Goal: Information Seeking & Learning: Learn about a topic

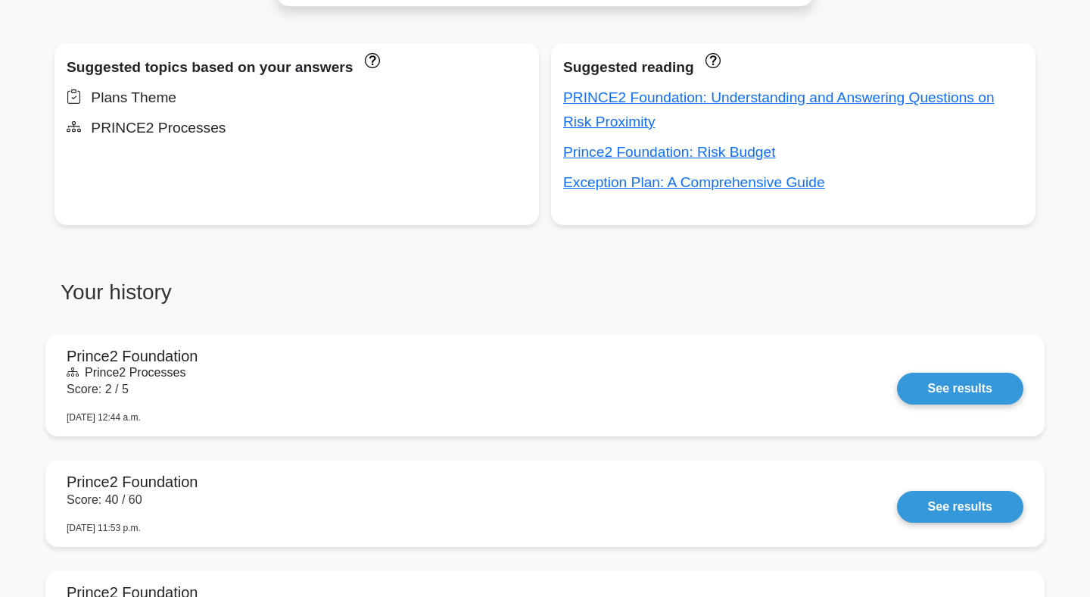
scroll to position [946, 0]
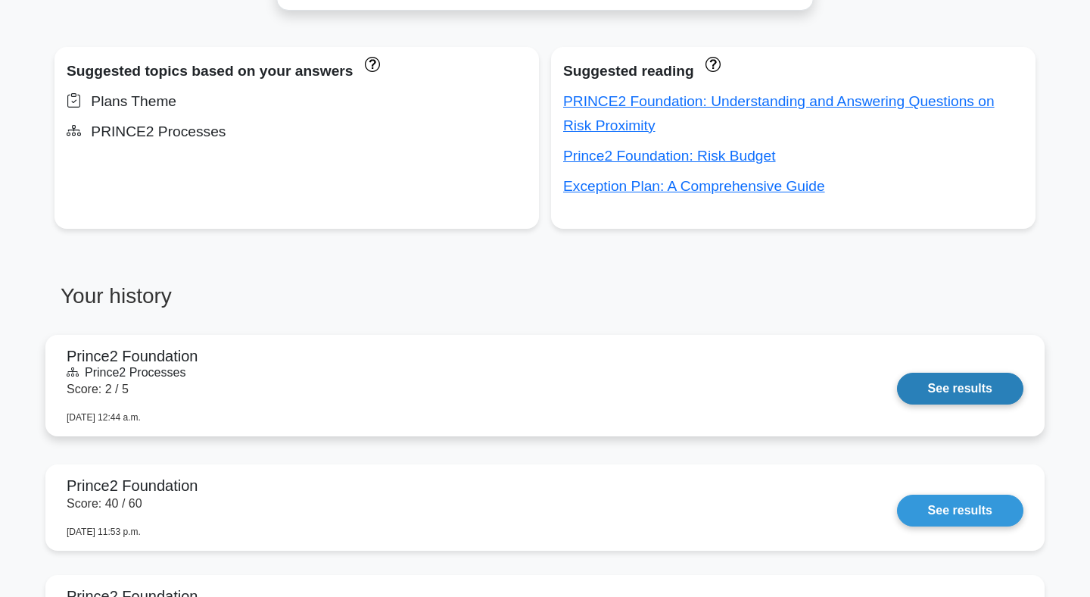
click at [979, 390] on link "See results" at bounding box center [960, 388] width 126 height 32
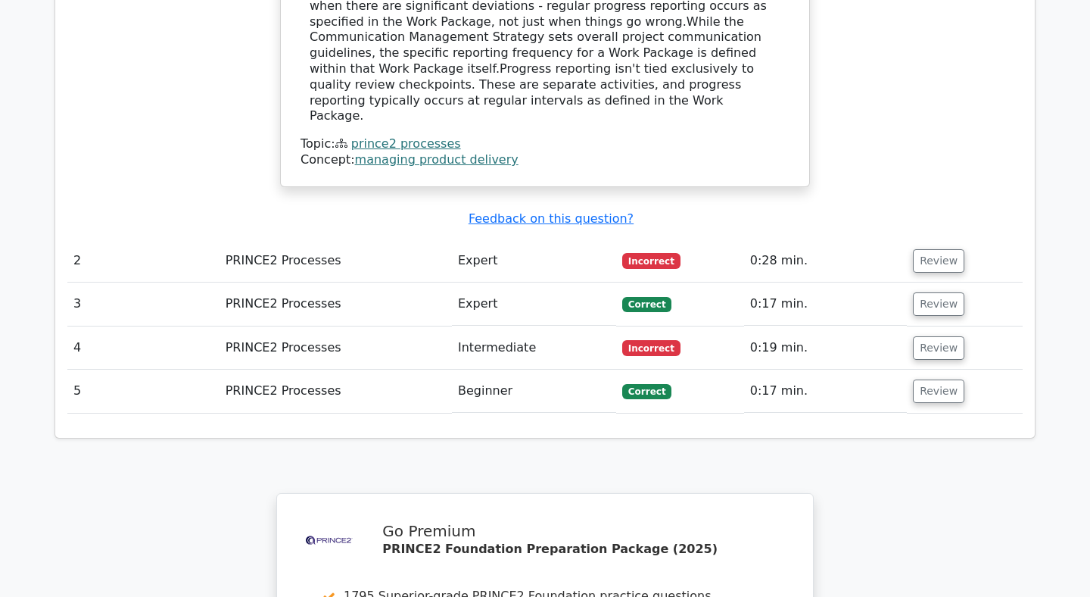
scroll to position [1729, 0]
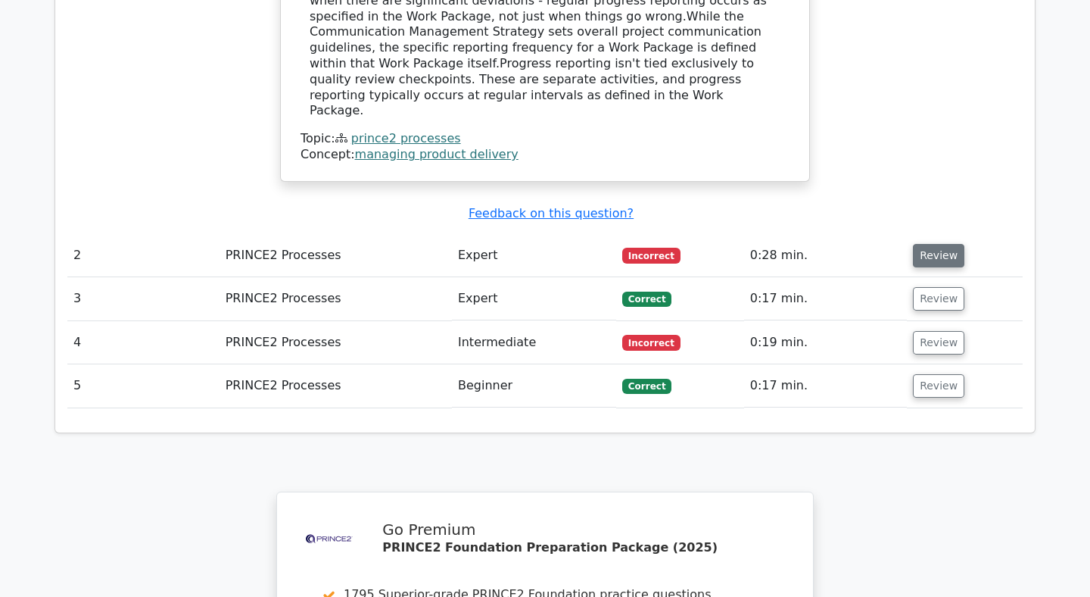
click at [924, 244] on button "Review" at bounding box center [938, 255] width 51 height 23
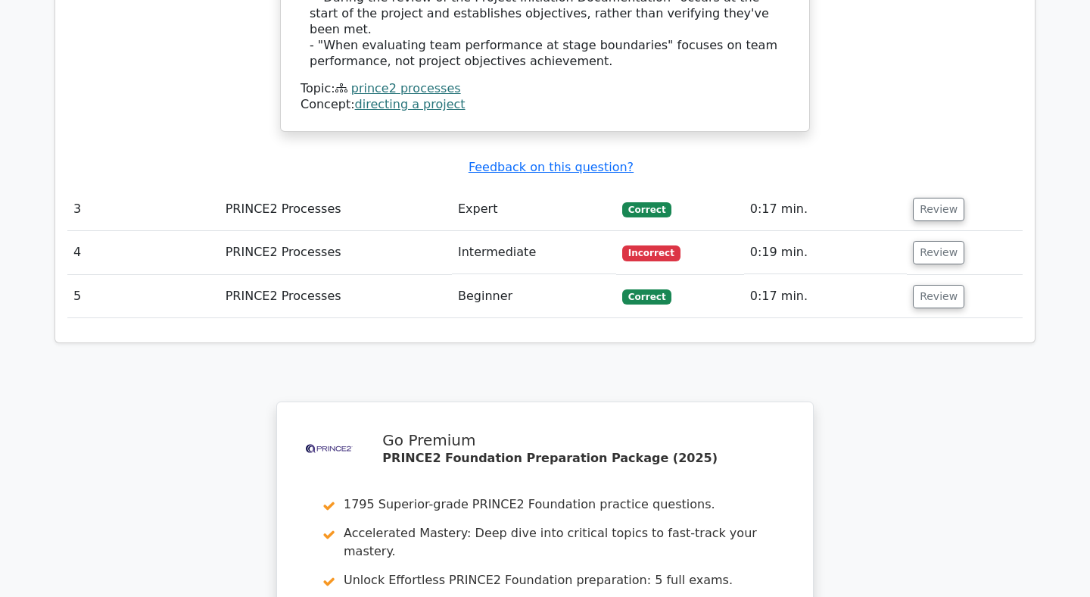
scroll to position [2583, 0]
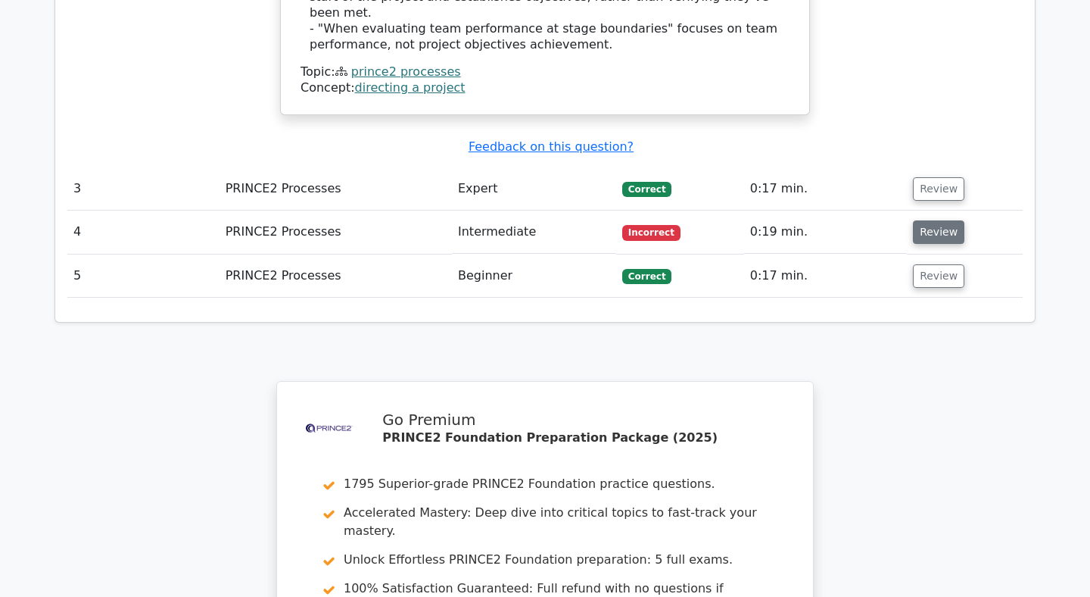
click at [927, 220] on button "Review" at bounding box center [938, 231] width 51 height 23
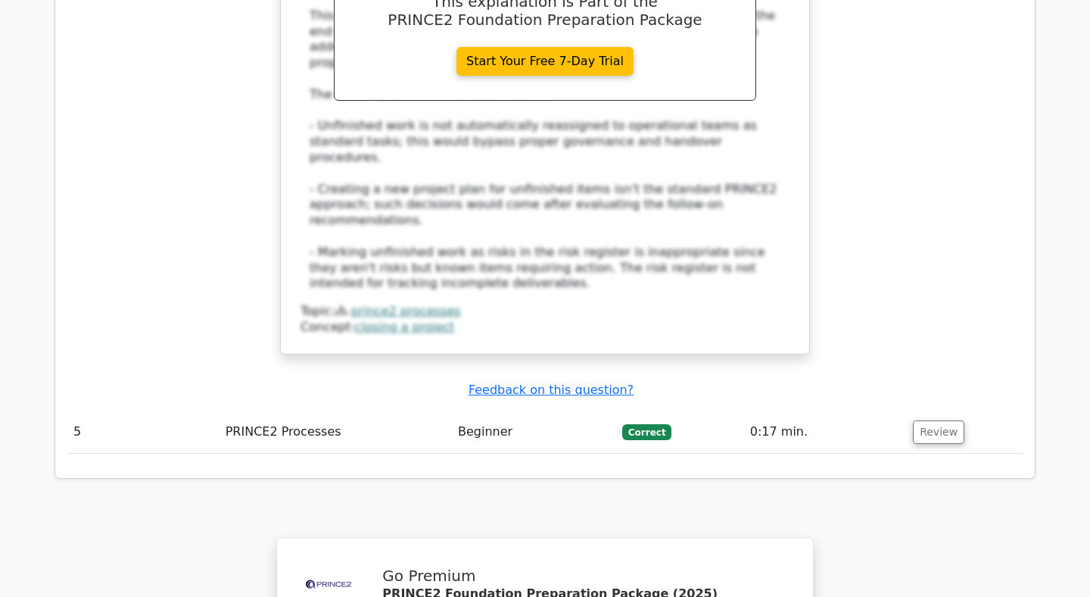
scroll to position [3190, 0]
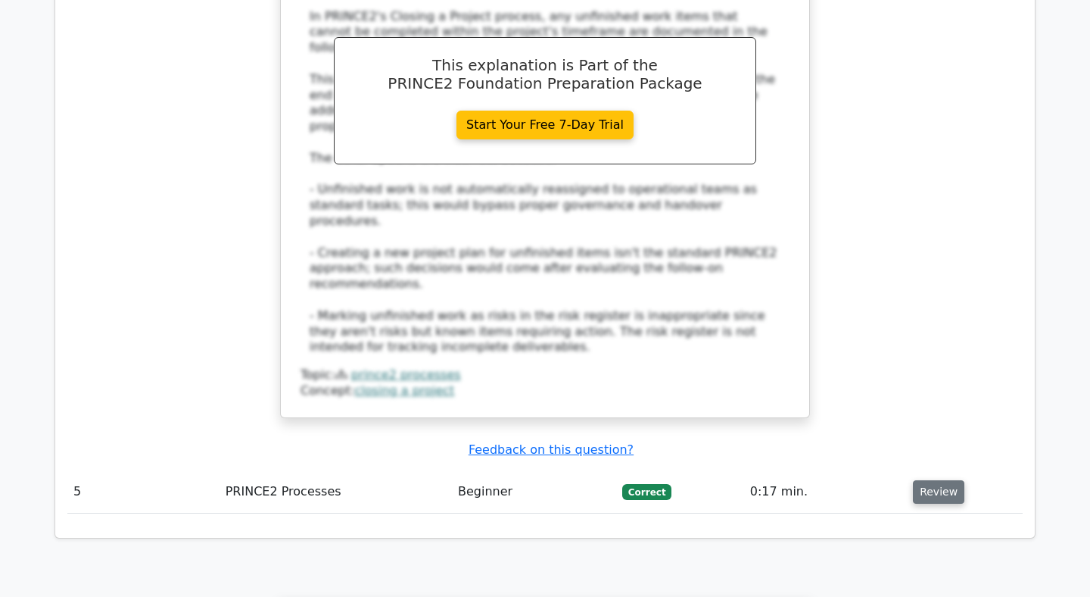
click at [931, 480] on button "Review" at bounding box center [938, 491] width 51 height 23
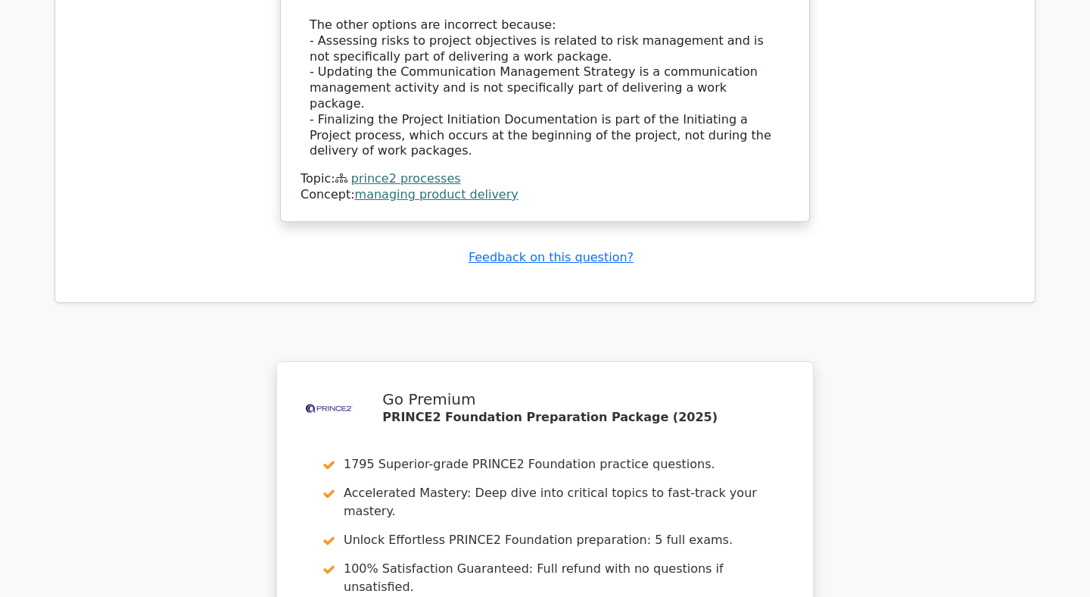
scroll to position [4332, 0]
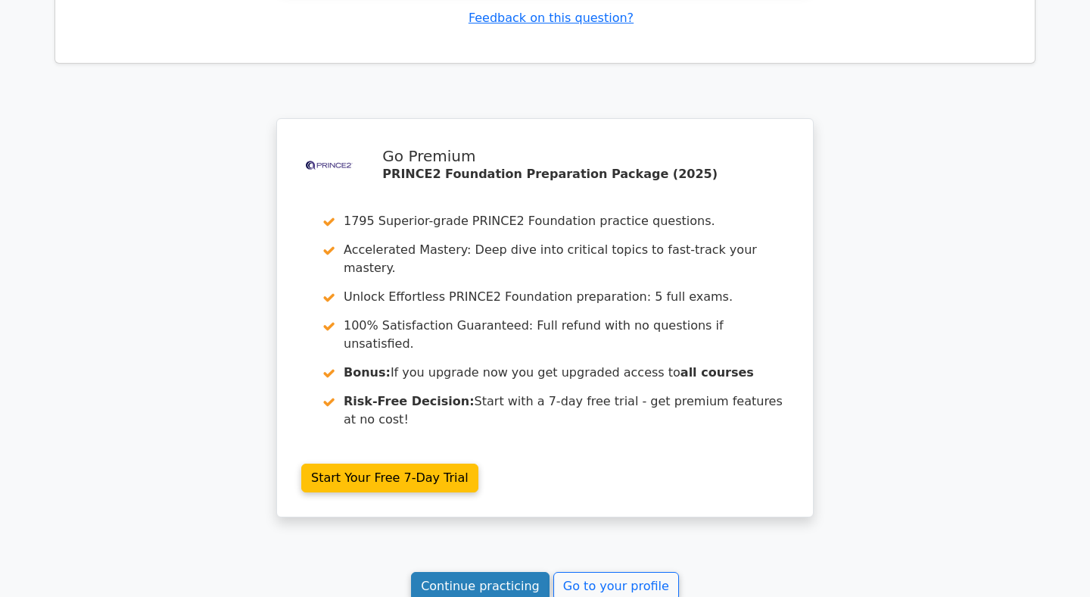
click at [516, 572] on link "Continue practicing" at bounding box center [480, 586] width 139 height 29
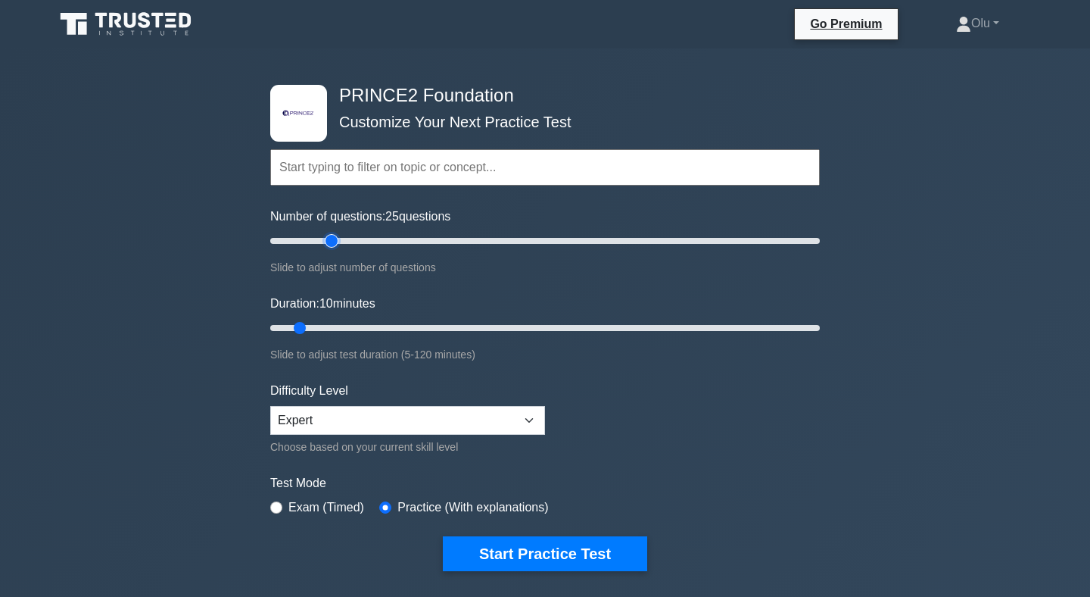
type input "25"
click at [329, 238] on input "Number of questions: 25 questions" at bounding box center [545, 241] width 550 height 18
type input "15"
click at [318, 325] on input "Duration: 10 minutes" at bounding box center [545, 328] width 550 height 18
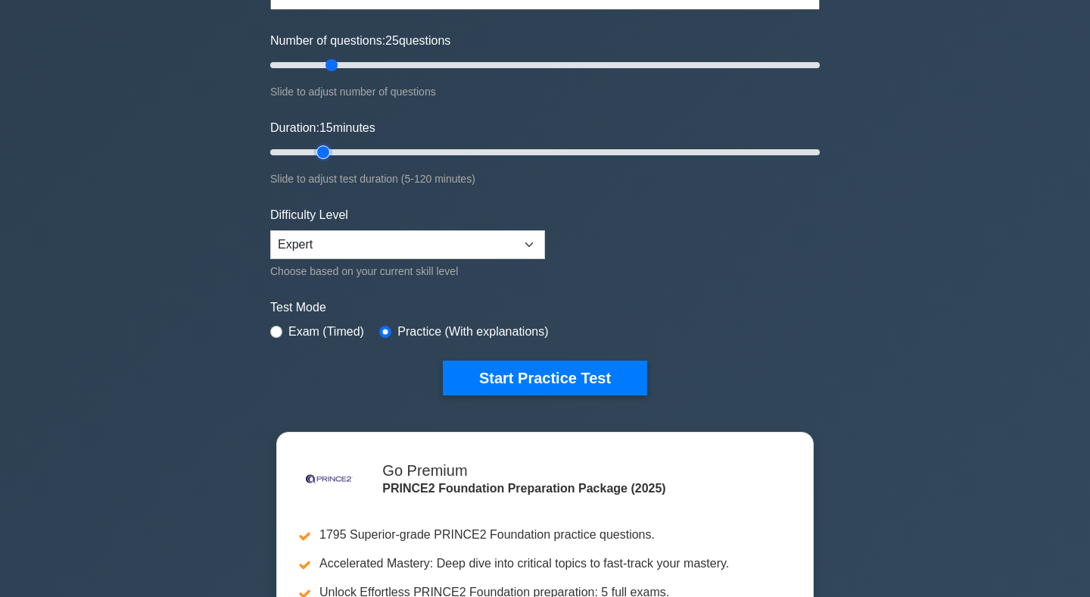
scroll to position [198, 0]
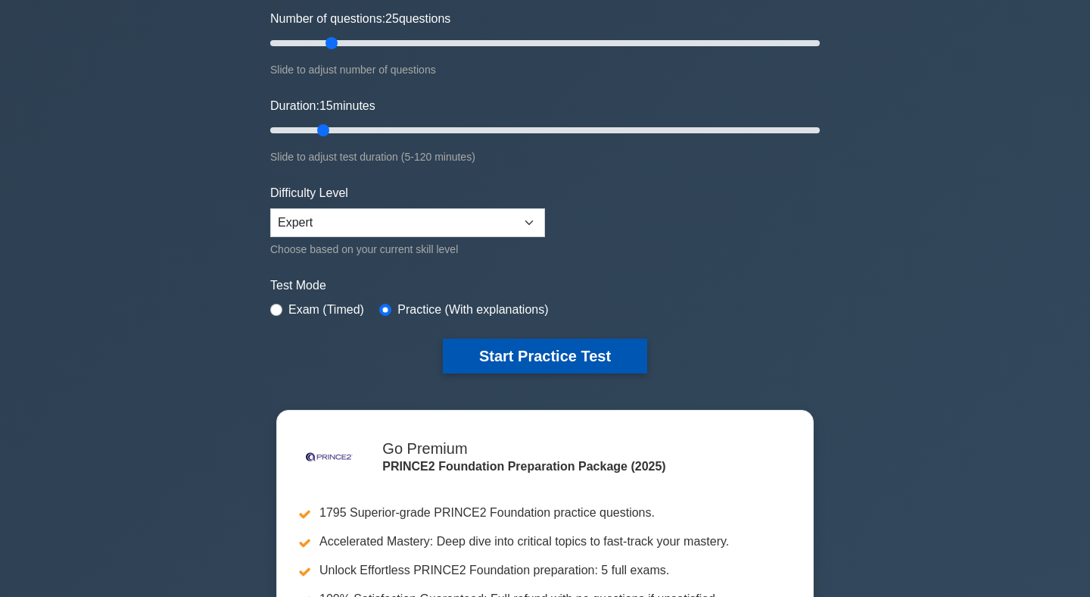
click at [554, 355] on button "Start Practice Test" at bounding box center [545, 355] width 204 height 35
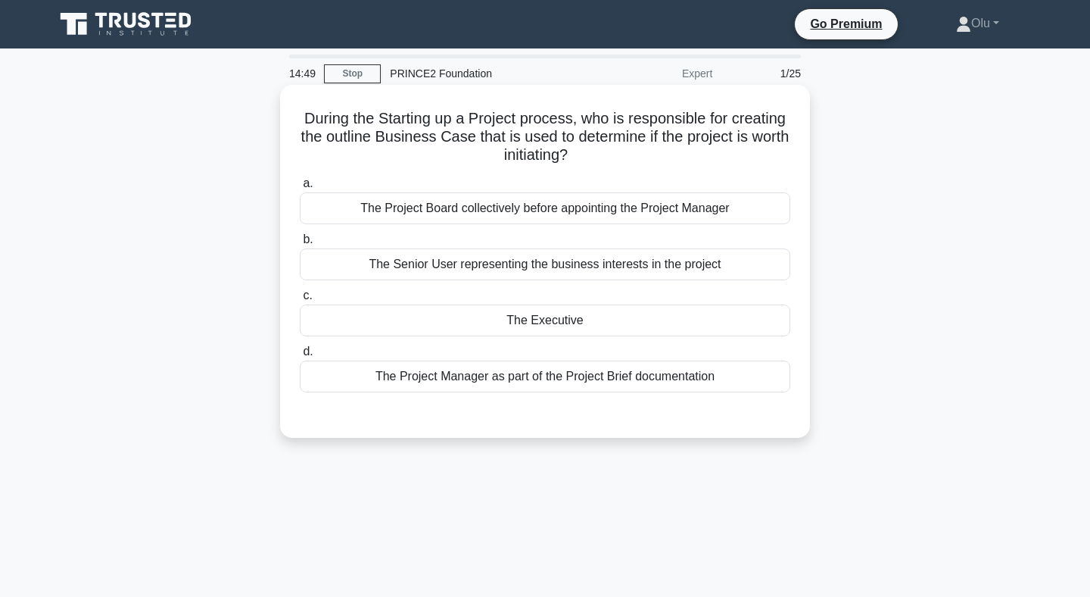
click at [548, 323] on div "The Executive" at bounding box center [545, 320] width 491 height 32
click at [300, 301] on input "c. The Executive" at bounding box center [300, 296] width 0 height 10
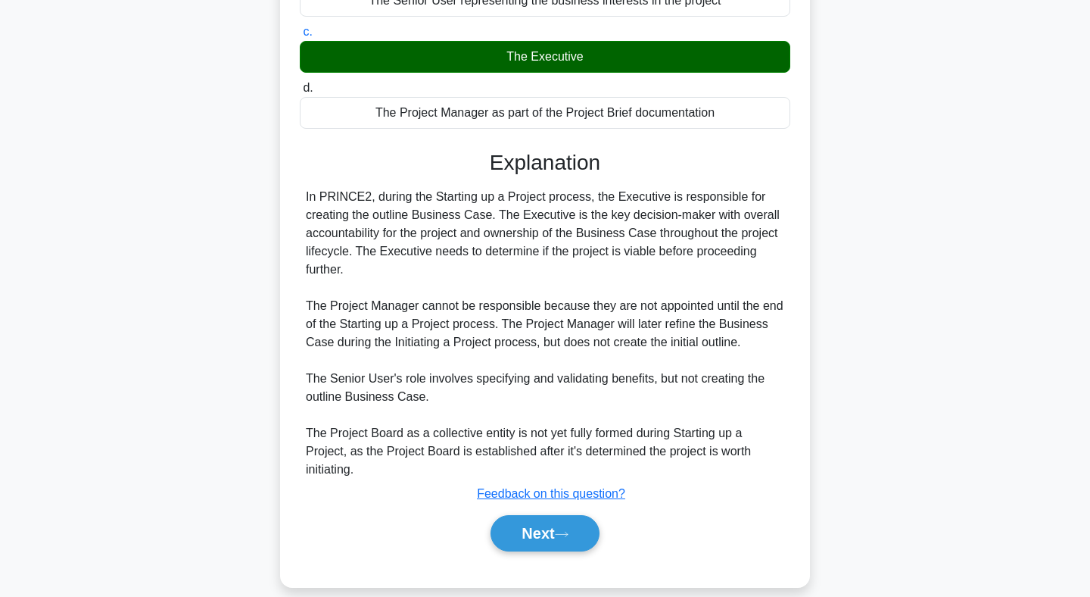
scroll to position [278, 0]
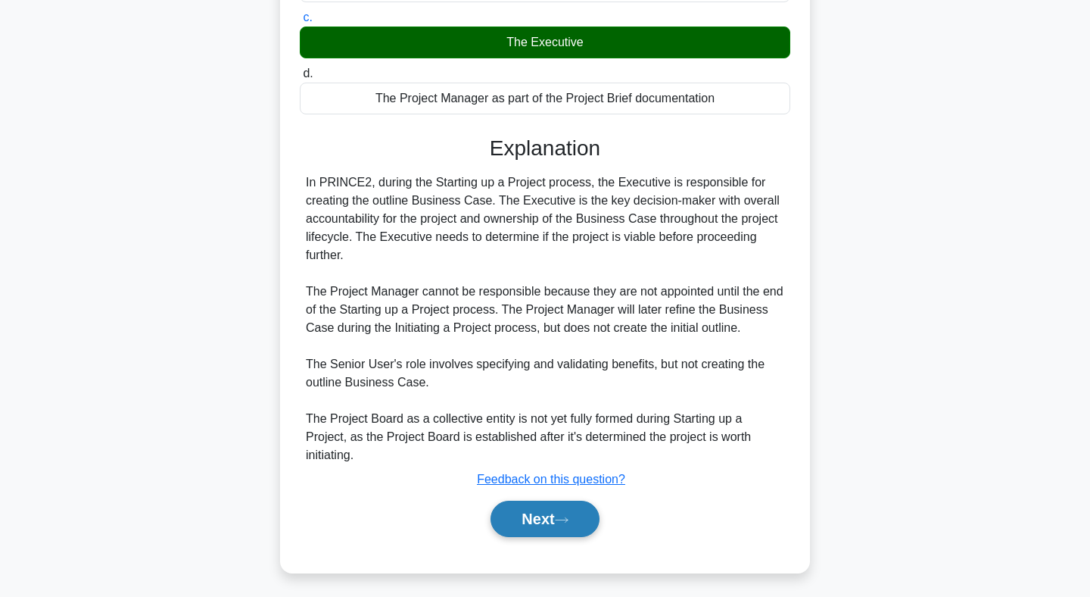
click at [529, 522] on button "Next" at bounding box center [545, 518] width 108 height 36
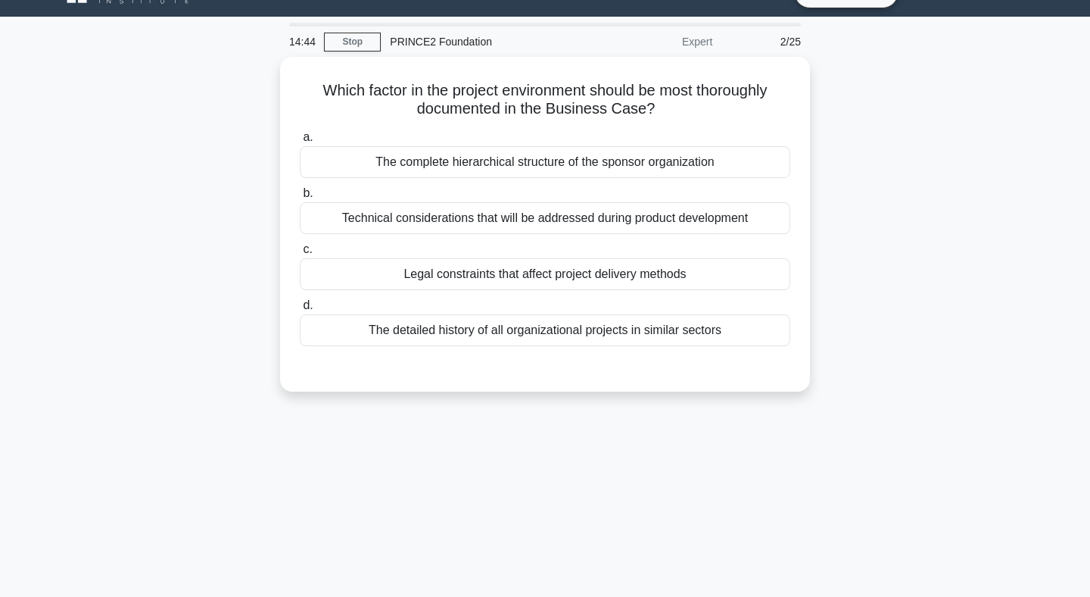
scroll to position [0, 0]
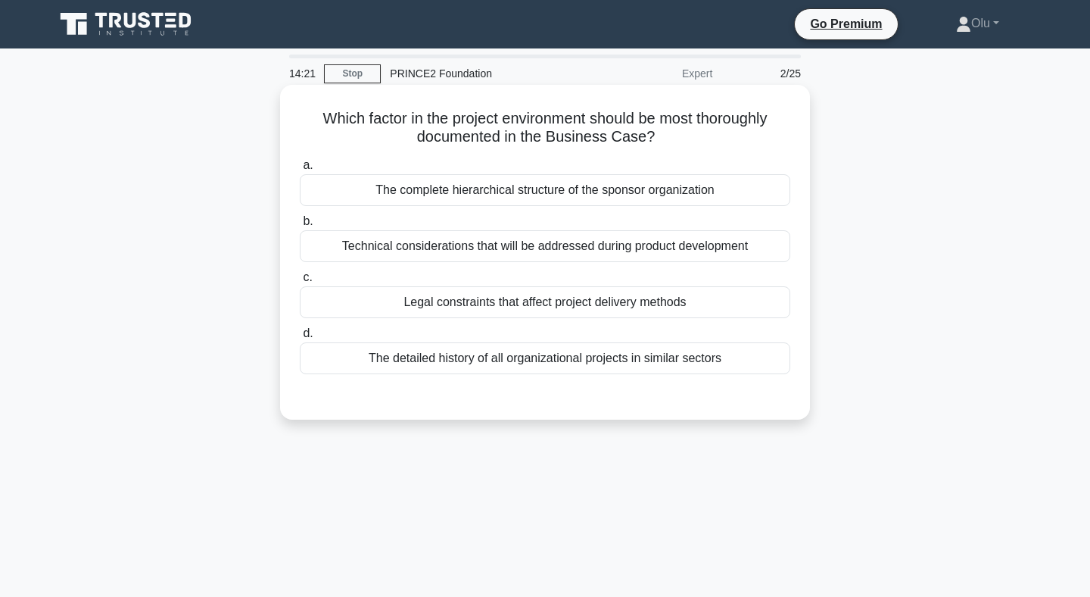
drag, startPoint x: 665, startPoint y: 134, endPoint x: 318, endPoint y: 120, distance: 347.0
click at [318, 120] on h5 "Which factor in the project environment should be most thoroughly documented in…" at bounding box center [545, 128] width 494 height 38
click at [408, 185] on div "The complete hierarchical structure of the sponsor organization" at bounding box center [545, 190] width 491 height 32
click at [300, 170] on input "a. The complete hierarchical structure of the sponsor organization" at bounding box center [300, 165] width 0 height 10
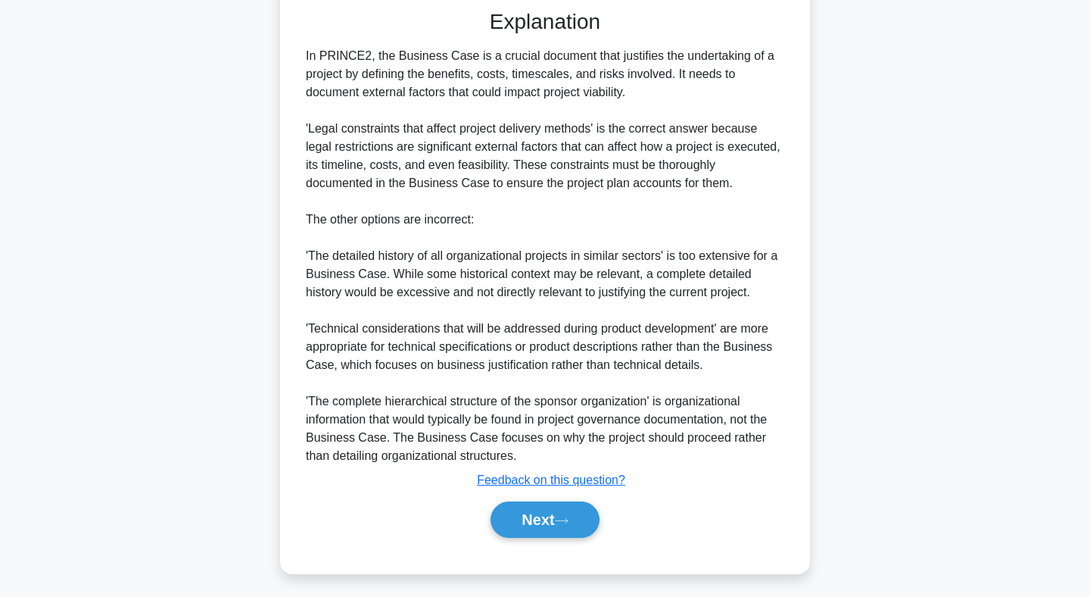
scroll to position [393, 0]
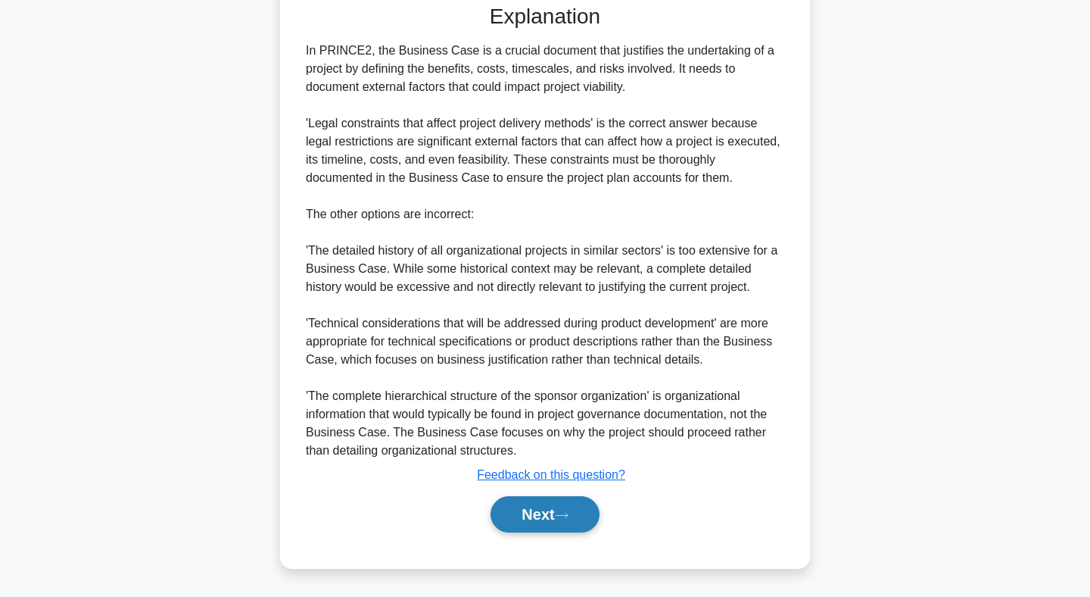
click at [536, 504] on button "Next" at bounding box center [545, 514] width 108 height 36
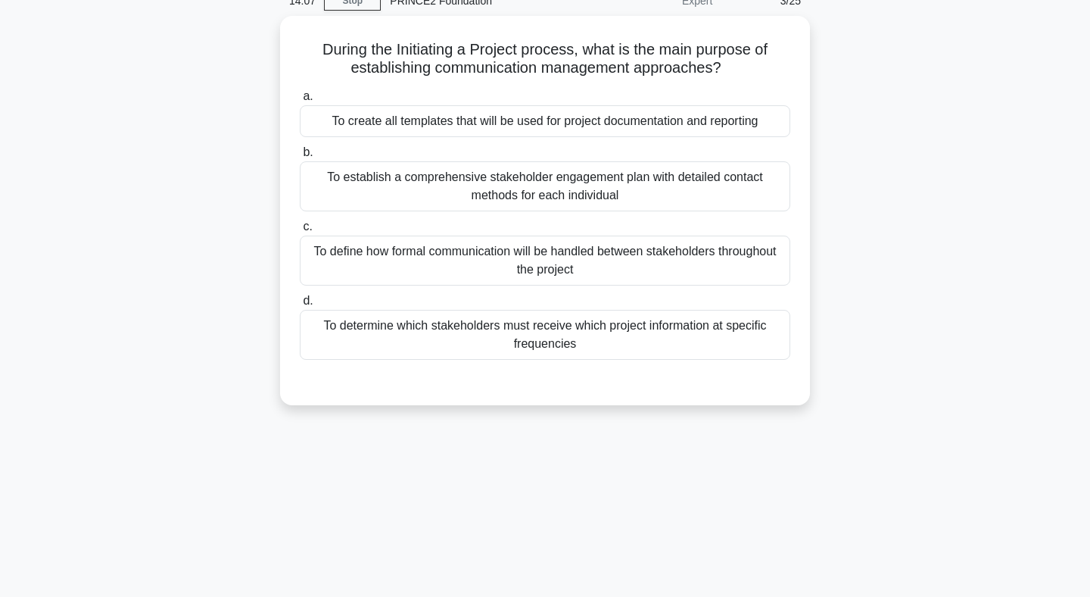
scroll to position [0, 0]
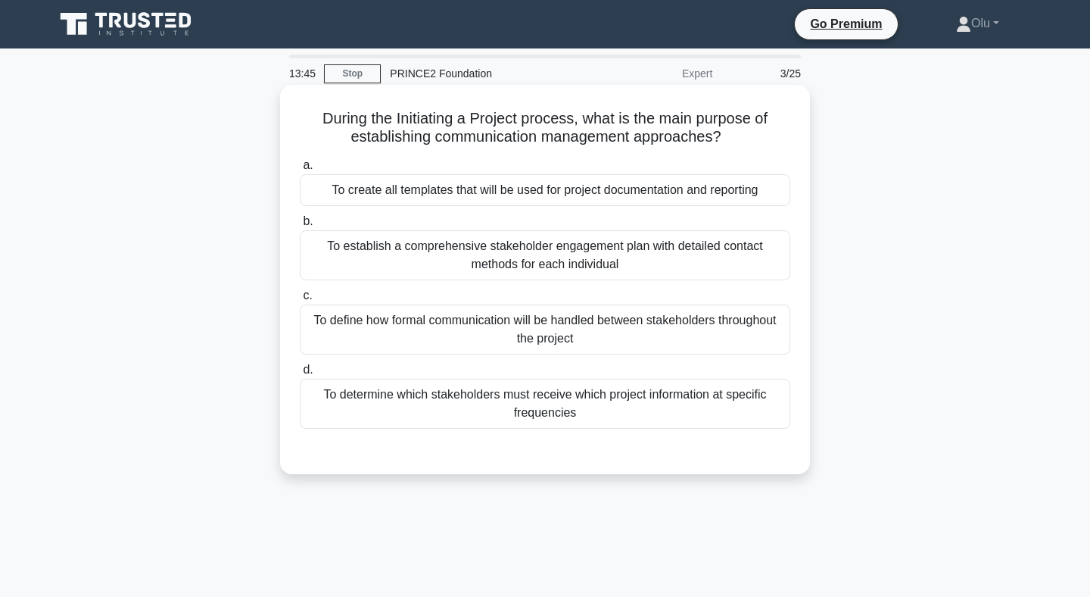
click at [584, 319] on div "To define how formal communication will be handled between stakeholders through…" at bounding box center [545, 329] width 491 height 50
click at [300, 301] on input "c. To define how formal communication will be handled between stakeholders thro…" at bounding box center [300, 296] width 0 height 10
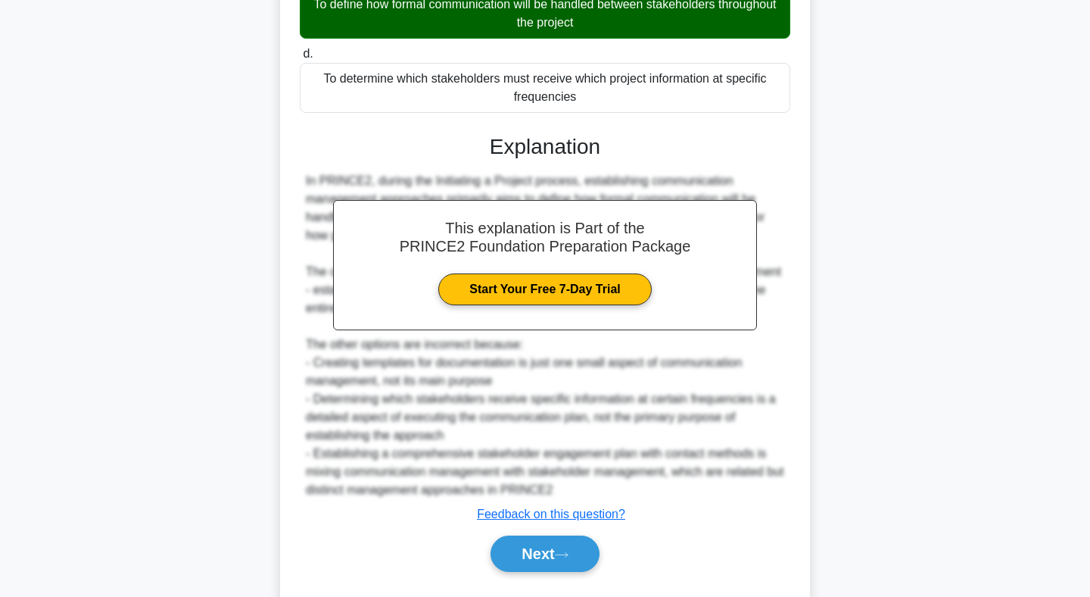
scroll to position [355, 0]
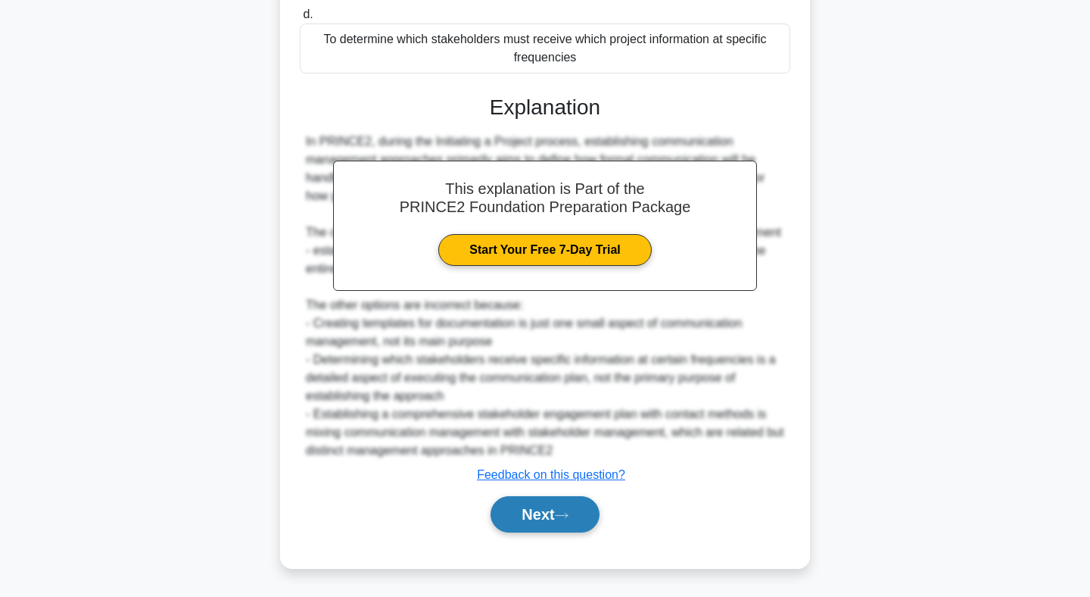
click at [543, 519] on button "Next" at bounding box center [545, 514] width 108 height 36
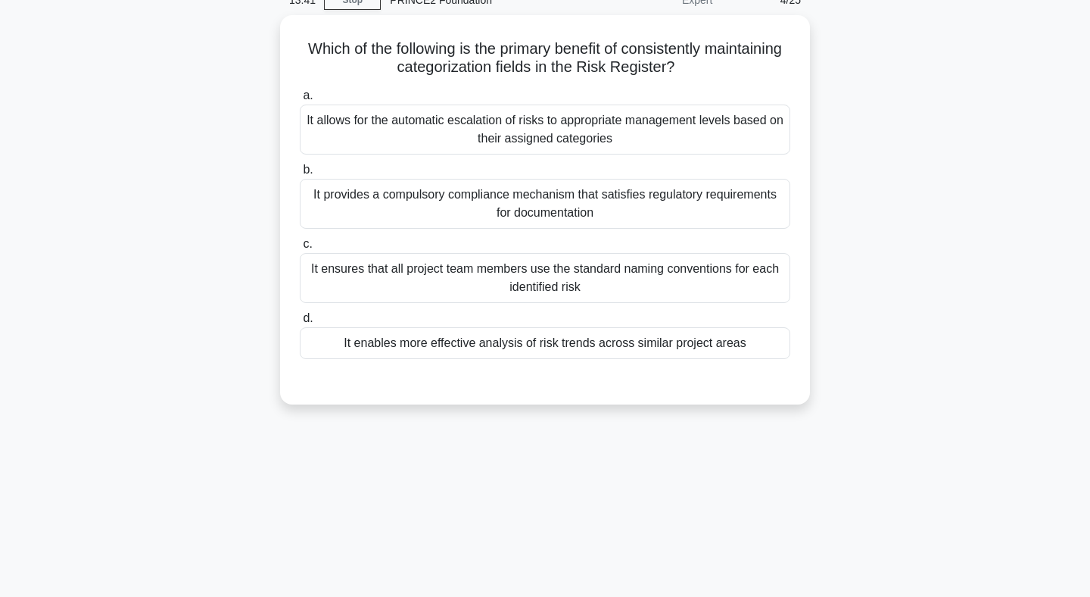
scroll to position [0, 0]
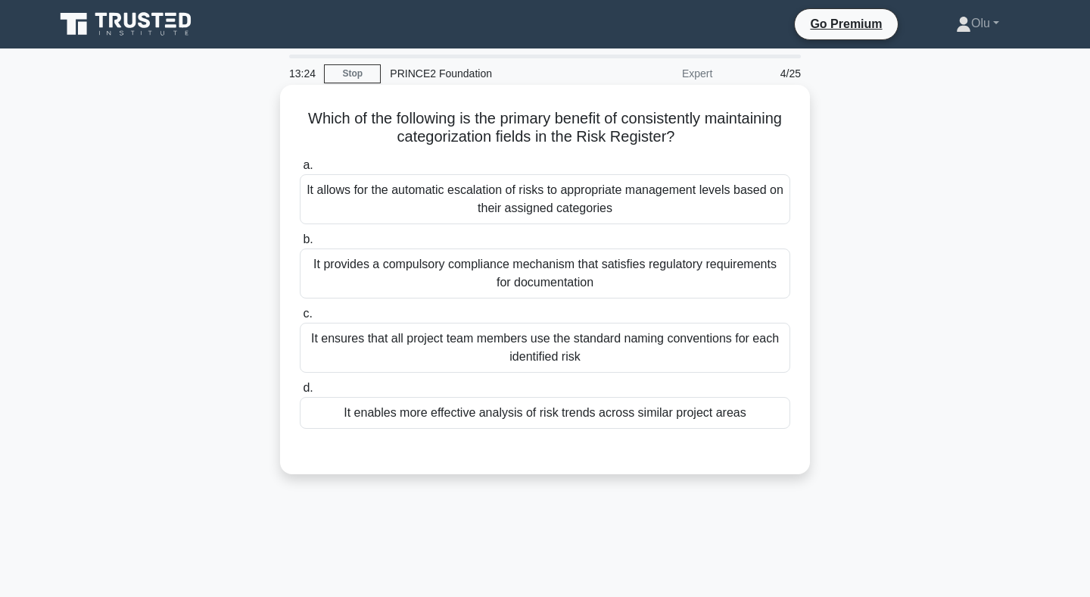
click at [551, 409] on div "It enables more effective analysis of risk trends across similar project areas" at bounding box center [545, 413] width 491 height 32
click at [300, 393] on input "d. It enables more effective analysis of risk trends across similar project are…" at bounding box center [300, 388] width 0 height 10
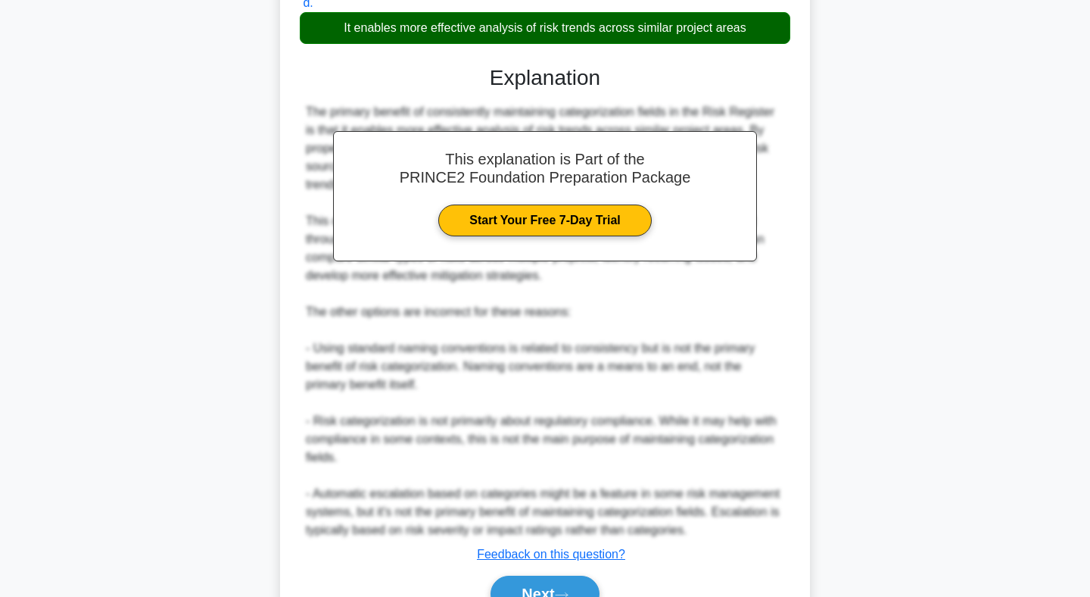
scroll to position [464, 0]
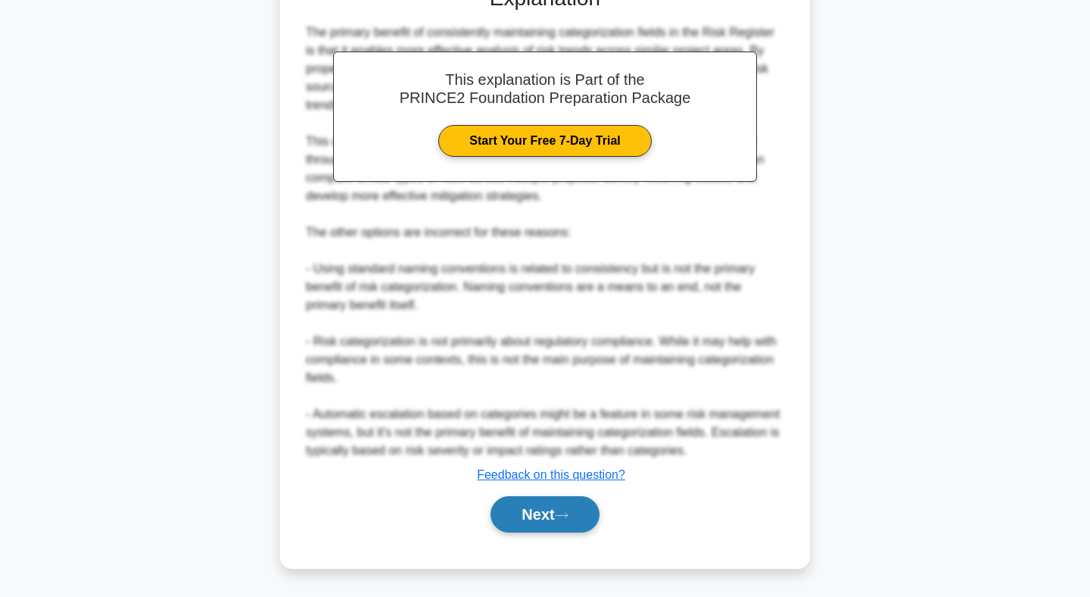
click at [544, 516] on button "Next" at bounding box center [545, 514] width 108 height 36
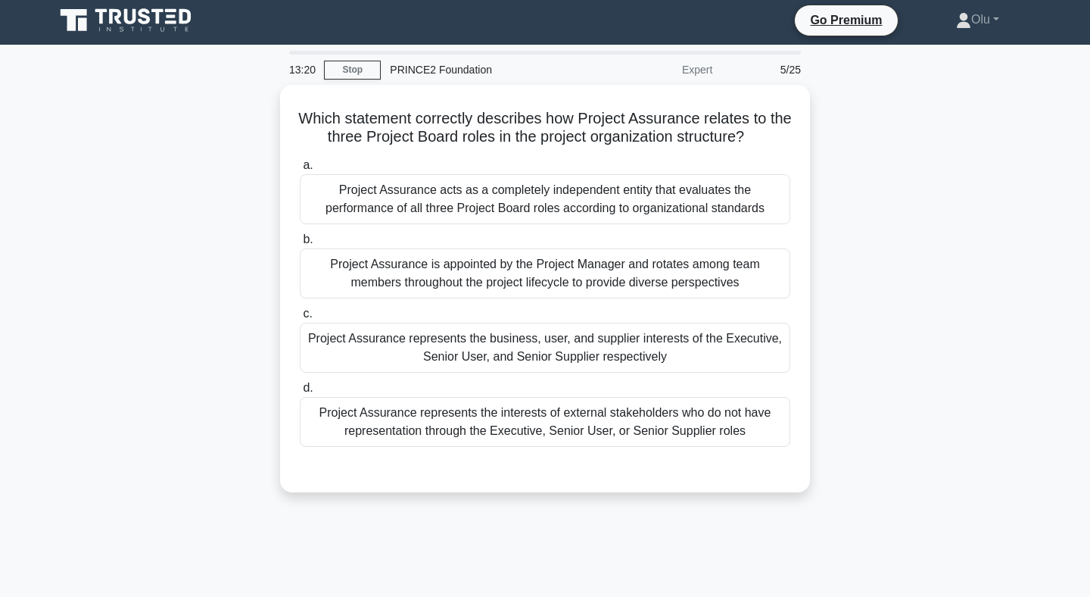
scroll to position [0, 0]
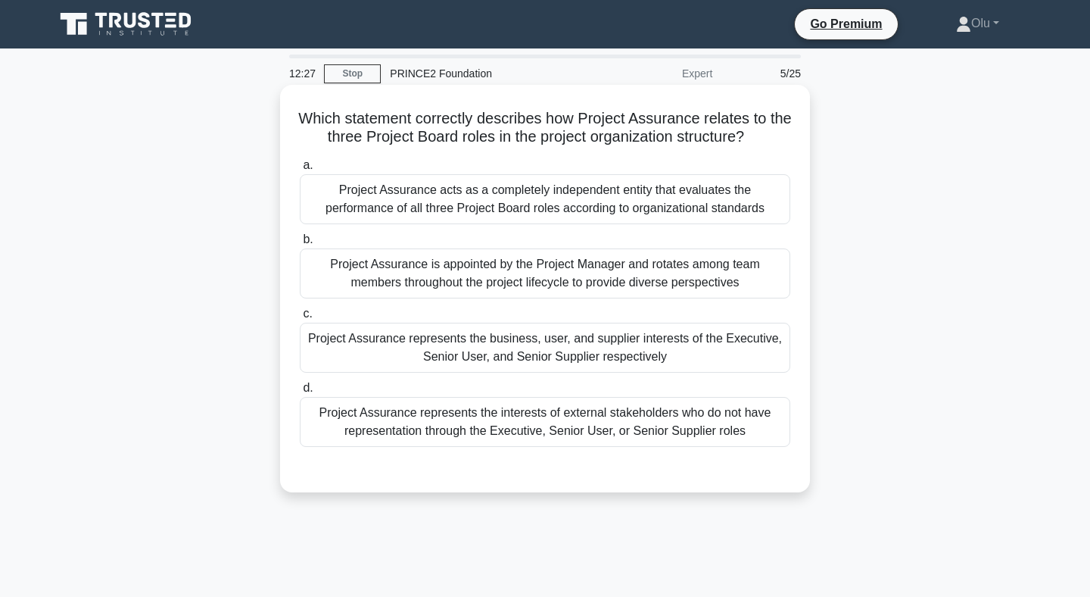
click at [590, 351] on div "Project Assurance represents the business, user, and supplier interests of the …" at bounding box center [545, 348] width 491 height 50
click at [300, 319] on input "c. Project Assurance represents the business, user, and supplier interests of t…" at bounding box center [300, 314] width 0 height 10
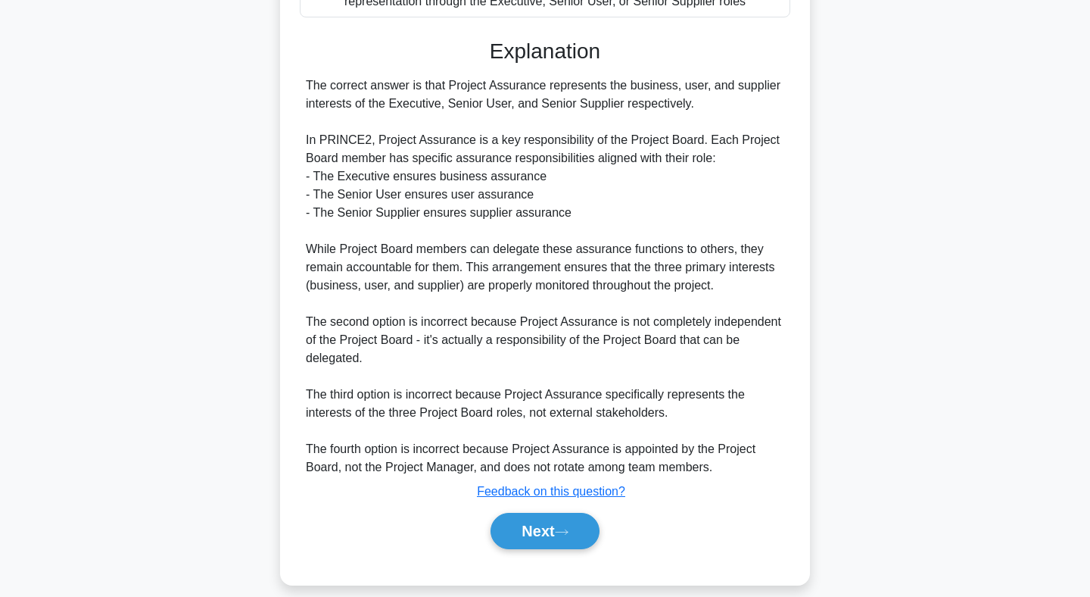
scroll to position [446, 0]
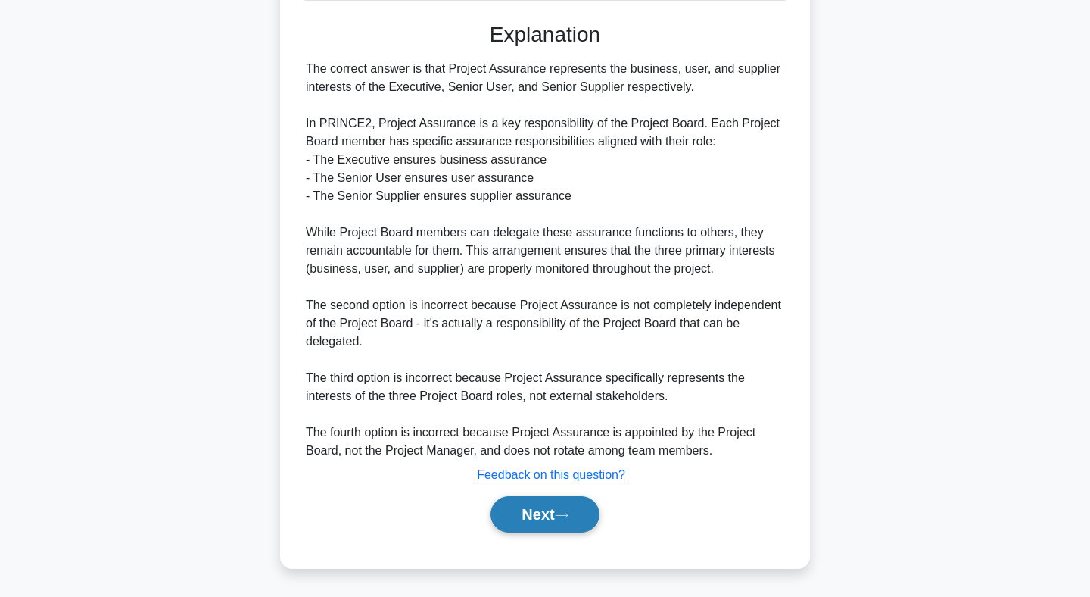
click at [544, 507] on button "Next" at bounding box center [545, 514] width 108 height 36
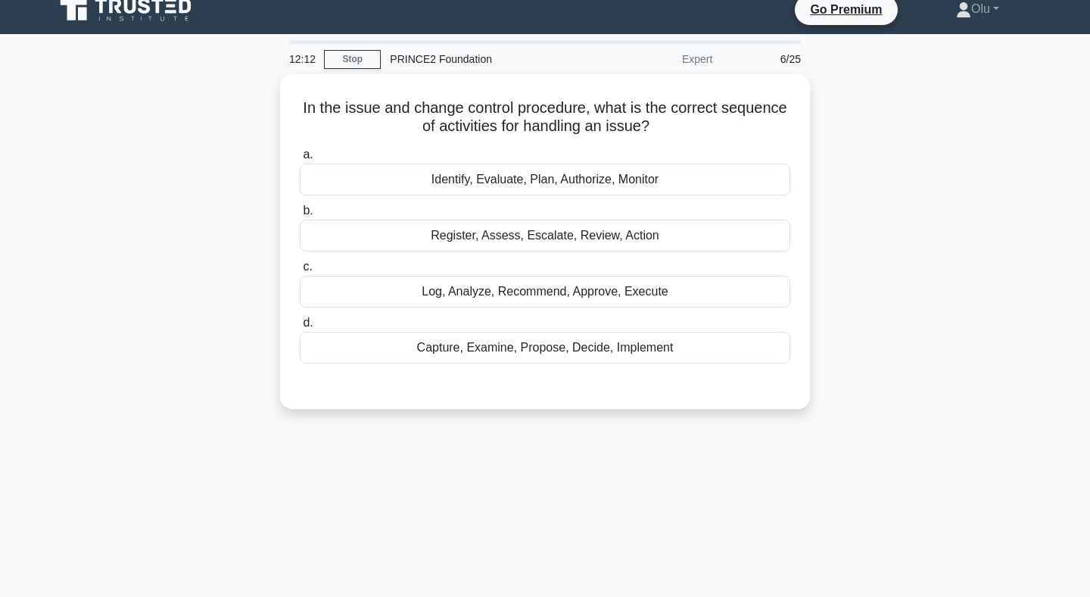
scroll to position [0, 0]
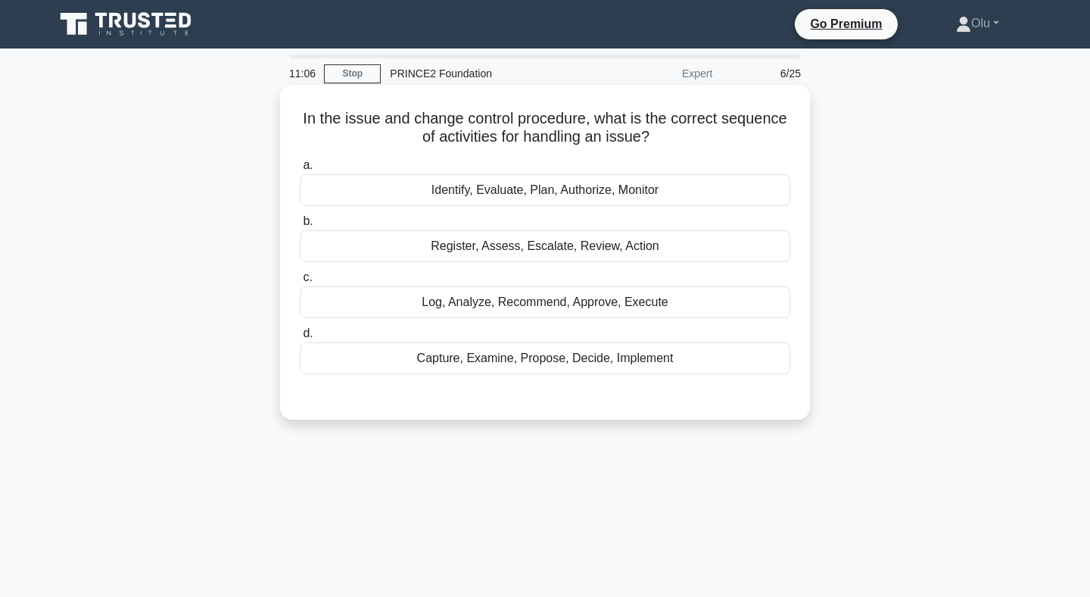
click at [551, 298] on div "Log, Analyze, Recommend, Approve, Execute" at bounding box center [545, 302] width 491 height 32
click at [300, 282] on input "c. Log, Analyze, Recommend, Approve, Execute" at bounding box center [300, 278] width 0 height 10
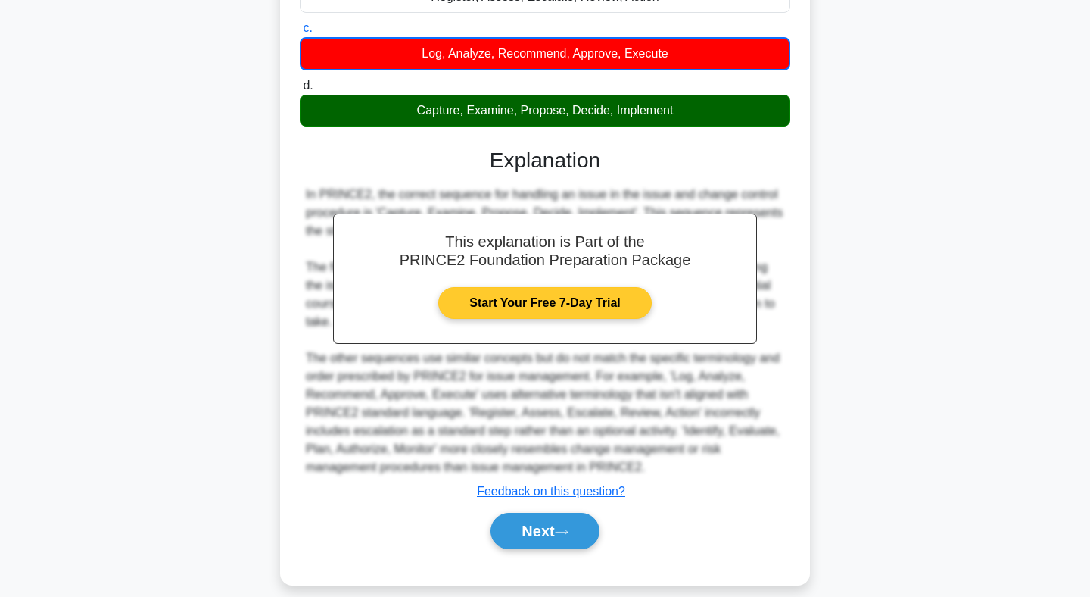
scroll to position [266, 0]
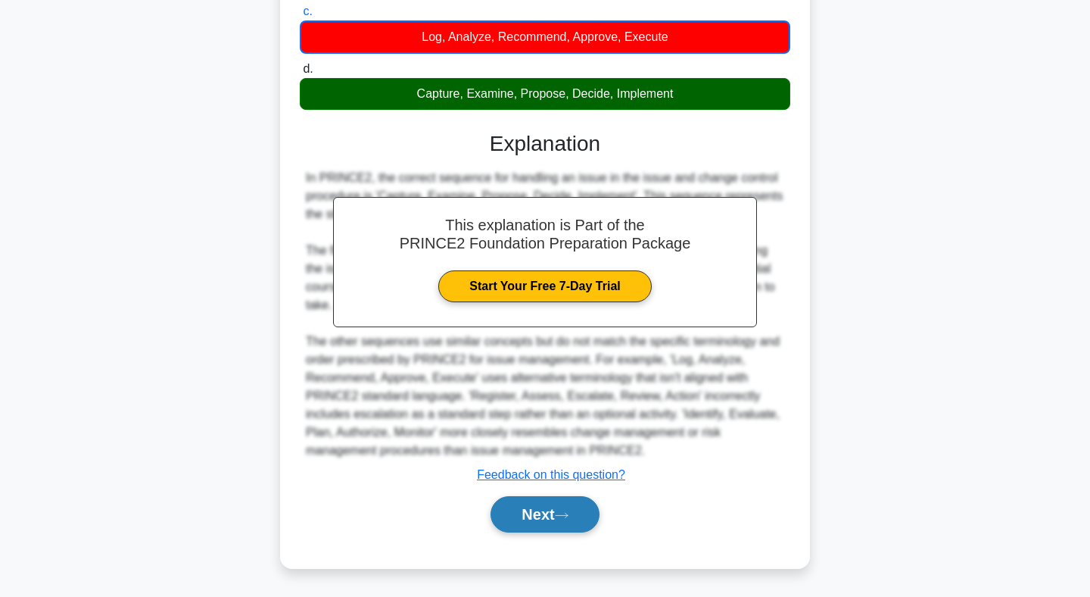
click at [540, 513] on button "Next" at bounding box center [545, 514] width 108 height 36
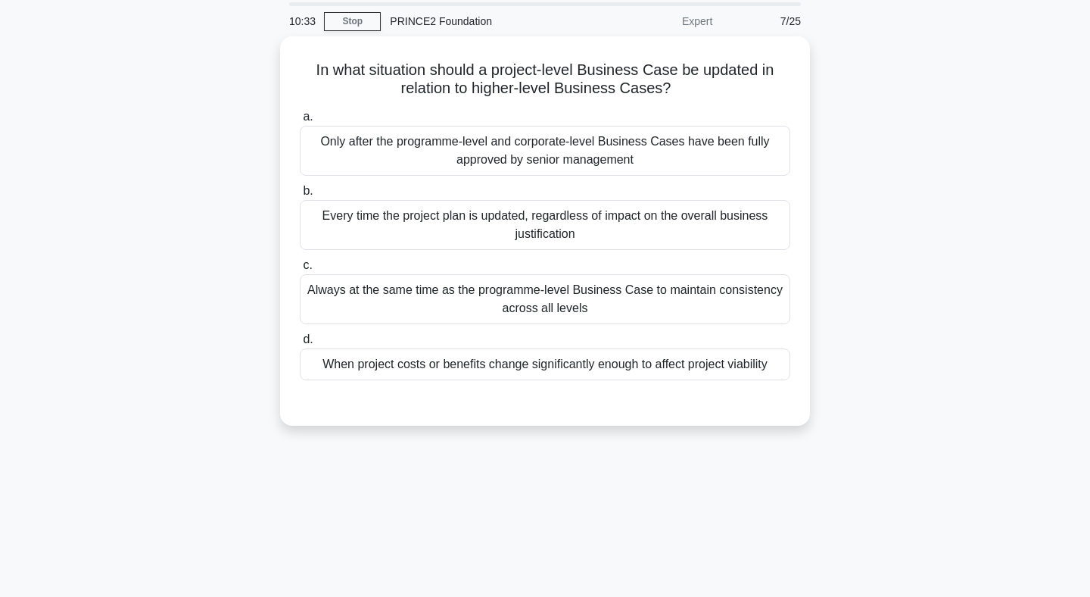
scroll to position [0, 0]
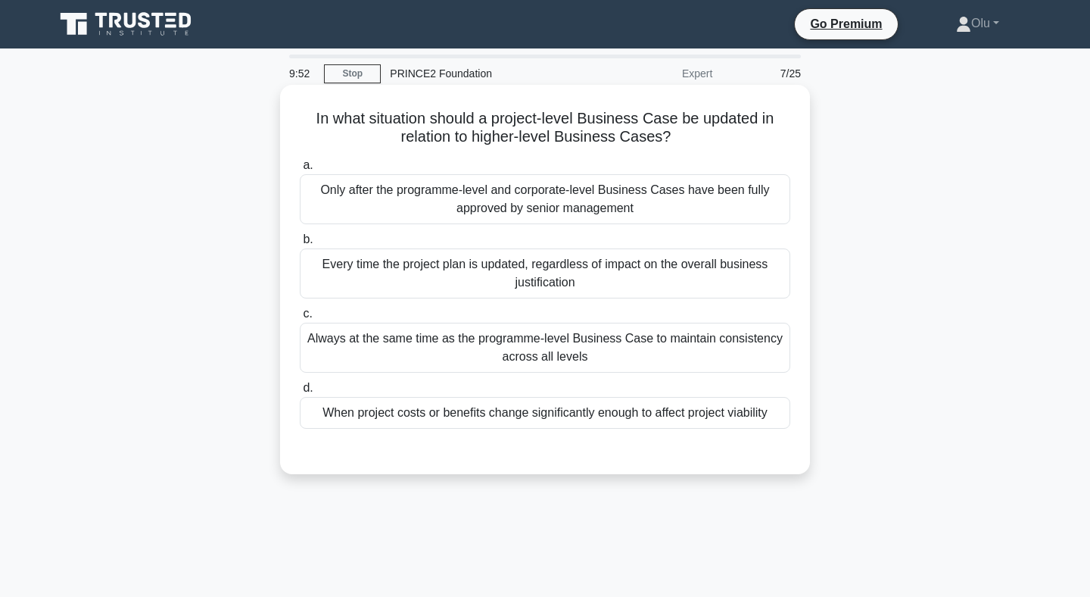
click at [569, 355] on div "Always at the same time as the programme-level Business Case to maintain consis…" at bounding box center [545, 348] width 491 height 50
click at [300, 319] on input "c. Always at the same time as the programme-level Business Case to maintain con…" at bounding box center [300, 314] width 0 height 10
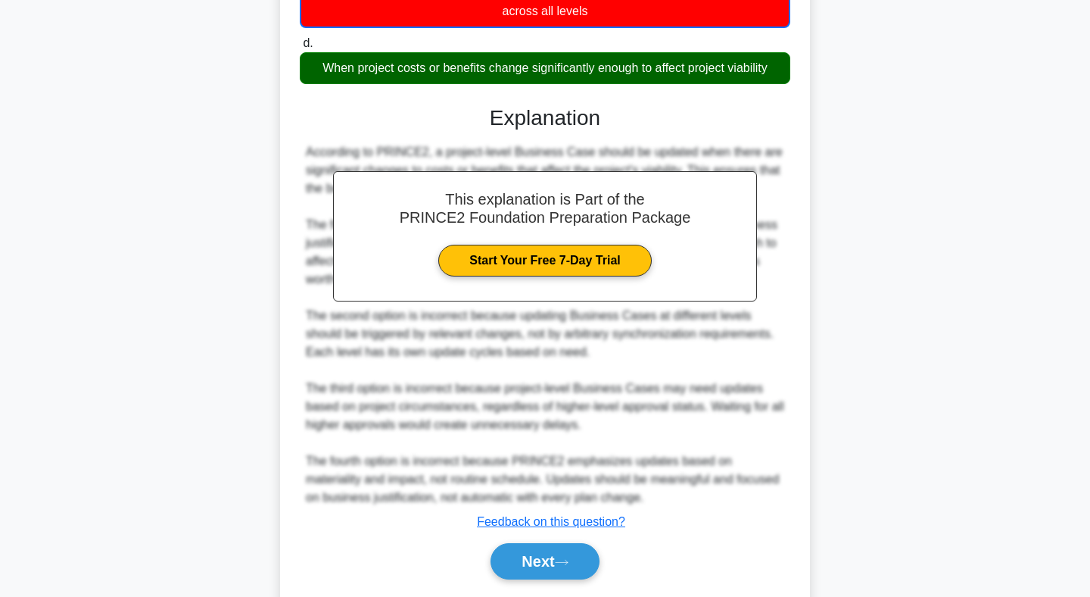
scroll to position [393, 0]
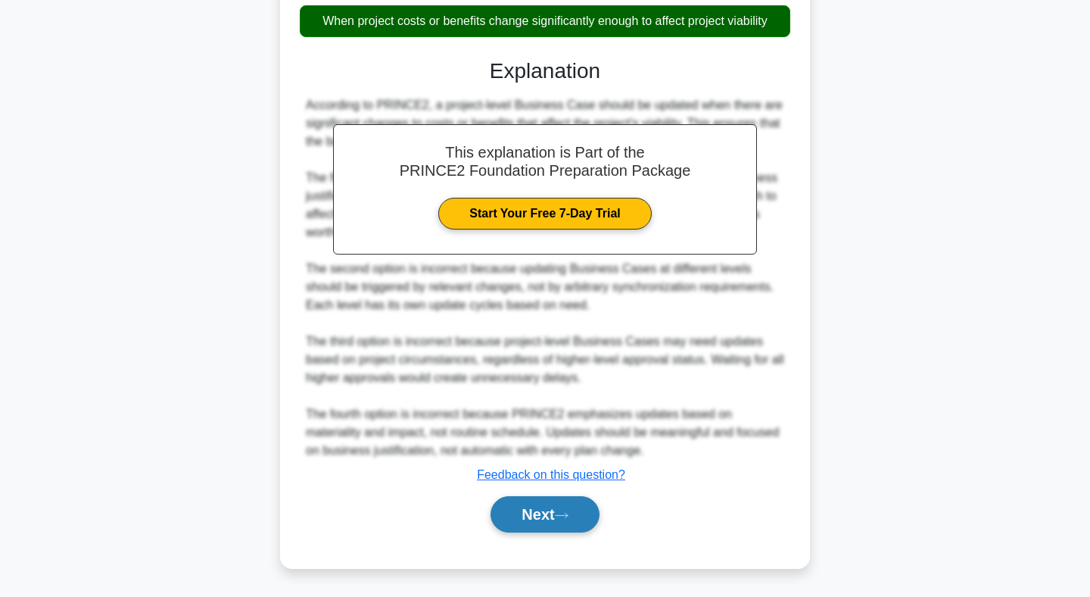
click at [548, 510] on button "Next" at bounding box center [545, 514] width 108 height 36
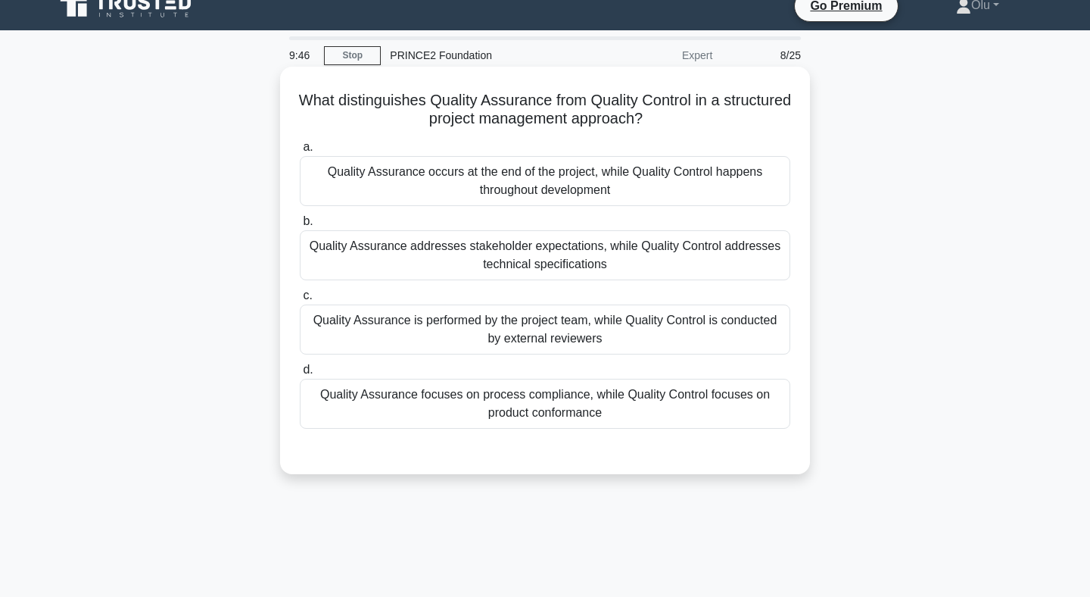
scroll to position [0, 0]
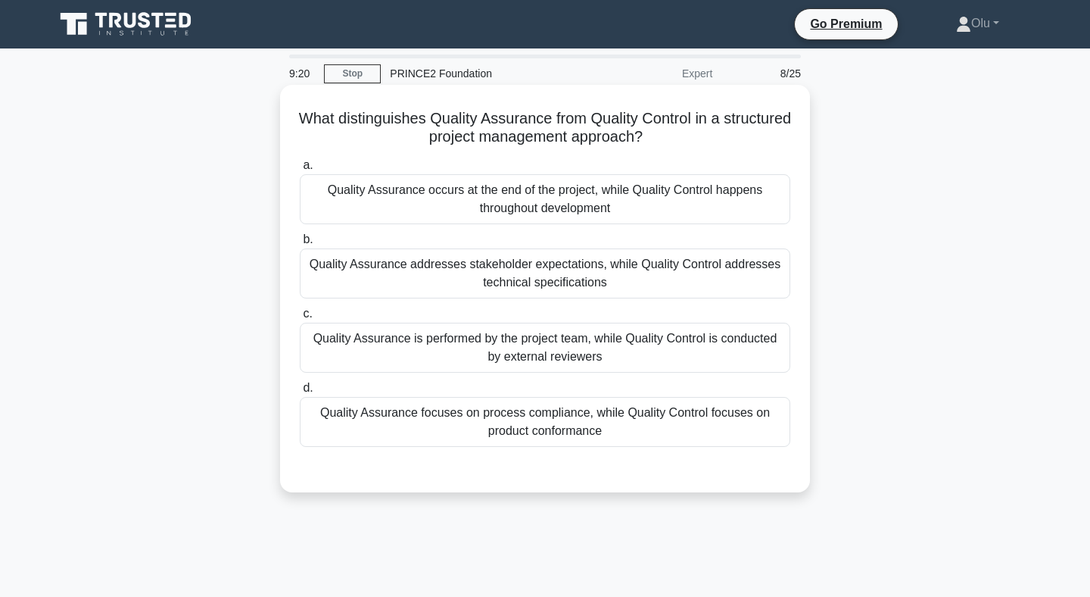
click at [556, 273] on div "Quality Assurance addresses stakeholder expectations, while Quality Control add…" at bounding box center [545, 273] width 491 height 50
click at [300, 245] on input "b. Quality Assurance addresses stakeholder expectations, while Quality Control …" at bounding box center [300, 240] width 0 height 10
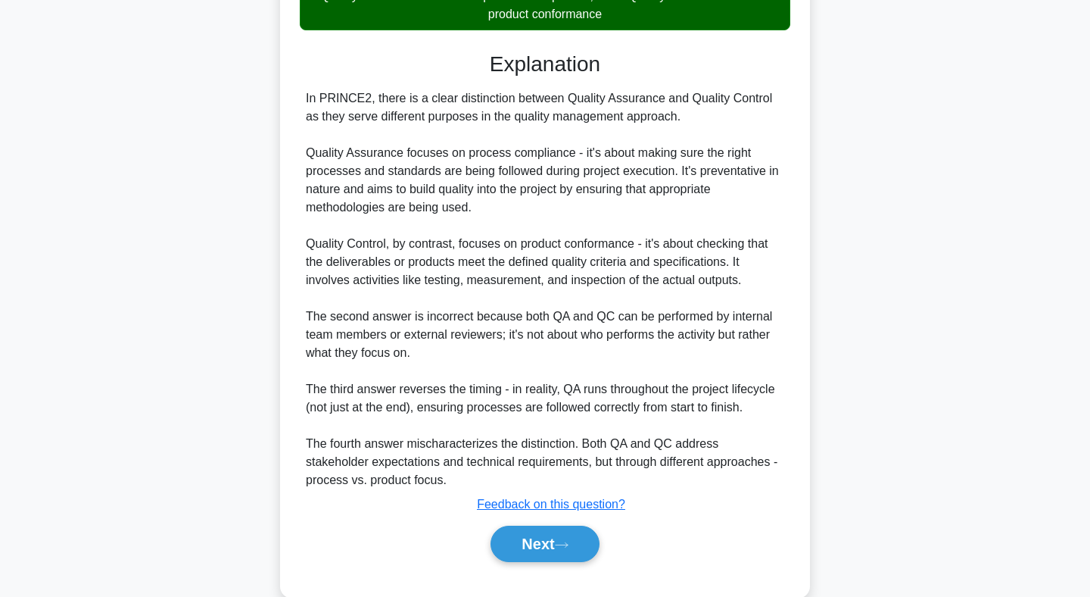
scroll to position [447, 0]
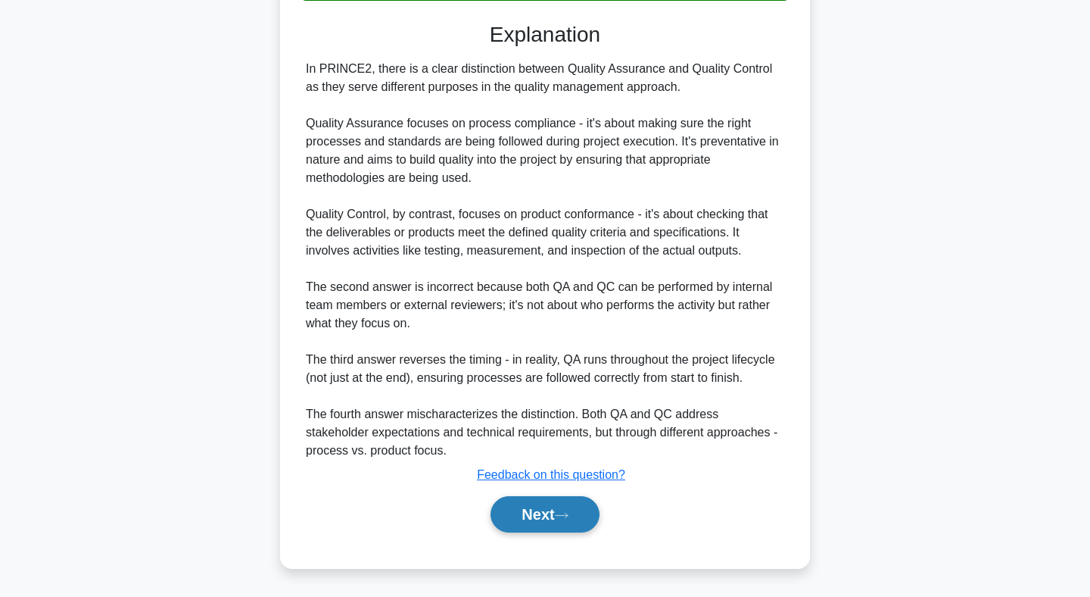
click at [561, 513] on icon at bounding box center [562, 515] width 14 height 8
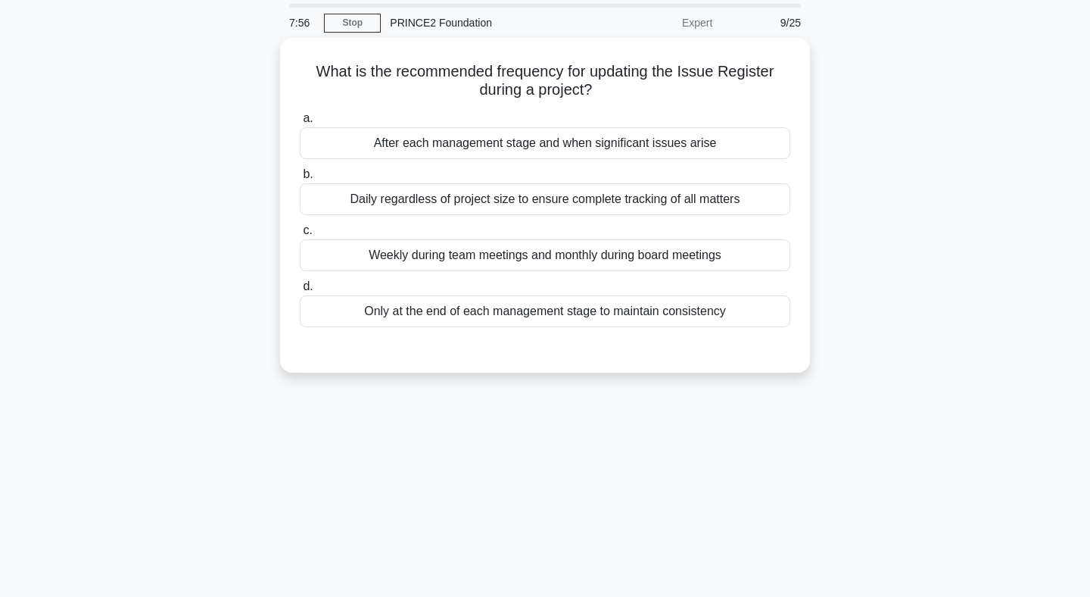
scroll to position [0, 0]
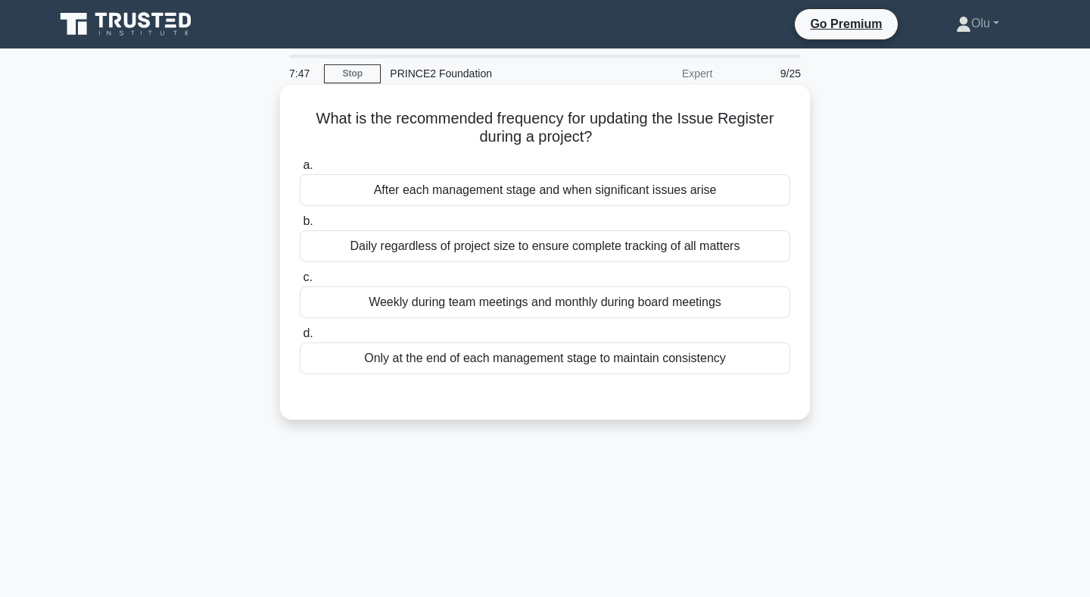
click at [541, 186] on div "After each management stage and when significant issues arise" at bounding box center [545, 190] width 491 height 32
click at [300, 170] on input "a. After each management stage and when significant issues arise" at bounding box center [300, 165] width 0 height 10
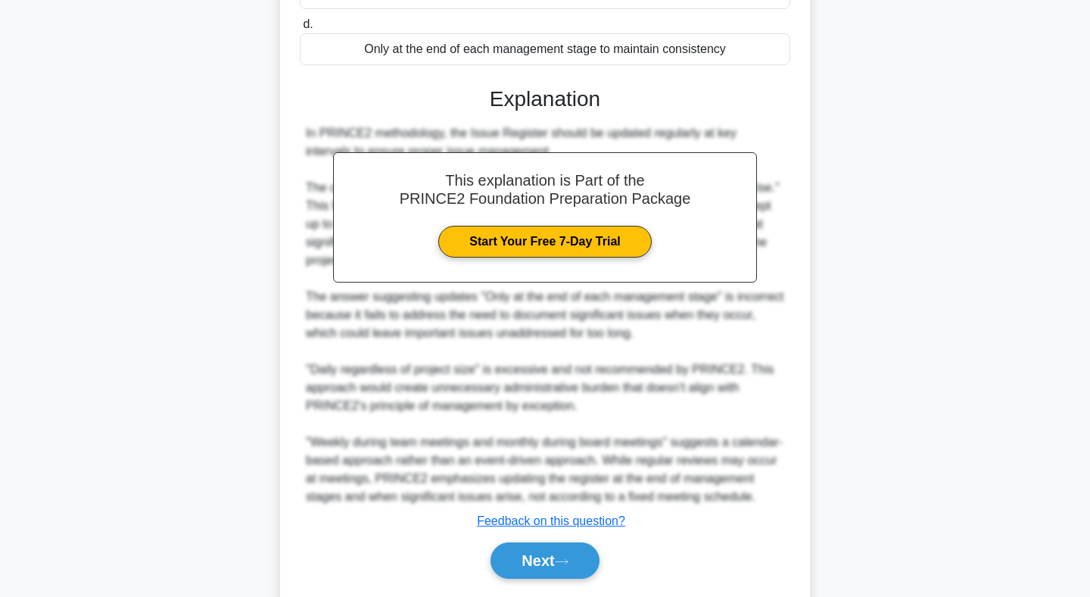
scroll to position [355, 0]
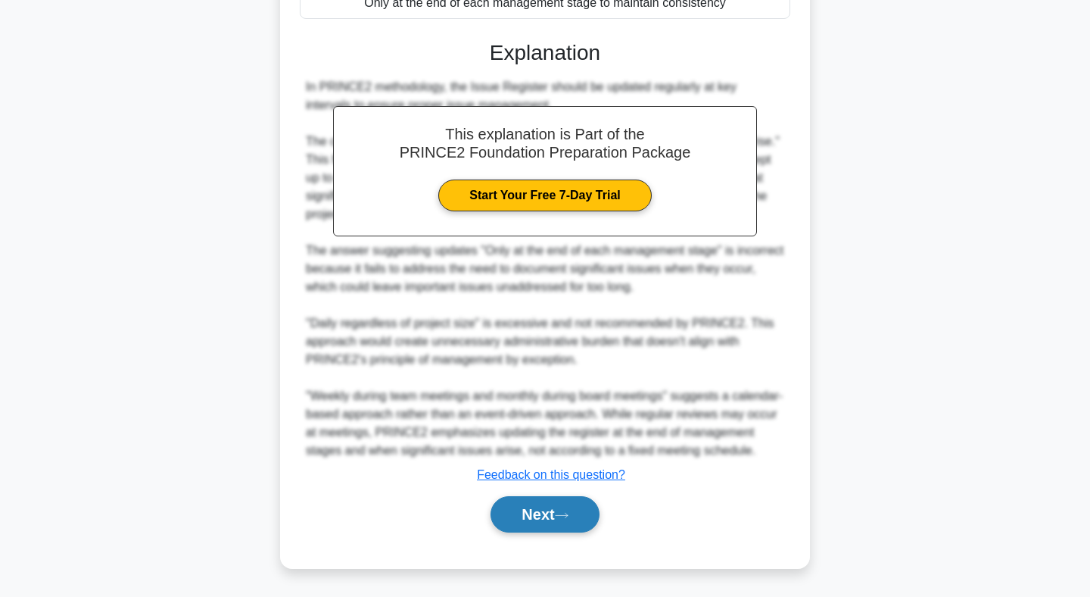
click at [547, 508] on button "Next" at bounding box center [545, 514] width 108 height 36
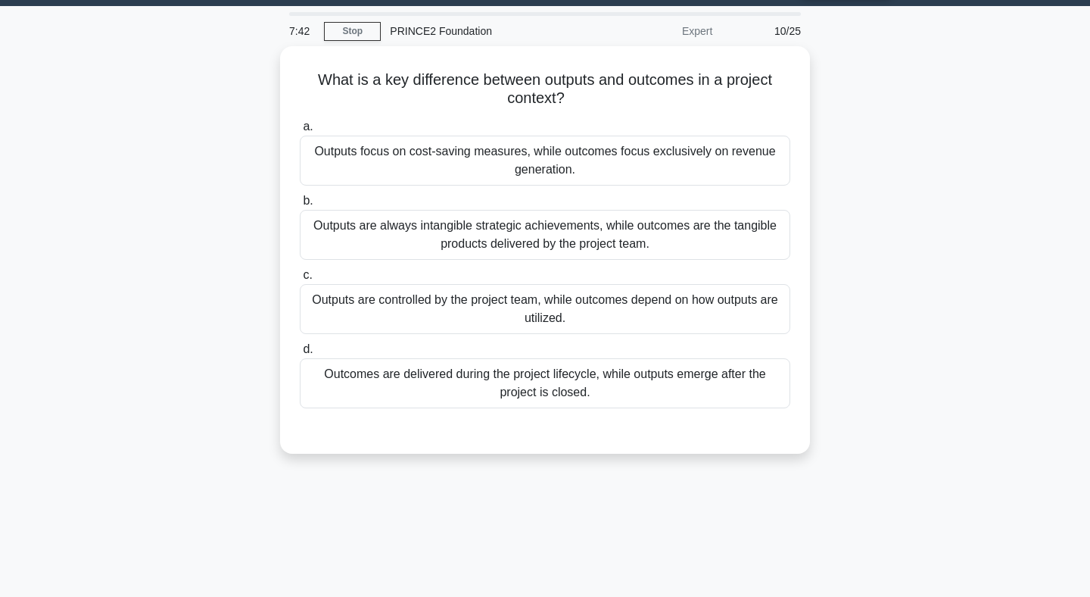
scroll to position [33, 0]
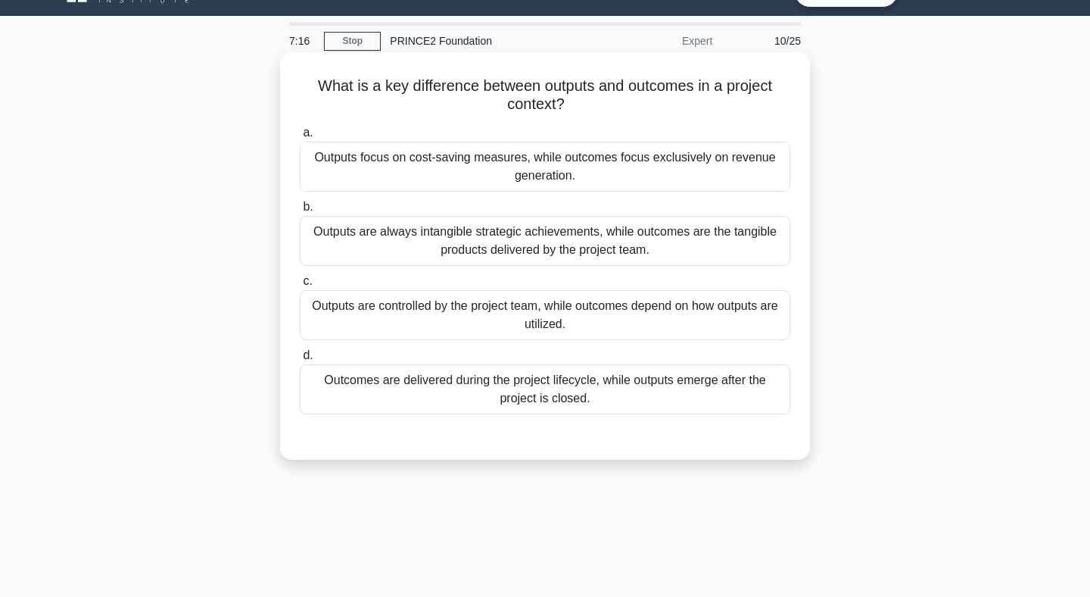
click at [530, 307] on div "Outputs are controlled by the project team, while outcomes depend on how output…" at bounding box center [545, 315] width 491 height 50
click at [300, 286] on input "c. Outputs are controlled by the project team, while outcomes depend on how out…" at bounding box center [300, 281] width 0 height 10
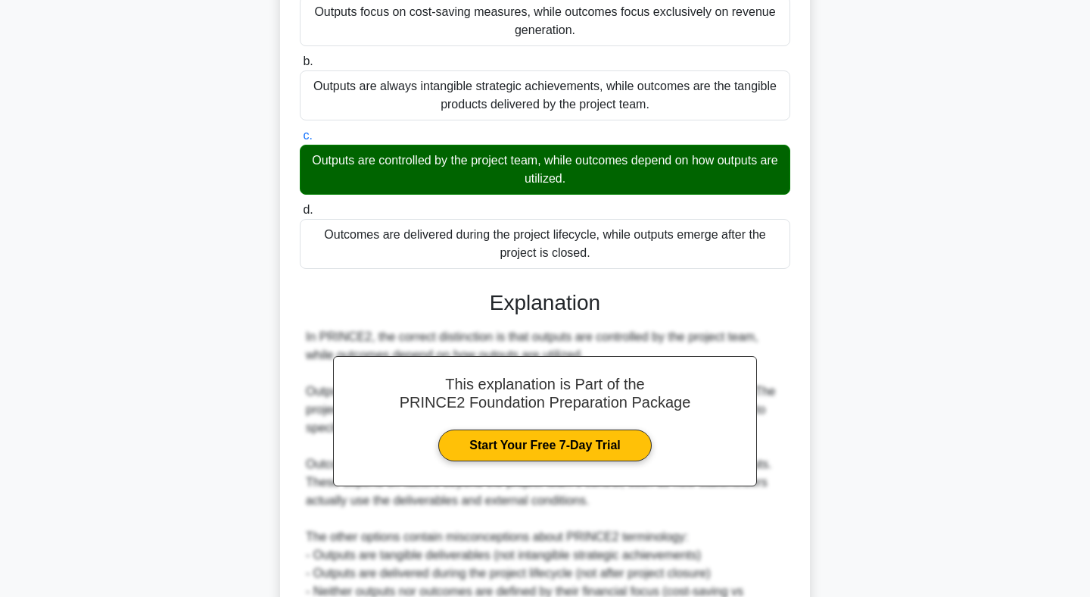
scroll to position [337, 0]
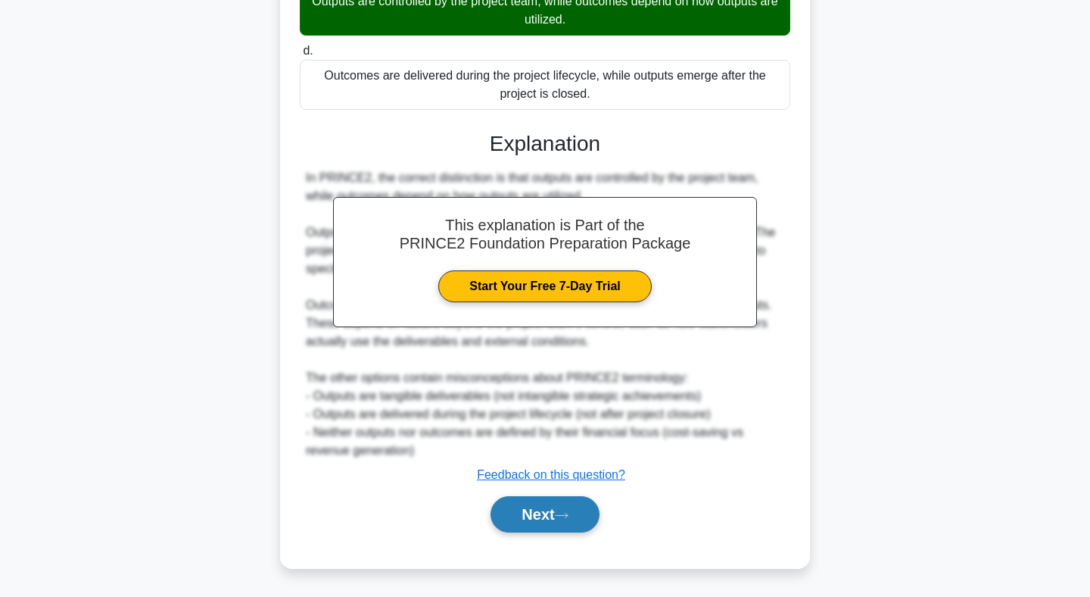
click at [545, 518] on button "Next" at bounding box center [545, 514] width 108 height 36
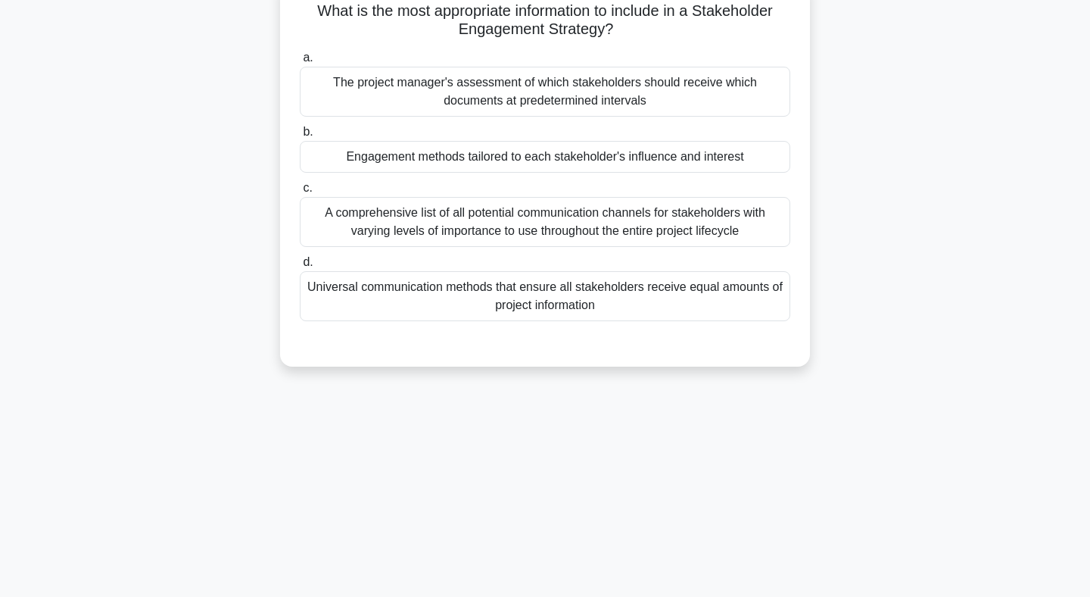
scroll to position [0, 0]
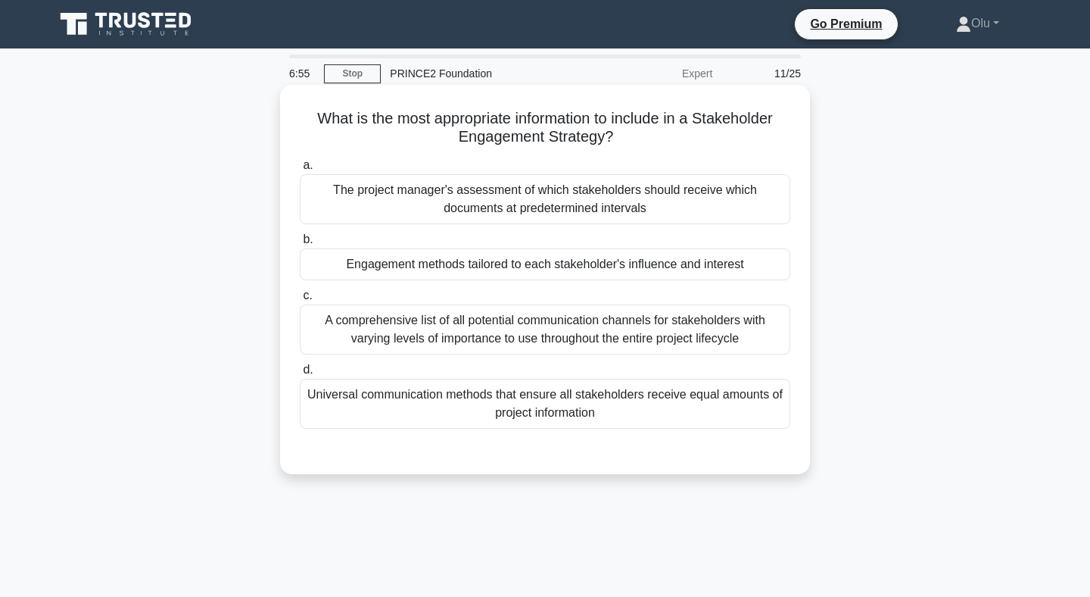
click at [559, 257] on div "Engagement methods tailored to each stakeholder's influence and interest" at bounding box center [545, 264] width 491 height 32
click at [300, 245] on input "b. Engagement methods tailored to each stakeholder's influence and interest" at bounding box center [300, 240] width 0 height 10
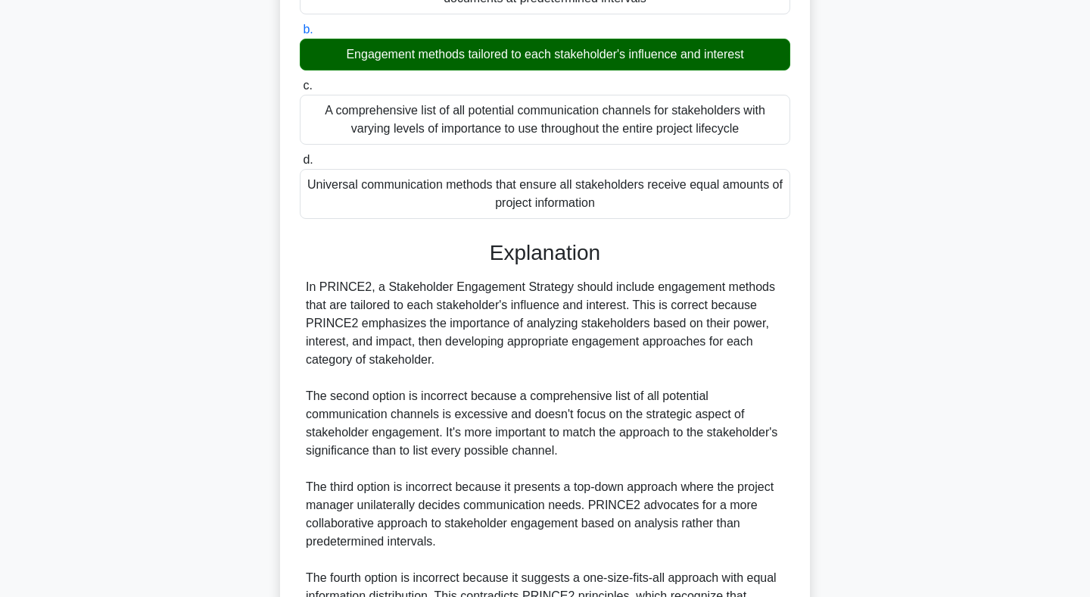
scroll to position [391, 0]
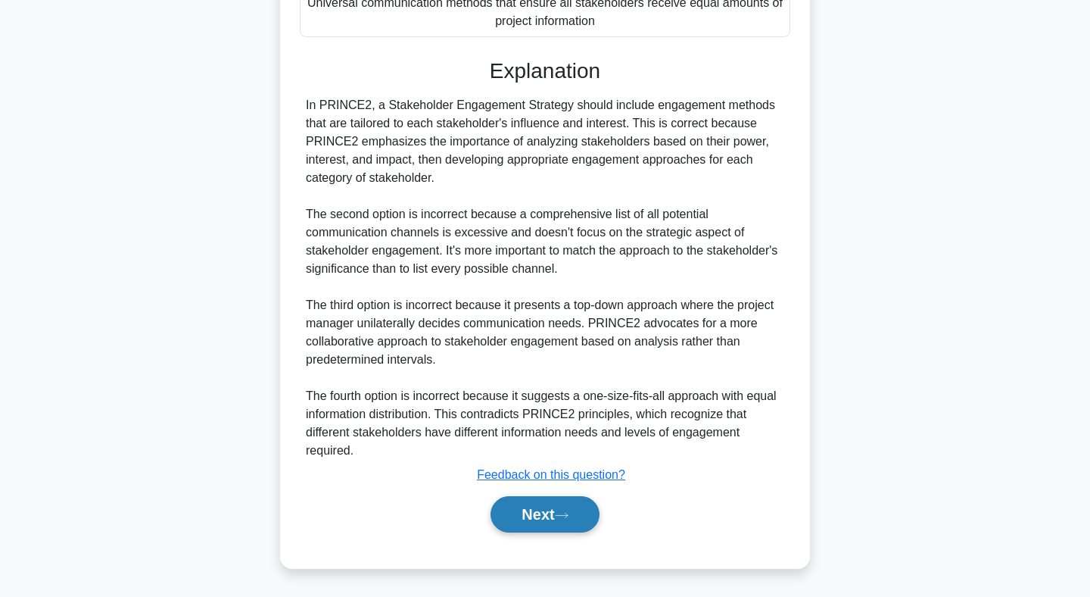
click at [537, 503] on button "Next" at bounding box center [545, 514] width 108 height 36
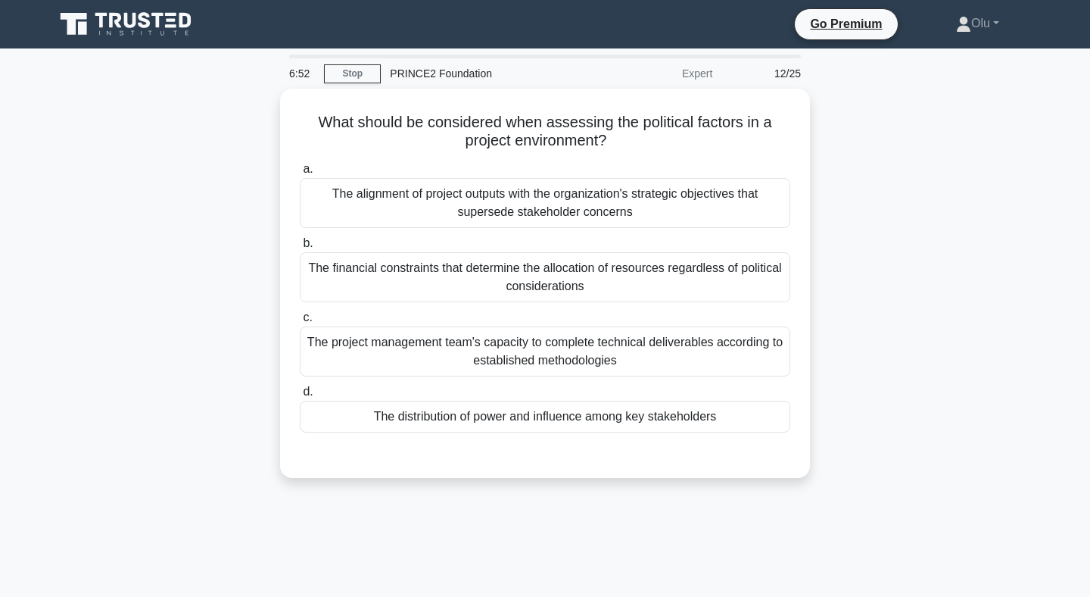
scroll to position [0, 0]
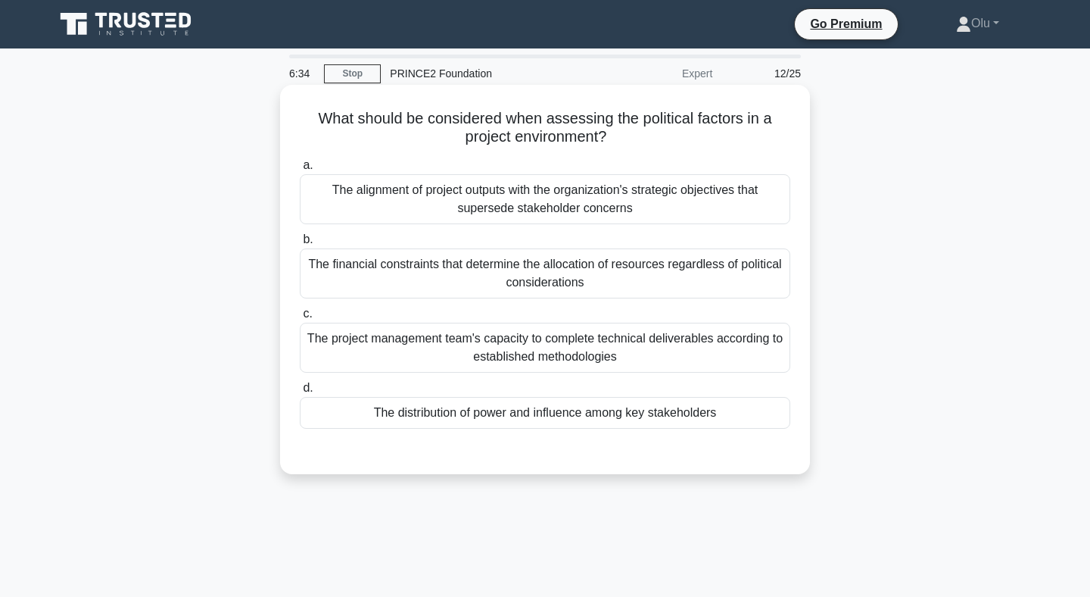
click at [512, 418] on div "The distribution of power and influence among key stakeholders" at bounding box center [545, 413] width 491 height 32
click at [300, 393] on input "d. The distribution of power and influence among key stakeholders" at bounding box center [300, 388] width 0 height 10
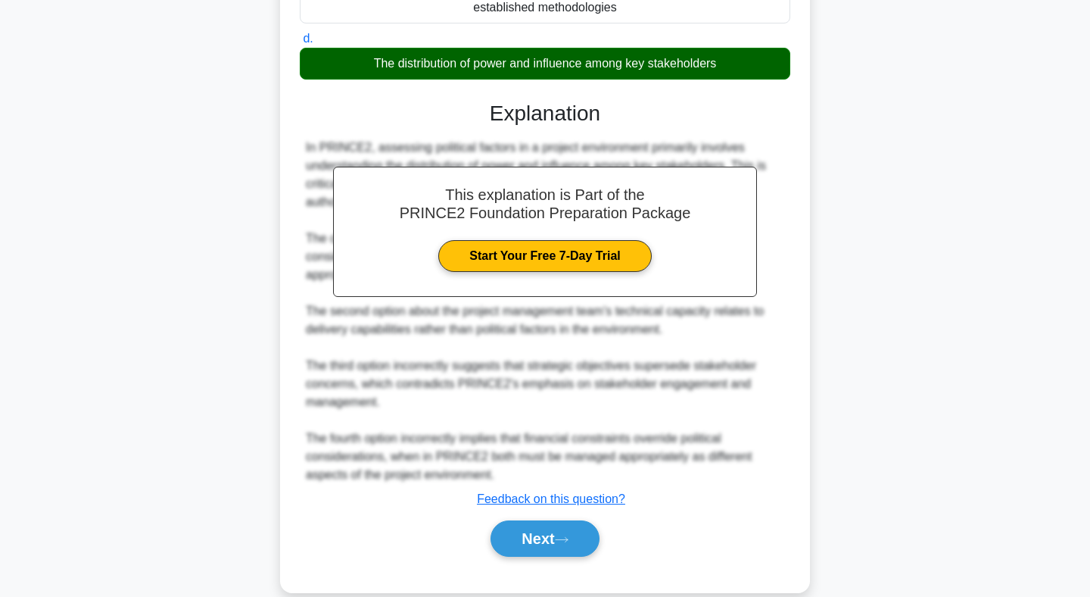
scroll to position [355, 0]
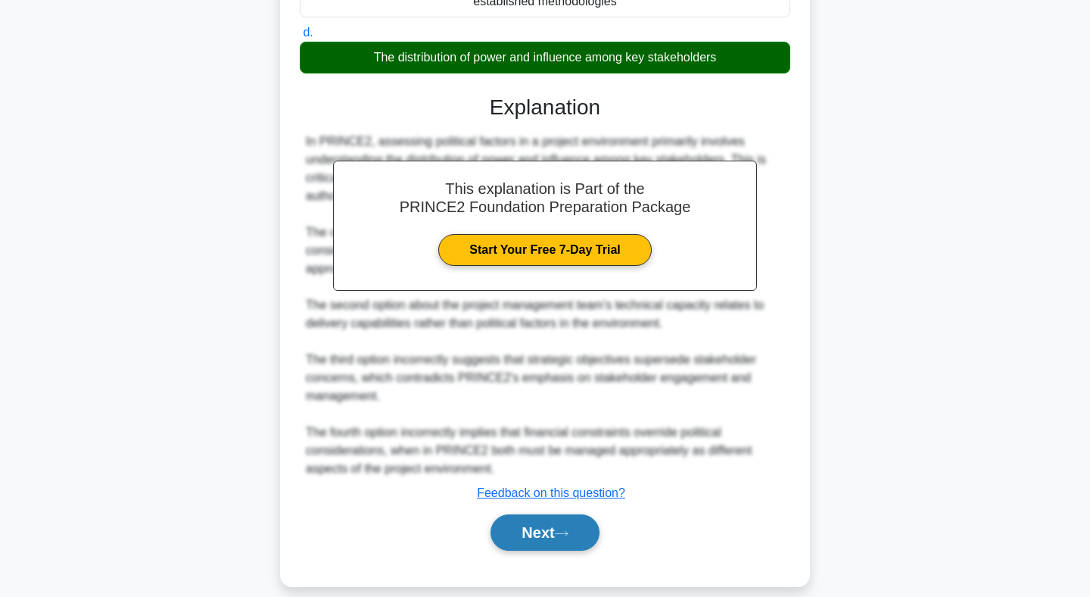
click at [532, 519] on button "Next" at bounding box center [545, 532] width 108 height 36
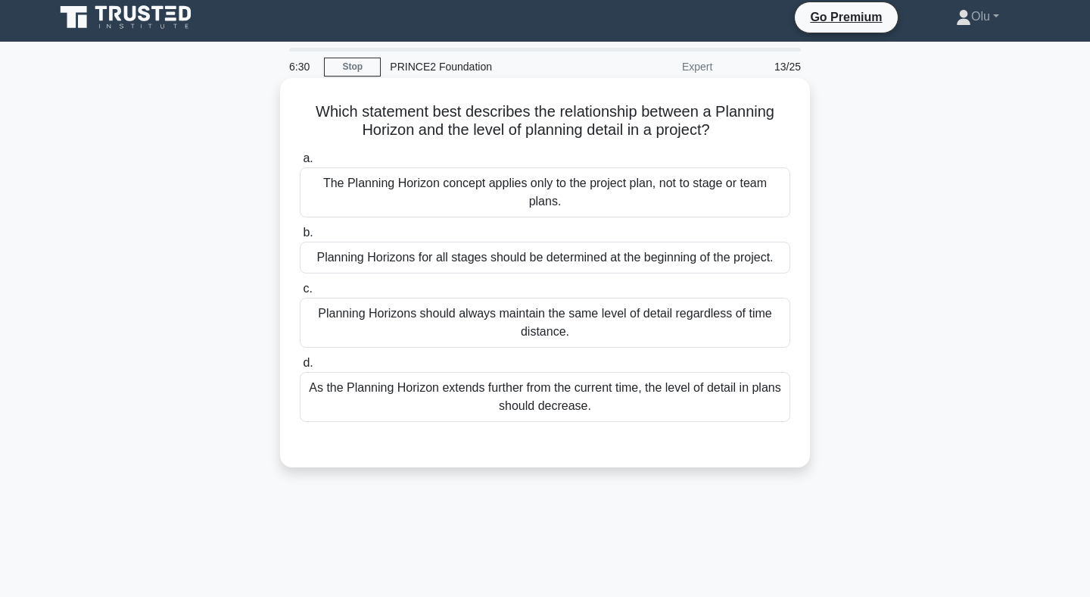
scroll to position [0, 0]
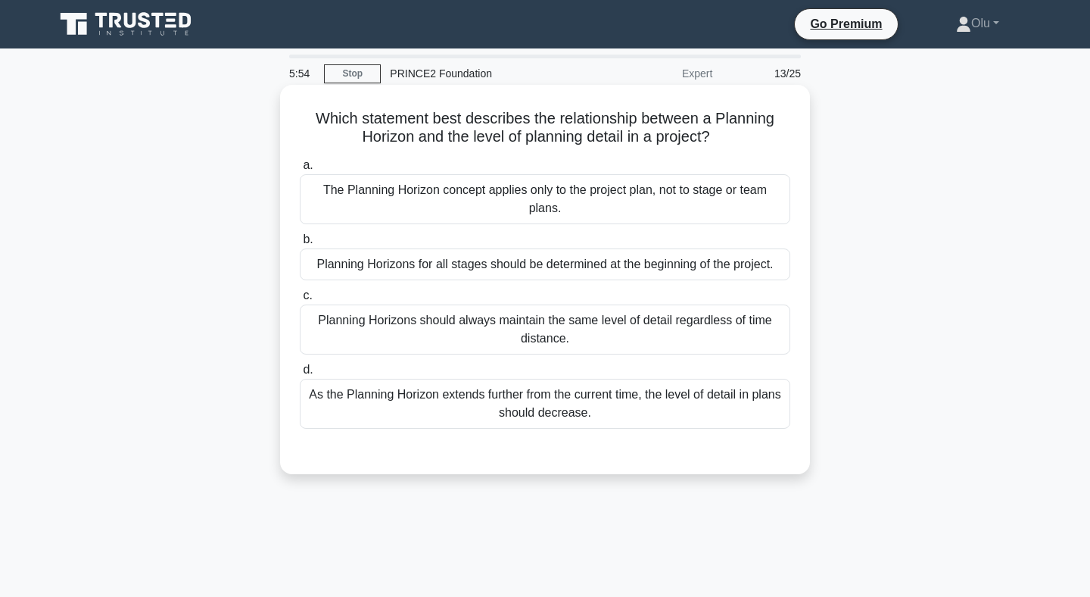
click at [523, 411] on div "As the Planning Horizon extends further from the current time, the level of det…" at bounding box center [545, 404] width 491 height 50
click at [300, 375] on input "d. As the Planning Horizon extends further from the current time, the level of …" at bounding box center [300, 370] width 0 height 10
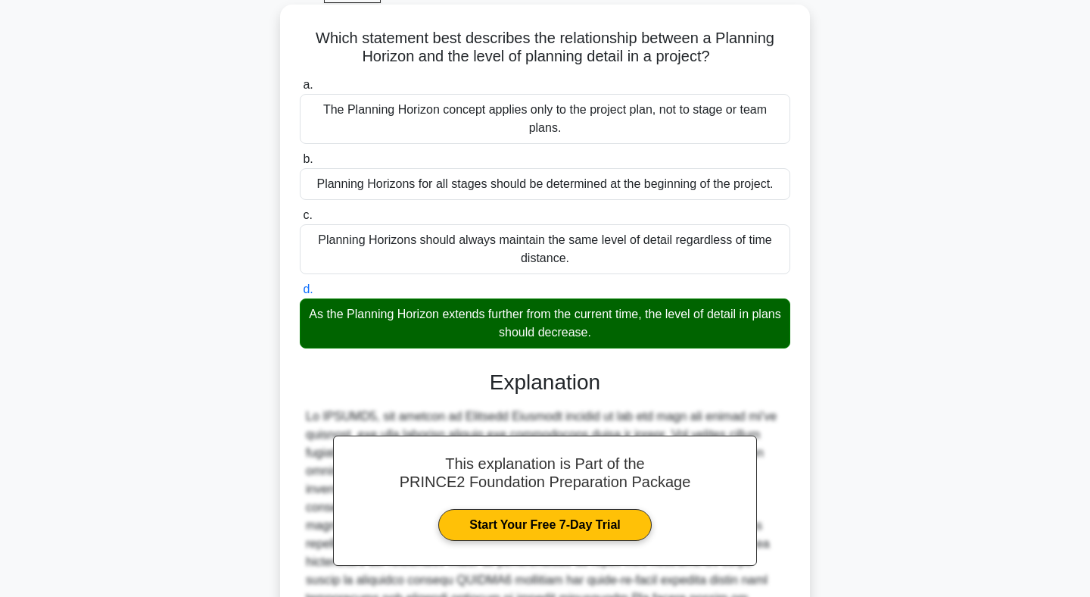
scroll to position [264, 0]
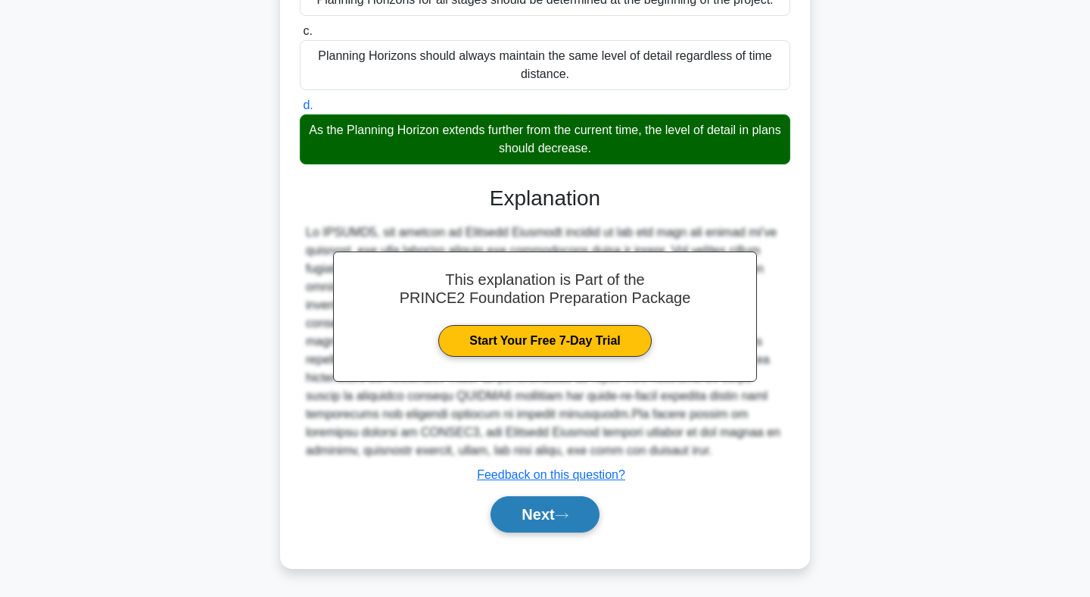
click at [542, 513] on button "Next" at bounding box center [545, 514] width 108 height 36
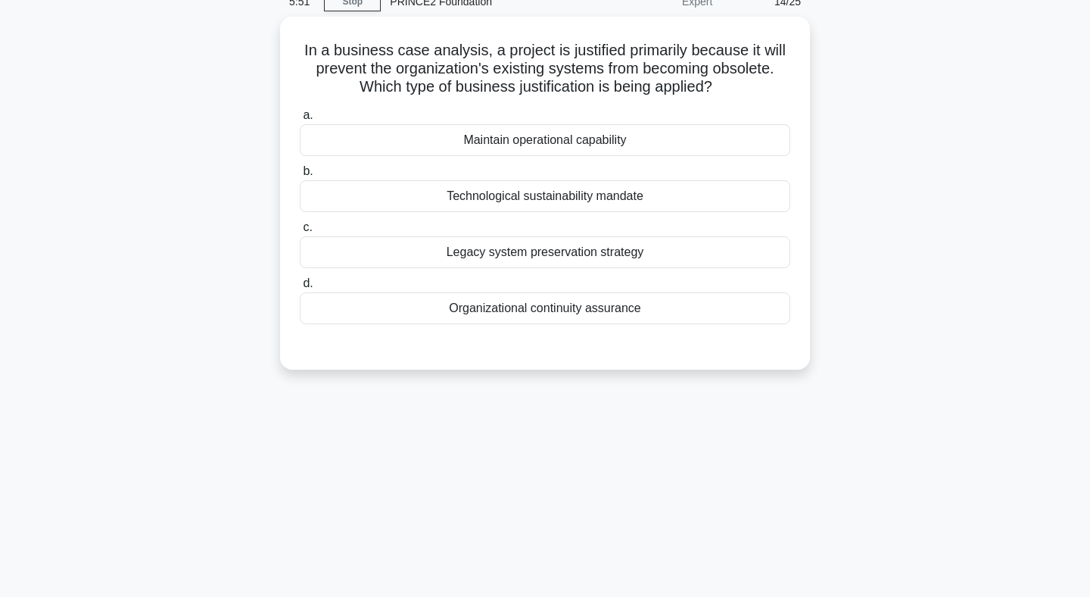
scroll to position [0, 0]
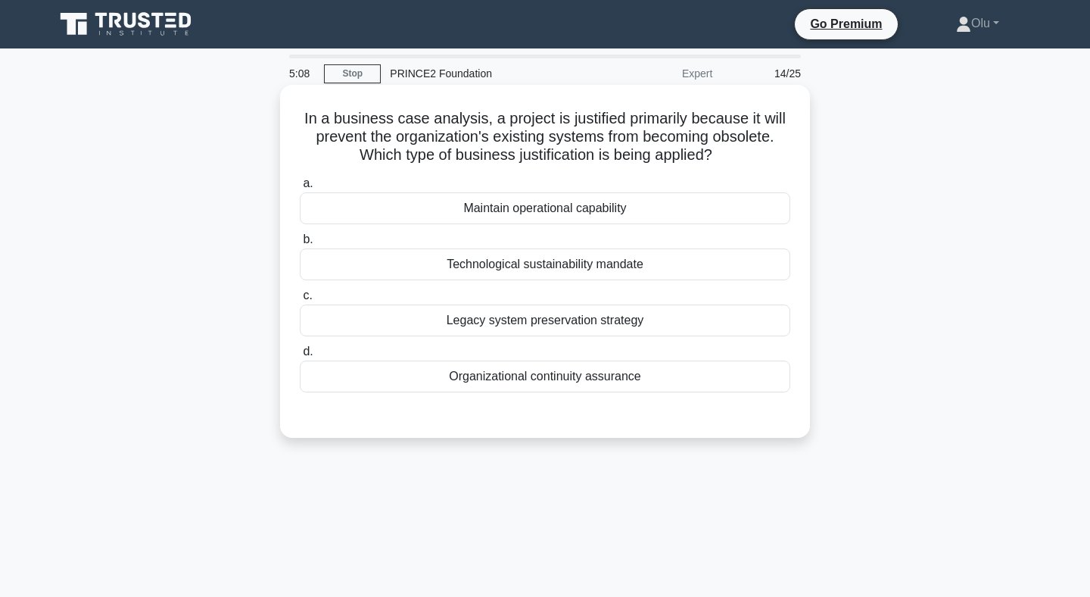
click at [537, 199] on div "Maintain operational capability" at bounding box center [545, 208] width 491 height 32
click at [300, 189] on input "a. Maintain operational capability" at bounding box center [300, 184] width 0 height 10
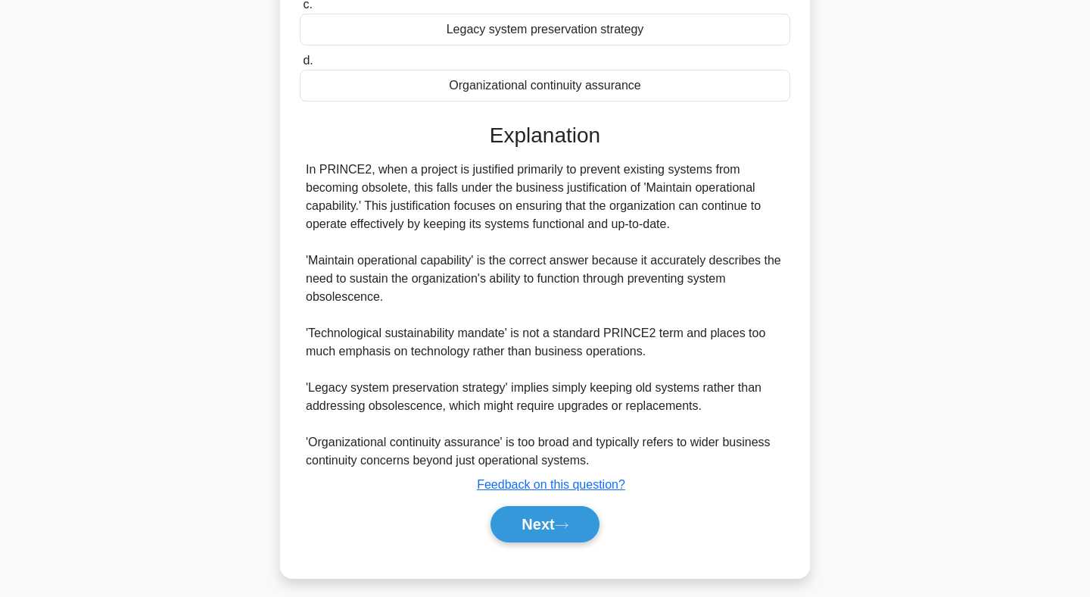
scroll to position [301, 0]
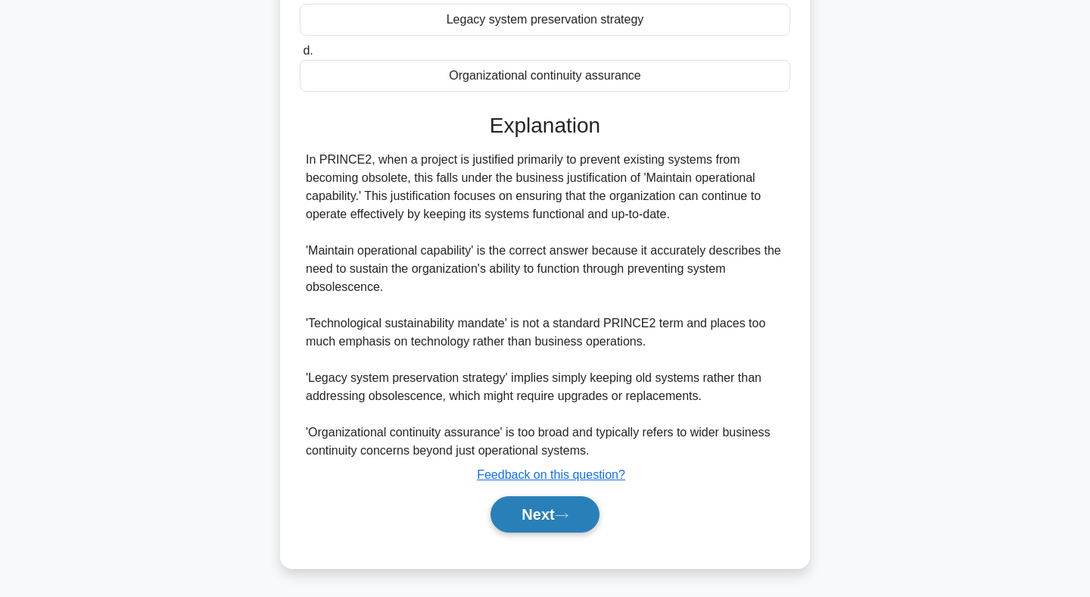
click at [556, 508] on button "Next" at bounding box center [545, 514] width 108 height 36
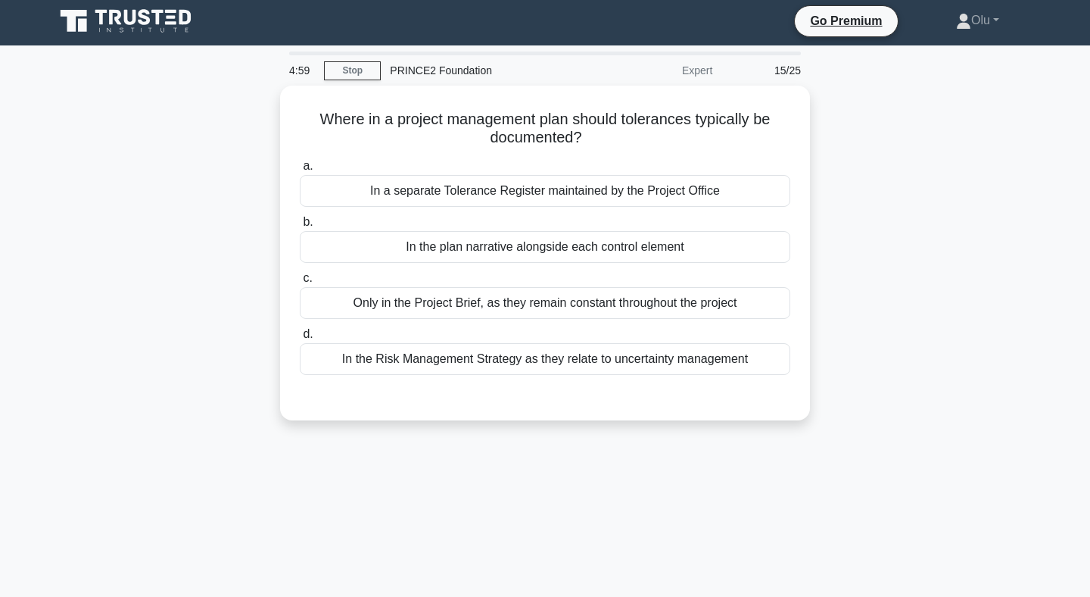
scroll to position [0, 0]
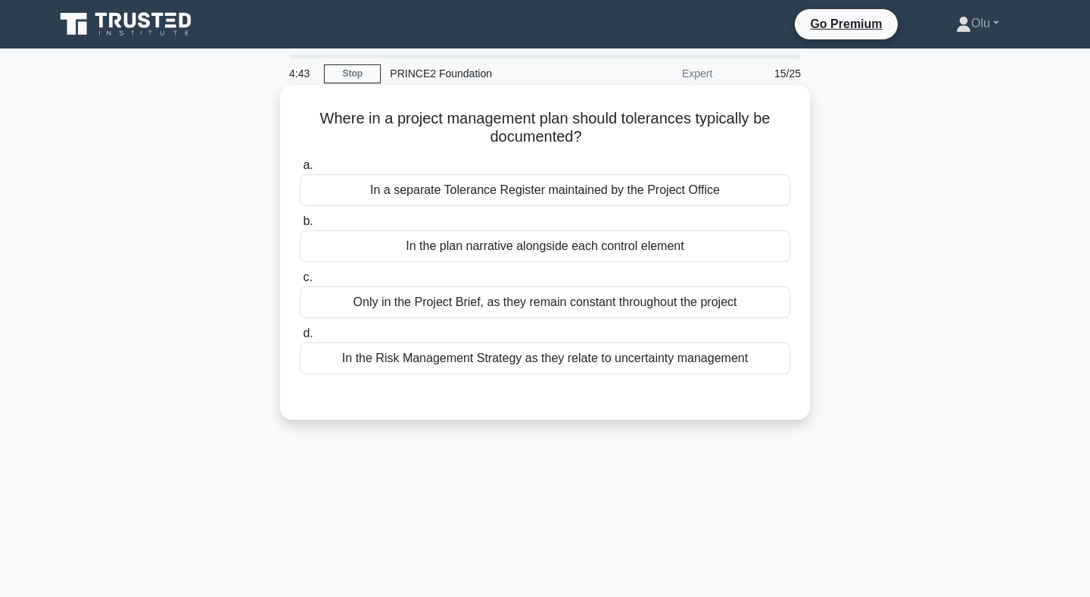
click at [533, 247] on div "In the plan narrative alongside each control element" at bounding box center [545, 246] width 491 height 32
click at [300, 226] on input "b. In the plan narrative alongside each control element" at bounding box center [300, 222] width 0 height 10
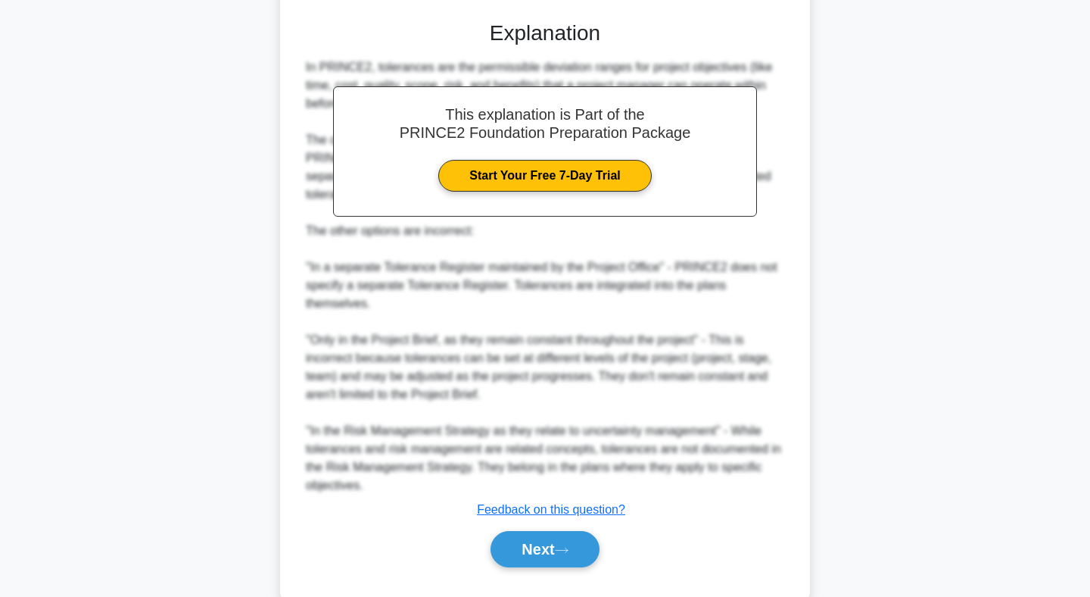
scroll to position [410, 0]
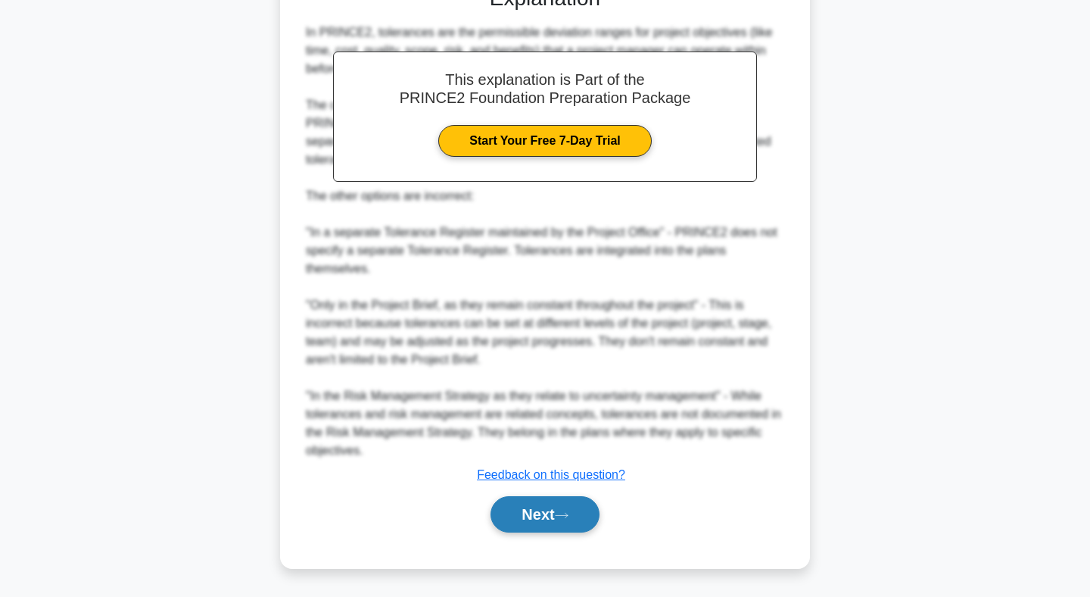
click at [560, 516] on button "Next" at bounding box center [545, 514] width 108 height 36
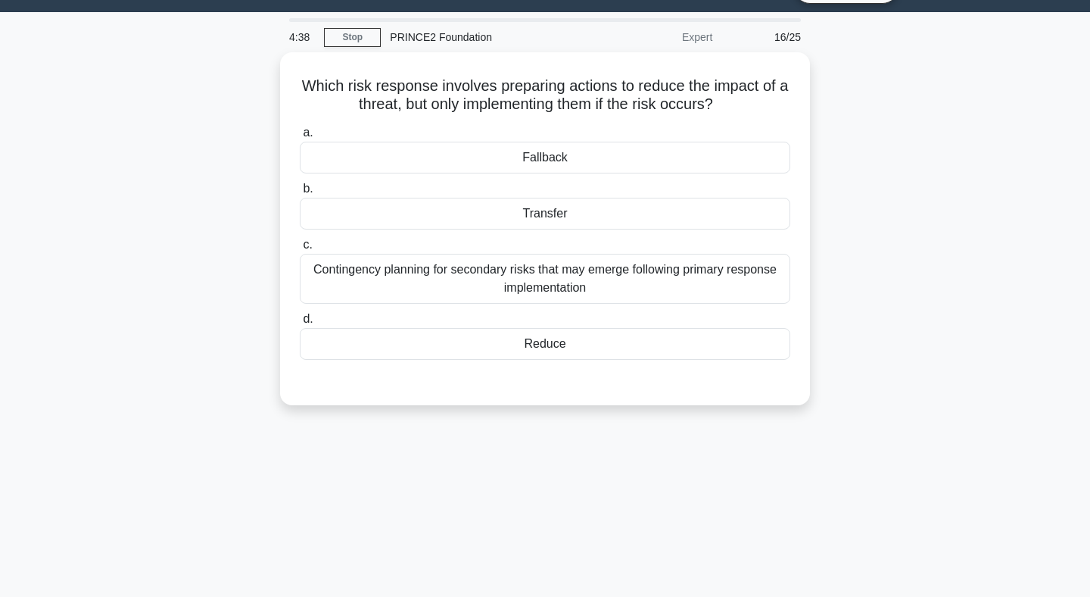
scroll to position [0, 0]
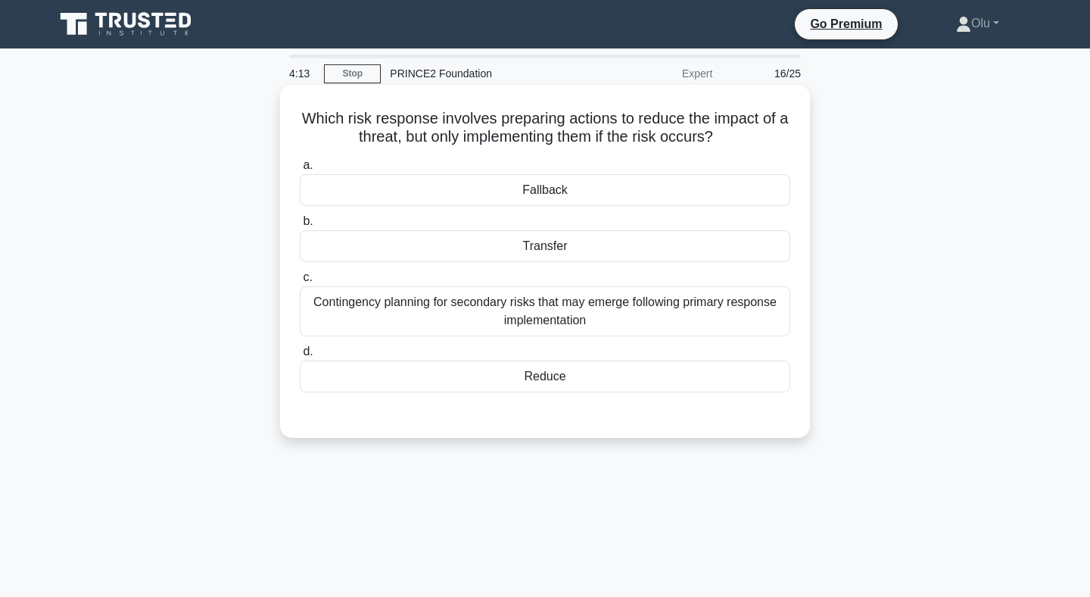
click at [553, 320] on div "Contingency planning for secondary risks that may emerge following primary resp…" at bounding box center [545, 311] width 491 height 50
click at [300, 282] on input "c. Contingency planning for secondary risks that may emerge following primary r…" at bounding box center [300, 278] width 0 height 10
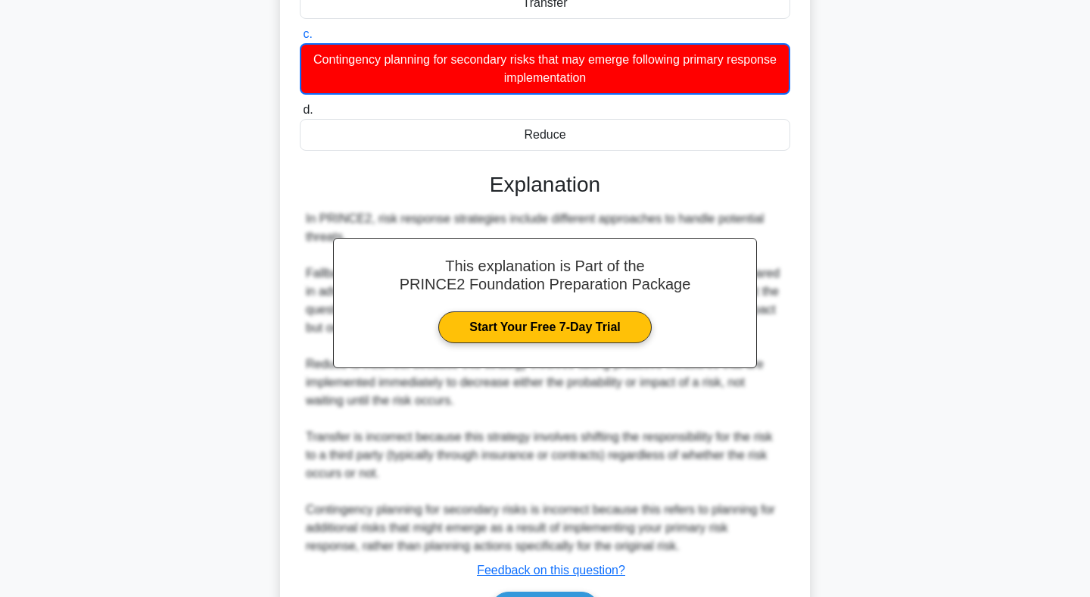
scroll to position [338, 0]
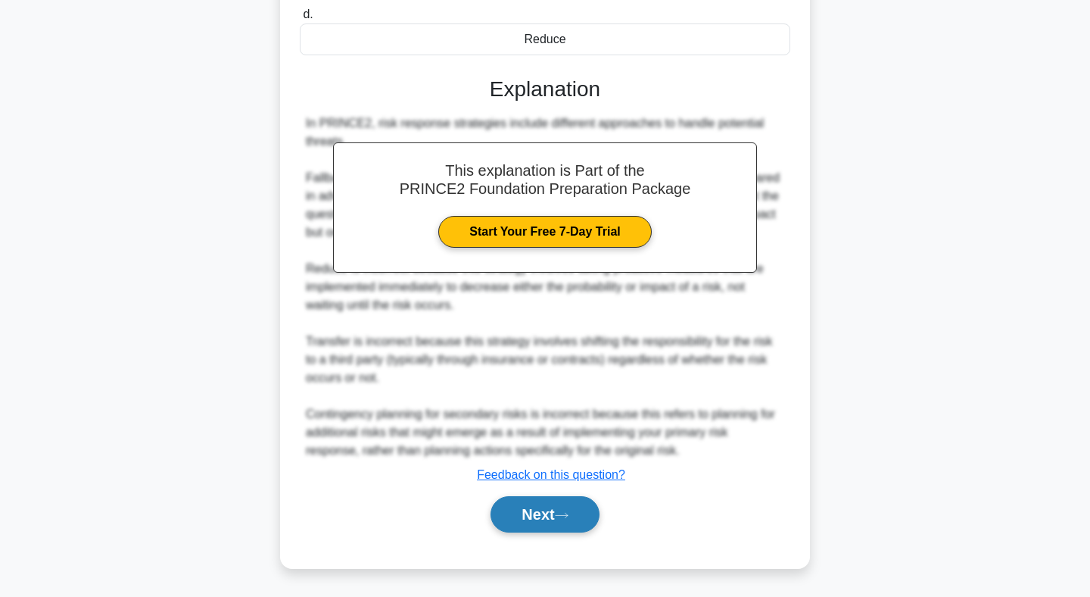
click at [552, 520] on button "Next" at bounding box center [545, 514] width 108 height 36
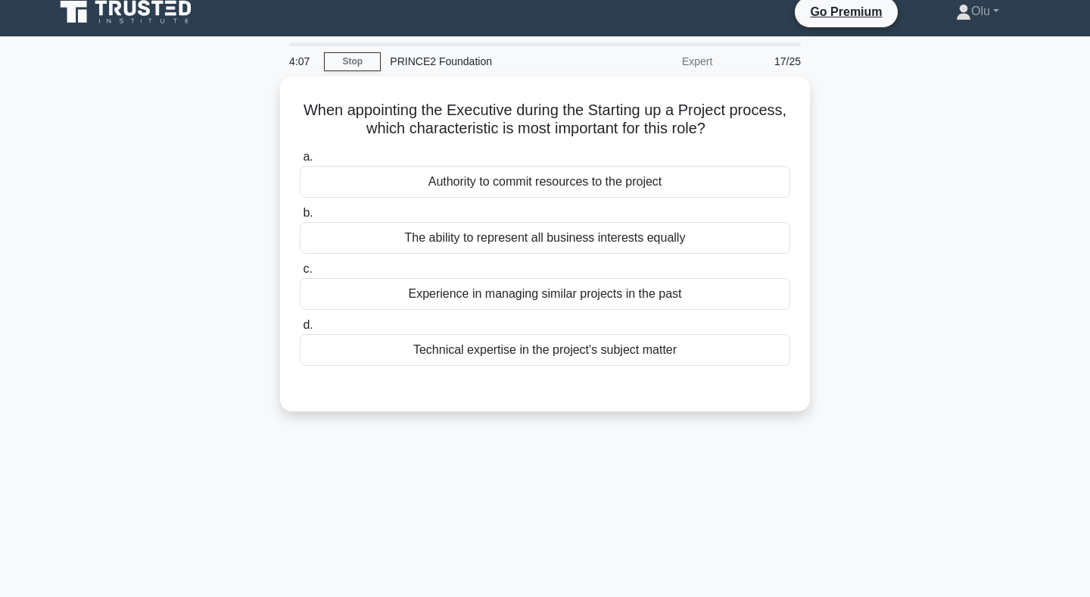
scroll to position [0, 0]
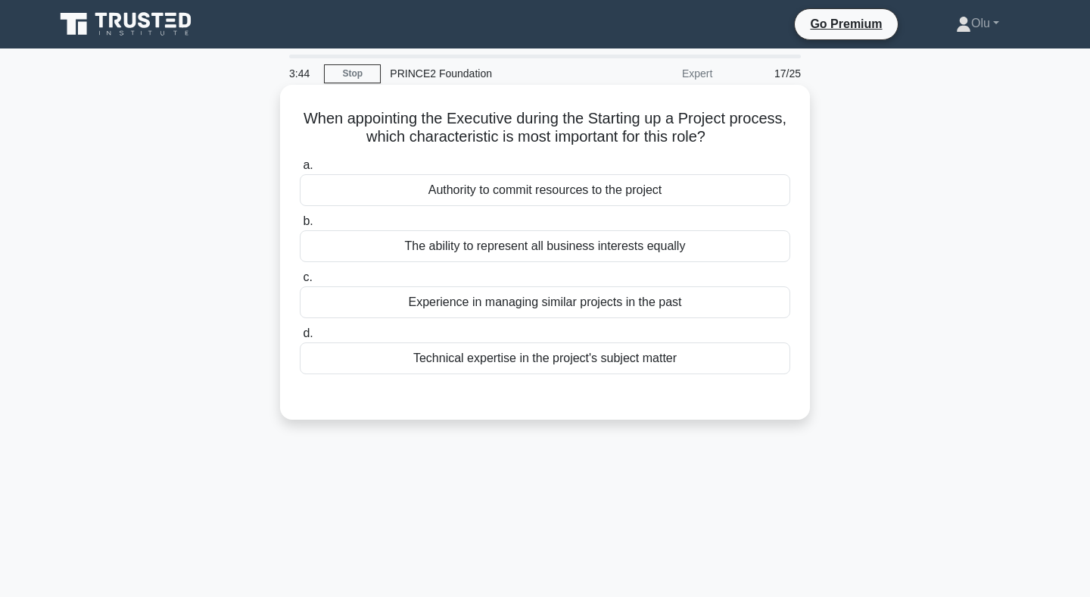
click at [555, 194] on div "Authority to commit resources to the project" at bounding box center [545, 190] width 491 height 32
click at [300, 170] on input "a. Authority to commit resources to the project" at bounding box center [300, 165] width 0 height 10
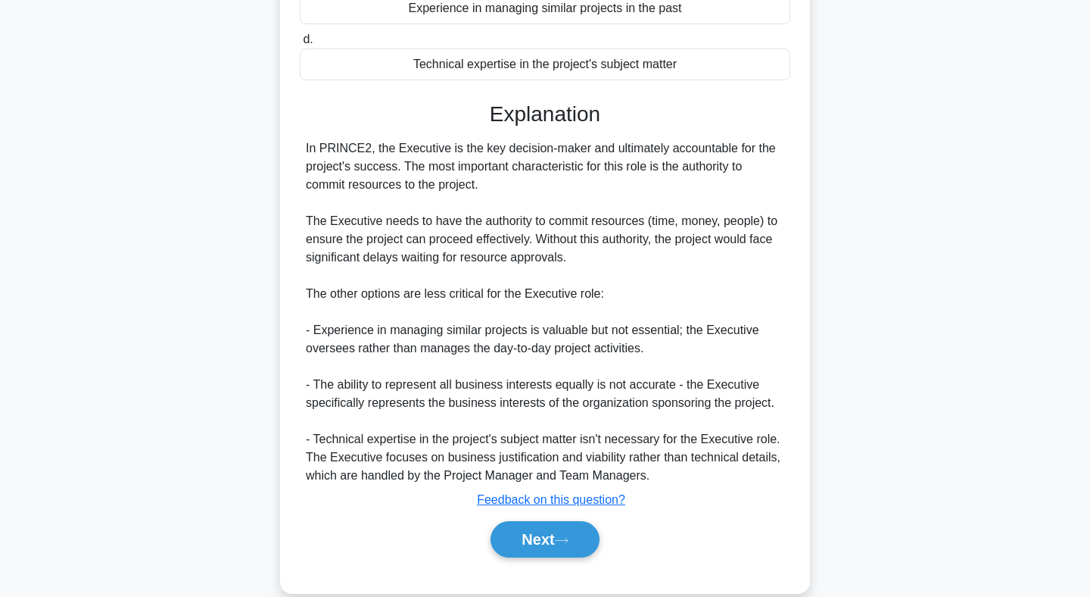
scroll to position [319, 0]
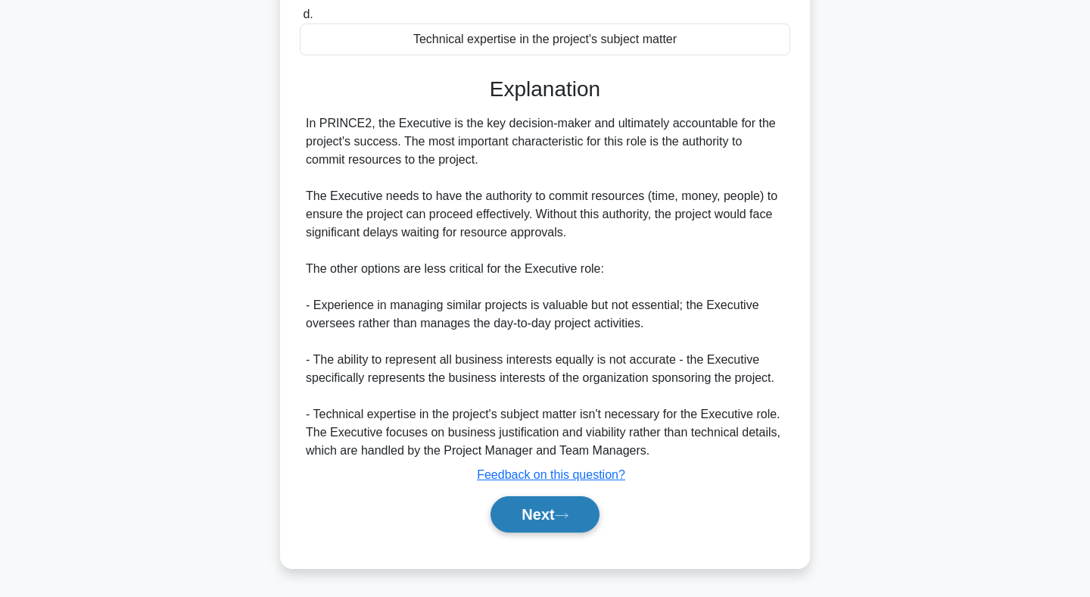
click at [557, 513] on button "Next" at bounding box center [545, 514] width 108 height 36
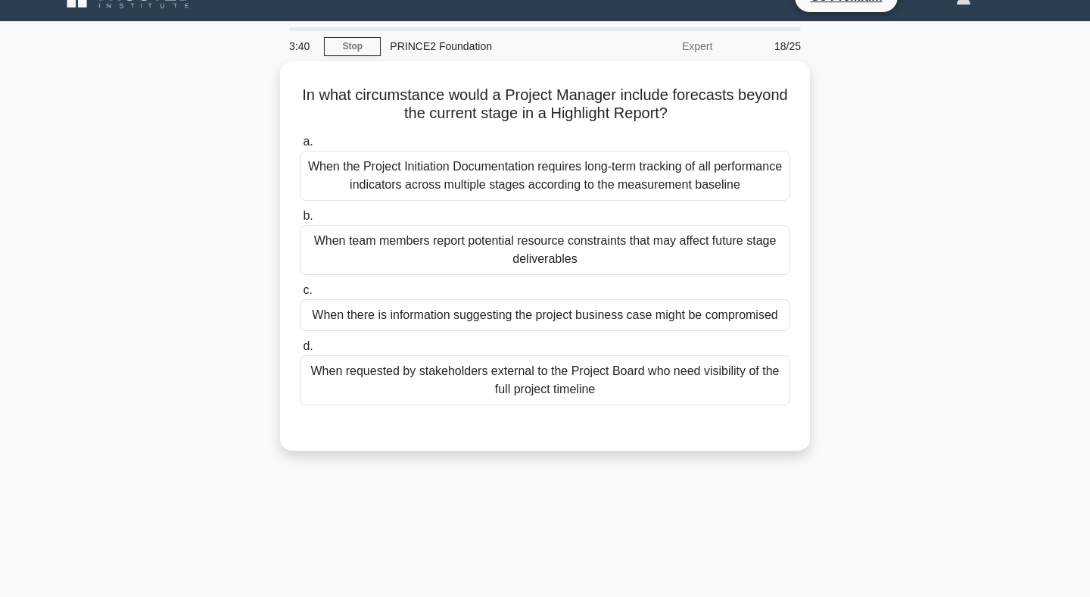
scroll to position [0, 0]
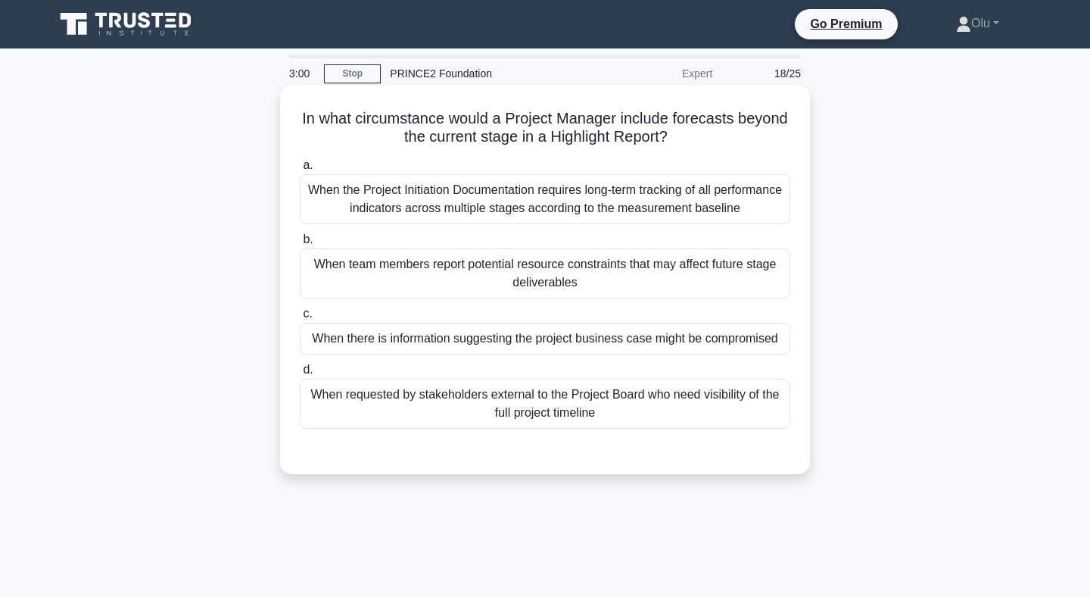
click at [522, 282] on div "When team members report potential resource constraints that may affect future …" at bounding box center [545, 273] width 491 height 50
click at [300, 245] on input "b. When team members report potential resource constraints that may affect futu…" at bounding box center [300, 240] width 0 height 10
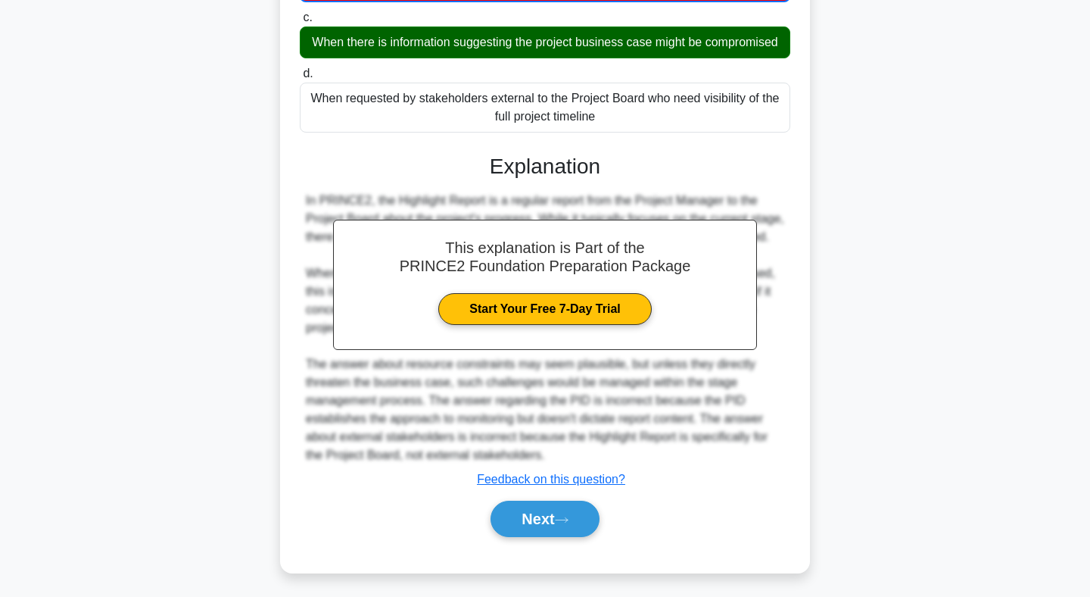
scroll to position [307, 0]
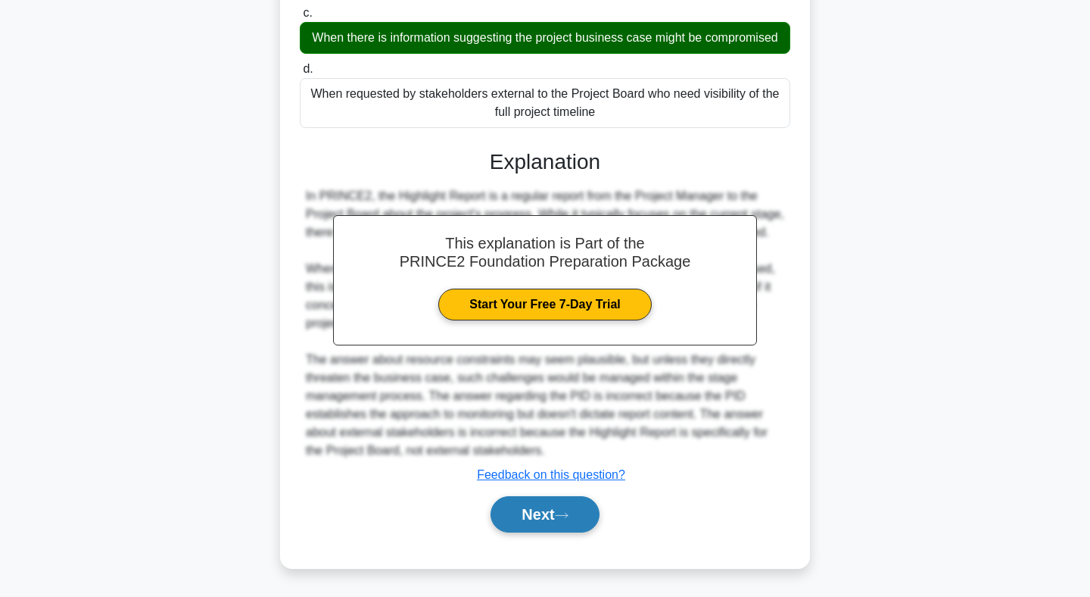
click at [528, 532] on button "Next" at bounding box center [545, 514] width 108 height 36
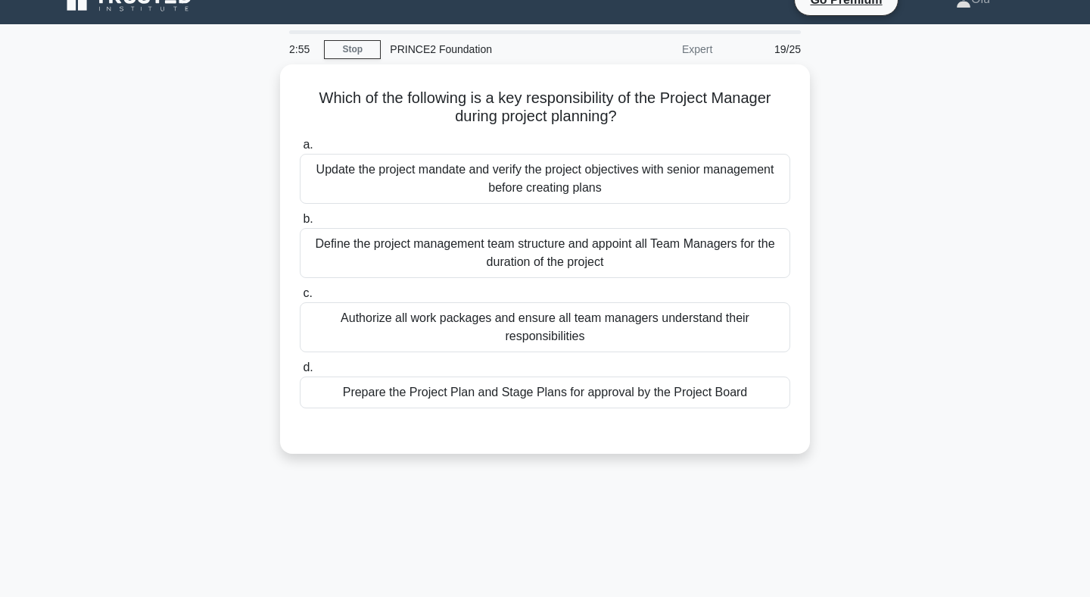
scroll to position [0, 0]
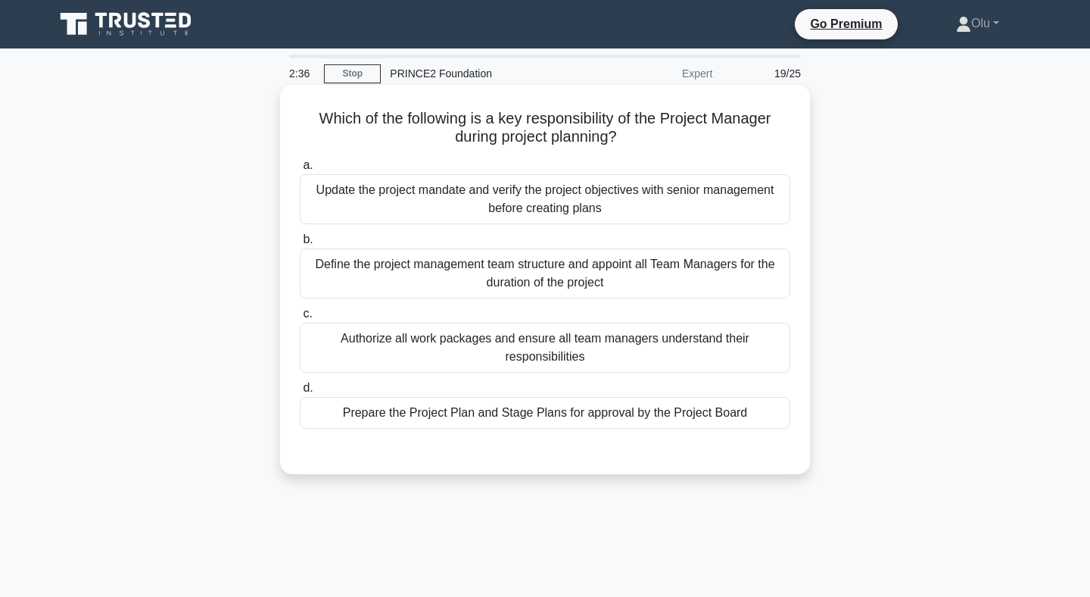
click at [536, 415] on div "Prepare the Project Plan and Stage Plans for approval by the Project Board" at bounding box center [545, 413] width 491 height 32
click at [300, 393] on input "d. Prepare the Project Plan and Stage Plans for approval by the Project Board" at bounding box center [300, 388] width 0 height 10
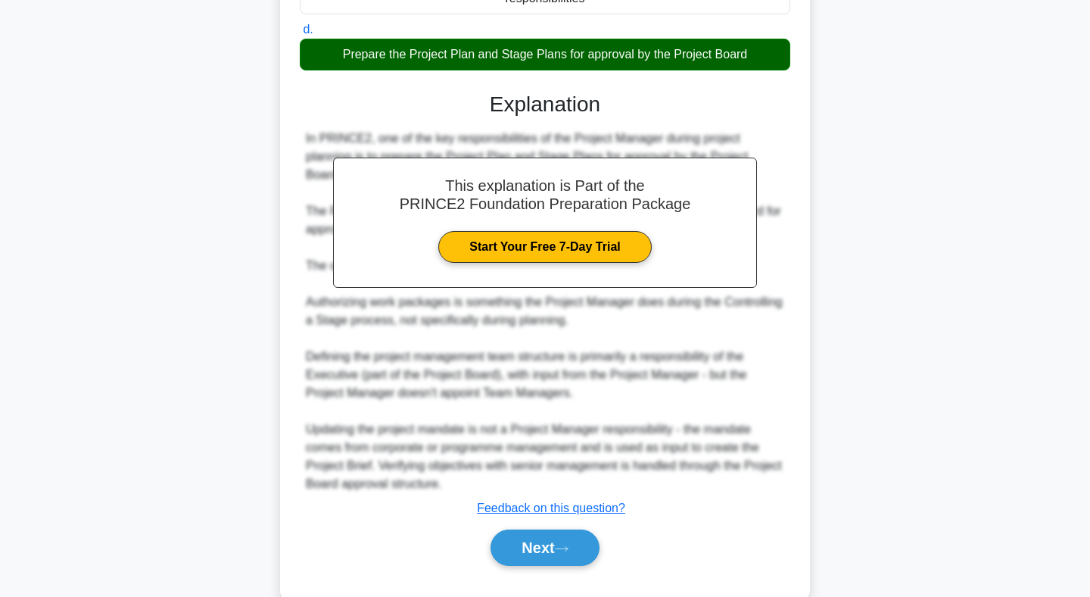
scroll to position [391, 0]
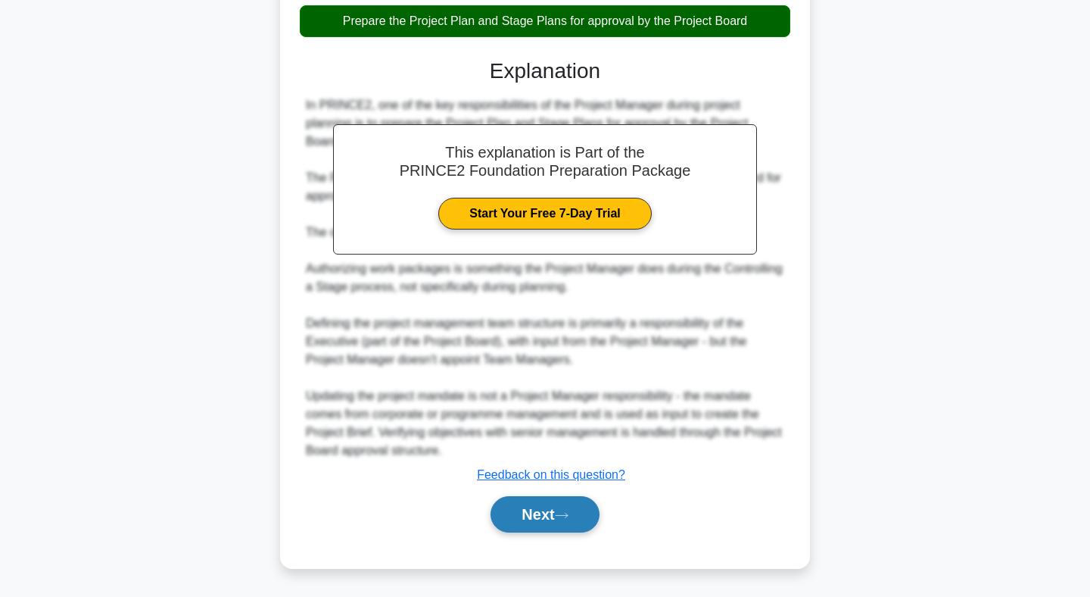
click at [553, 512] on button "Next" at bounding box center [545, 514] width 108 height 36
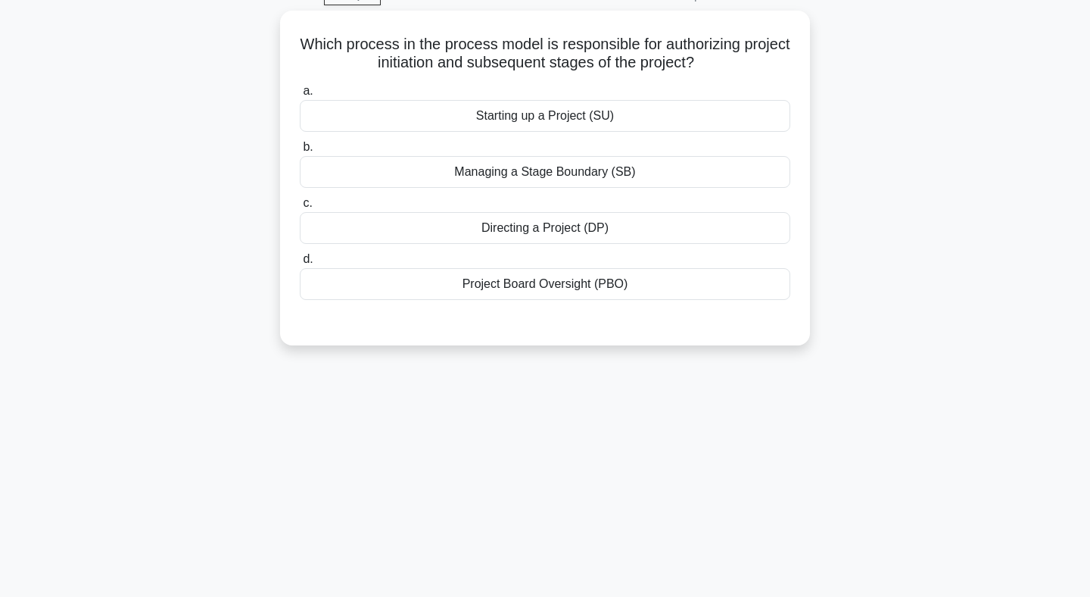
scroll to position [0, 0]
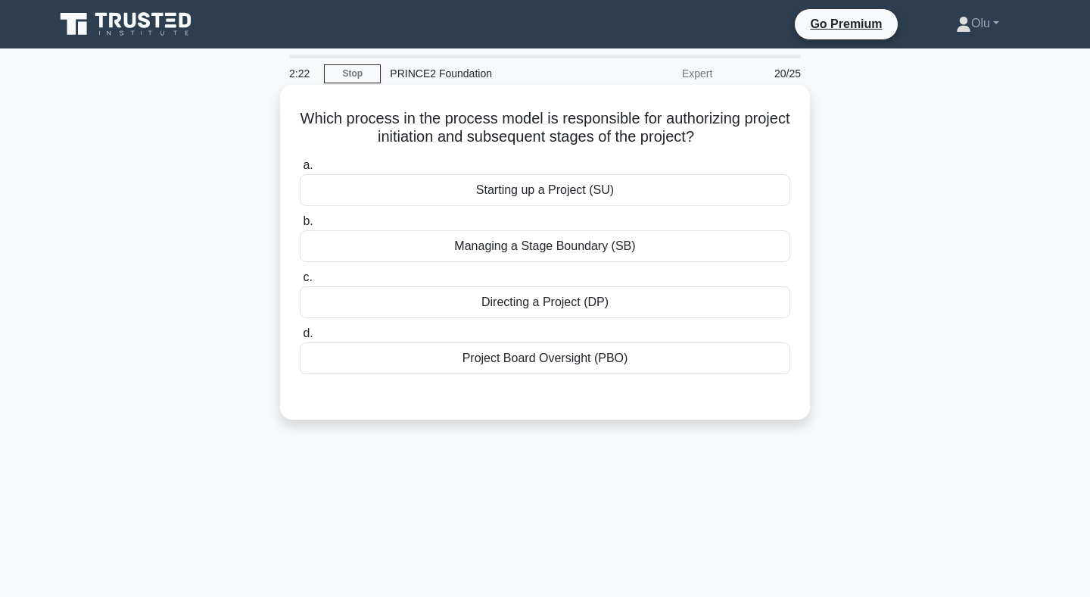
click at [572, 248] on div "Managing a Stage Boundary (SB)" at bounding box center [545, 246] width 491 height 32
click at [300, 226] on input "b. Managing a Stage Boundary (SB)" at bounding box center [300, 222] width 0 height 10
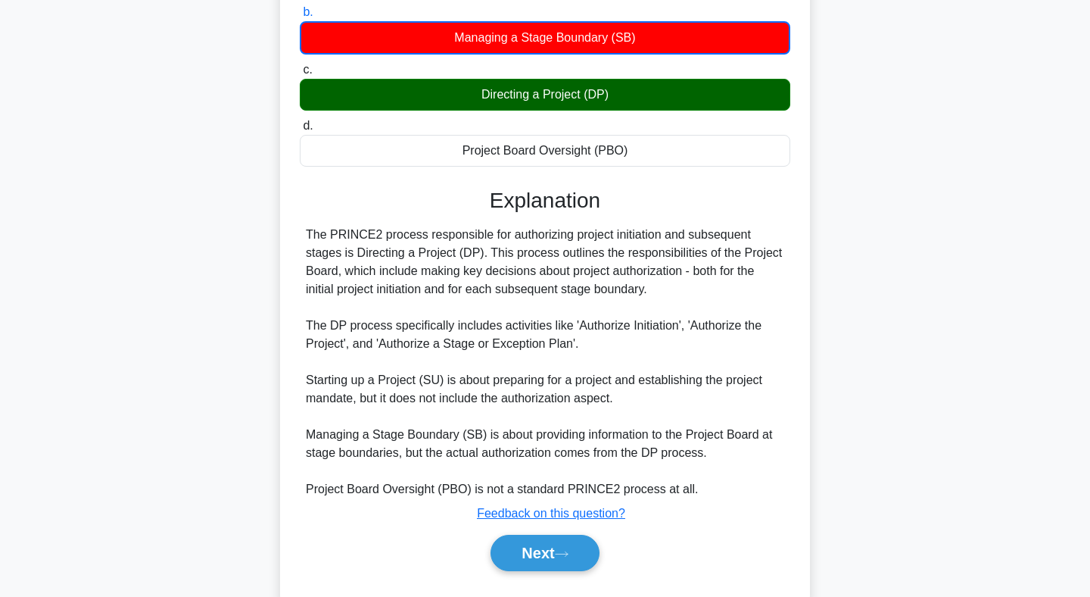
scroll to position [248, 0]
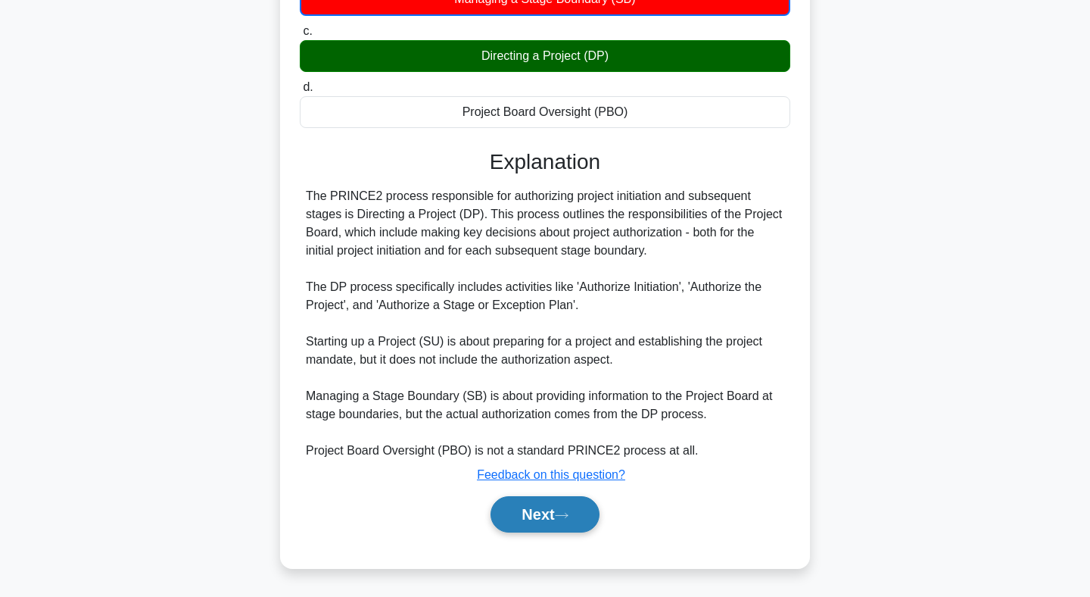
click at [544, 505] on button "Next" at bounding box center [545, 514] width 108 height 36
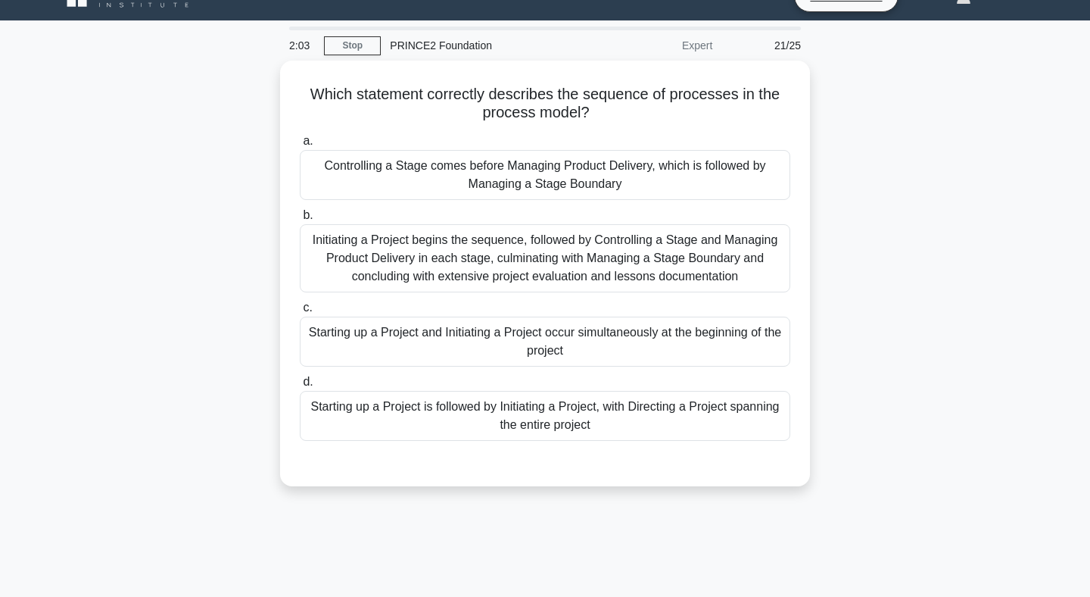
scroll to position [0, 0]
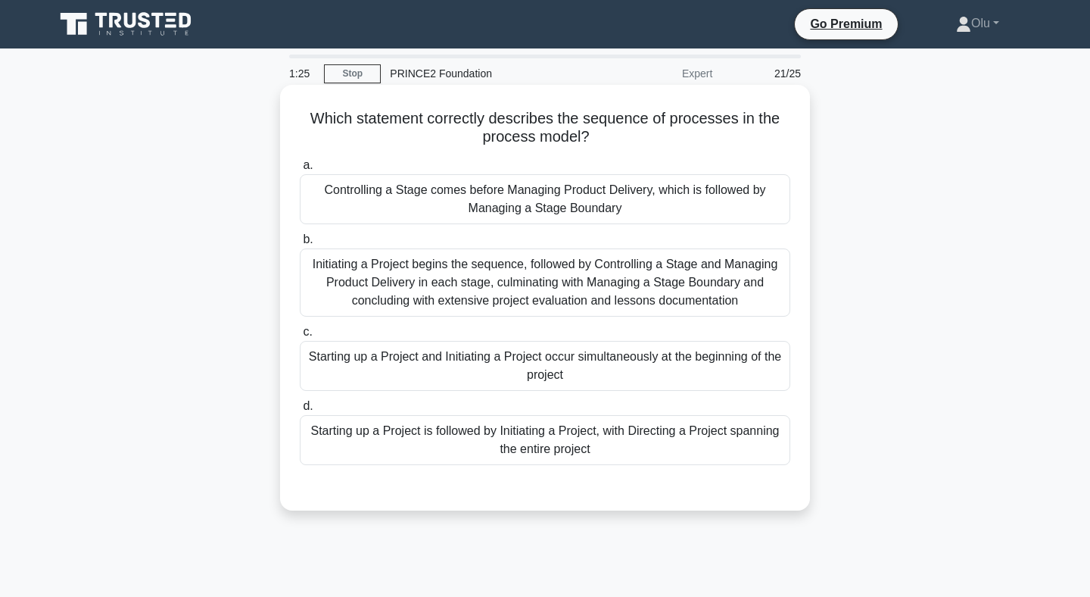
click at [558, 445] on div "Starting up a Project is followed by Initiating a Project, with Directing a Pro…" at bounding box center [545, 440] width 491 height 50
click at [300, 411] on input "d. Starting up a Project is followed by Initiating a Project, with Directing a …" at bounding box center [300, 406] width 0 height 10
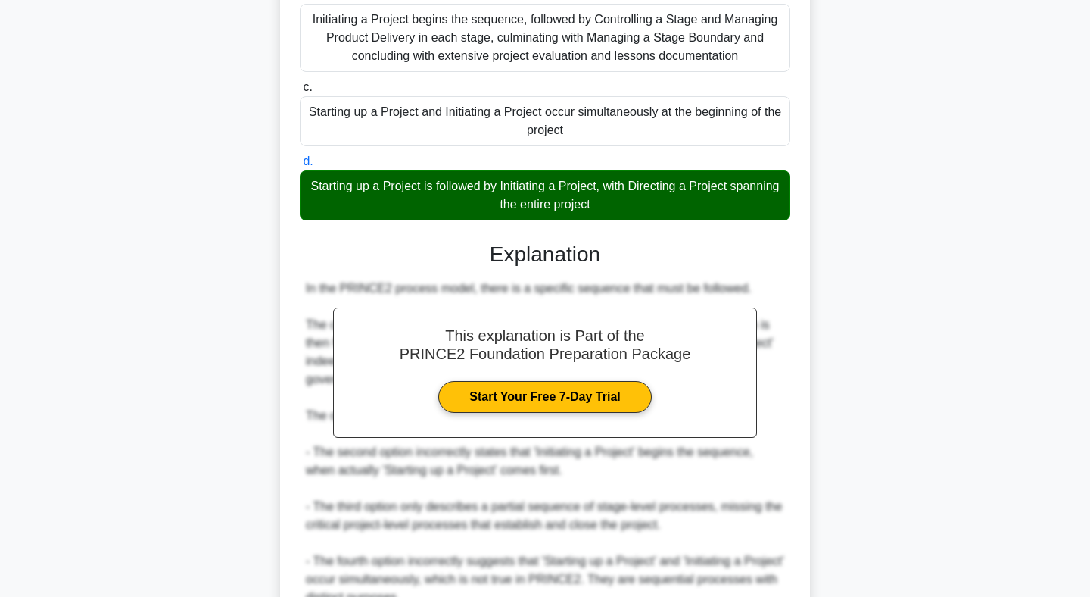
scroll to position [391, 0]
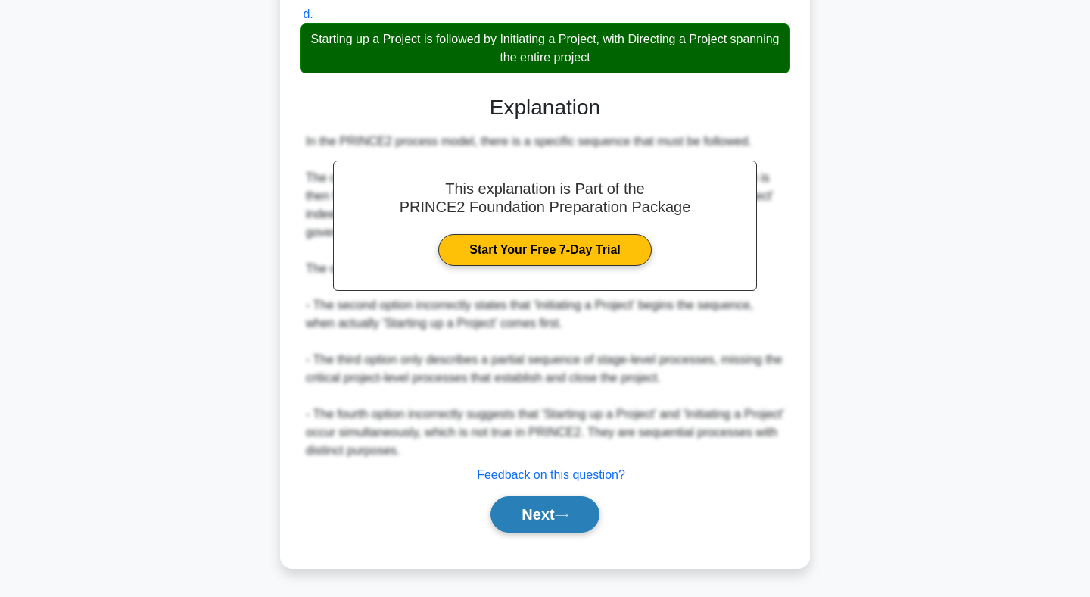
click at [559, 511] on button "Next" at bounding box center [545, 514] width 108 height 36
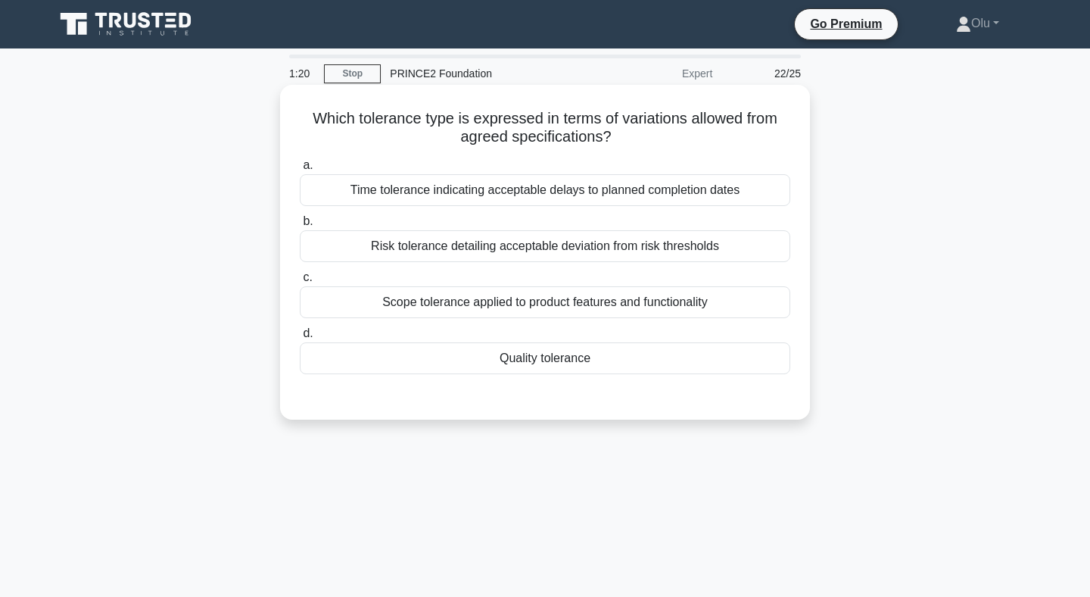
scroll to position [3, 0]
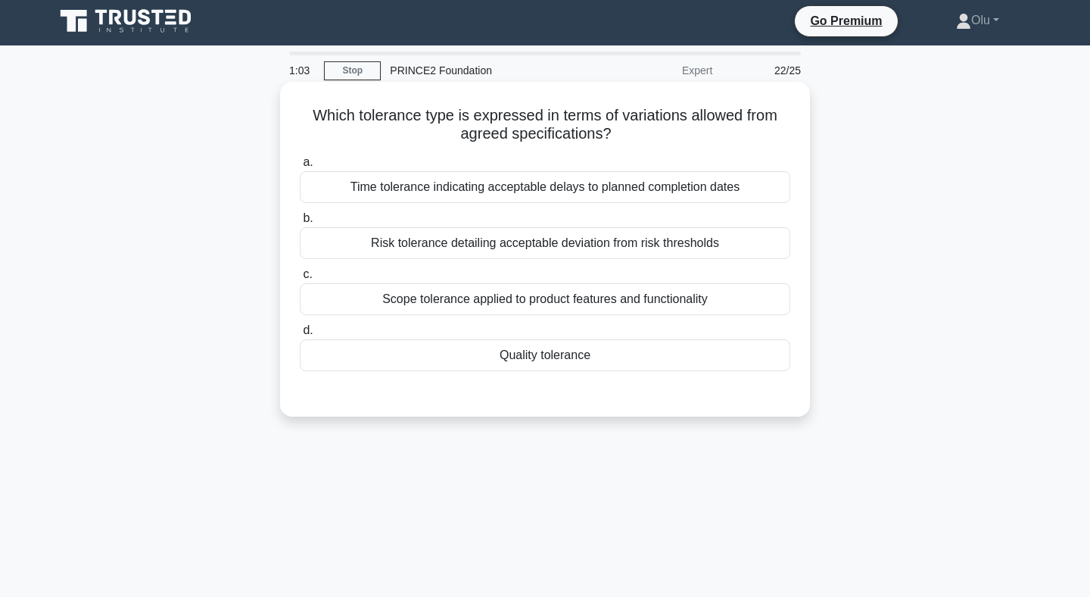
click at [496, 243] on div "Risk tolerance detailing acceptable deviation from risk thresholds" at bounding box center [545, 243] width 491 height 32
click at [300, 223] on input "b. Risk tolerance detailing acceptable deviation from risk thresholds" at bounding box center [300, 218] width 0 height 10
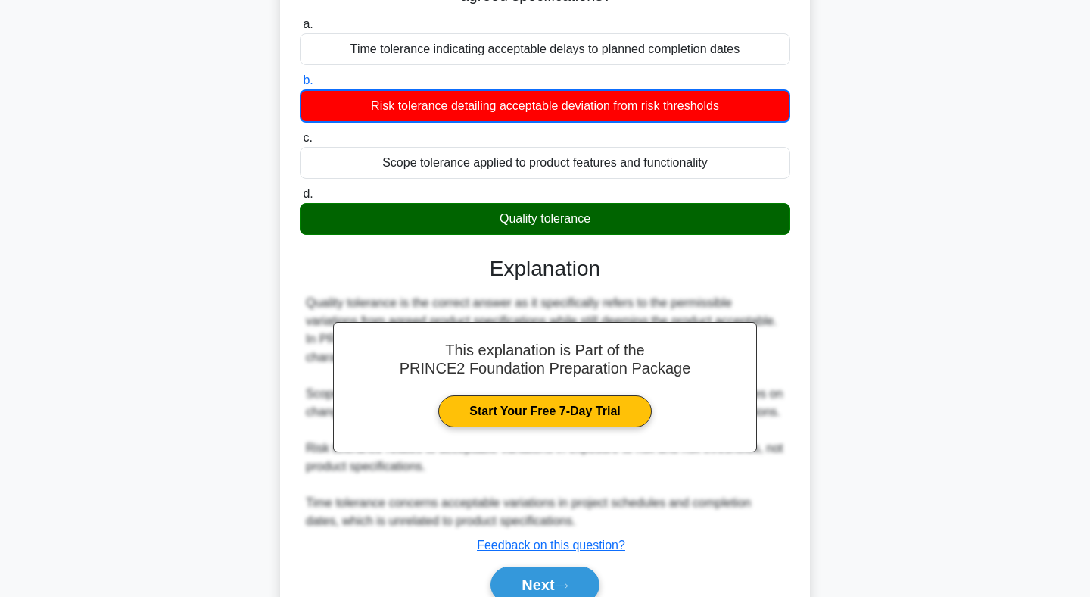
scroll to position [221, 0]
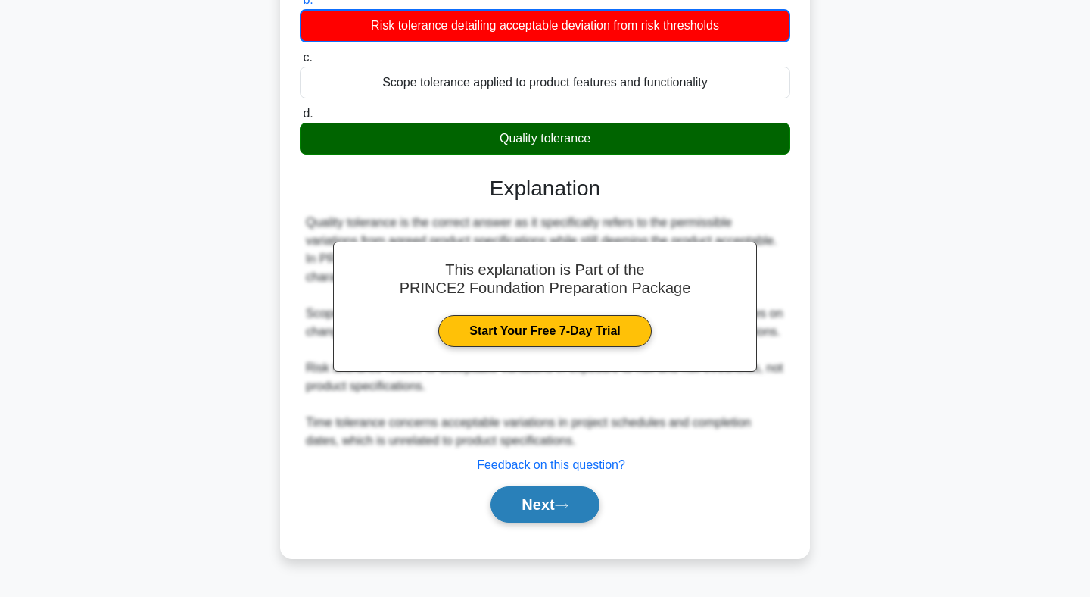
click at [533, 507] on button "Next" at bounding box center [545, 504] width 108 height 36
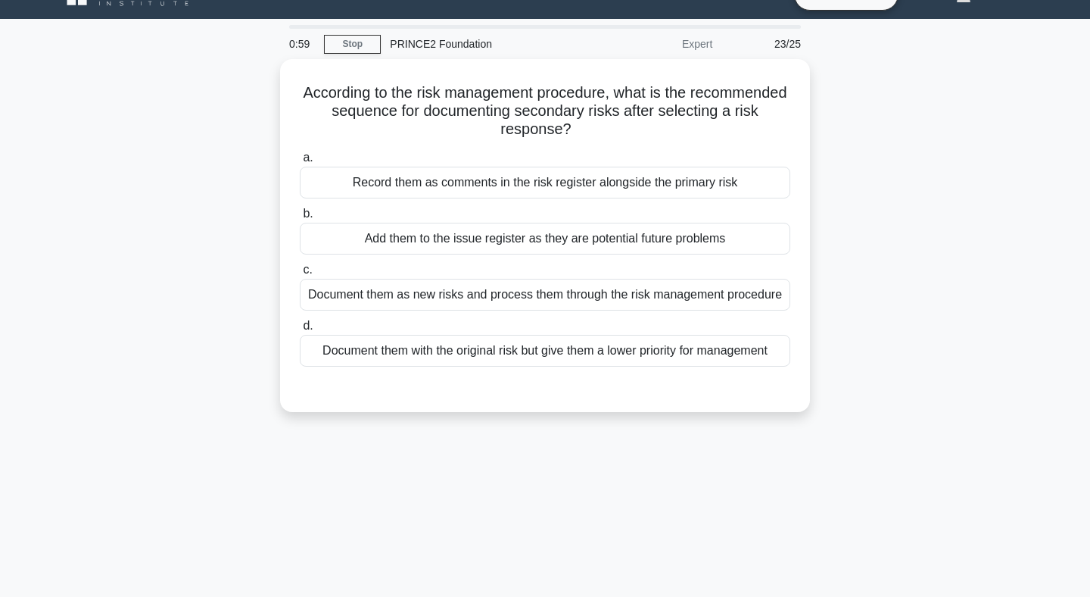
scroll to position [0, 0]
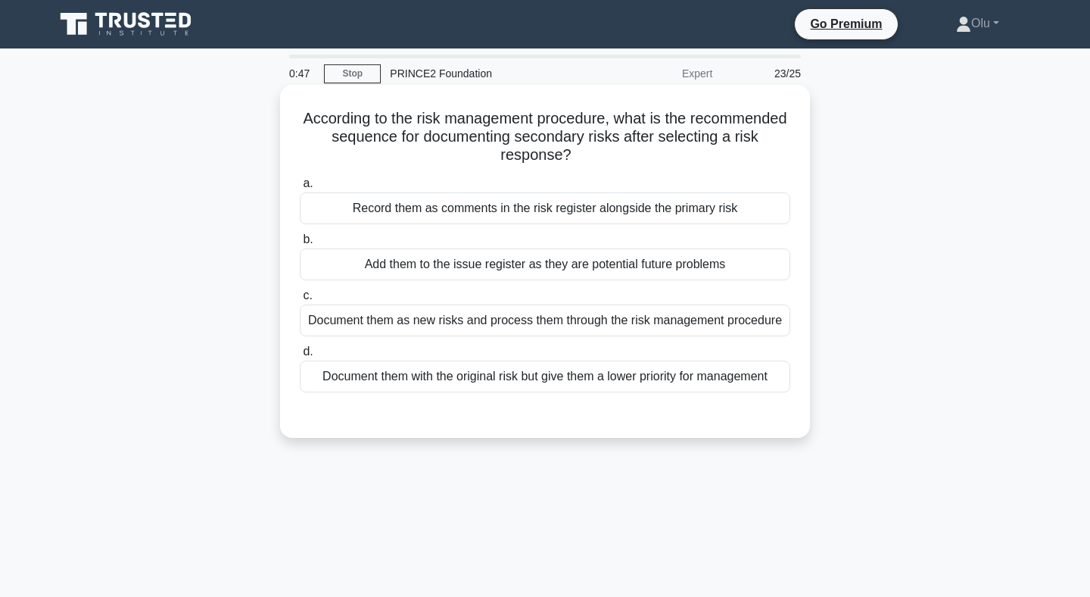
click at [564, 377] on div "Document them with the original risk but give them a lower priority for managem…" at bounding box center [545, 376] width 491 height 32
click at [300, 357] on input "d. Document them with the original risk but give them a lower priority for mana…" at bounding box center [300, 352] width 0 height 10
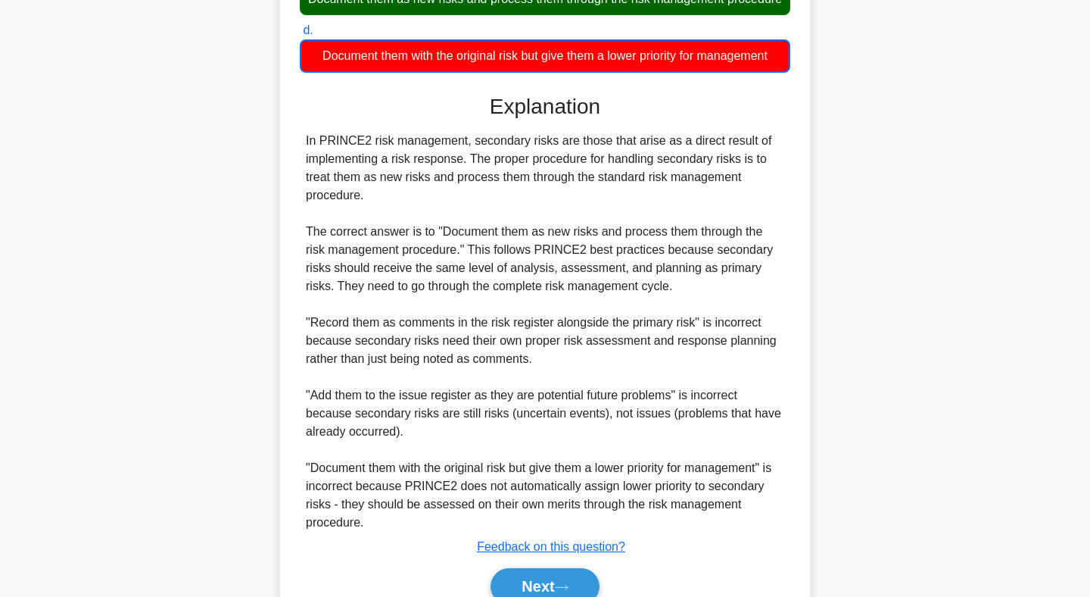
scroll to position [393, 0]
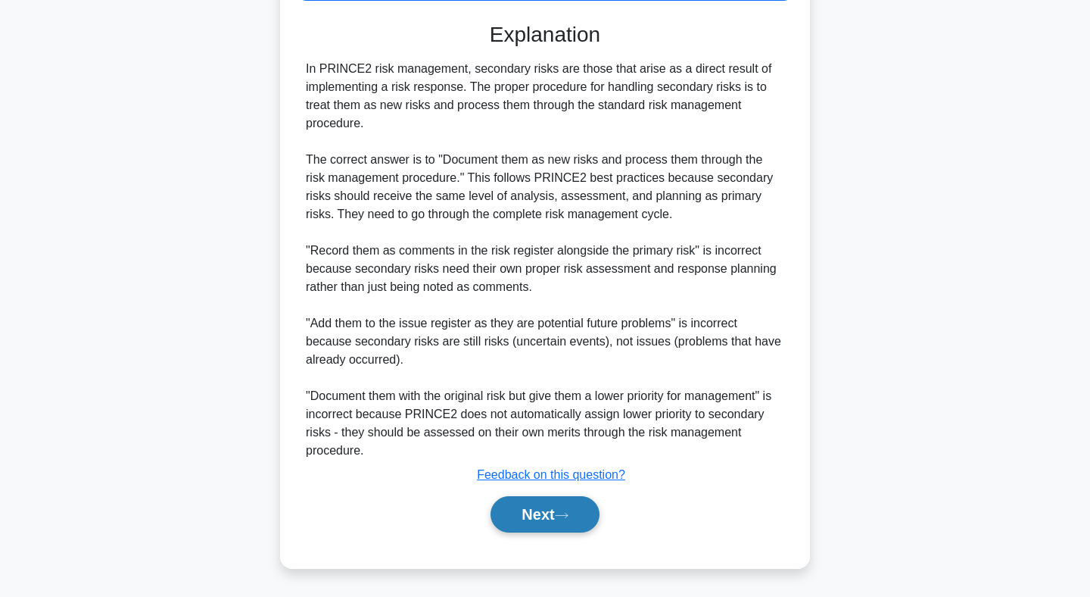
click at [541, 524] on button "Next" at bounding box center [545, 514] width 108 height 36
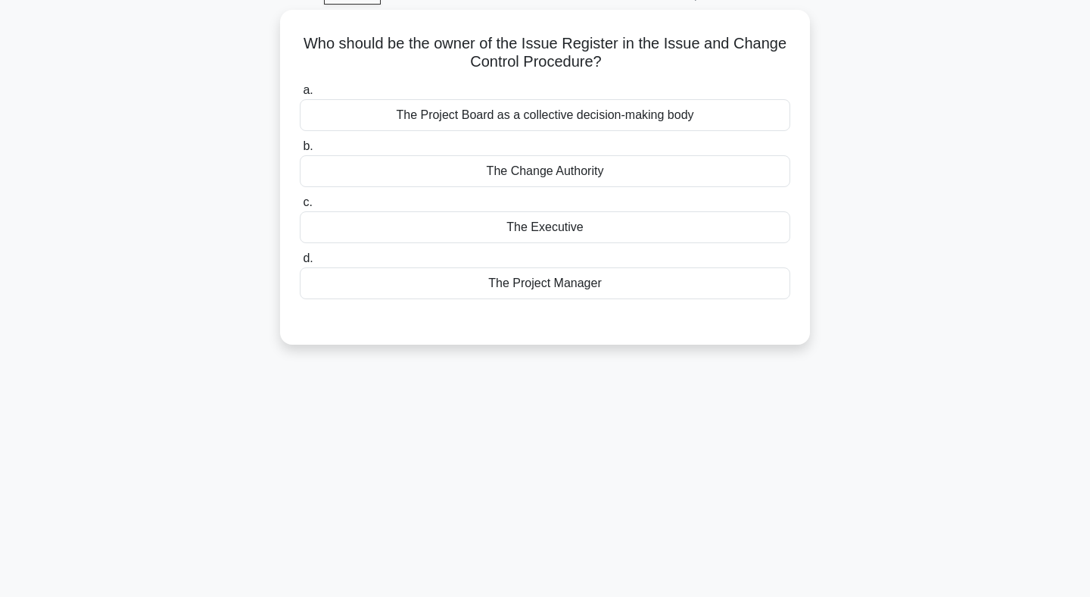
scroll to position [0, 0]
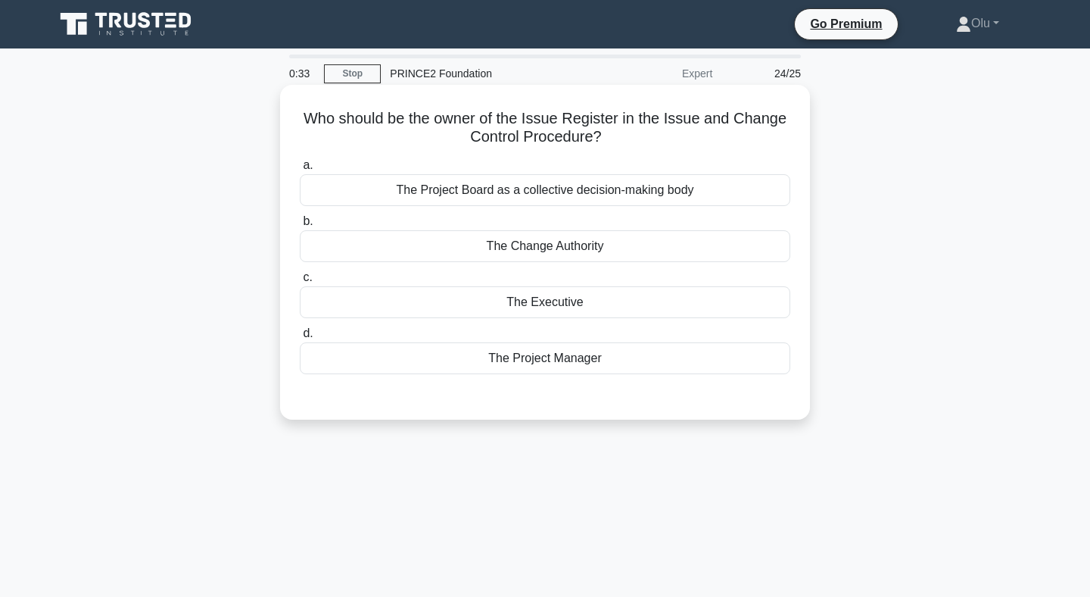
click at [507, 354] on div "The Project Manager" at bounding box center [545, 358] width 491 height 32
click at [300, 338] on input "d. The Project Manager" at bounding box center [300, 334] width 0 height 10
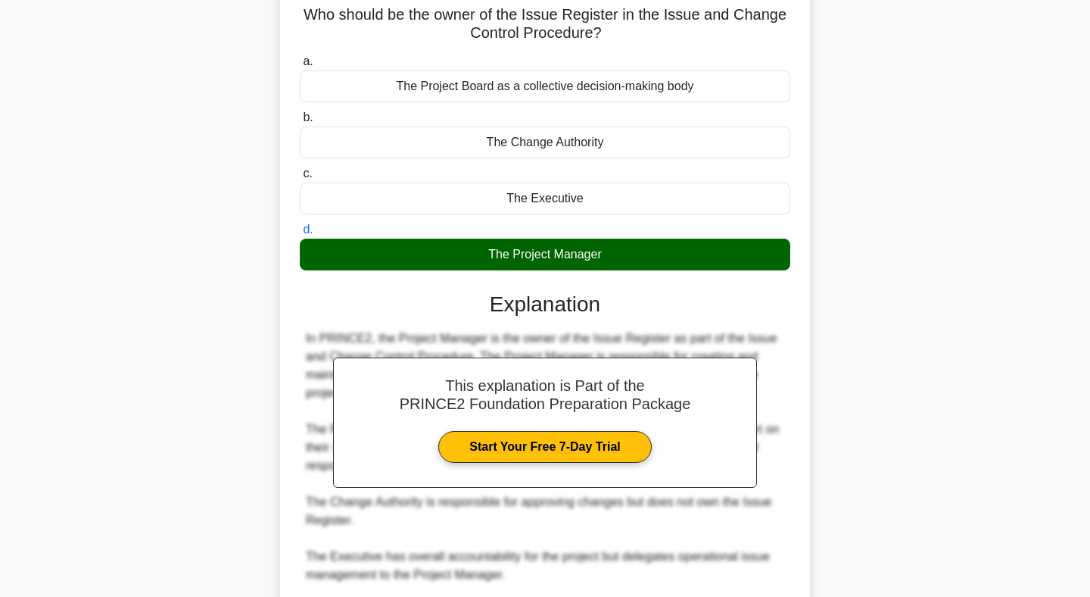
scroll to position [282, 0]
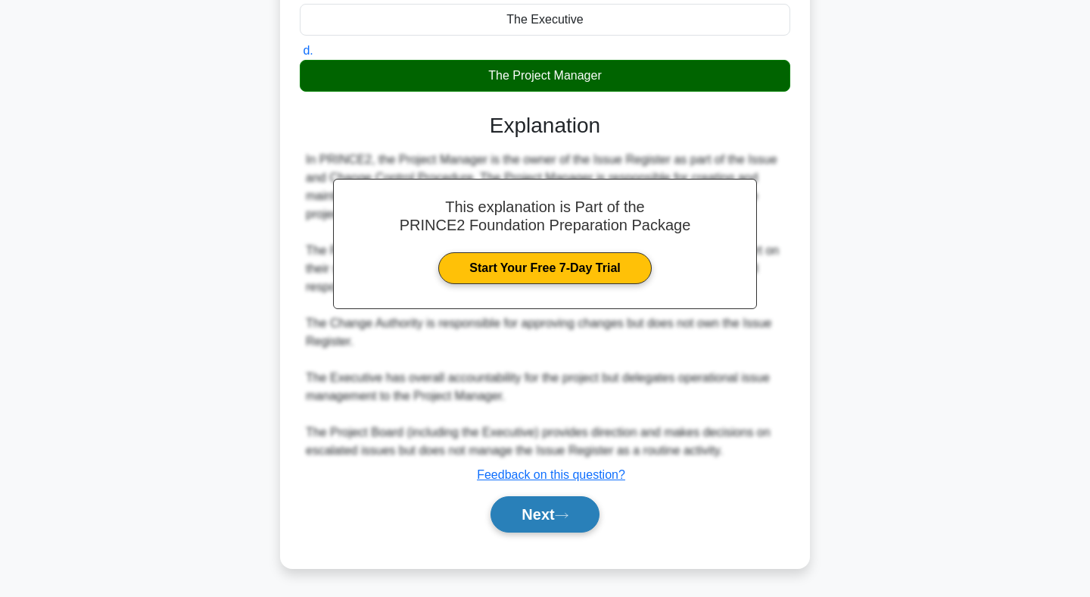
click at [554, 518] on button "Next" at bounding box center [545, 514] width 108 height 36
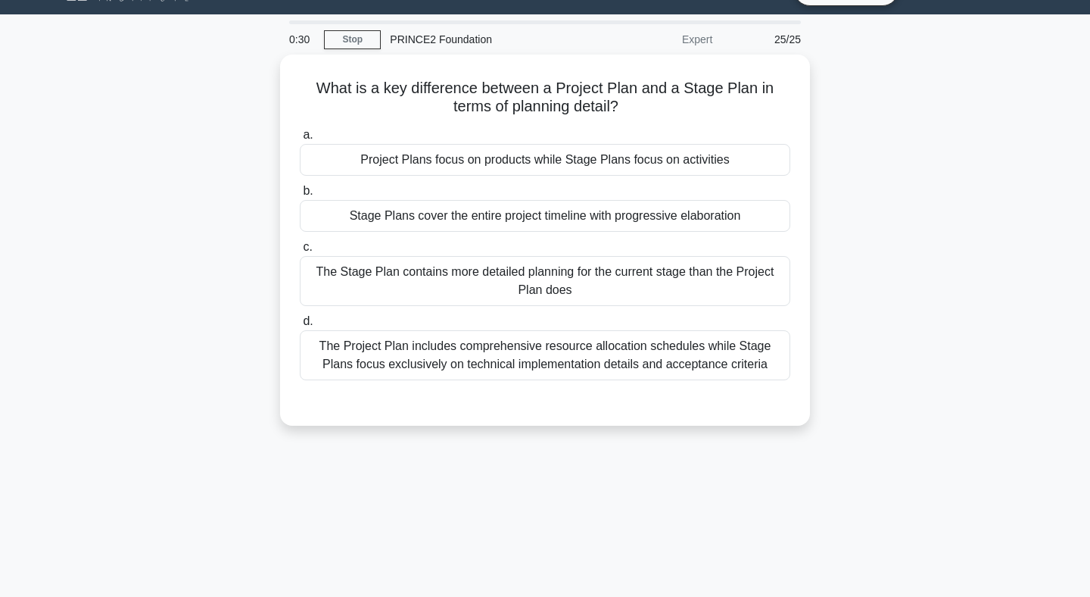
scroll to position [0, 0]
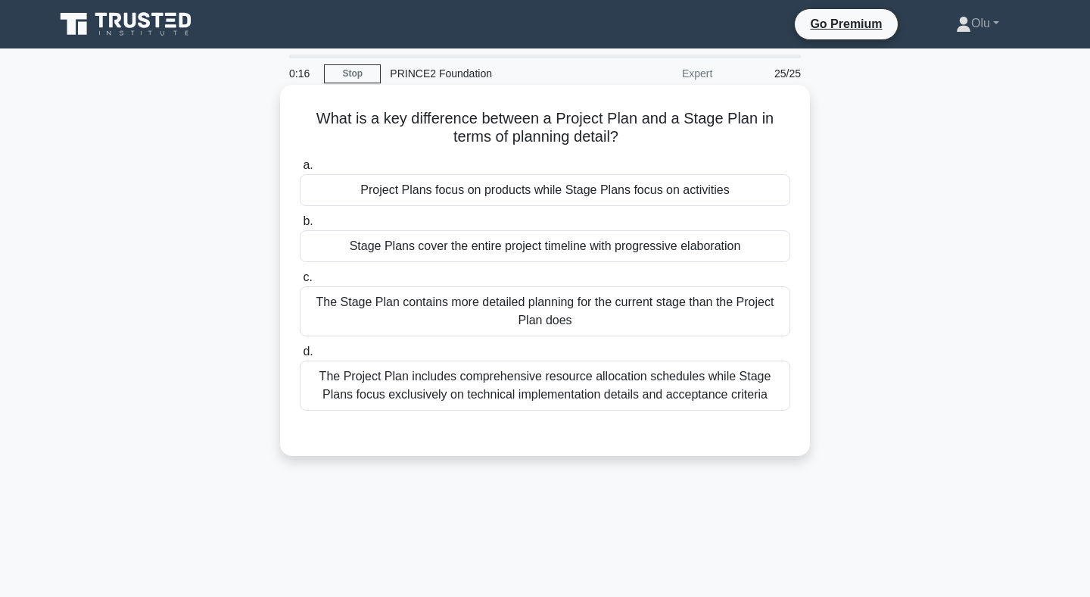
click at [525, 300] on div "The Stage Plan contains more detailed planning for the current stage than the P…" at bounding box center [545, 311] width 491 height 50
click at [300, 282] on input "c. The Stage Plan contains more detailed planning for the current stage than th…" at bounding box center [300, 278] width 0 height 10
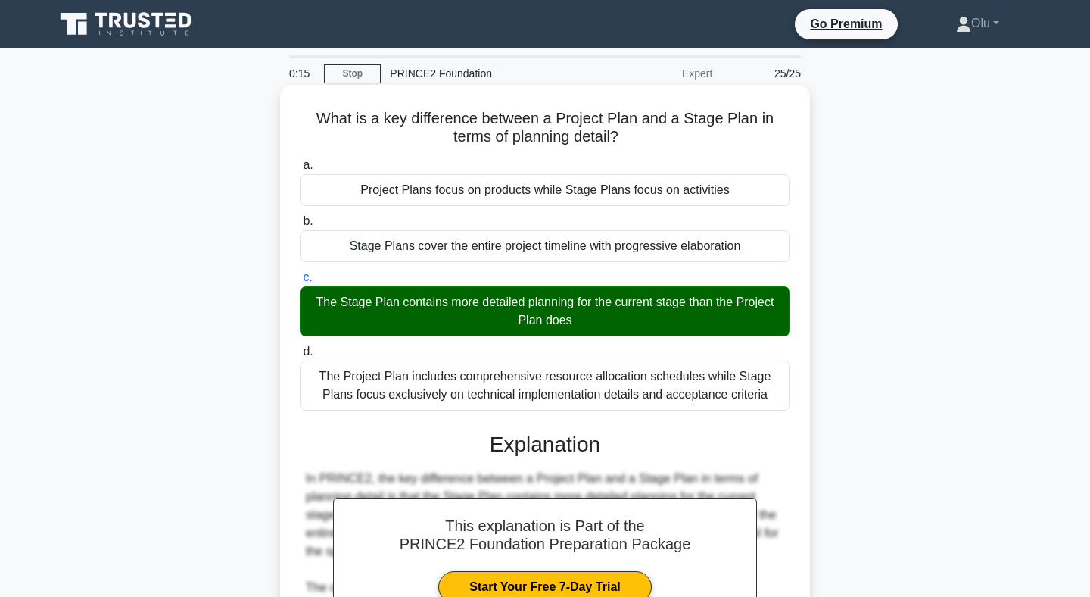
scroll to position [373, 0]
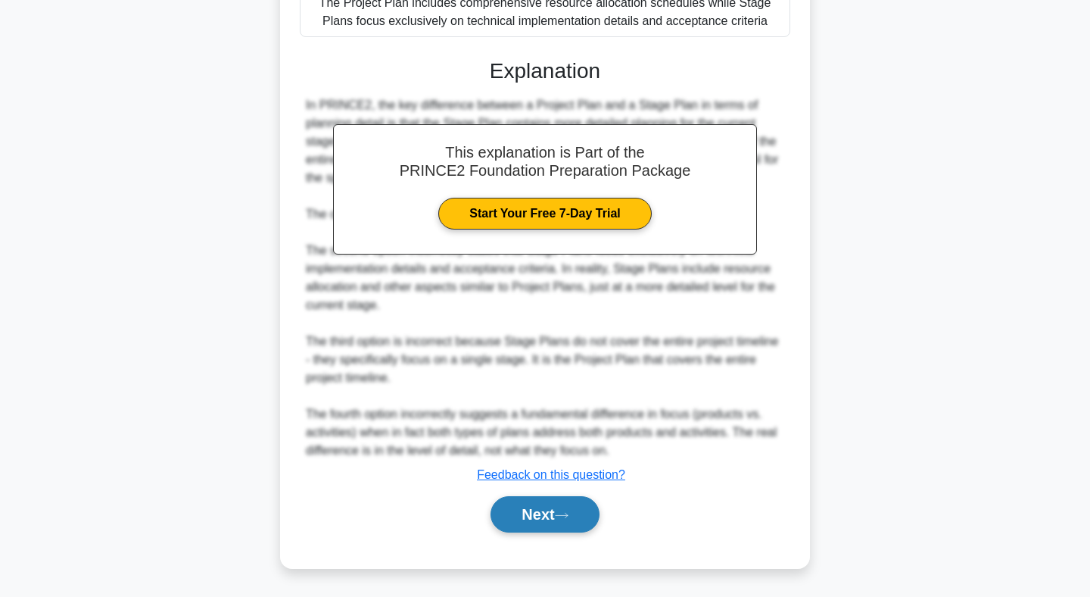
click at [538, 507] on button "Next" at bounding box center [545, 514] width 108 height 36
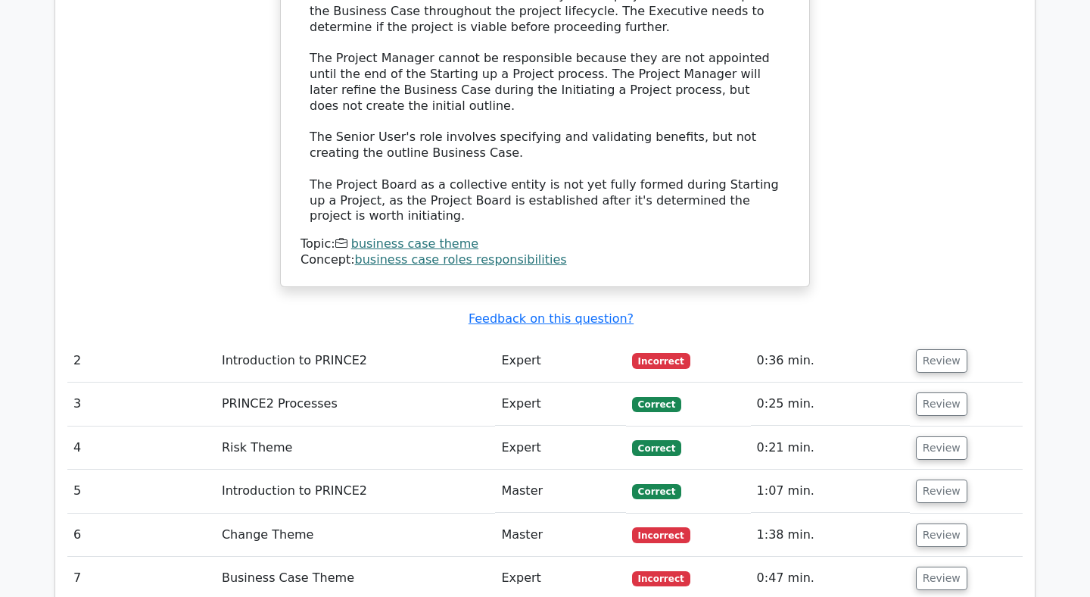
scroll to position [1831, 0]
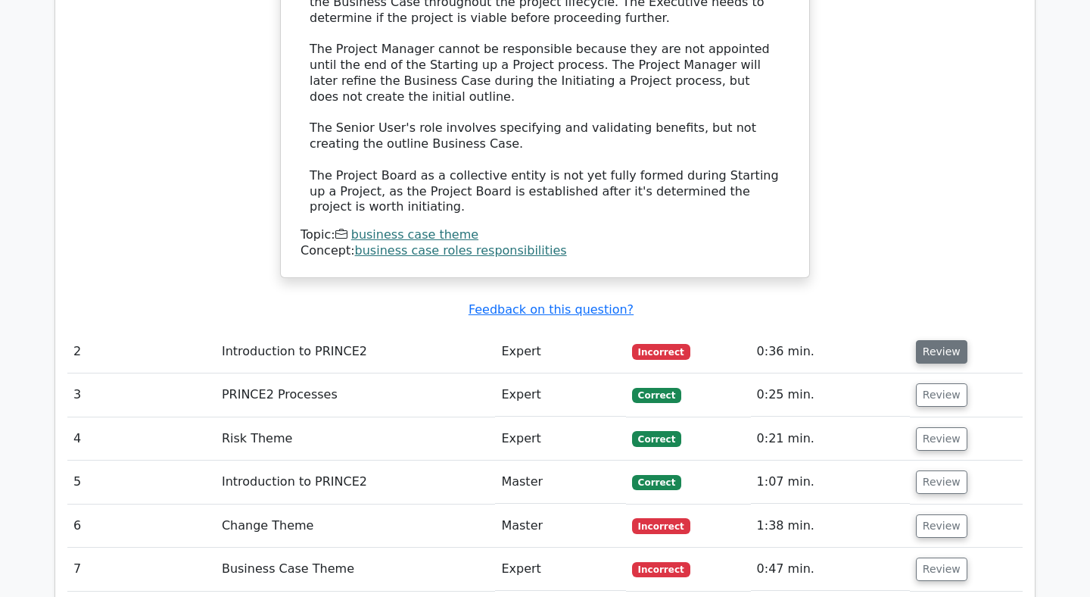
click at [946, 340] on button "Review" at bounding box center [941, 351] width 51 height 23
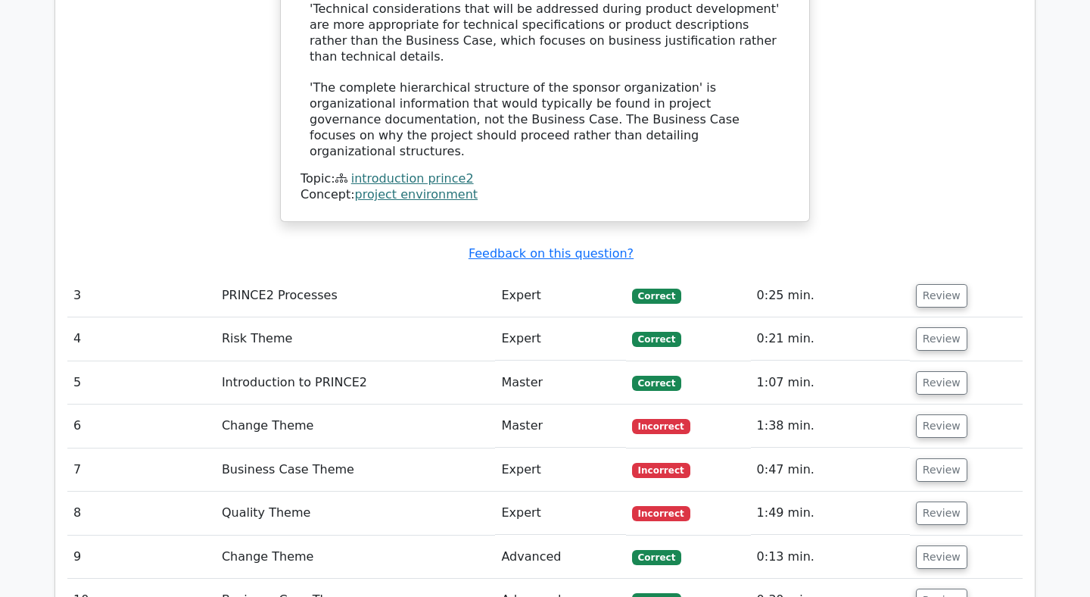
scroll to position [2819, 0]
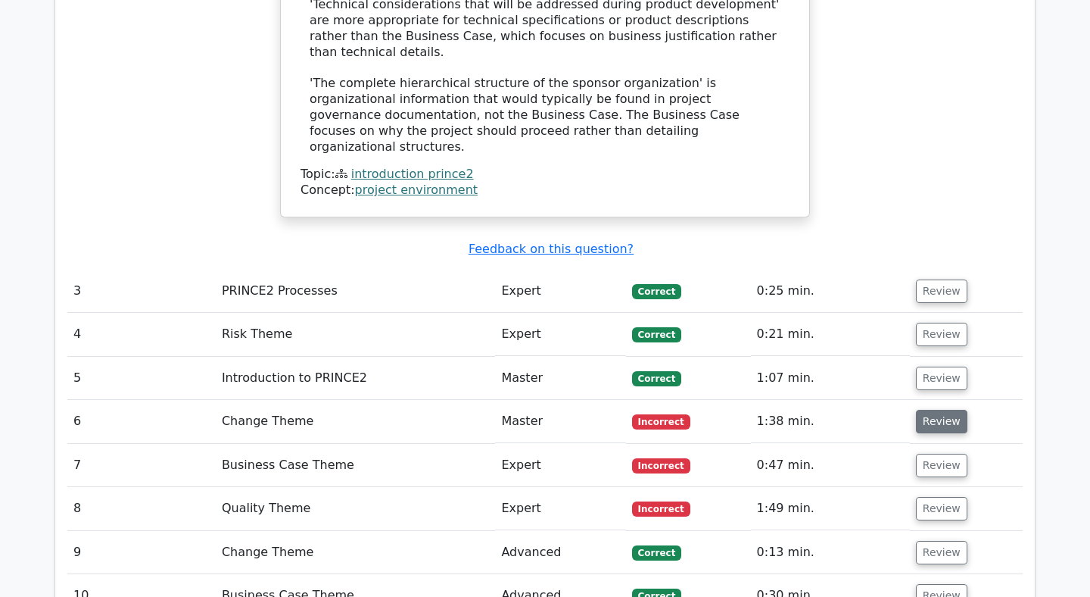
click at [932, 410] on button "Review" at bounding box center [941, 421] width 51 height 23
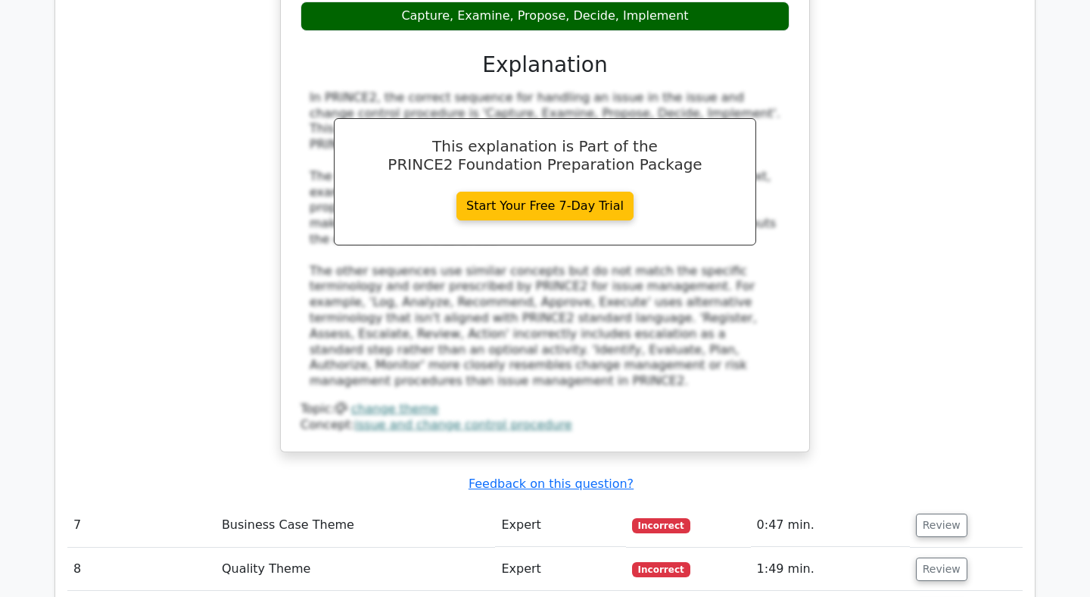
scroll to position [3512, 0]
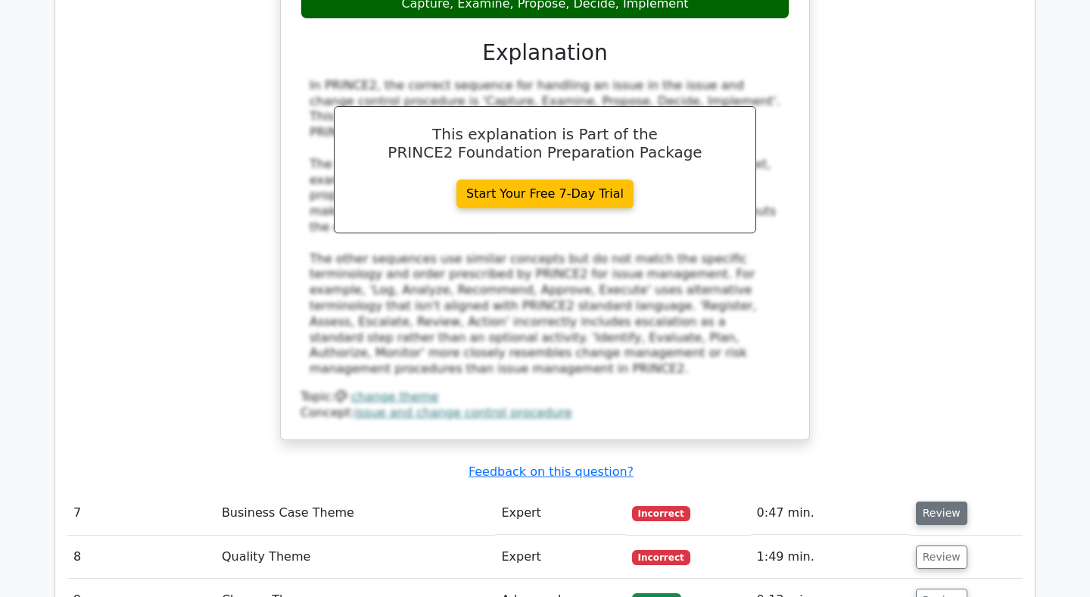
click at [929, 501] on button "Review" at bounding box center [941, 512] width 51 height 23
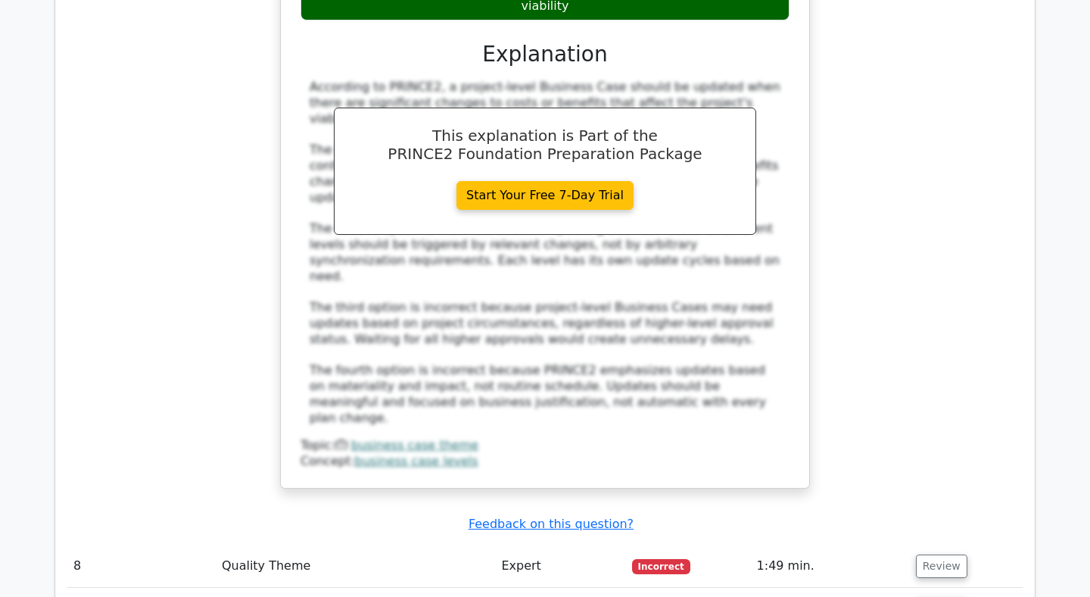
scroll to position [4360, 0]
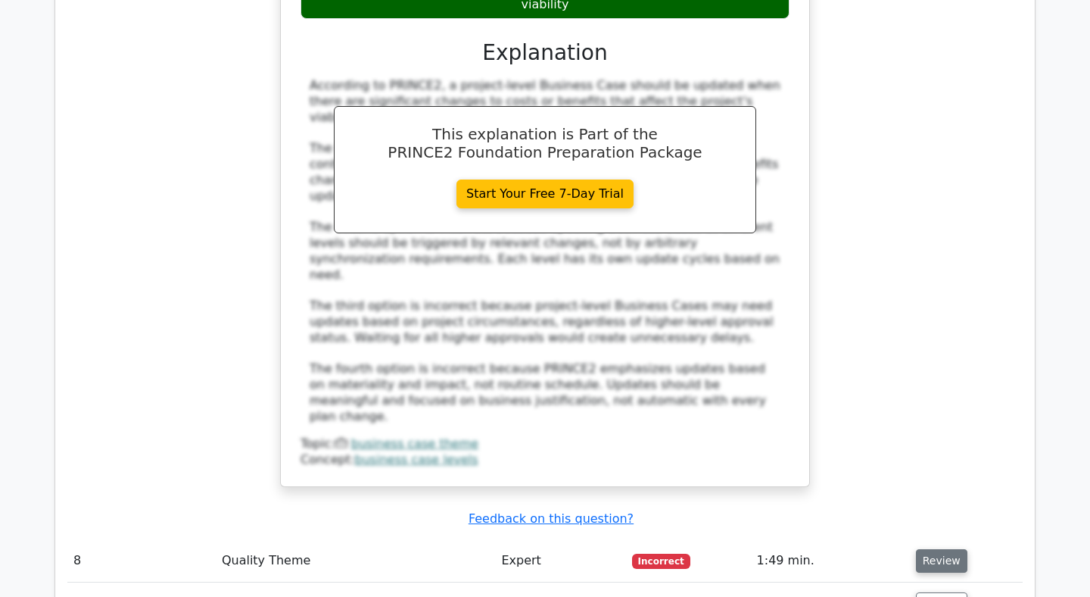
click at [926, 549] on button "Review" at bounding box center [941, 560] width 51 height 23
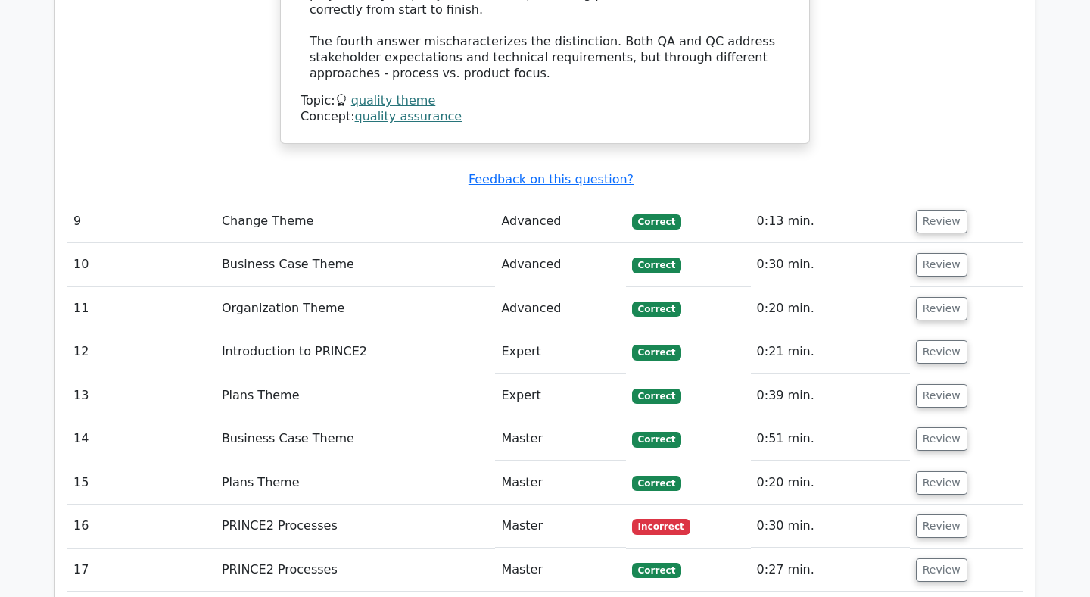
scroll to position [5635, 0]
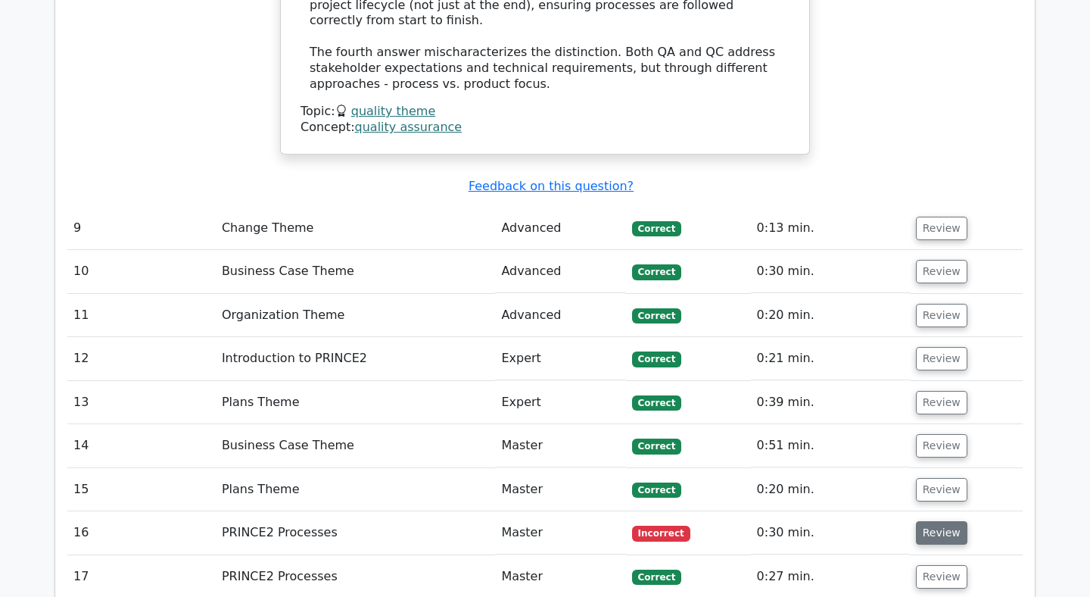
click at [933, 521] on button "Review" at bounding box center [941, 532] width 51 height 23
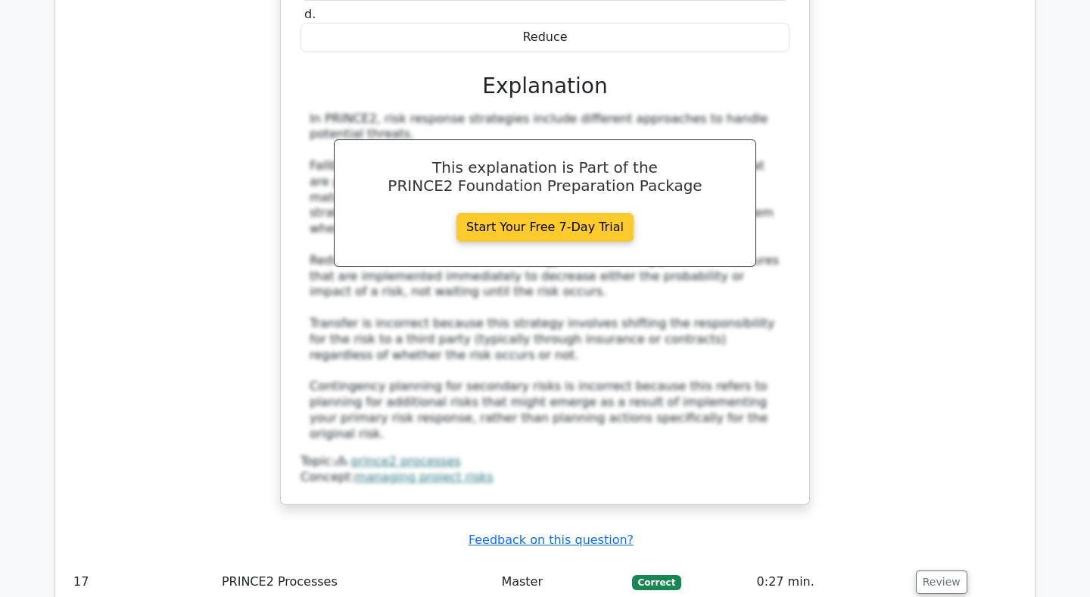
scroll to position [6449, 0]
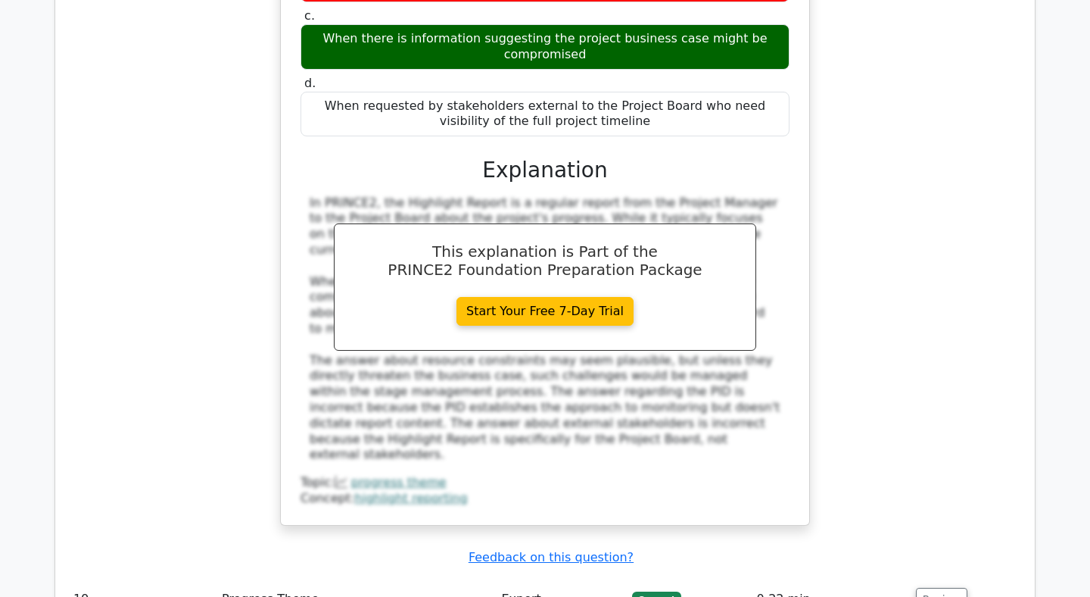
scroll to position [7317, 0]
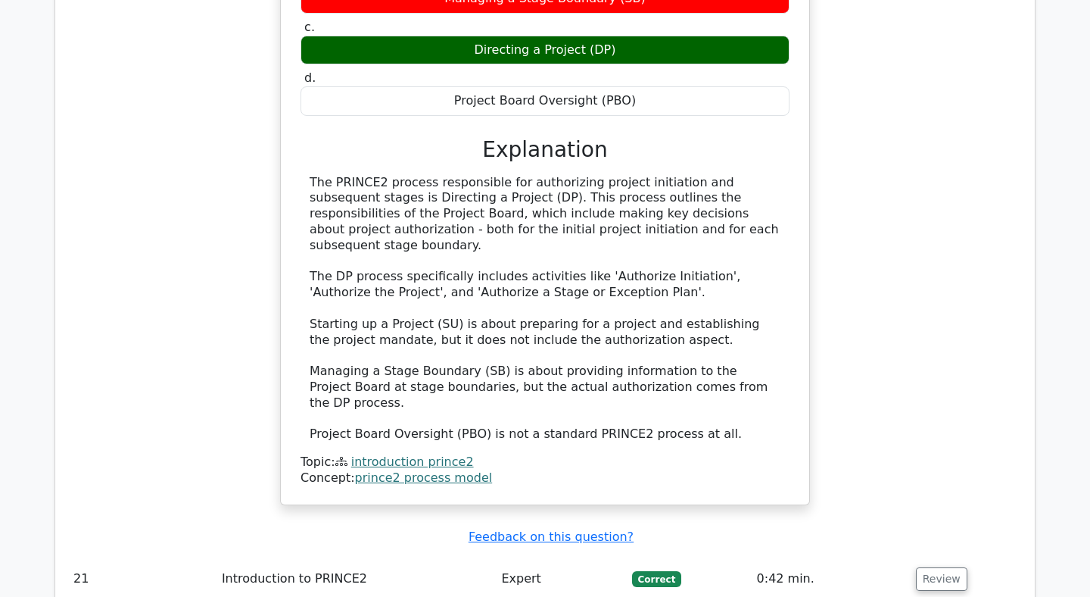
scroll to position [8132, 0]
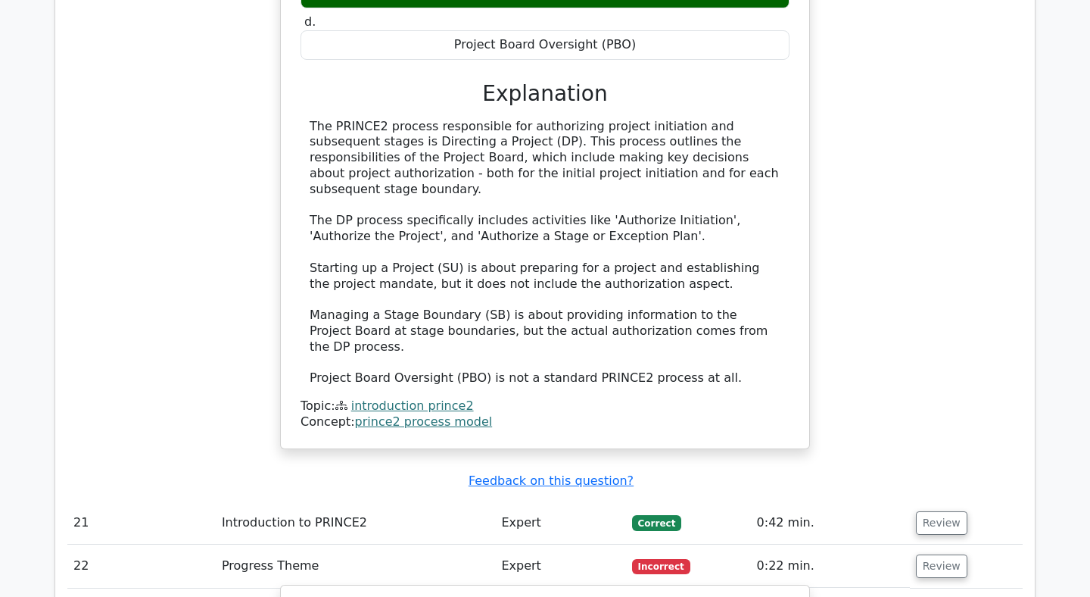
scroll to position [8189, 0]
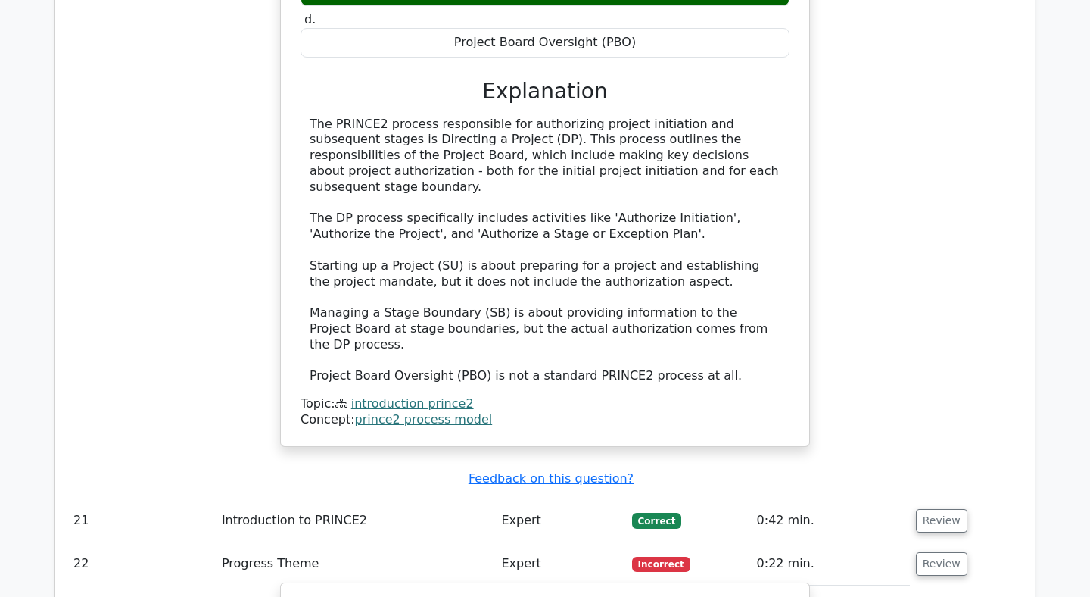
drag, startPoint x: 637, startPoint y: 289, endPoint x: 327, endPoint y: 279, distance: 310.6
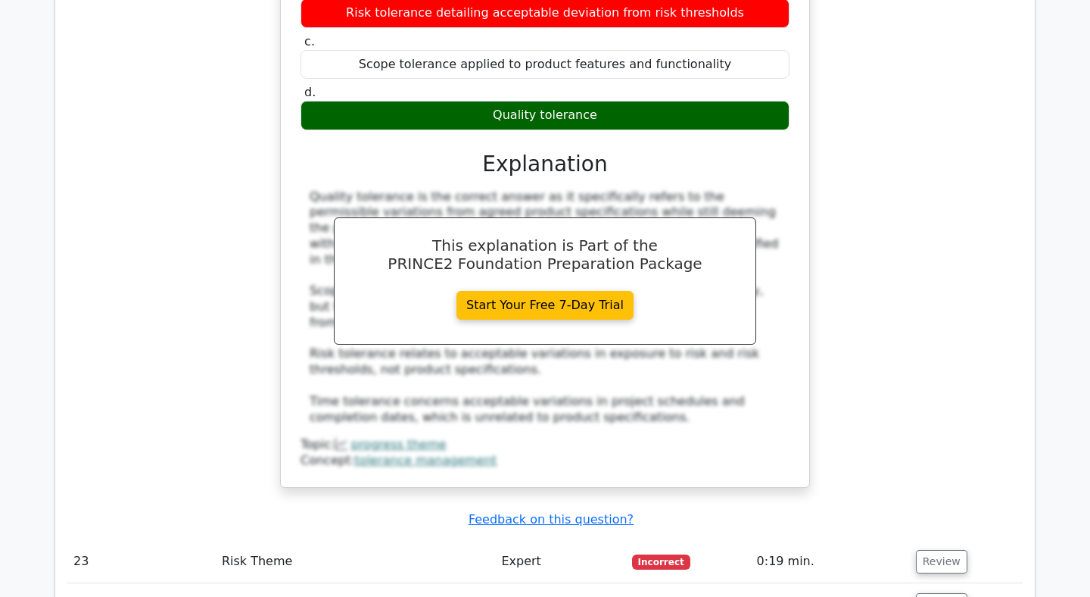
scroll to position [8918, 0]
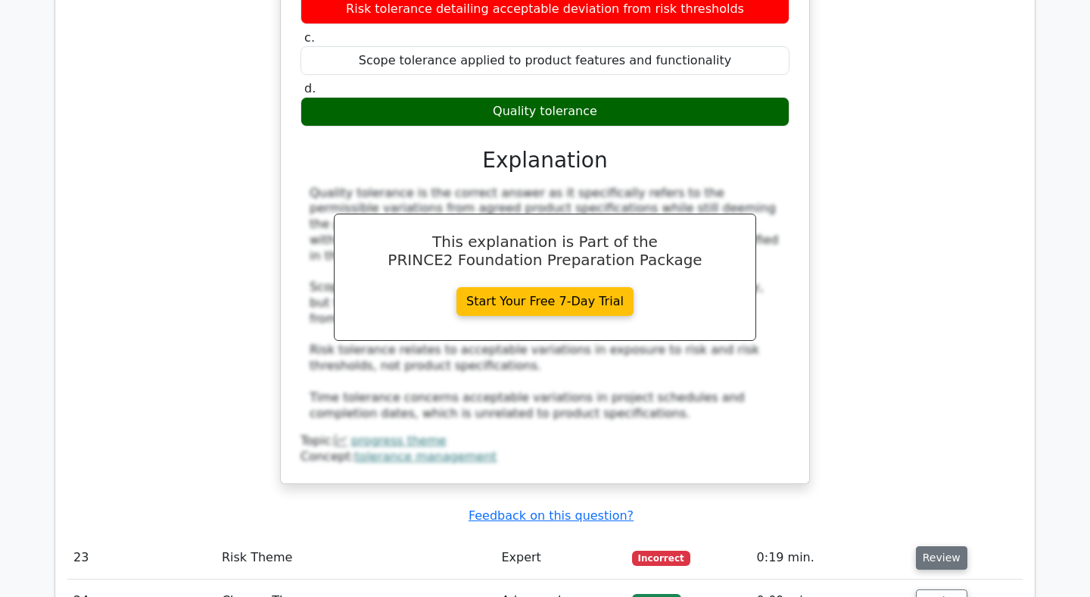
click at [927, 546] on button "Review" at bounding box center [941, 557] width 51 height 23
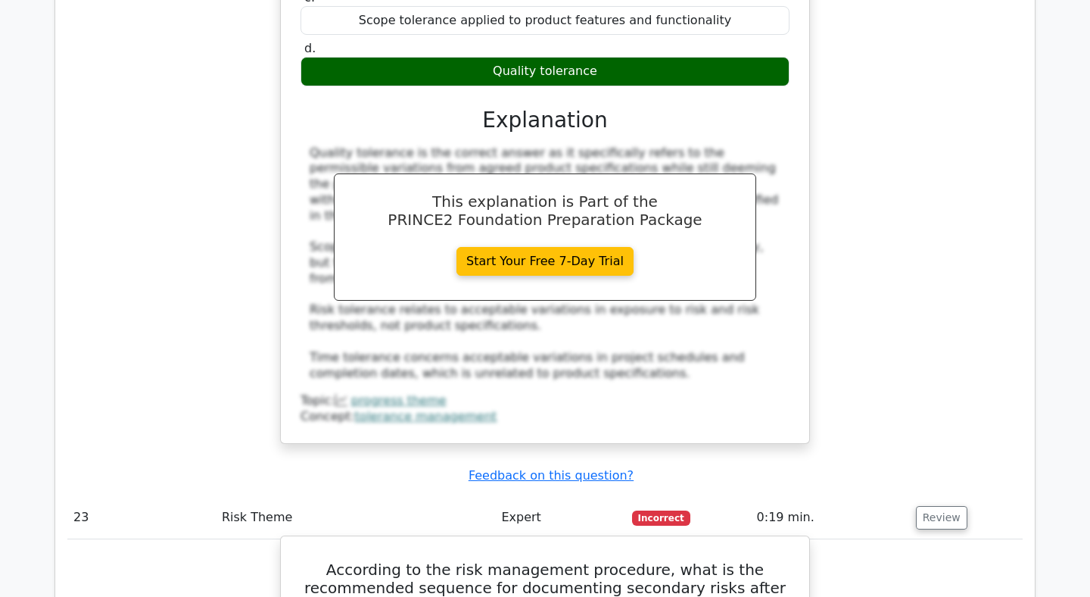
scroll to position [8949, 0]
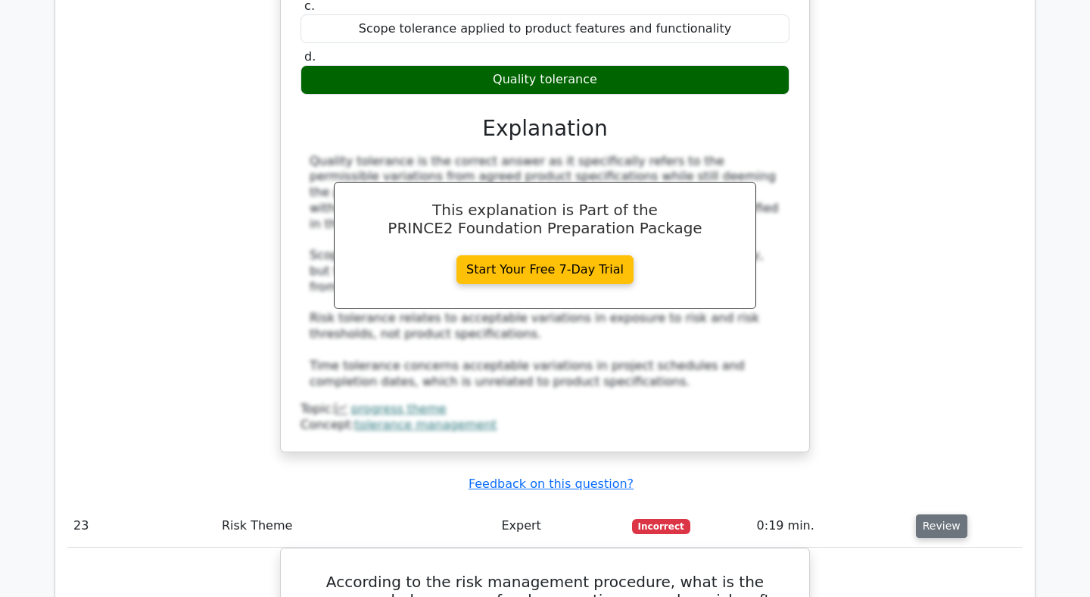
click at [925, 514] on button "Review" at bounding box center [941, 525] width 51 height 23
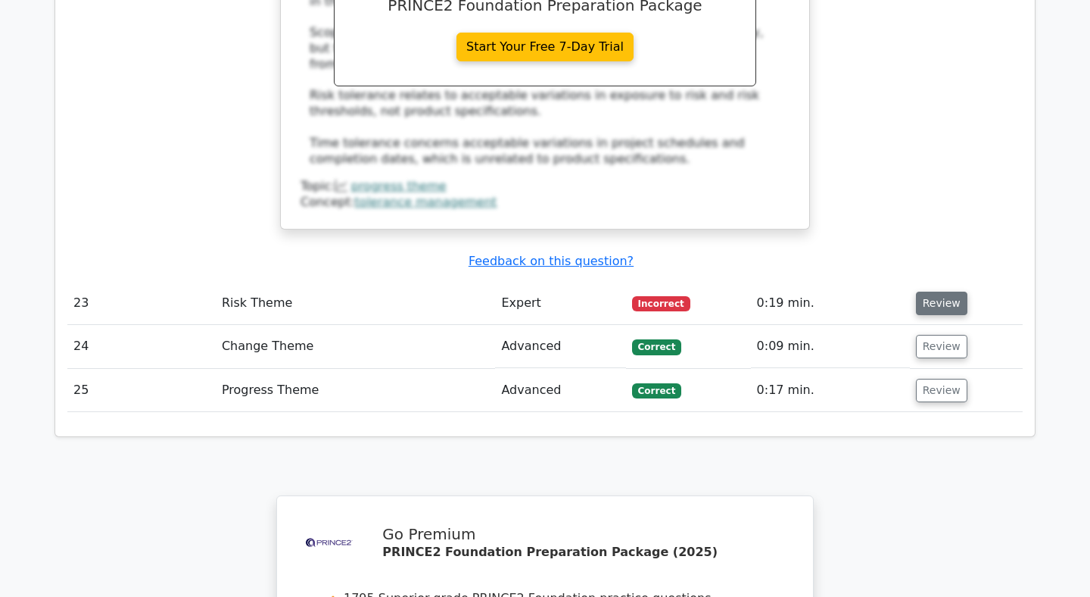
scroll to position [9376, 0]
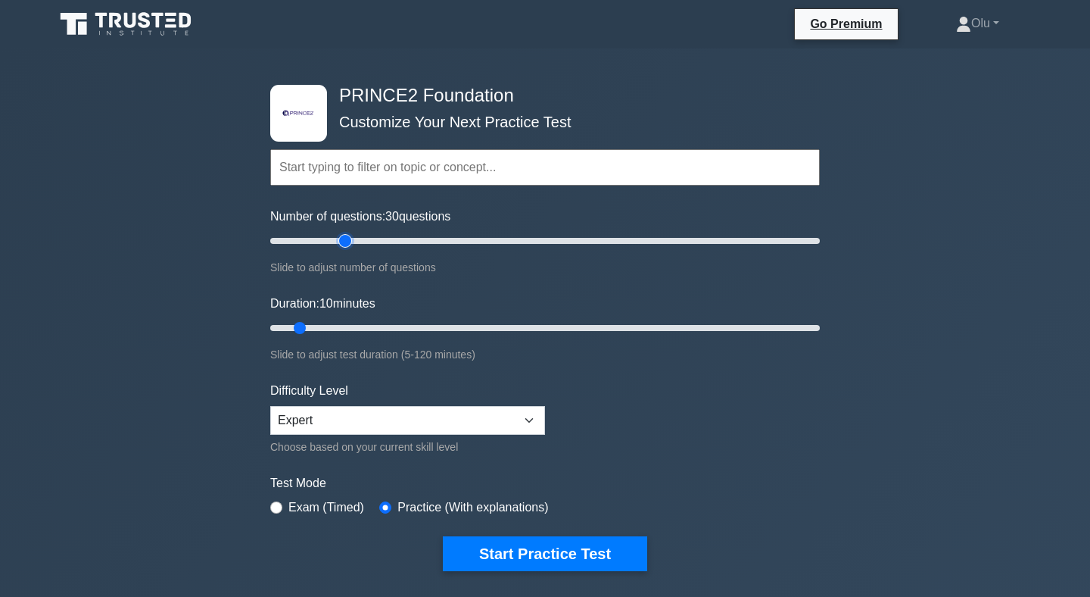
type input "30"
click at [347, 242] on input "Number of questions: 30 questions" at bounding box center [545, 241] width 550 height 18
click at [342, 324] on input "Duration: 10 minutes" at bounding box center [545, 328] width 550 height 18
type input "25"
click at [361, 328] on input "Duration: 20 minutes" at bounding box center [545, 328] width 550 height 18
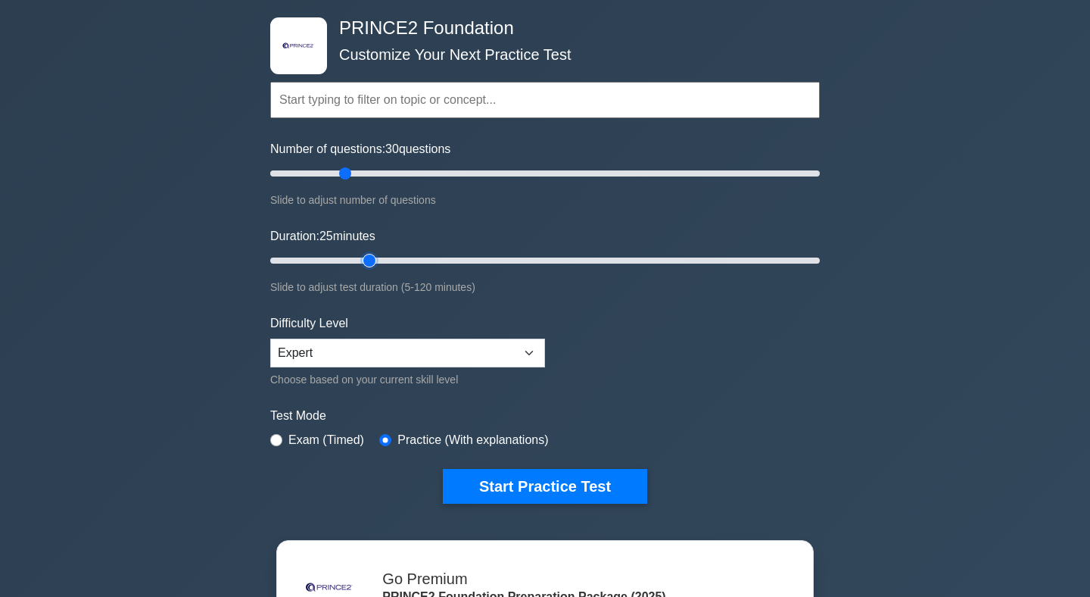
scroll to position [73, 0]
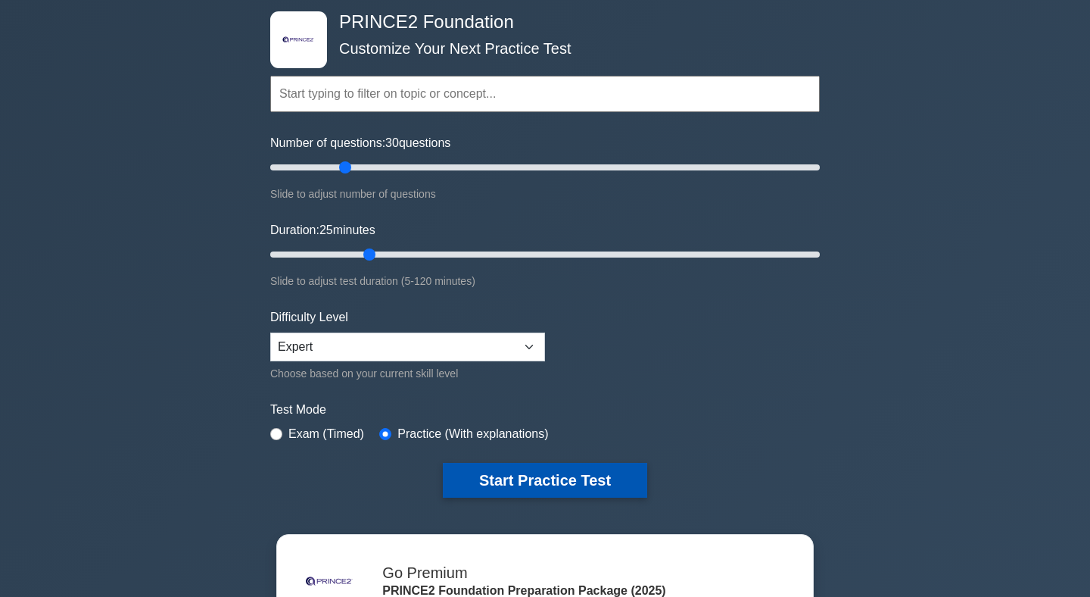
click at [528, 477] on button "Start Practice Test" at bounding box center [545, 480] width 204 height 35
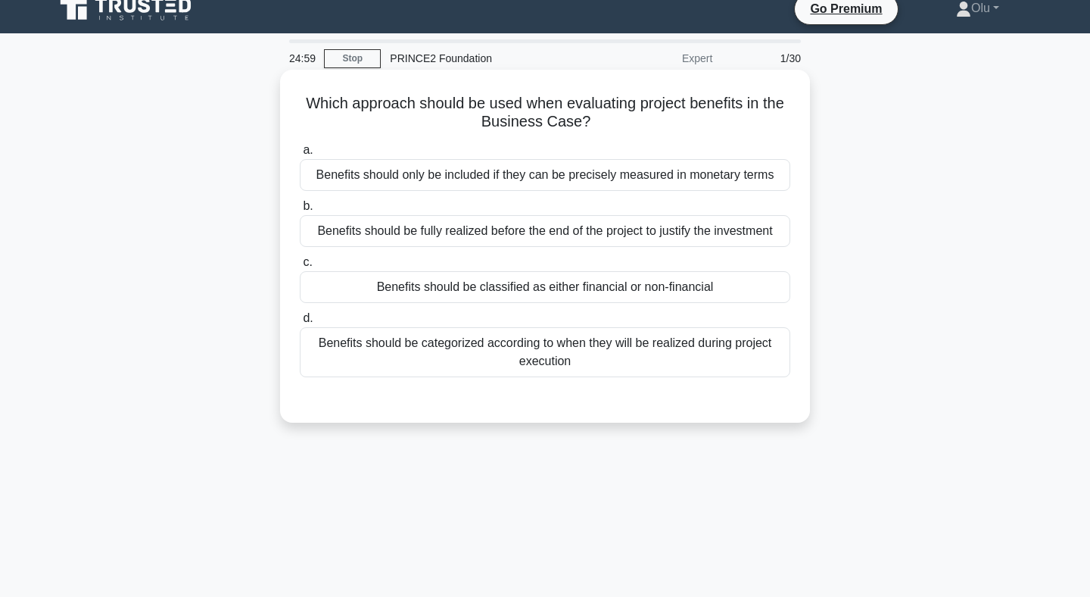
scroll to position [16, 0]
click at [559, 285] on div "Benefits should be classified as either financial or non-financial" at bounding box center [545, 286] width 491 height 32
click at [300, 266] on input "c. Benefits should be classified as either financial or non-financial" at bounding box center [300, 262] width 0 height 10
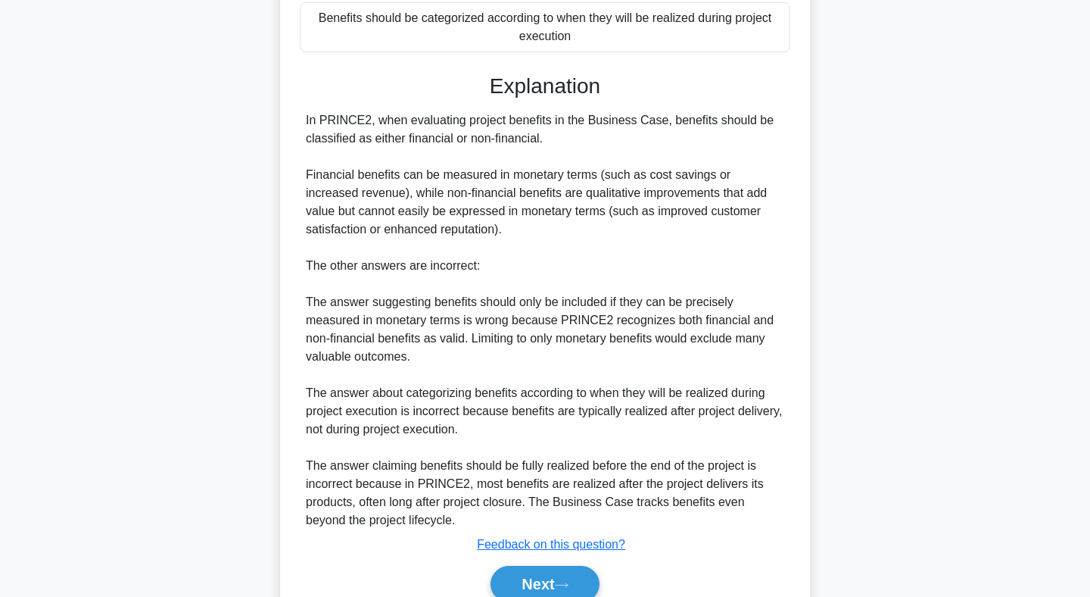
scroll to position [410, 0]
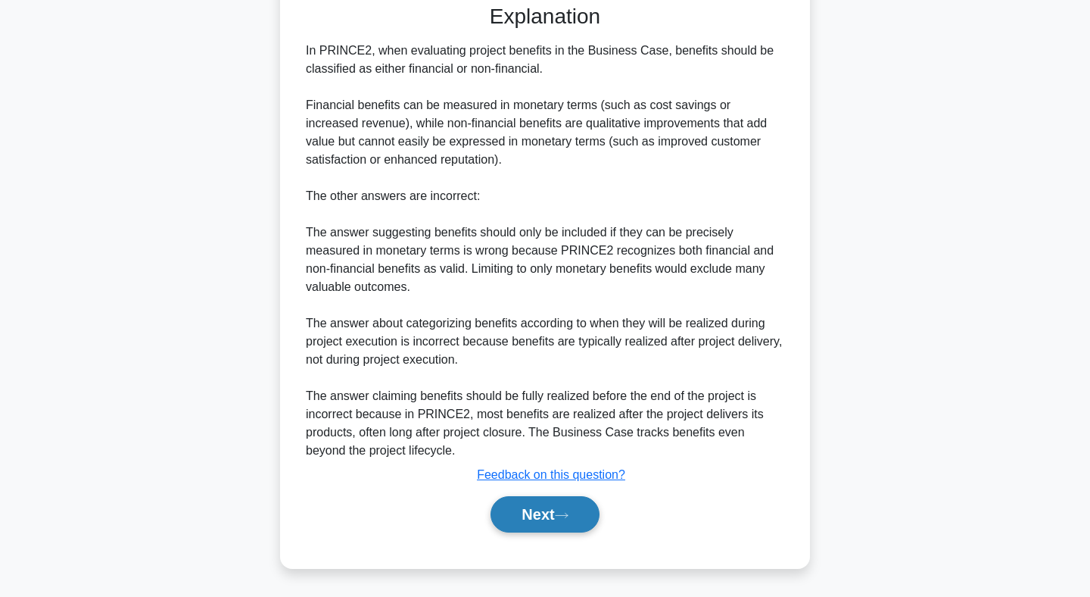
click at [519, 515] on button "Next" at bounding box center [545, 514] width 108 height 36
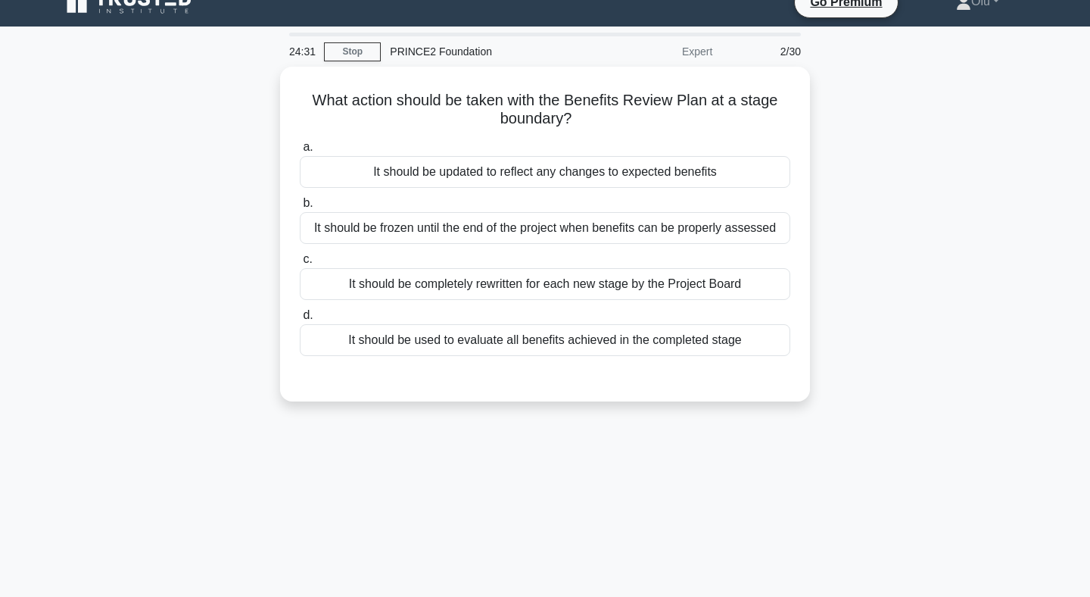
scroll to position [0, 0]
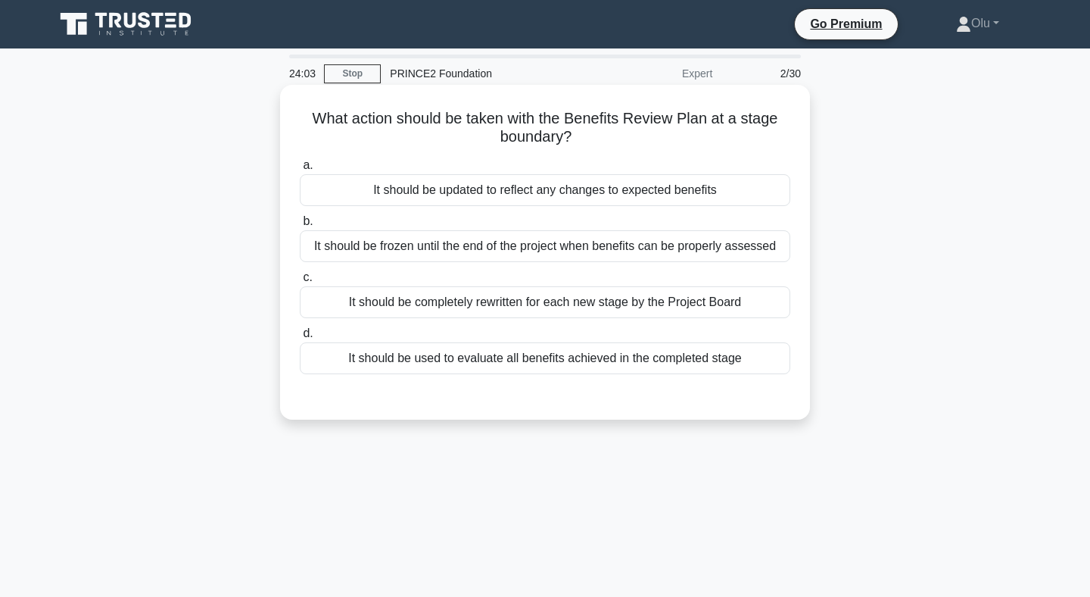
click at [553, 192] on div "It should be updated to reflect any changes to expected benefits" at bounding box center [545, 190] width 491 height 32
click at [300, 170] on input "a. It should be updated to reflect any changes to expected benefits" at bounding box center [300, 165] width 0 height 10
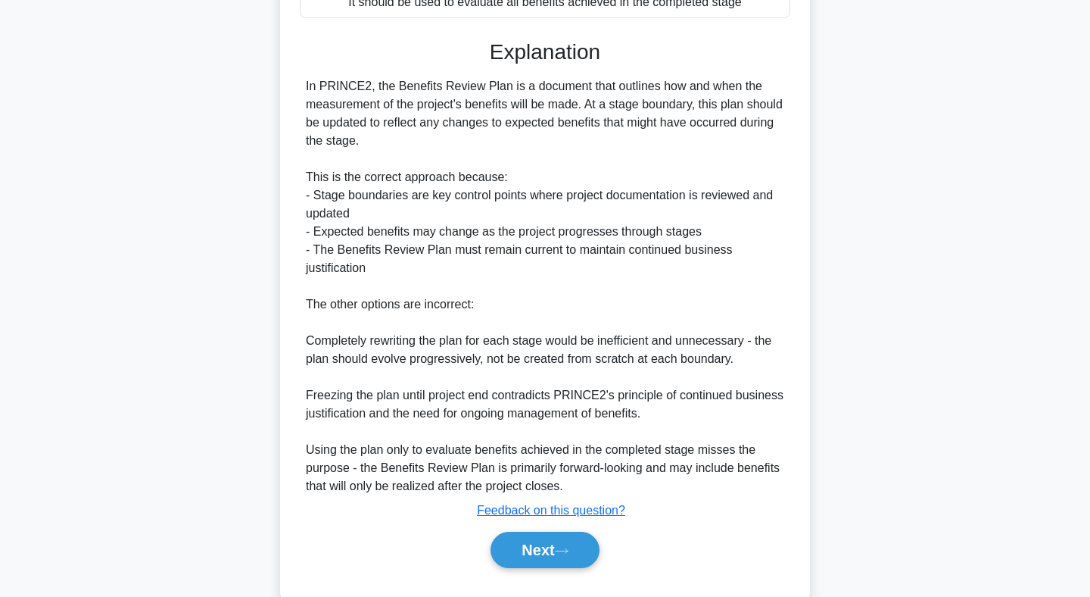
scroll to position [357, 0]
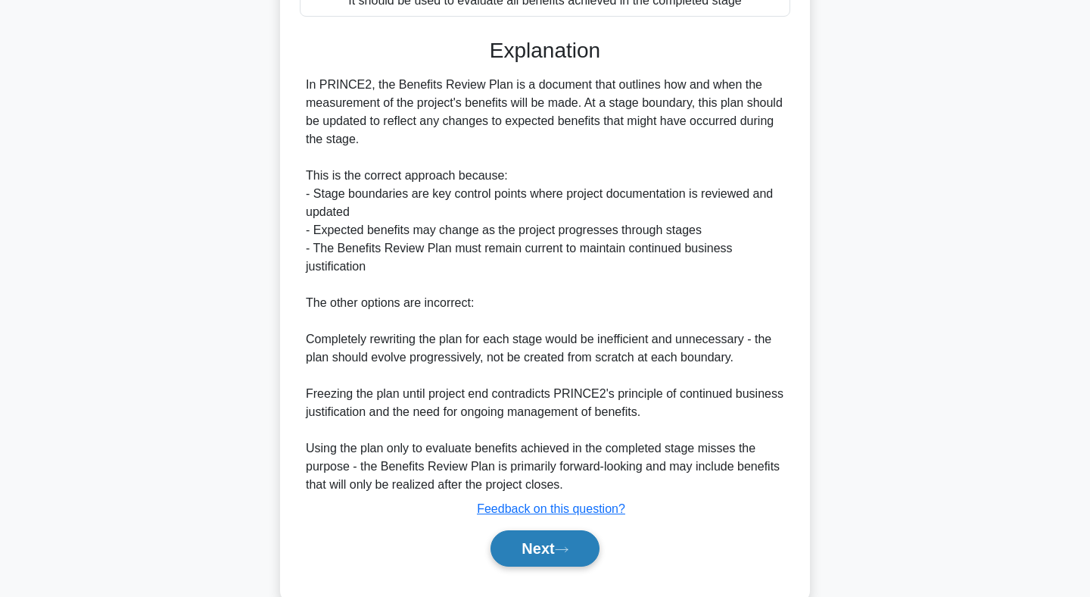
click at [534, 543] on button "Next" at bounding box center [545, 548] width 108 height 36
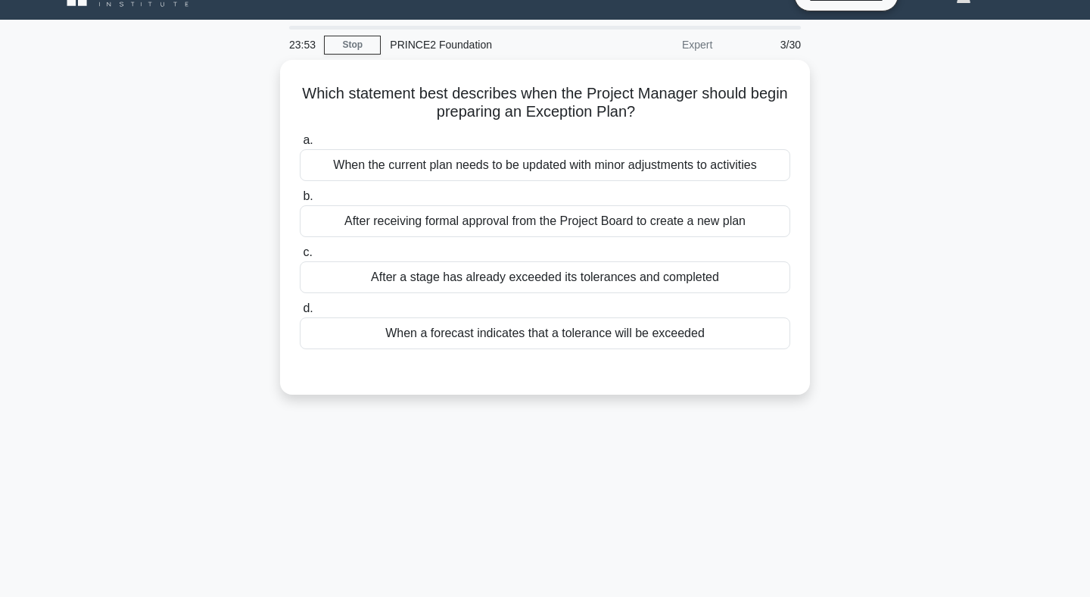
scroll to position [0, 0]
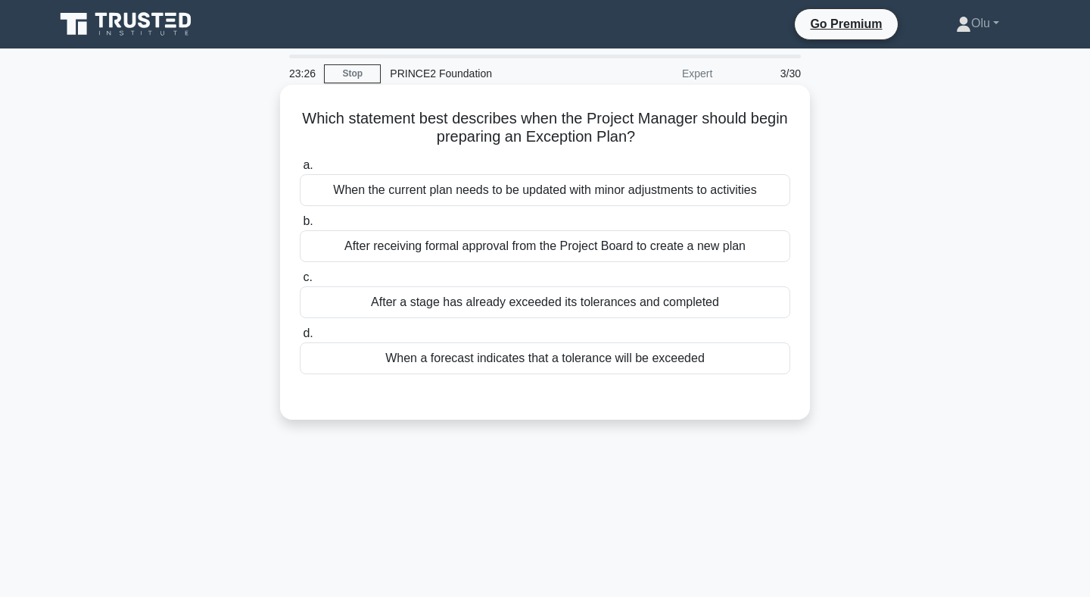
click at [527, 249] on div "After receiving formal approval from the Project Board to create a new plan" at bounding box center [545, 246] width 491 height 32
click at [300, 226] on input "b. After receiving formal approval from the Project Board to create a new plan" at bounding box center [300, 222] width 0 height 10
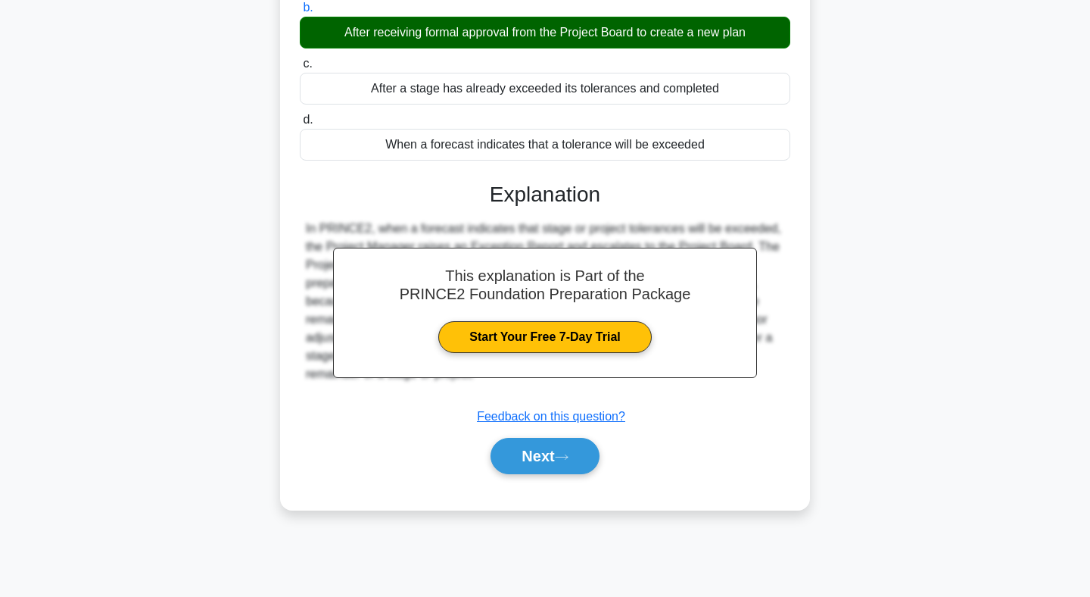
scroll to position [221, 0]
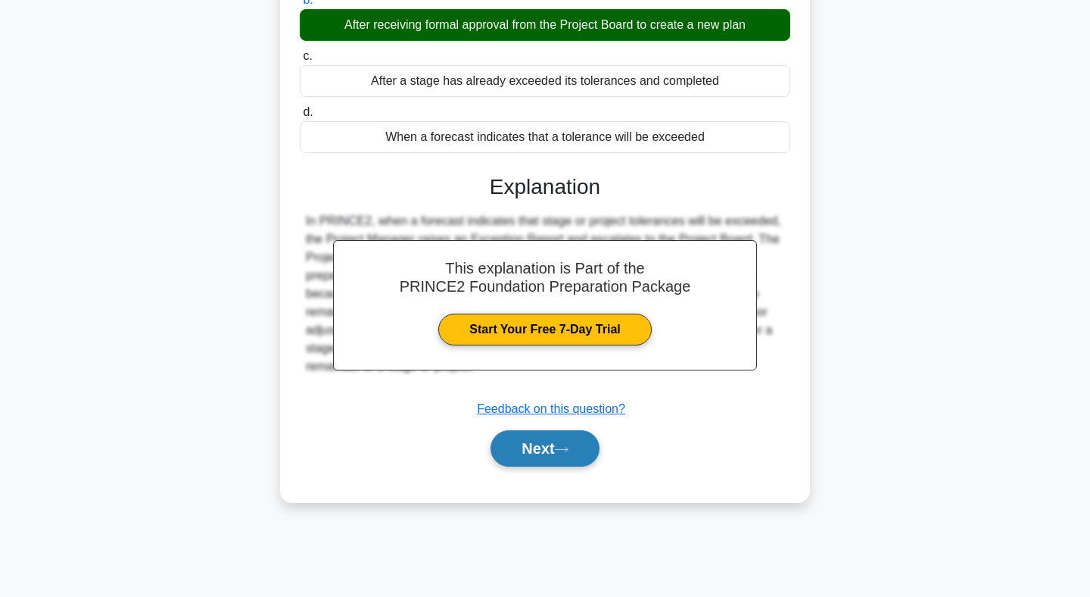
click at [535, 447] on button "Next" at bounding box center [545, 448] width 108 height 36
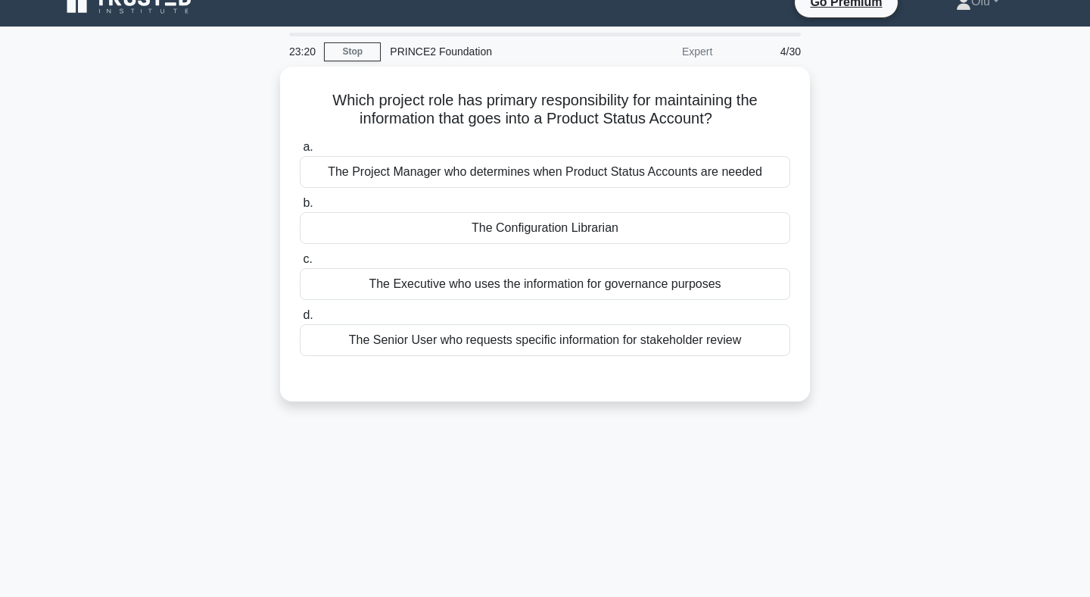
scroll to position [12, 0]
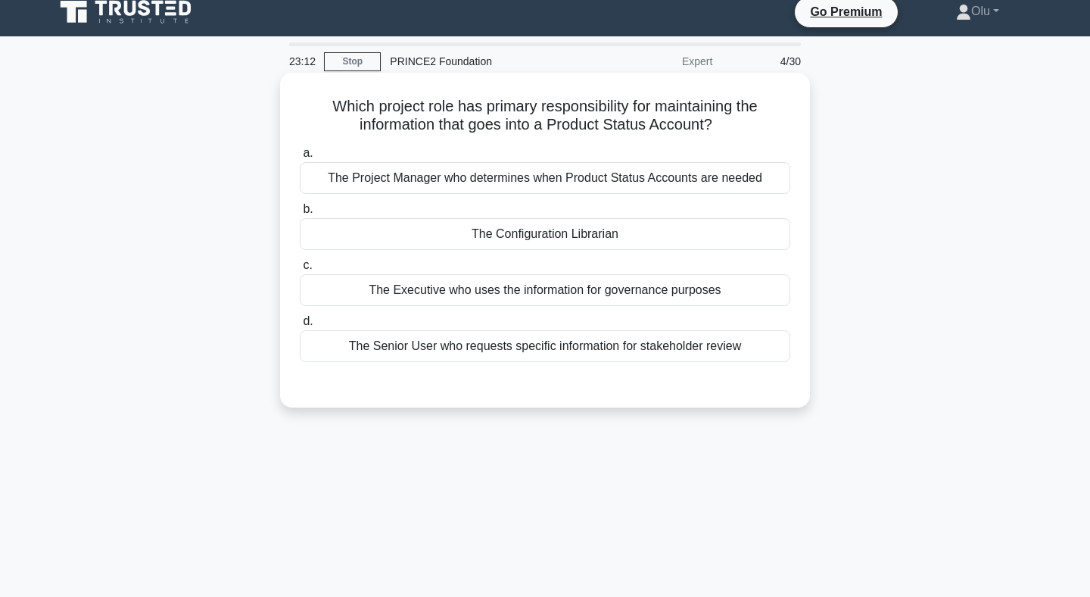
click at [519, 235] on div "The Configuration Librarian" at bounding box center [545, 234] width 491 height 32
click at [300, 214] on input "b. The Configuration Librarian" at bounding box center [300, 209] width 0 height 10
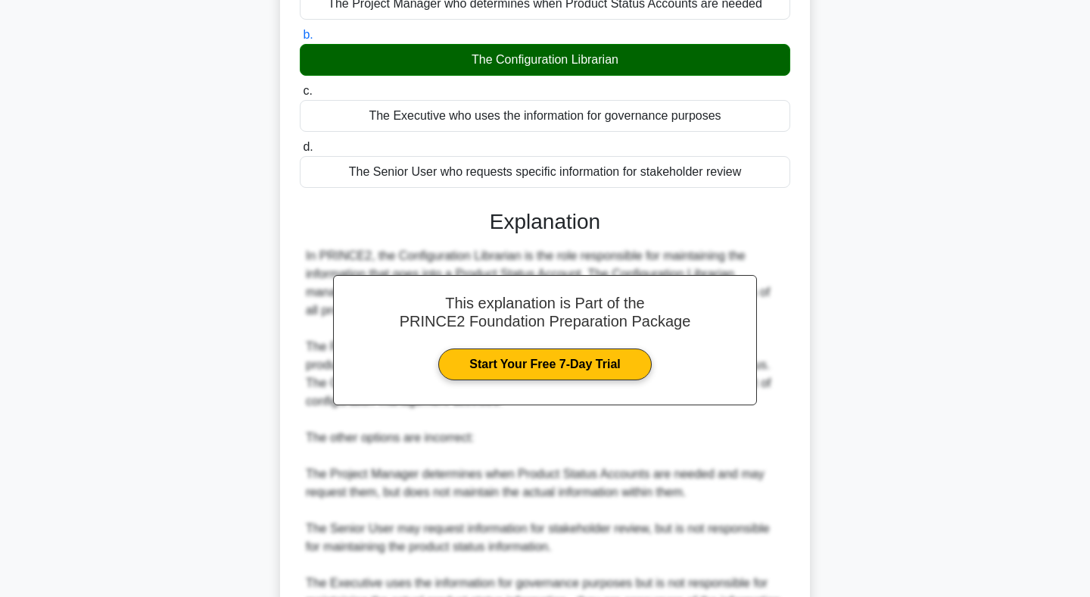
scroll to position [355, 0]
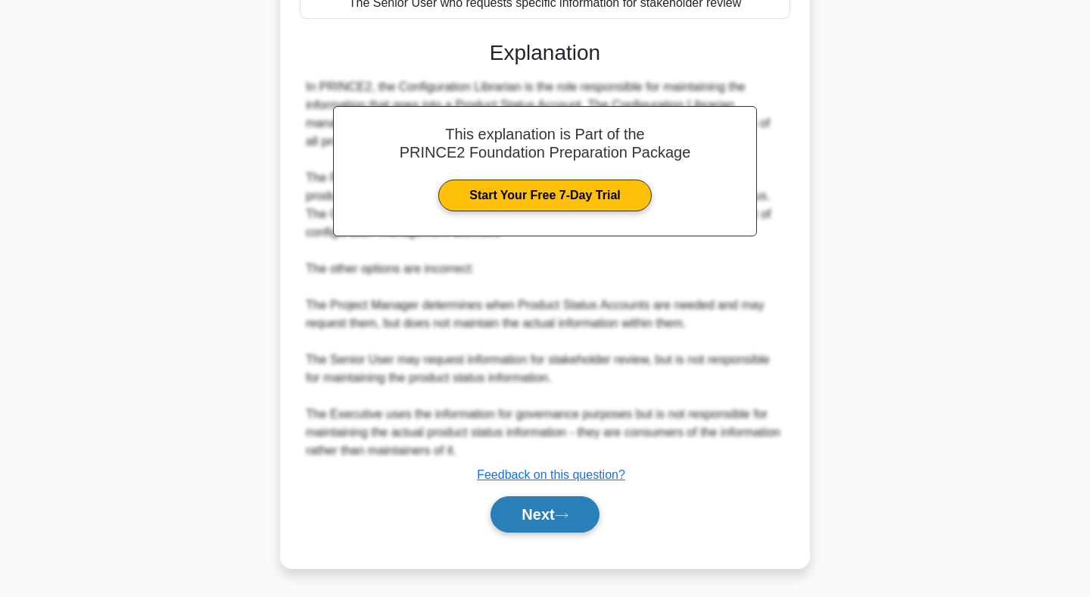
click at [533, 509] on button "Next" at bounding box center [545, 514] width 108 height 36
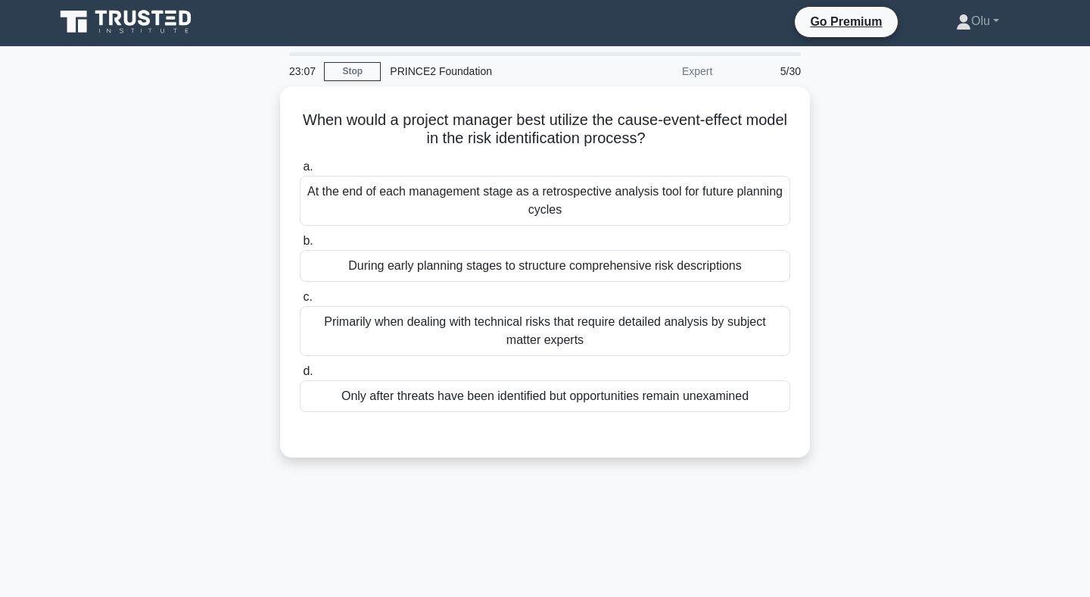
scroll to position [0, 0]
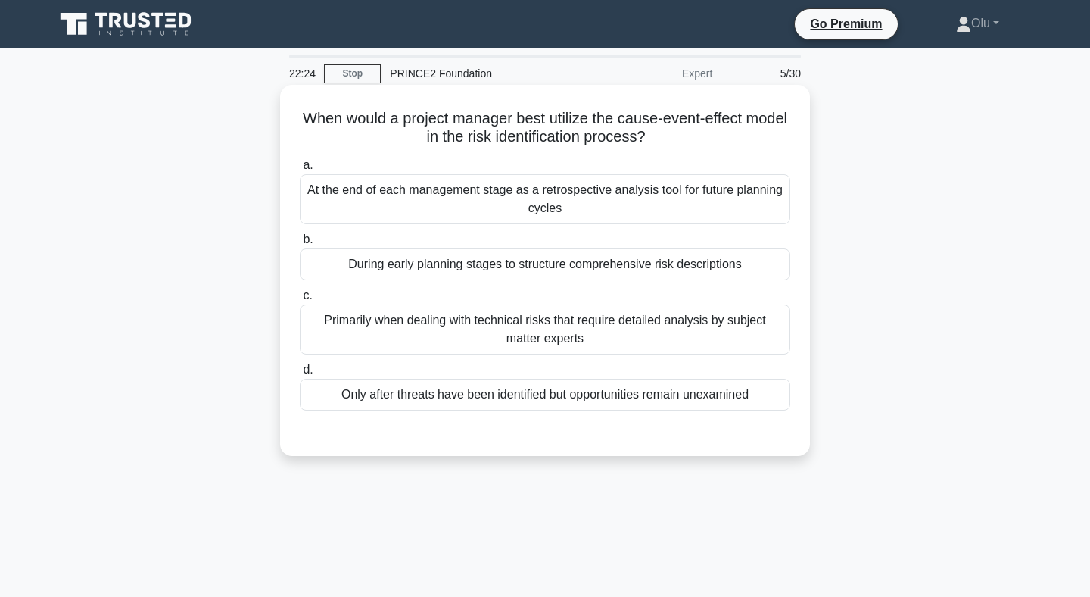
click at [512, 200] on div "At the end of each management stage as a retrospective analysis tool for future…" at bounding box center [545, 199] width 491 height 50
click at [300, 170] on input "a. At the end of each management stage as a retrospective analysis tool for fut…" at bounding box center [300, 165] width 0 height 10
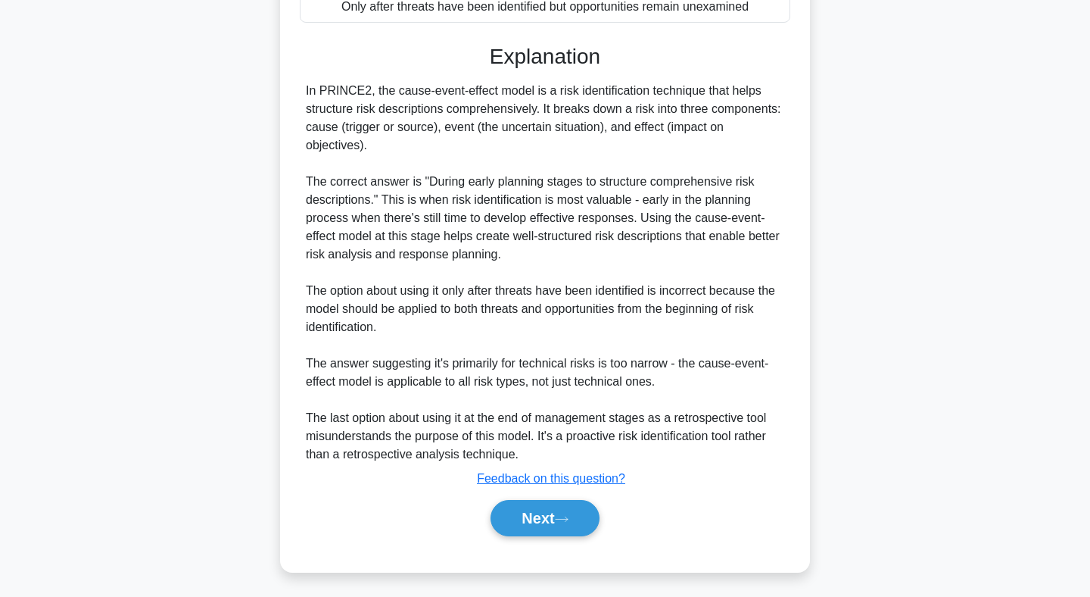
scroll to position [393, 0]
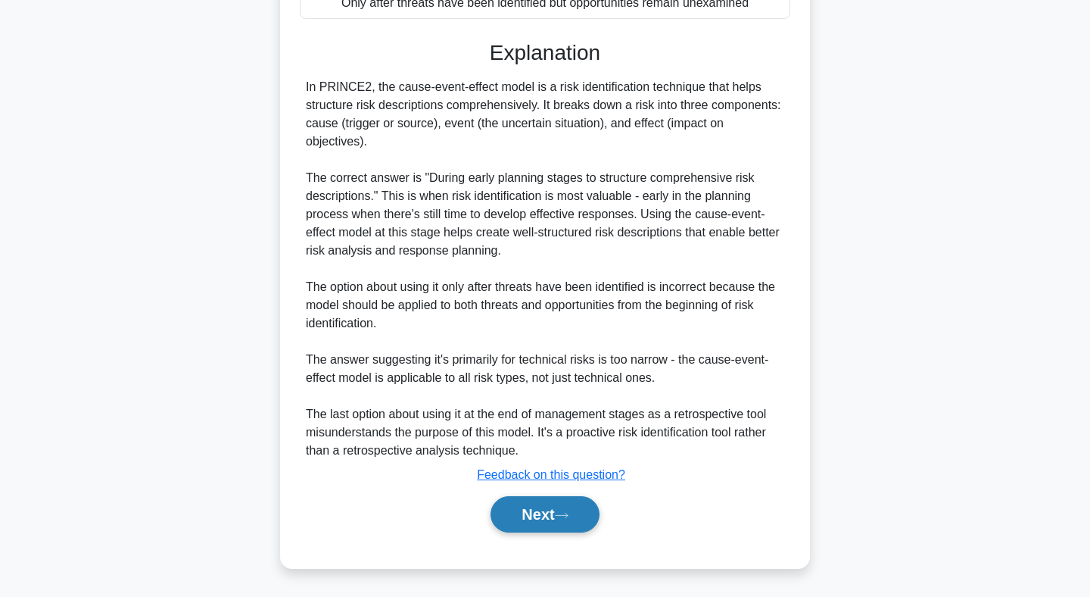
click at [533, 517] on button "Next" at bounding box center [545, 514] width 108 height 36
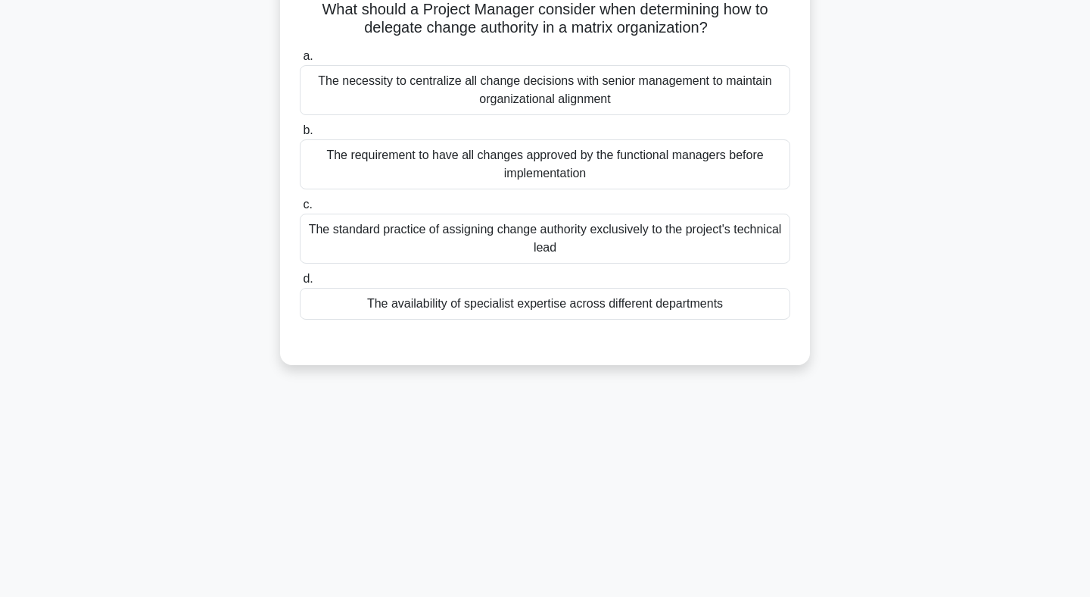
scroll to position [0, 0]
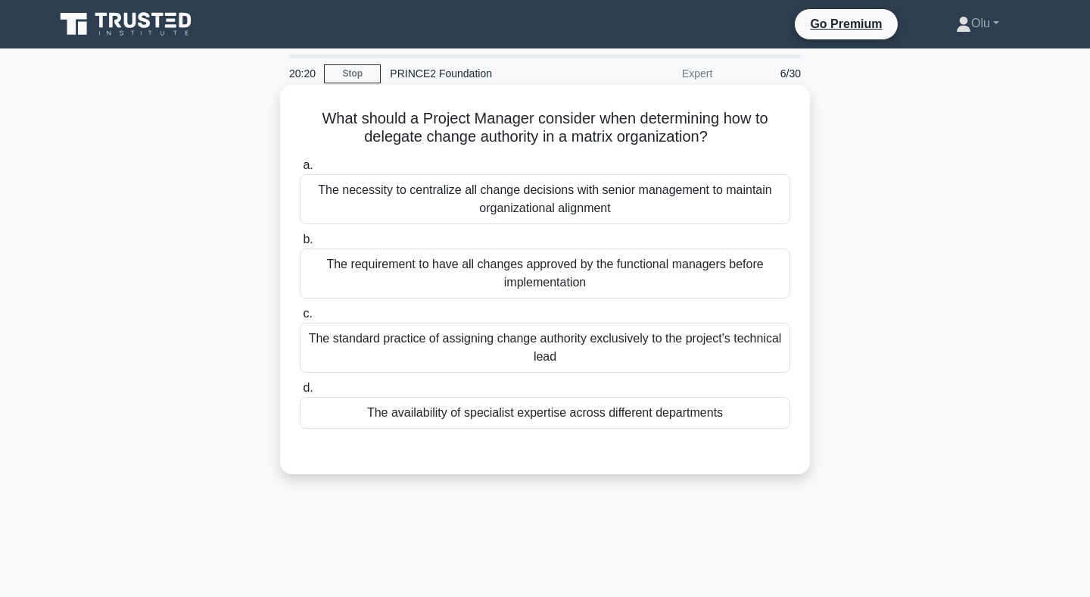
click at [603, 409] on div "The availability of specialist expertise across different departments" at bounding box center [545, 413] width 491 height 32
click at [300, 393] on input "d. The availability of specialist expertise across different departments" at bounding box center [300, 388] width 0 height 10
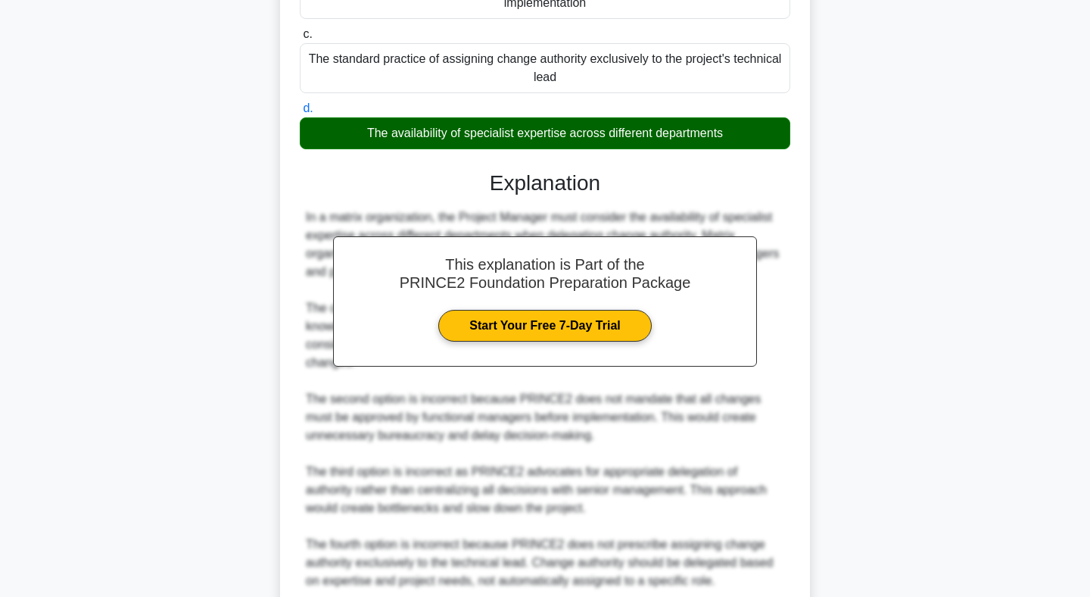
scroll to position [410, 0]
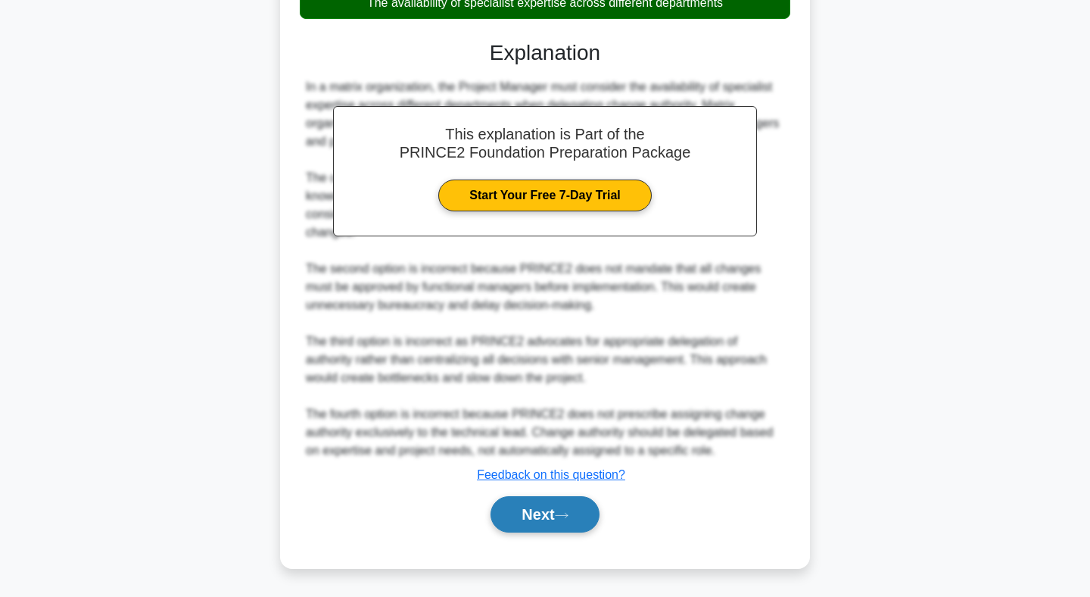
click at [541, 512] on button "Next" at bounding box center [545, 514] width 108 height 36
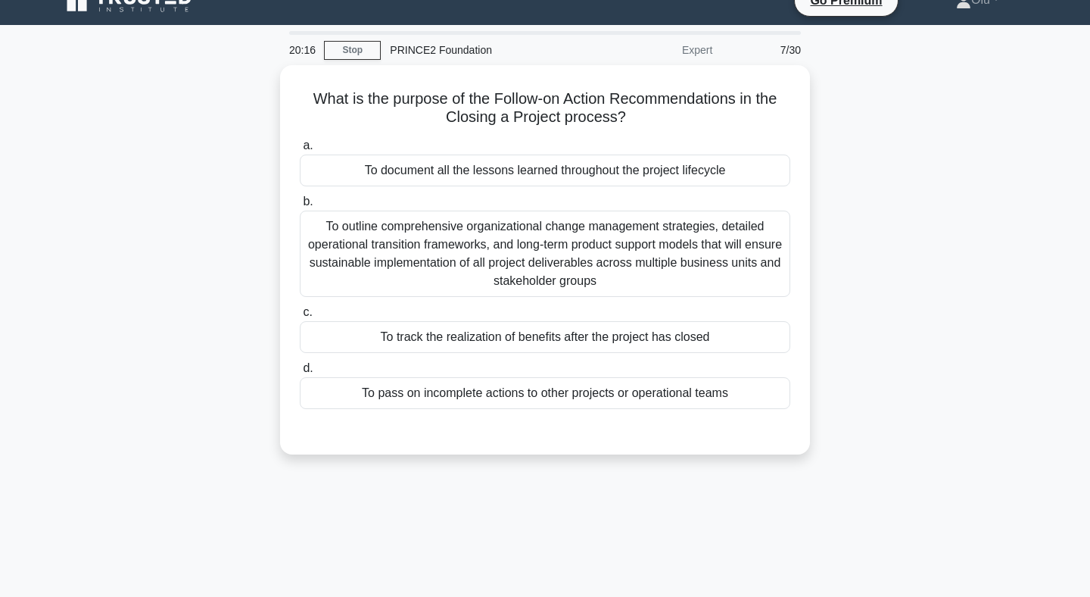
scroll to position [0, 0]
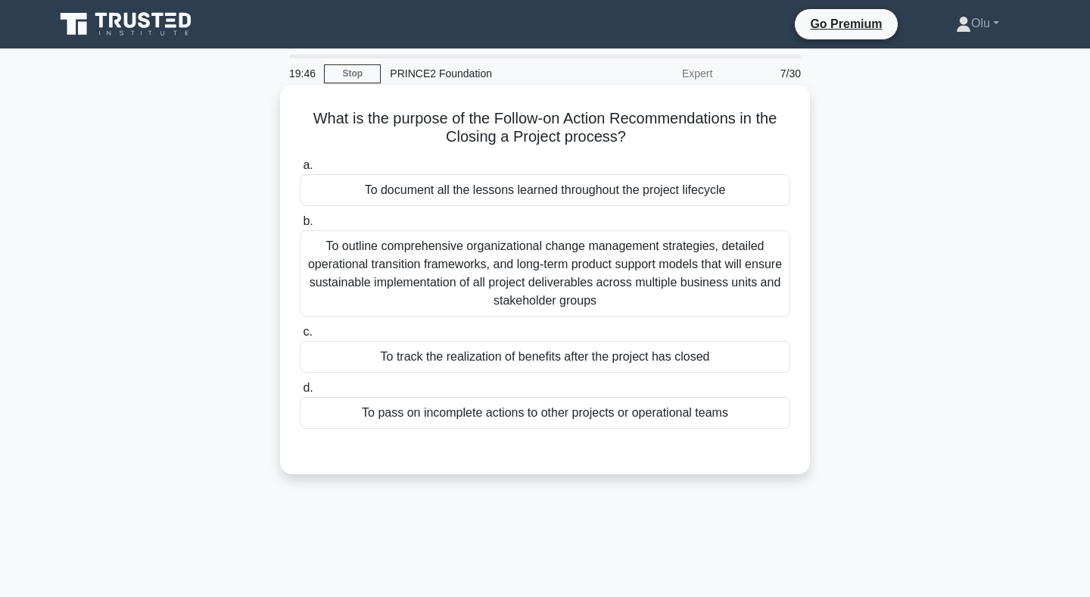
click at [582, 416] on div "To pass on incomplete actions to other projects or operational teams" at bounding box center [545, 413] width 491 height 32
click at [300, 393] on input "d. To pass on incomplete actions to other projects or operational teams" at bounding box center [300, 388] width 0 height 10
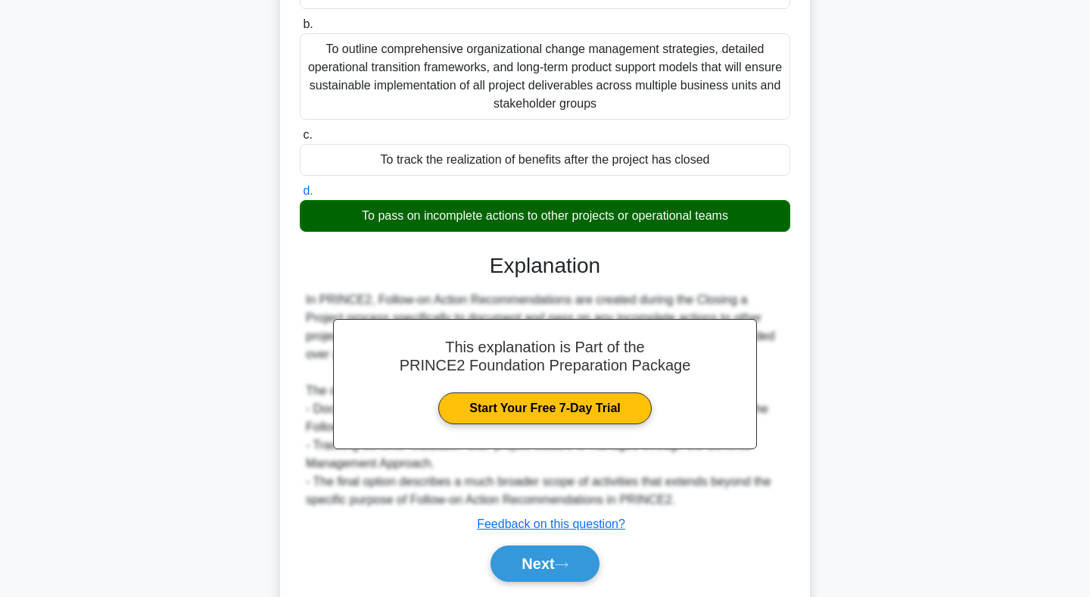
scroll to position [246, 0]
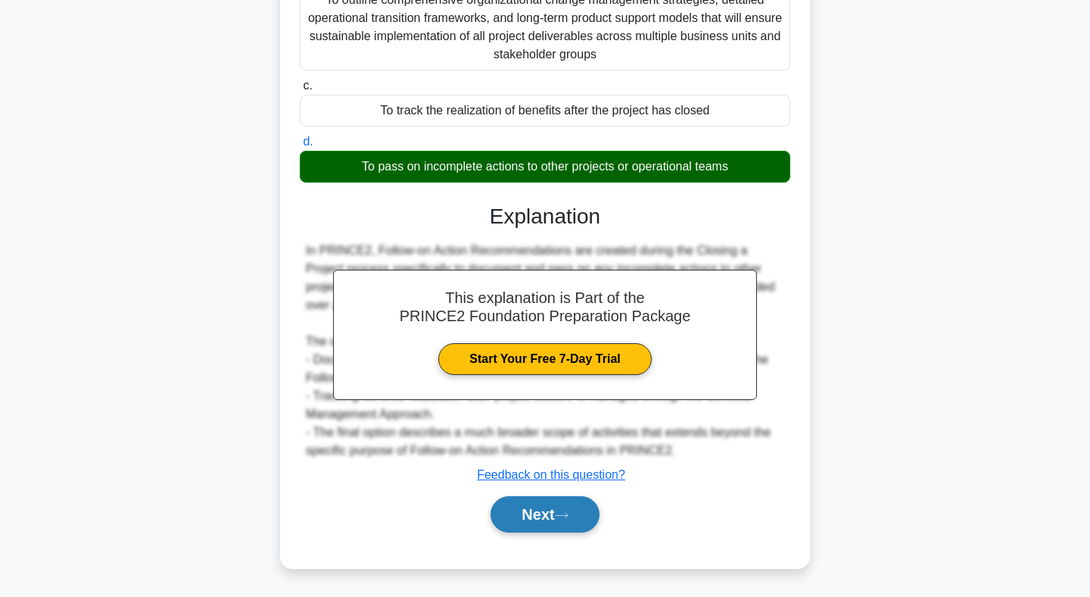
click at [545, 512] on button "Next" at bounding box center [545, 514] width 108 height 36
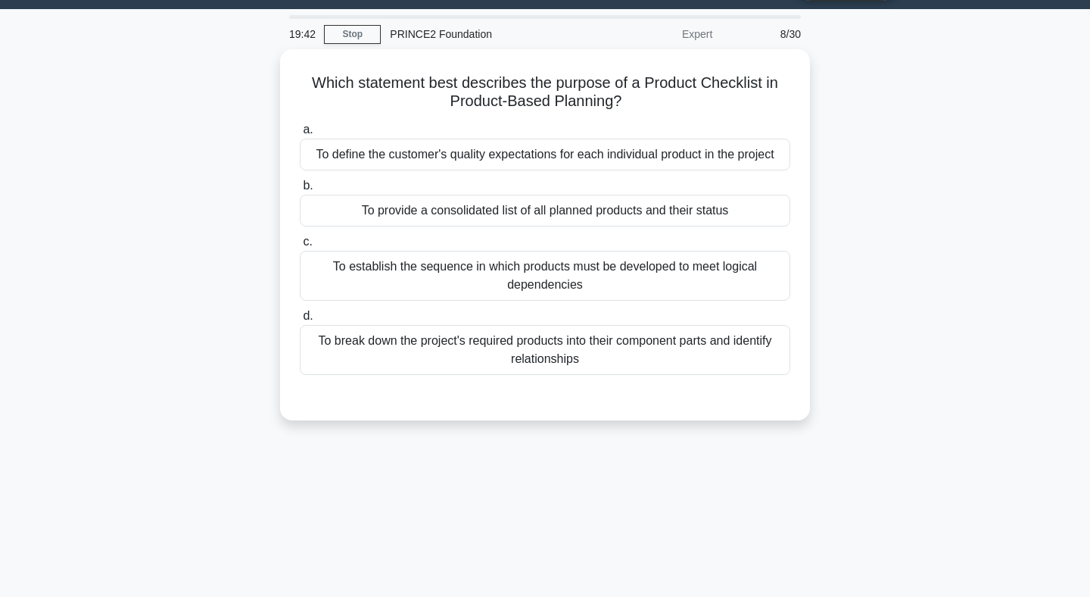
scroll to position [0, 0]
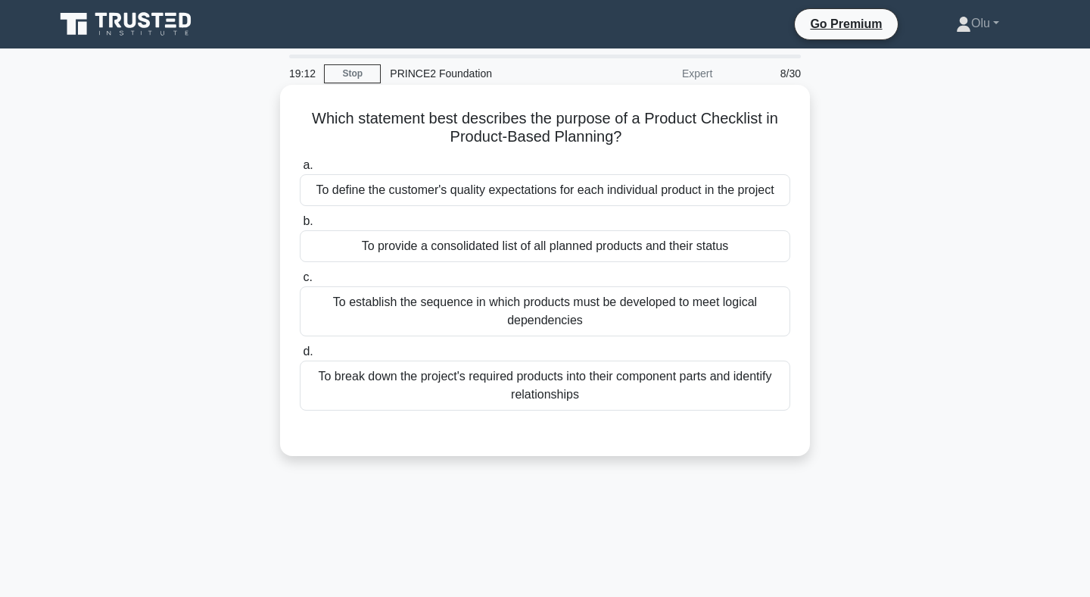
click at [545, 382] on div "To break down the project's required products into their component parts and id…" at bounding box center [545, 385] width 491 height 50
click at [300, 357] on input "d. To break down the project's required products into their component parts and…" at bounding box center [300, 352] width 0 height 10
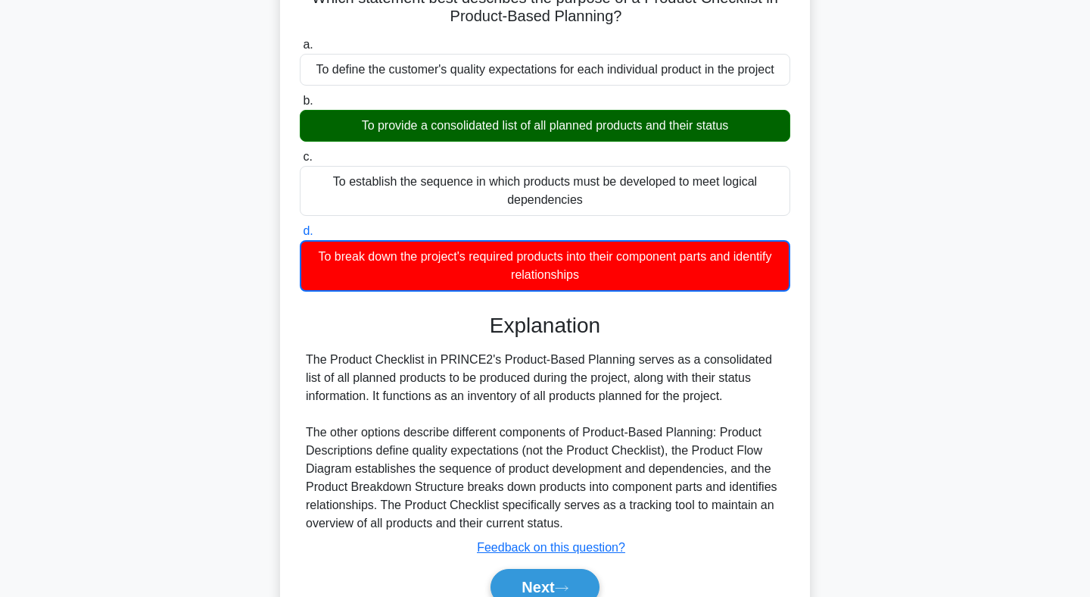
scroll to position [121, 0]
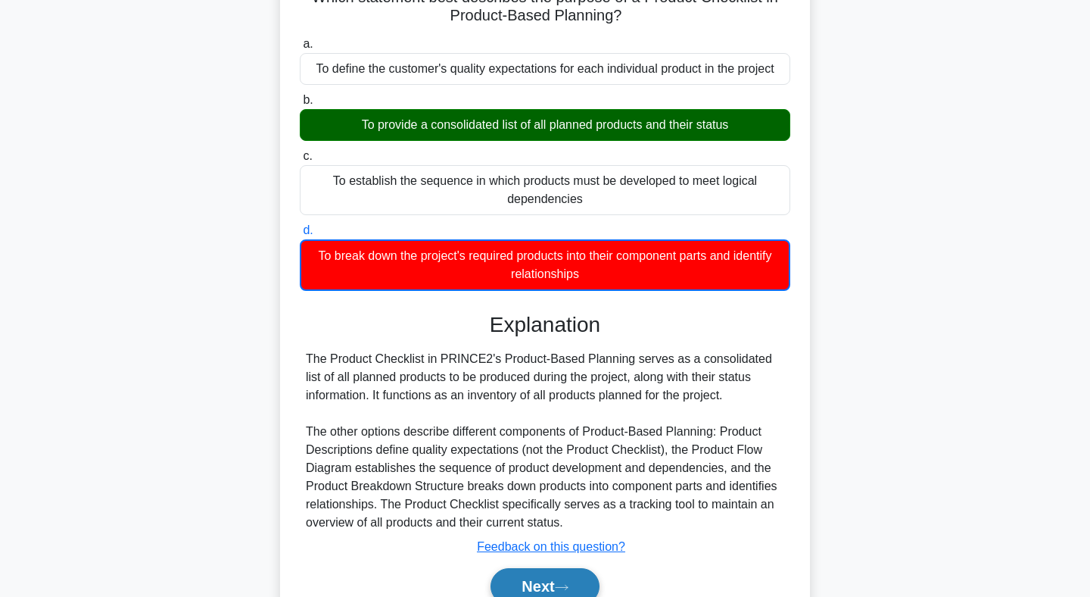
click at [559, 584] on button "Next" at bounding box center [545, 586] width 108 height 36
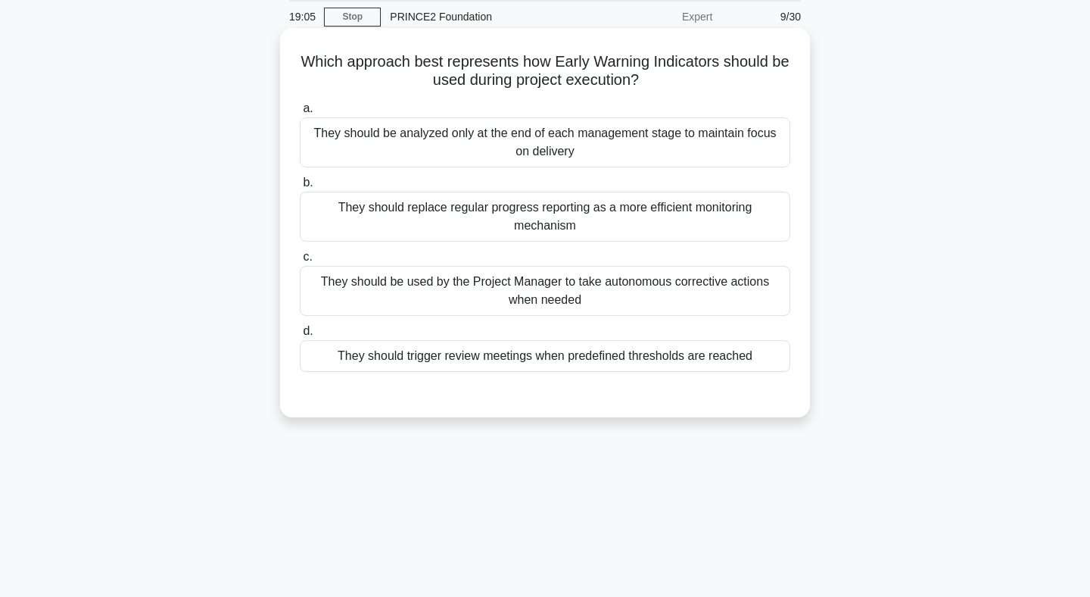
scroll to position [0, 0]
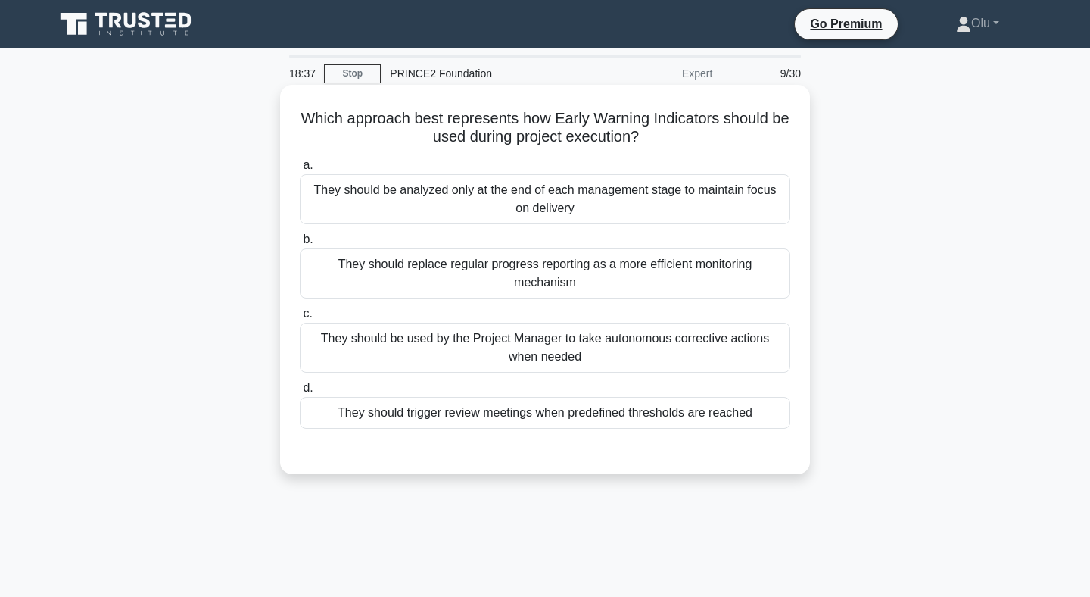
click at [519, 342] on div "They should be used by the Project Manager to take autonomous corrective action…" at bounding box center [545, 348] width 491 height 50
click at [300, 319] on input "c. They should be used by the Project Manager to take autonomous corrective act…" at bounding box center [300, 314] width 0 height 10
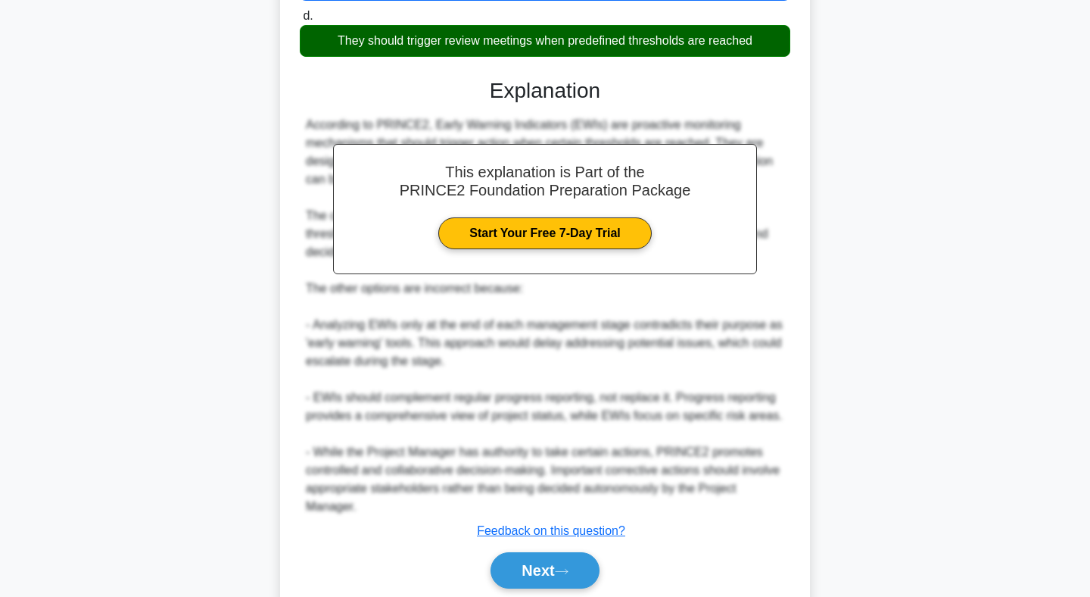
scroll to position [429, 0]
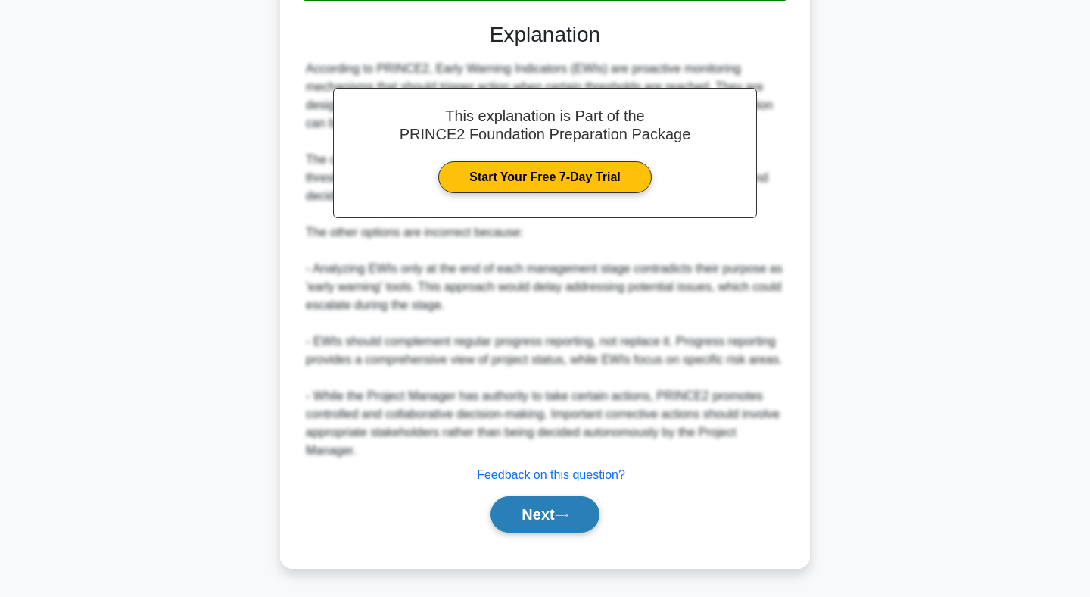
click at [549, 513] on button "Next" at bounding box center [545, 514] width 108 height 36
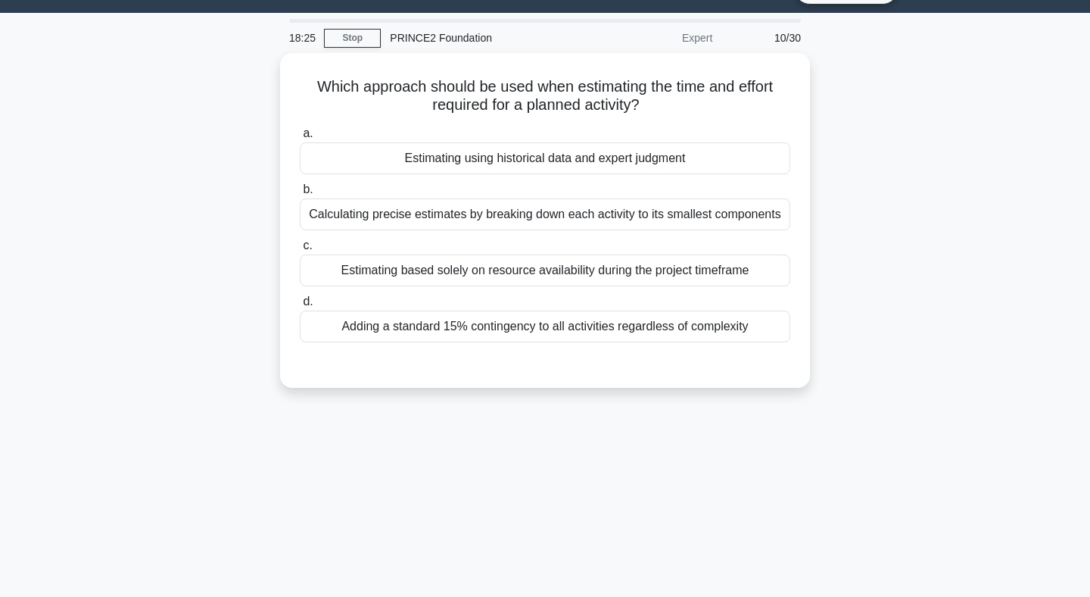
scroll to position [0, 0]
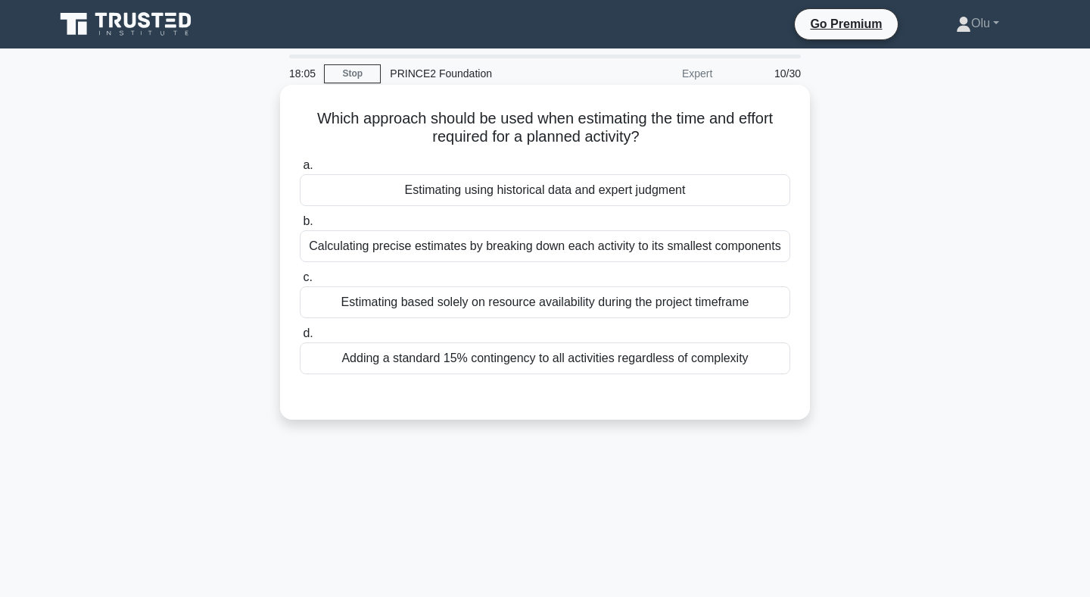
click at [587, 188] on div "Estimating using historical data and expert judgment" at bounding box center [545, 190] width 491 height 32
click at [300, 170] on input "a. Estimating using historical data and expert judgment" at bounding box center [300, 165] width 0 height 10
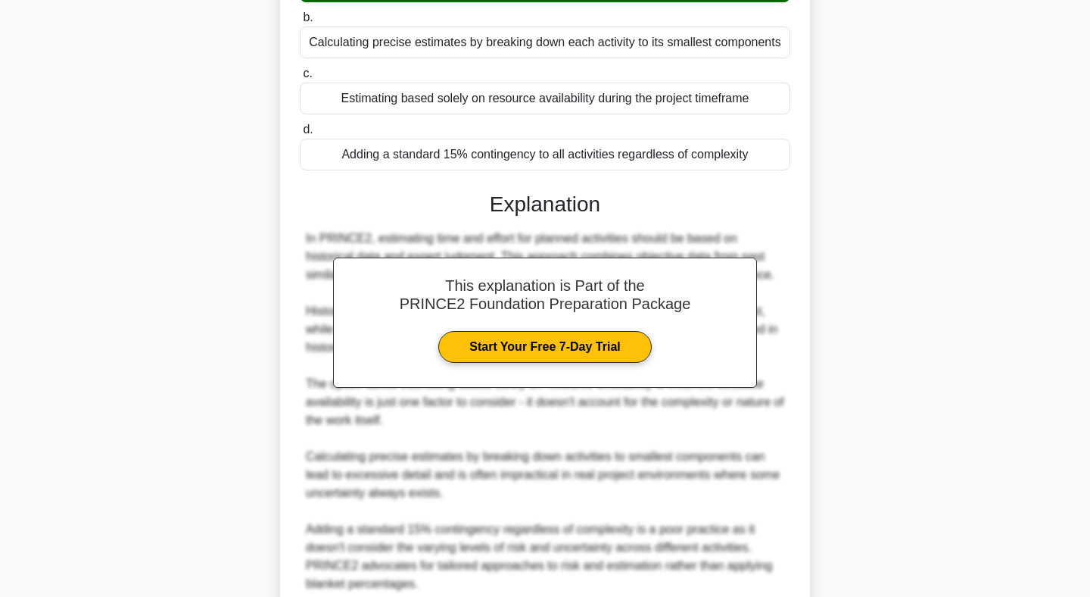
scroll to position [337, 0]
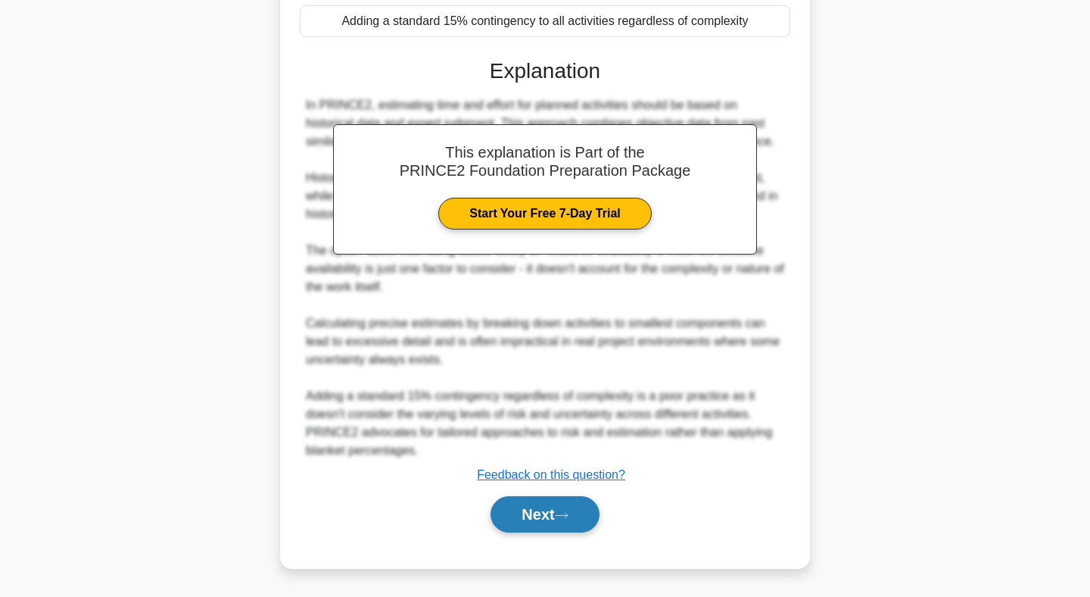
click at [547, 508] on button "Next" at bounding box center [545, 514] width 108 height 36
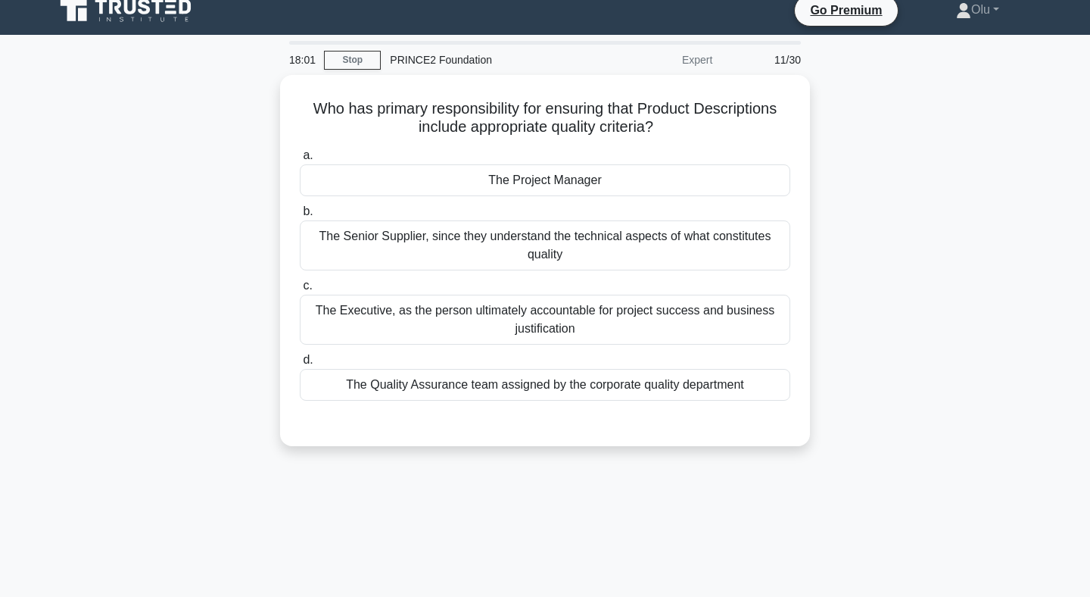
scroll to position [0, 0]
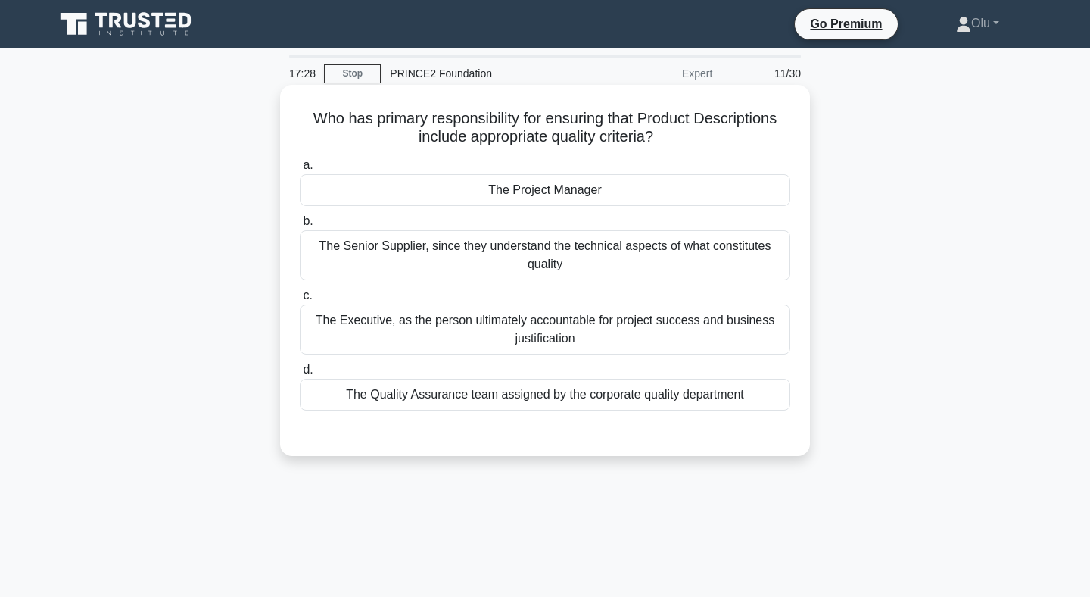
click at [548, 188] on div "The Project Manager" at bounding box center [545, 190] width 491 height 32
click at [300, 170] on input "a. The Project Manager" at bounding box center [300, 165] width 0 height 10
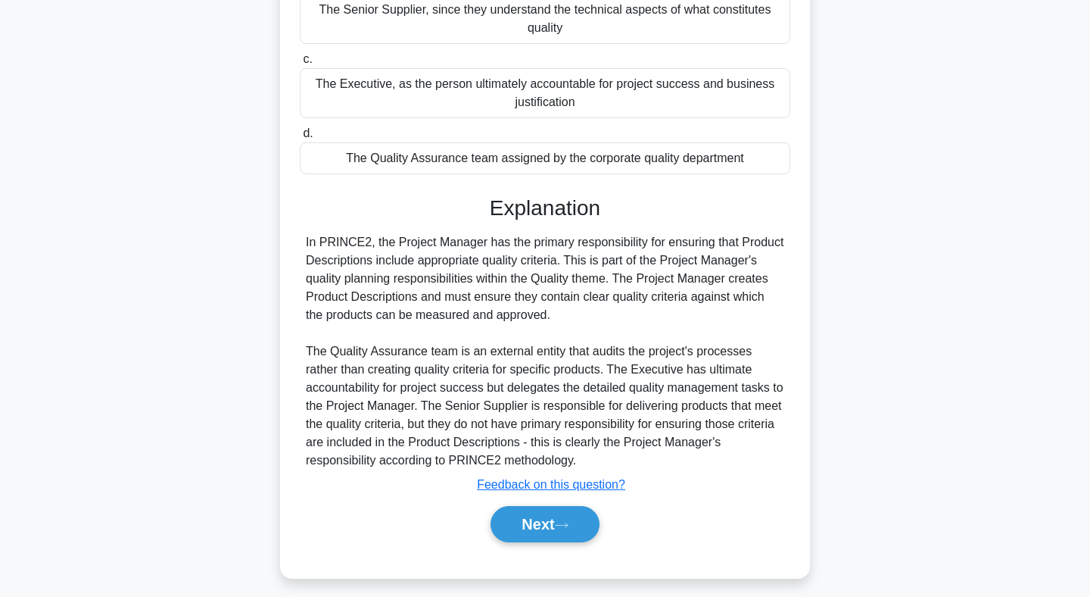
scroll to position [246, 0]
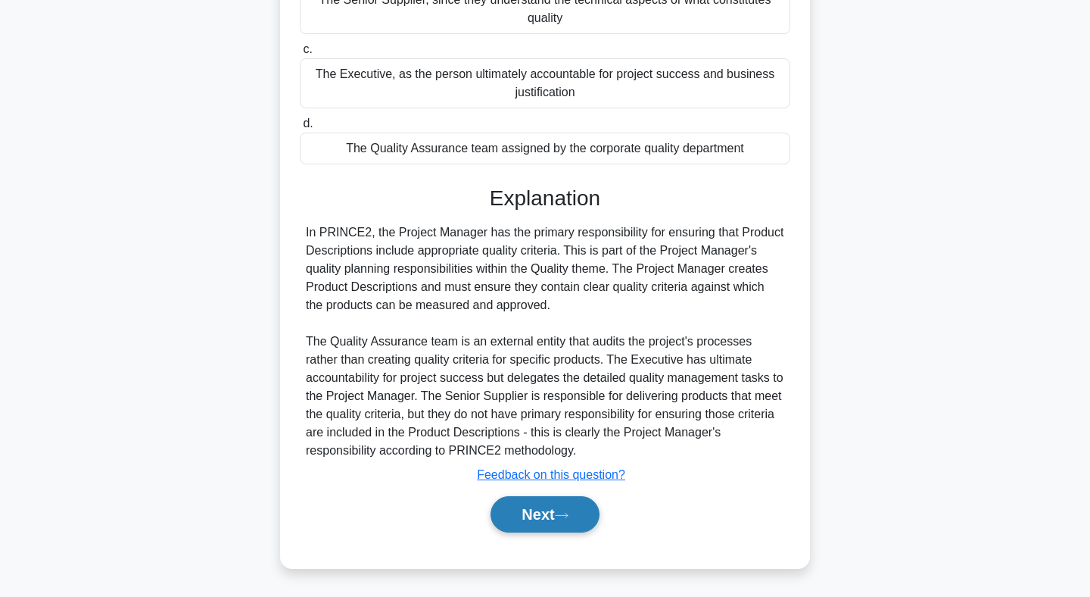
click at [537, 506] on button "Next" at bounding box center [545, 514] width 108 height 36
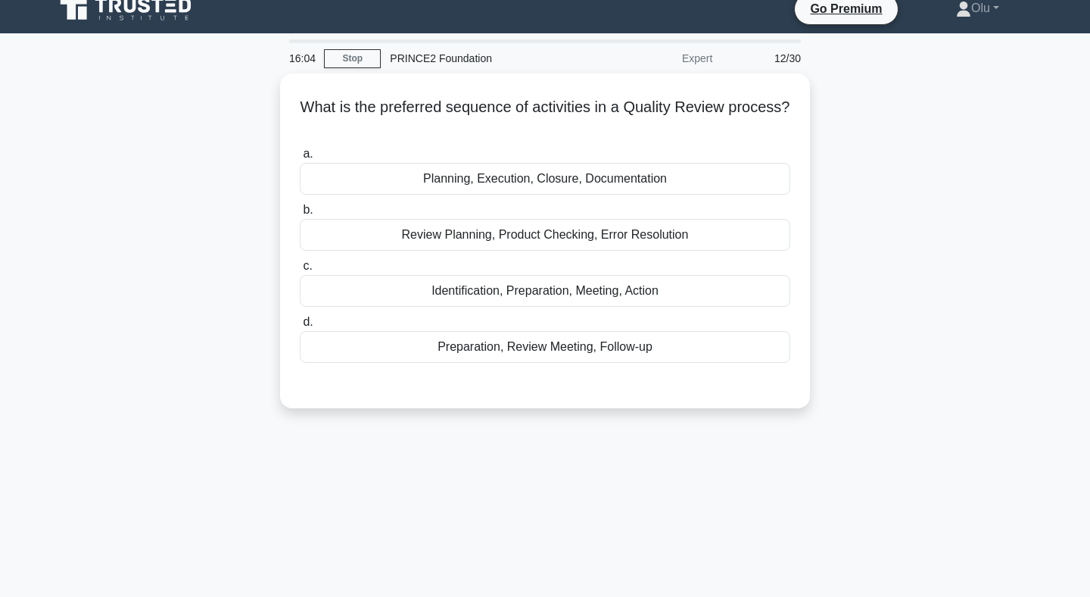
scroll to position [17, 0]
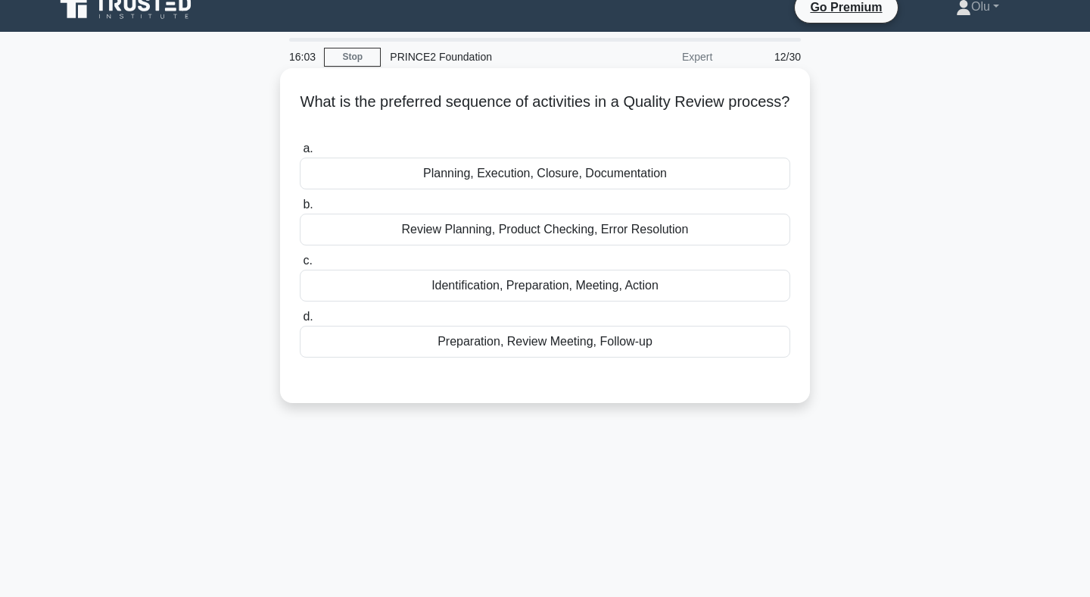
click at [509, 232] on div "Review Planning, Product Checking, Error Resolution" at bounding box center [545, 229] width 491 height 32
click at [300, 210] on input "b. Review Planning, Product Checking, Error Resolution" at bounding box center [300, 205] width 0 height 10
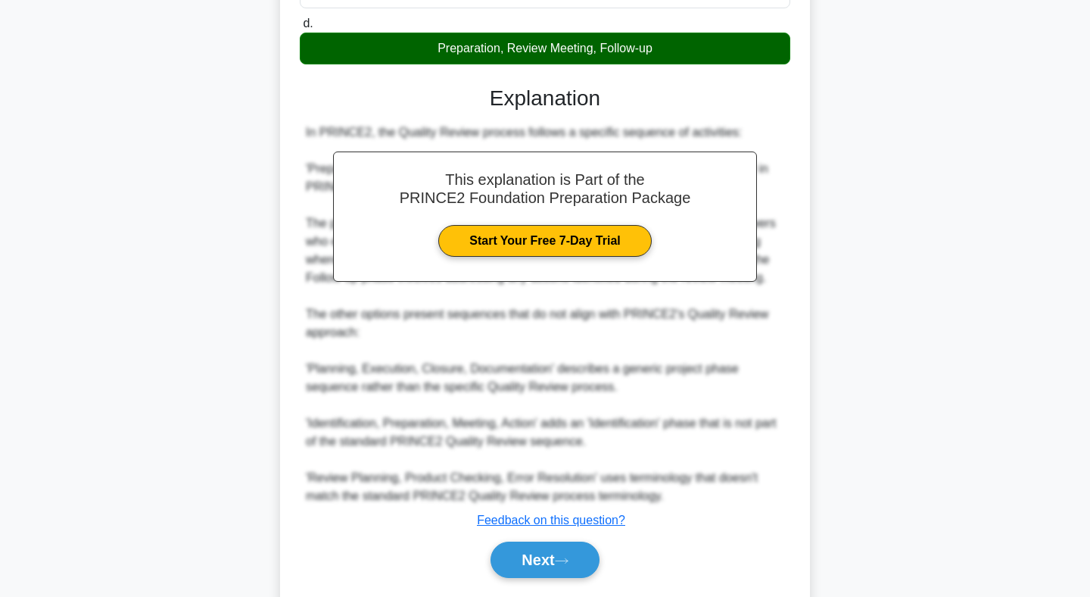
scroll to position [357, 0]
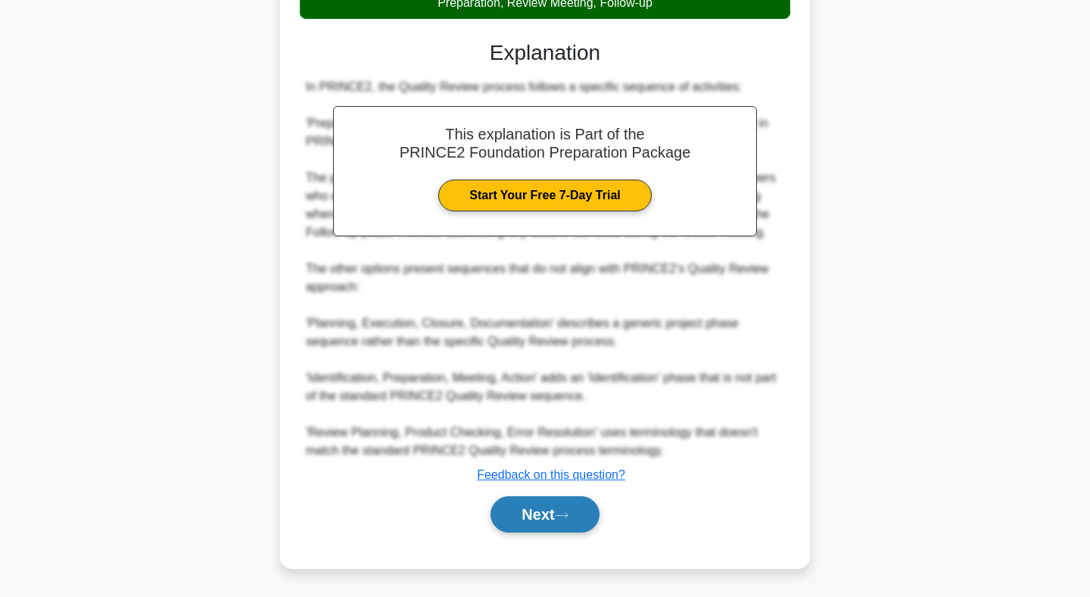
click at [544, 513] on button "Next" at bounding box center [545, 514] width 108 height 36
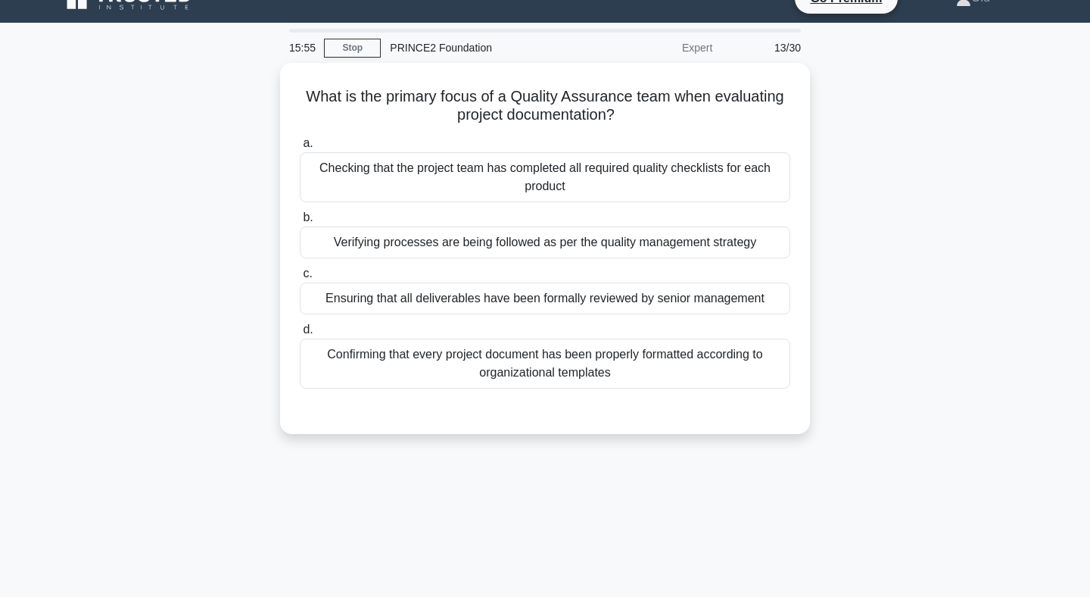
scroll to position [0, 0]
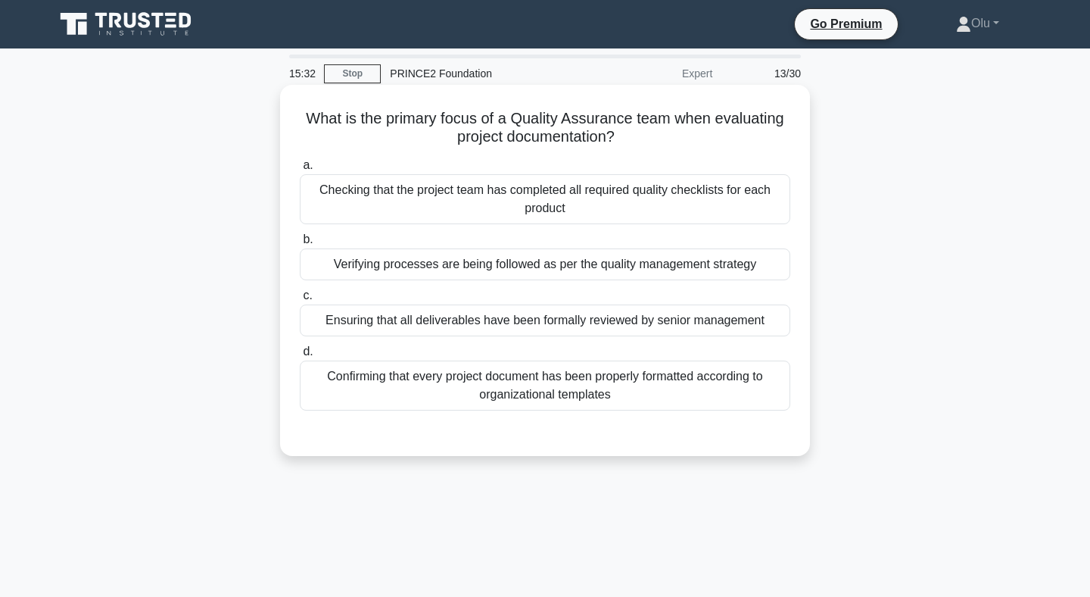
click at [534, 263] on div "Verifying processes are being followed as per the quality management strategy" at bounding box center [545, 264] width 491 height 32
click at [300, 245] on input "b. Verifying processes are being followed as per the quality management strategy" at bounding box center [300, 240] width 0 height 10
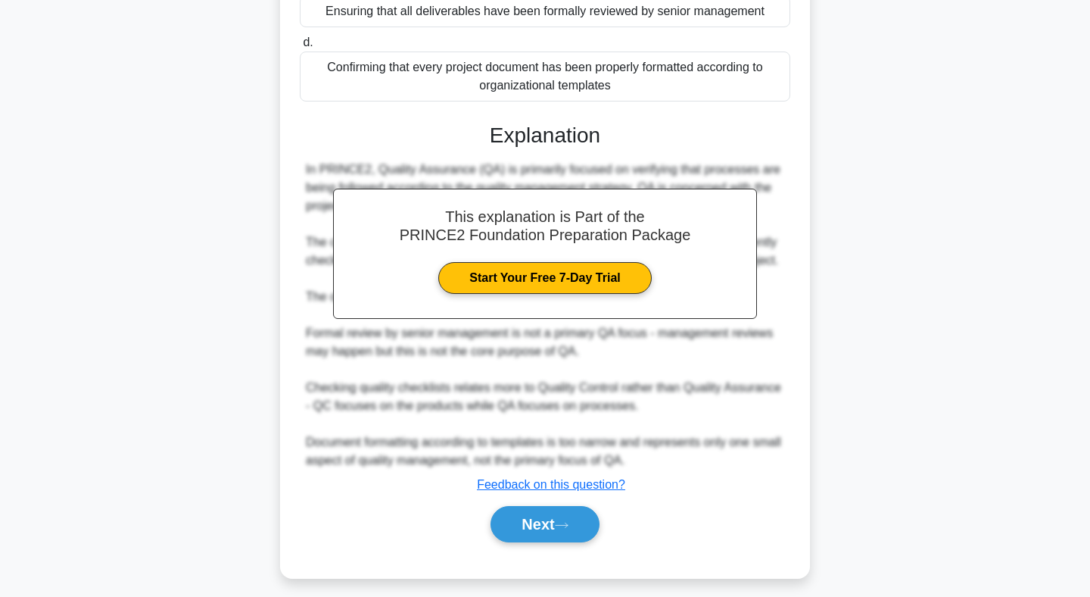
scroll to position [319, 0]
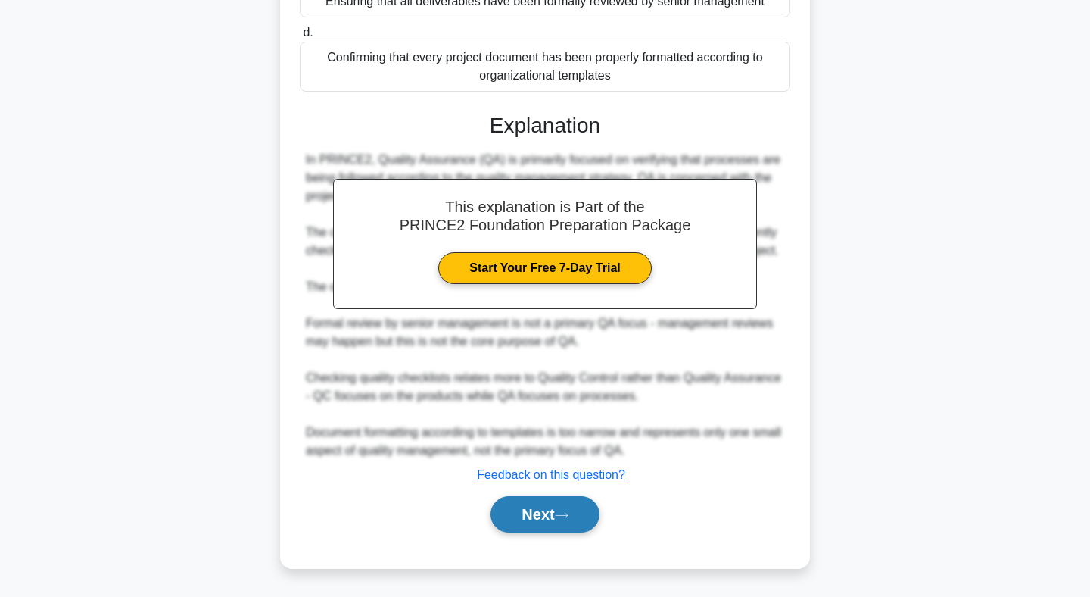
click at [534, 519] on button "Next" at bounding box center [545, 514] width 108 height 36
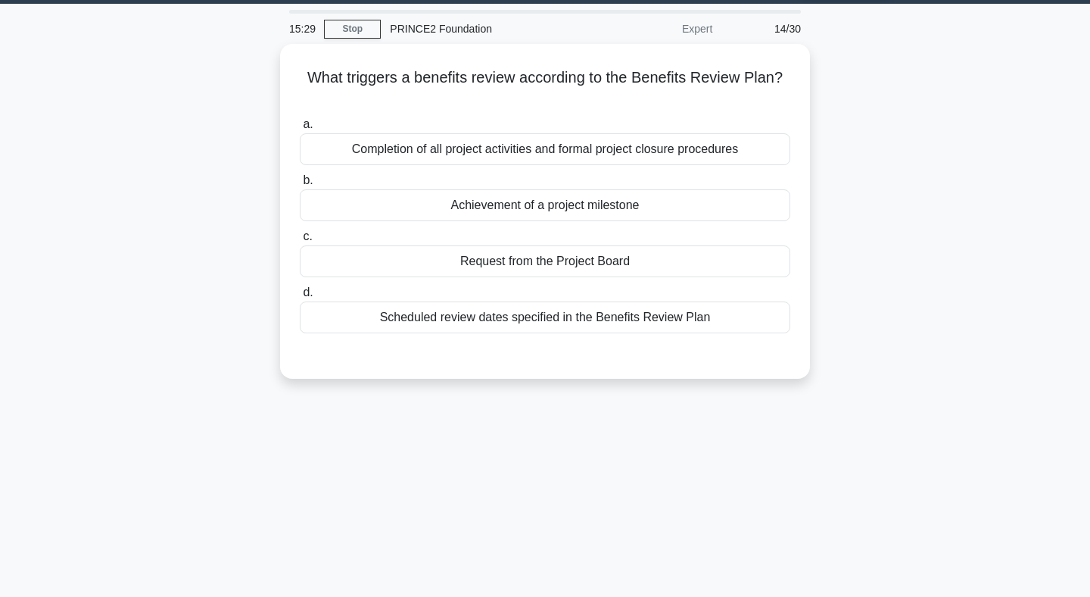
scroll to position [0, 0]
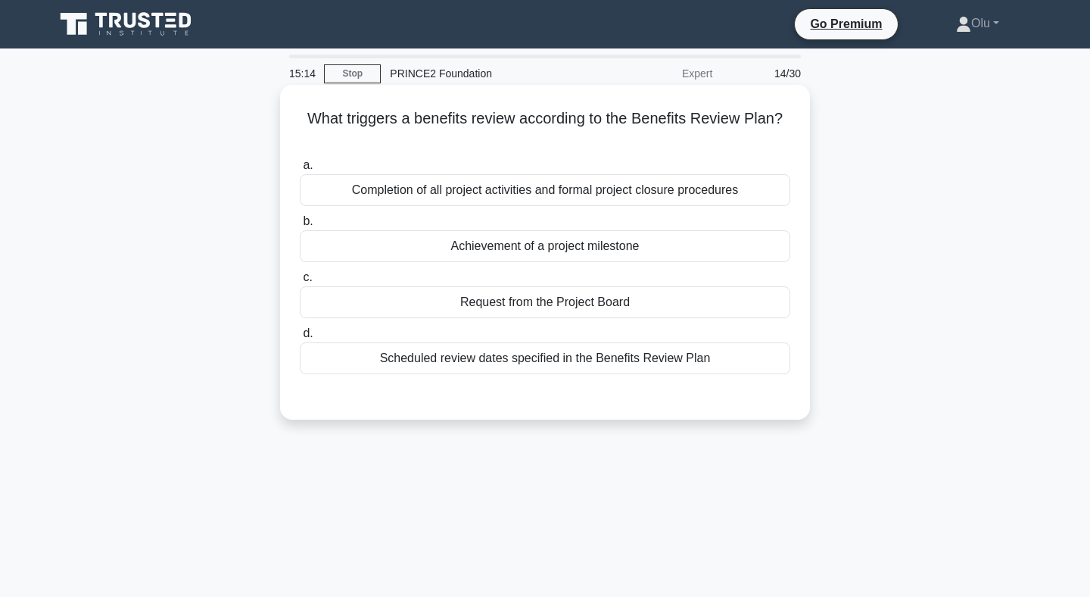
click at [547, 355] on div "Scheduled review dates specified in the Benefits Review Plan" at bounding box center [545, 358] width 491 height 32
click at [300, 338] on input "d. Scheduled review dates specified in the Benefits Review Plan" at bounding box center [300, 334] width 0 height 10
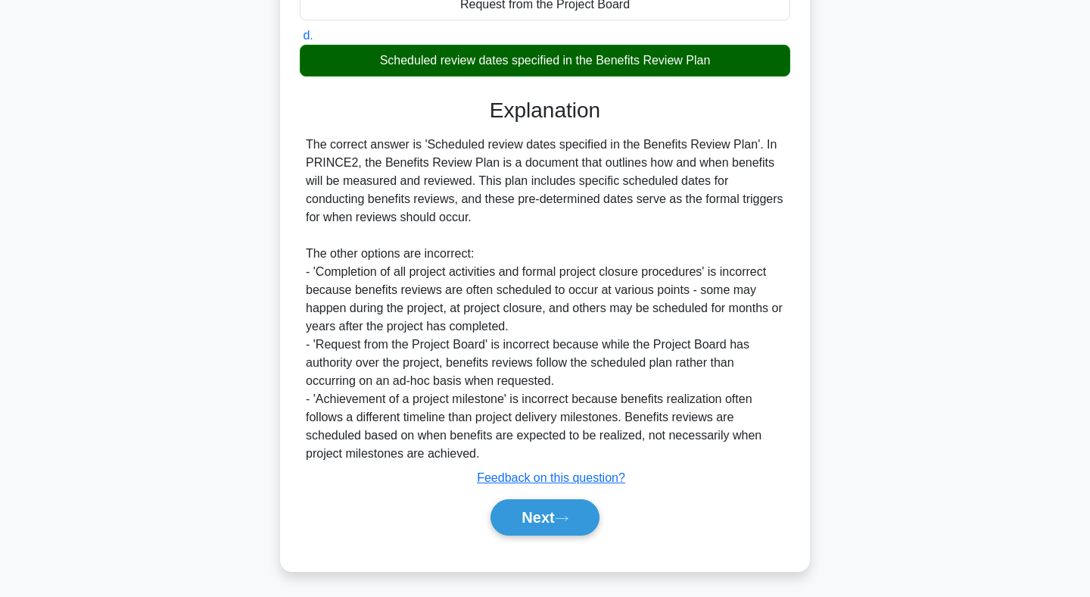
scroll to position [301, 0]
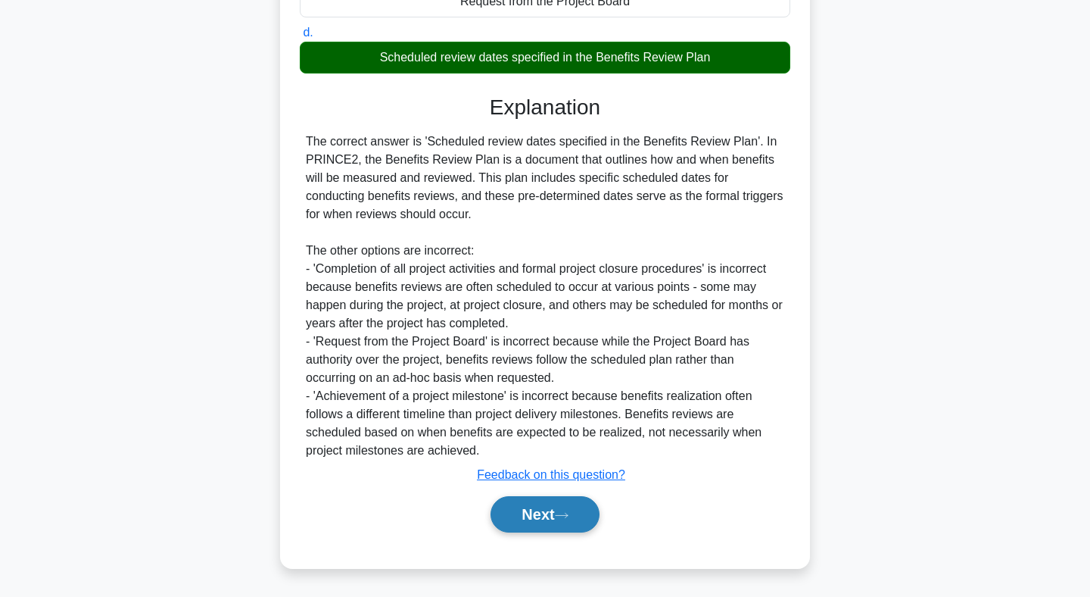
click at [556, 516] on button "Next" at bounding box center [545, 514] width 108 height 36
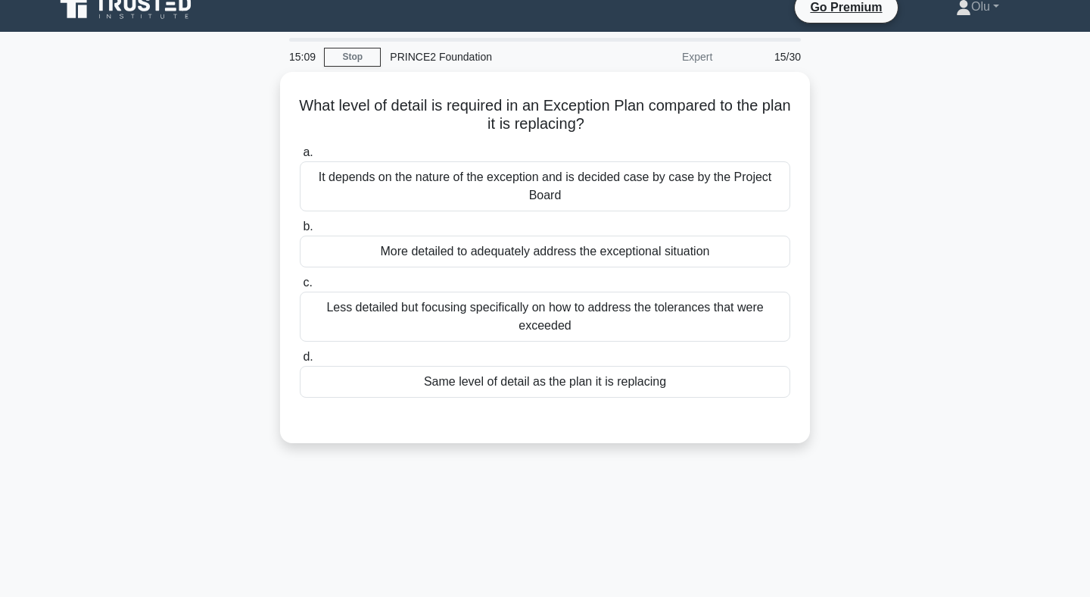
scroll to position [0, 0]
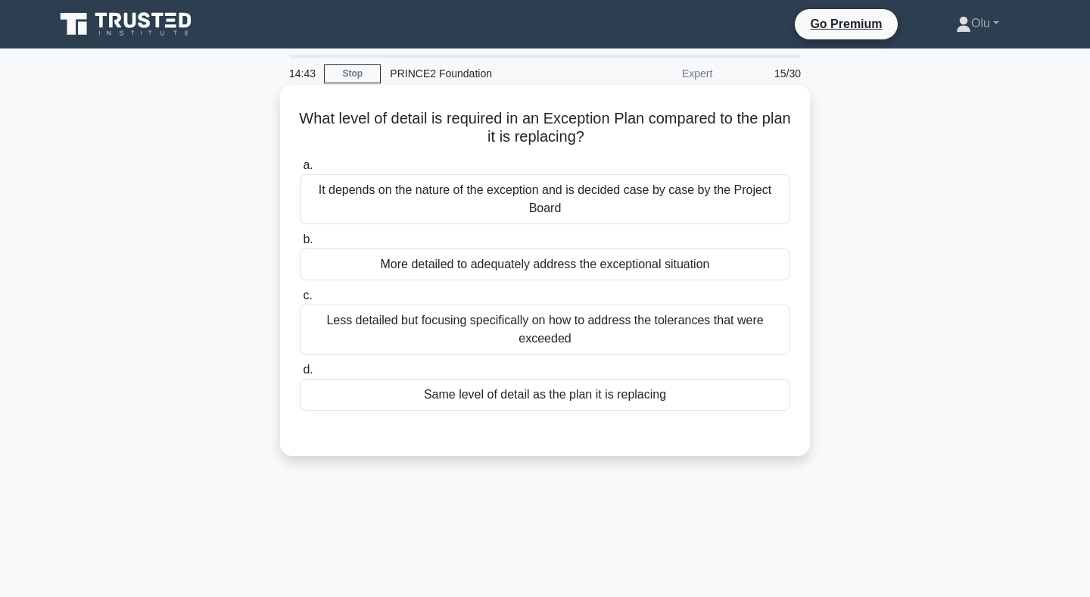
click at [536, 257] on div "More detailed to adequately address the exceptional situation" at bounding box center [545, 264] width 491 height 32
click at [300, 245] on input "b. More detailed to adequately address the exceptional situation" at bounding box center [300, 240] width 0 height 10
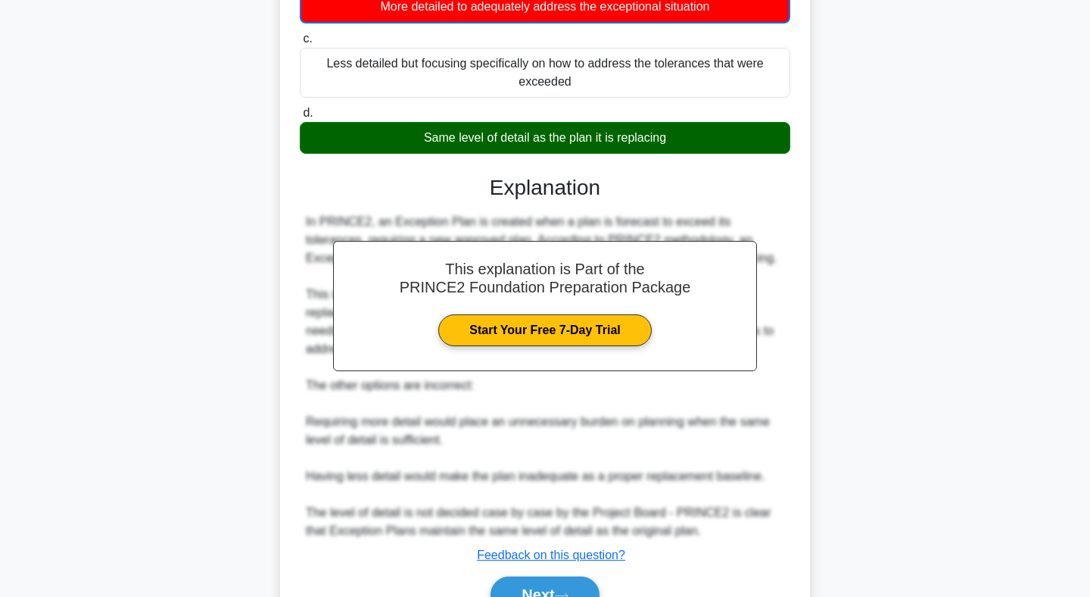
scroll to position [338, 0]
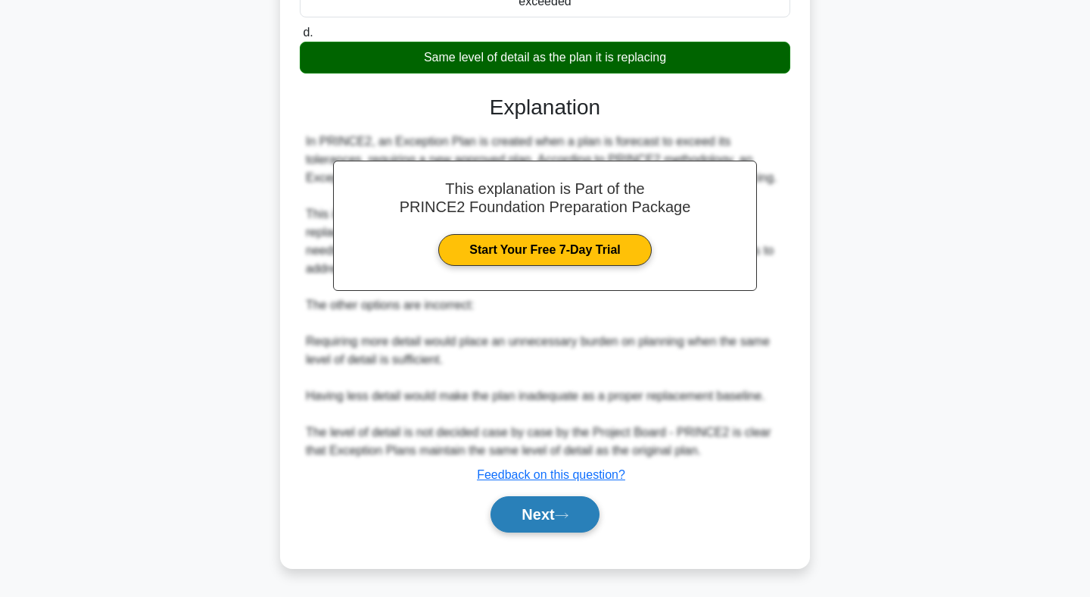
click at [564, 516] on icon at bounding box center [562, 515] width 14 height 8
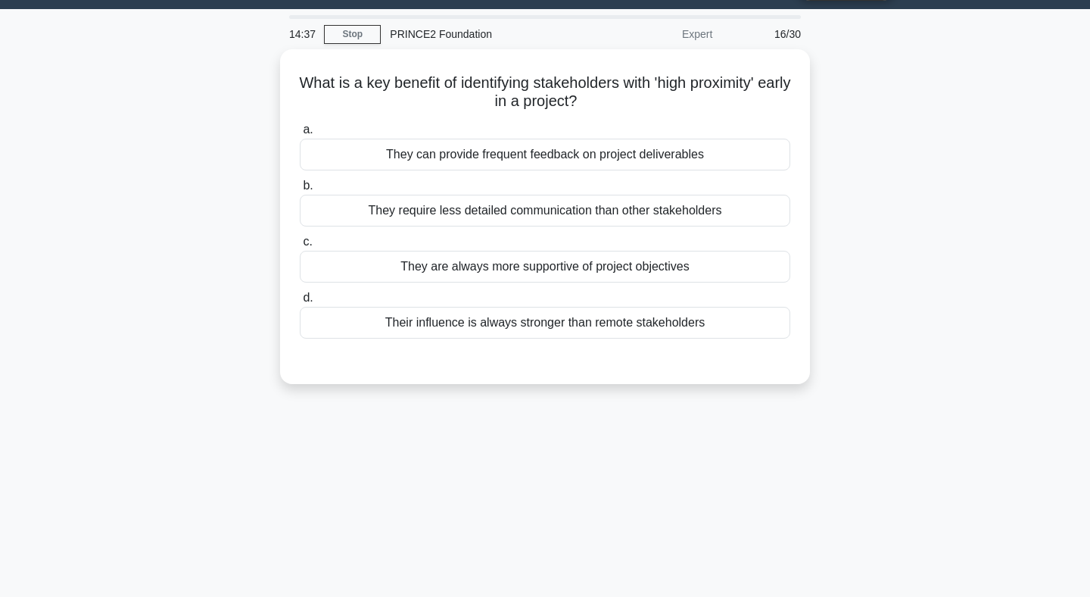
scroll to position [0, 0]
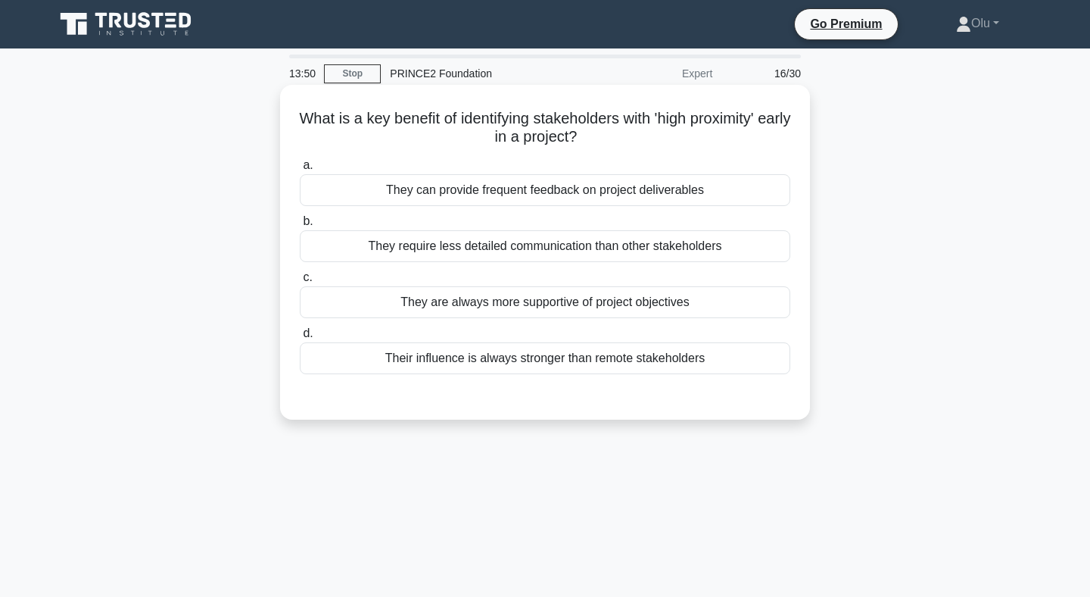
click at [583, 364] on div "Their influence is always stronger than remote stakeholders" at bounding box center [545, 358] width 491 height 32
click at [300, 338] on input "d. Their influence is always stronger than remote stakeholders" at bounding box center [300, 334] width 0 height 10
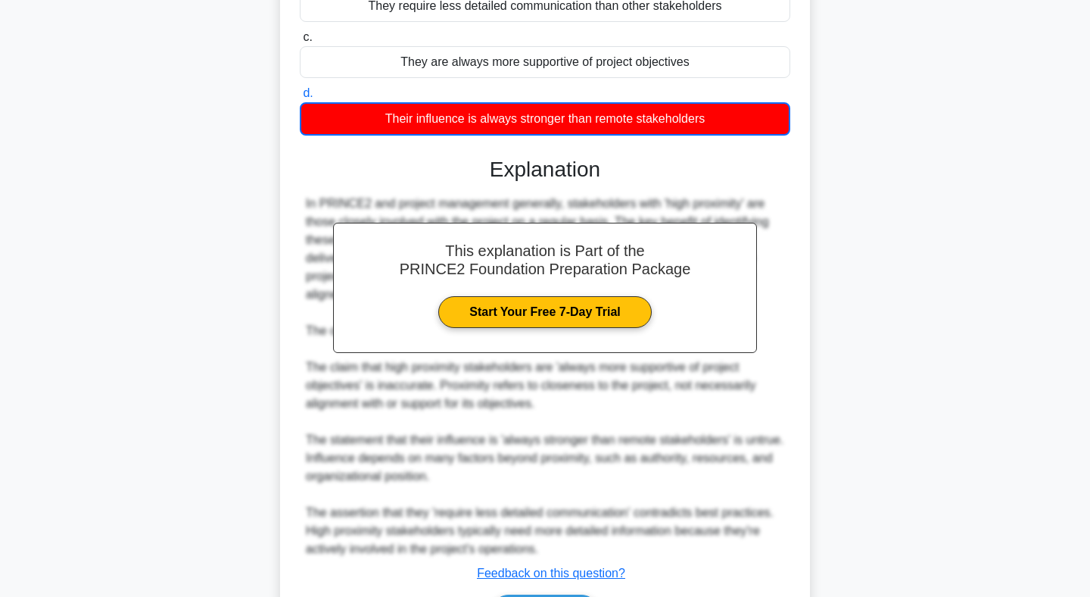
scroll to position [338, 0]
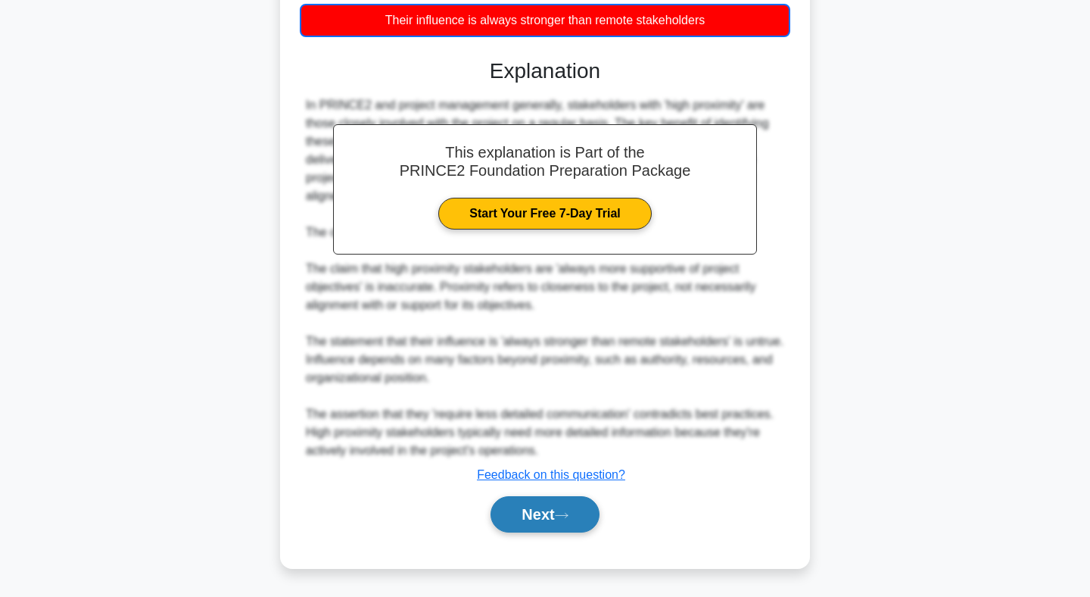
click at [551, 509] on button "Next" at bounding box center [545, 514] width 108 height 36
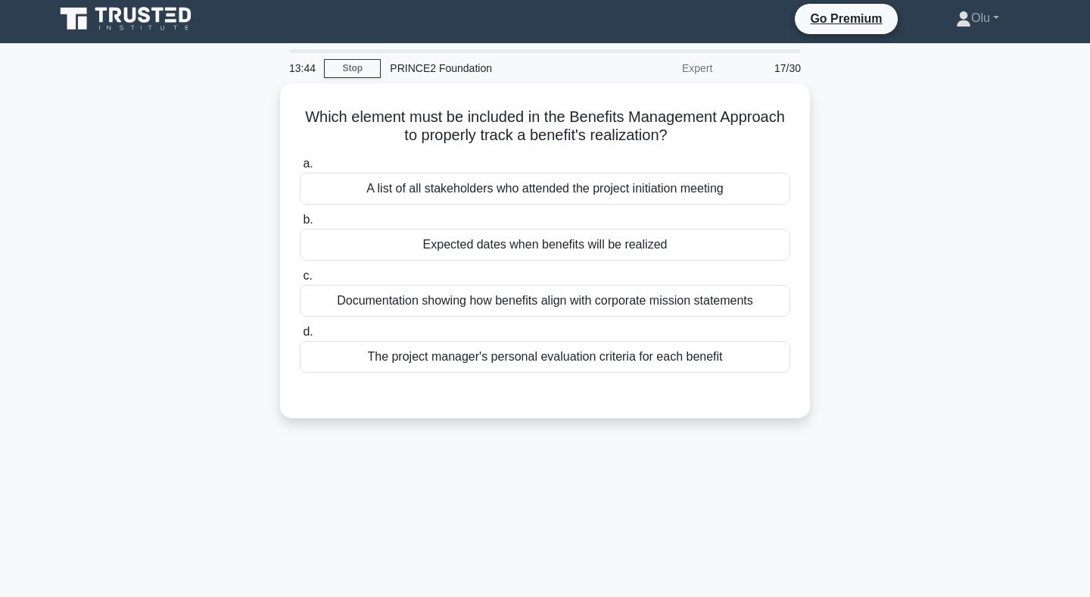
scroll to position [0, 0]
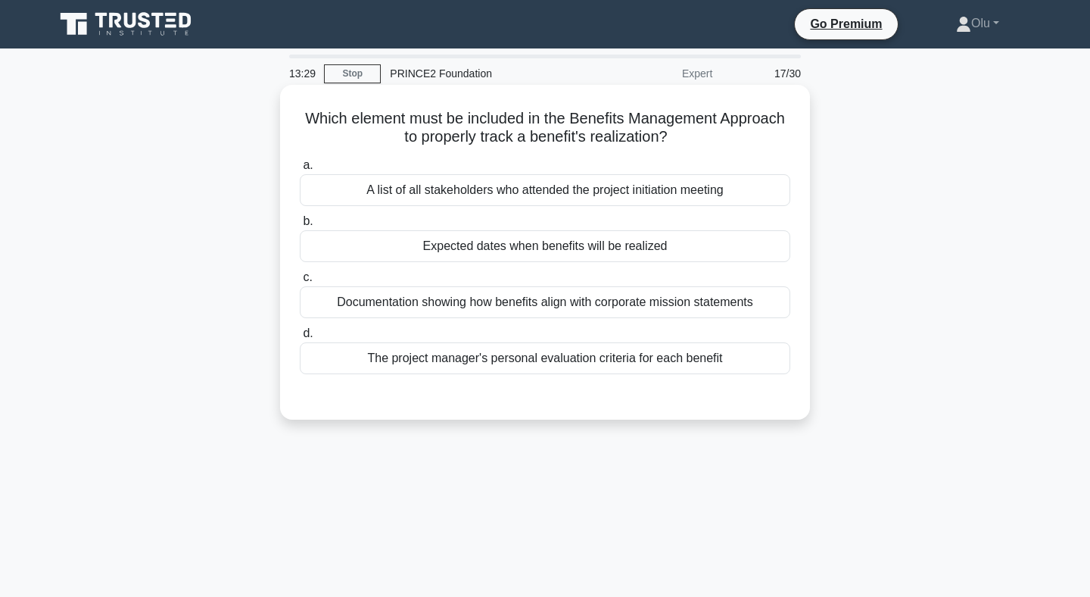
click at [573, 248] on div "Expected dates when benefits will be realized" at bounding box center [545, 246] width 491 height 32
click at [300, 226] on input "b. Expected dates when benefits will be realized" at bounding box center [300, 222] width 0 height 10
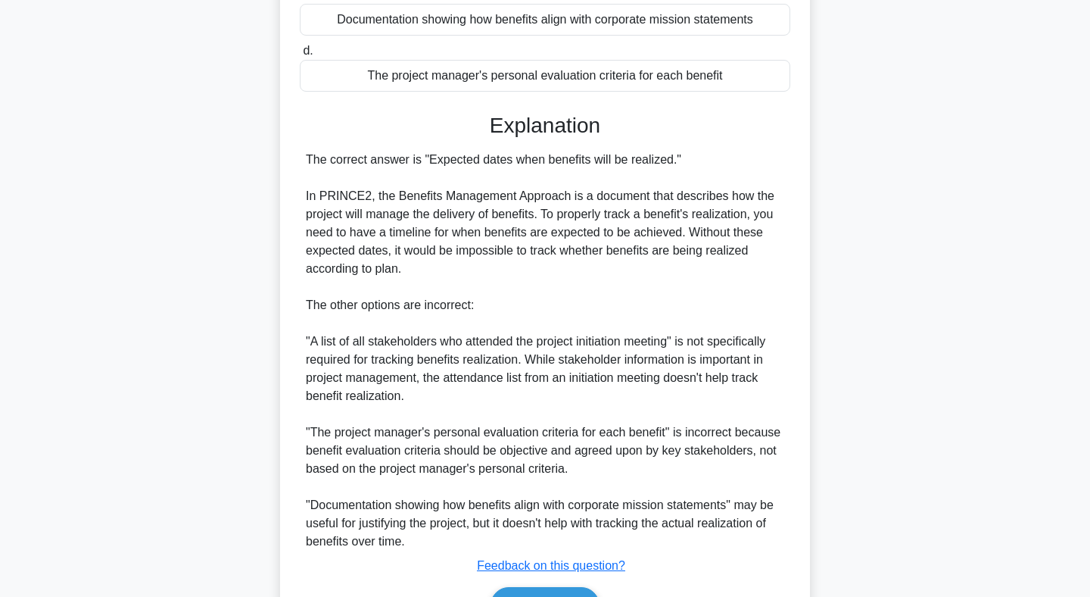
scroll to position [296, 0]
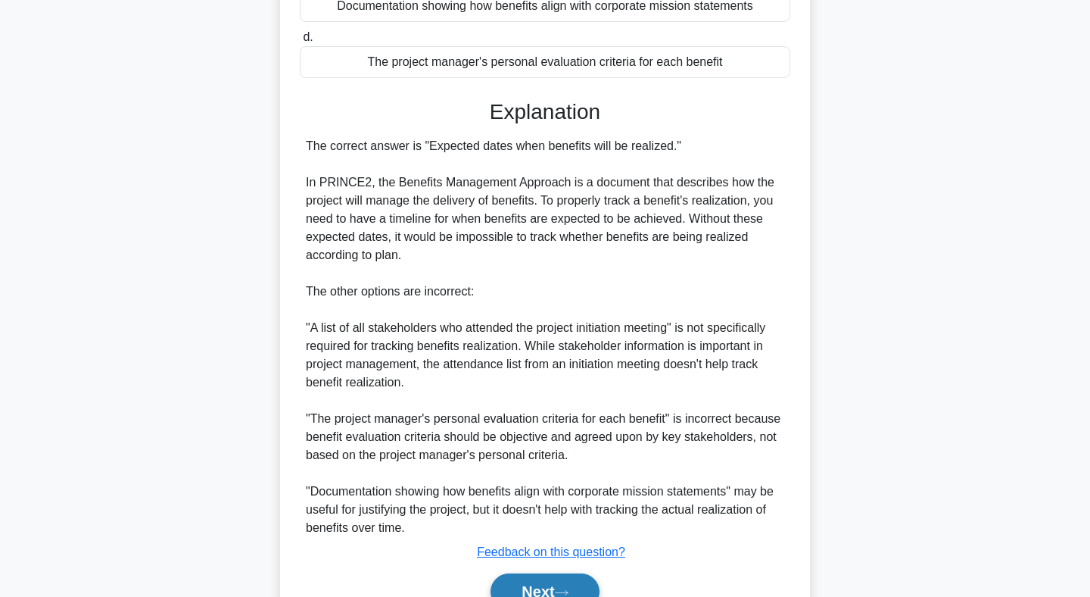
click at [550, 584] on button "Next" at bounding box center [545, 591] width 108 height 36
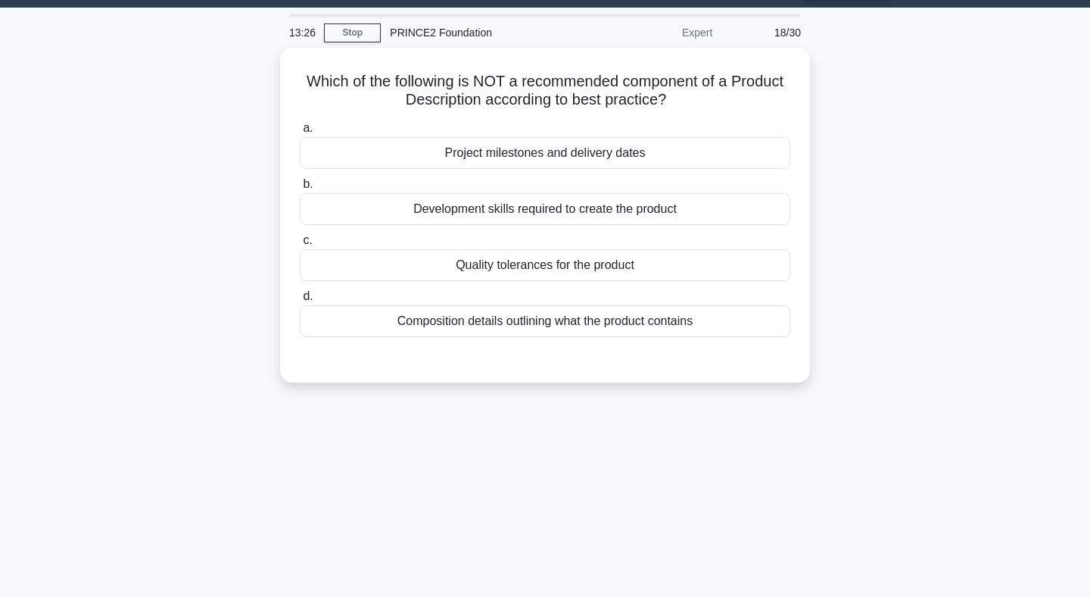
scroll to position [0, 0]
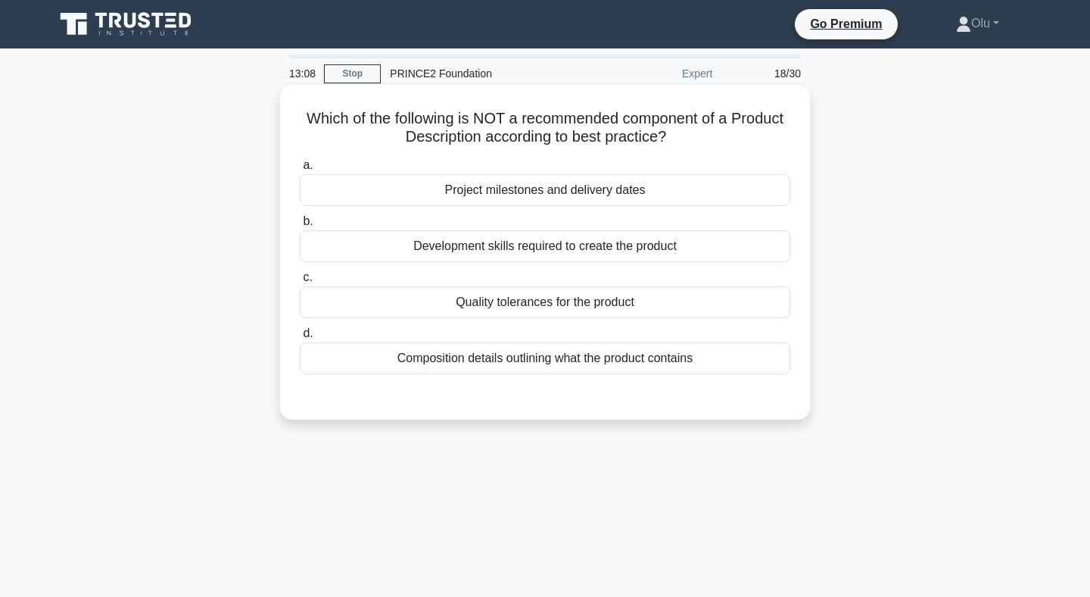
click at [558, 194] on div "Project milestones and delivery dates" at bounding box center [545, 190] width 491 height 32
click at [300, 170] on input "a. Project milestones and delivery dates" at bounding box center [300, 165] width 0 height 10
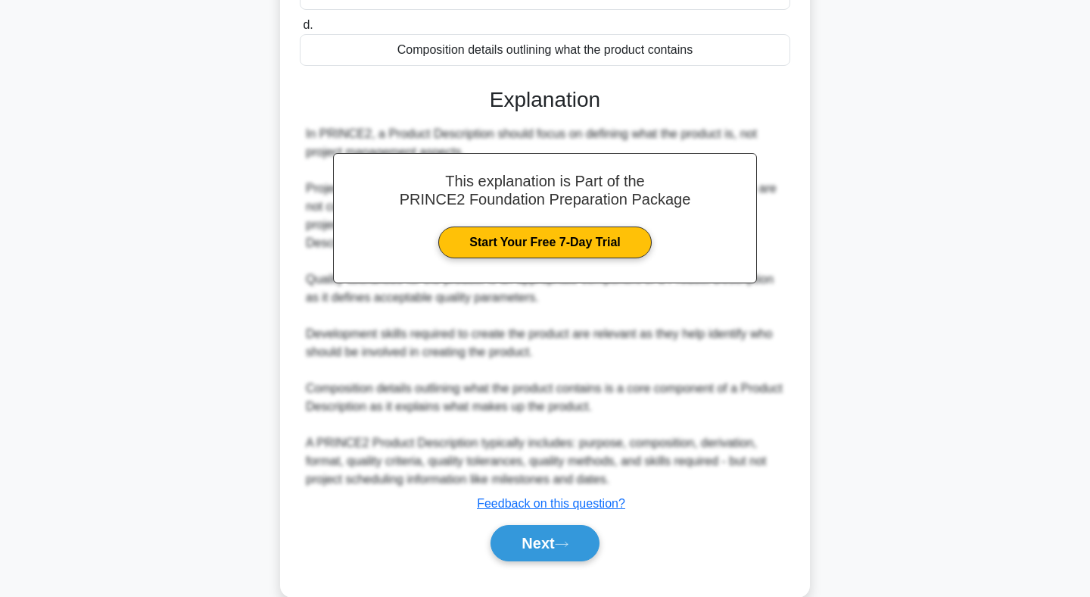
scroll to position [337, 0]
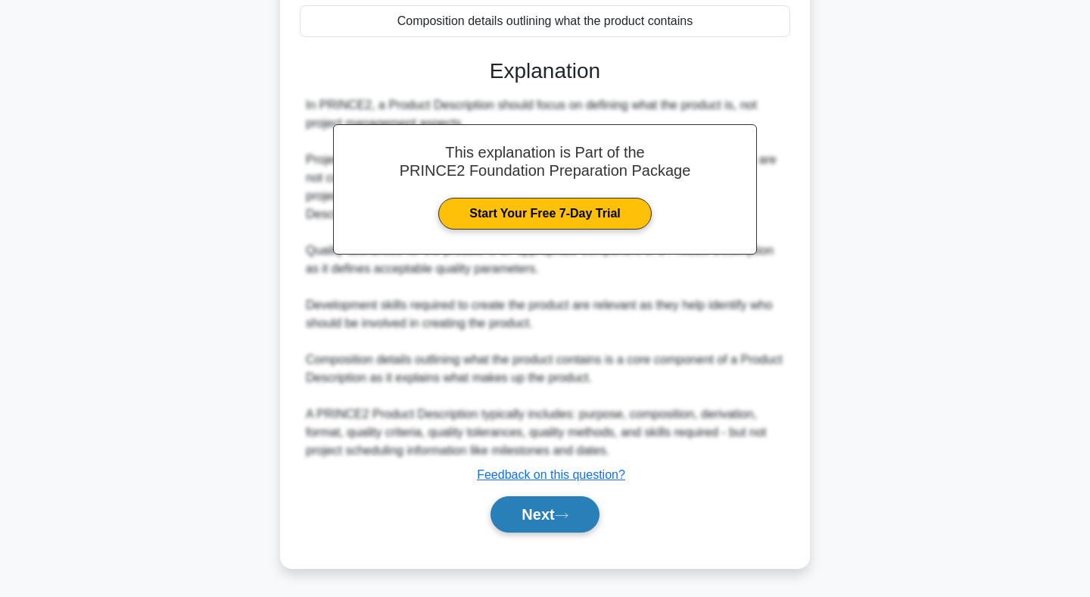
click at [539, 522] on button "Next" at bounding box center [545, 514] width 108 height 36
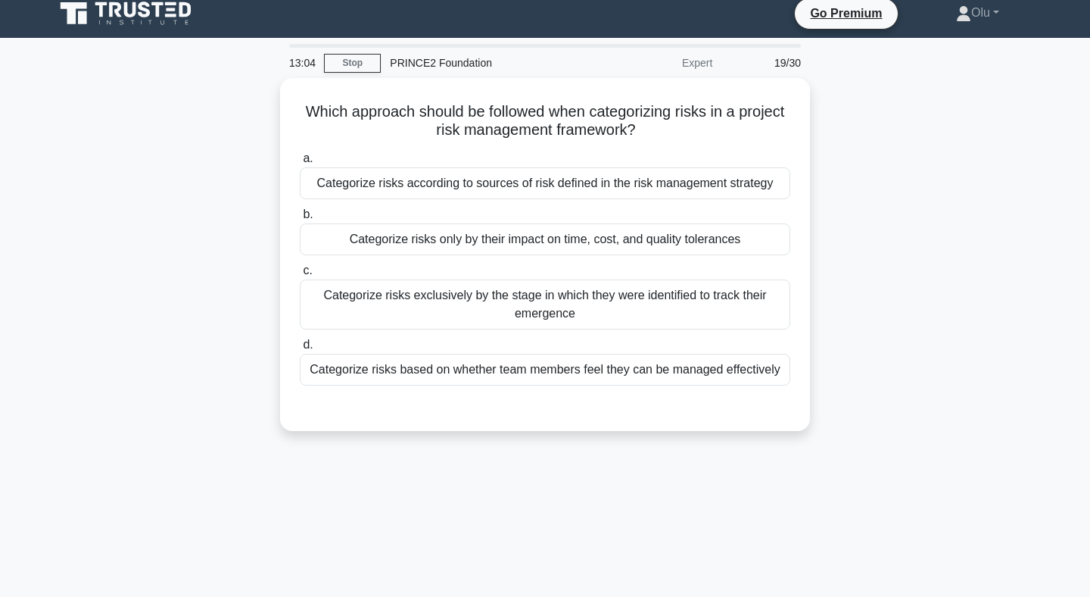
scroll to position [0, 0]
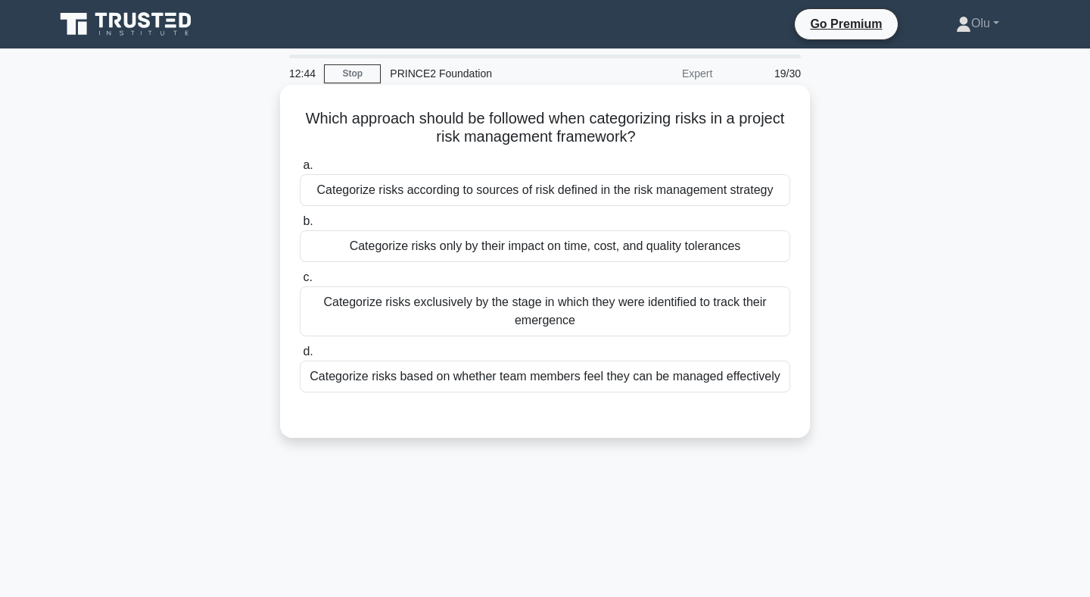
click at [525, 193] on div "Categorize risks according to sources of risk defined in the risk management st…" at bounding box center [545, 190] width 491 height 32
click at [300, 170] on input "a. Categorize risks according to sources of risk defined in the risk management…" at bounding box center [300, 165] width 0 height 10
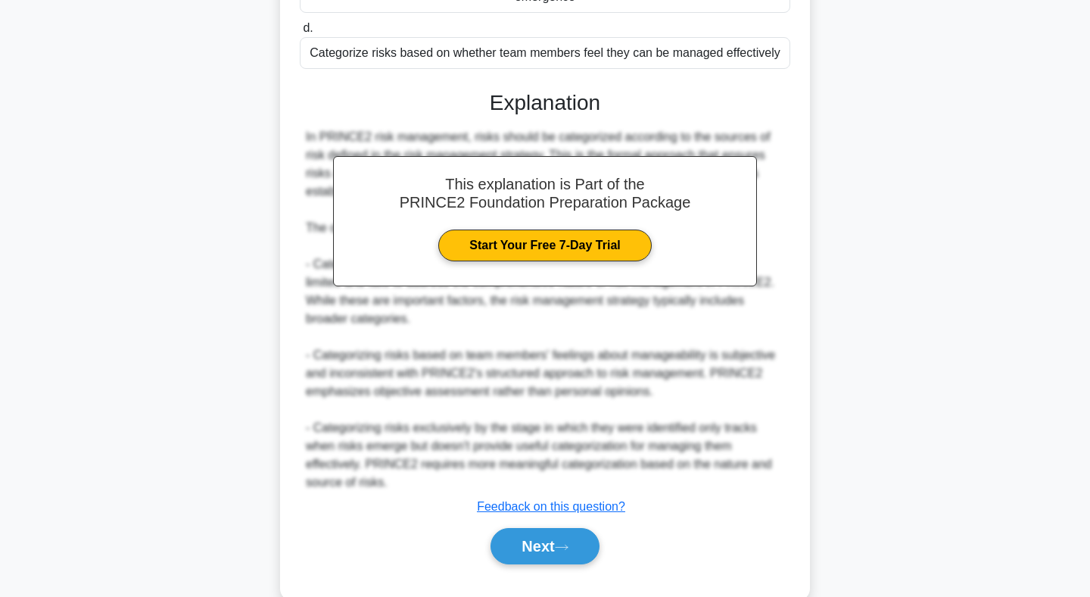
scroll to position [355, 0]
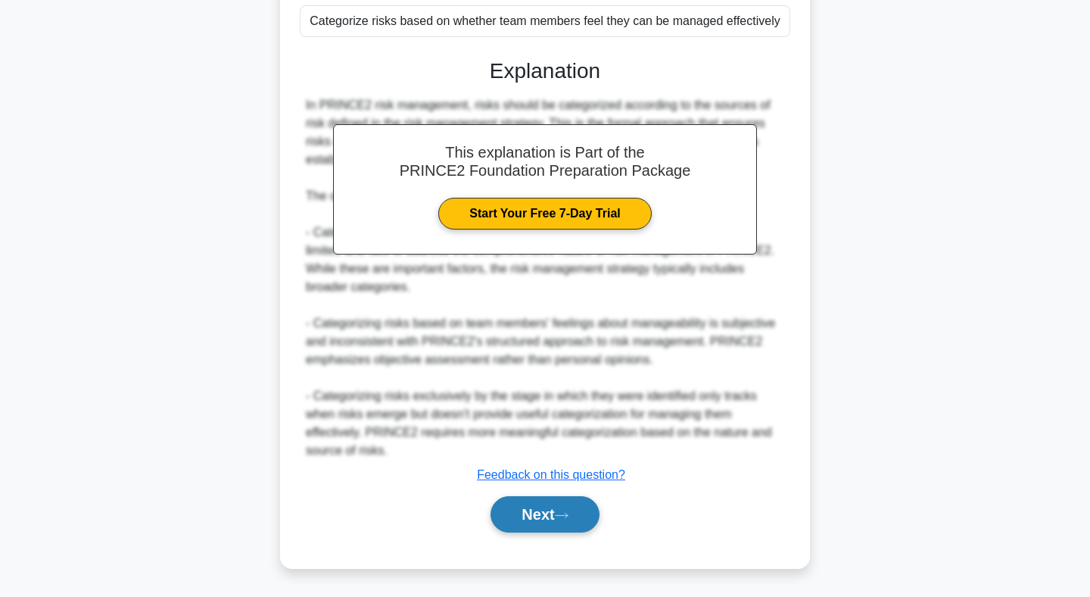
click at [563, 519] on icon at bounding box center [562, 515] width 14 height 8
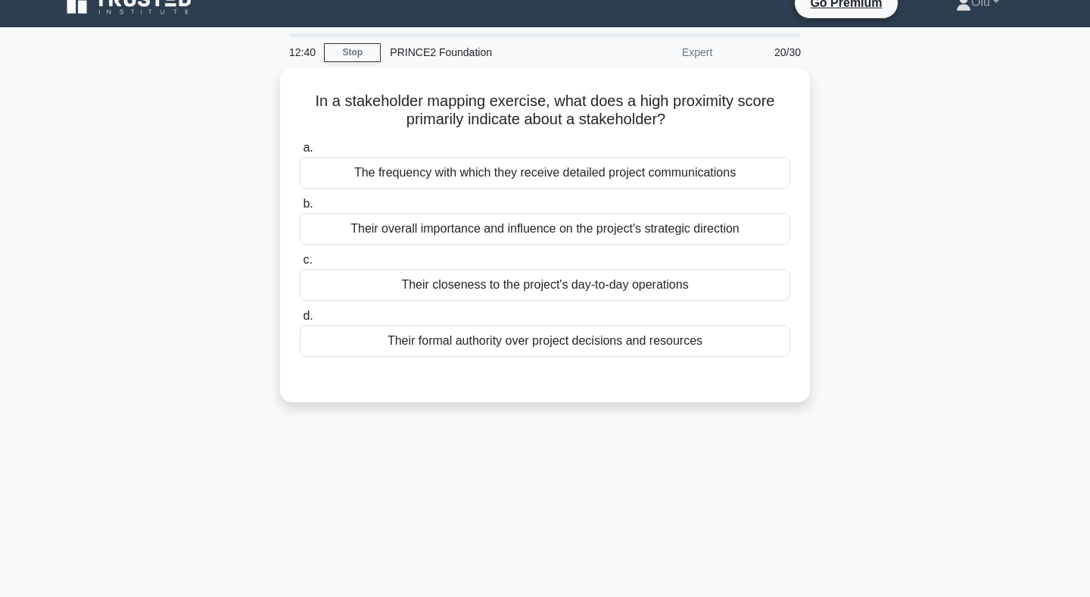
scroll to position [0, 0]
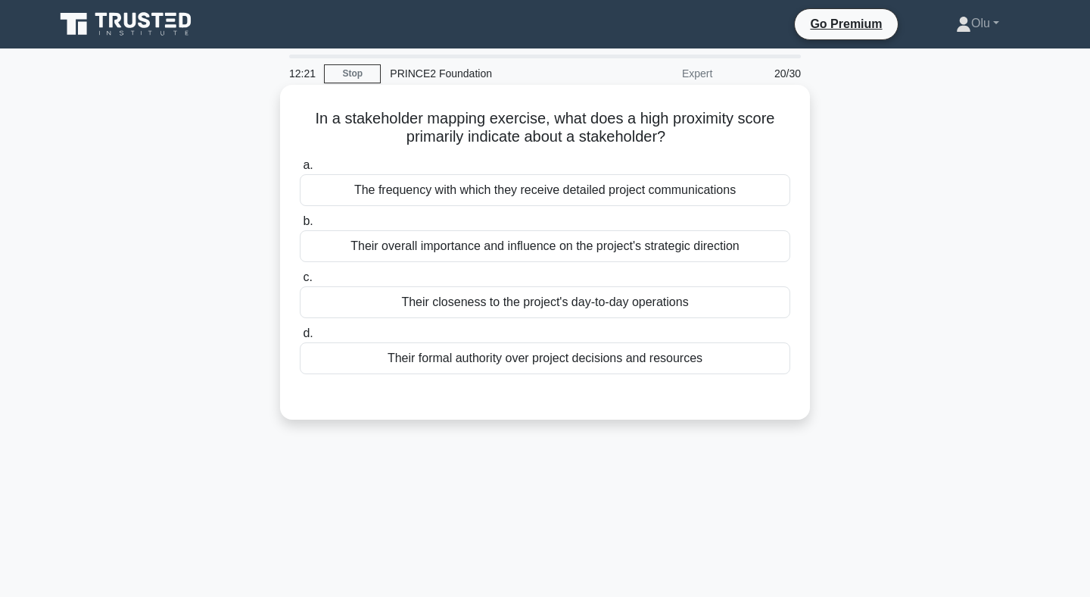
click at [582, 291] on div "Their closeness to the project's day-to-day operations" at bounding box center [545, 302] width 491 height 32
click at [300, 282] on input "c. Their closeness to the project's day-to-day operations" at bounding box center [300, 278] width 0 height 10
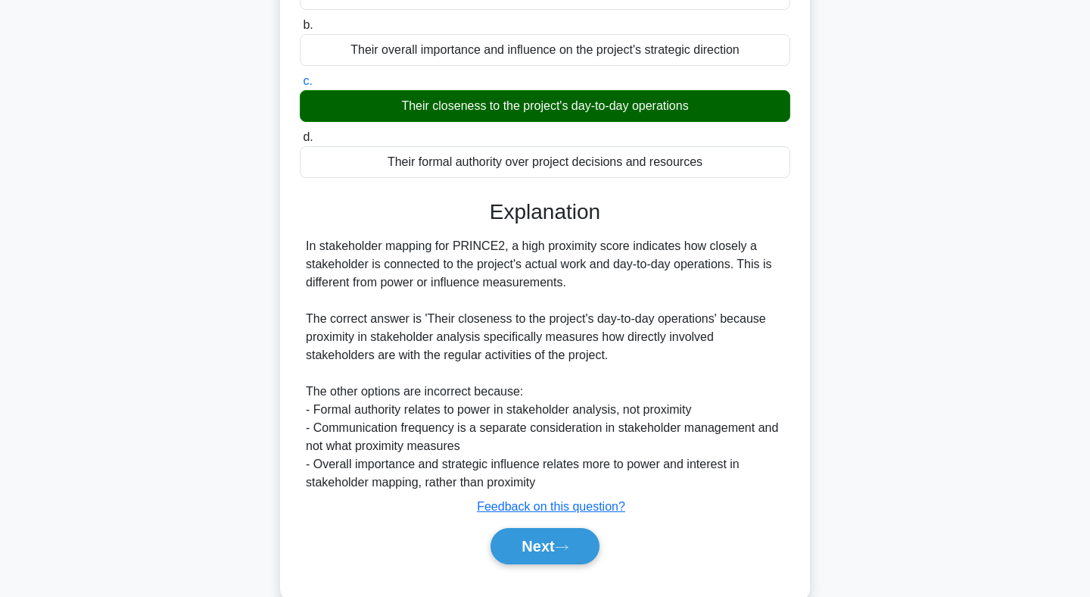
scroll to position [228, 0]
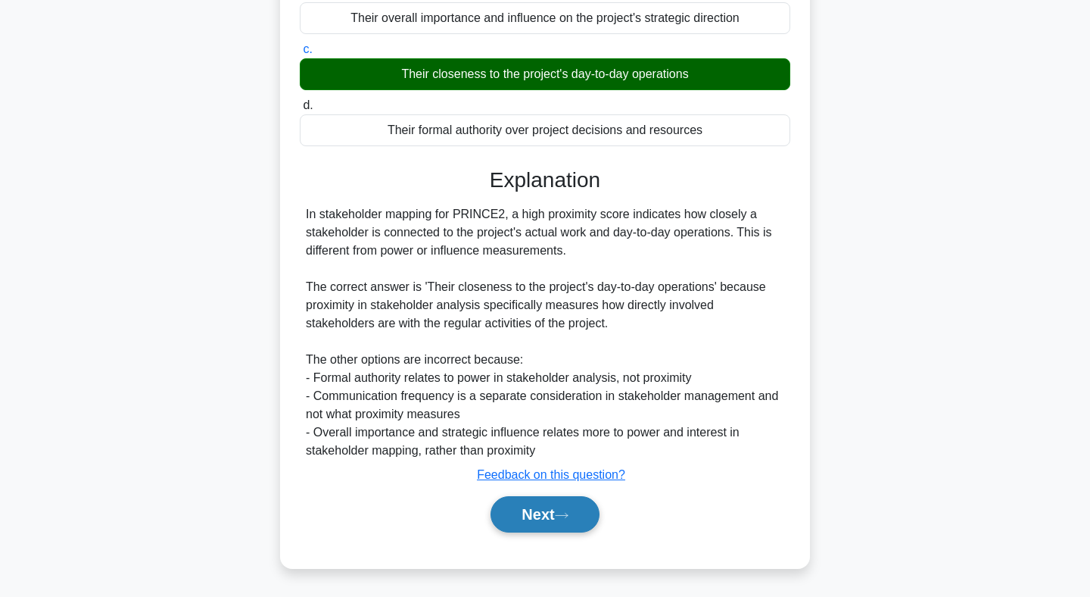
click at [542, 530] on button "Next" at bounding box center [545, 514] width 108 height 36
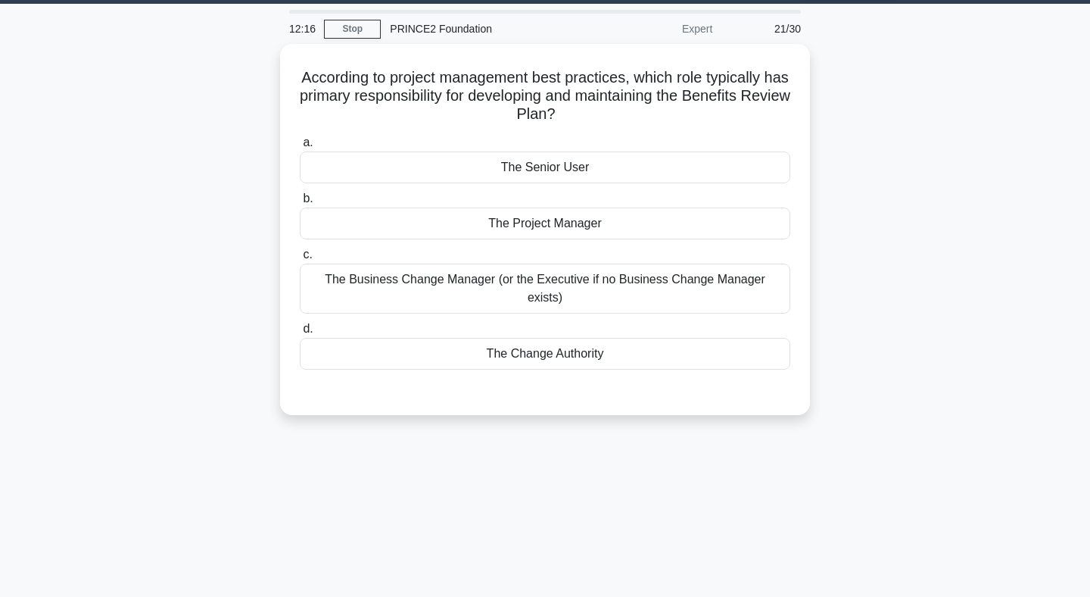
scroll to position [41, 0]
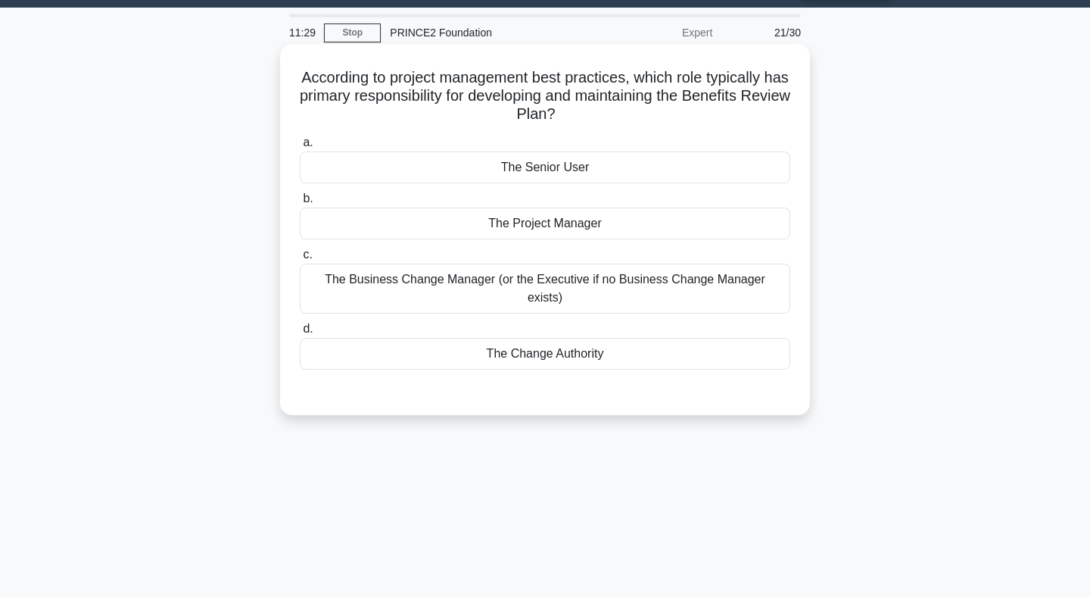
click at [554, 220] on div "The Project Manager" at bounding box center [545, 223] width 491 height 32
click at [300, 204] on input "b. The Project Manager" at bounding box center [300, 199] width 0 height 10
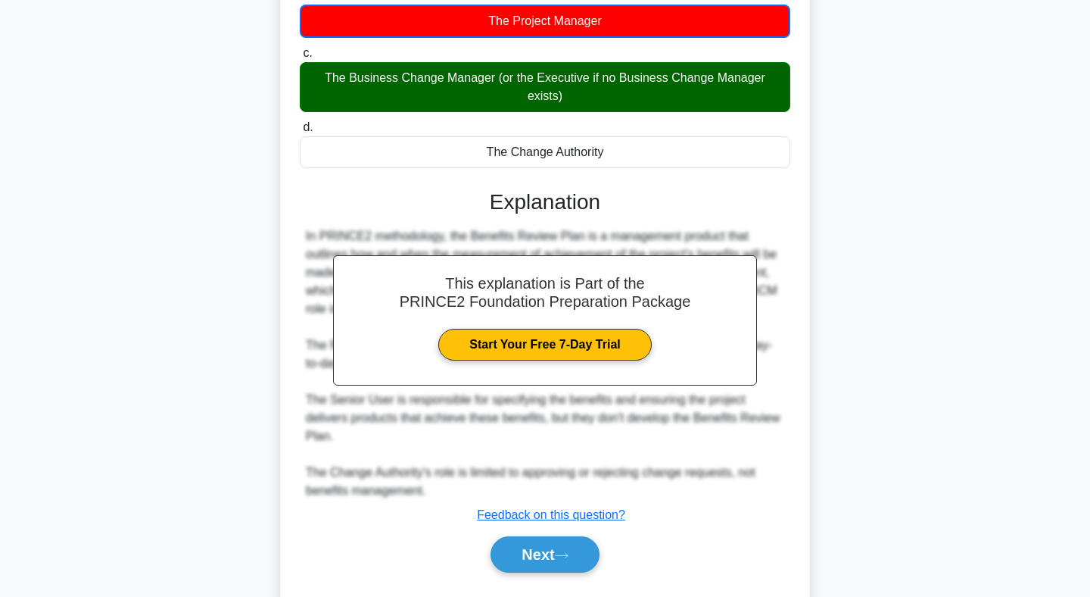
scroll to position [264, 0]
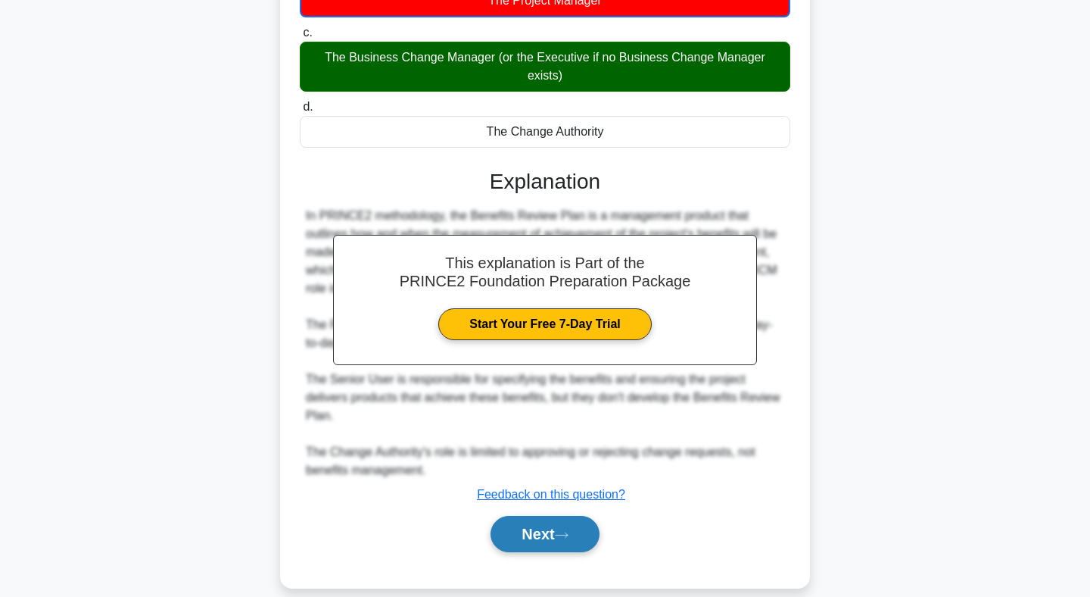
click at [525, 523] on button "Next" at bounding box center [545, 534] width 108 height 36
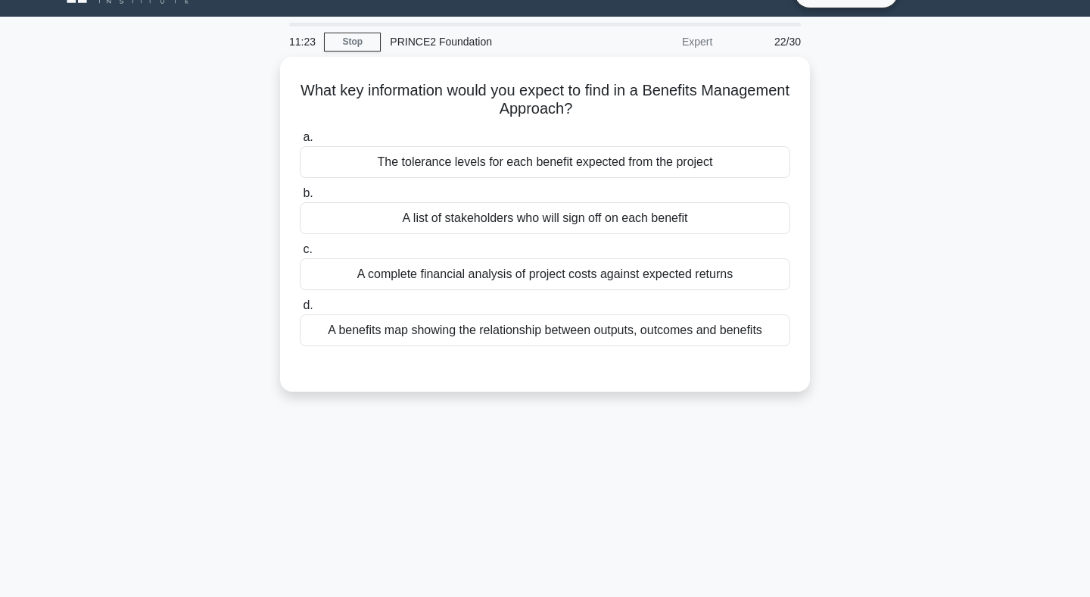
scroll to position [0, 0]
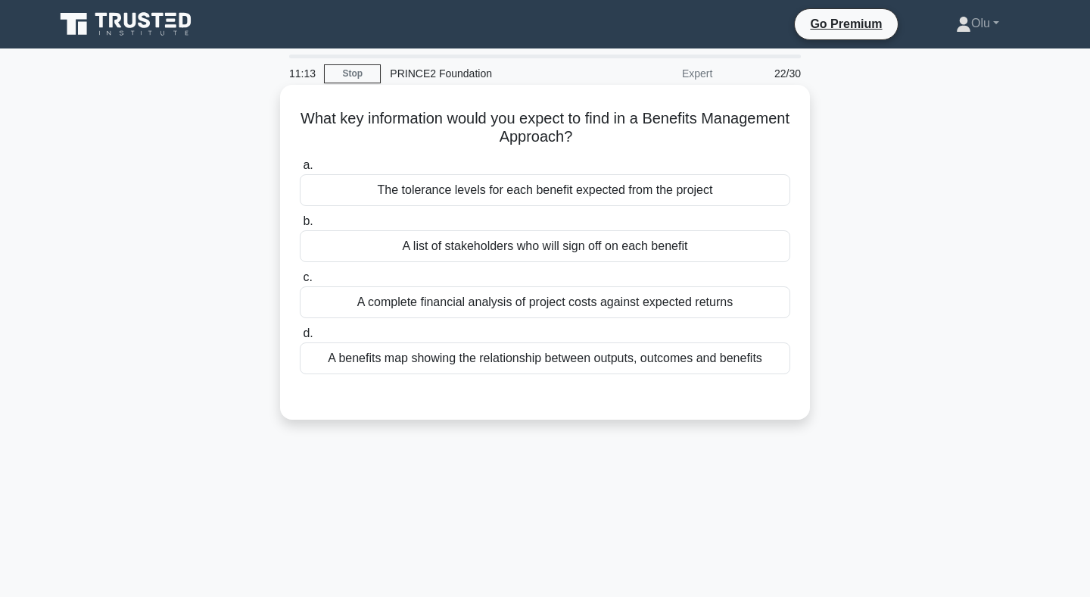
click at [644, 362] on div "A benefits map showing the relationship between outputs, outcomes and benefits" at bounding box center [545, 358] width 491 height 32
click at [300, 338] on input "d. A benefits map showing the relationship between outputs, outcomes and benefi…" at bounding box center [300, 334] width 0 height 10
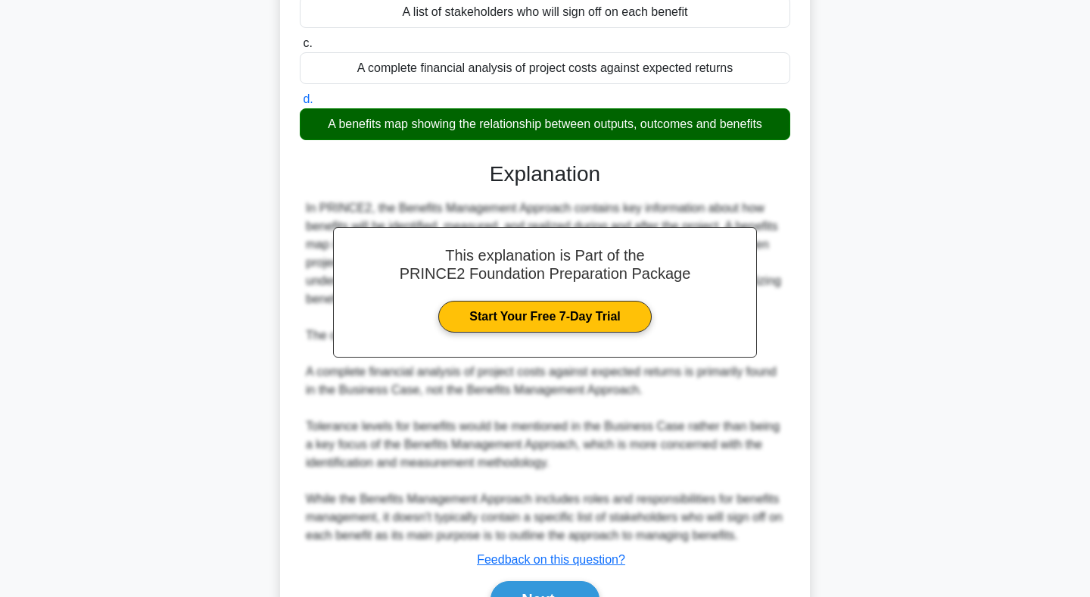
scroll to position [319, 0]
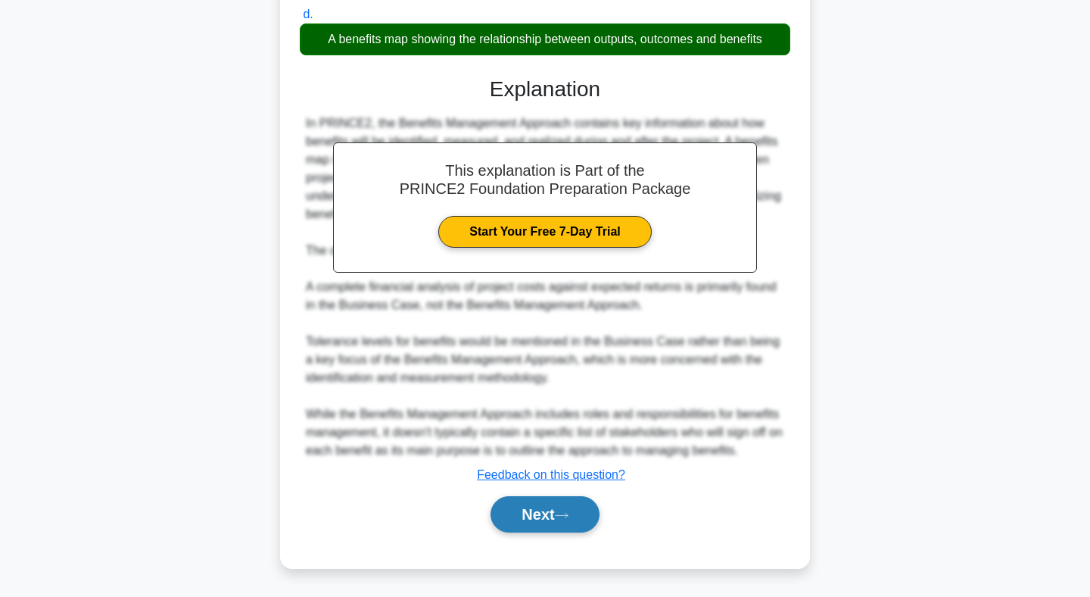
click at [541, 505] on button "Next" at bounding box center [545, 514] width 108 height 36
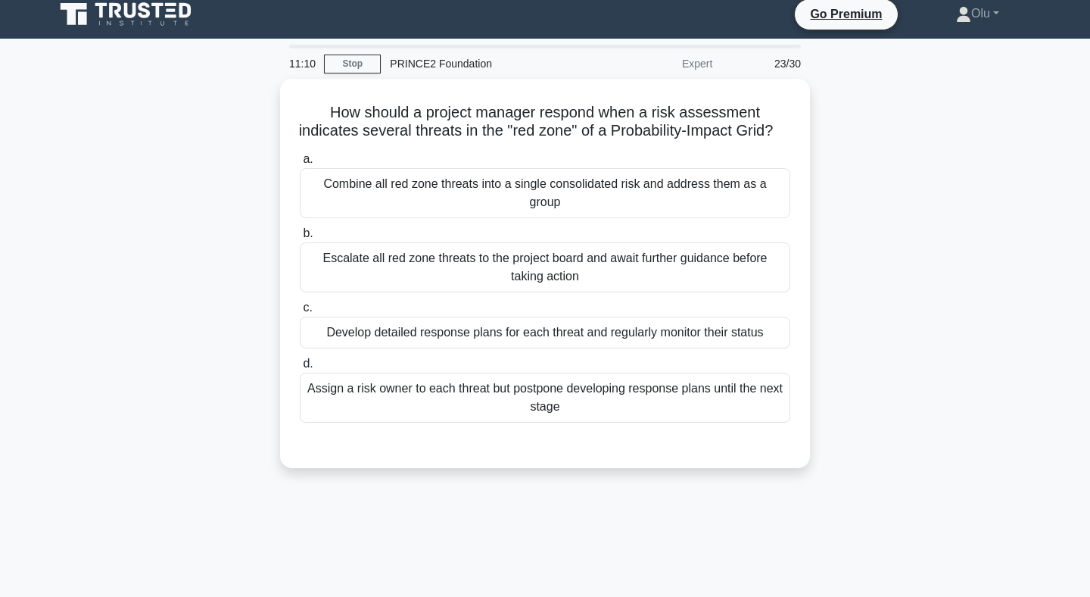
scroll to position [0, 0]
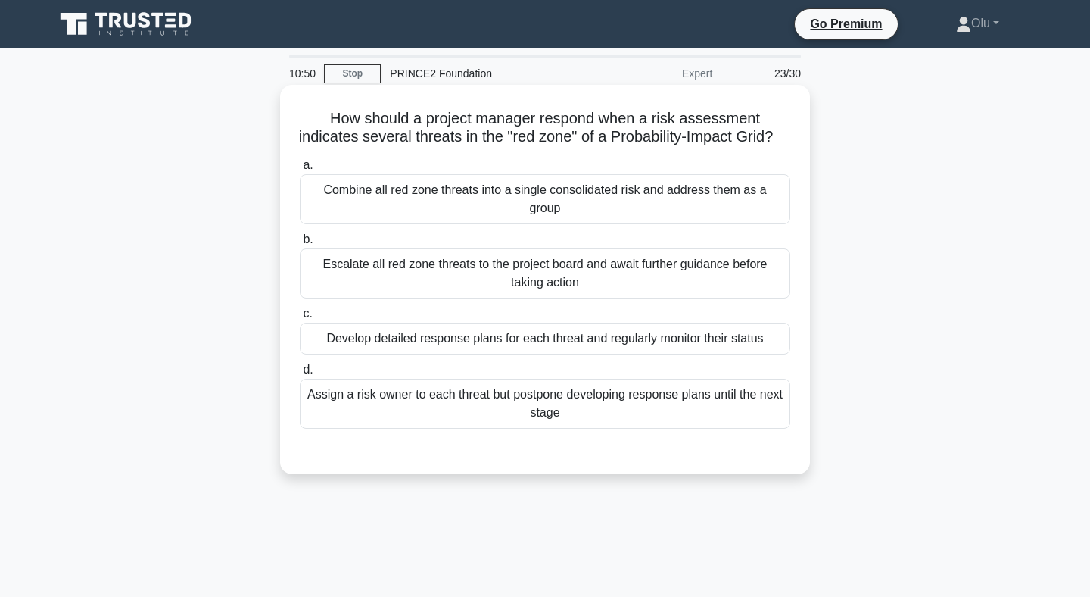
click at [587, 324] on div "Develop detailed response plans for each threat and regularly monitor their sta…" at bounding box center [545, 339] width 491 height 32
click at [300, 319] on input "c. Develop detailed response plans for each threat and regularly monitor their …" at bounding box center [300, 314] width 0 height 10
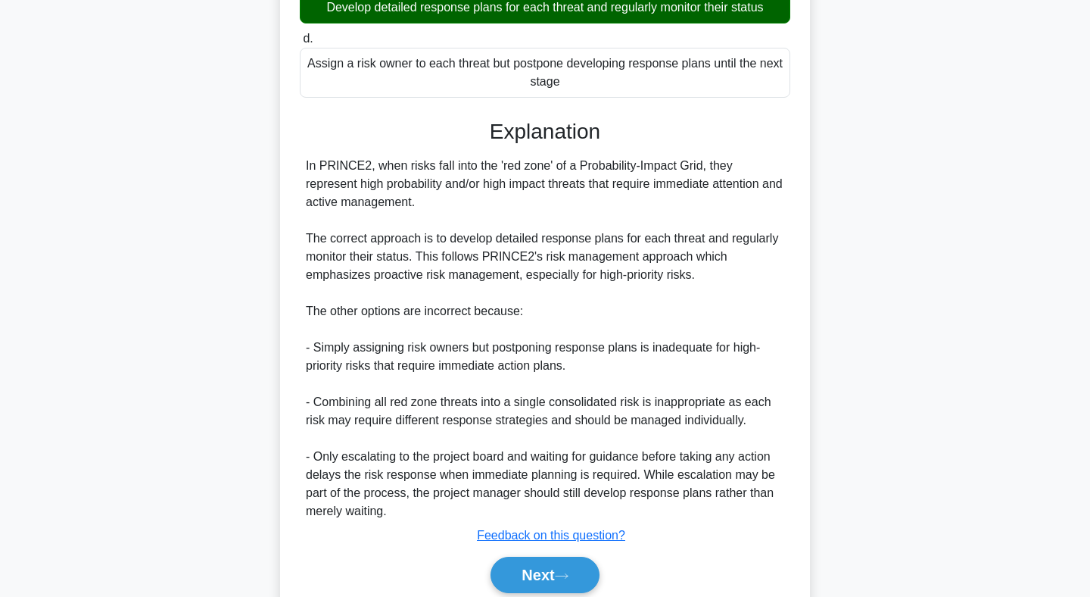
scroll to position [373, 0]
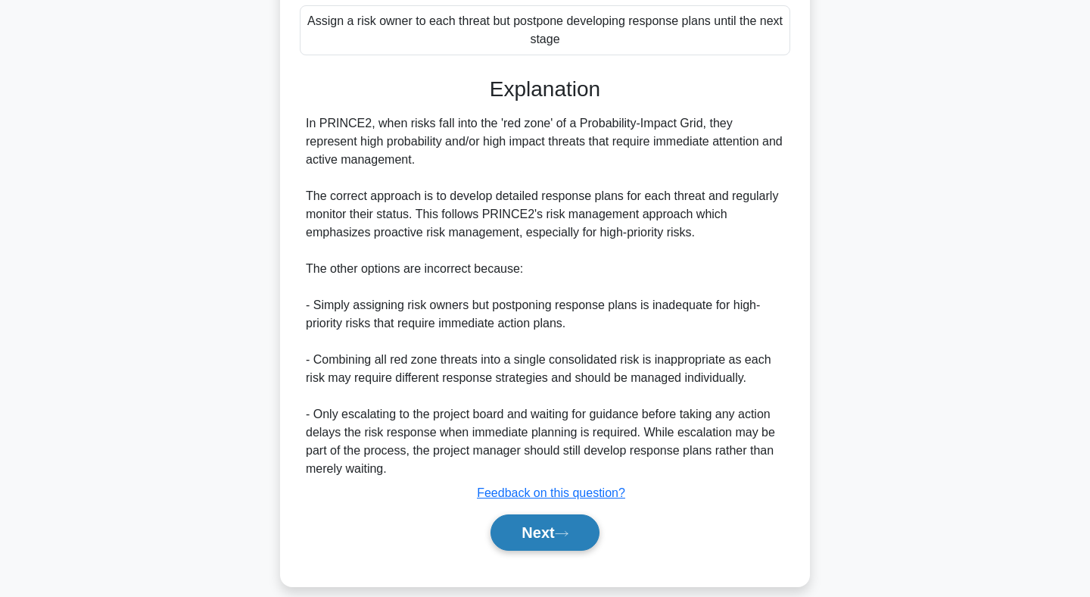
click at [558, 514] on button "Next" at bounding box center [545, 532] width 108 height 36
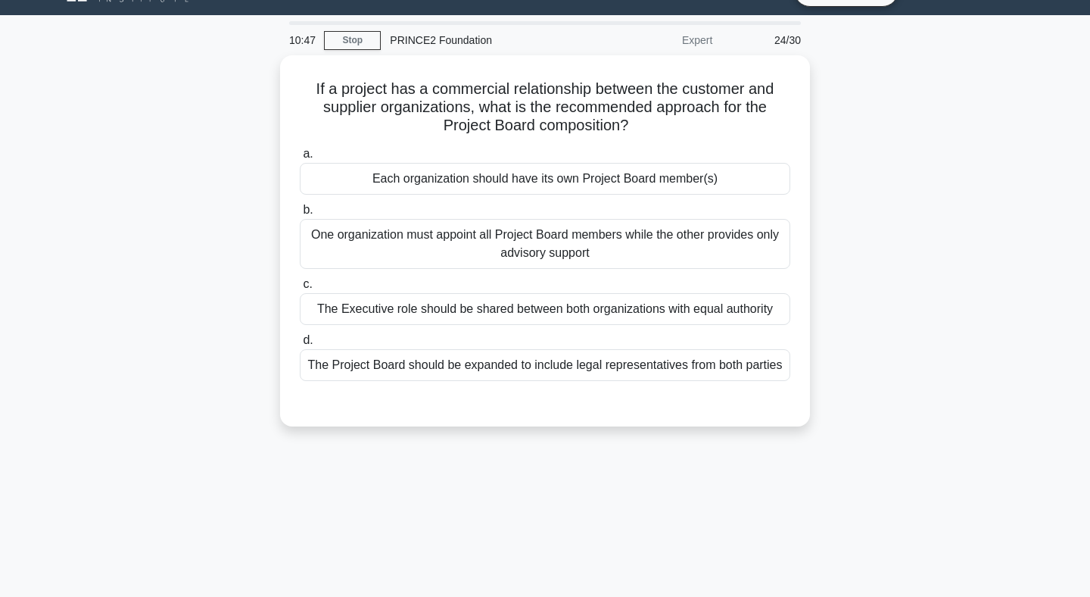
scroll to position [0, 0]
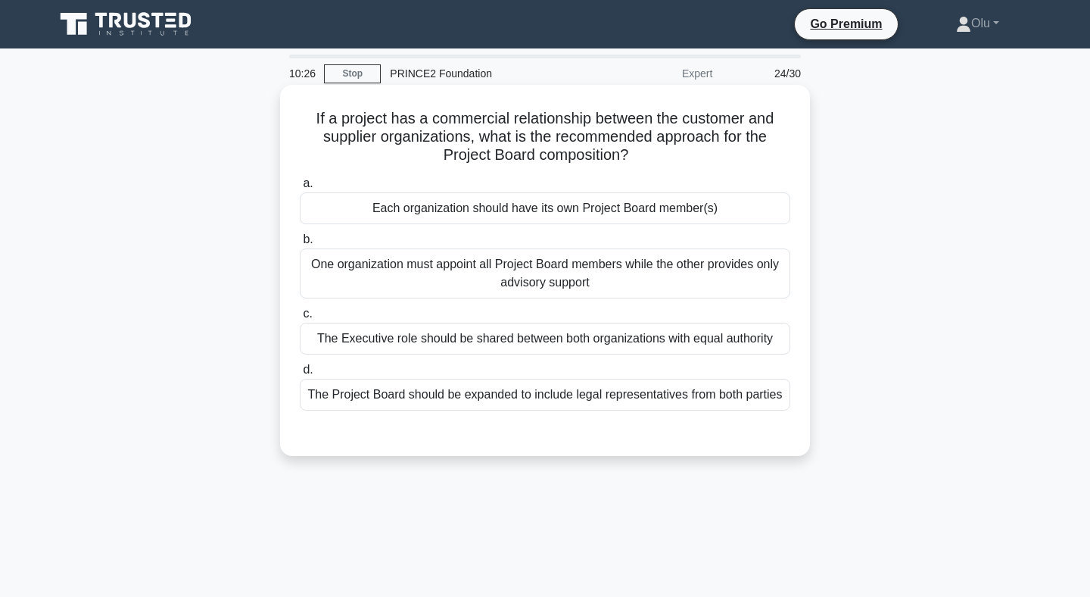
click at [527, 341] on div "The Executive role should be shared between both organizations with equal autho…" at bounding box center [545, 339] width 491 height 32
click at [300, 319] on input "c. The Executive role should be shared between both organizations with equal au…" at bounding box center [300, 314] width 0 height 10
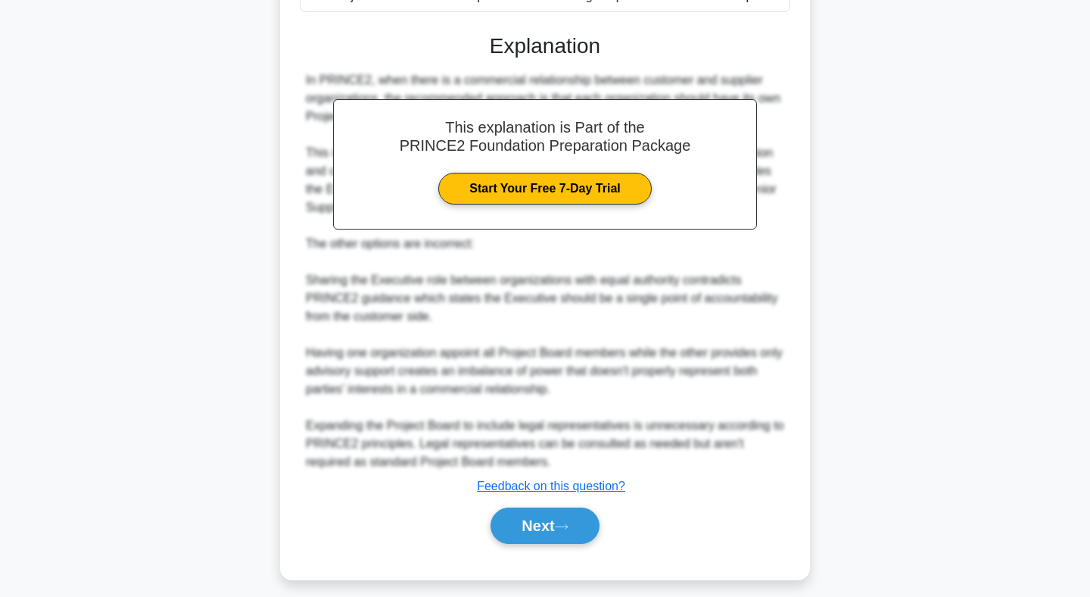
scroll to position [411, 0]
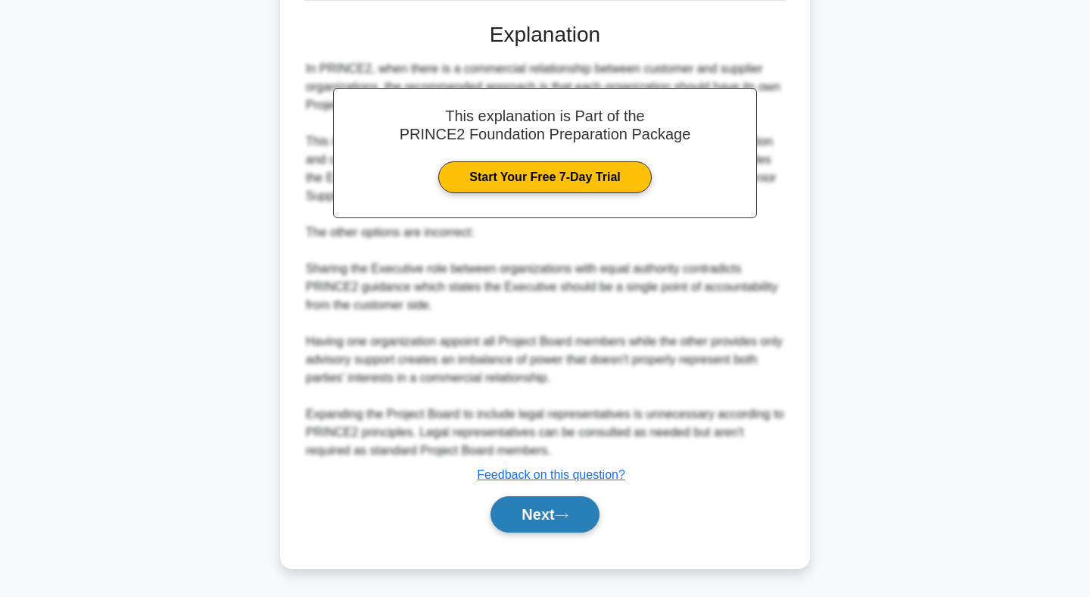
click at [573, 522] on button "Next" at bounding box center [545, 514] width 108 height 36
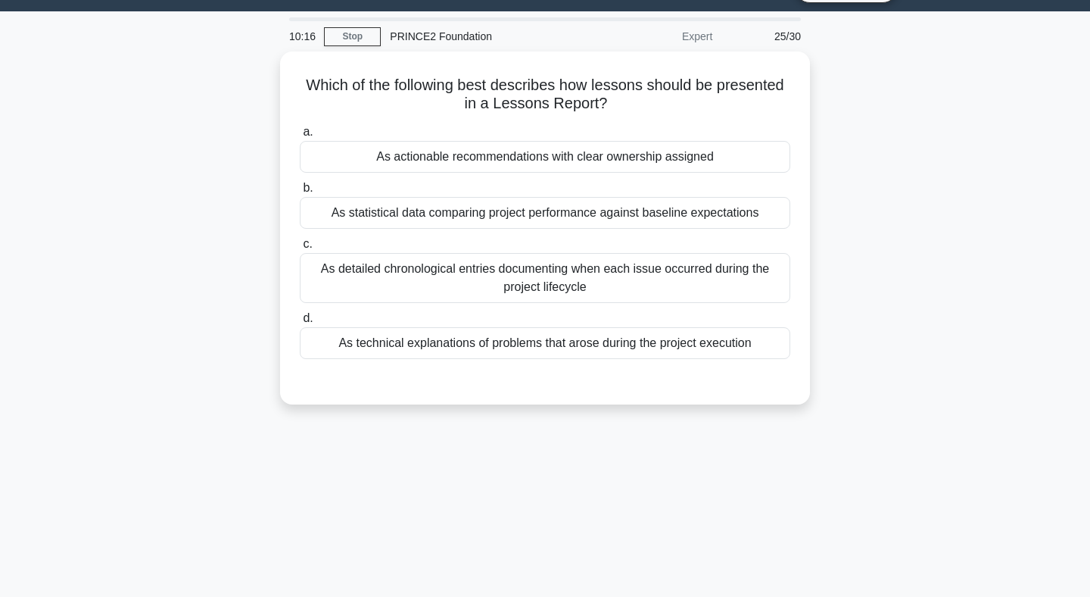
scroll to position [0, 0]
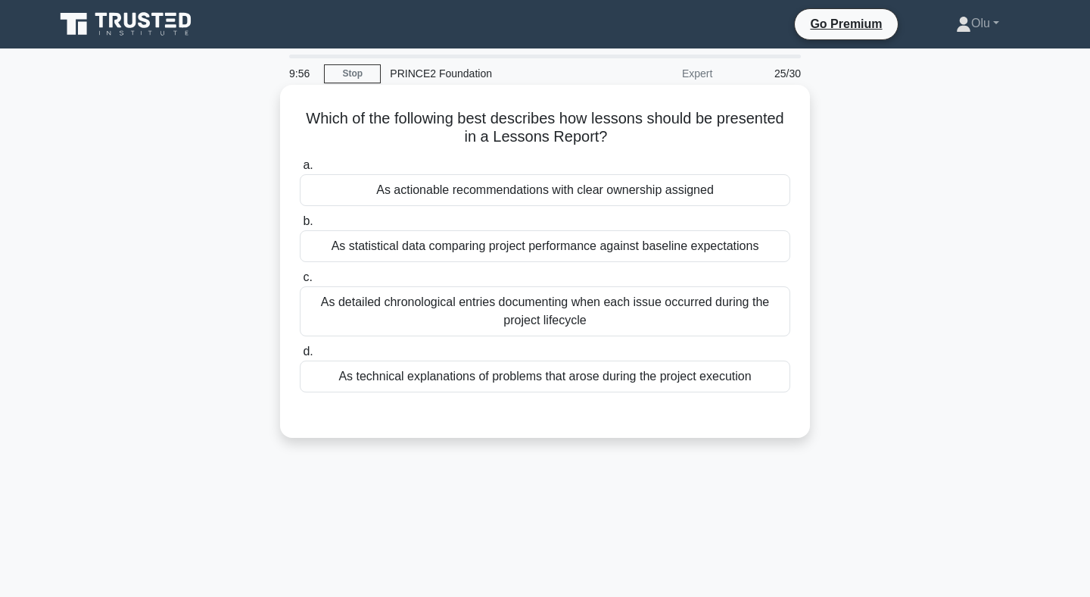
click at [638, 321] on div "As detailed chronological entries documenting when each issue occurred during t…" at bounding box center [545, 311] width 491 height 50
click at [300, 282] on input "c. As detailed chronological entries documenting when each issue occurred durin…" at bounding box center [300, 278] width 0 height 10
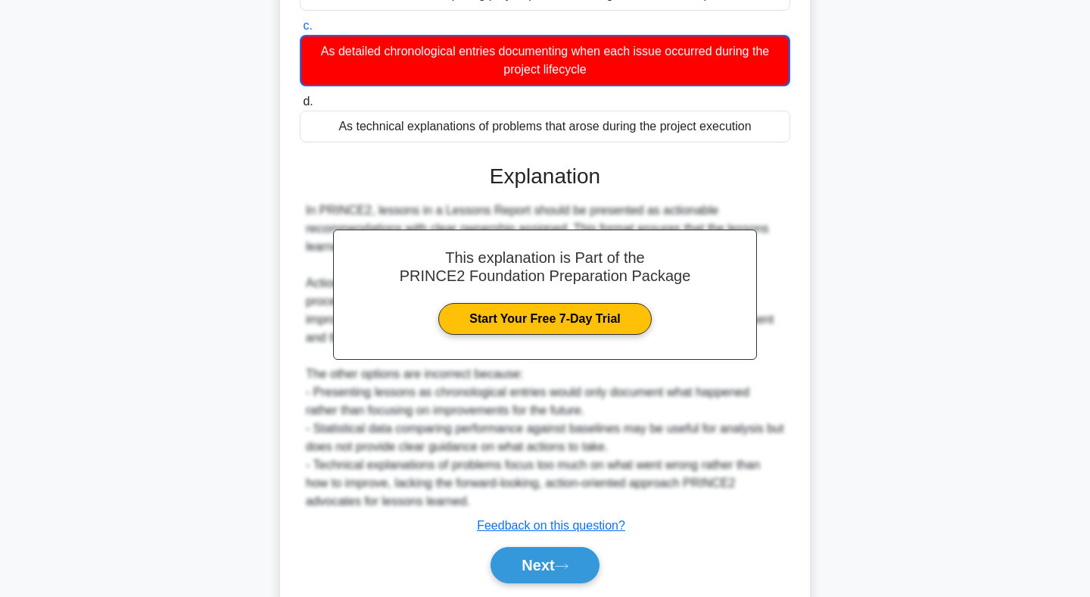
scroll to position [302, 0]
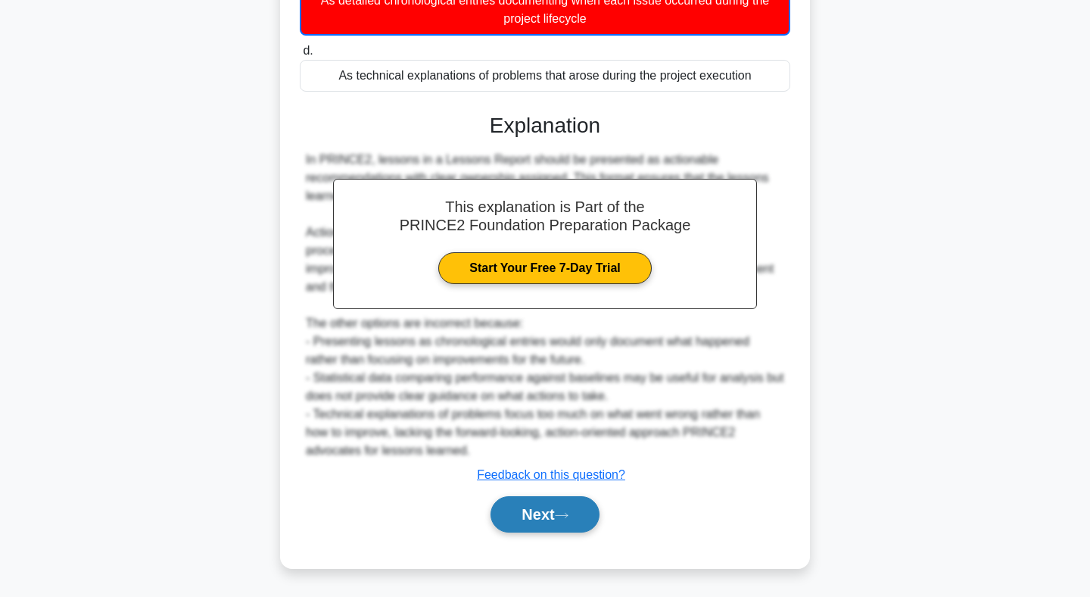
click at [550, 507] on button "Next" at bounding box center [545, 514] width 108 height 36
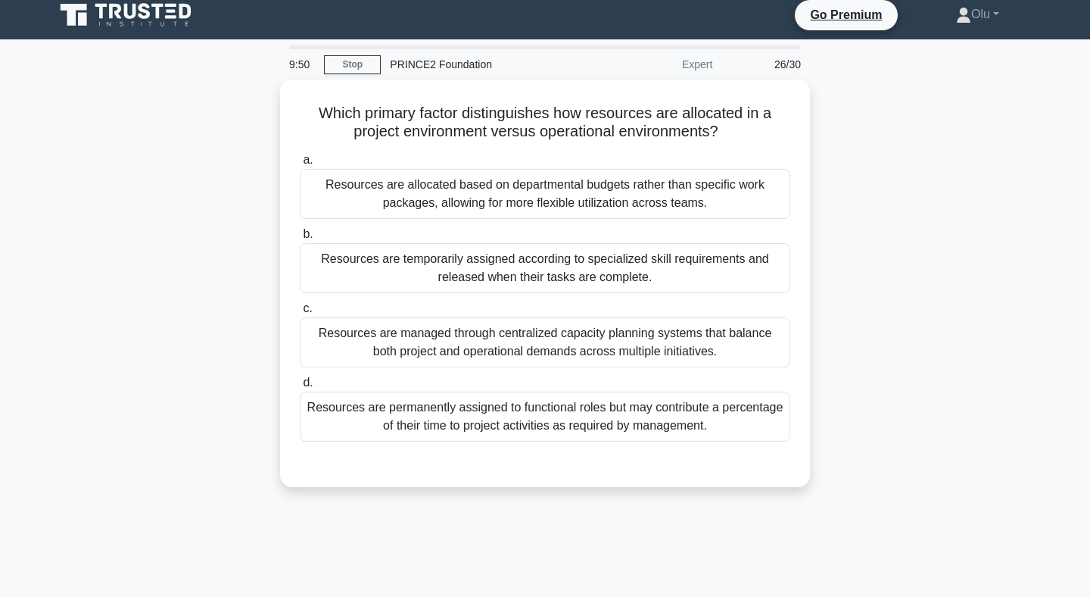
scroll to position [0, 0]
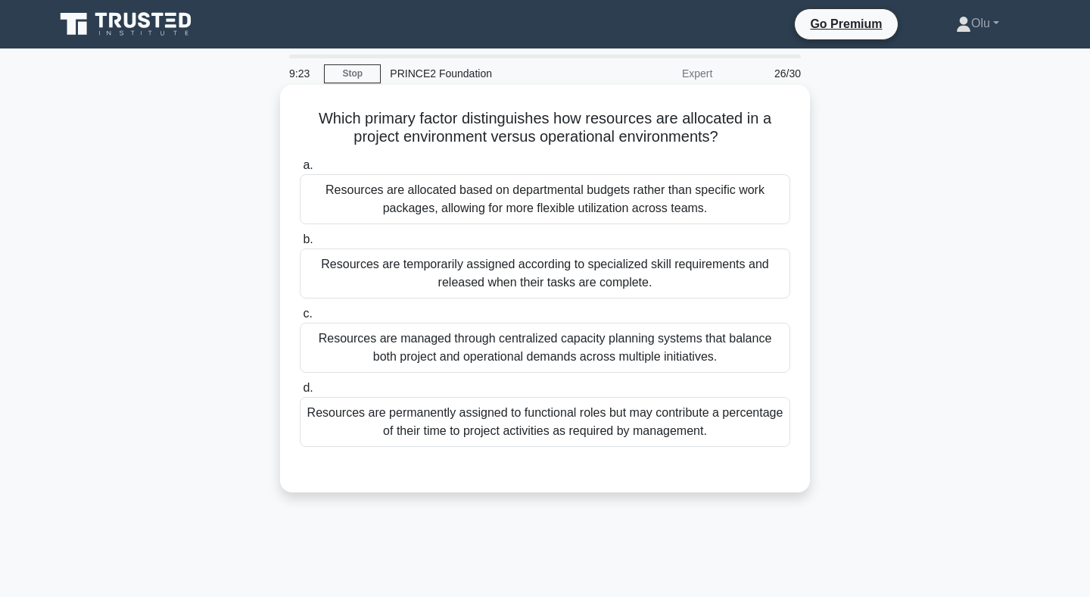
click at [572, 270] on div "Resources are temporarily assigned according to specialized skill requirements …" at bounding box center [545, 273] width 491 height 50
click at [300, 245] on input "b. Resources are temporarily assigned according to specialized skill requiremen…" at bounding box center [300, 240] width 0 height 10
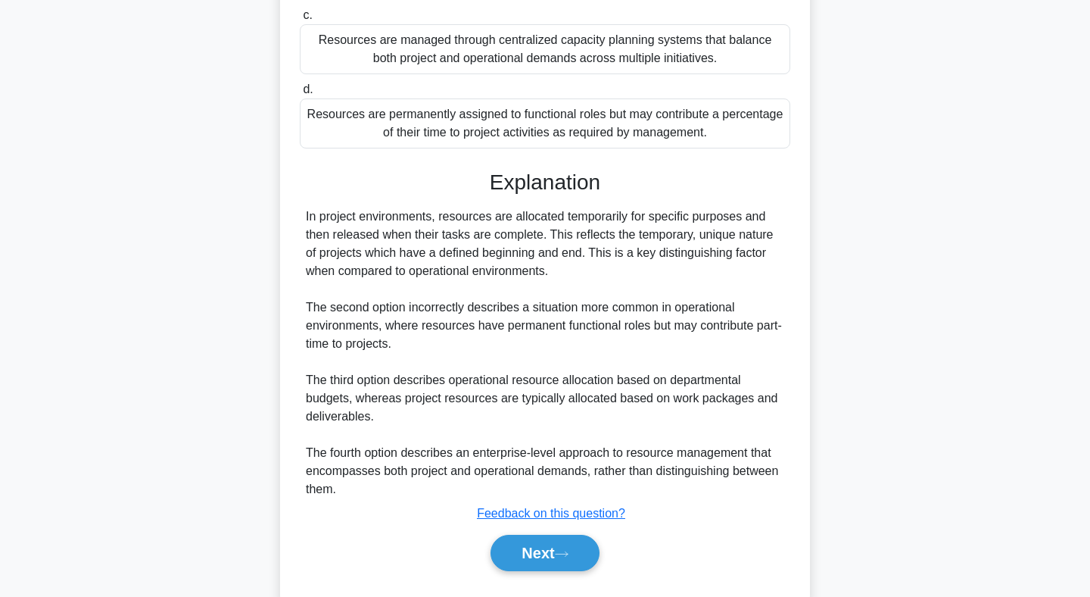
scroll to position [337, 0]
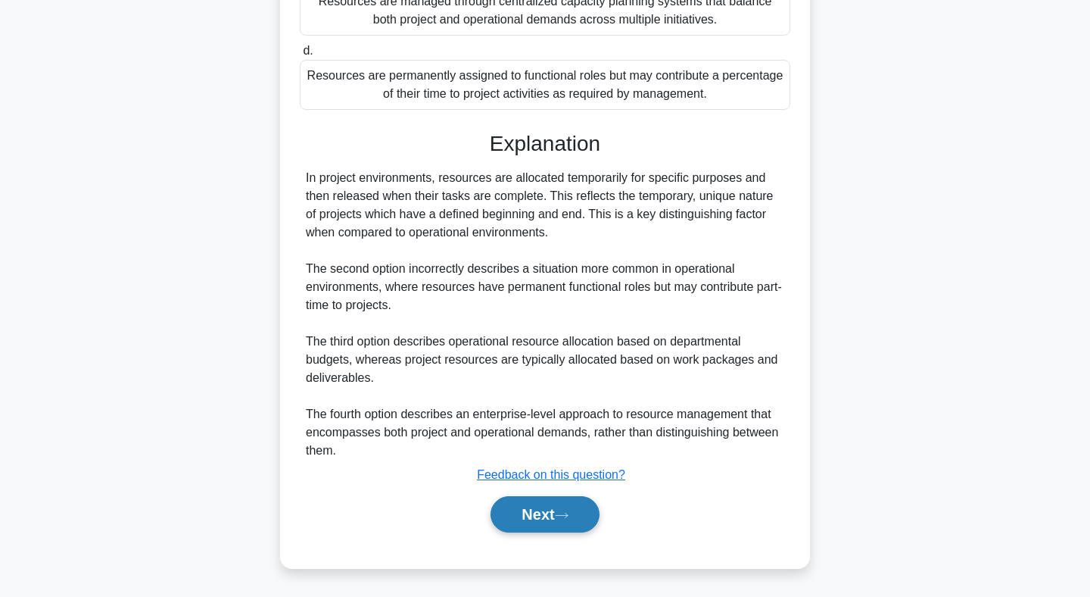
click at [527, 514] on button "Next" at bounding box center [545, 514] width 108 height 36
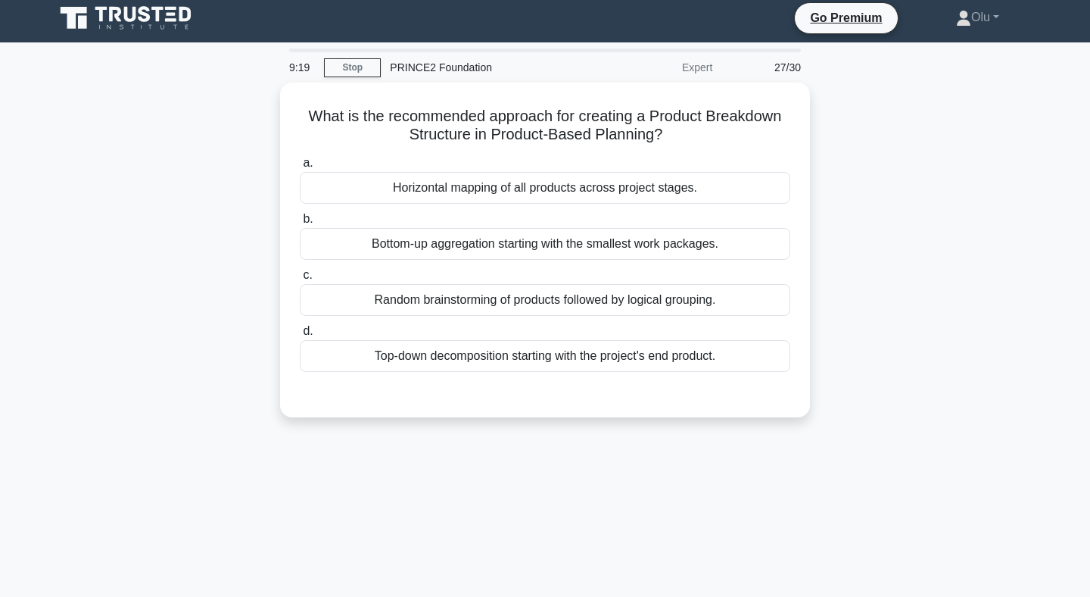
scroll to position [0, 0]
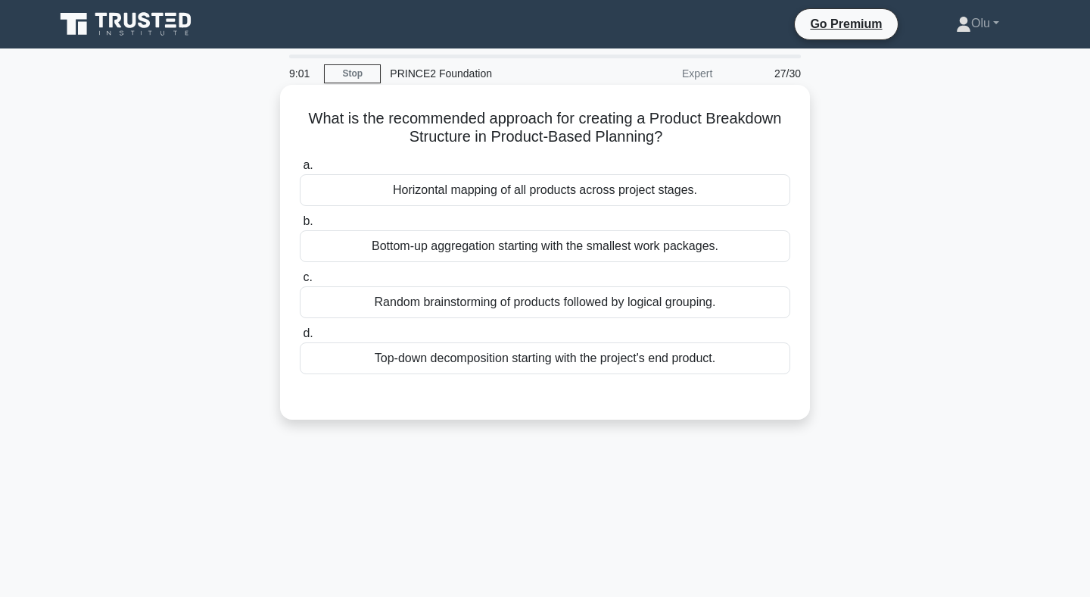
click at [516, 357] on div "Top-down decomposition starting with the project's end product." at bounding box center [545, 358] width 491 height 32
click at [300, 338] on input "d. Top-down decomposition starting with the project's end product." at bounding box center [300, 334] width 0 height 10
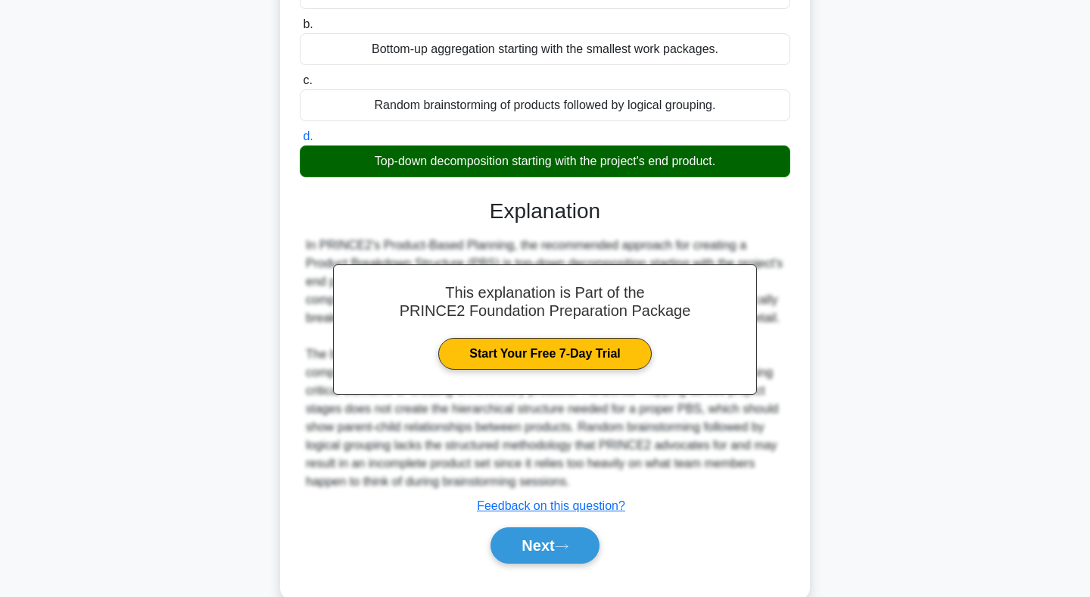
scroll to position [228, 0]
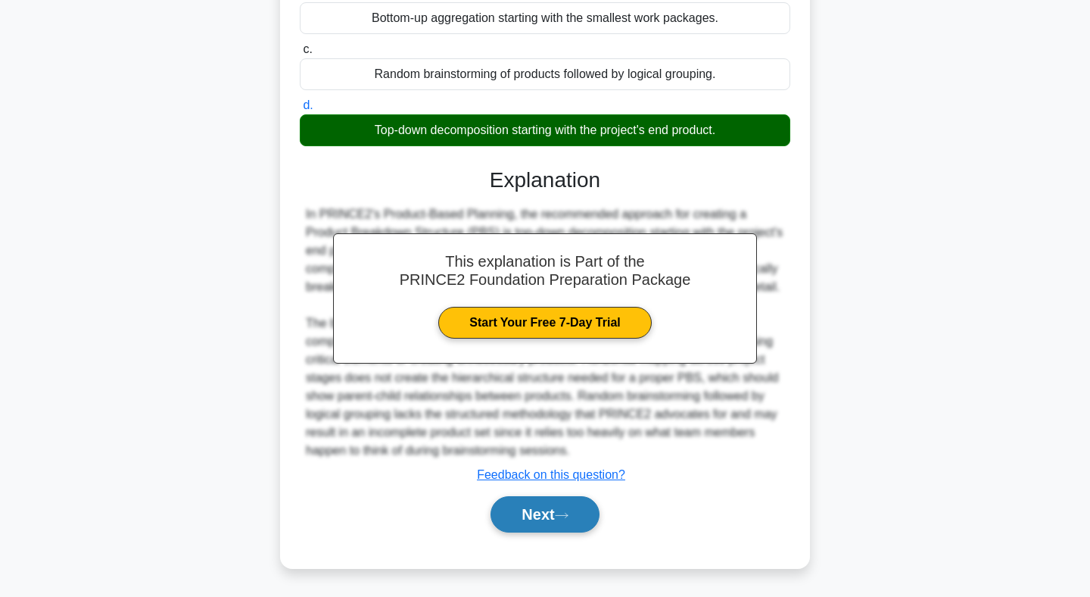
click at [539, 516] on button "Next" at bounding box center [545, 514] width 108 height 36
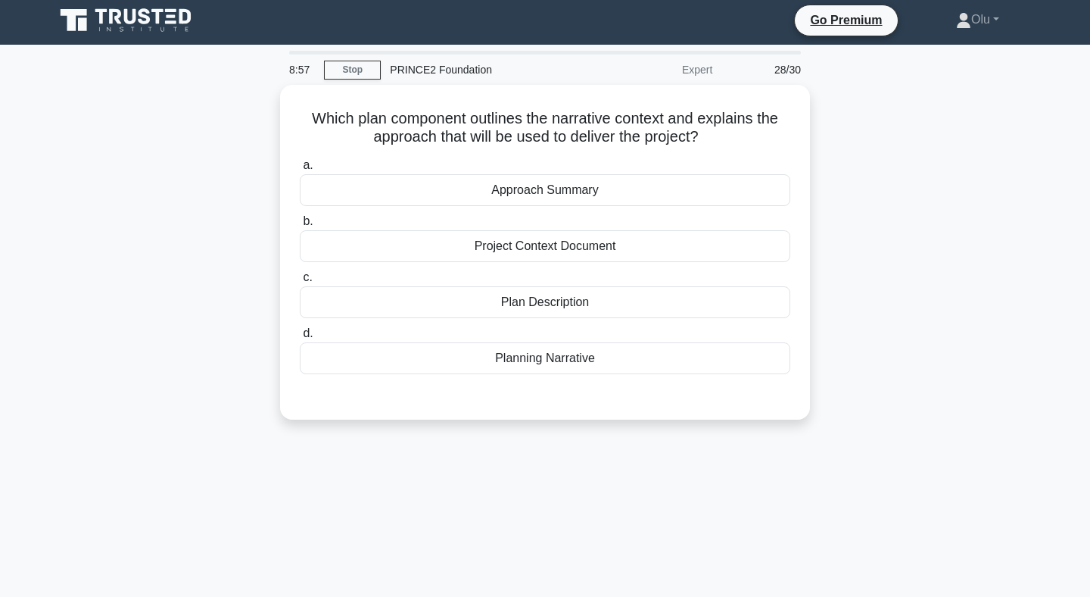
scroll to position [0, 0]
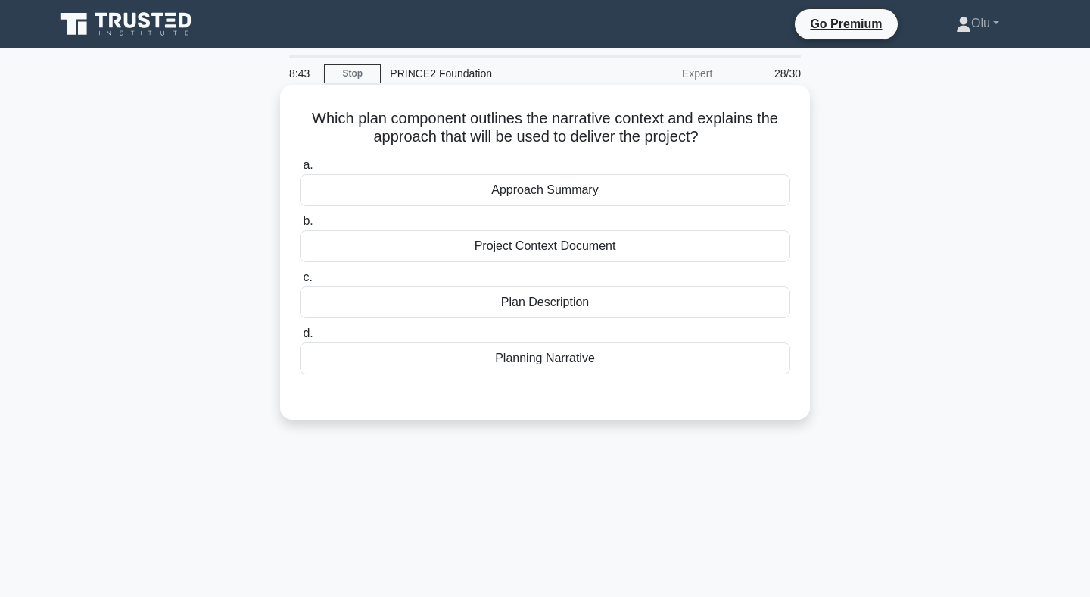
click at [562, 248] on div "Project Context Document" at bounding box center [545, 246] width 491 height 32
click at [300, 226] on input "b. Project Context Document" at bounding box center [300, 222] width 0 height 10
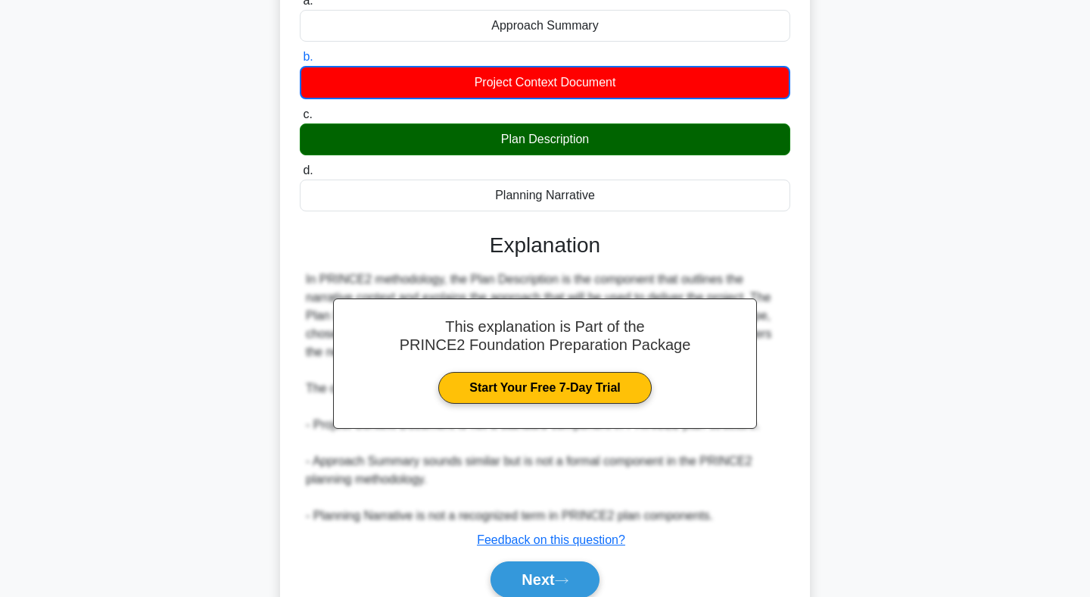
scroll to position [229, 0]
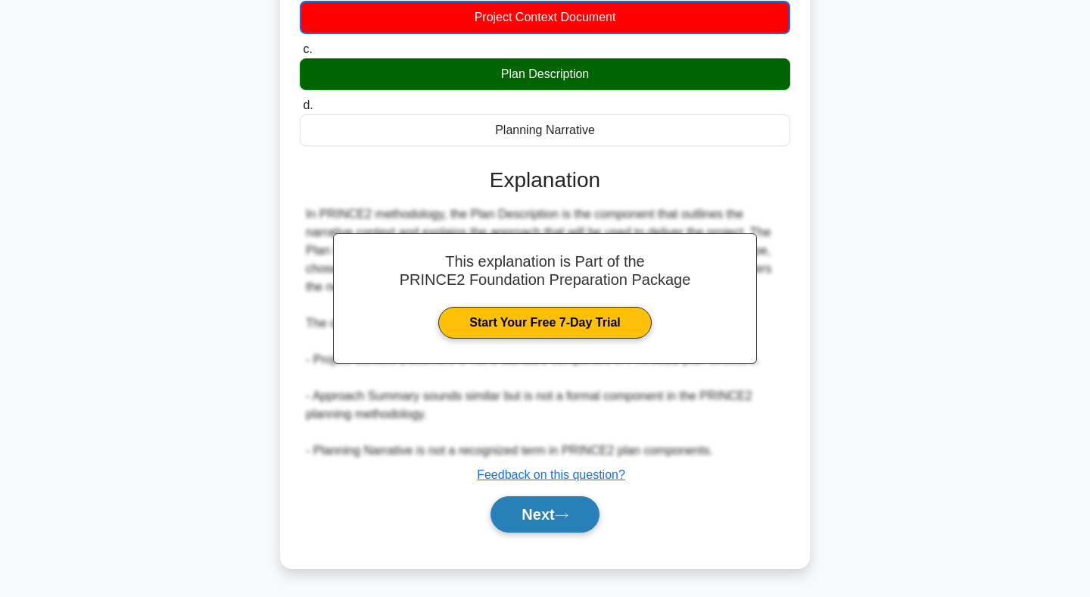
click at [534, 514] on button "Next" at bounding box center [545, 514] width 108 height 36
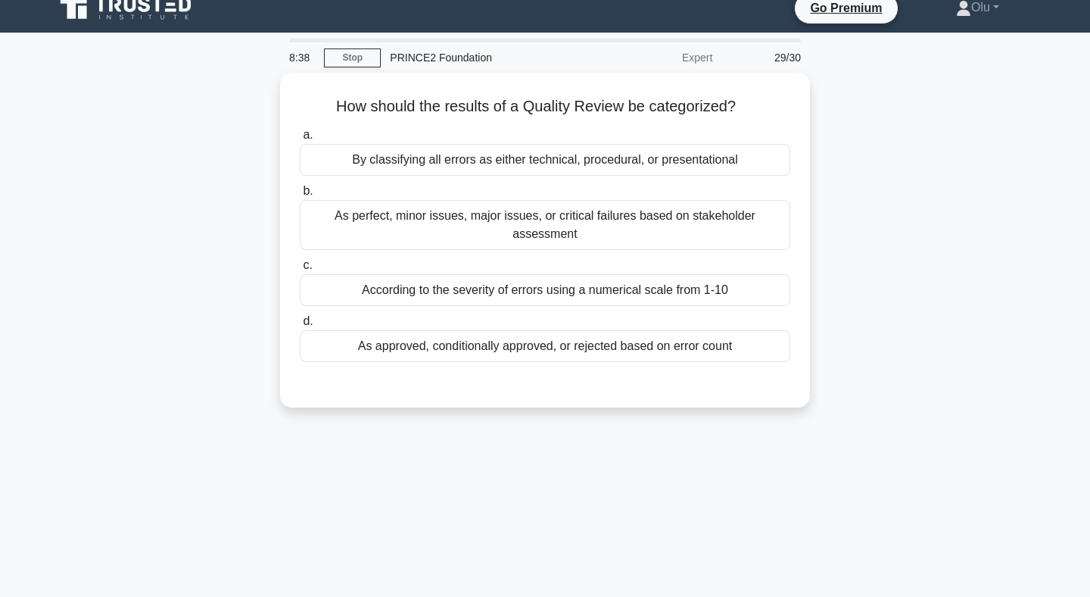
scroll to position [0, 0]
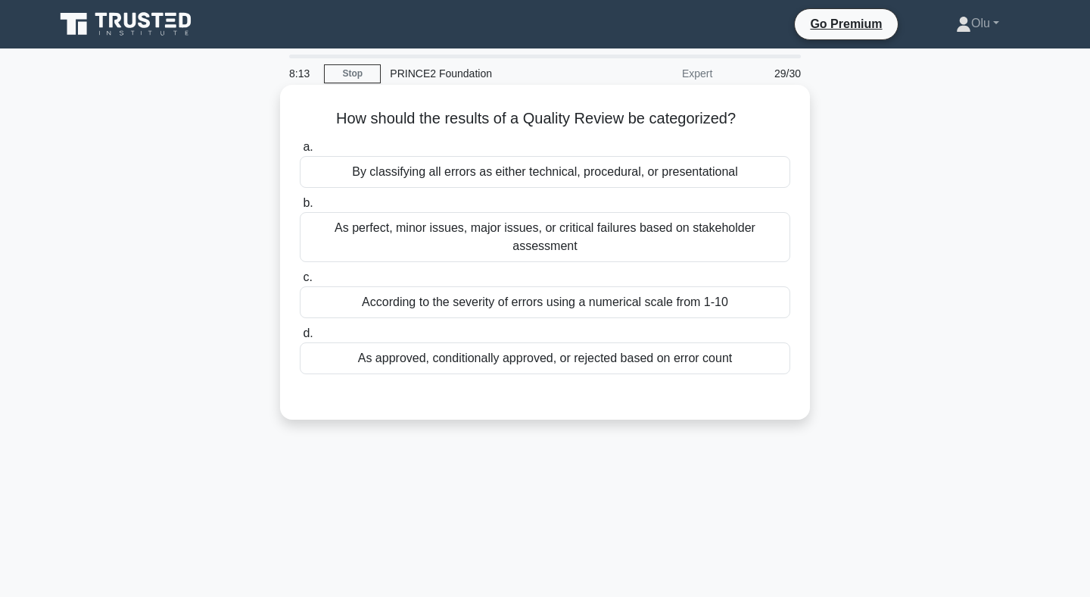
click at [522, 356] on div "As approved, conditionally approved, or rejected based on error count" at bounding box center [545, 358] width 491 height 32
click at [300, 338] on input "d. As approved, conditionally approved, or rejected based on error count" at bounding box center [300, 334] width 0 height 10
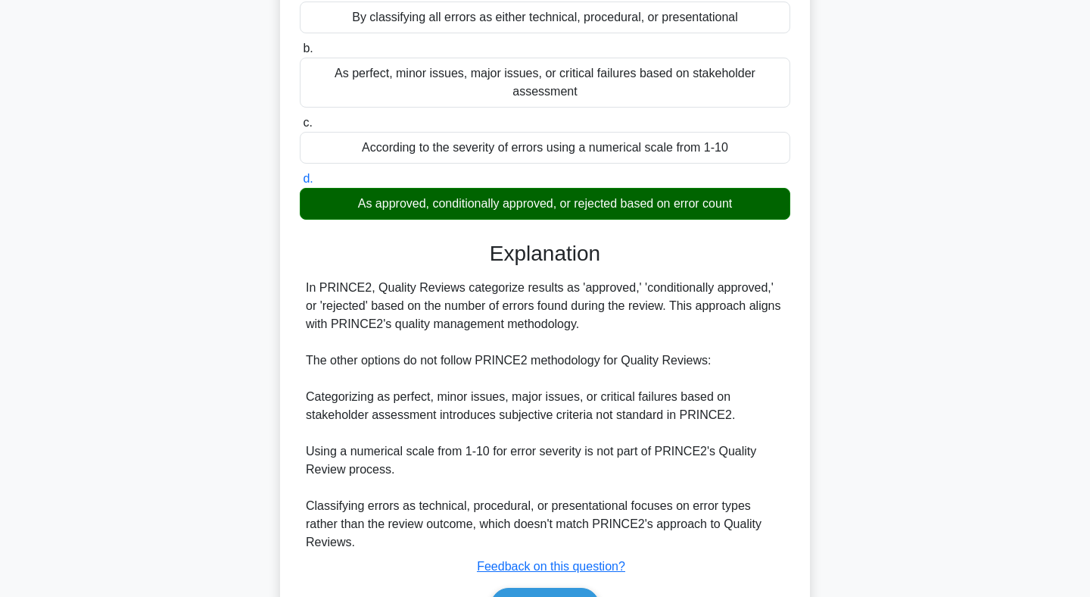
scroll to position [228, 0]
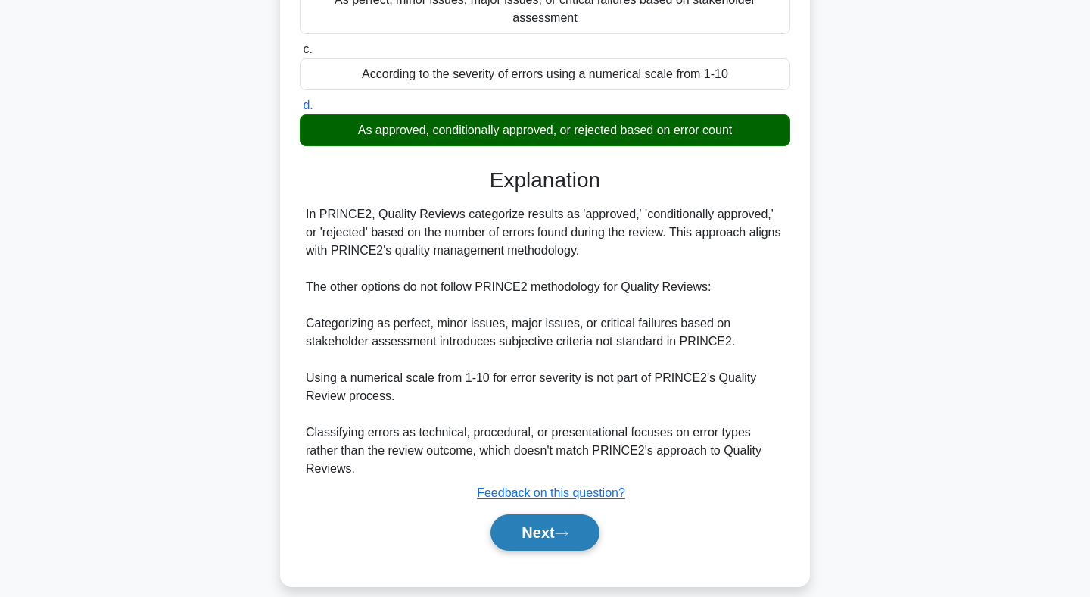
click at [547, 516] on button "Next" at bounding box center [545, 532] width 108 height 36
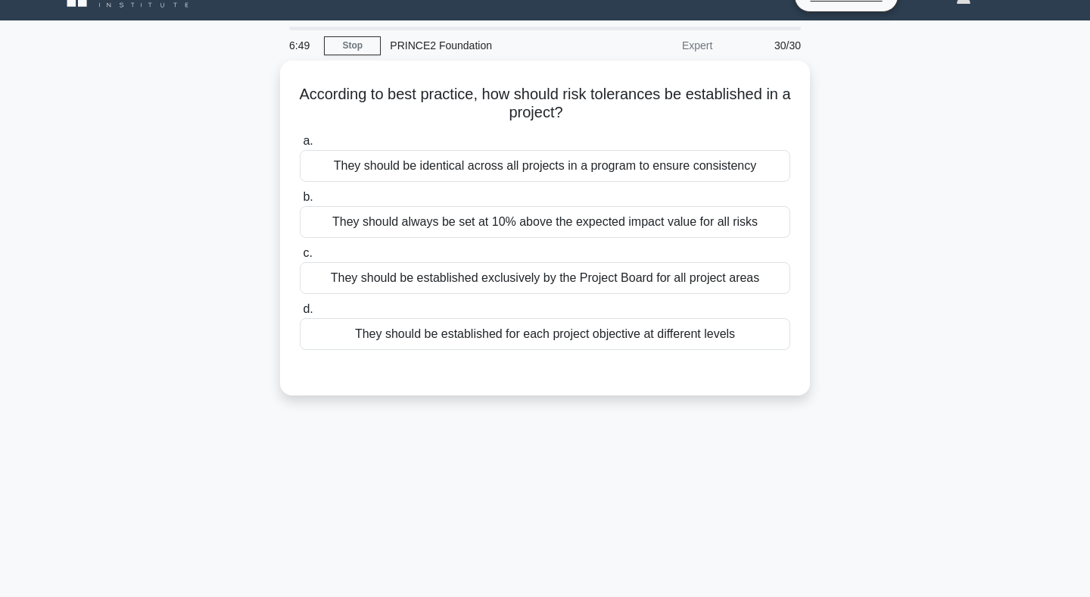
scroll to position [26, 0]
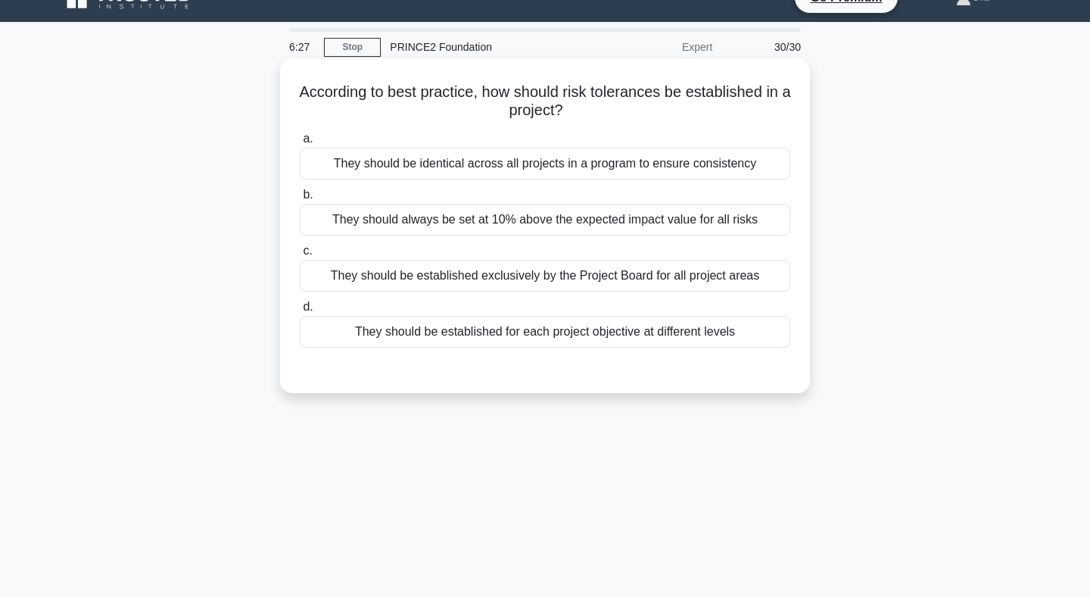
click at [566, 332] on div "They should be established for each project objective at different levels" at bounding box center [545, 332] width 491 height 32
click at [300, 312] on input "d. They should be established for each project objective at different levels" at bounding box center [300, 307] width 0 height 10
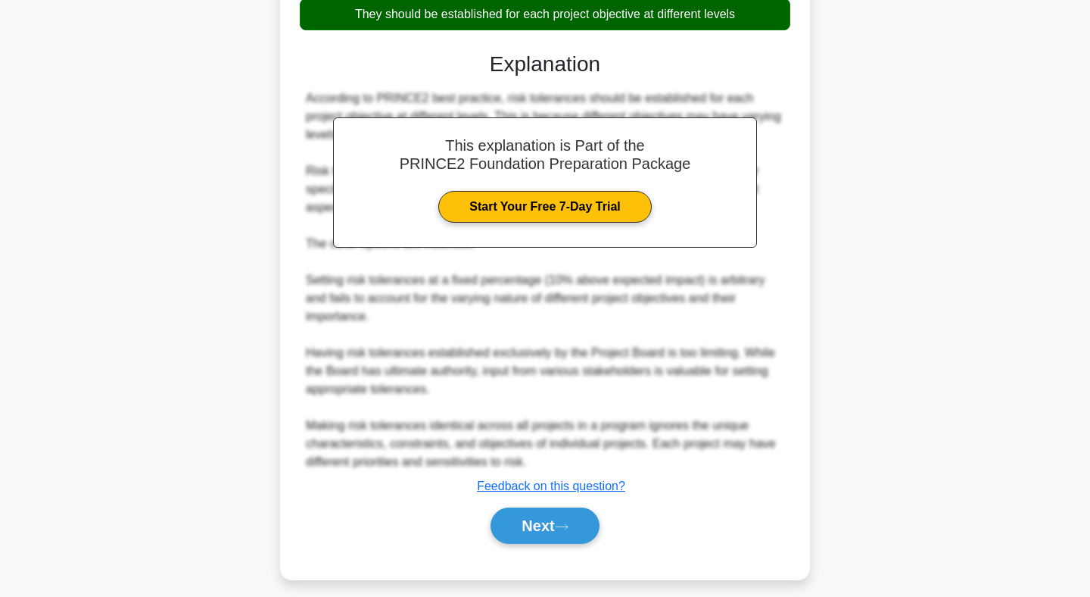
scroll to position [355, 0]
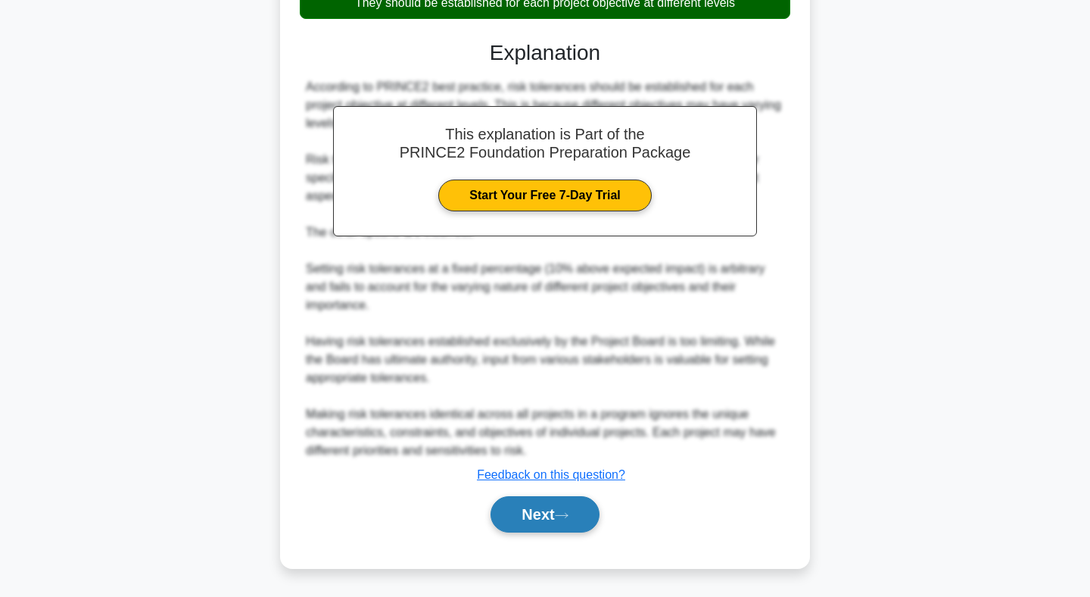
click at [559, 513] on button "Next" at bounding box center [545, 514] width 108 height 36
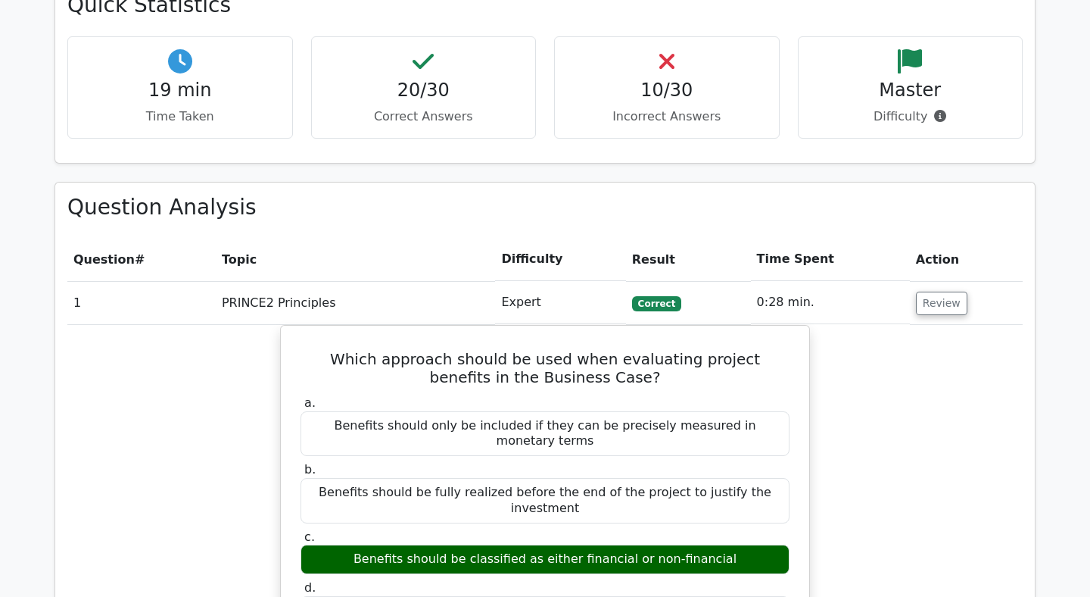
scroll to position [1192, 0]
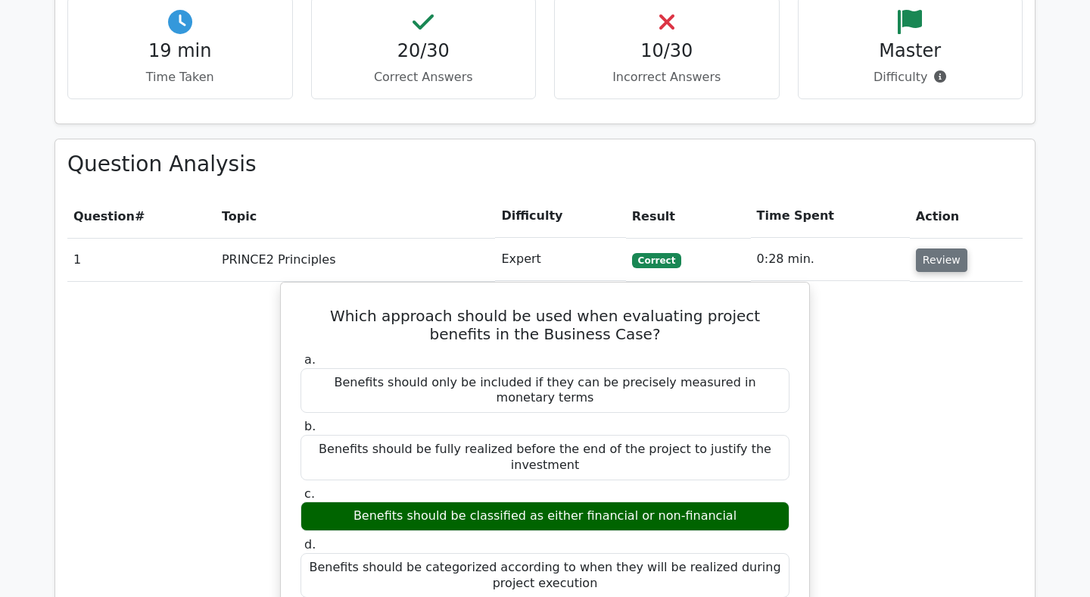
click at [926, 248] on button "Review" at bounding box center [941, 259] width 51 height 23
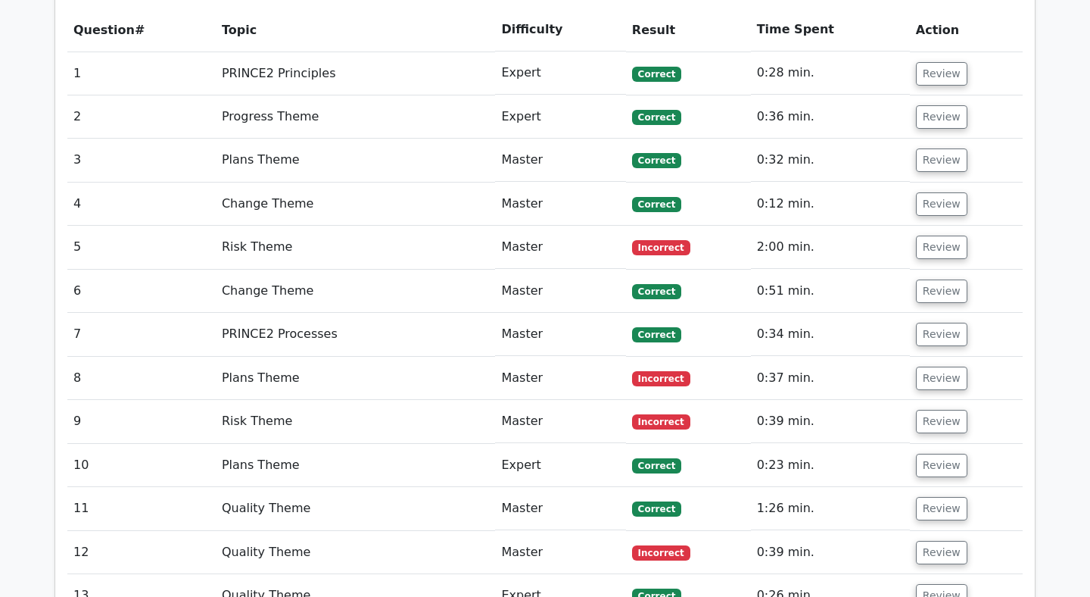
scroll to position [1388, 0]
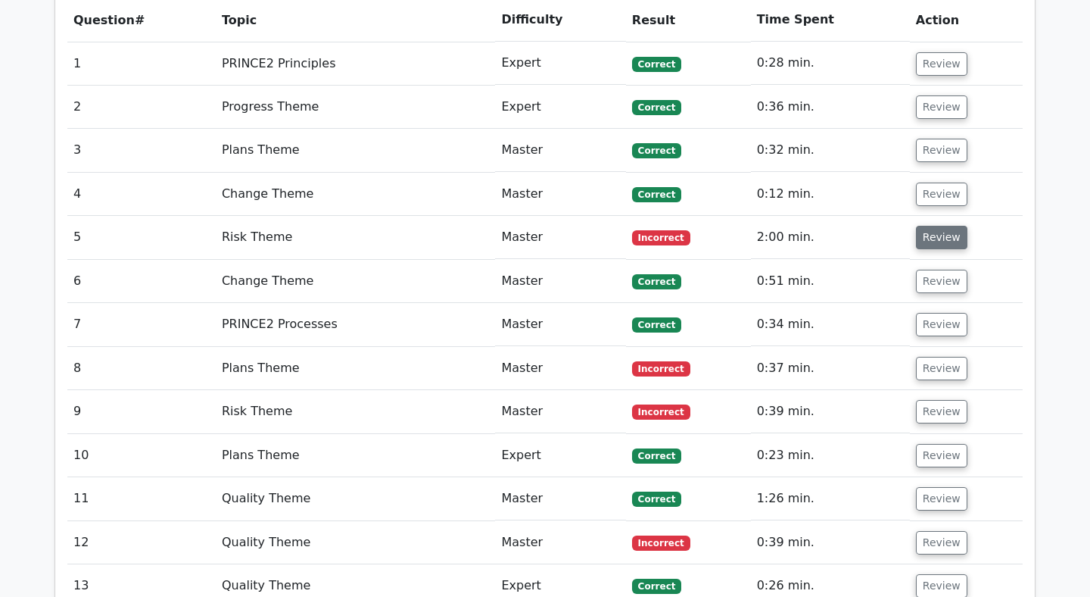
click at [943, 226] on button "Review" at bounding box center [941, 237] width 51 height 23
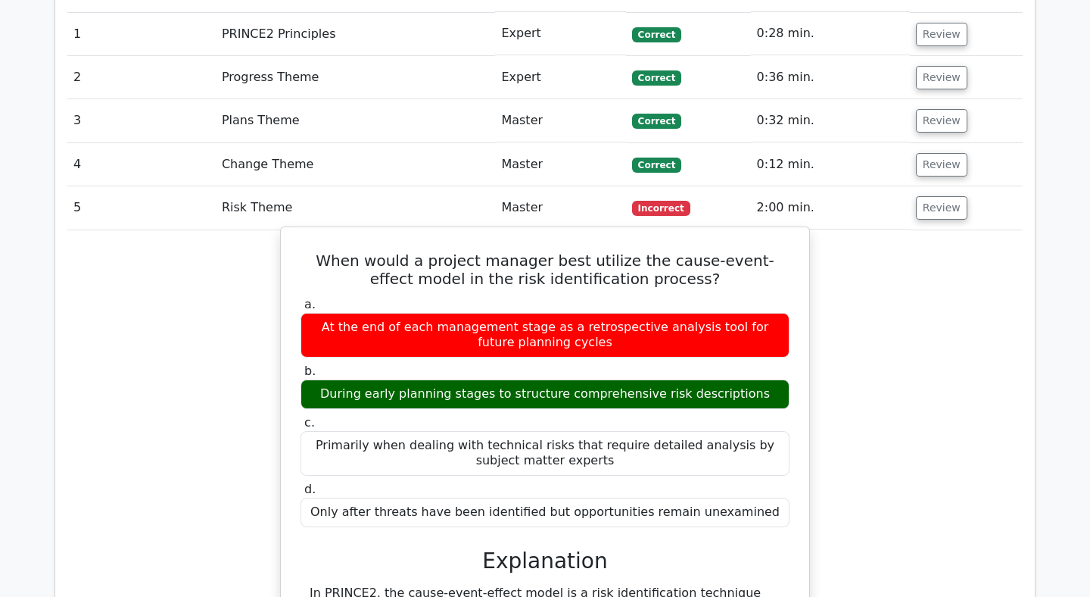
scroll to position [1417, 0]
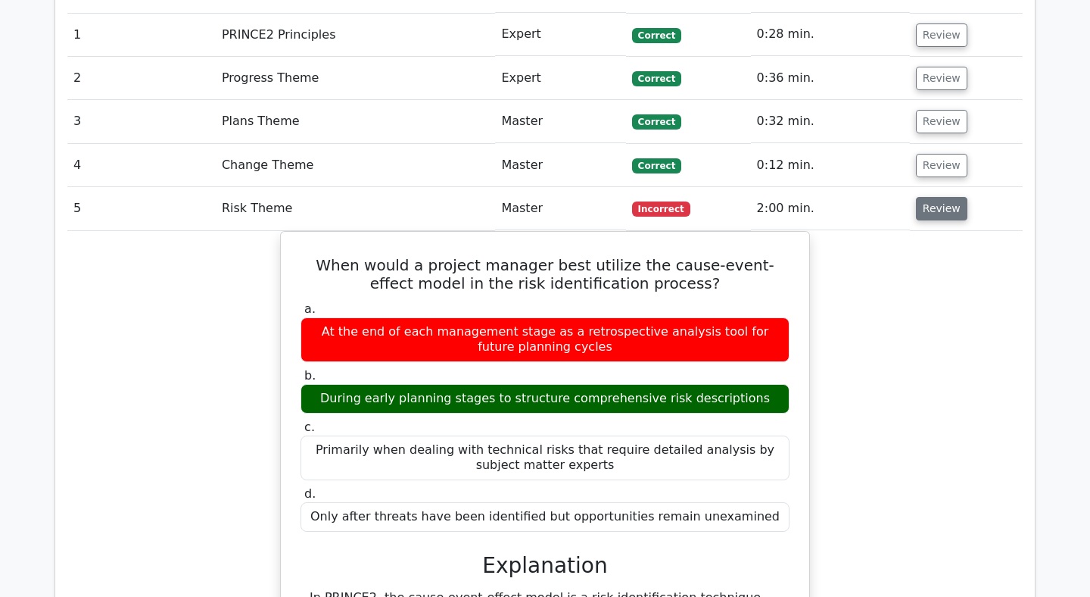
click at [930, 197] on button "Review" at bounding box center [941, 208] width 51 height 23
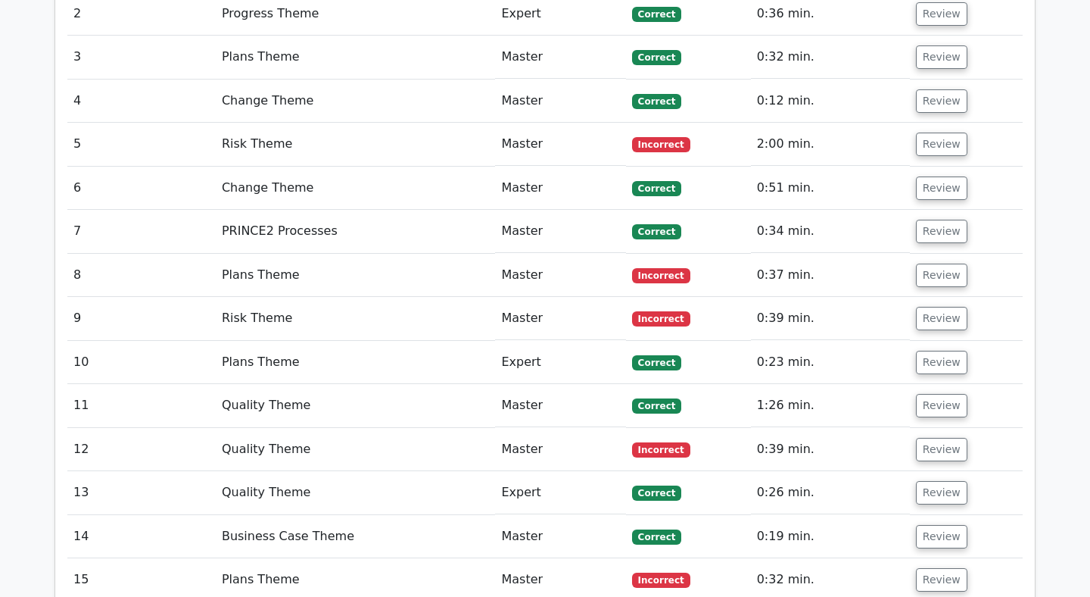
scroll to position [1486, 0]
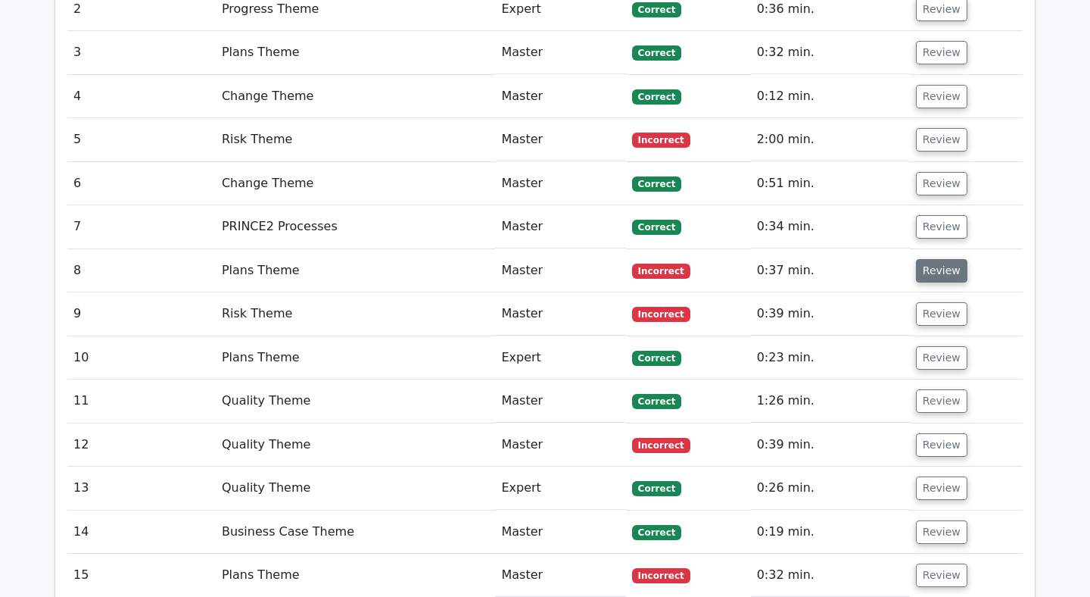
click at [937, 259] on button "Review" at bounding box center [941, 270] width 51 height 23
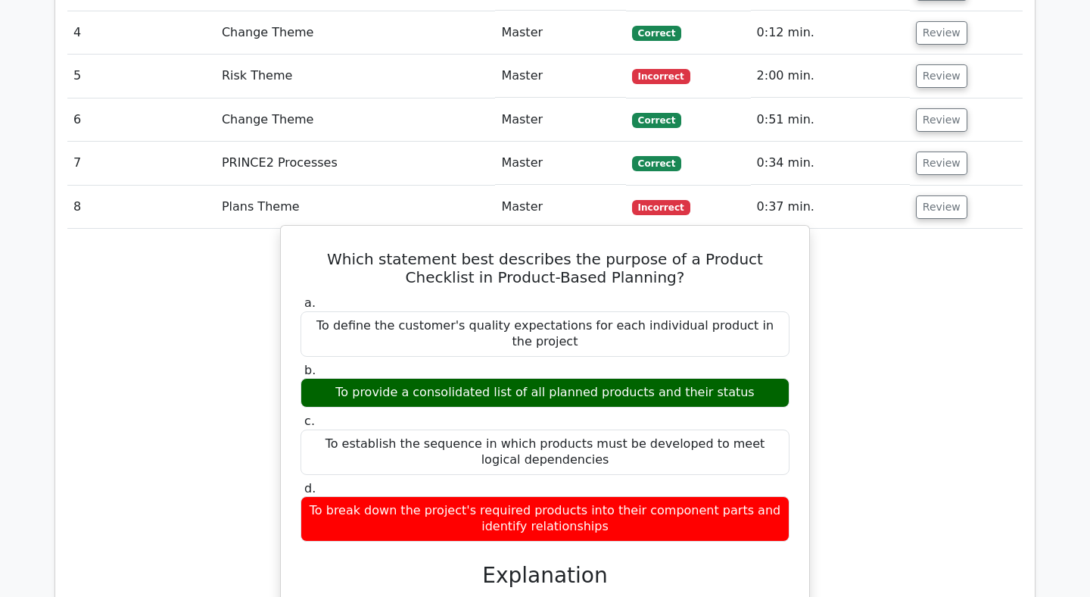
scroll to position [1549, 0]
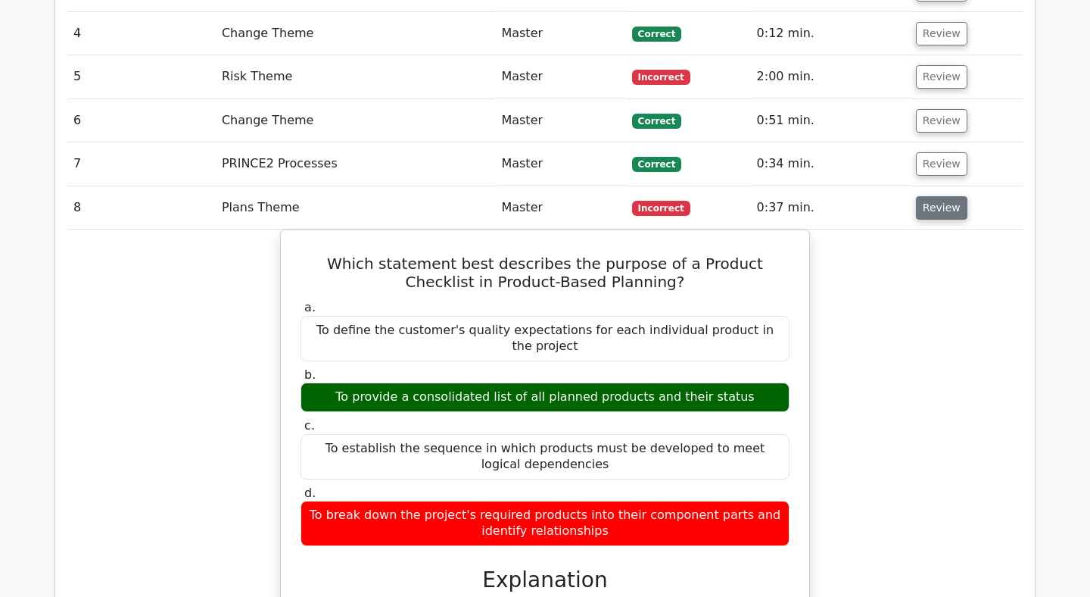
click at [933, 196] on button "Review" at bounding box center [941, 207] width 51 height 23
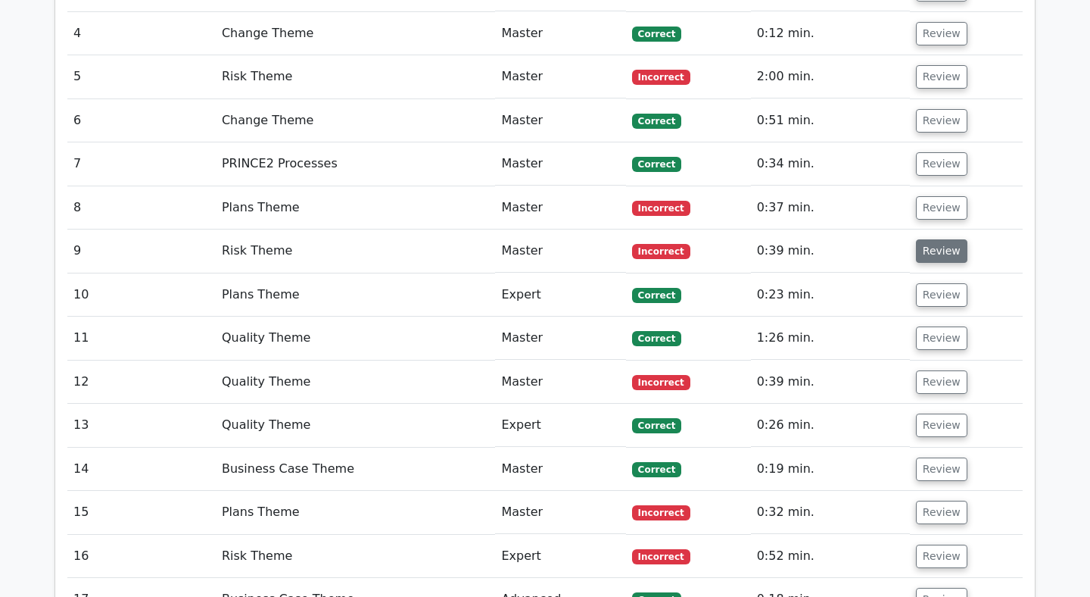
click at [927, 239] on button "Review" at bounding box center [941, 250] width 51 height 23
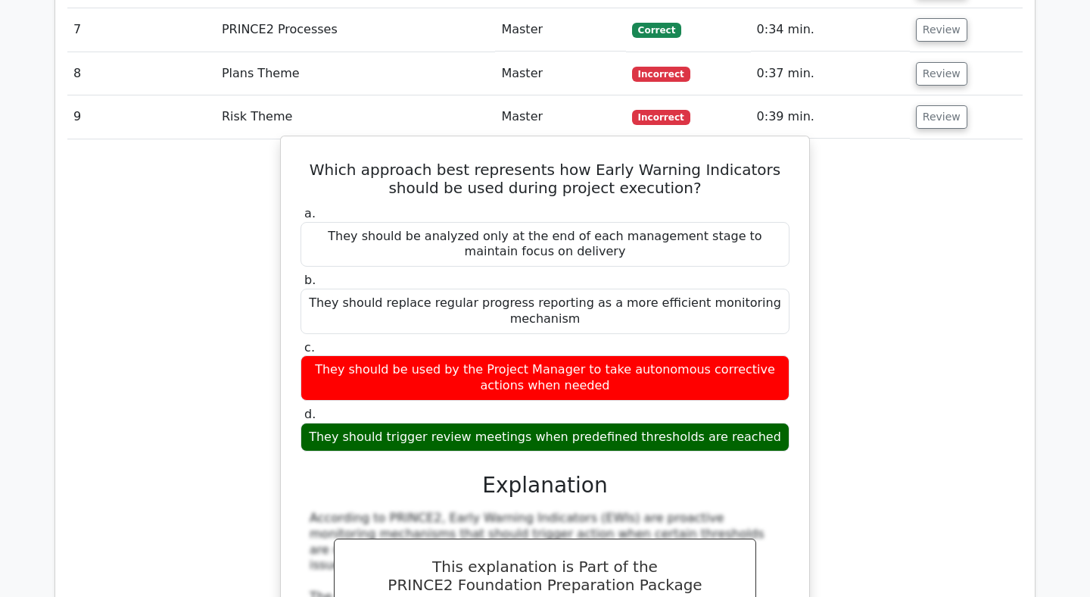
scroll to position [1676, 0]
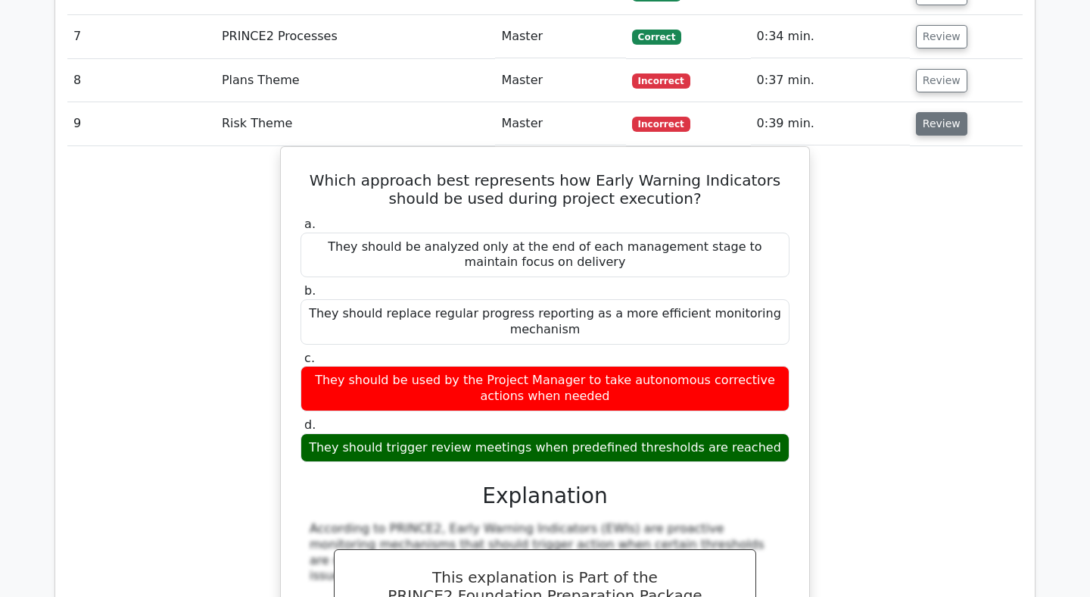
click at [930, 112] on button "Review" at bounding box center [941, 123] width 51 height 23
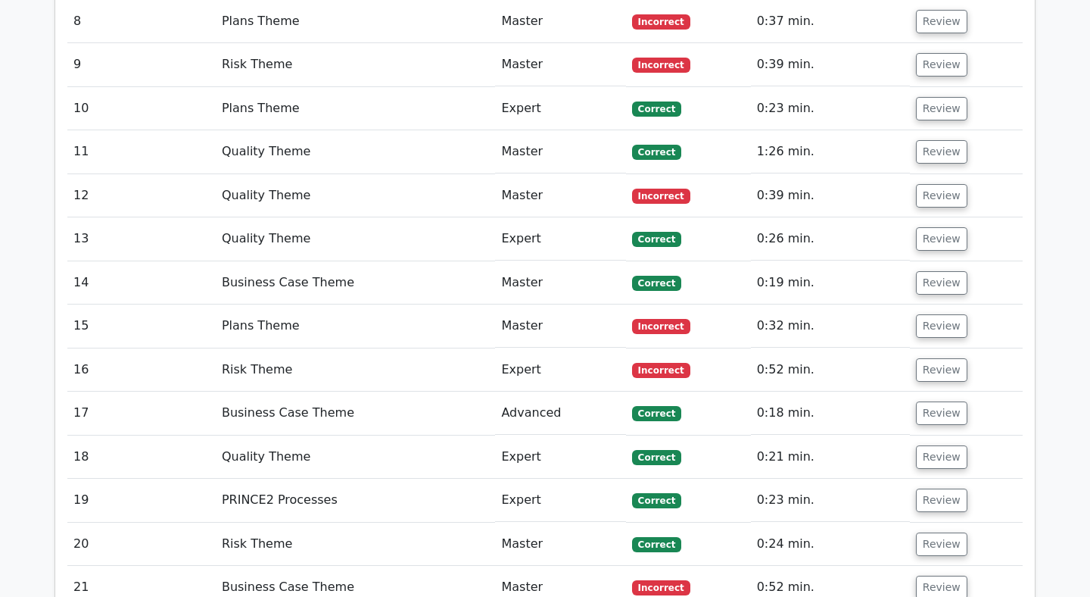
scroll to position [1753, 0]
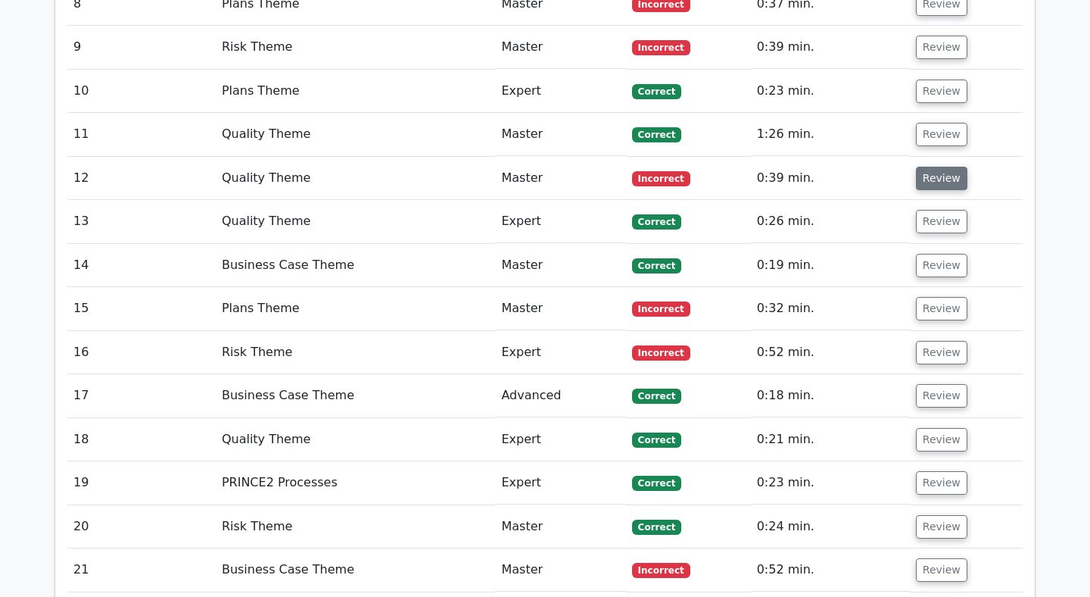
click at [935, 167] on button "Review" at bounding box center [941, 178] width 51 height 23
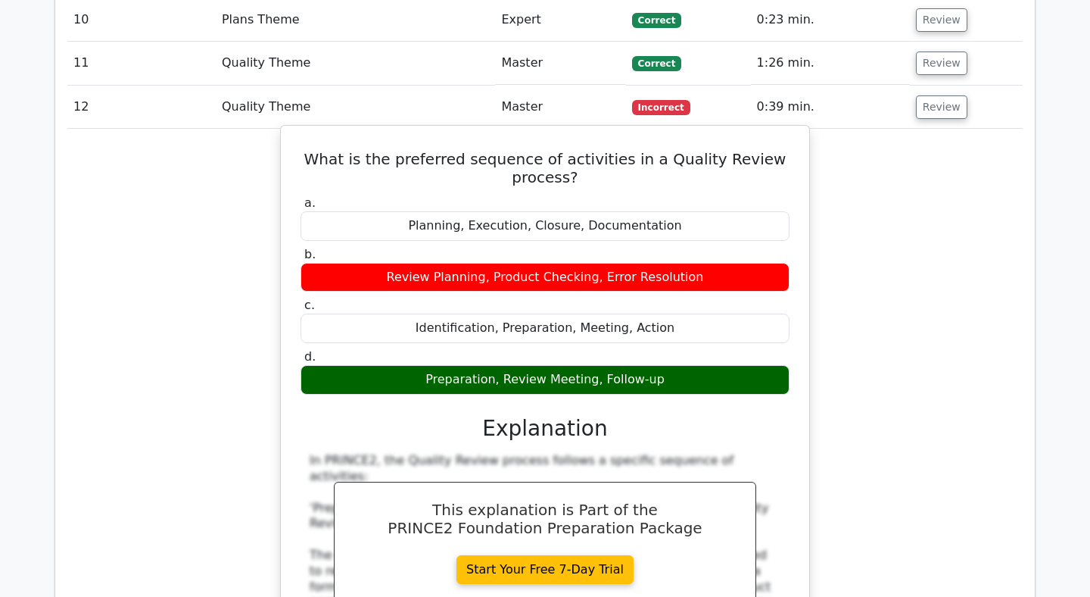
scroll to position [1826, 0]
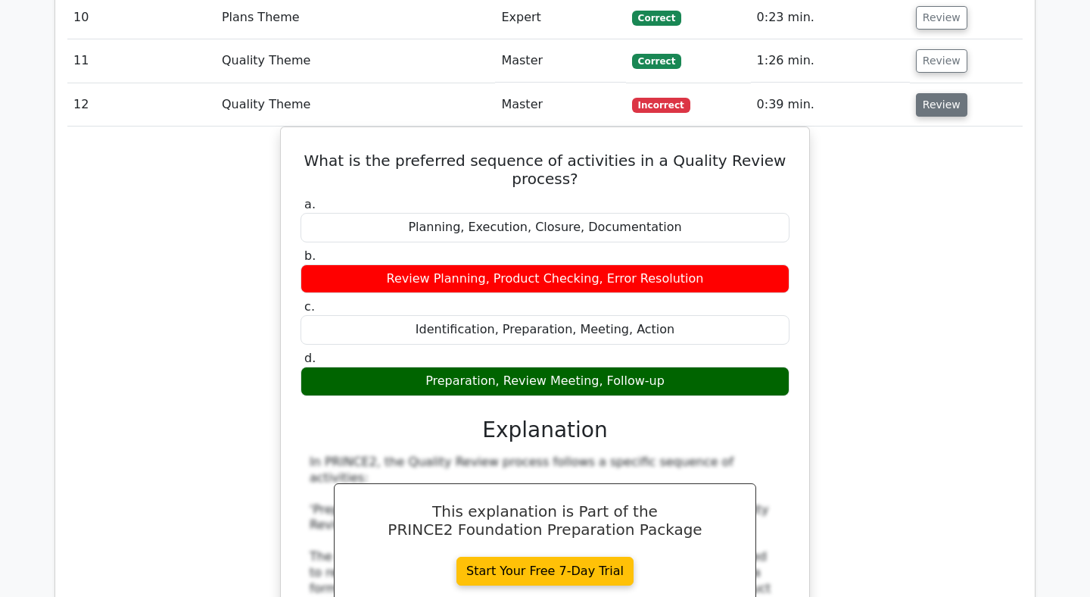
click at [919, 93] on button "Review" at bounding box center [941, 104] width 51 height 23
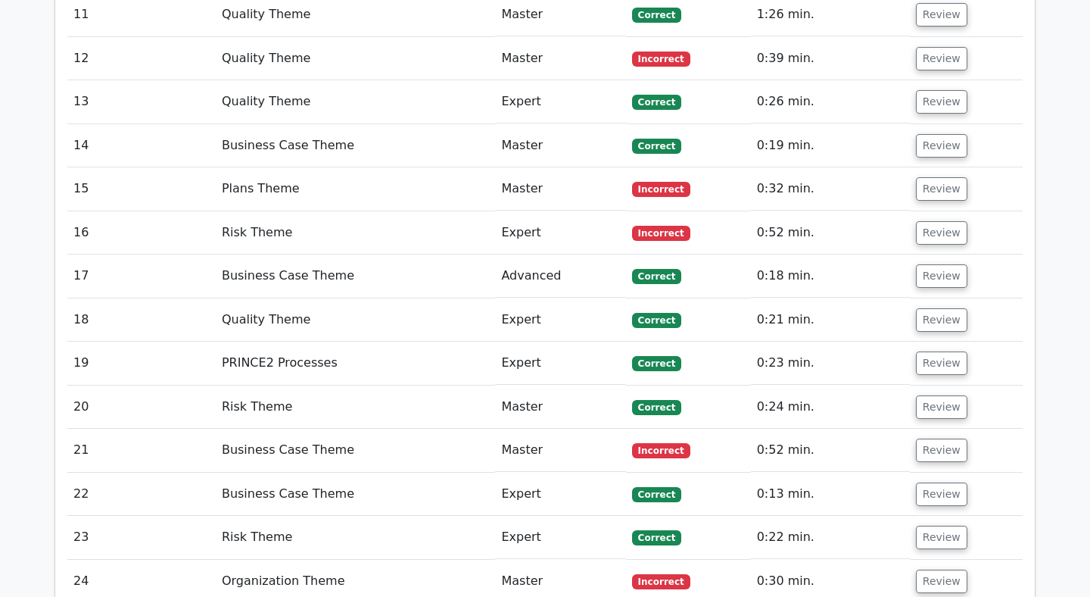
scroll to position [1875, 0]
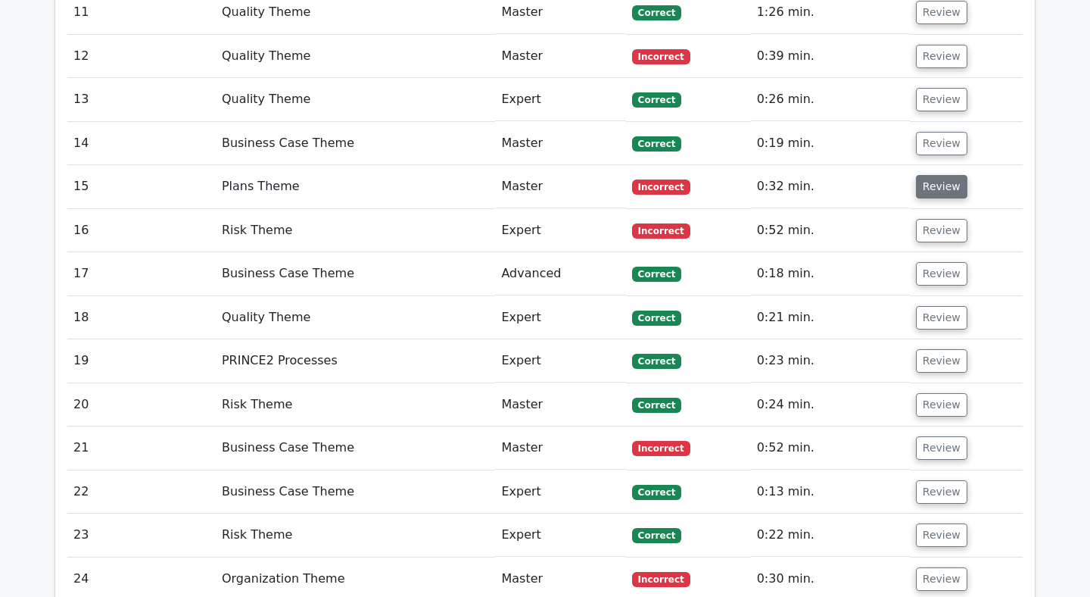
click at [943, 175] on button "Review" at bounding box center [941, 186] width 51 height 23
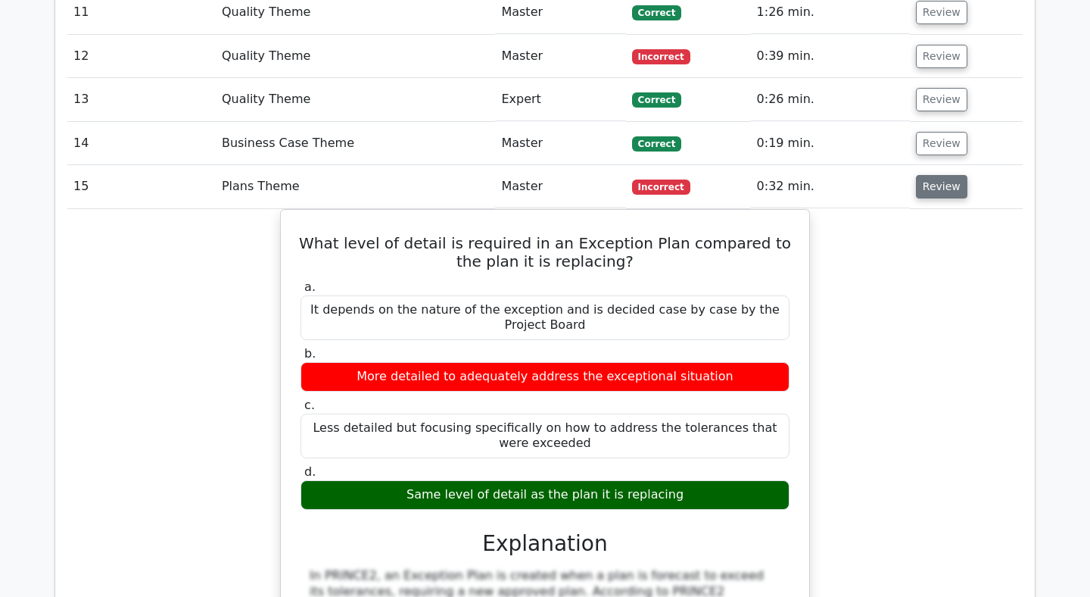
click at [933, 175] on button "Review" at bounding box center [941, 186] width 51 height 23
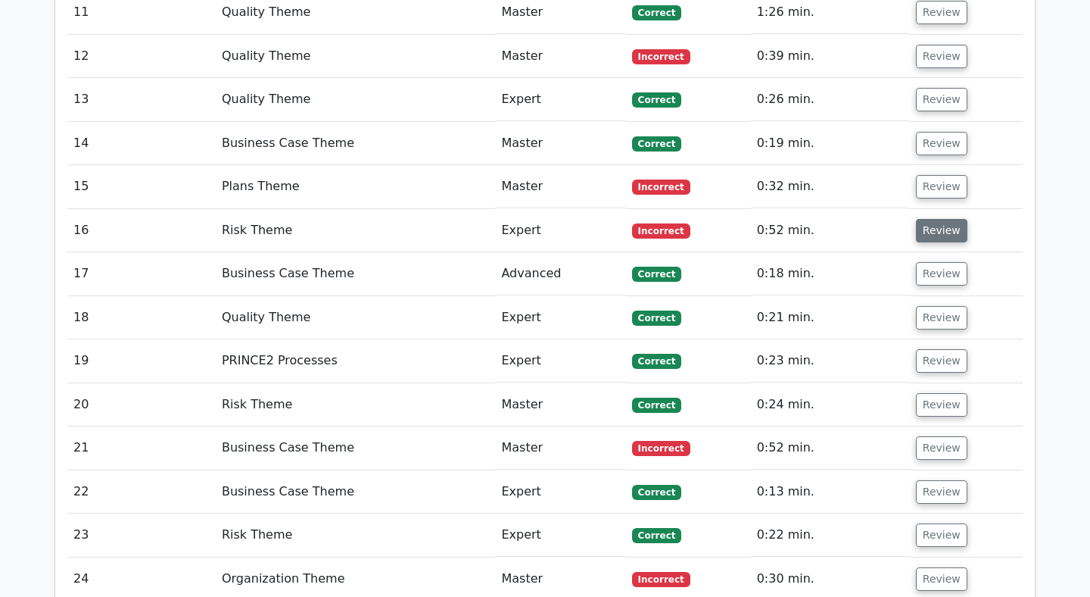
click at [921, 219] on button "Review" at bounding box center [941, 230] width 51 height 23
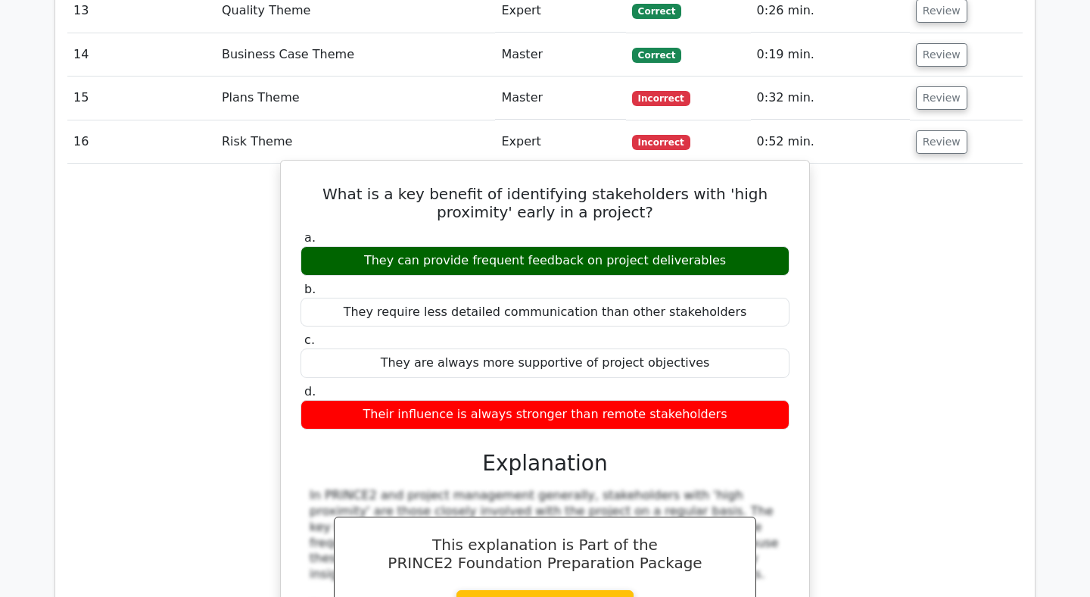
scroll to position [1971, 0]
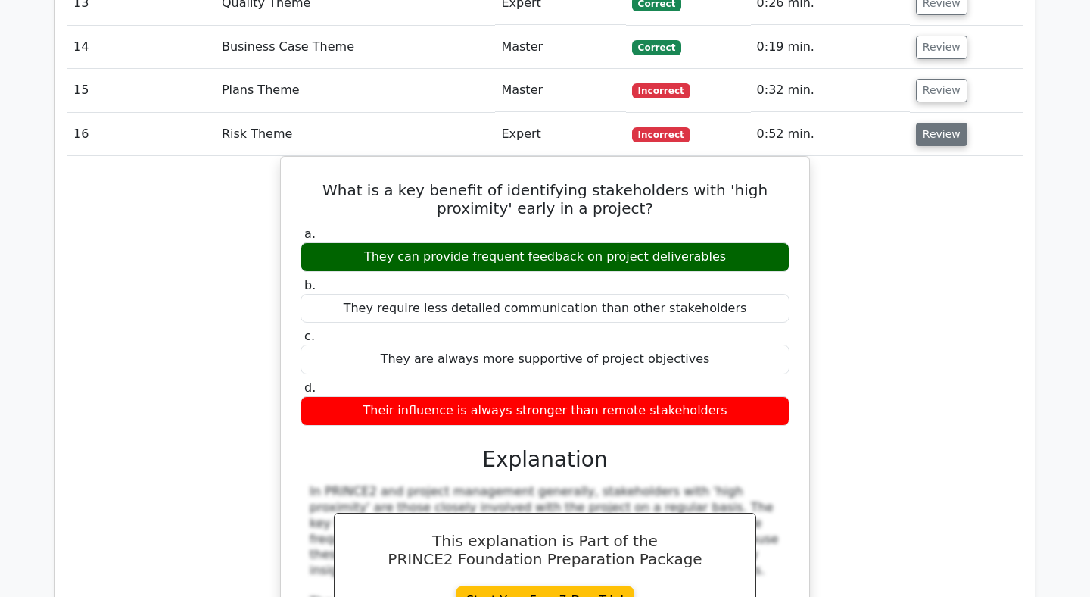
click at [924, 123] on button "Review" at bounding box center [941, 134] width 51 height 23
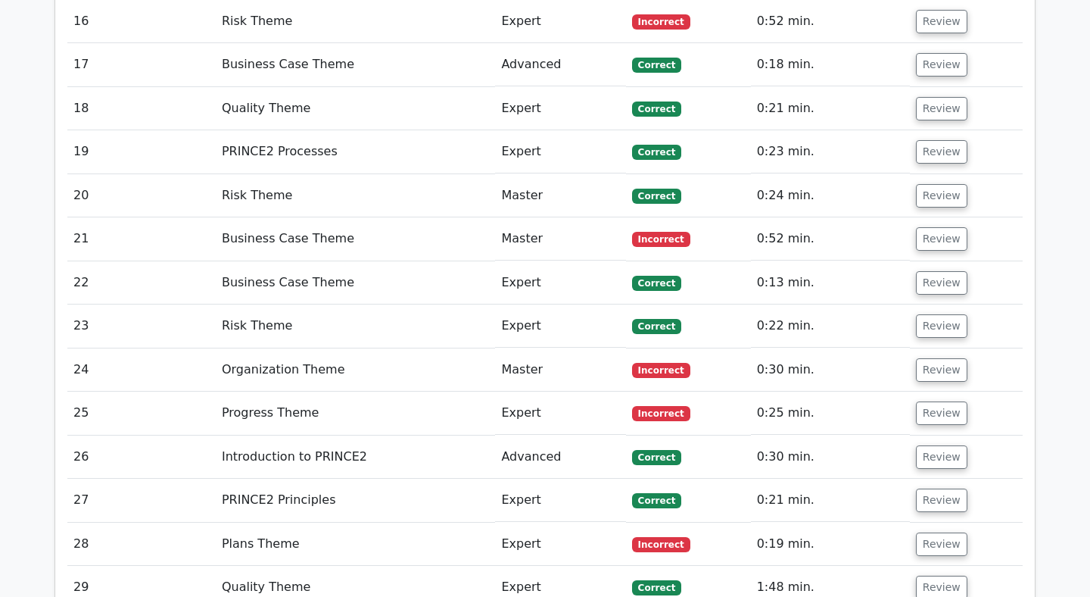
scroll to position [2093, 0]
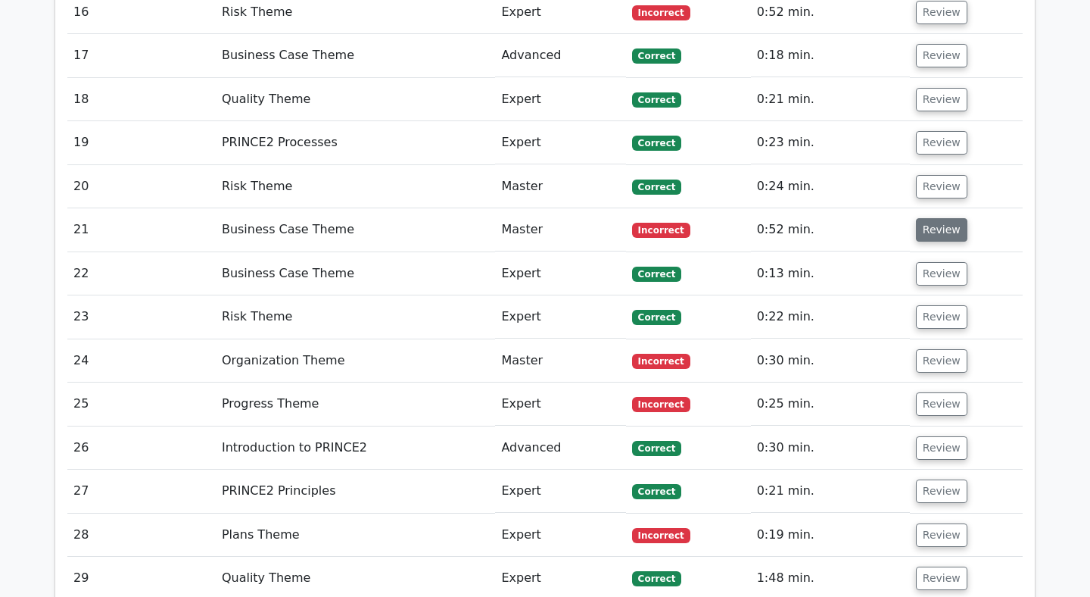
click at [933, 218] on button "Review" at bounding box center [941, 229] width 51 height 23
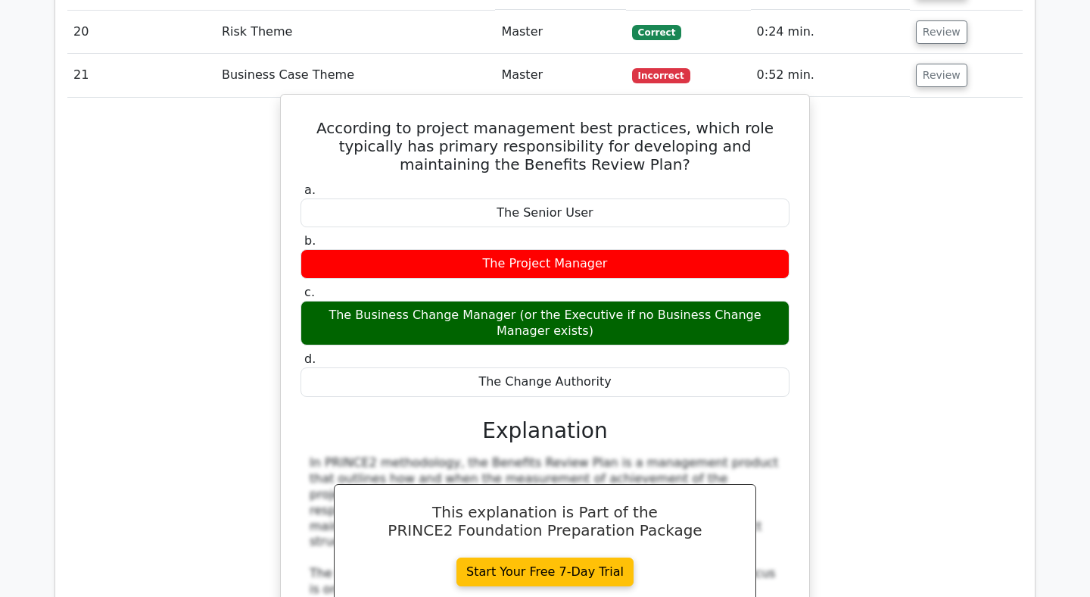
scroll to position [2249, 0]
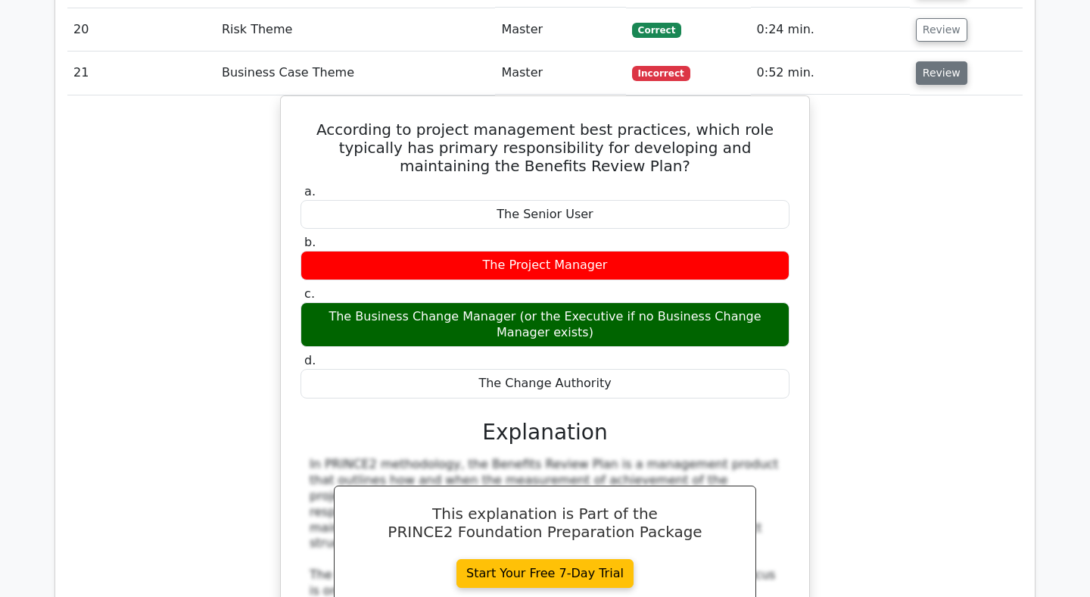
click at [924, 61] on button "Review" at bounding box center [941, 72] width 51 height 23
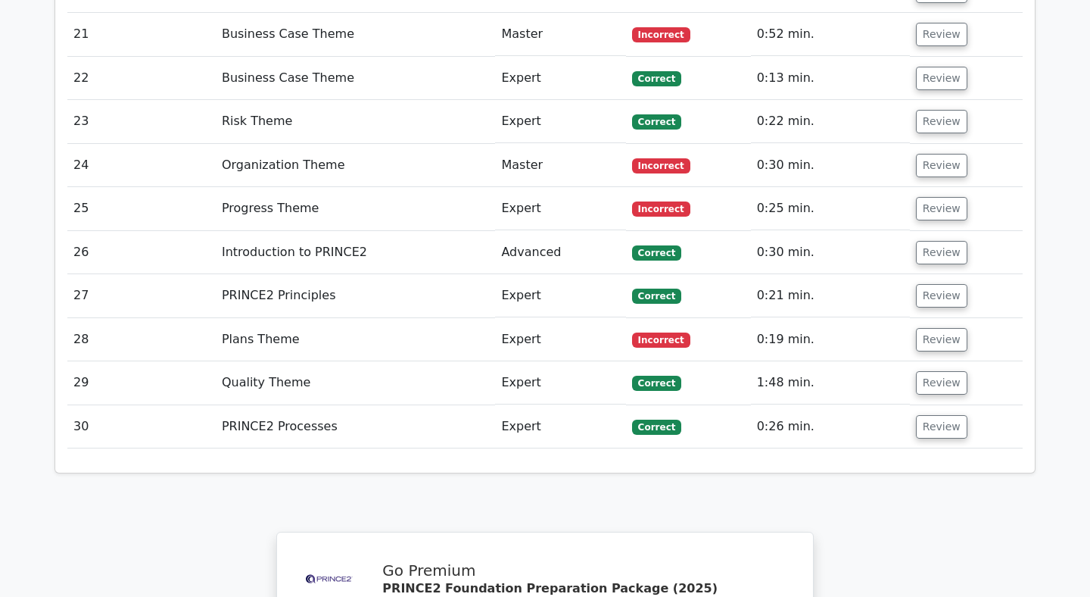
scroll to position [2290, 0]
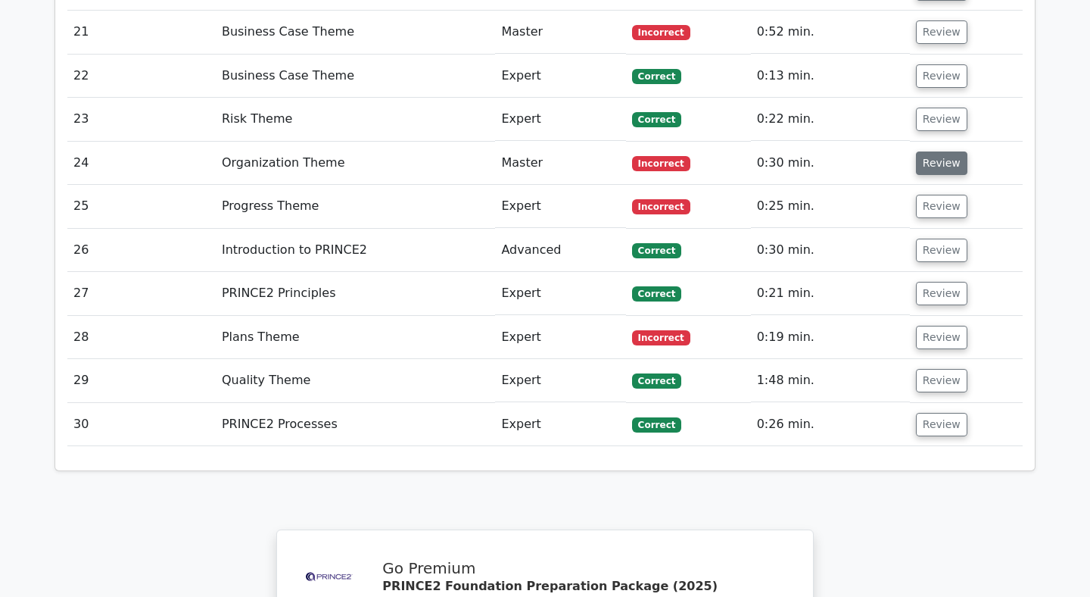
click at [933, 151] on button "Review" at bounding box center [941, 162] width 51 height 23
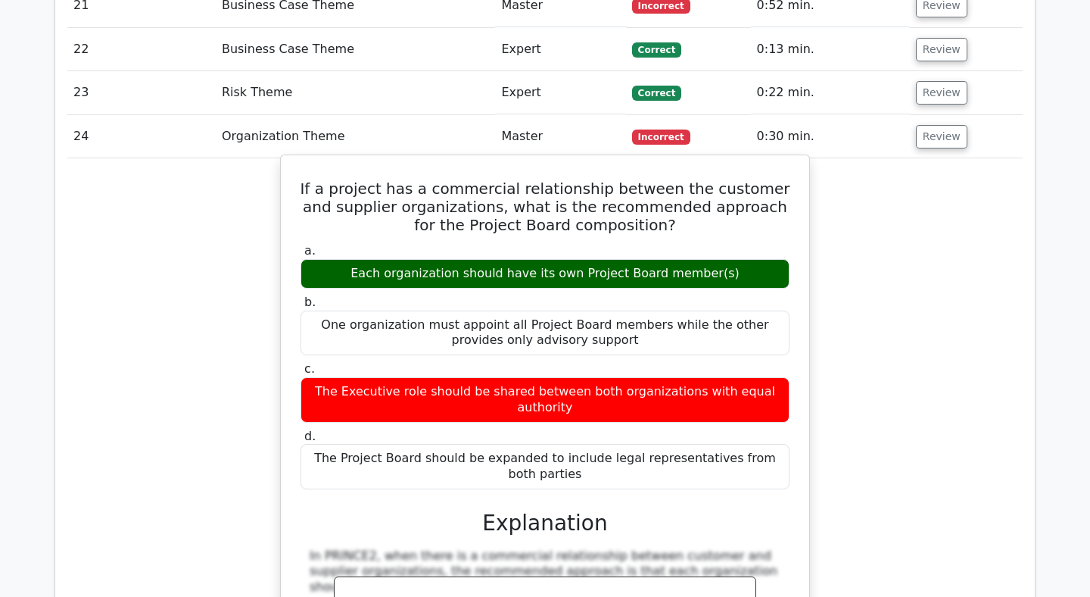
scroll to position [2321, 0]
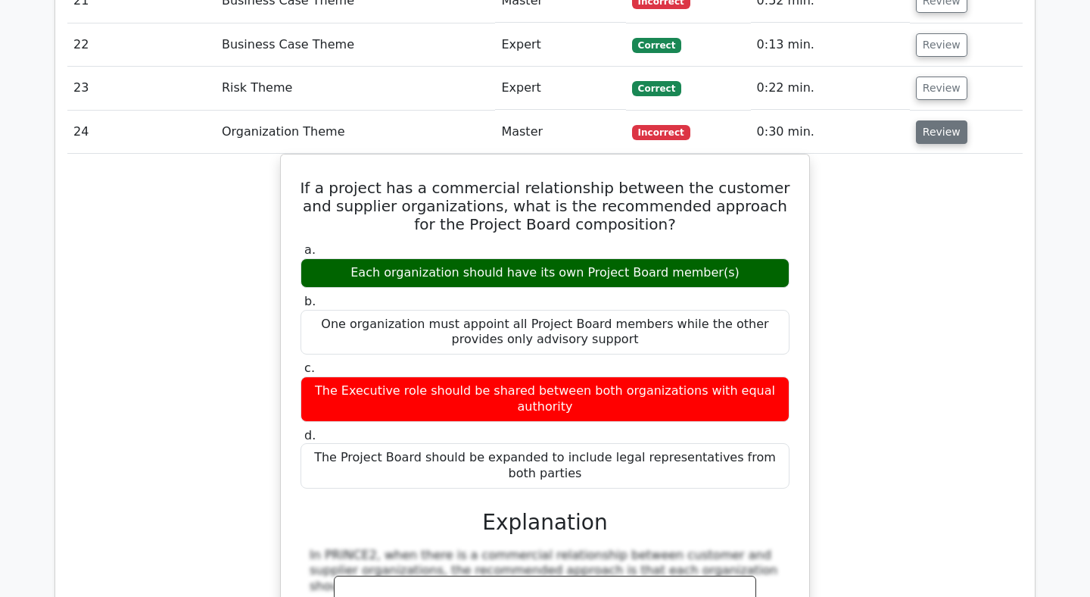
click at [920, 120] on button "Review" at bounding box center [941, 131] width 51 height 23
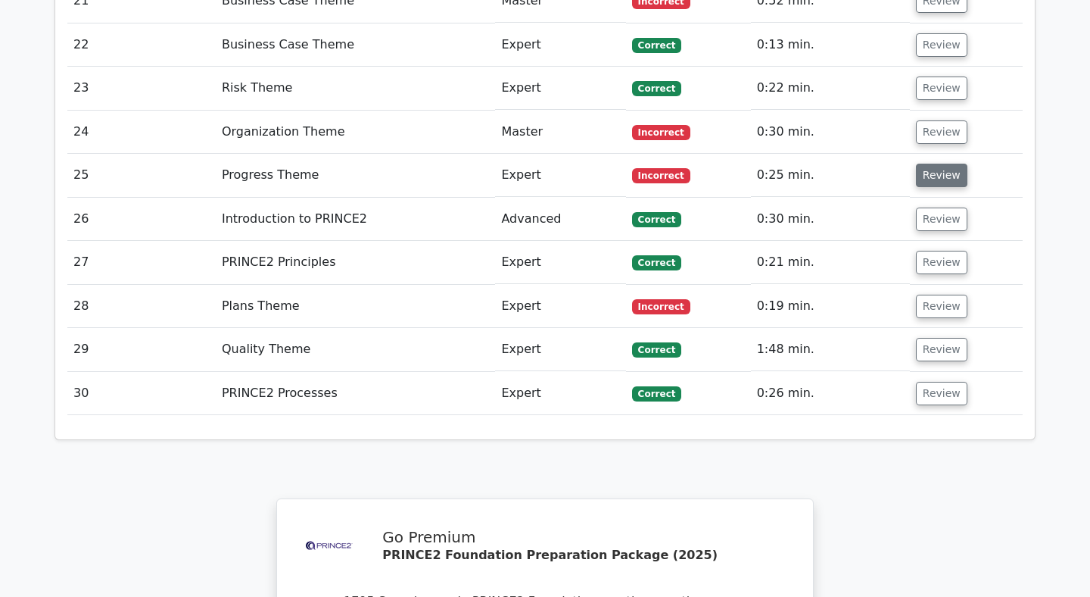
click at [937, 164] on button "Review" at bounding box center [941, 175] width 51 height 23
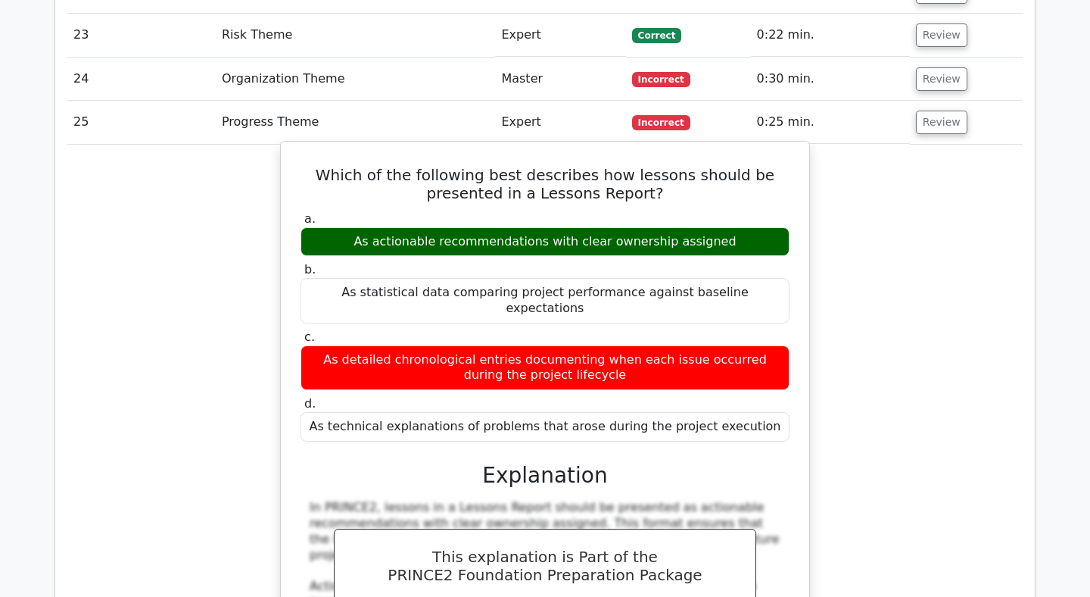
scroll to position [2359, 0]
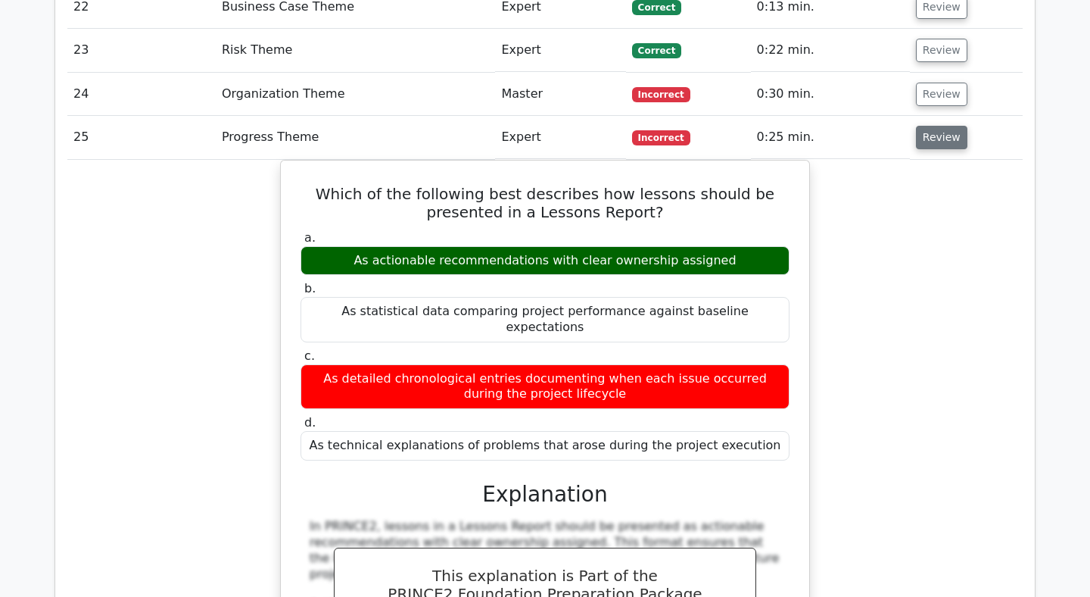
click at [924, 126] on button "Review" at bounding box center [941, 137] width 51 height 23
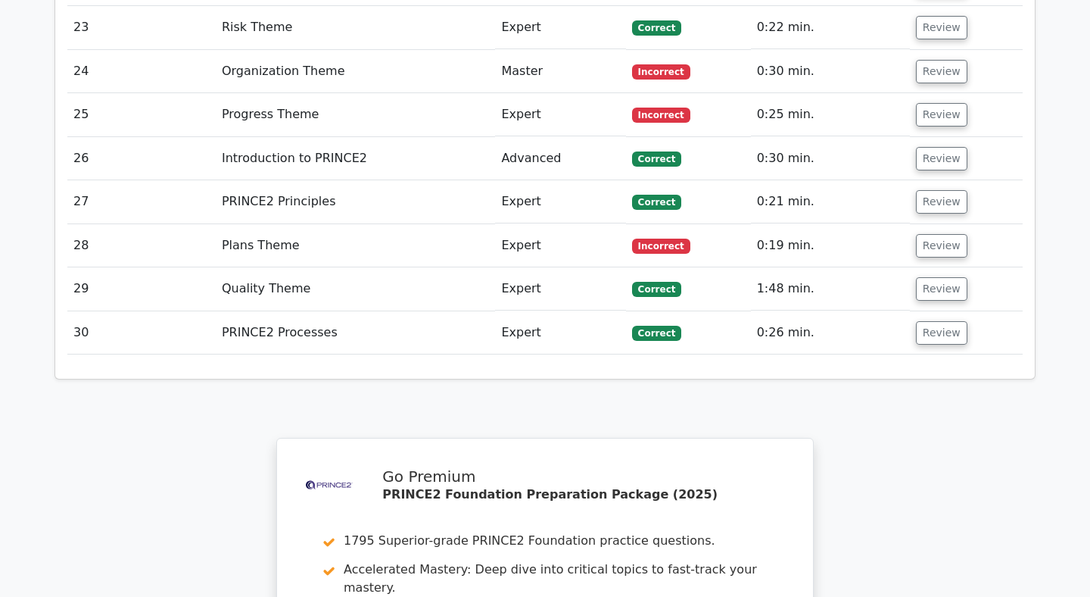
scroll to position [2383, 0]
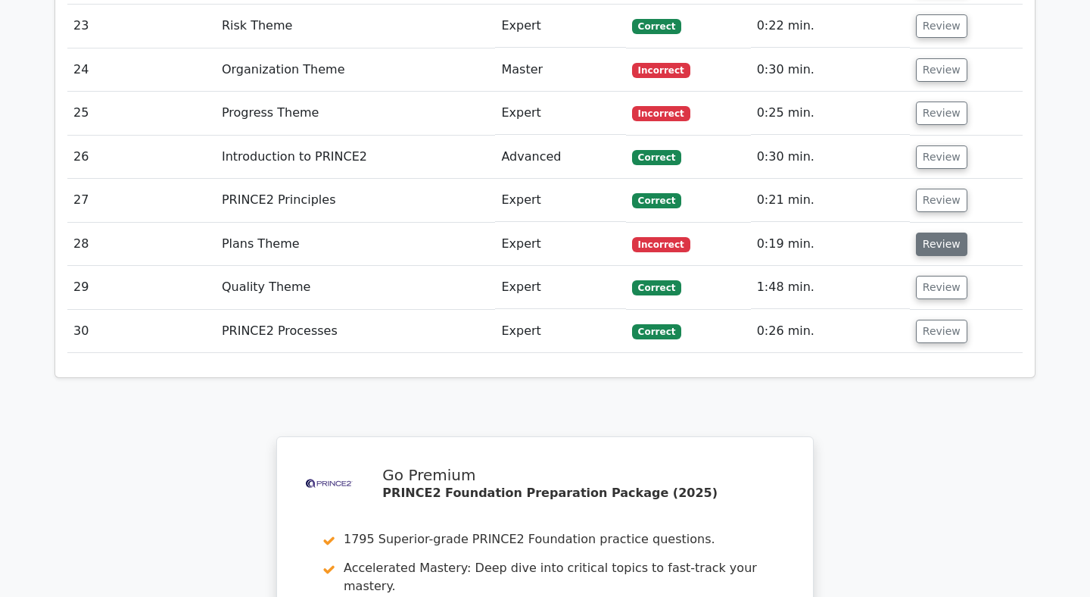
click at [937, 232] on button "Review" at bounding box center [941, 243] width 51 height 23
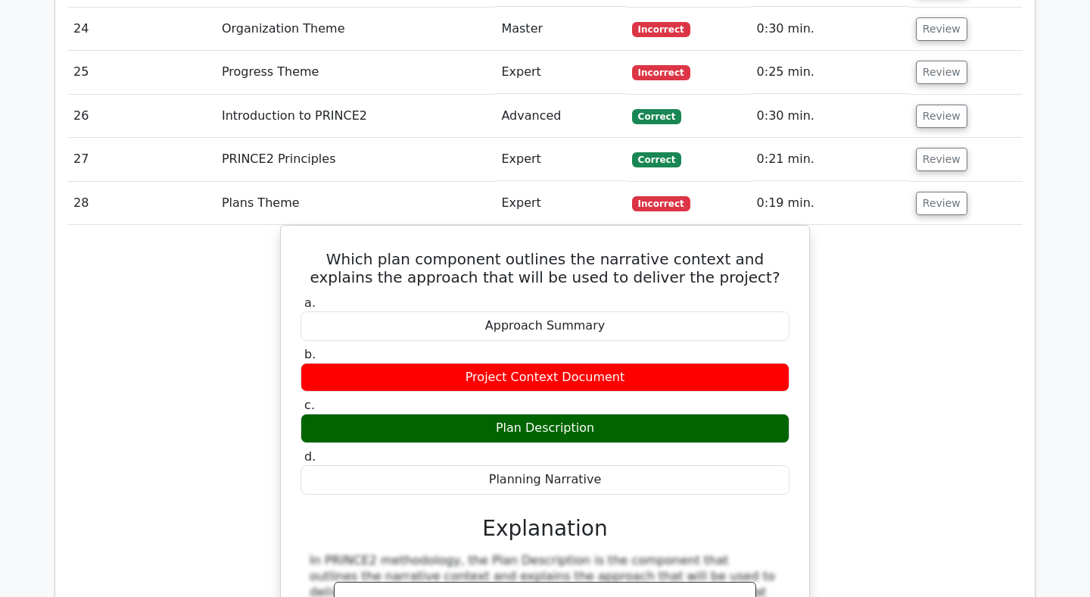
scroll to position [2392, 0]
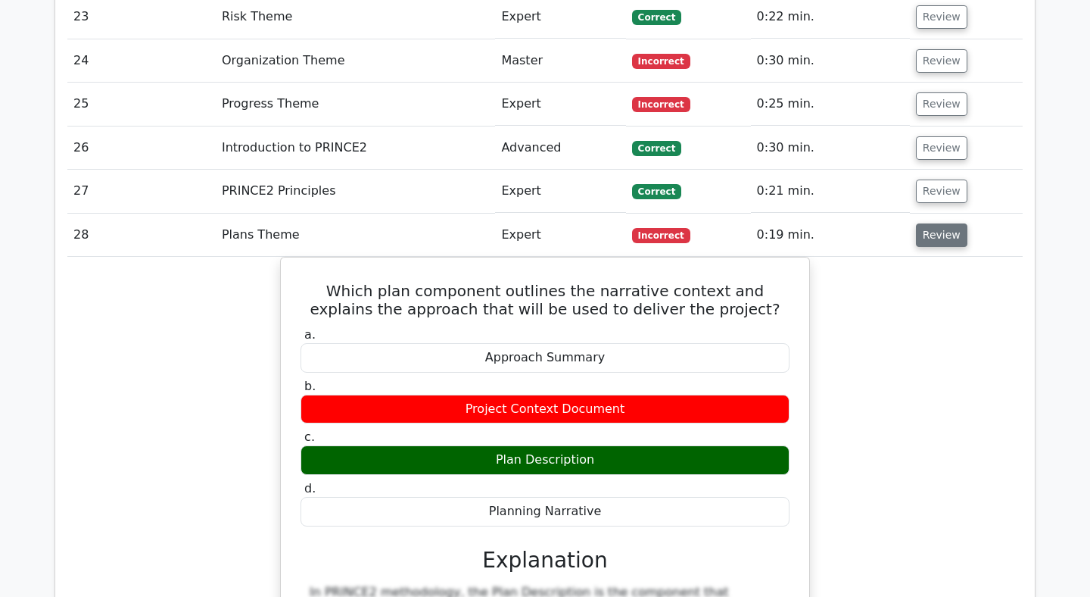
click at [928, 223] on button "Review" at bounding box center [941, 234] width 51 height 23
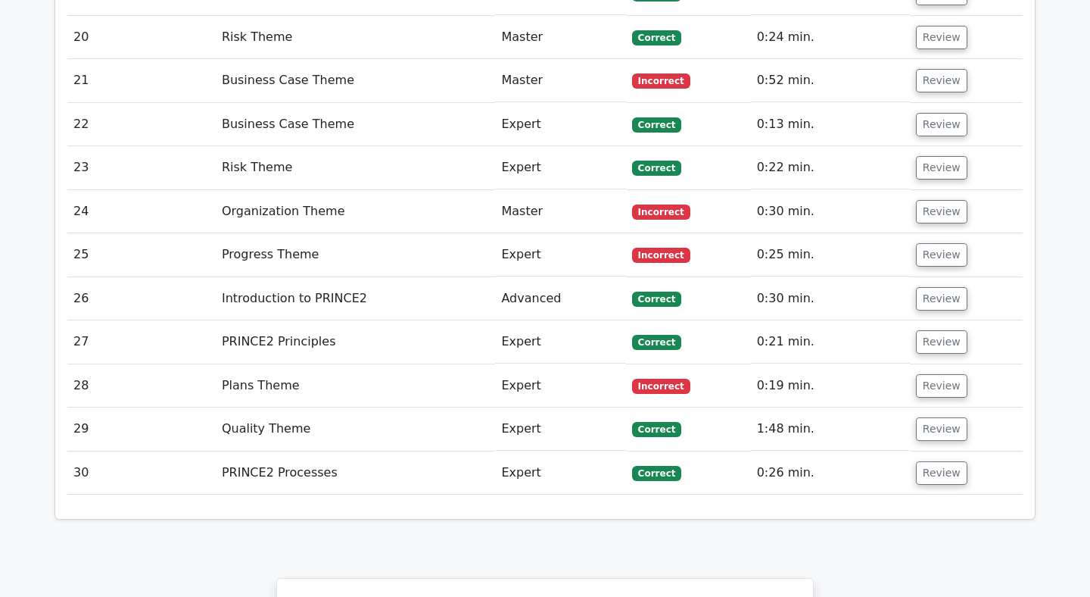
scroll to position [2241, 0]
click at [933, 201] on button "Review" at bounding box center [941, 212] width 51 height 23
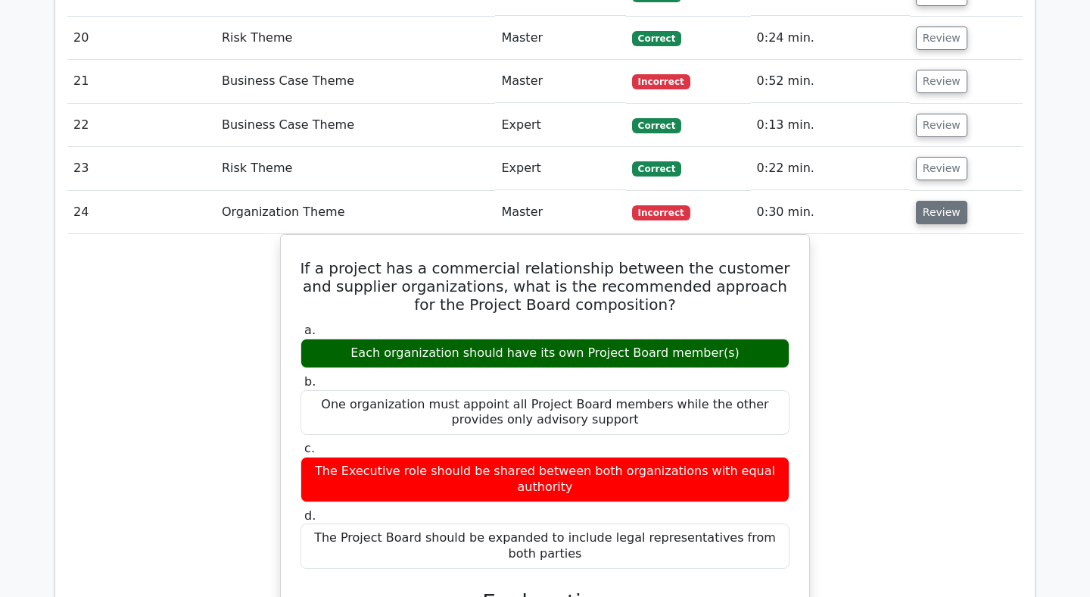
click at [930, 201] on button "Review" at bounding box center [941, 212] width 51 height 23
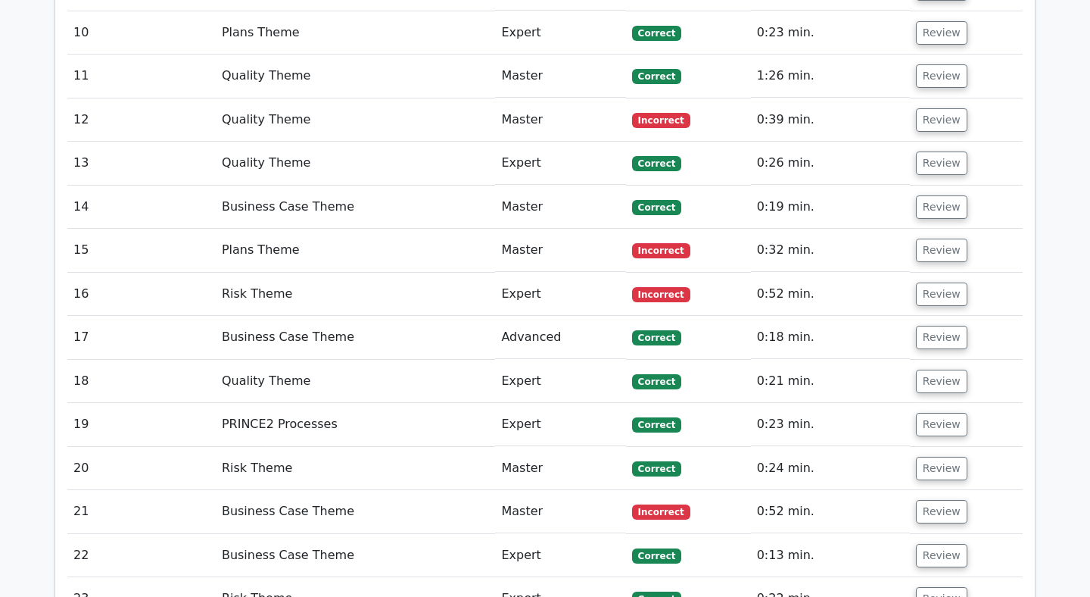
scroll to position [1808, 0]
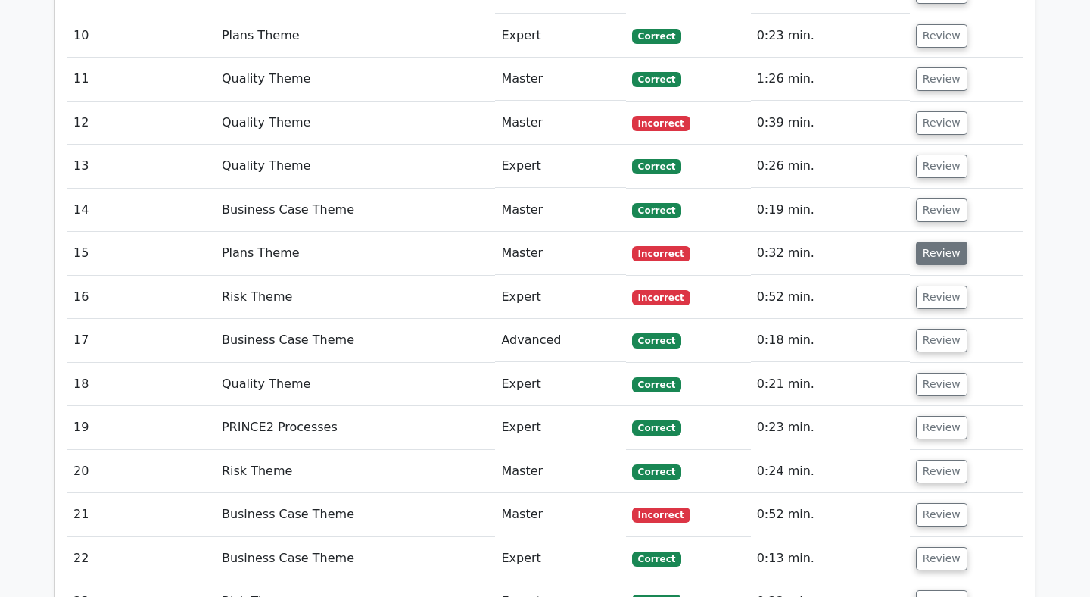
click at [936, 242] on button "Review" at bounding box center [941, 253] width 51 height 23
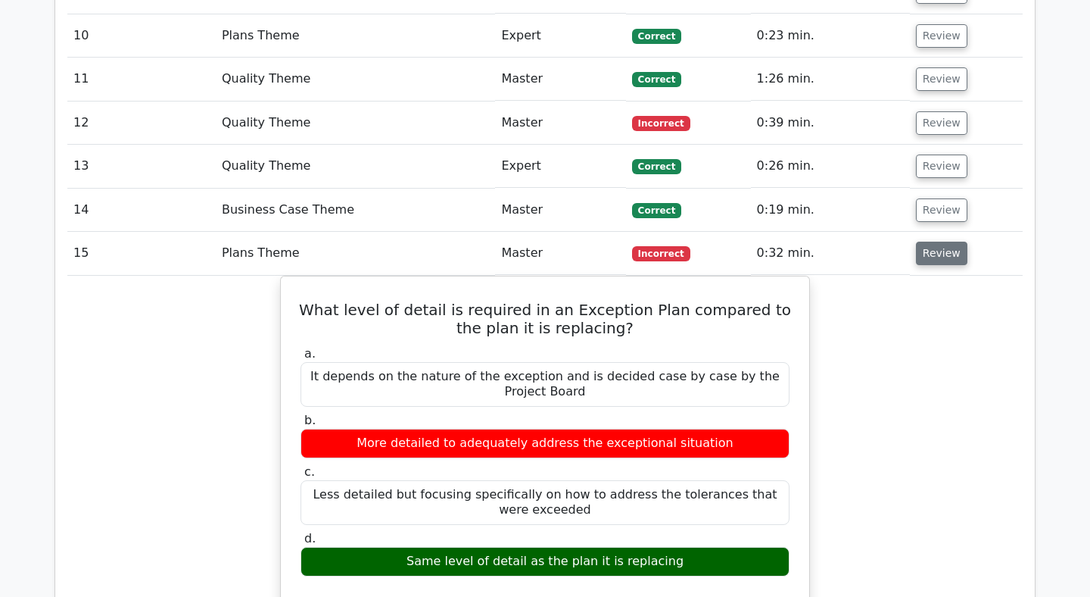
click at [936, 242] on button "Review" at bounding box center [941, 253] width 51 height 23
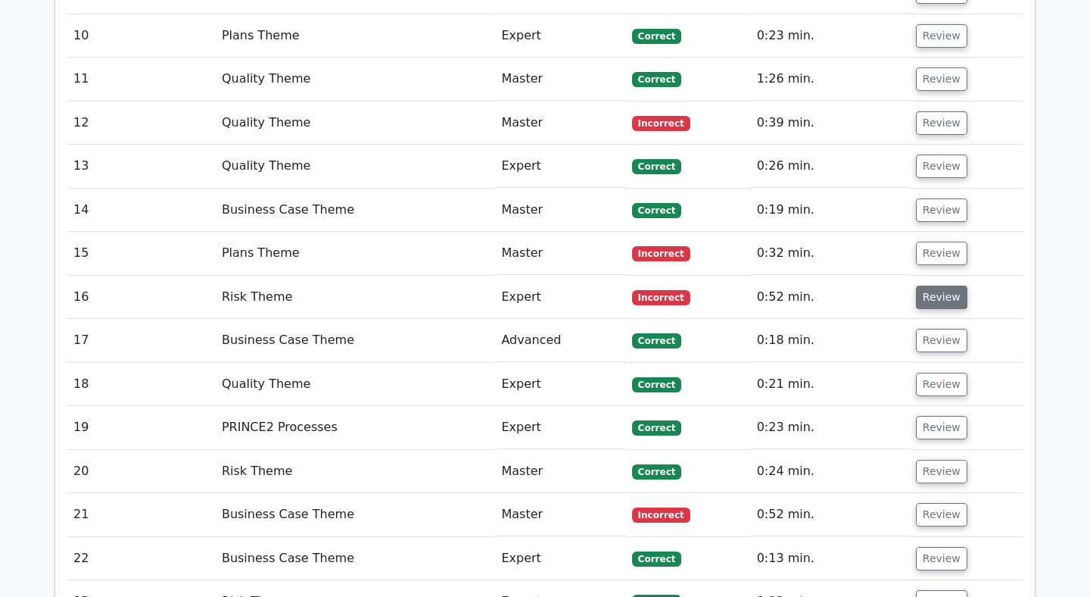
click at [924, 285] on button "Review" at bounding box center [941, 296] width 51 height 23
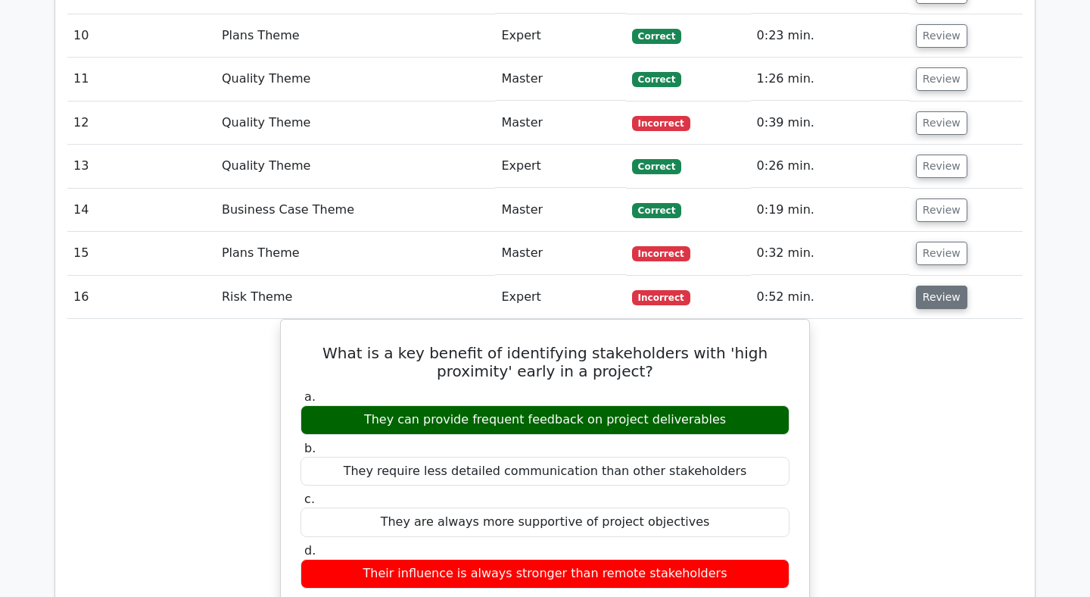
click at [924, 285] on button "Review" at bounding box center [941, 296] width 51 height 23
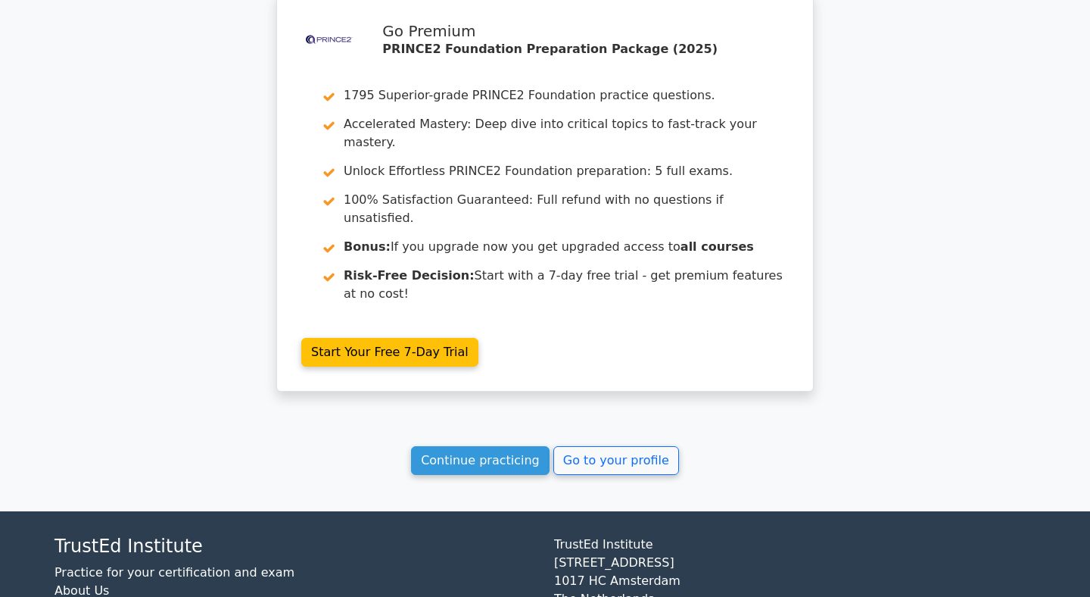
scroll to position [2848, 0]
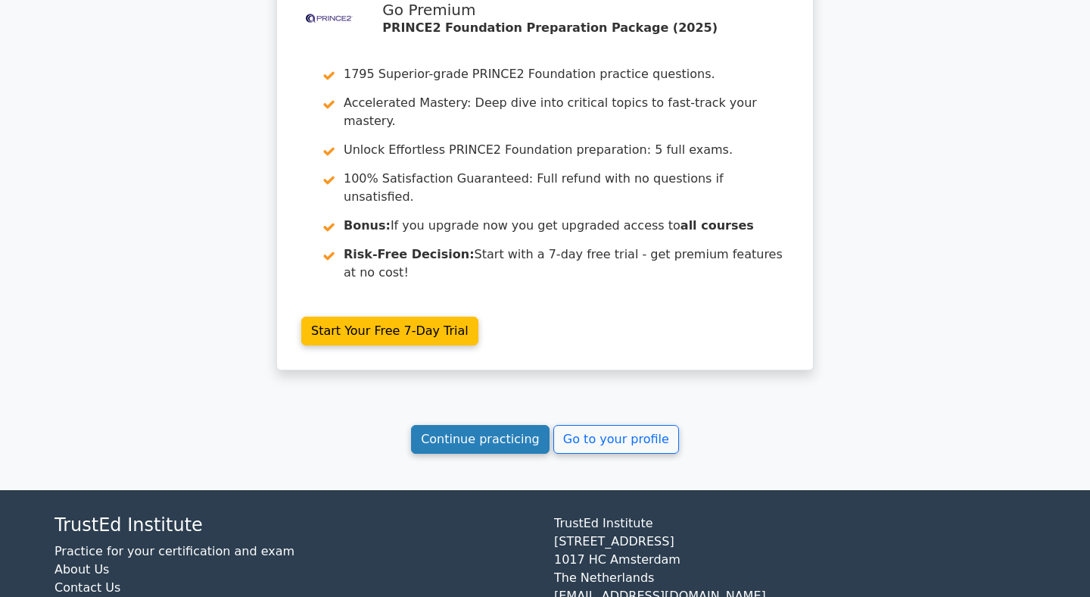
click at [469, 425] on link "Continue practicing" at bounding box center [480, 439] width 139 height 29
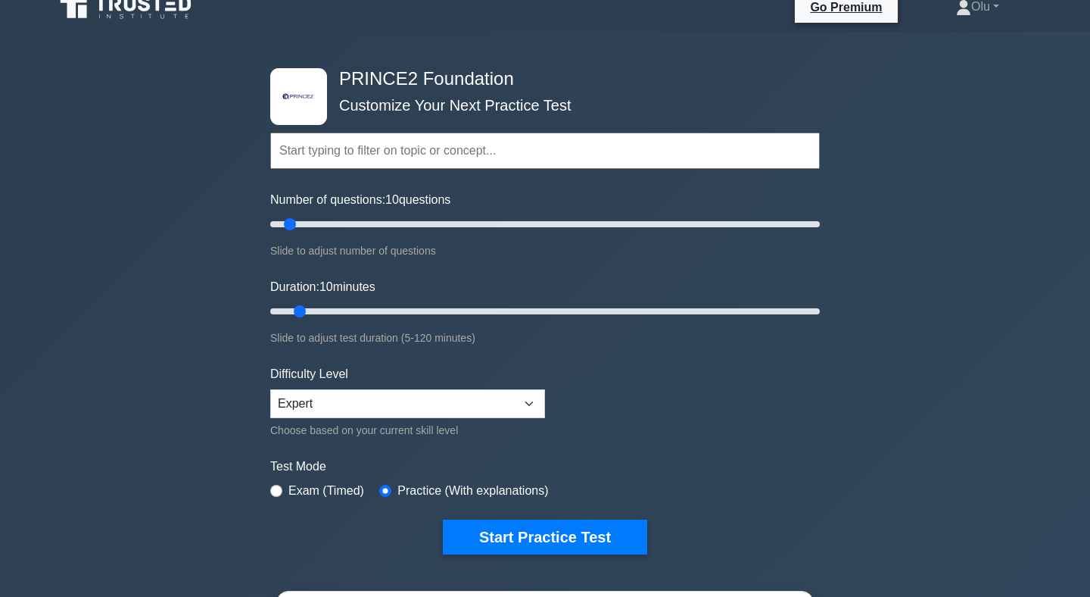
scroll to position [20, 0]
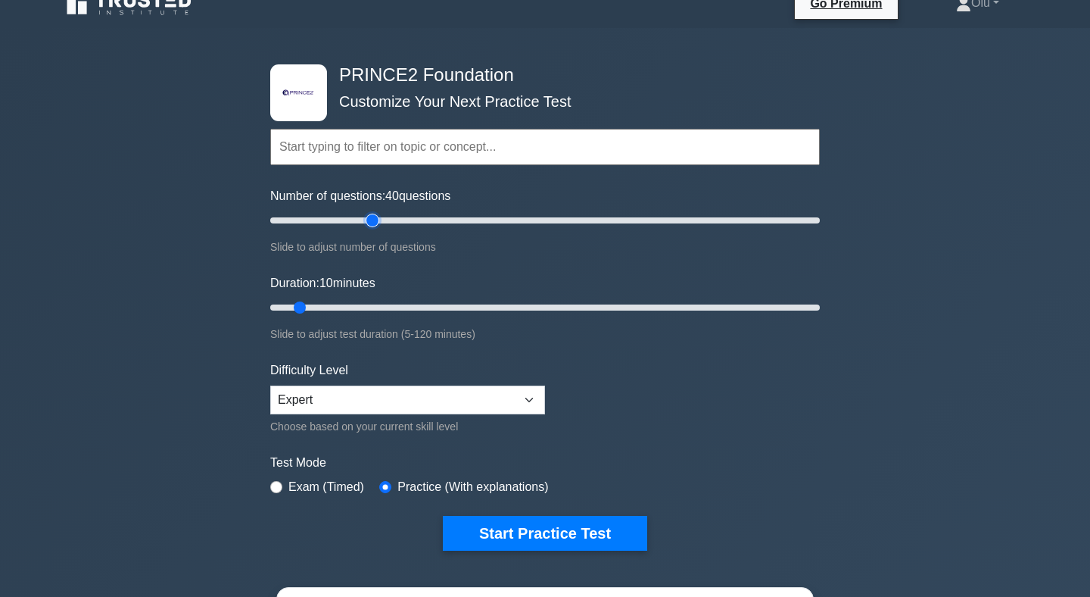
type input "40"
click at [368, 220] on input "Number of questions: 40 questions" at bounding box center [545, 220] width 550 height 18
click at [354, 306] on input "Duration: 10 minutes" at bounding box center [545, 307] width 550 height 18
click at [364, 306] on input "Duration: 20 minutes" at bounding box center [545, 307] width 550 height 18
type input "30"
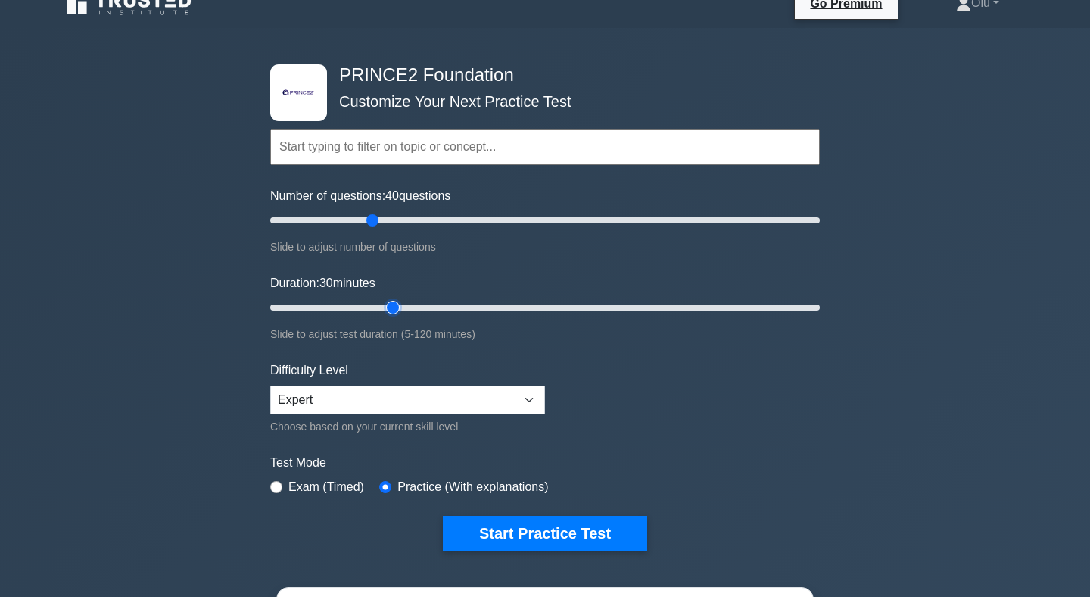
click at [387, 306] on input "Duration: 30 minutes" at bounding box center [545, 307] width 550 height 18
click at [420, 217] on input "Number of questions: 40 questions" at bounding box center [545, 220] width 550 height 18
click at [438, 219] on input "Number of questions: 65 questions" at bounding box center [545, 220] width 550 height 18
type input "60"
click at [428, 221] on input "Number of questions: 60 questions" at bounding box center [545, 220] width 550 height 18
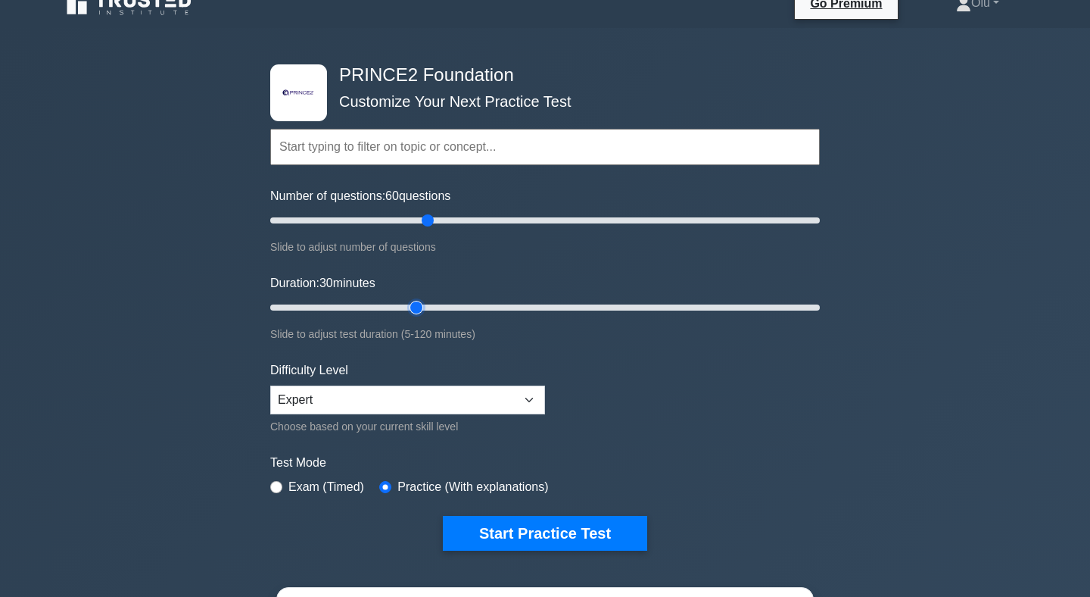
click at [413, 304] on input "Duration: 30 minutes" at bounding box center [545, 307] width 550 height 18
click at [435, 304] on input "Duration: 40 minutes" at bounding box center [545, 307] width 550 height 18
type input "45"
click at [458, 304] on input "Duration: 40 minutes" at bounding box center [545, 307] width 550 height 18
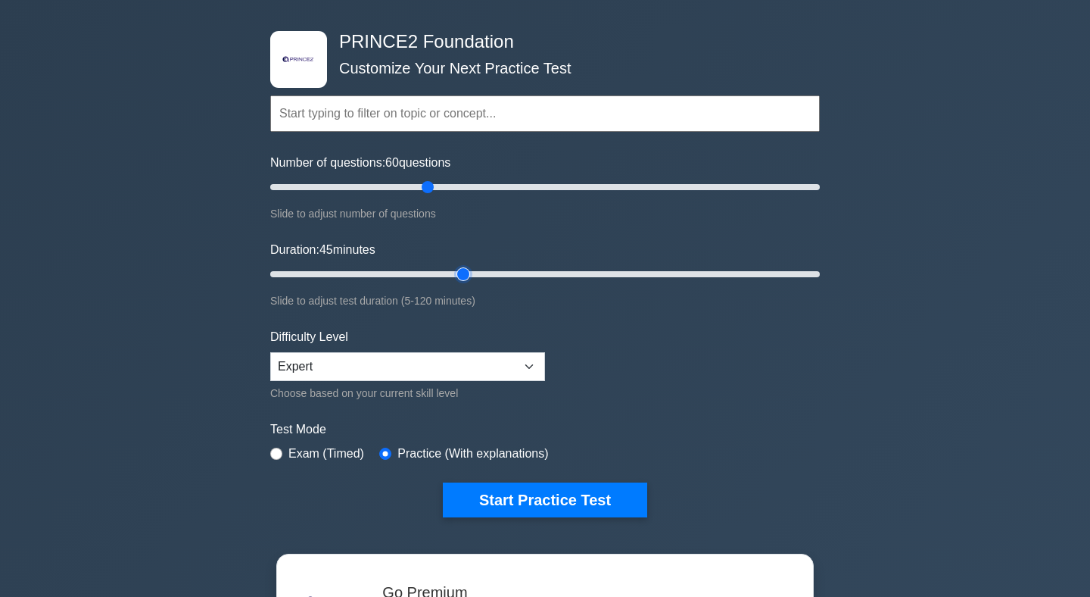
scroll to position [55, 0]
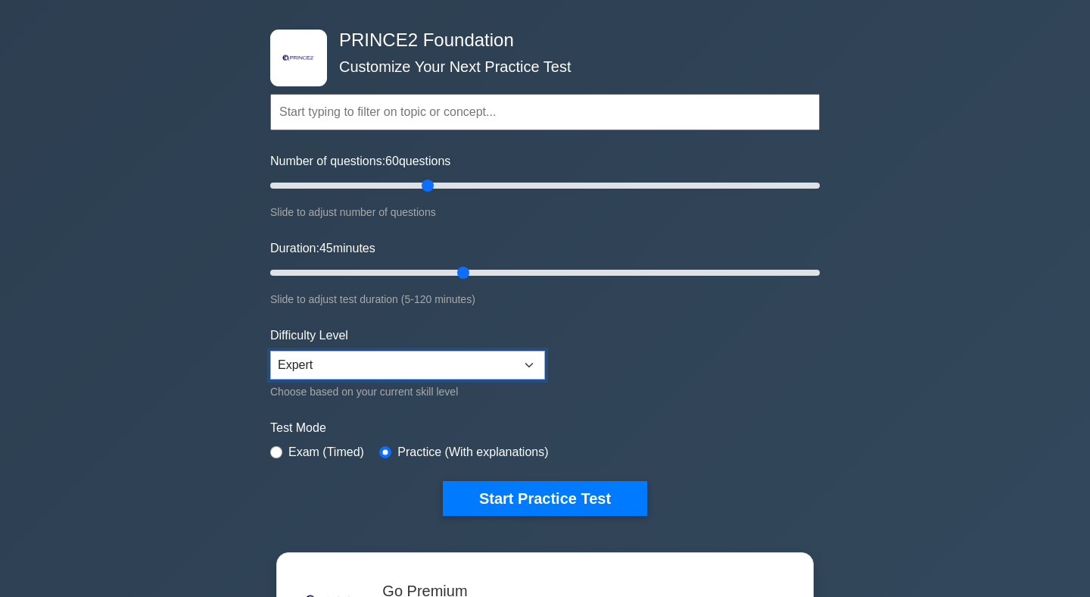
click at [512, 362] on select "Beginner Intermediate Expert" at bounding box center [407, 365] width 275 height 29
click at [270, 351] on select "Beginner Intermediate Expert" at bounding box center [407, 365] width 275 height 29
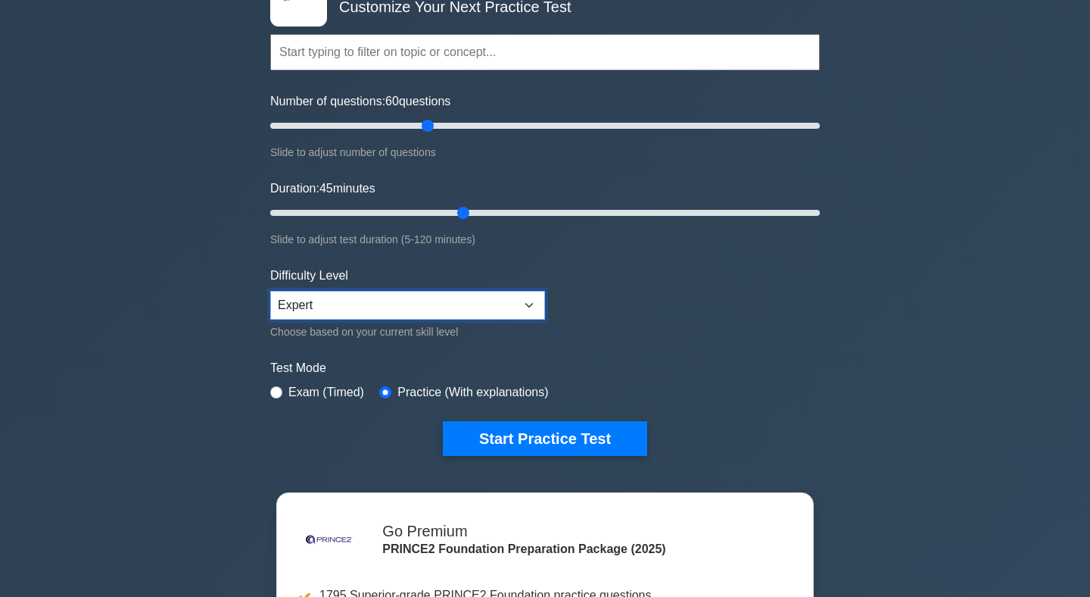
scroll to position [117, 0]
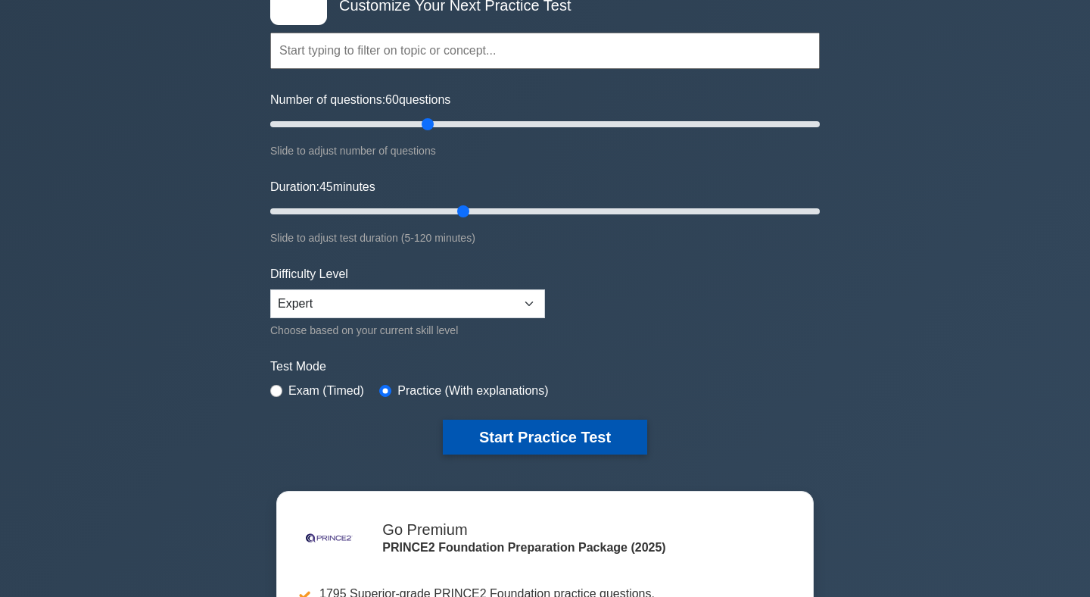
click at [572, 434] on button "Start Practice Test" at bounding box center [545, 436] width 204 height 35
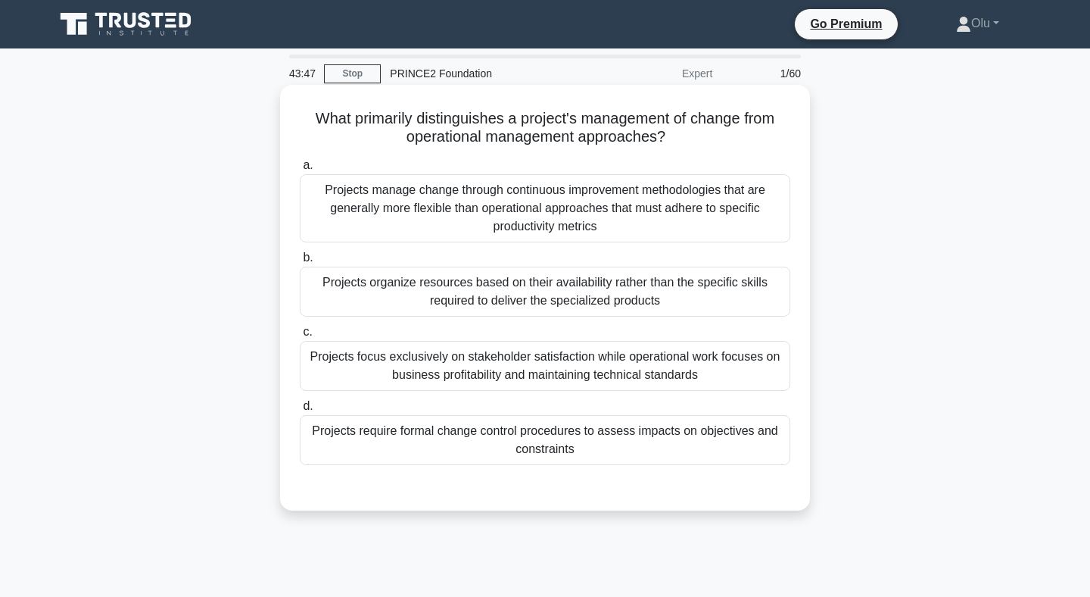
click at [569, 213] on div "Projects manage change through continuous improvement methodologies that are ge…" at bounding box center [545, 208] width 491 height 68
click at [300, 170] on input "a. Projects manage change through continuous improvement methodologies that are…" at bounding box center [300, 165] width 0 height 10
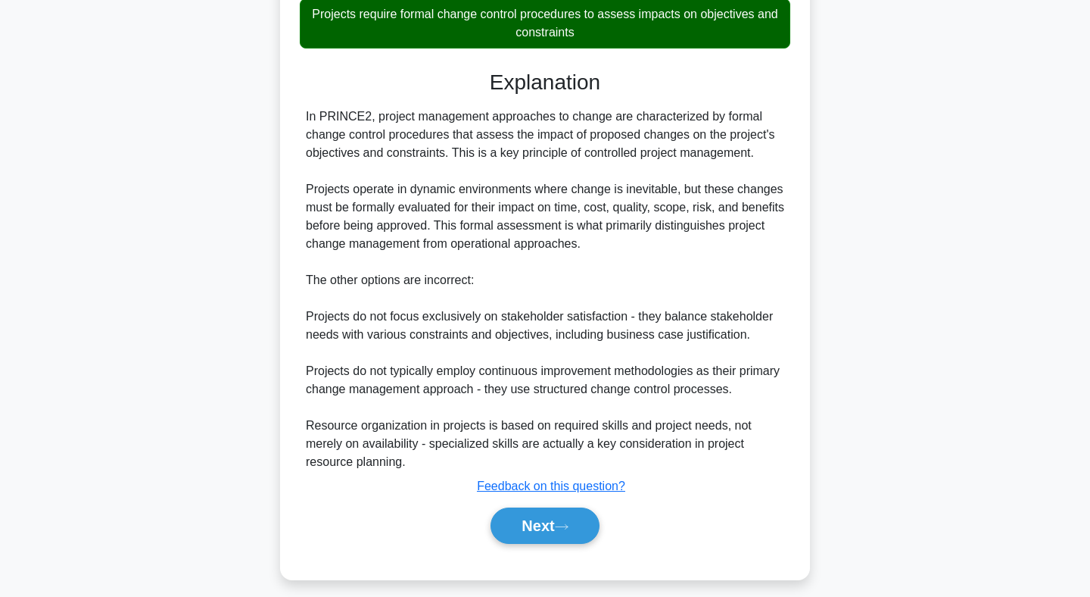
scroll to position [429, 0]
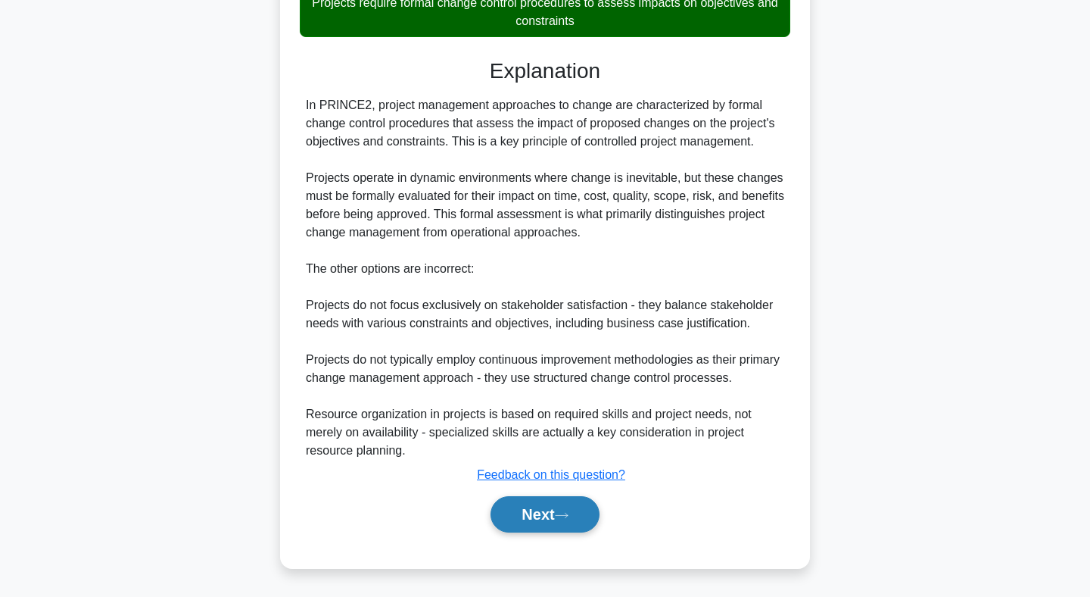
click at [573, 506] on button "Next" at bounding box center [545, 514] width 108 height 36
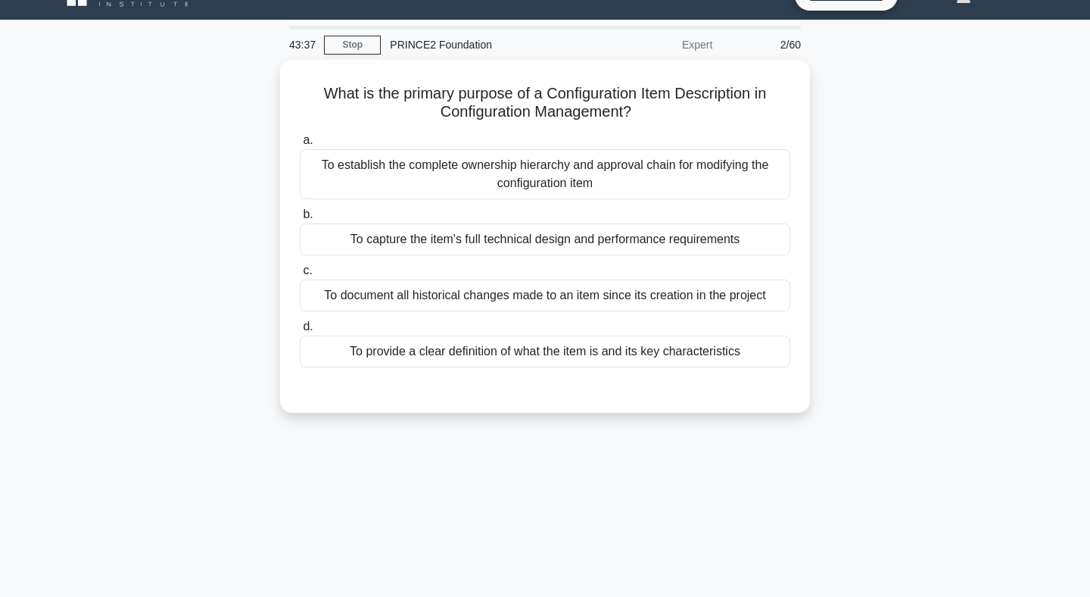
scroll to position [26, 0]
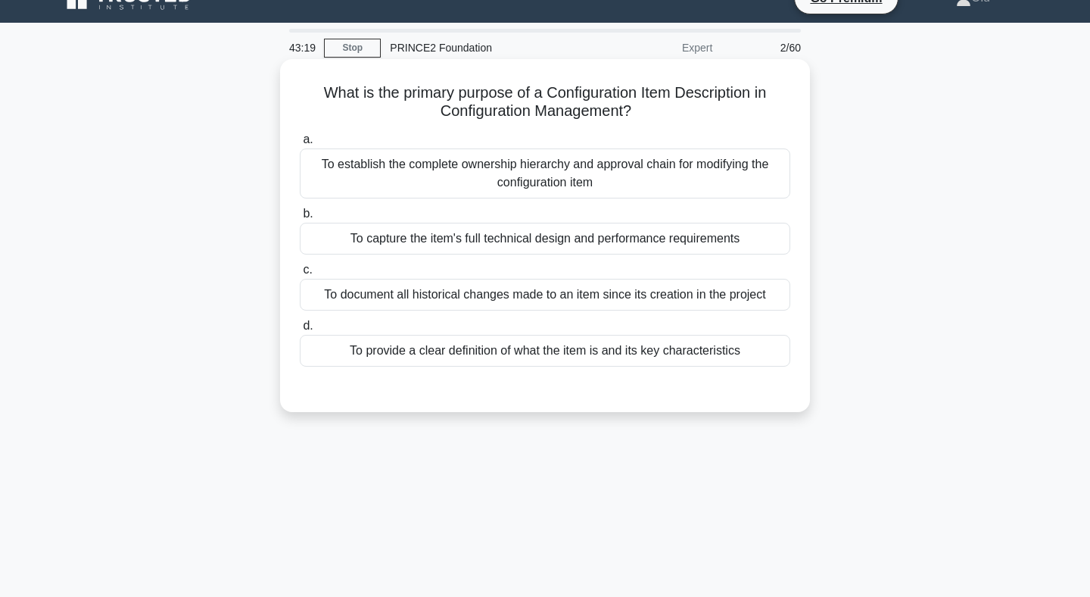
click at [555, 348] on div "To provide a clear definition of what the item is and its key characteristics" at bounding box center [545, 351] width 491 height 32
click at [300, 331] on input "d. To provide a clear definition of what the item is and its key characteristics" at bounding box center [300, 326] width 0 height 10
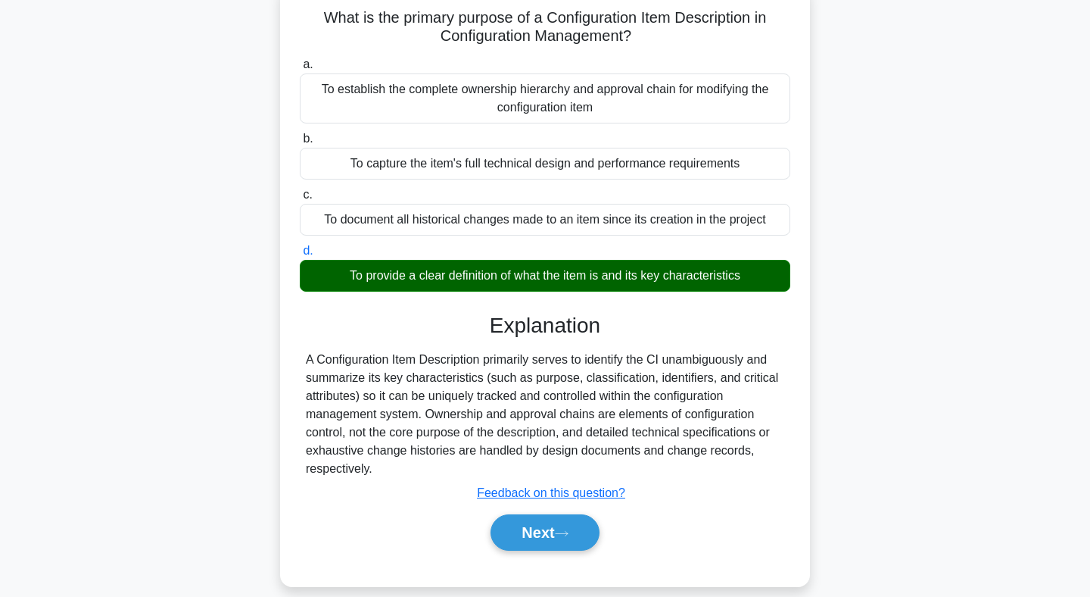
scroll to position [221, 0]
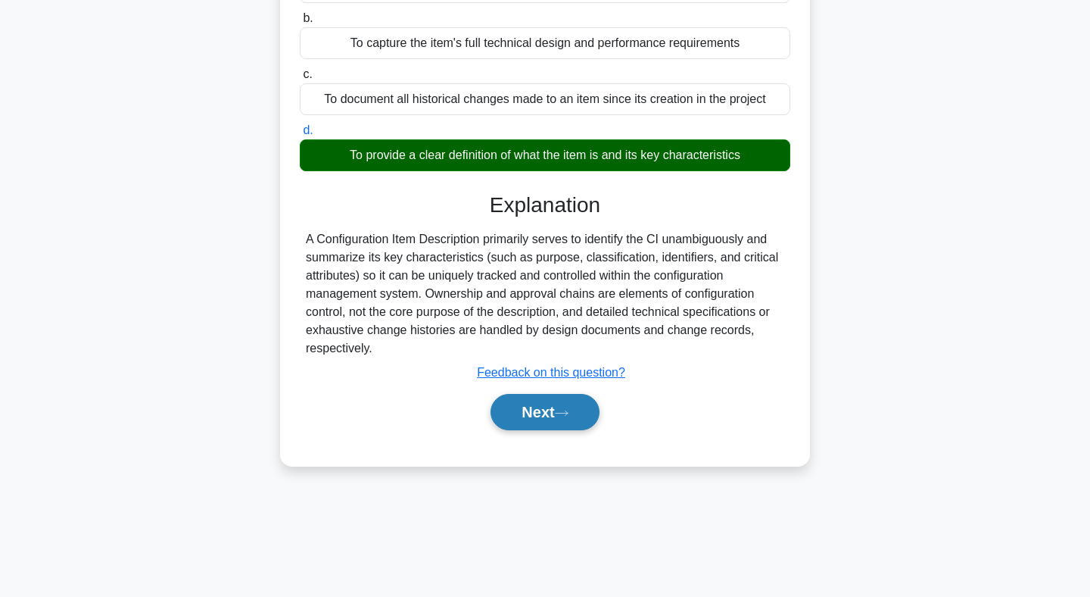
click at [560, 409] on button "Next" at bounding box center [545, 412] width 108 height 36
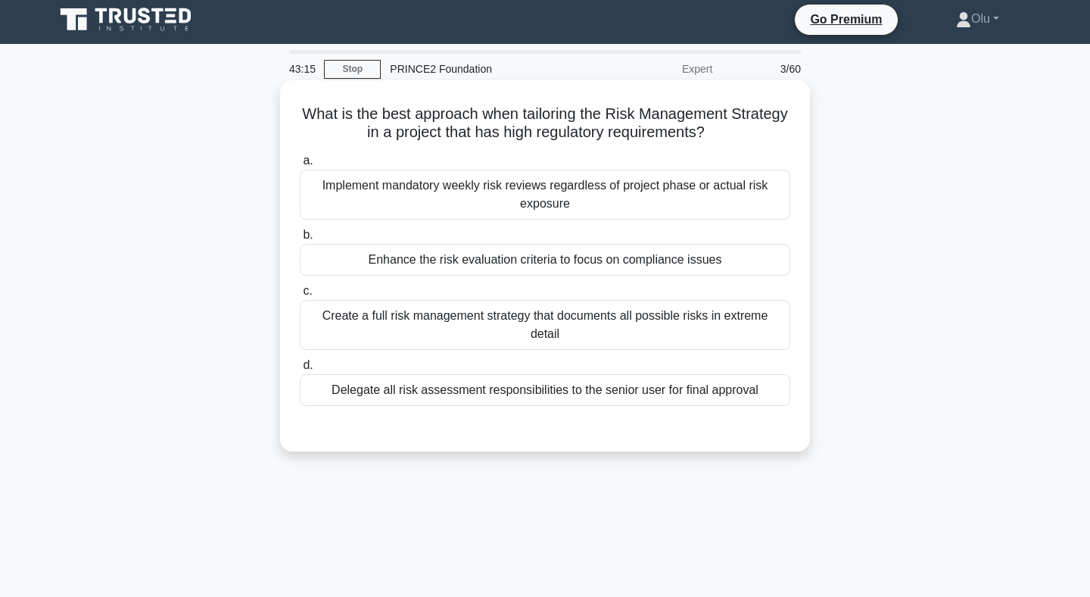
scroll to position [3, 0]
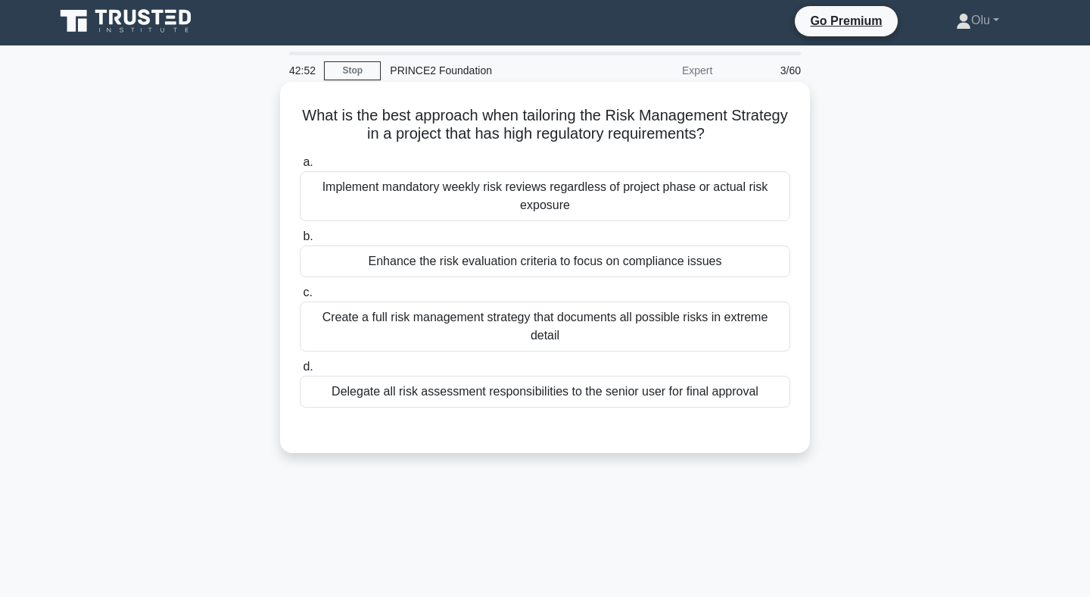
click at [573, 253] on div "Enhance the risk evaluation criteria to focus on compliance issues" at bounding box center [545, 261] width 491 height 32
click at [300, 242] on input "b. Enhance the risk evaluation criteria to focus on compliance issues" at bounding box center [300, 237] width 0 height 10
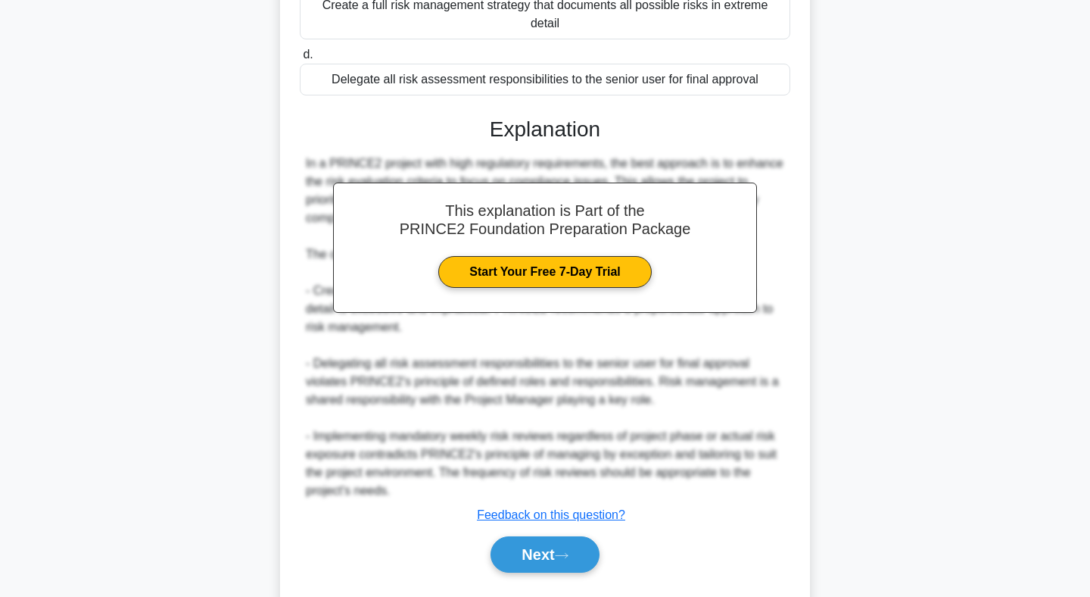
scroll to position [355, 0]
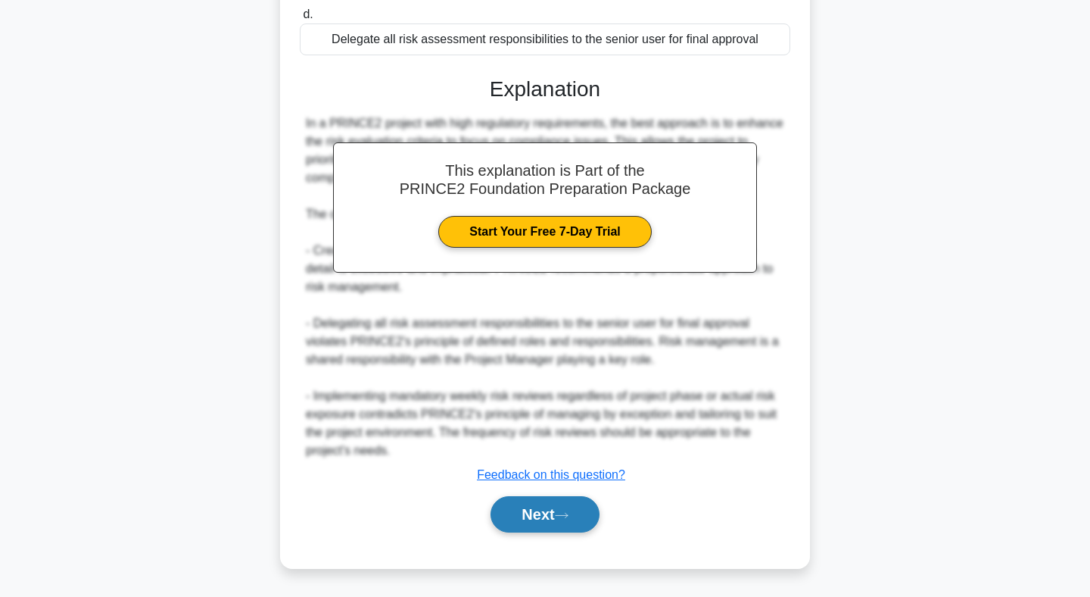
click at [531, 530] on button "Next" at bounding box center [545, 514] width 108 height 36
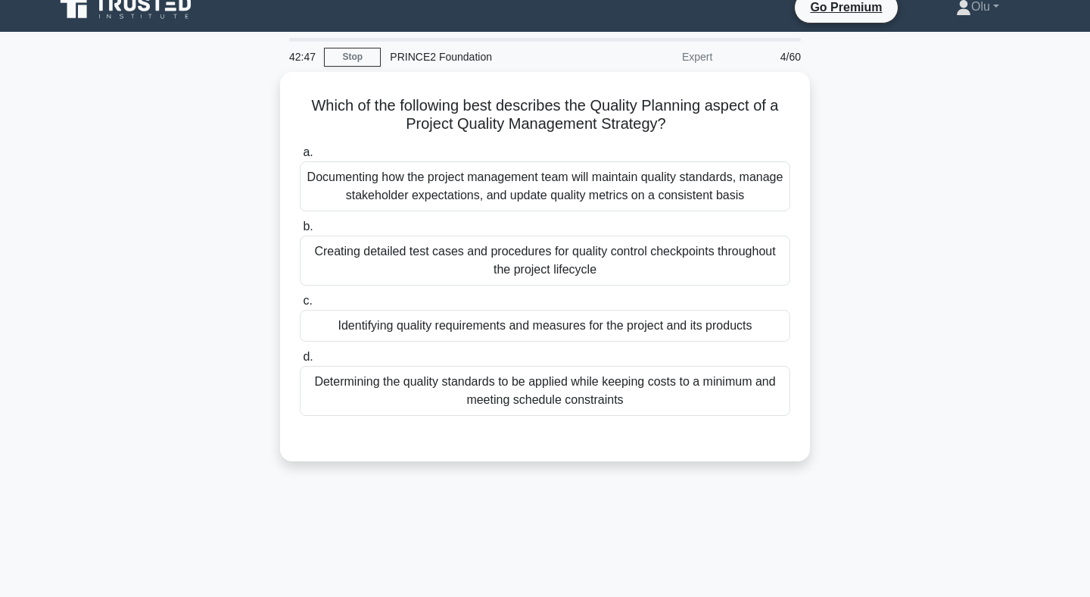
scroll to position [16, 0]
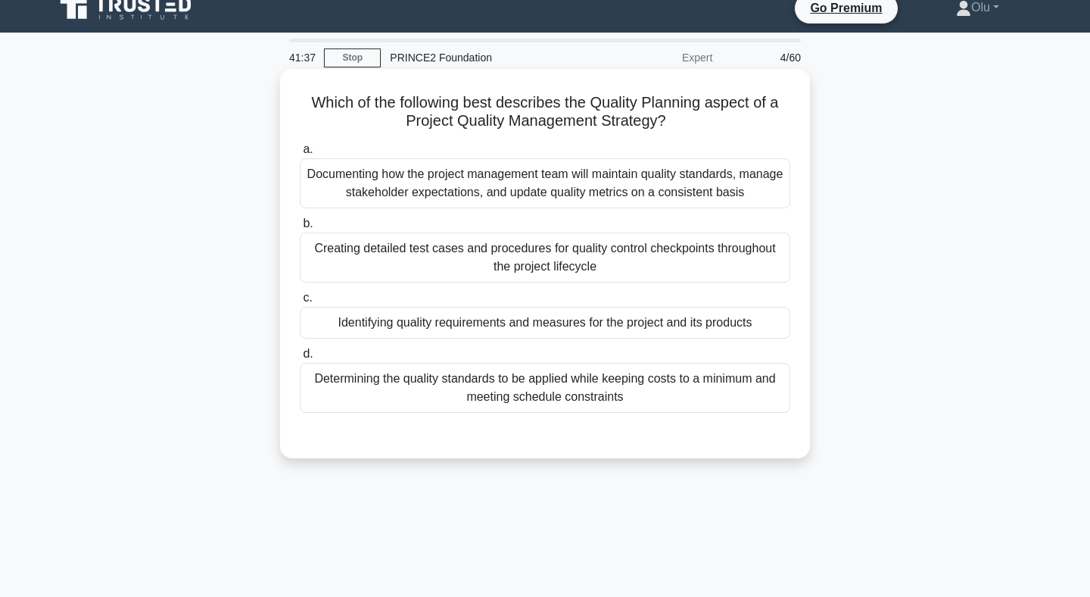
click at [493, 324] on div "Identifying quality requirements and measures for the project and its products" at bounding box center [545, 323] width 491 height 32
click at [300, 303] on input "c. Identifying quality requirements and measures for the project and its produc…" at bounding box center [300, 298] width 0 height 10
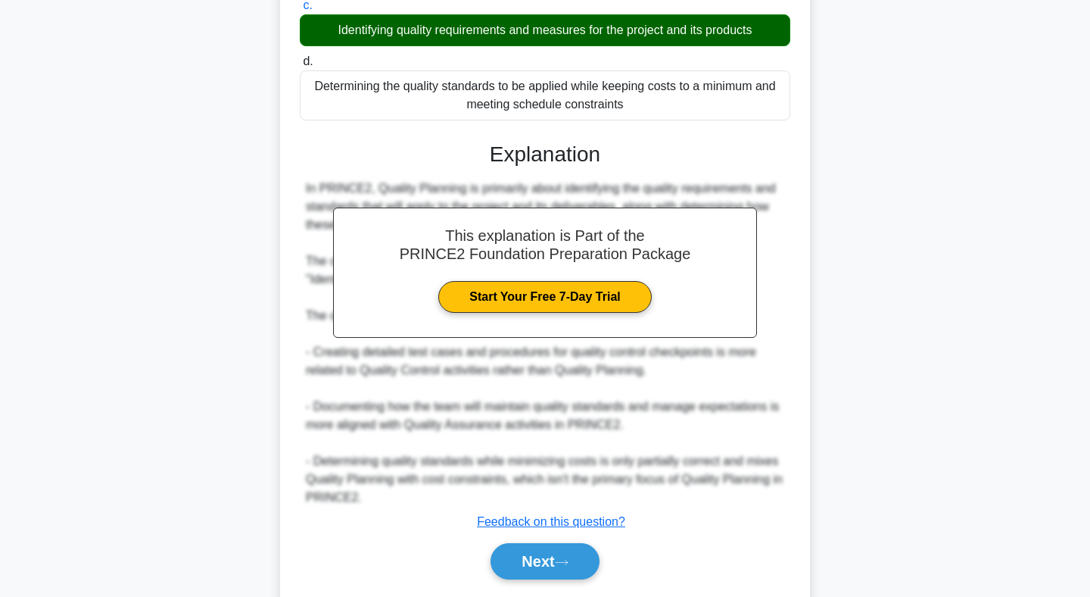
scroll to position [310, 0]
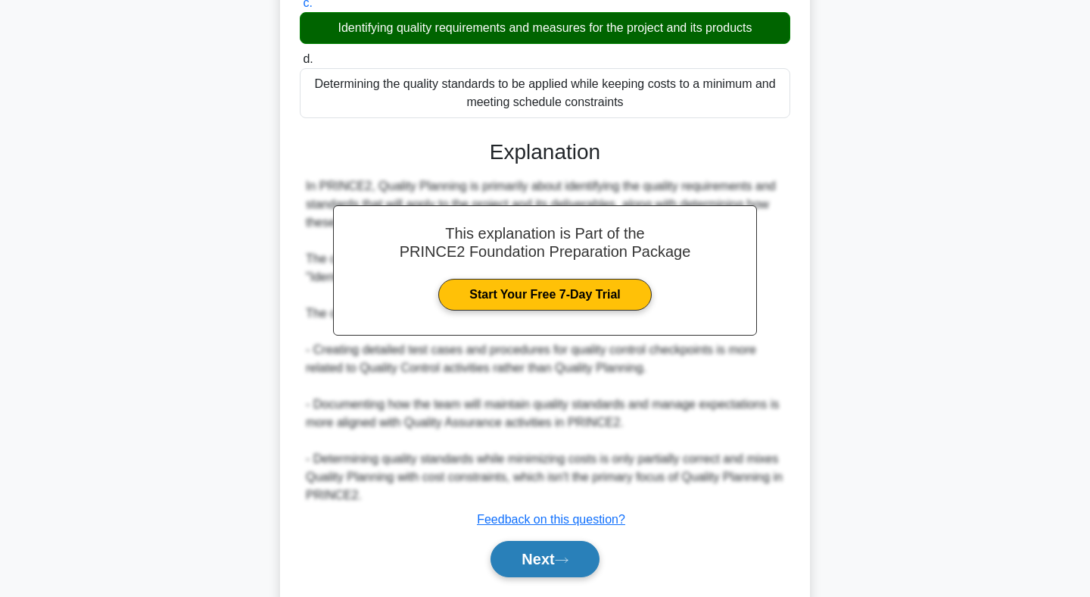
click at [546, 553] on button "Next" at bounding box center [545, 559] width 108 height 36
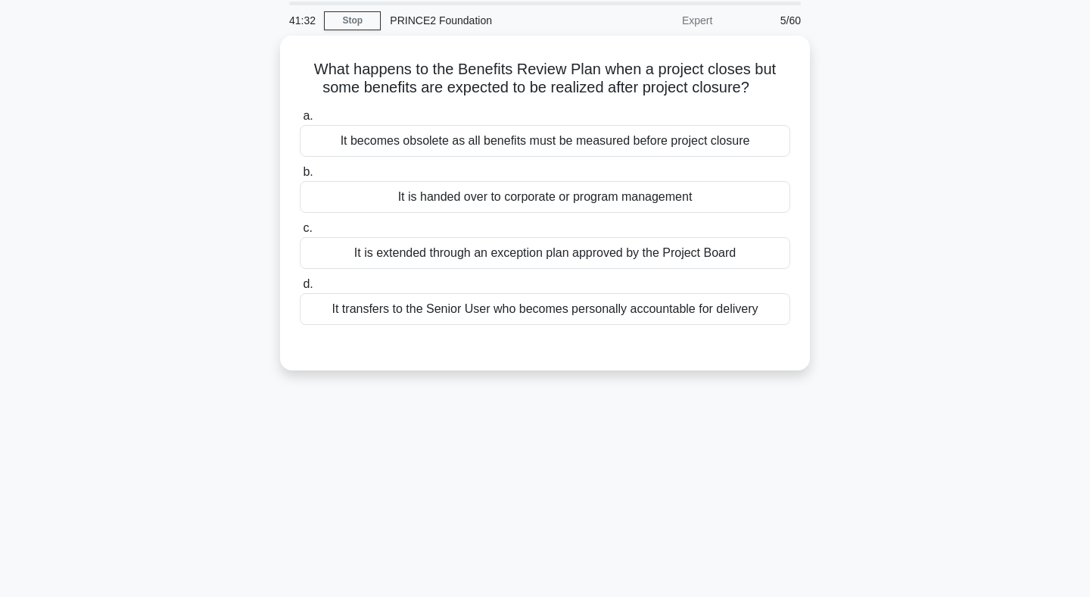
scroll to position [45, 0]
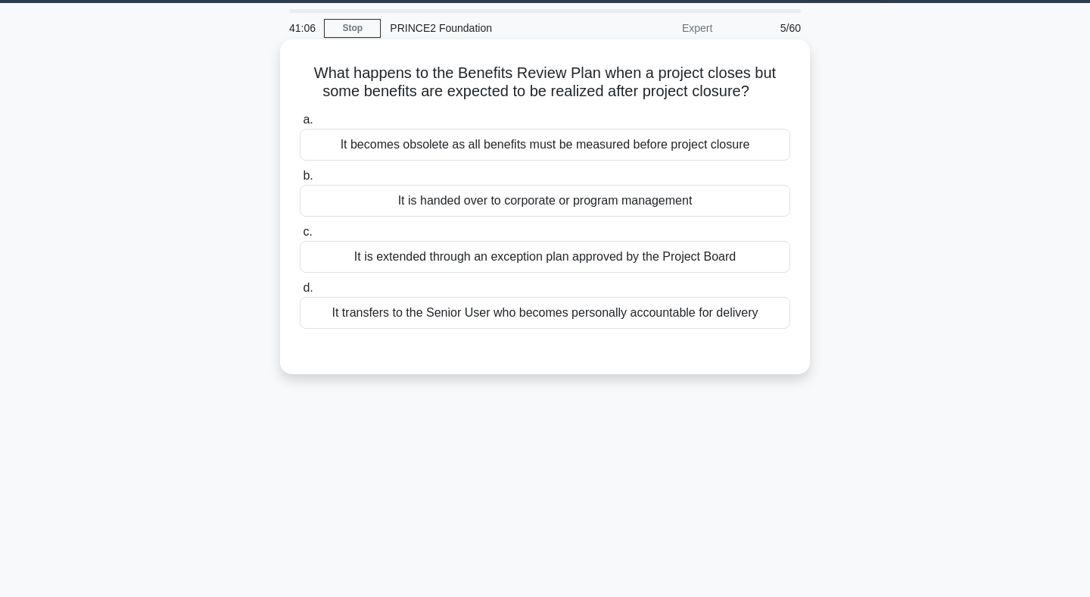
click at [567, 311] on div "It transfers to the Senior User who becomes personally accountable for delivery" at bounding box center [545, 313] width 491 height 32
click at [300, 293] on input "d. It transfers to the Senior User who becomes personally accountable for deliv…" at bounding box center [300, 288] width 0 height 10
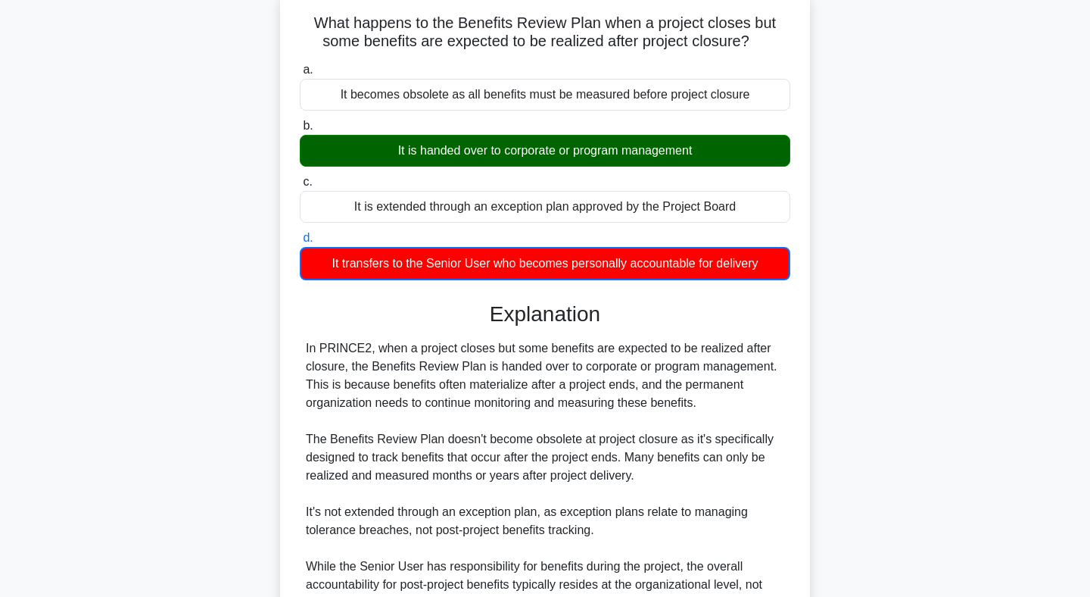
scroll to position [248, 0]
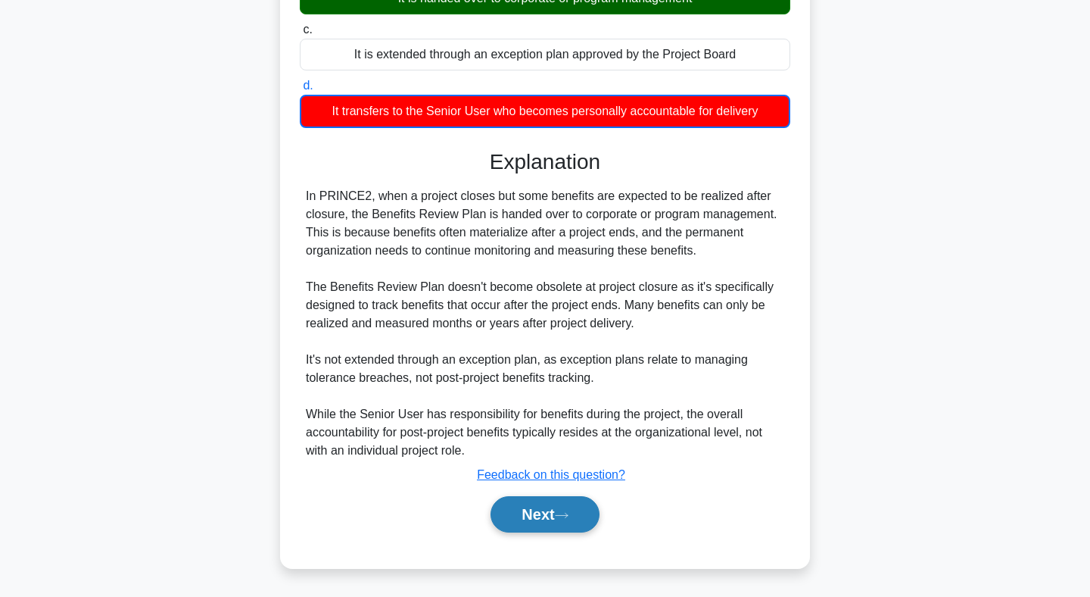
click at [535, 518] on button "Next" at bounding box center [545, 514] width 108 height 36
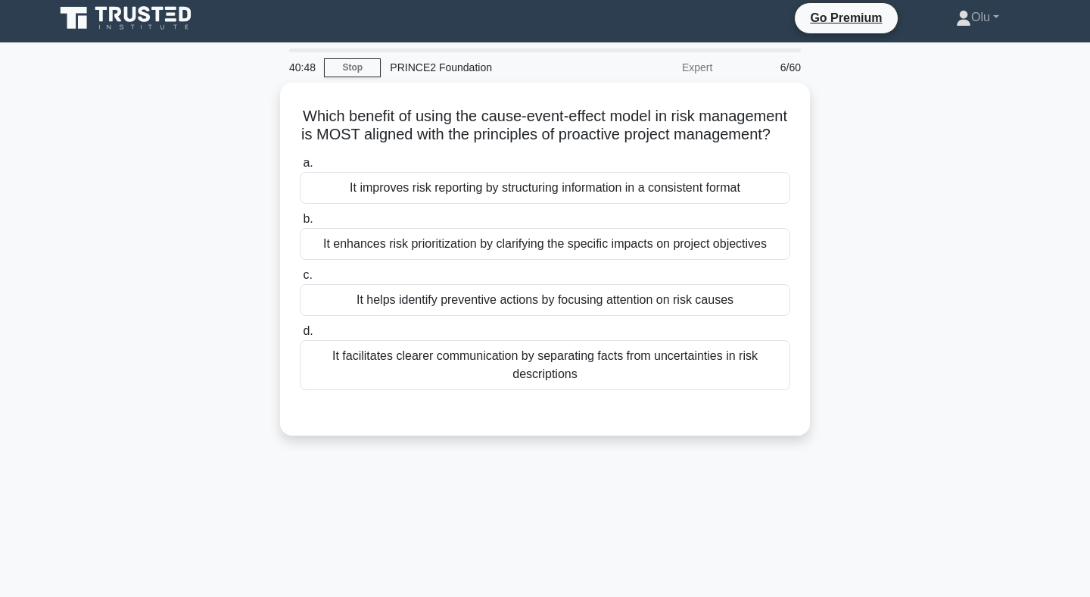
scroll to position [0, 0]
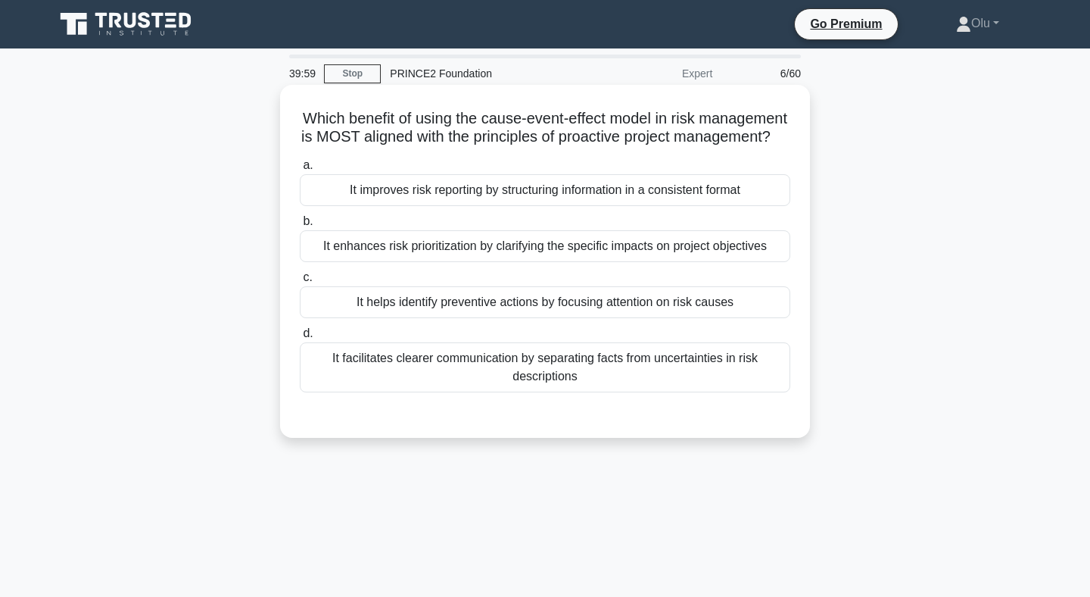
click at [599, 308] on div "It helps identify preventive actions by focusing attention on risk causes" at bounding box center [545, 302] width 491 height 32
click at [300, 282] on input "c. It helps identify preventive actions by focusing attention on risk causes" at bounding box center [300, 278] width 0 height 10
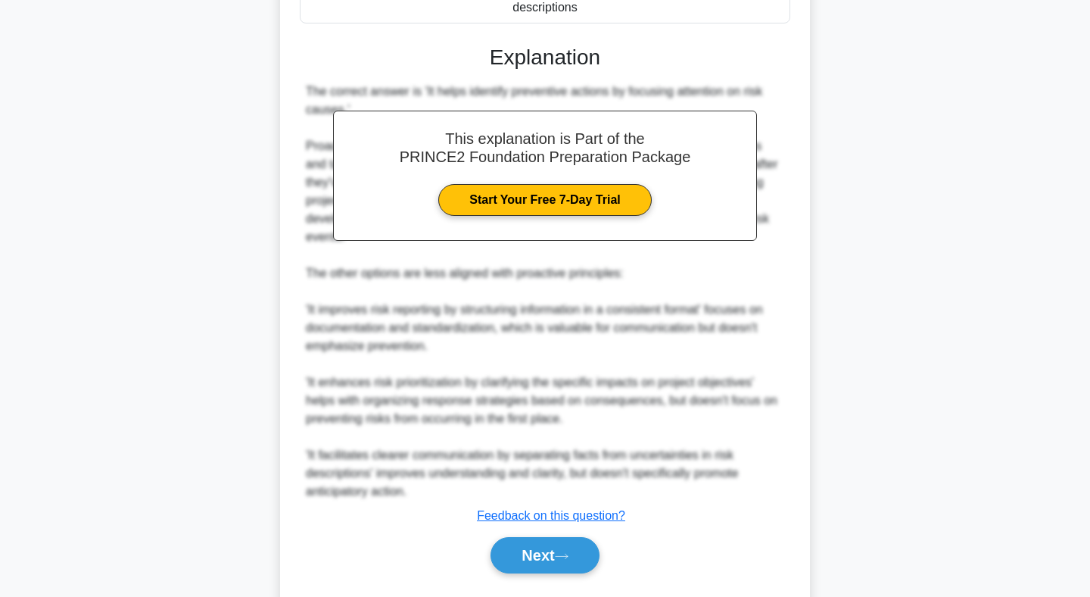
scroll to position [410, 0]
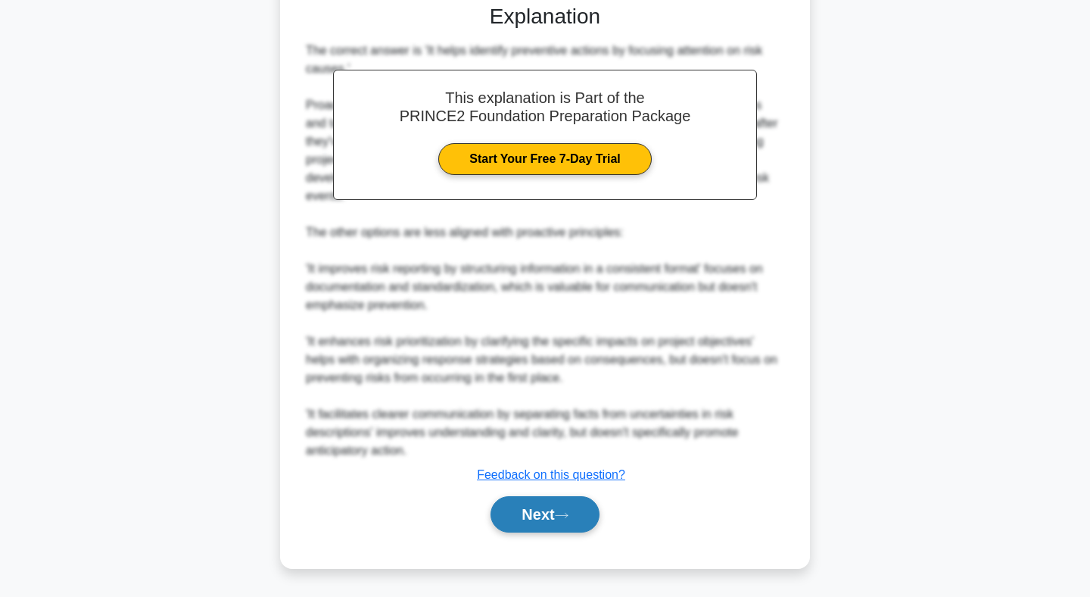
click at [538, 521] on button "Next" at bounding box center [545, 514] width 108 height 36
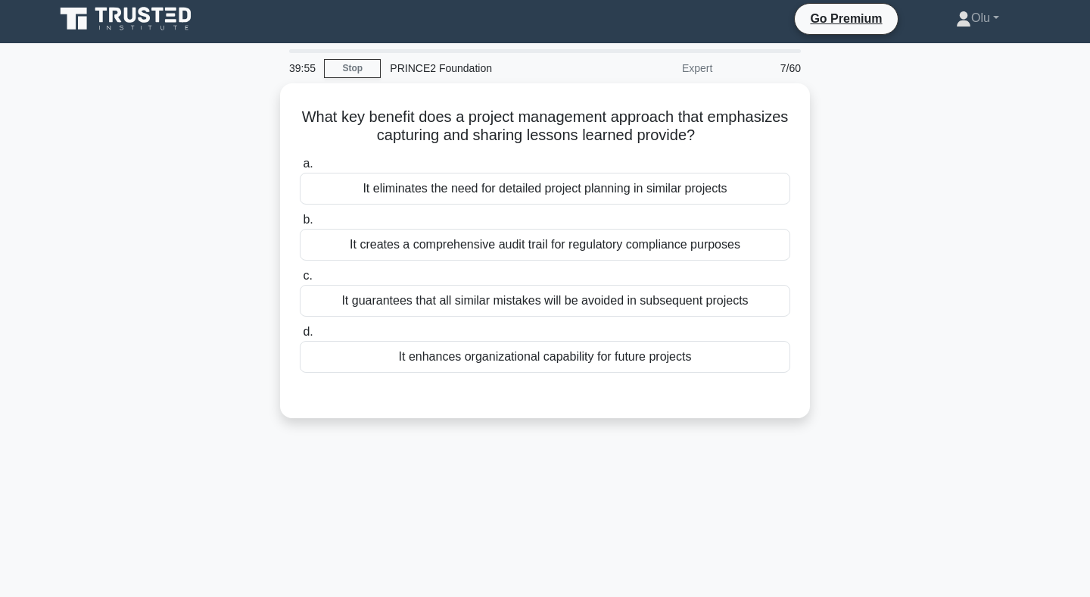
scroll to position [0, 0]
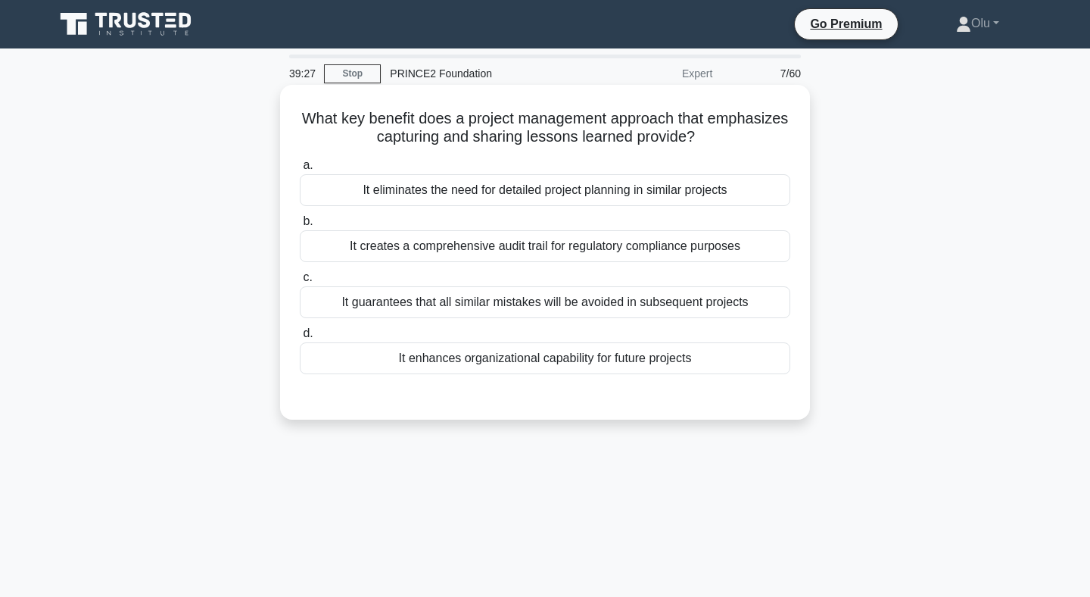
click at [580, 369] on div "It enhances organizational capability for future projects" at bounding box center [545, 358] width 491 height 32
click at [300, 338] on input "d. It enhances organizational capability for future projects" at bounding box center [300, 334] width 0 height 10
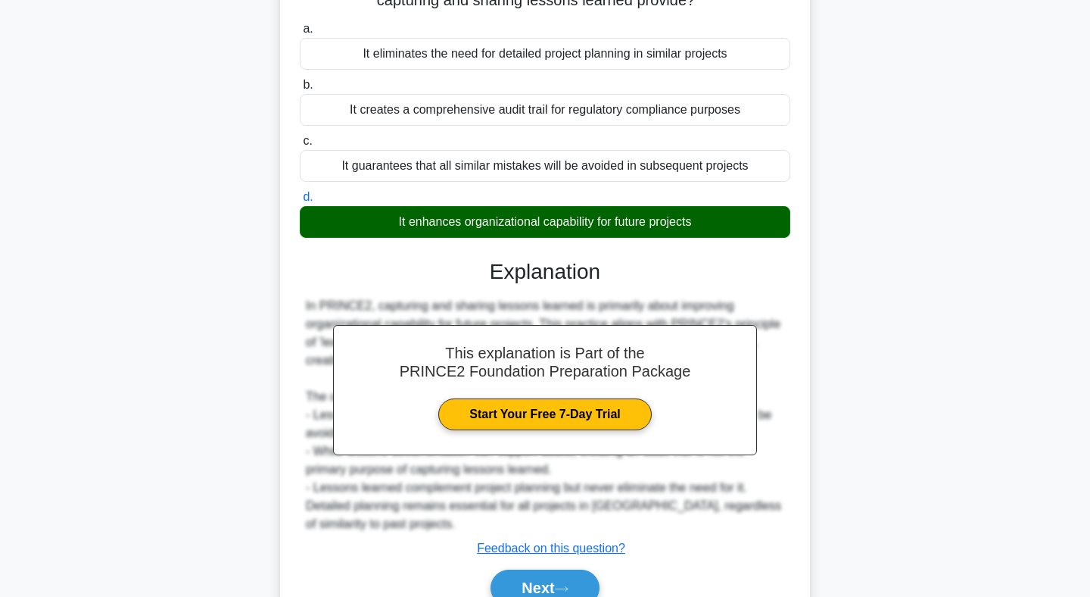
scroll to position [221, 0]
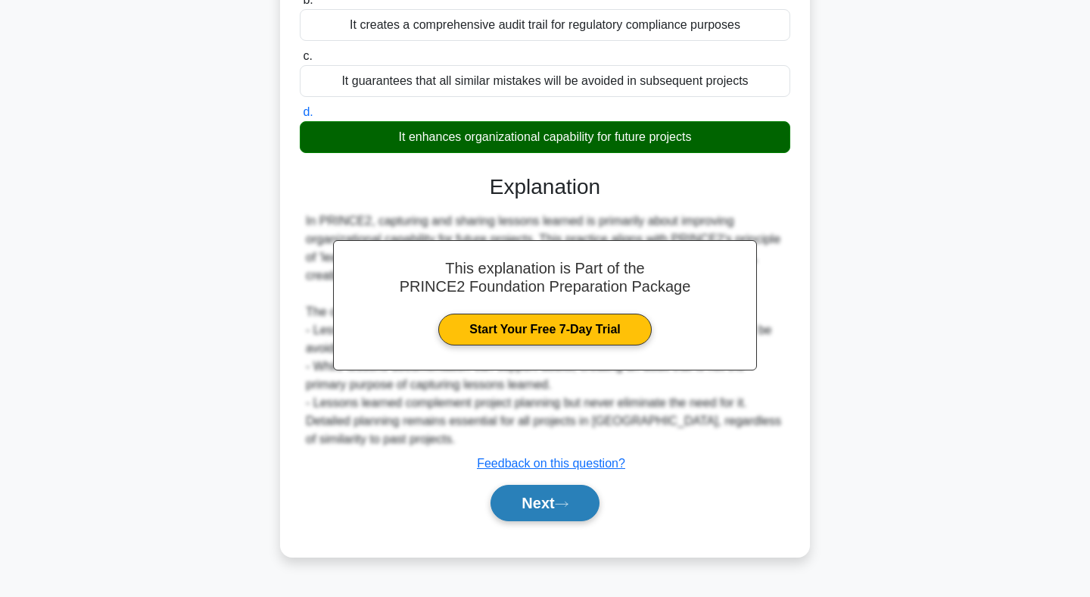
click at [550, 506] on button "Next" at bounding box center [545, 503] width 108 height 36
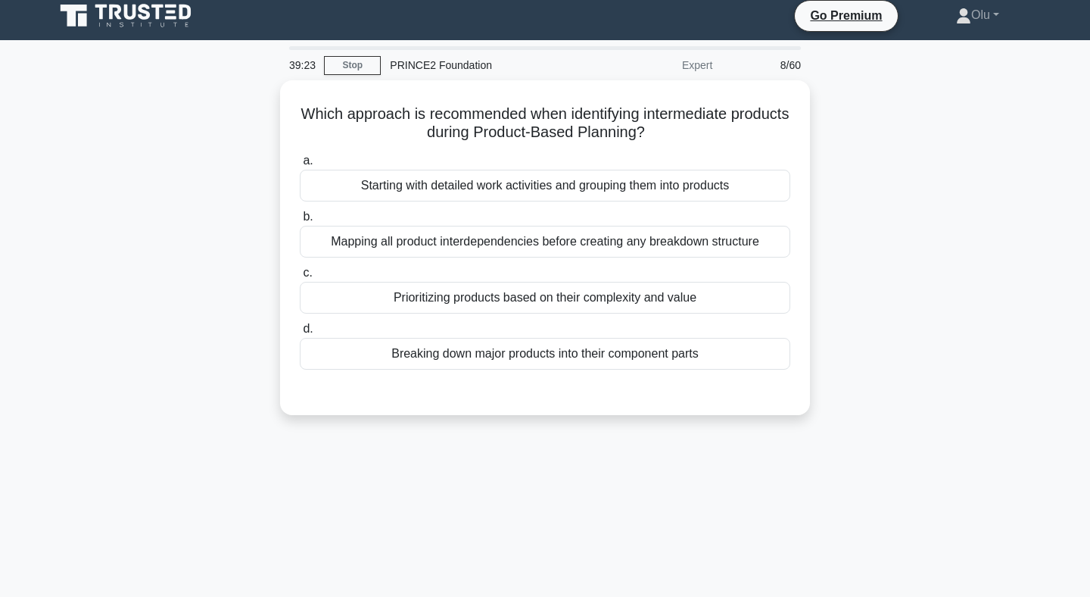
scroll to position [0, 0]
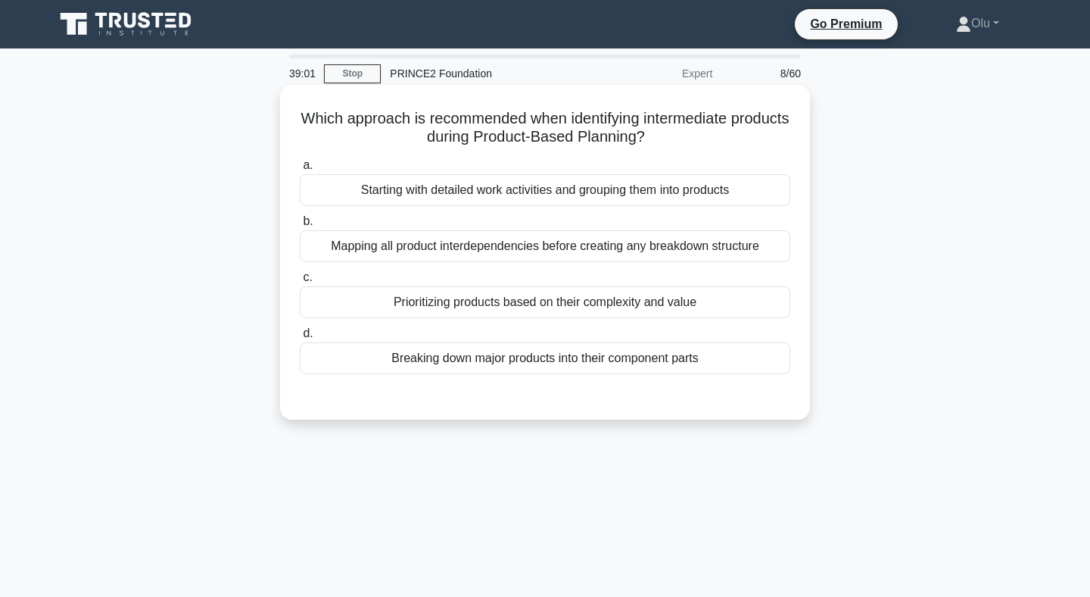
click at [553, 367] on div "Breaking down major products into their component parts" at bounding box center [545, 358] width 491 height 32
click at [300, 338] on input "d. Breaking down major products into their component parts" at bounding box center [300, 334] width 0 height 10
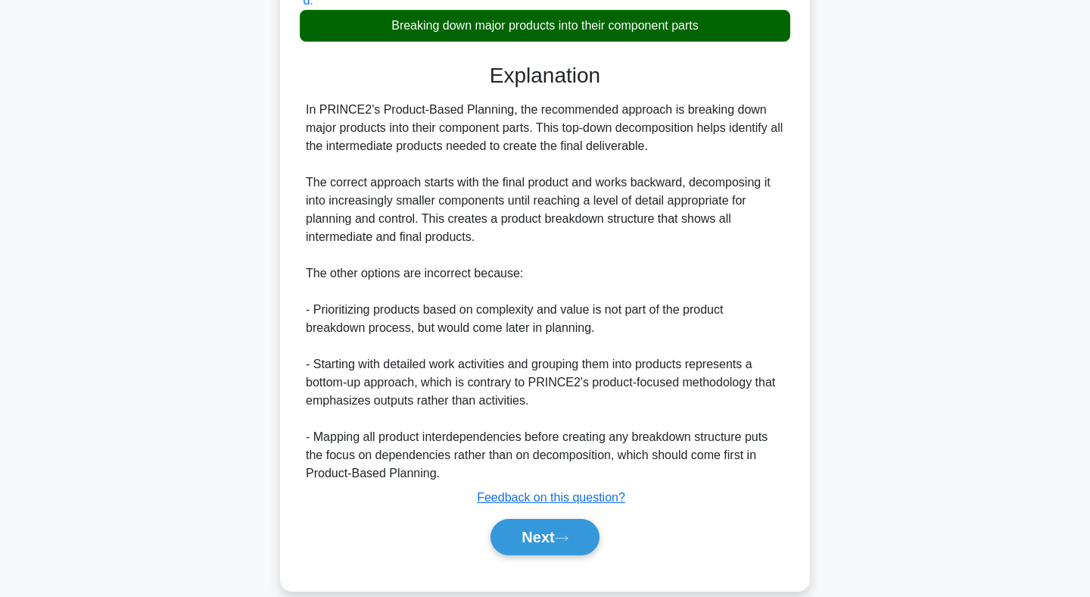
scroll to position [355, 0]
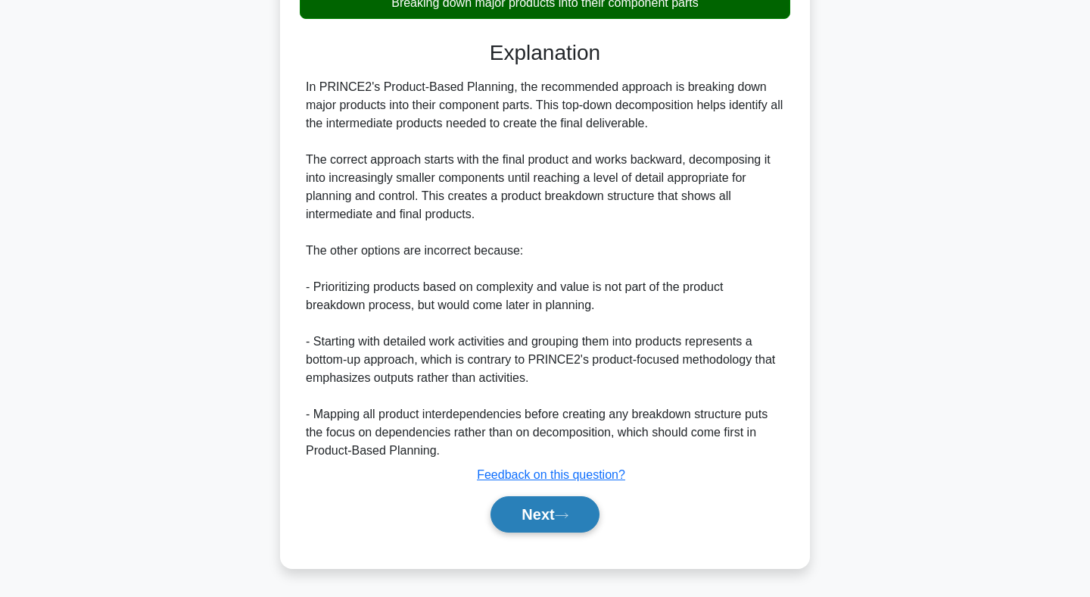
click at [544, 513] on button "Next" at bounding box center [545, 514] width 108 height 36
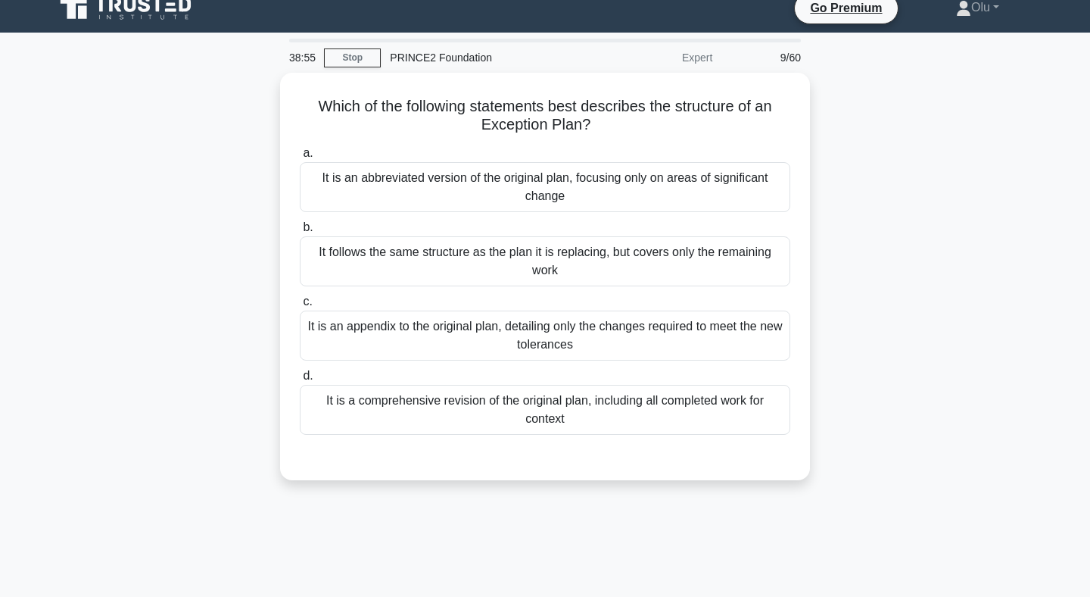
scroll to position [0, 0]
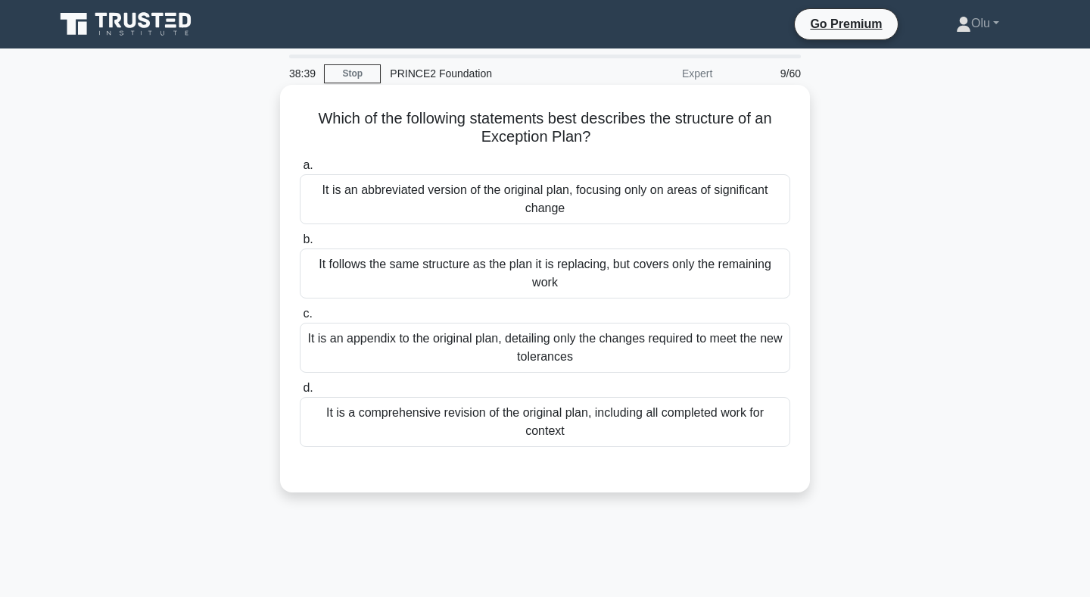
click at [619, 278] on div "It follows the same structure as the plan it is replacing, but covers only the …" at bounding box center [545, 273] width 491 height 50
click at [300, 245] on input "b. It follows the same structure as the plan it is replacing, but covers only t…" at bounding box center [300, 240] width 0 height 10
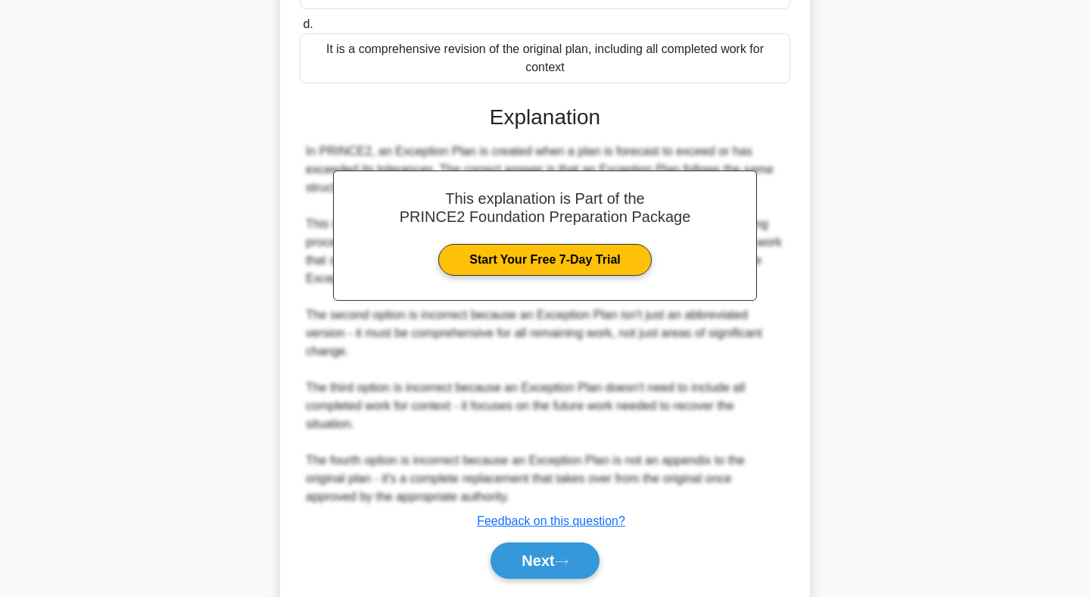
scroll to position [378, 0]
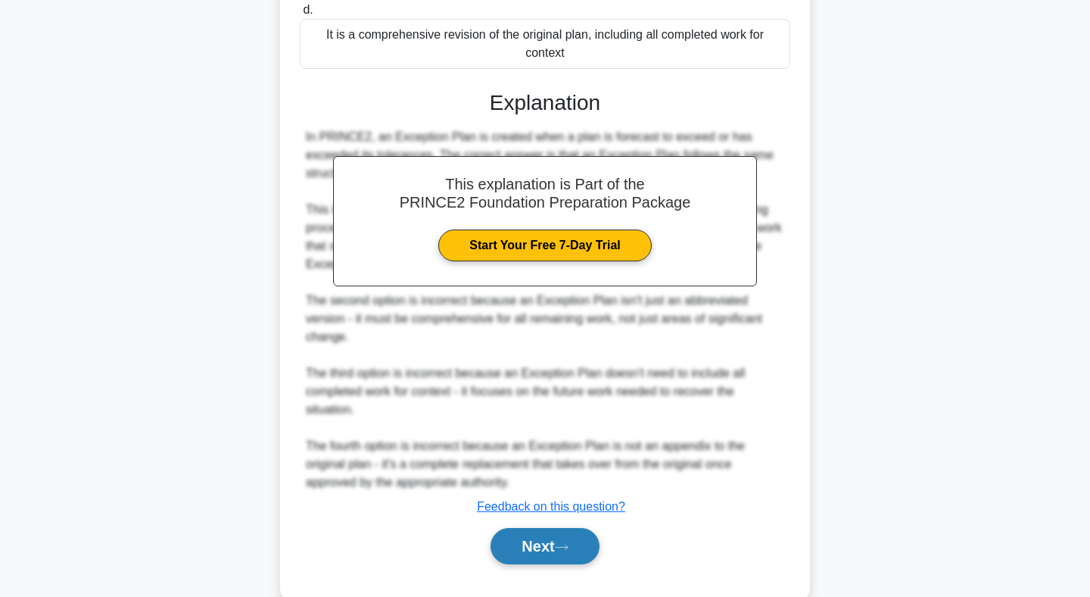
click at [539, 537] on button "Next" at bounding box center [545, 546] width 108 height 36
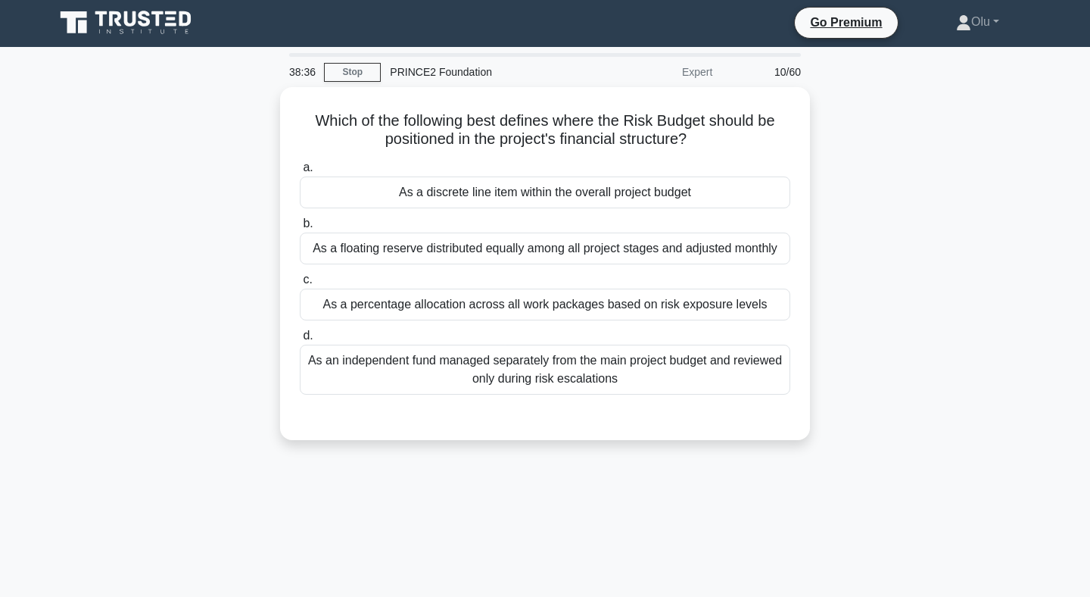
scroll to position [0, 0]
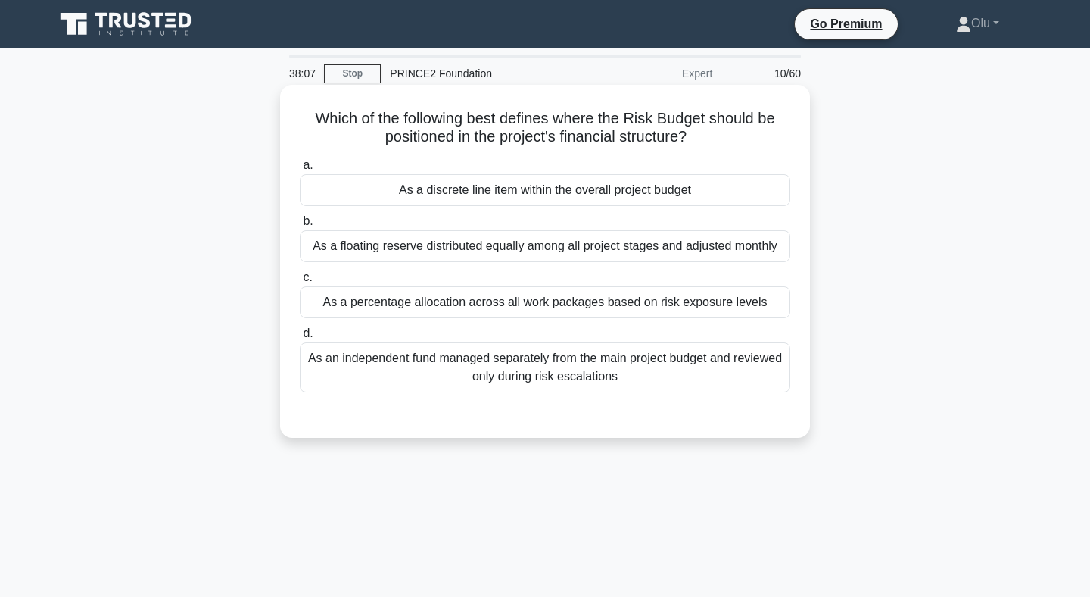
click at [595, 363] on div "As an independent fund managed separately from the main project budget and revi…" at bounding box center [545, 367] width 491 height 50
click at [300, 338] on input "d. As an independent fund managed separately from the main project budget and r…" at bounding box center [300, 334] width 0 height 10
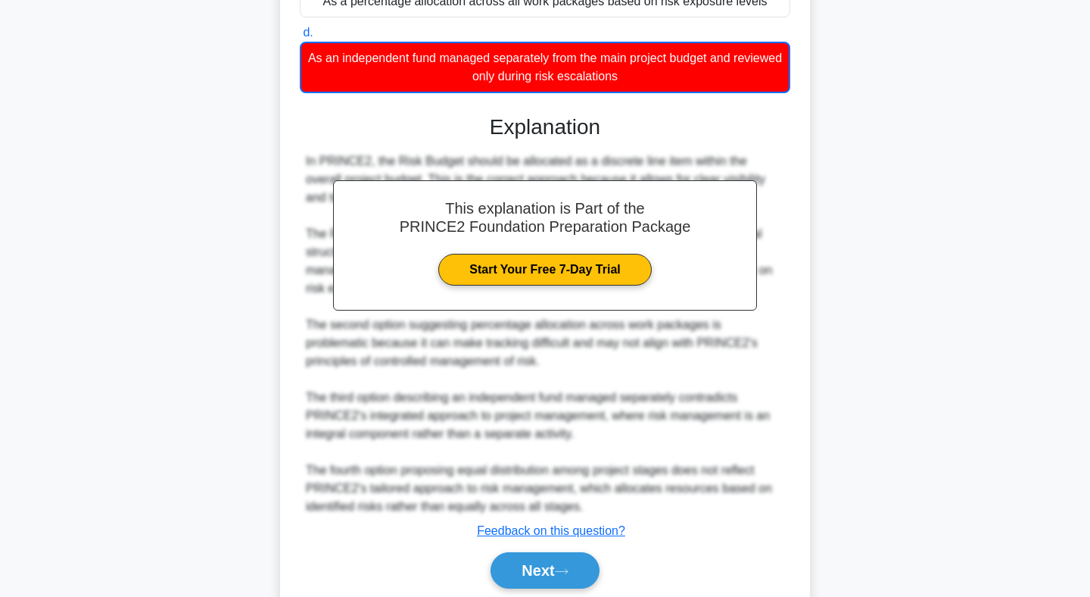
scroll to position [357, 0]
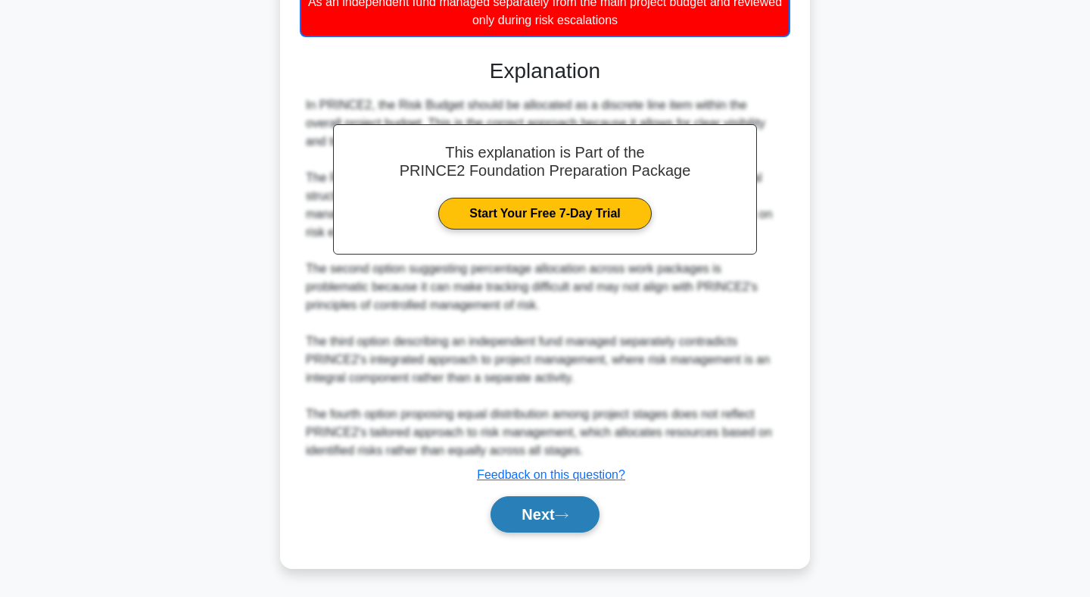
click at [539, 524] on button "Next" at bounding box center [545, 514] width 108 height 36
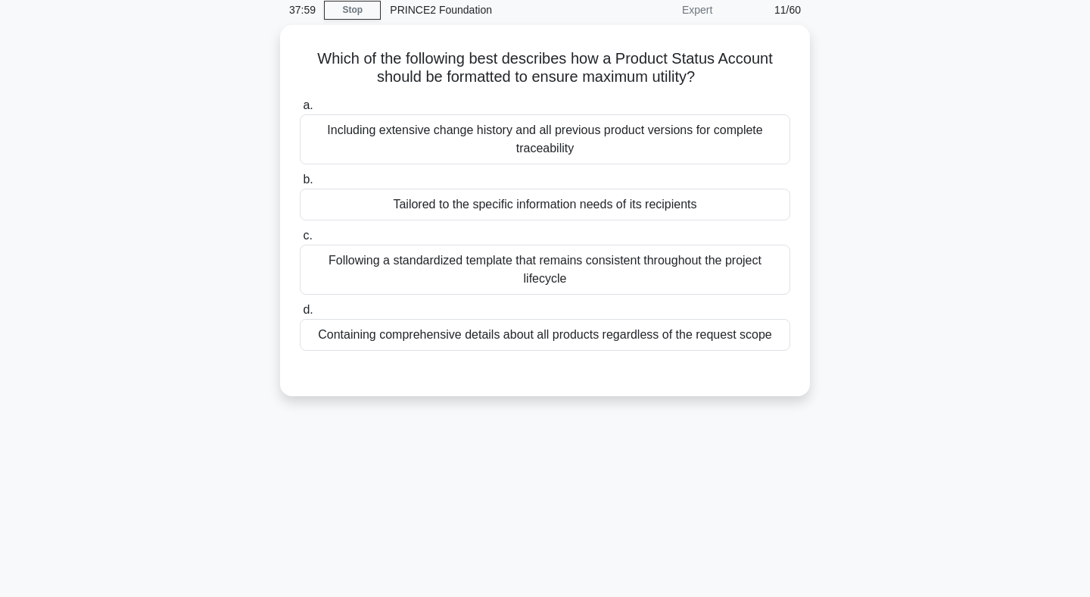
scroll to position [0, 0]
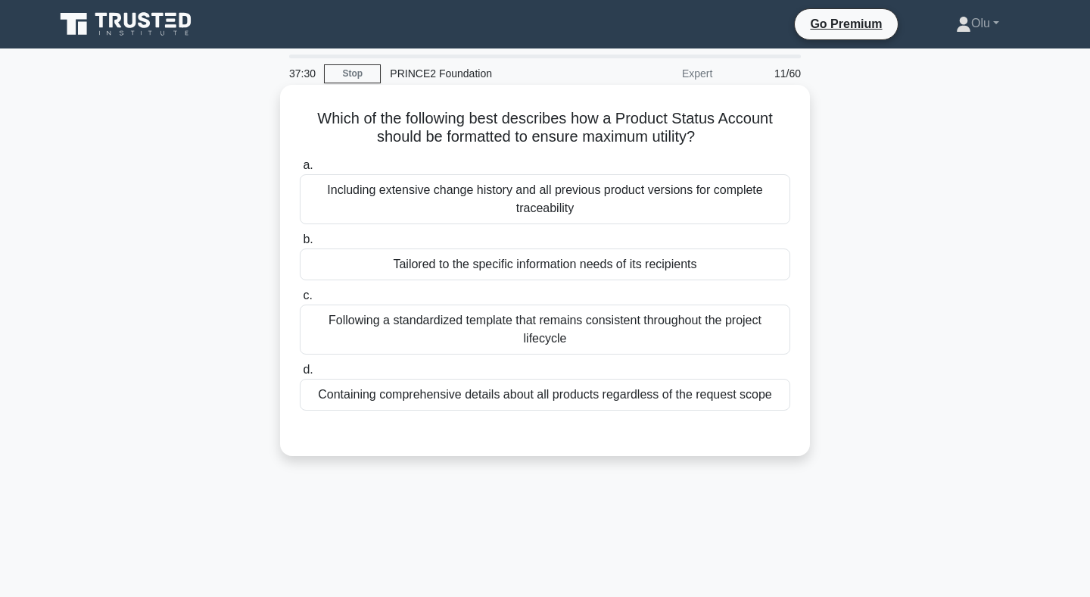
click at [585, 195] on div "Including extensive change history and all previous product versions for comple…" at bounding box center [545, 199] width 491 height 50
click at [300, 170] on input "a. Including extensive change history and all previous product versions for com…" at bounding box center [300, 165] width 0 height 10
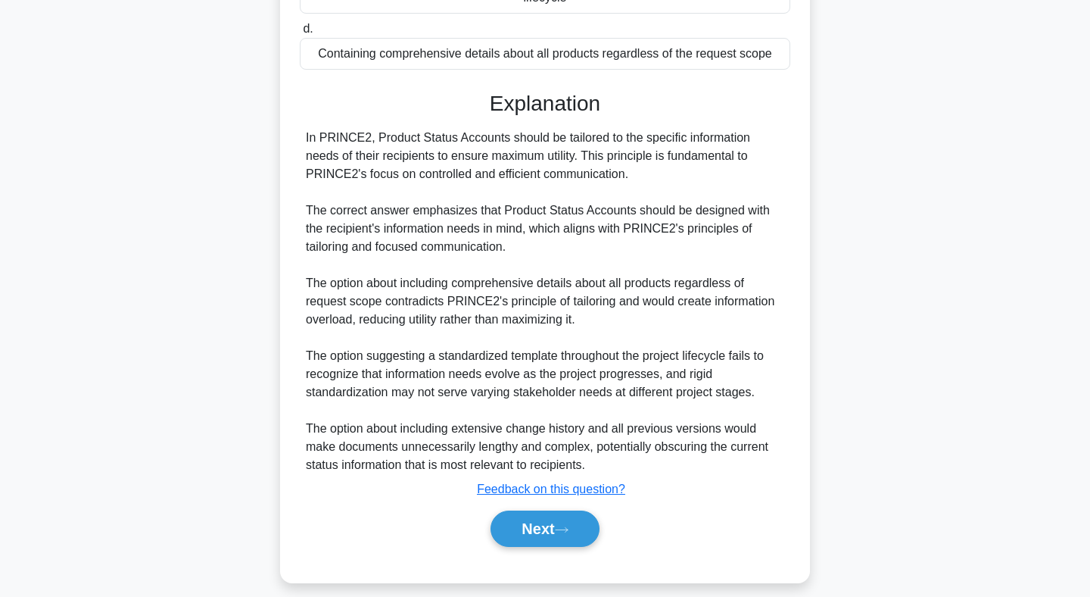
scroll to position [357, 0]
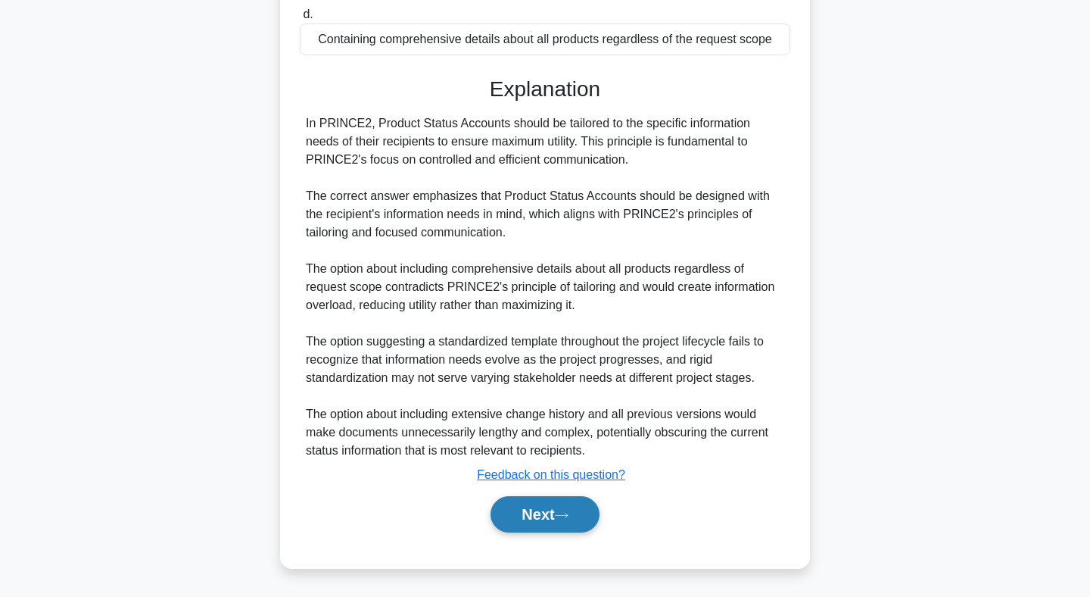
click at [550, 513] on button "Next" at bounding box center [545, 514] width 108 height 36
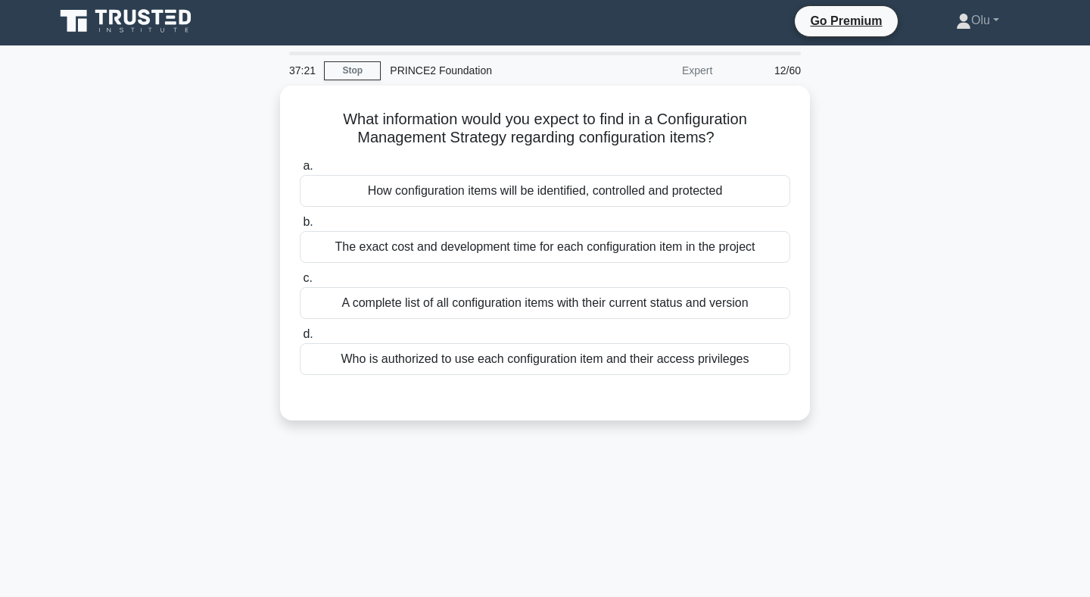
scroll to position [0, 0]
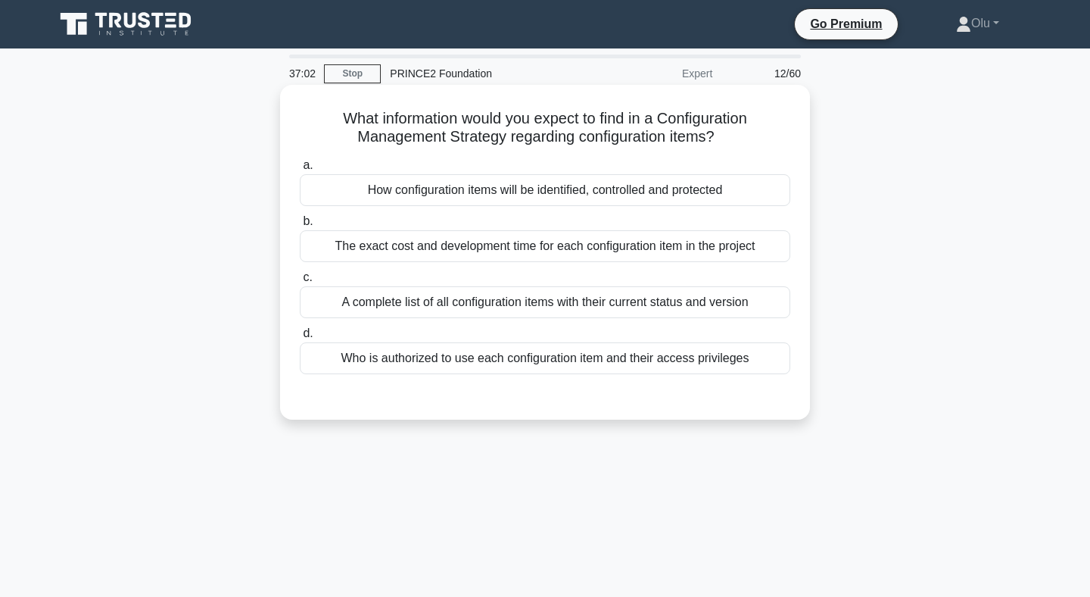
click at [530, 293] on div "A complete list of all configuration items with their current status and version" at bounding box center [545, 302] width 491 height 32
click at [300, 282] on input "c. A complete list of all configuration items with their current status and ver…" at bounding box center [300, 278] width 0 height 10
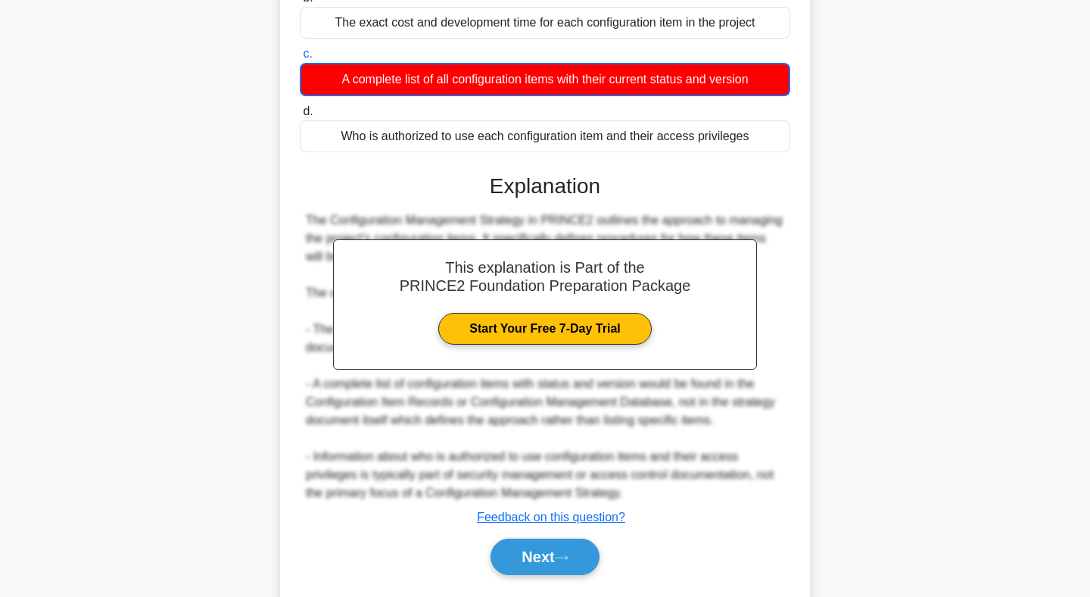
scroll to position [266, 0]
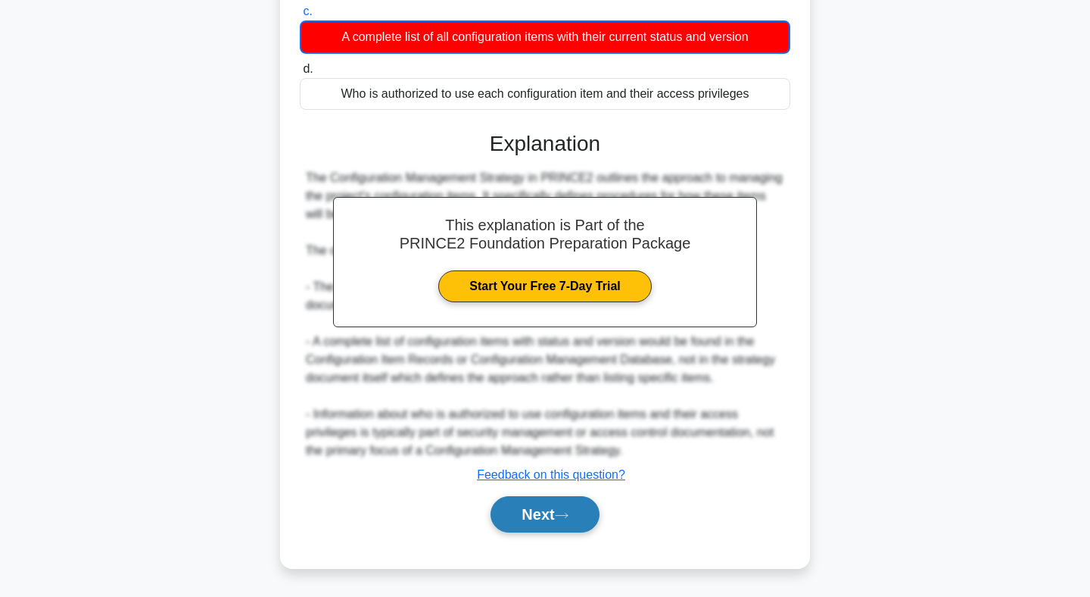
click at [527, 515] on button "Next" at bounding box center [545, 514] width 108 height 36
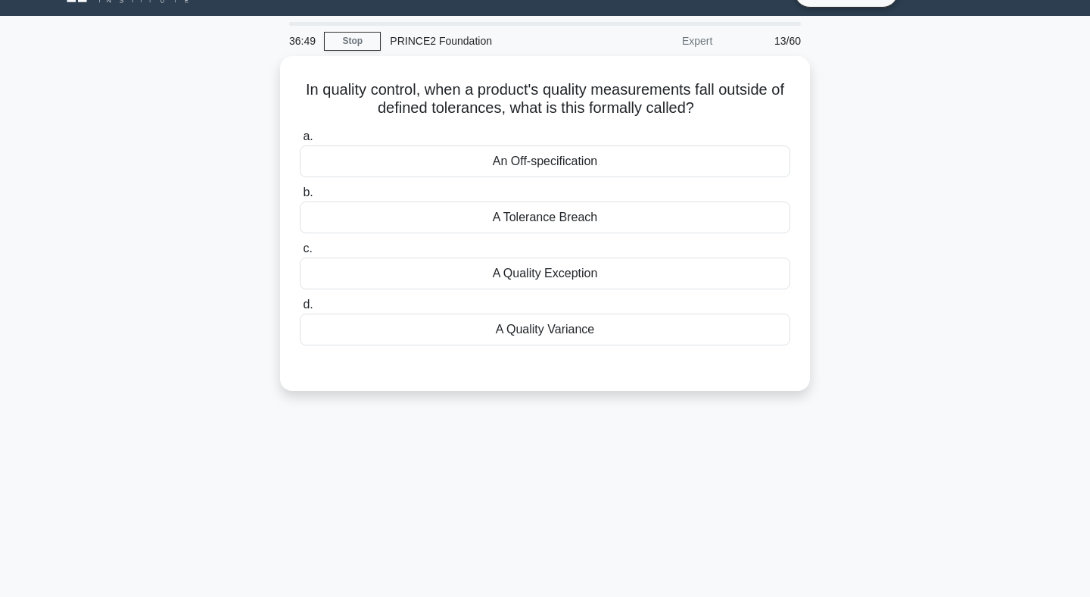
scroll to position [30, 0]
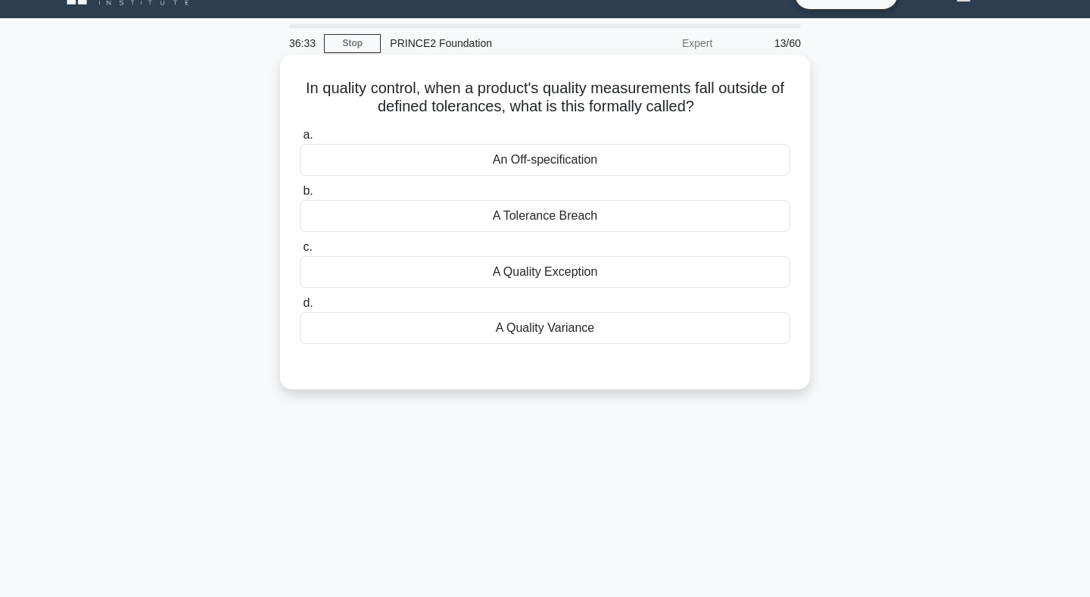
click at [553, 157] on div "An Off-specification" at bounding box center [545, 160] width 491 height 32
click at [300, 140] on input "a. An Off-specification" at bounding box center [300, 135] width 0 height 10
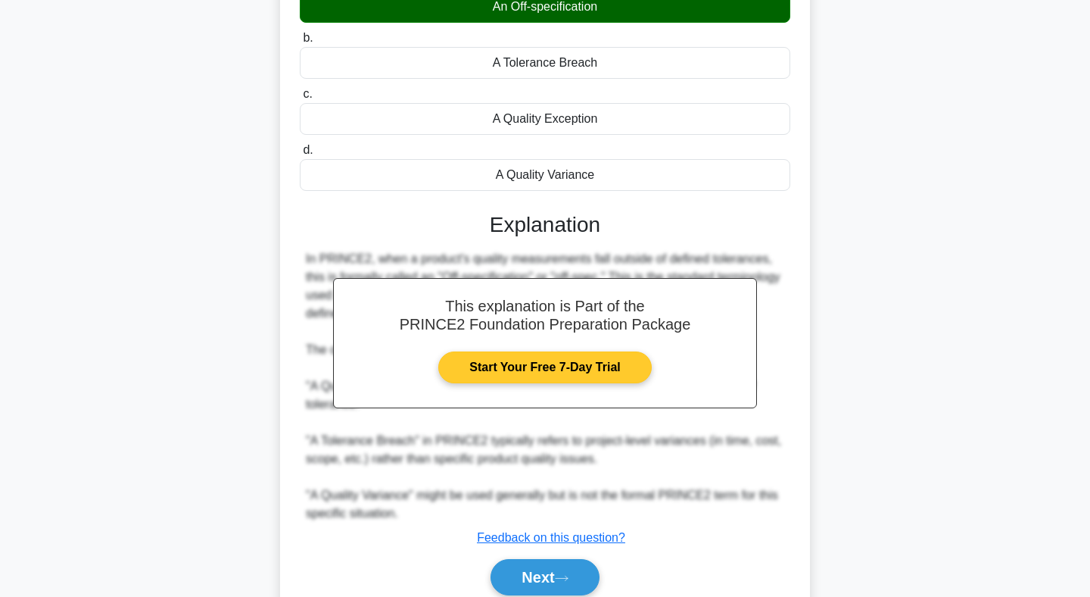
scroll to position [246, 0]
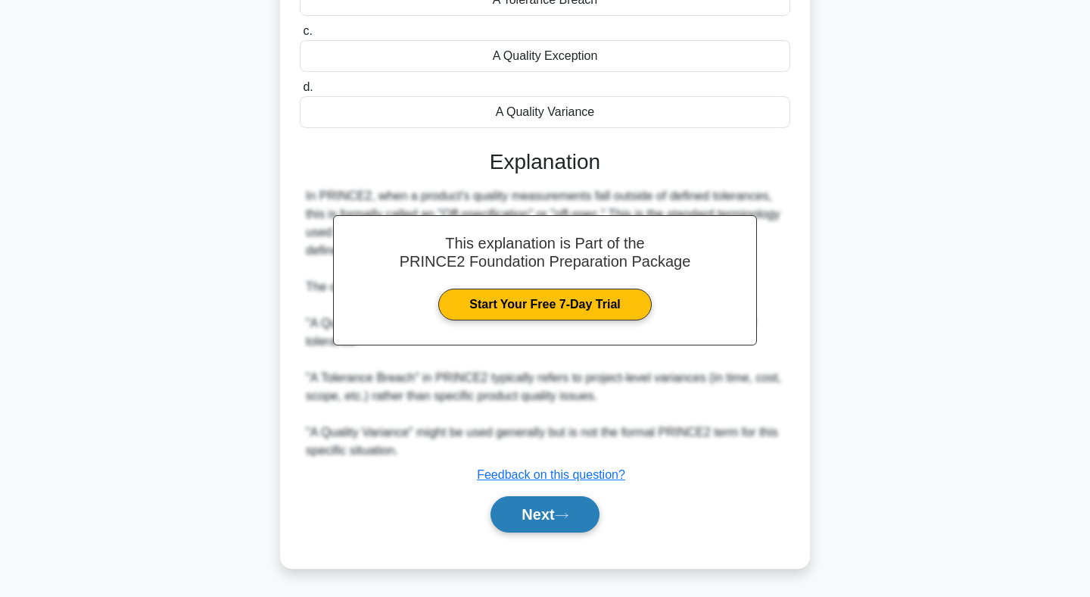
click at [554, 515] on button "Next" at bounding box center [545, 514] width 108 height 36
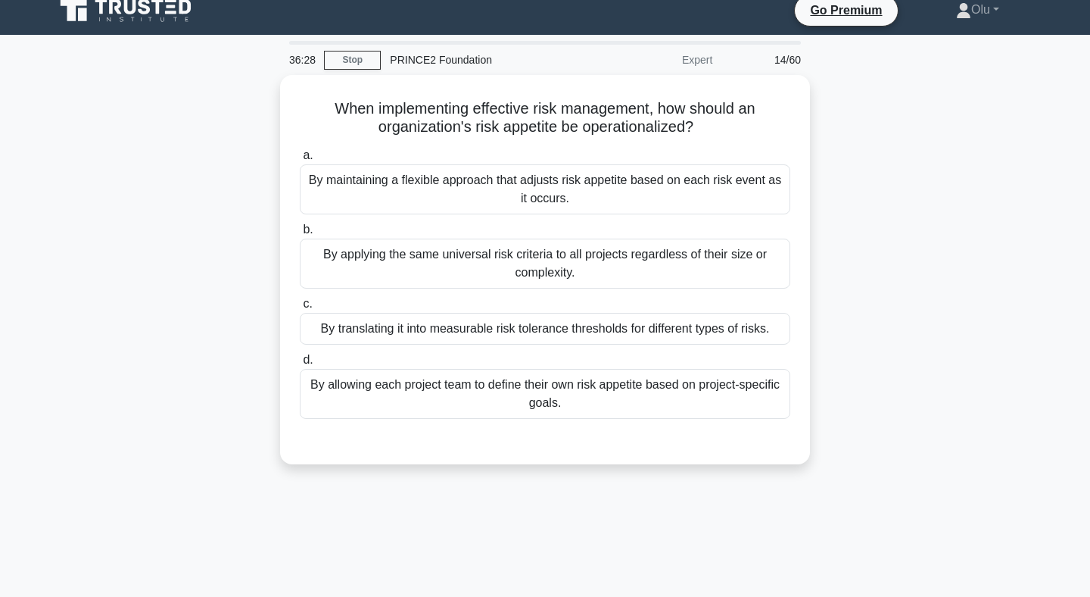
scroll to position [0, 0]
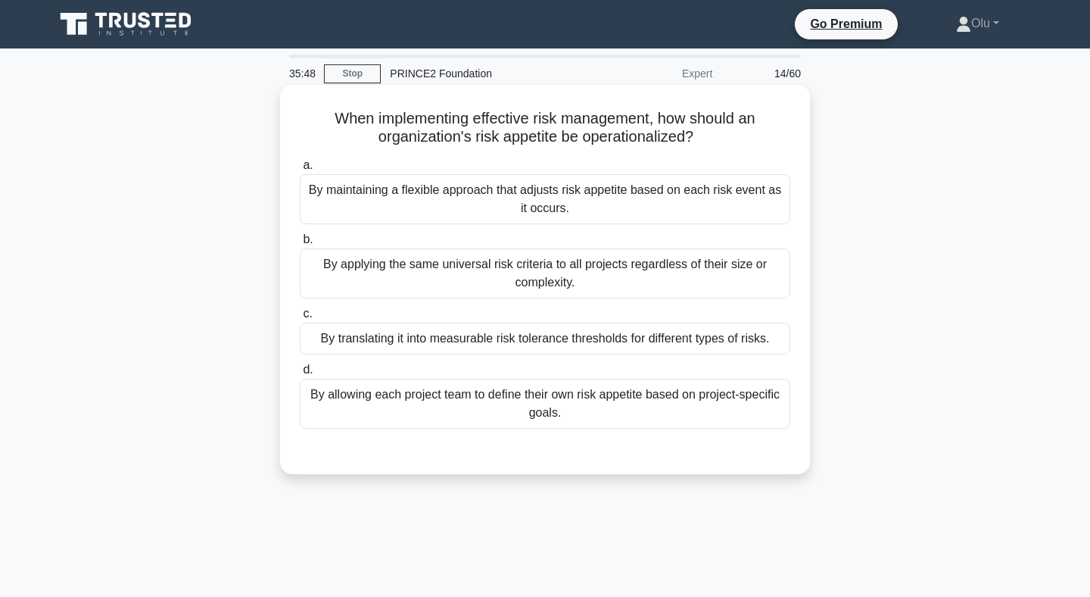
click at [570, 270] on div "By applying the same universal risk criteria to all projects regardless of thei…" at bounding box center [545, 273] width 491 height 50
click at [300, 245] on input "b. By applying the same universal risk criteria to all projects regardless of t…" at bounding box center [300, 240] width 0 height 10
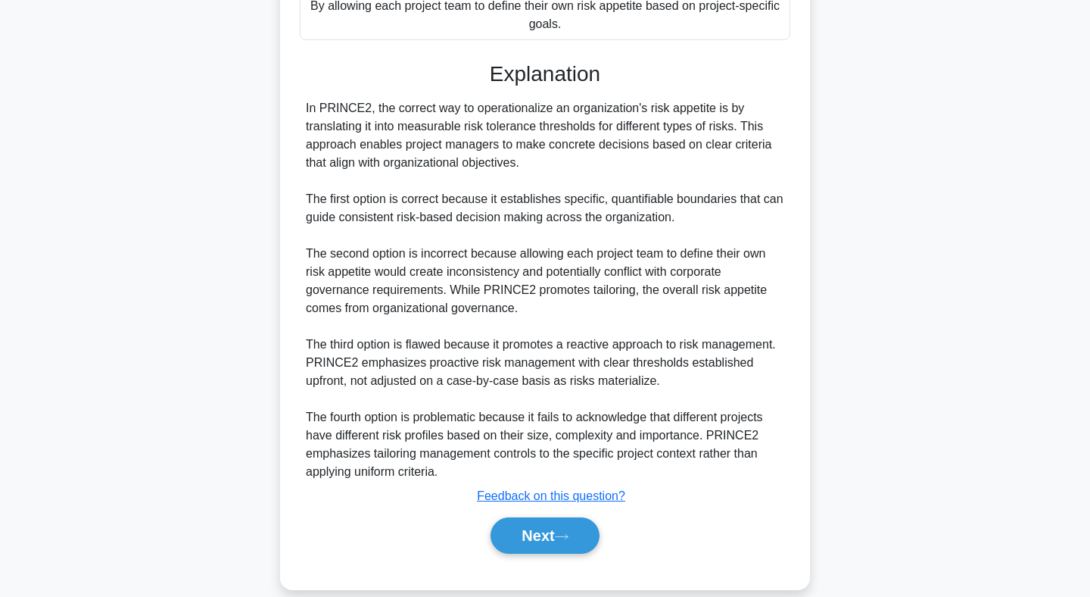
scroll to position [411, 0]
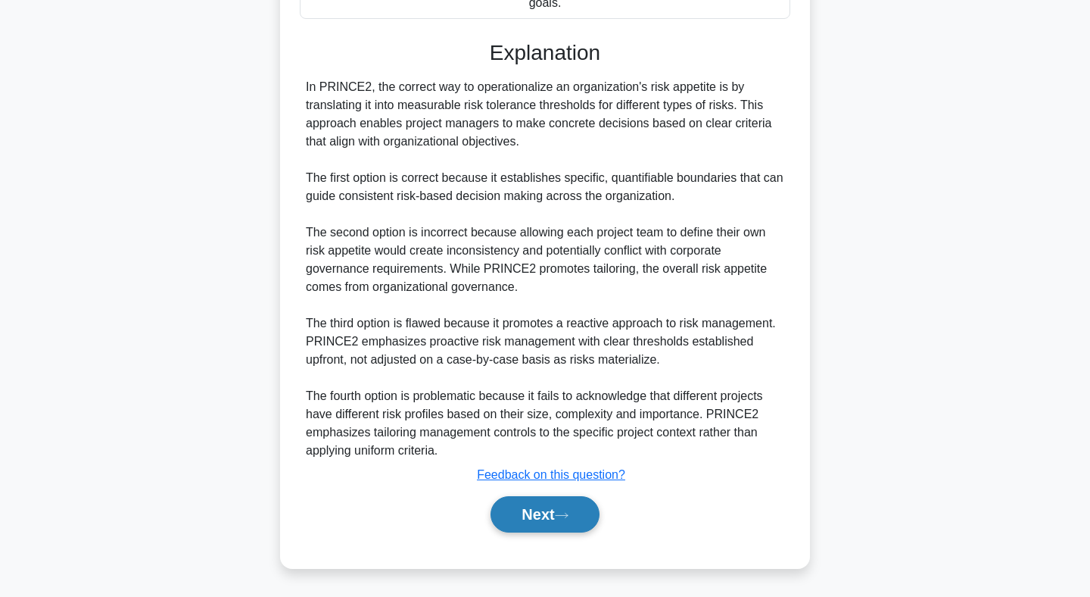
click at [569, 512] on icon at bounding box center [562, 515] width 14 height 8
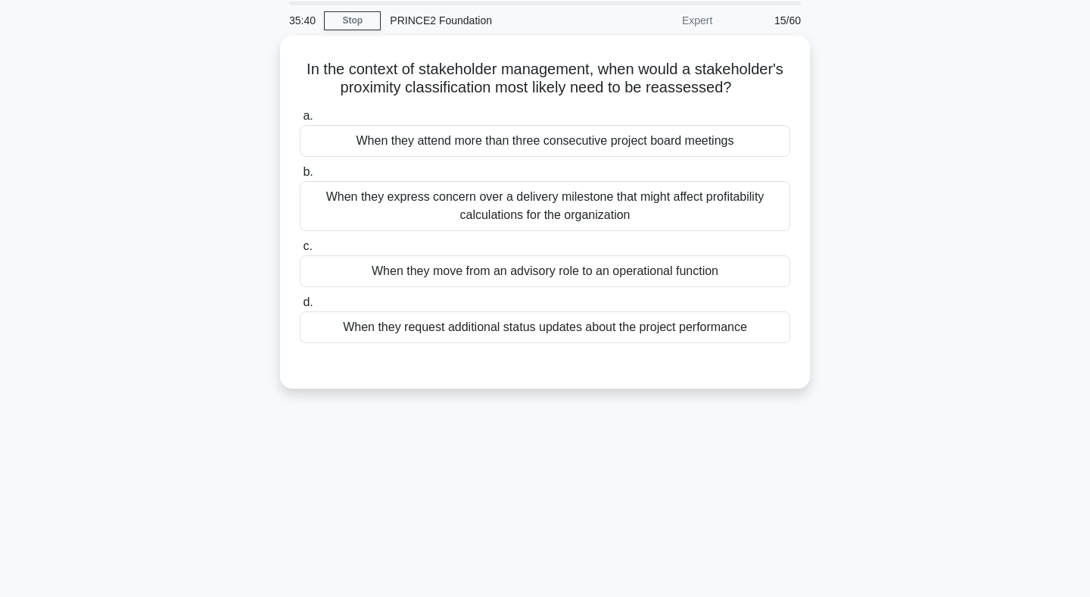
scroll to position [0, 0]
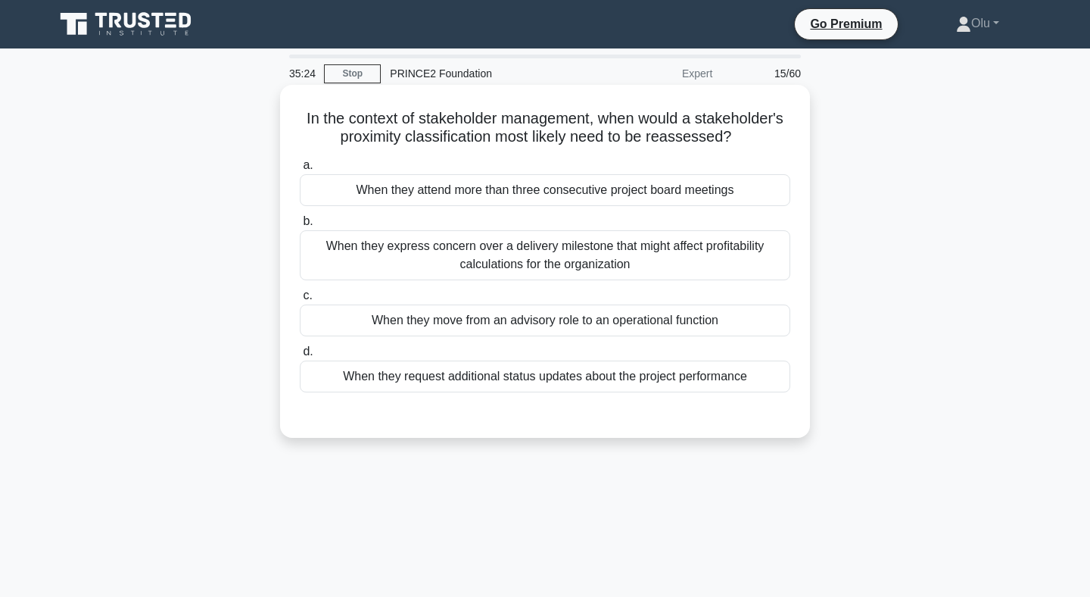
click at [562, 376] on div "When they request additional status updates about the project performance" at bounding box center [545, 376] width 491 height 32
click at [300, 357] on input "d. When they request additional status updates about the project performance" at bounding box center [300, 352] width 0 height 10
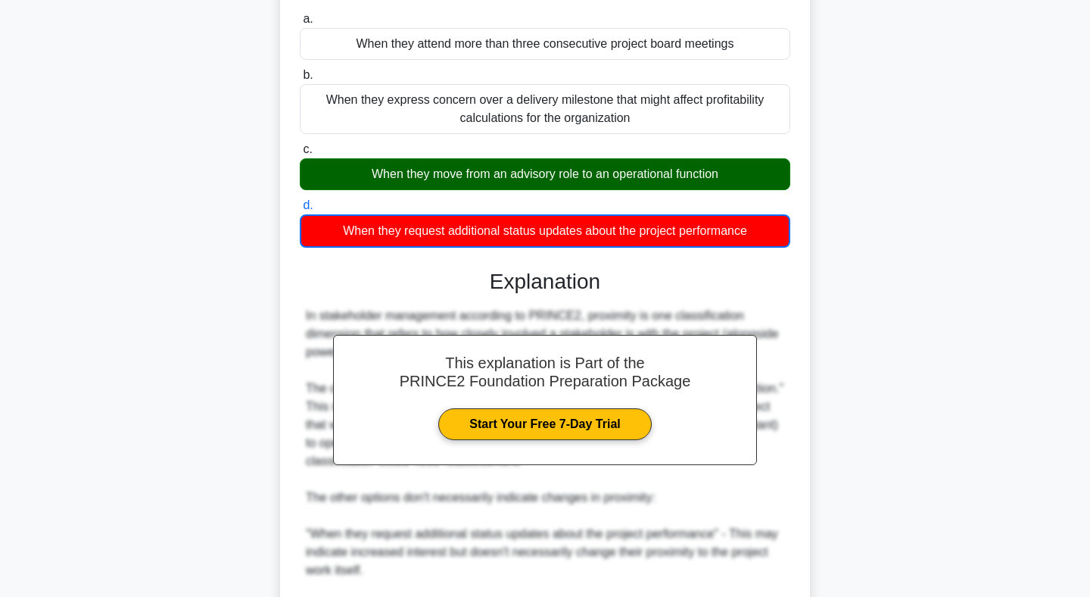
scroll to position [429, 0]
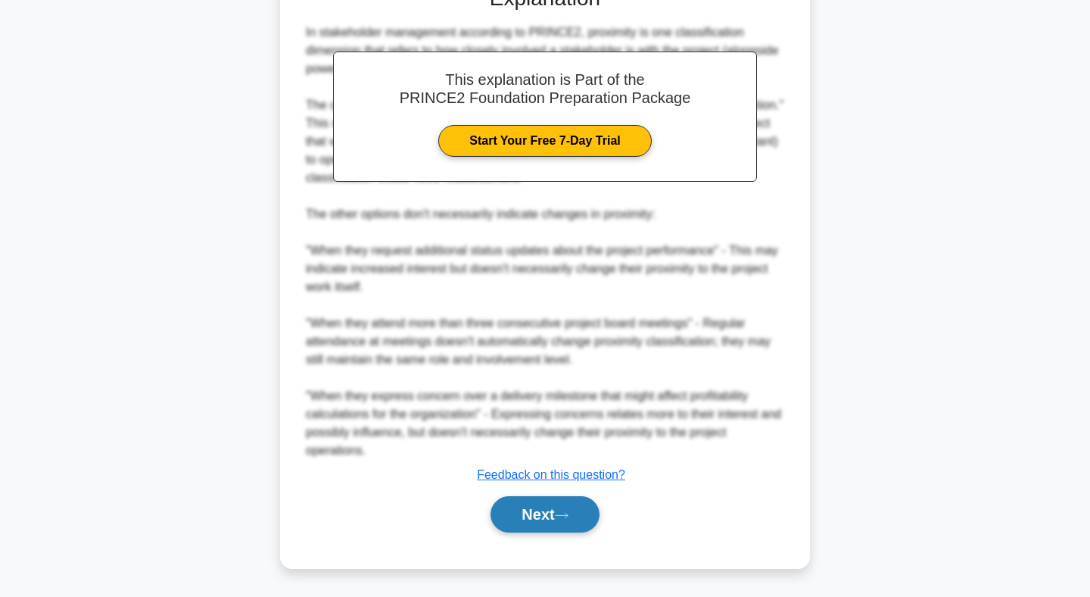
click at [556, 509] on button "Next" at bounding box center [545, 514] width 108 height 36
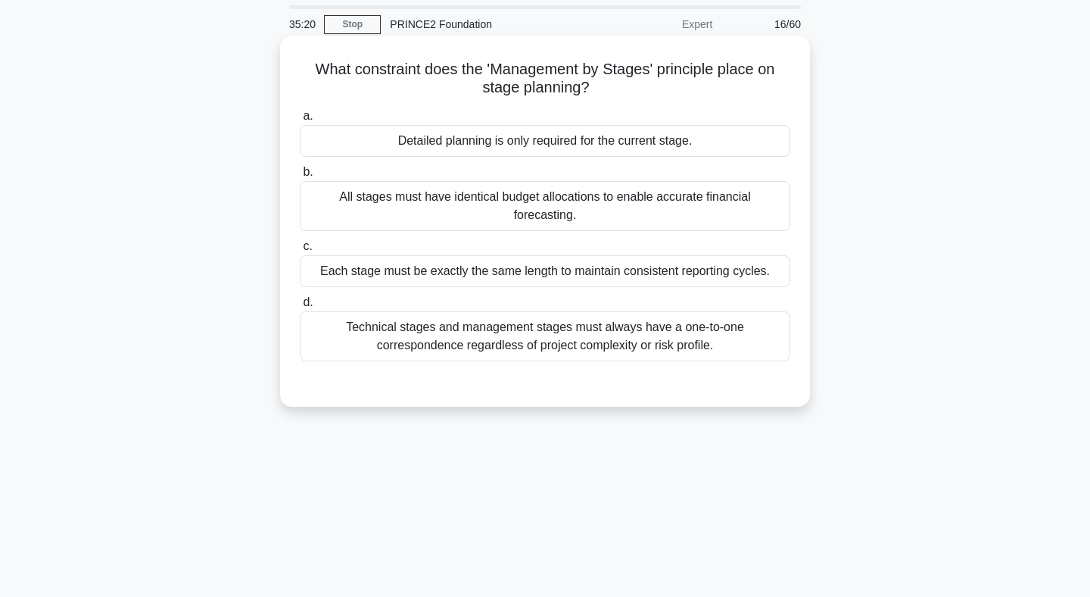
scroll to position [0, 0]
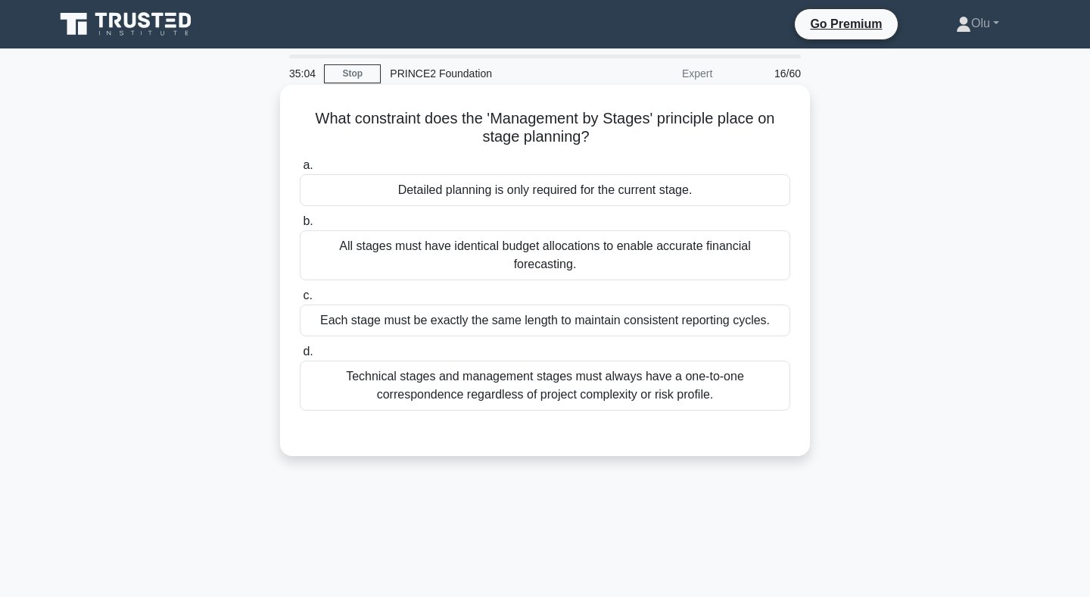
click at [501, 197] on div "Detailed planning is only required for the current stage." at bounding box center [545, 190] width 491 height 32
click at [300, 170] on input "a. Detailed planning is only required for the current stage." at bounding box center [300, 165] width 0 height 10
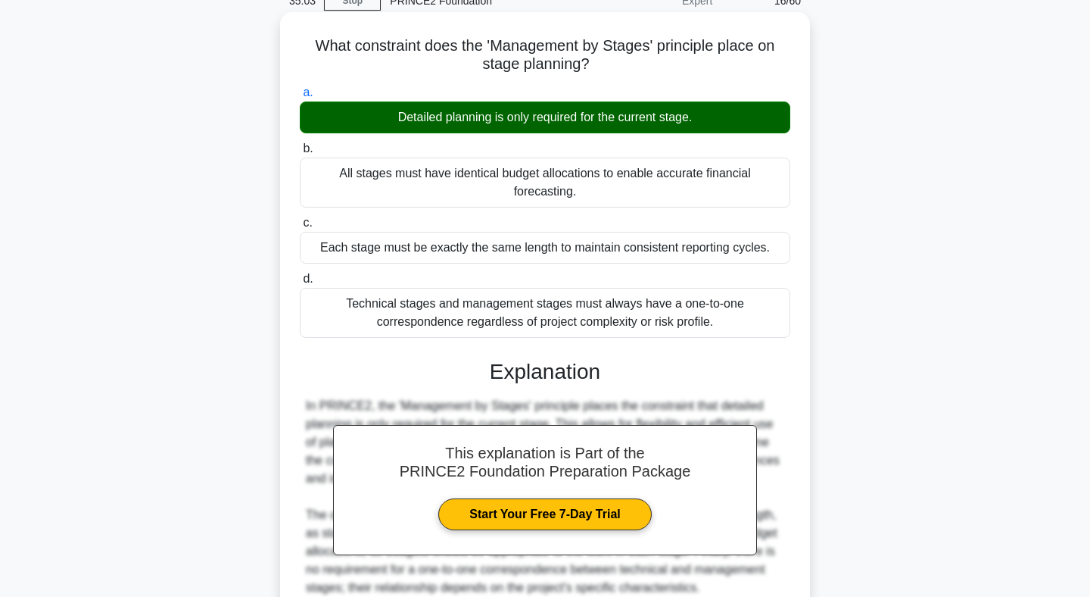
scroll to position [221, 0]
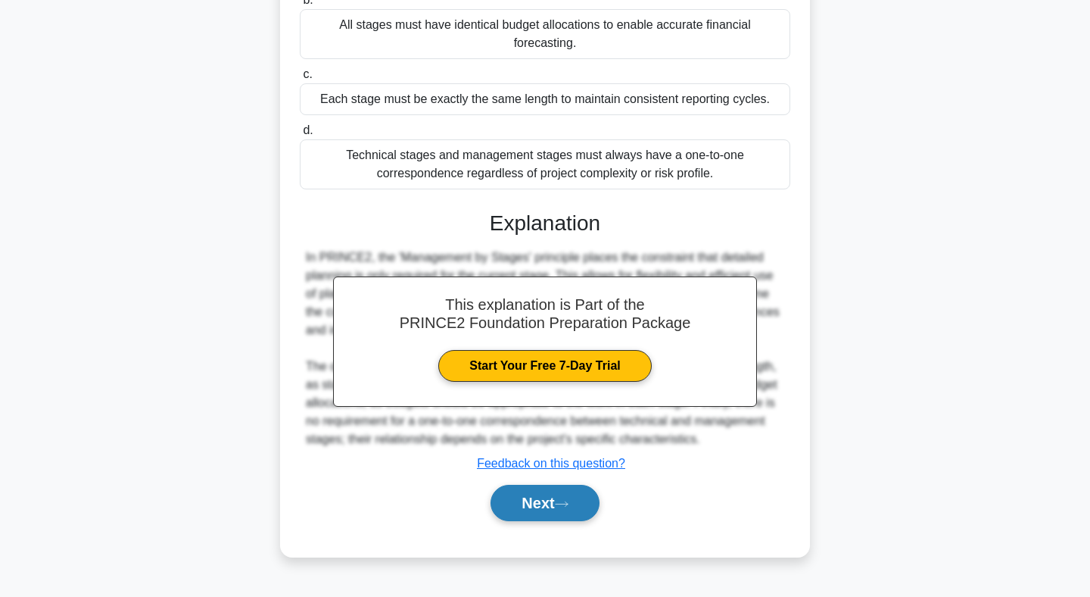
click at [549, 485] on button "Next" at bounding box center [545, 503] width 108 height 36
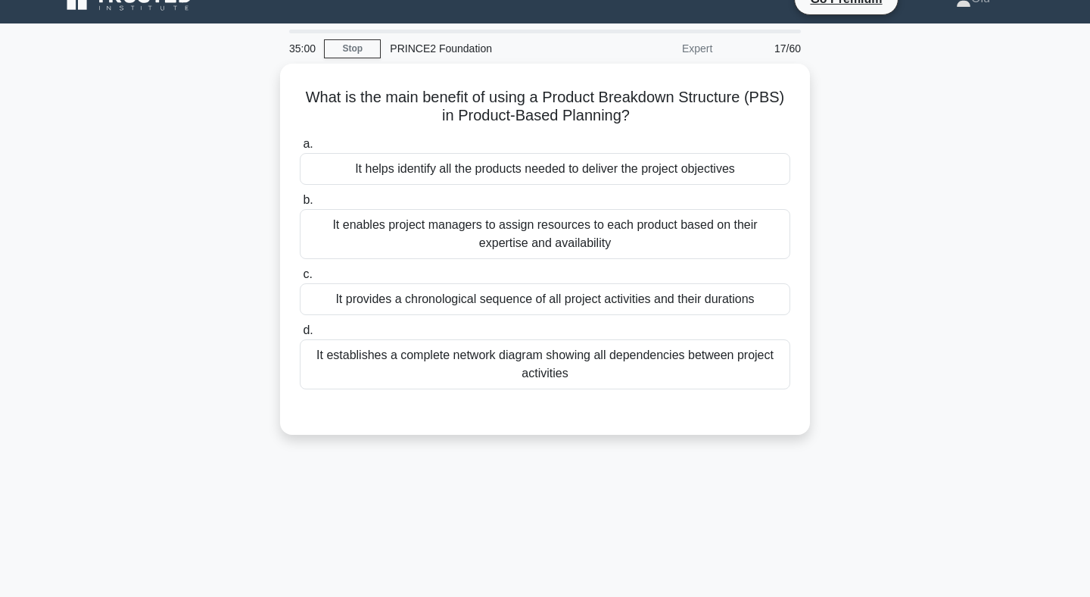
scroll to position [22, 0]
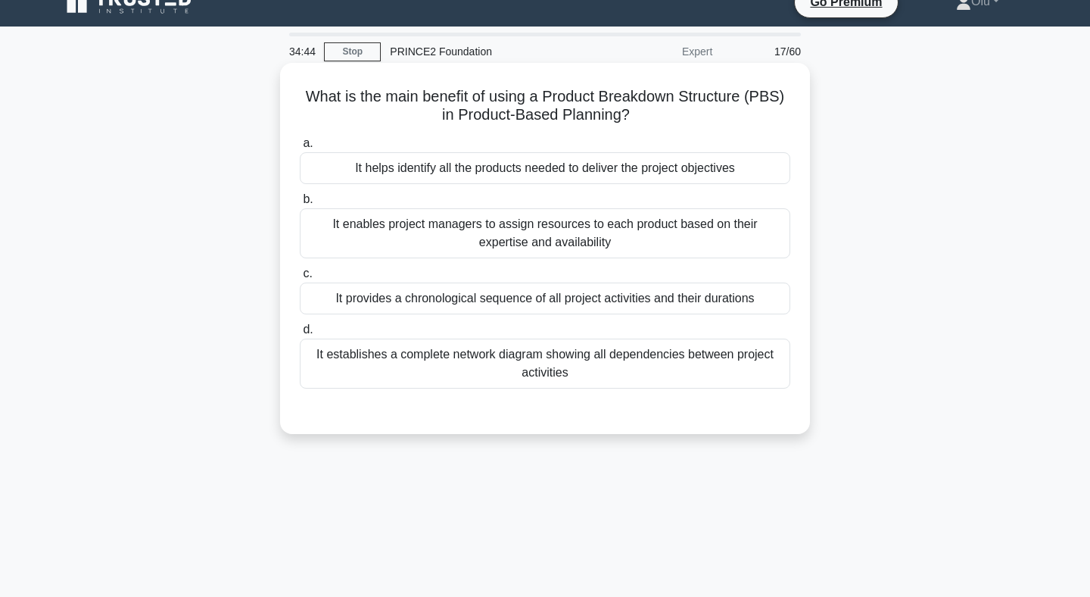
click at [522, 175] on div "It helps identify all the products needed to deliver the project objectives" at bounding box center [545, 168] width 491 height 32
click at [300, 148] on input "a. It helps identify all the products needed to deliver the project objectives" at bounding box center [300, 144] width 0 height 10
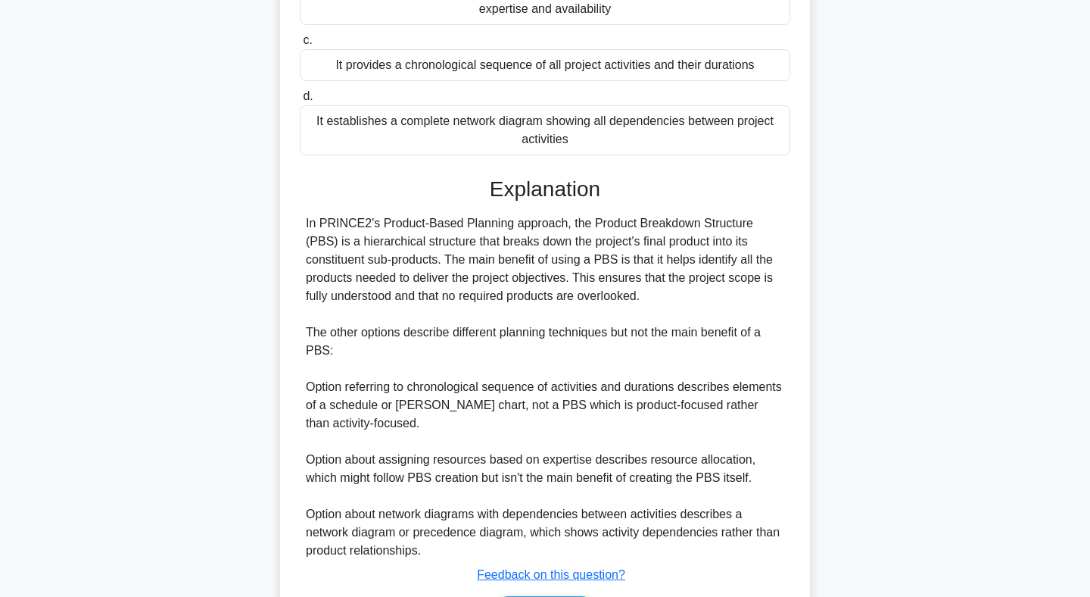
scroll to position [355, 0]
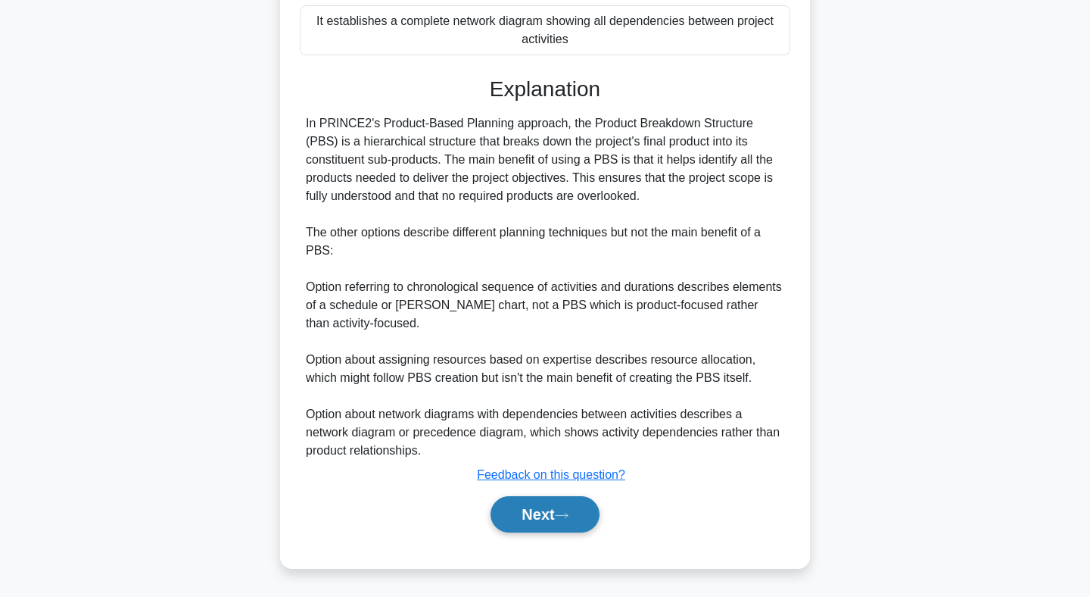
click at [531, 521] on button "Next" at bounding box center [545, 514] width 108 height 36
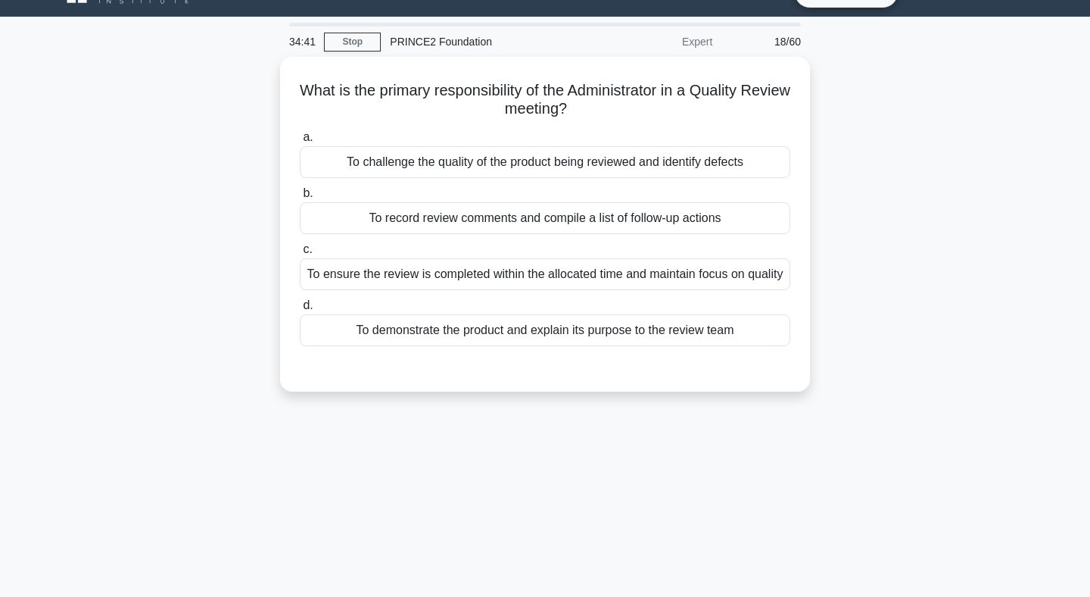
scroll to position [0, 0]
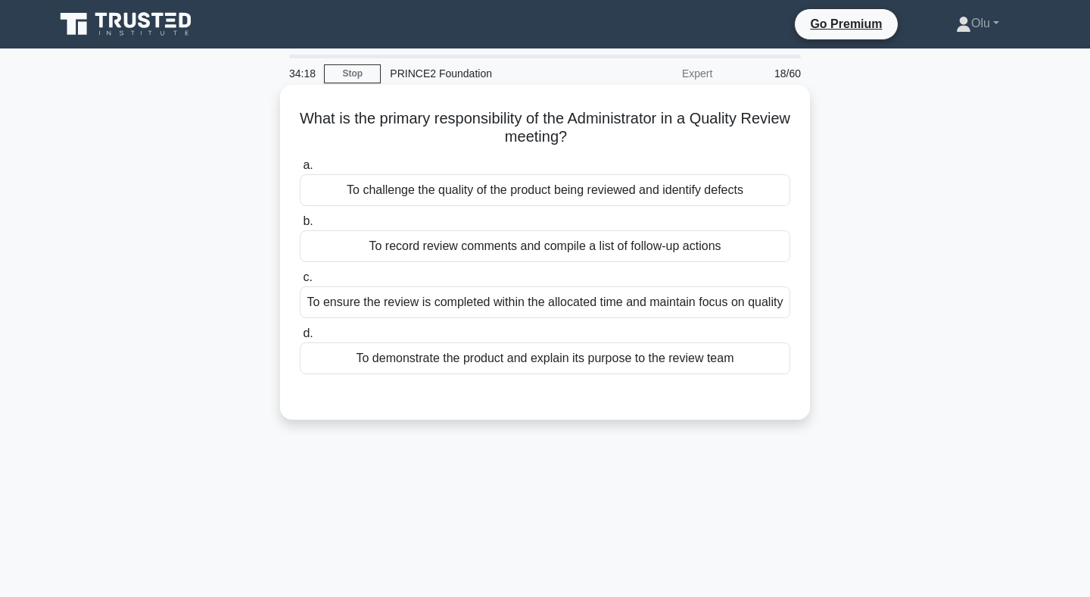
click at [566, 318] on div "To ensure the review is completed within the allocated time and maintain focus …" at bounding box center [545, 302] width 491 height 32
click at [300, 282] on input "c. To ensure the review is completed within the allocated time and maintain foc…" at bounding box center [300, 278] width 0 height 10
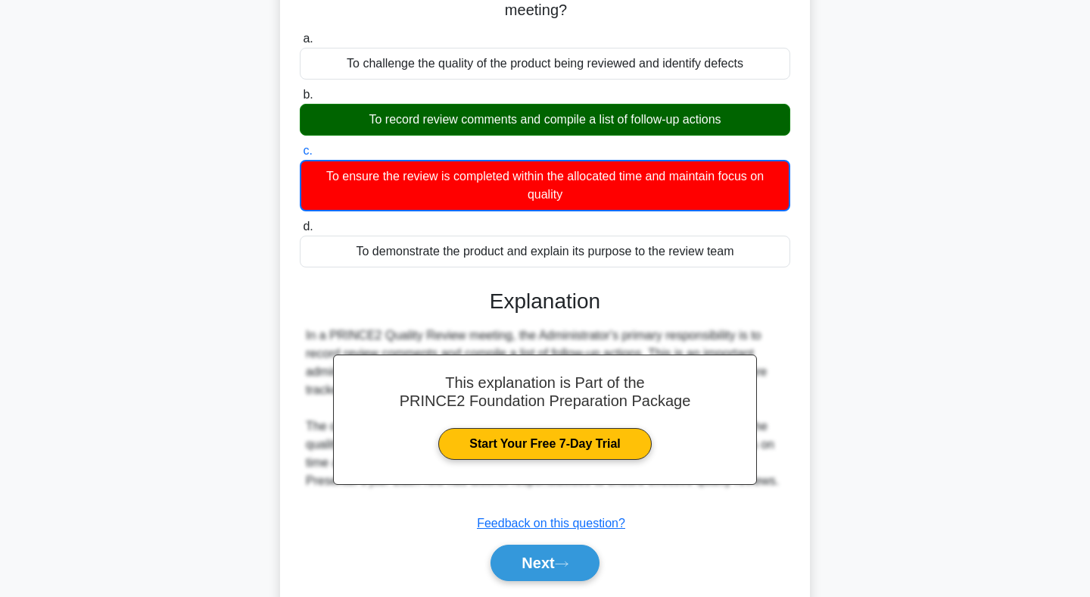
scroll to position [221, 0]
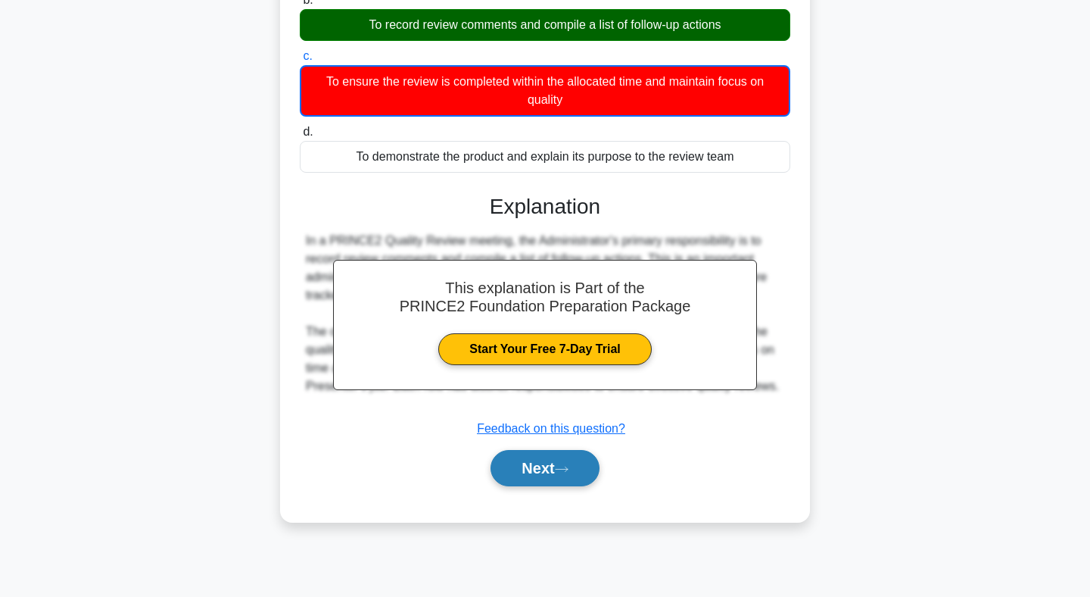
click at [522, 475] on button "Next" at bounding box center [545, 468] width 108 height 36
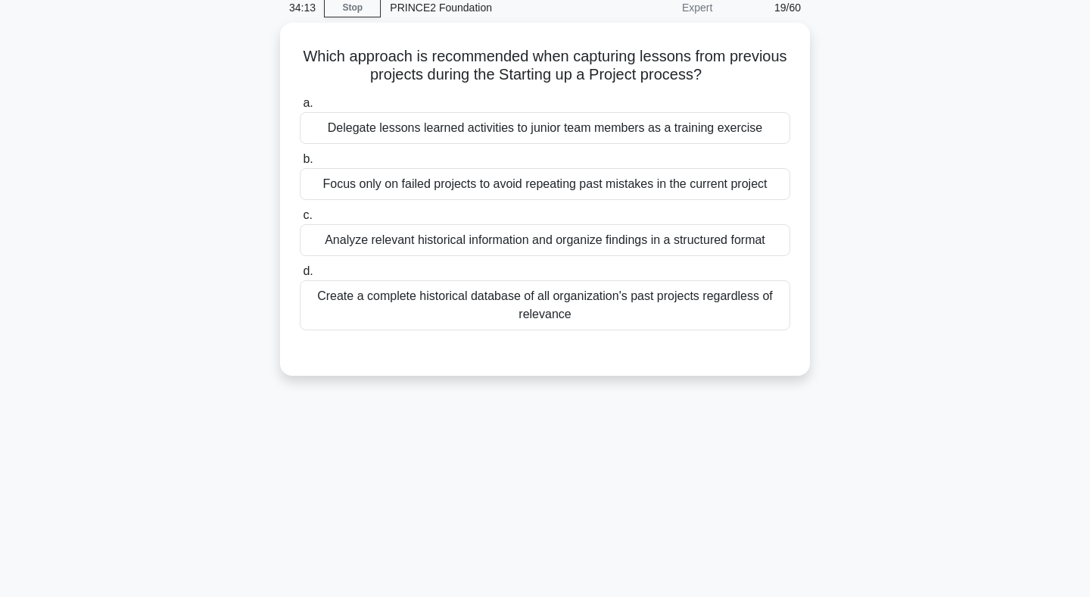
scroll to position [0, 0]
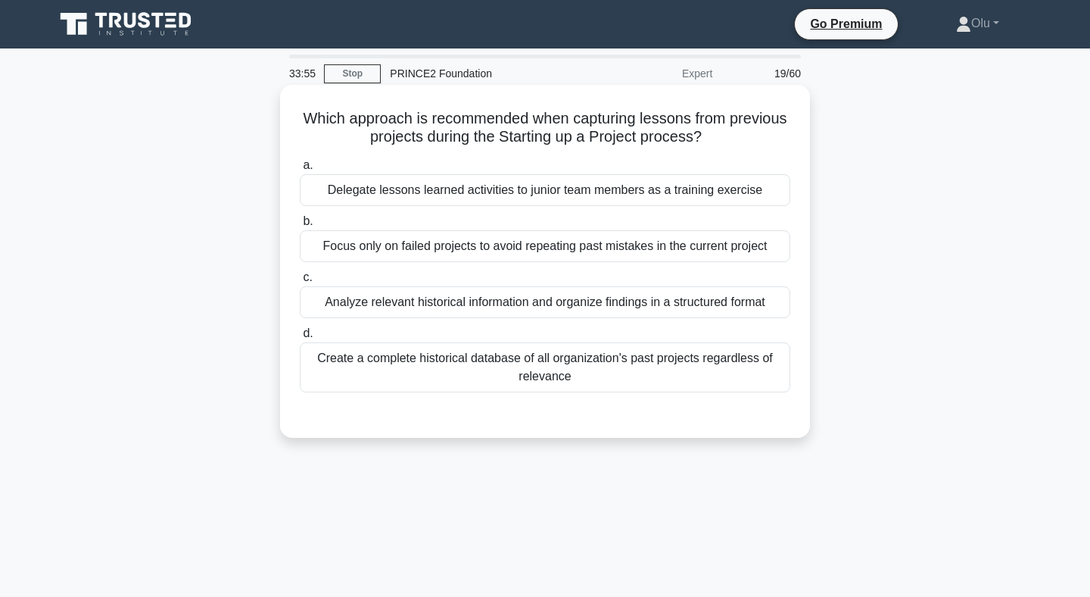
click at [547, 298] on div "Analyze relevant historical information and organize findings in a structured f…" at bounding box center [545, 302] width 491 height 32
click at [510, 303] on div "Analyze relevant historical information and organize findings in a structured f…" at bounding box center [545, 302] width 491 height 32
click at [300, 282] on input "c. Analyze relevant historical information and organize findings in a structure…" at bounding box center [300, 278] width 0 height 10
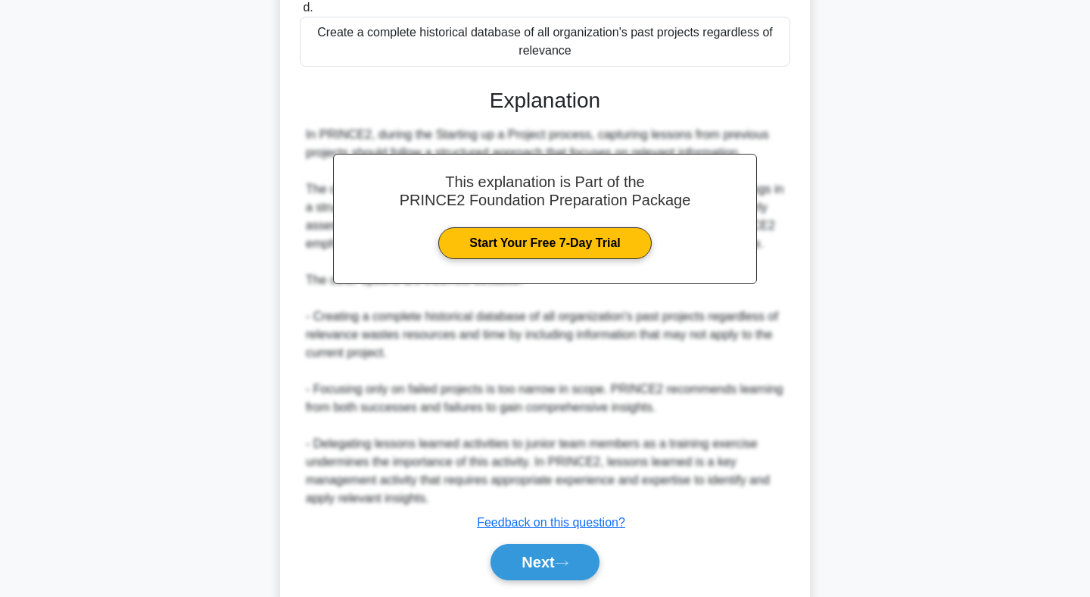
scroll to position [373, 0]
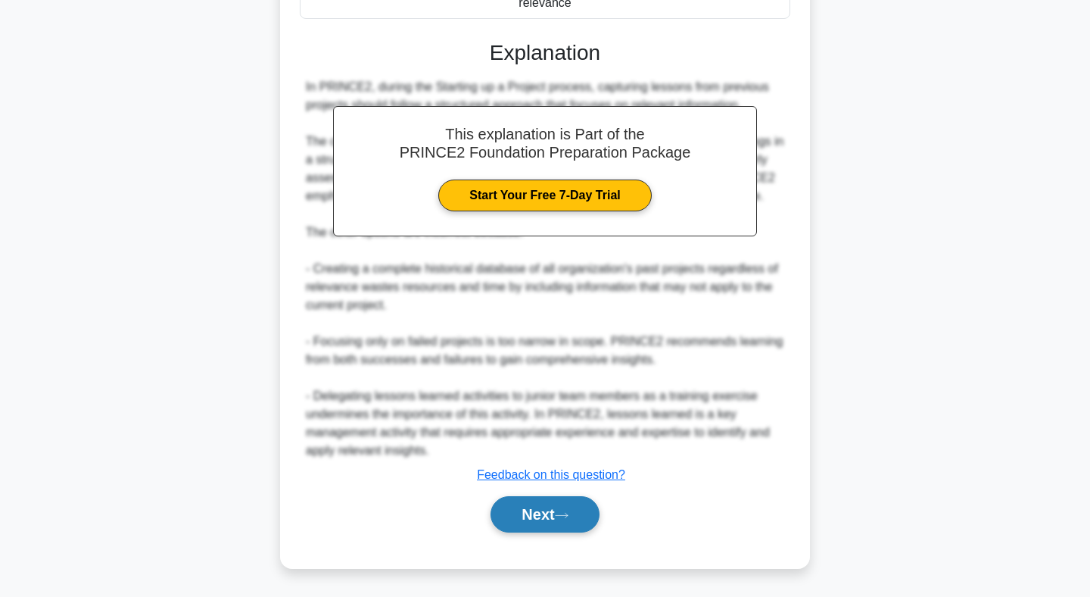
click at [523, 510] on button "Next" at bounding box center [545, 514] width 108 height 36
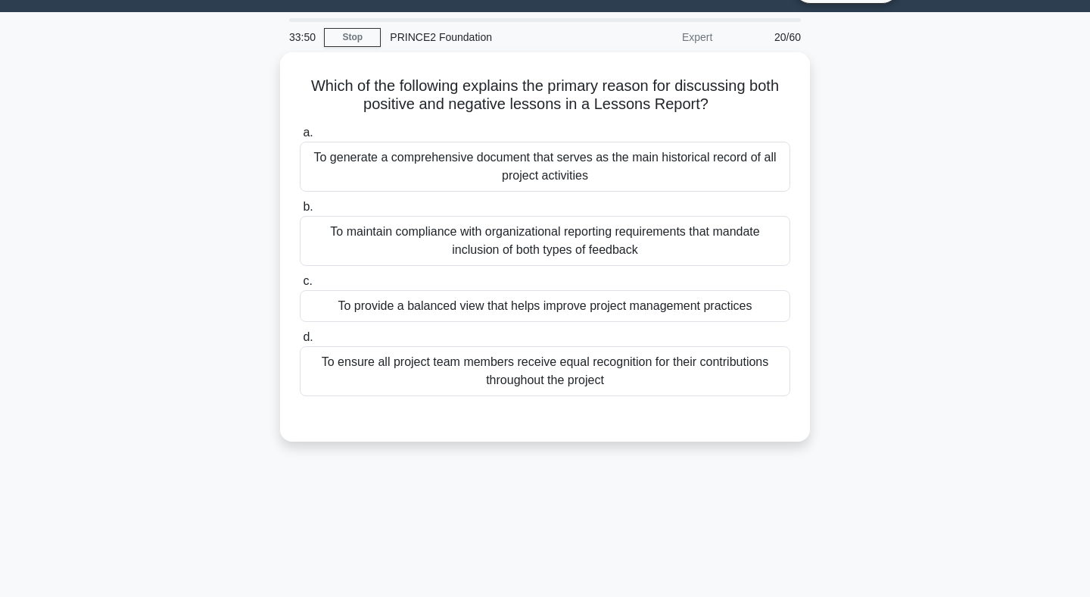
scroll to position [0, 0]
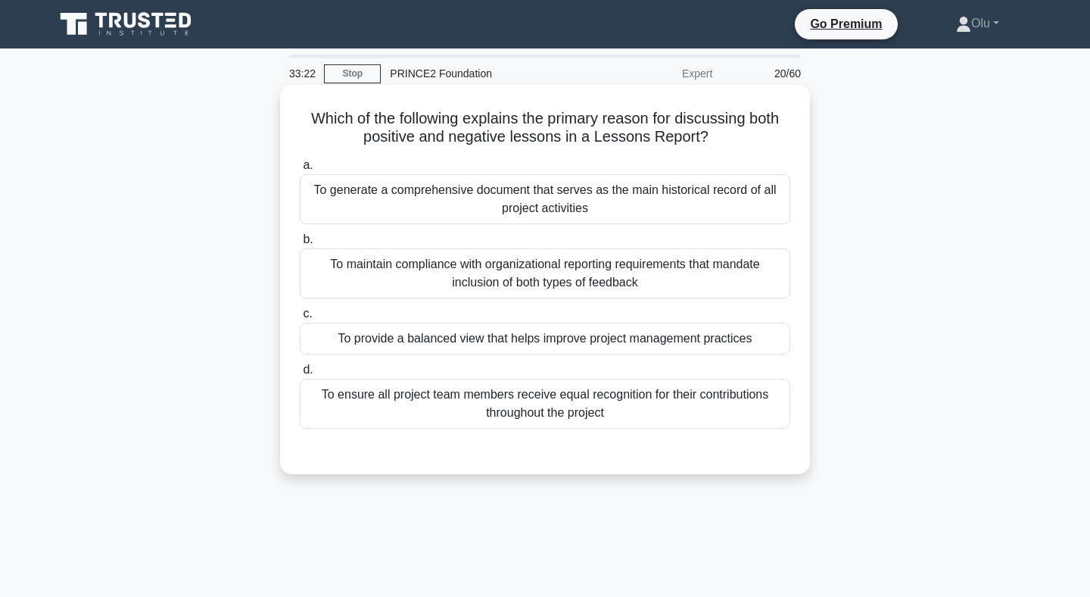
click at [537, 347] on div "To provide a balanced view that helps improve project management practices" at bounding box center [545, 339] width 491 height 32
click at [300, 319] on input "c. To provide a balanced view that helps improve project management practices" at bounding box center [300, 314] width 0 height 10
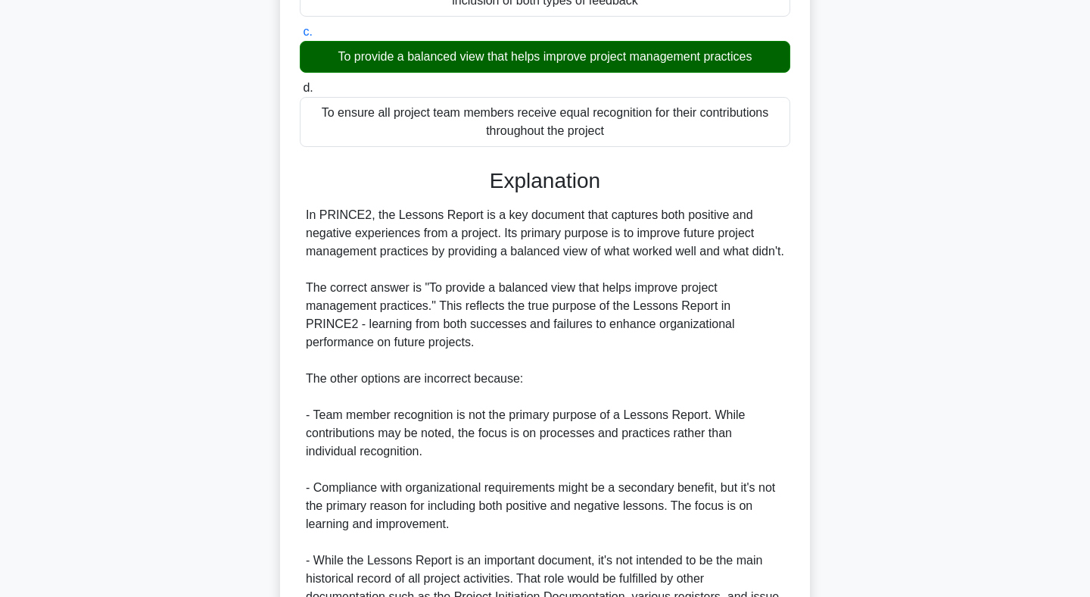
scroll to position [464, 0]
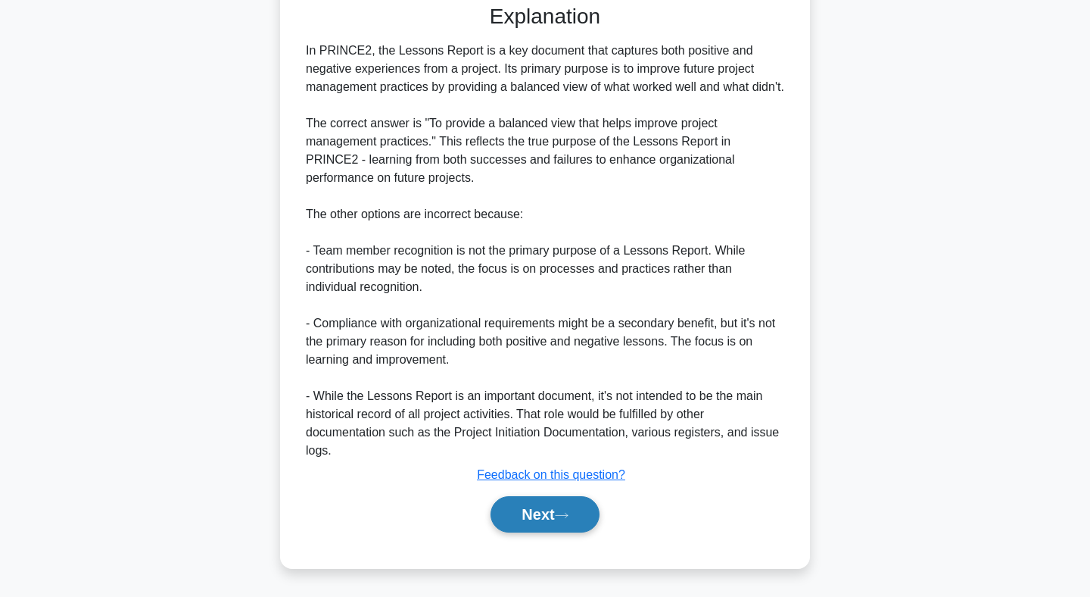
click at [538, 510] on button "Next" at bounding box center [545, 514] width 108 height 36
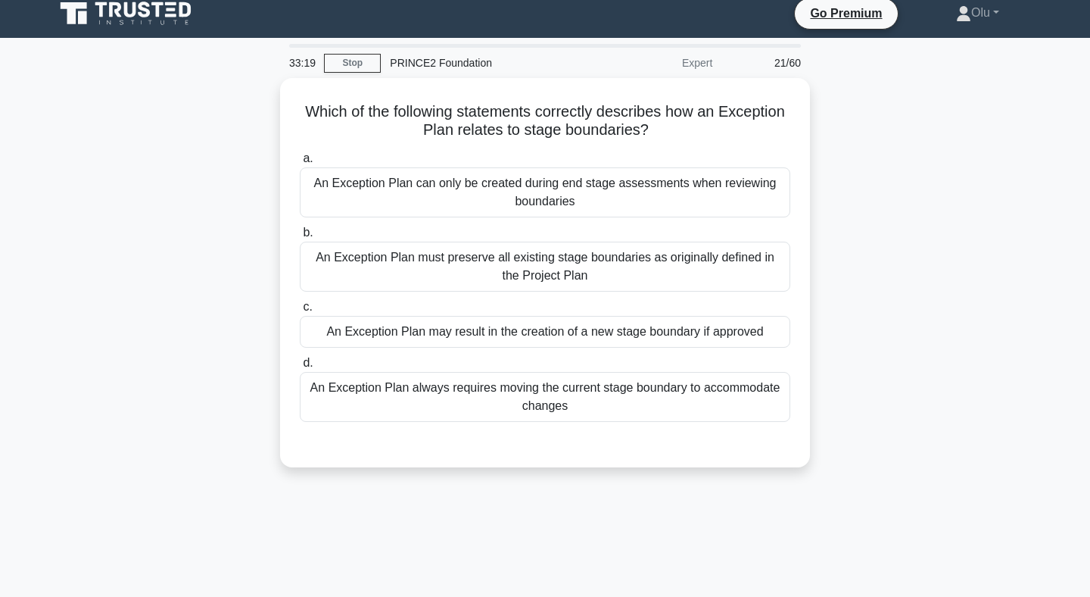
scroll to position [0, 0]
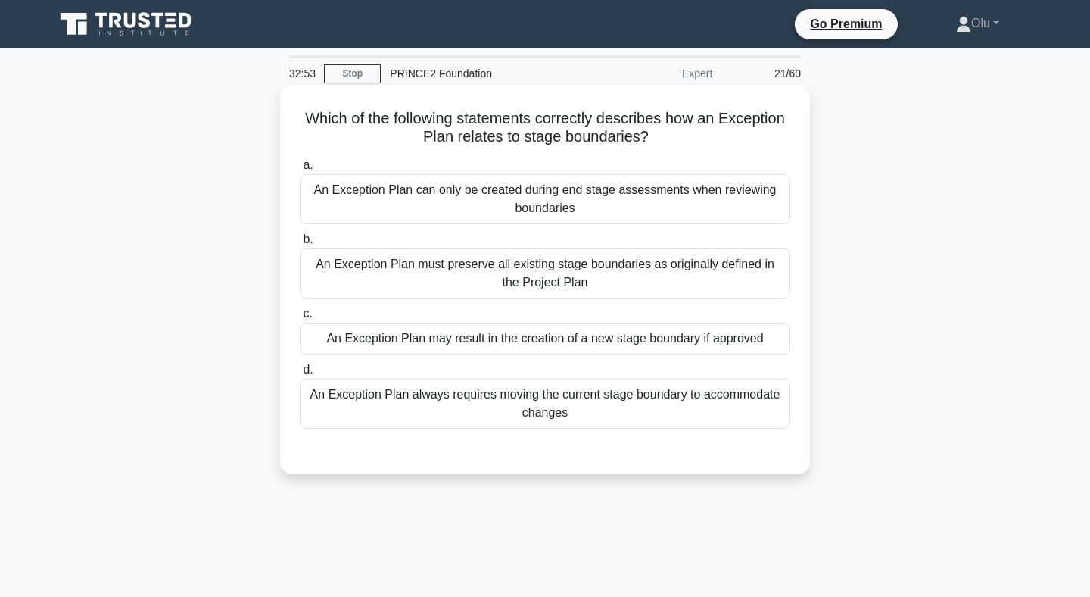
click at [525, 278] on div "An Exception Plan must preserve all existing stage boundaries as originally def…" at bounding box center [545, 273] width 491 height 50
click at [300, 245] on input "b. An Exception Plan must preserve all existing stage boundaries as originally …" at bounding box center [300, 240] width 0 height 10
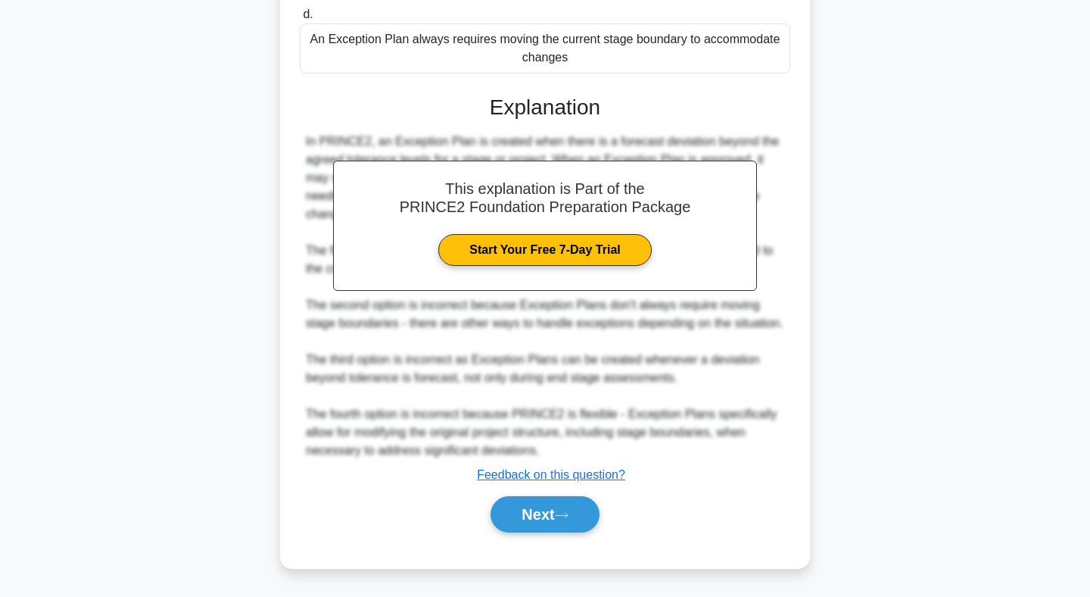
scroll to position [375, 0]
click at [544, 513] on button "Next" at bounding box center [545, 514] width 108 height 36
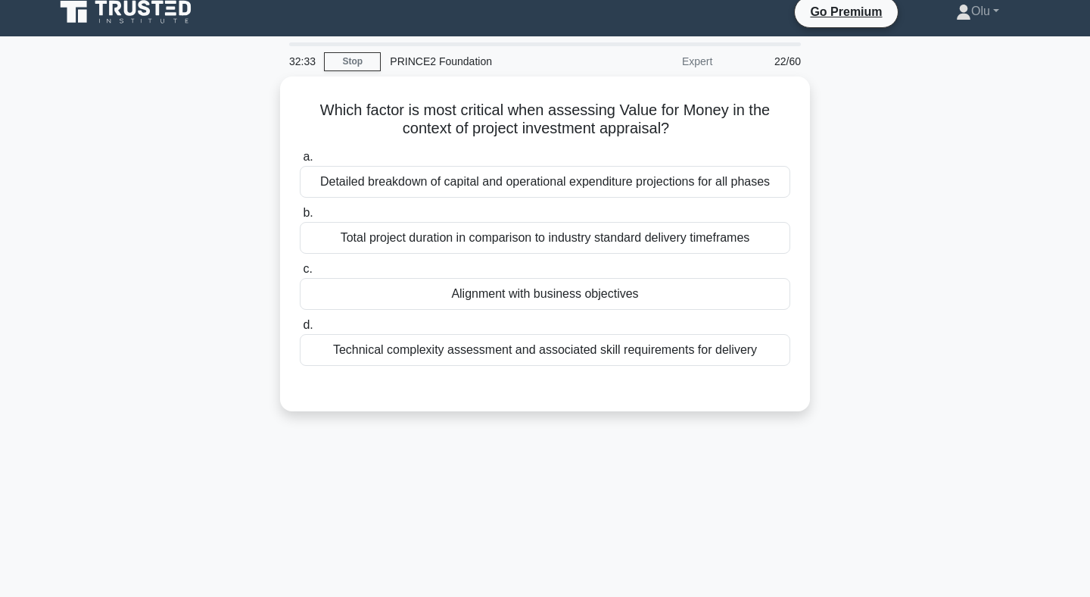
scroll to position [0, 0]
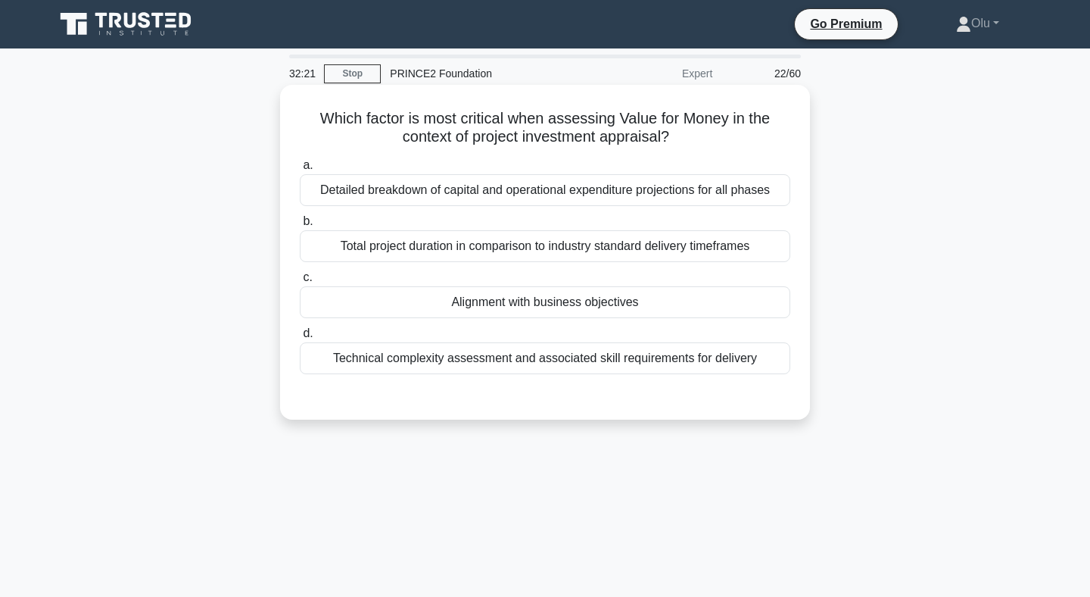
click at [541, 316] on div "Alignment with business objectives" at bounding box center [545, 302] width 491 height 32
click at [300, 282] on input "c. Alignment with business objectives" at bounding box center [300, 278] width 0 height 10
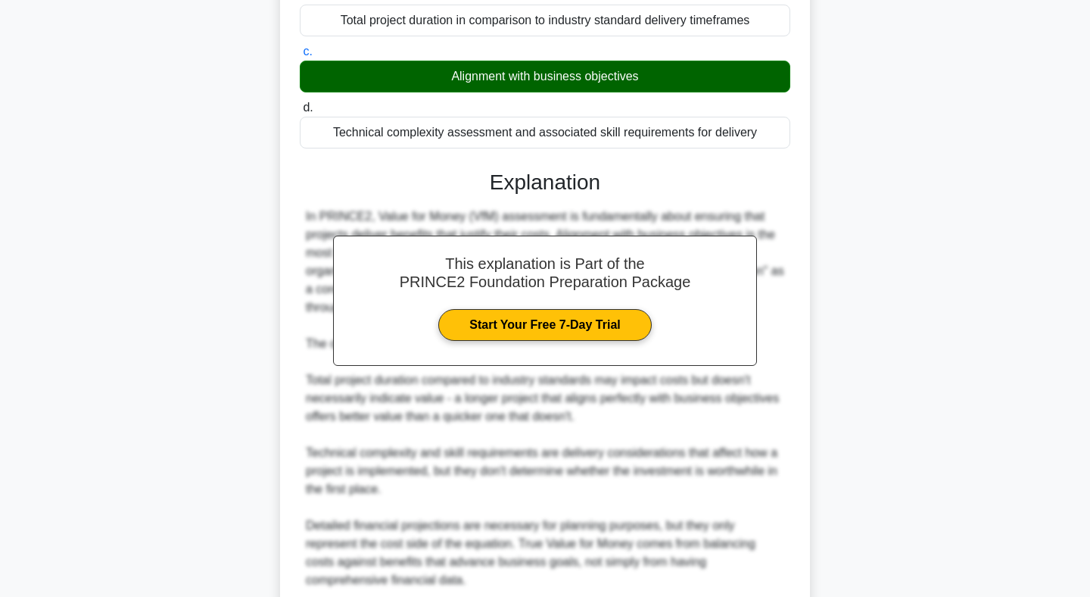
scroll to position [355, 0]
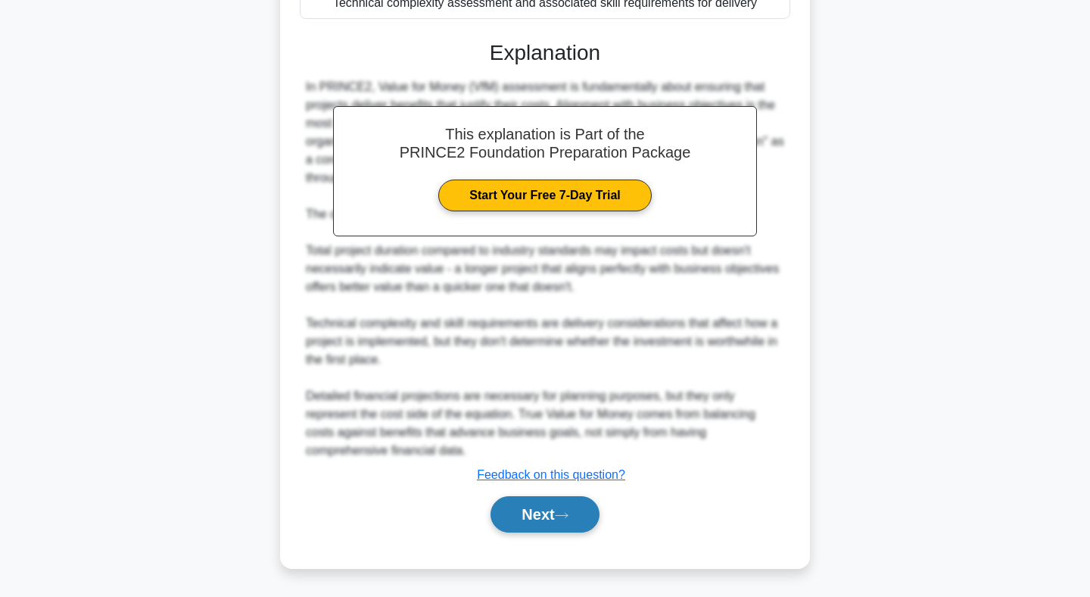
click at [544, 512] on button "Next" at bounding box center [545, 514] width 108 height 36
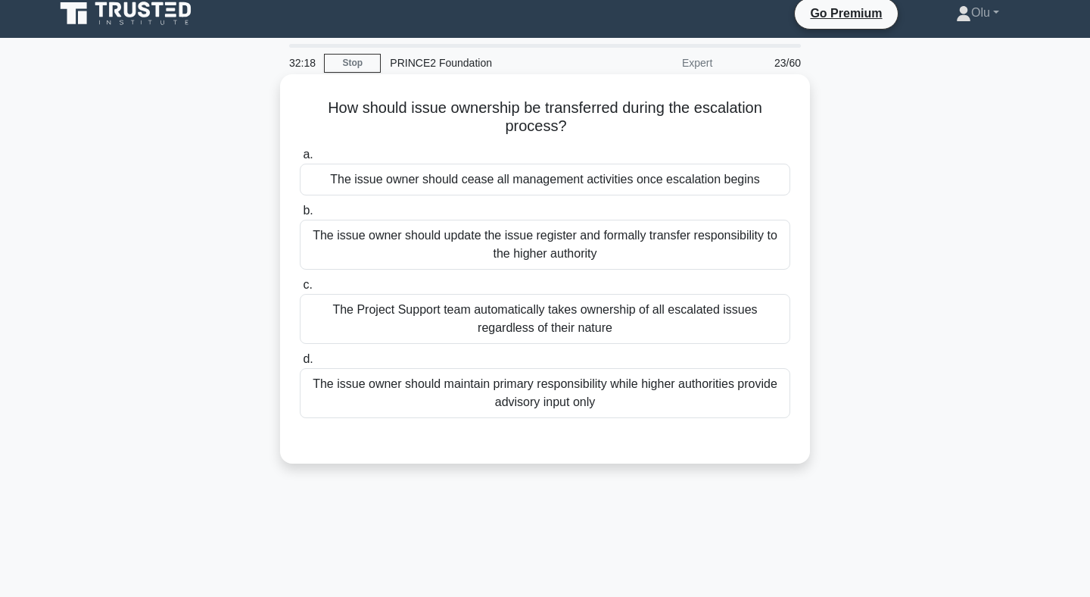
scroll to position [0, 0]
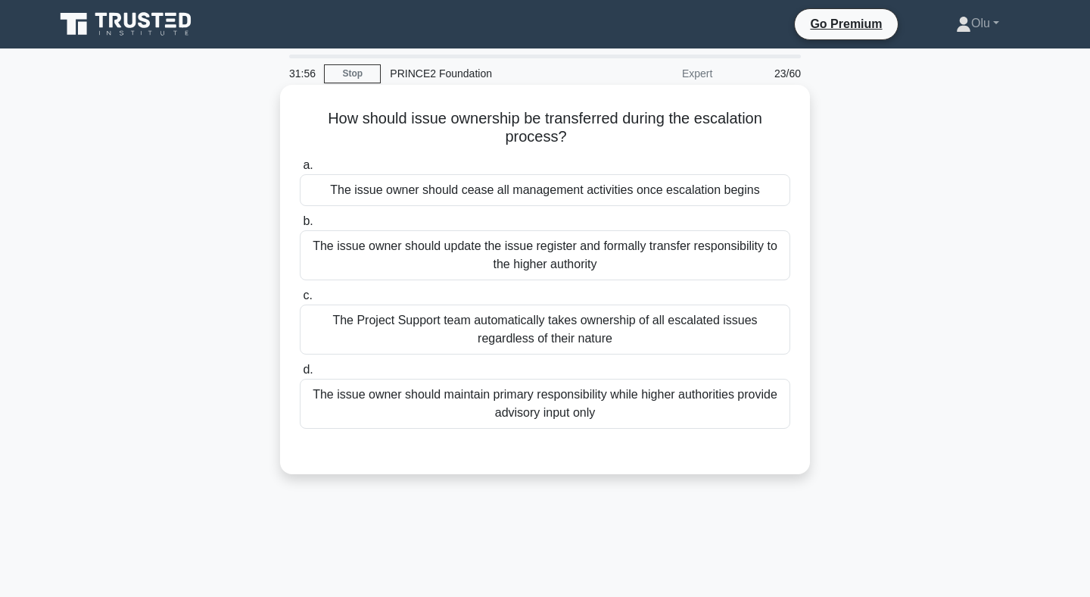
click at [547, 252] on div "The issue owner should update the issue register and formally transfer responsi…" at bounding box center [545, 255] width 491 height 50
click at [300, 226] on input "b. The issue owner should update the issue register and formally transfer respo…" at bounding box center [300, 222] width 0 height 10
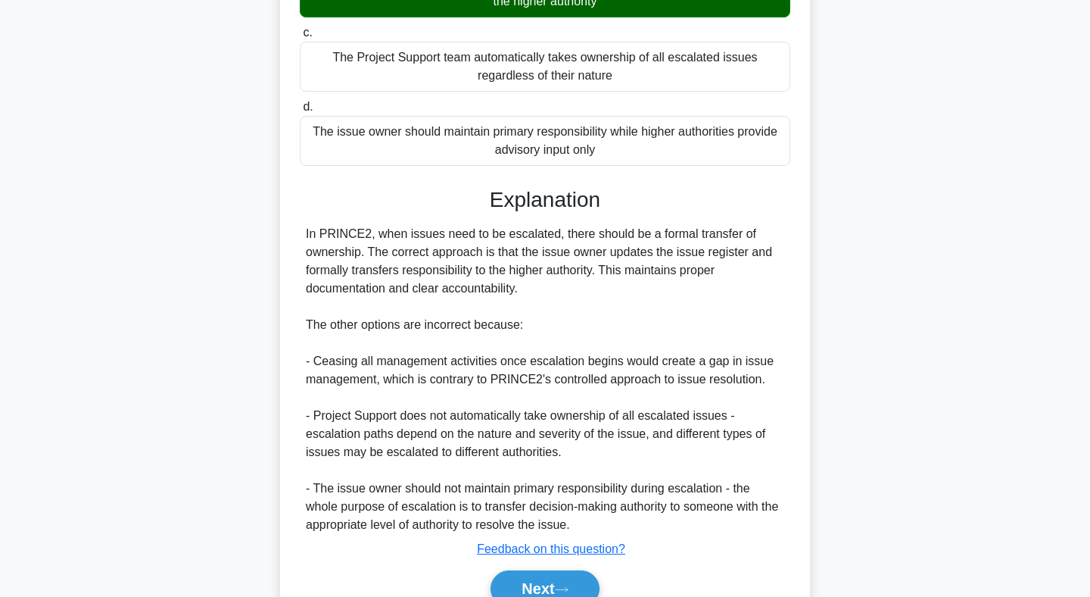
scroll to position [337, 0]
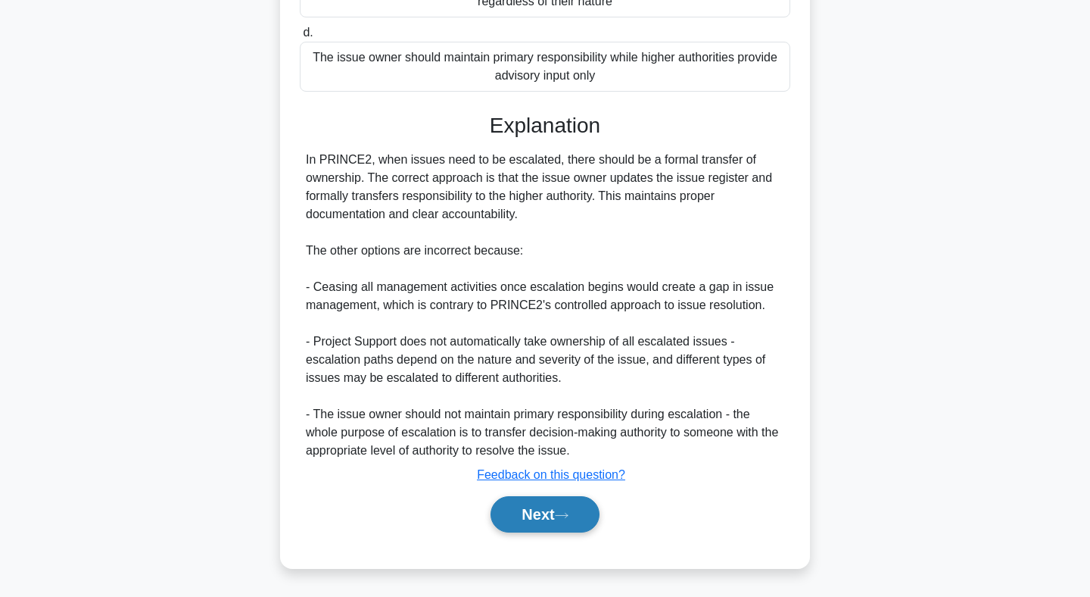
click at [544, 500] on button "Next" at bounding box center [545, 514] width 108 height 36
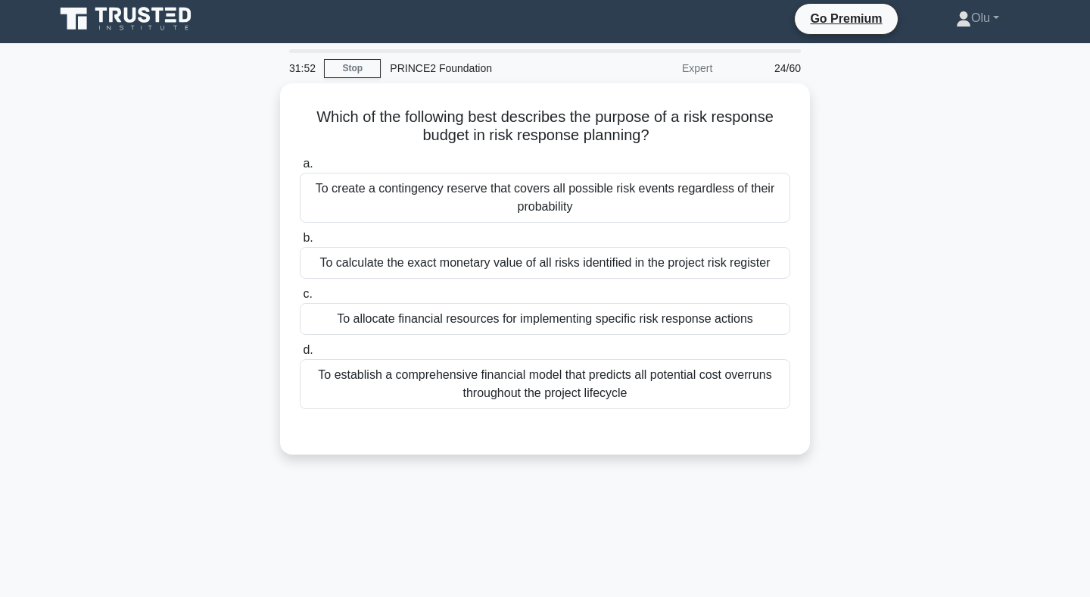
scroll to position [0, 0]
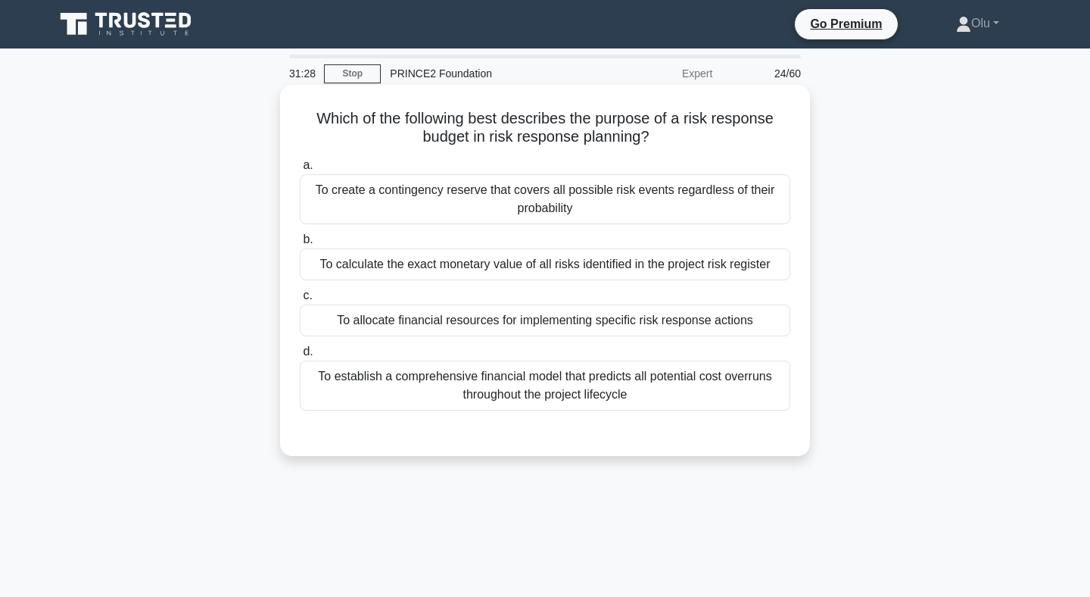
click at [510, 323] on div "To allocate financial resources for implementing specific risk response actions" at bounding box center [545, 320] width 491 height 32
click at [300, 301] on input "c. To allocate financial resources for implementing specific risk response acti…" at bounding box center [300, 296] width 0 height 10
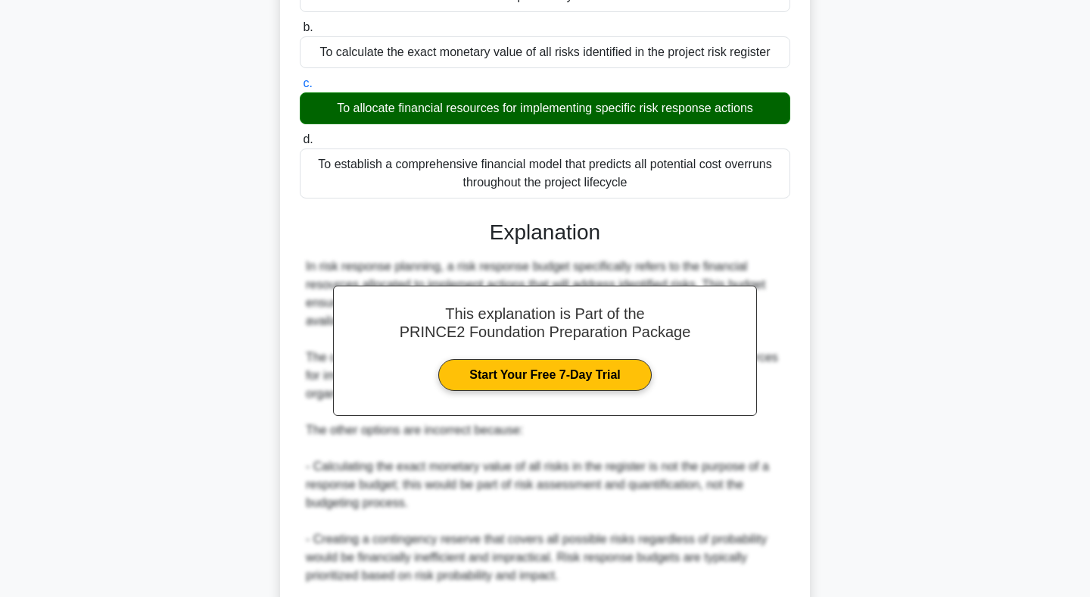
scroll to position [404, 0]
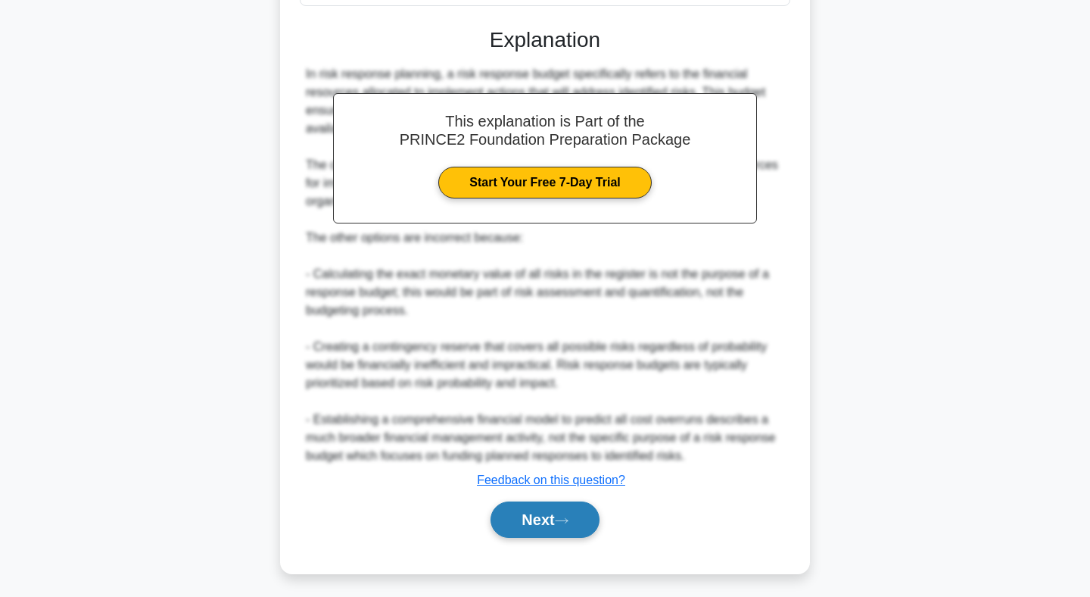
click at [542, 516] on button "Next" at bounding box center [545, 519] width 108 height 36
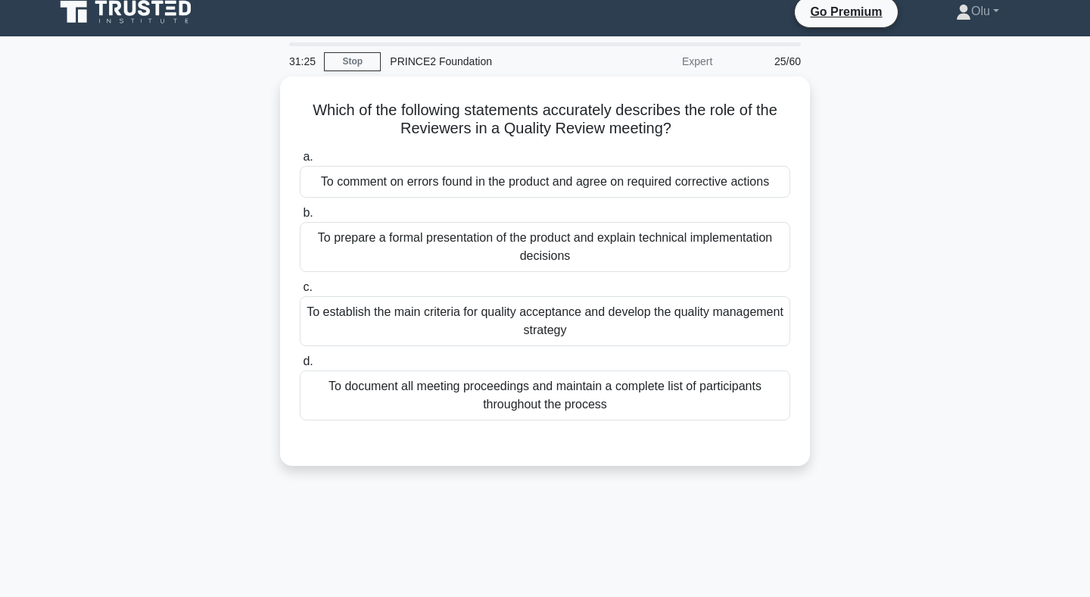
scroll to position [0, 0]
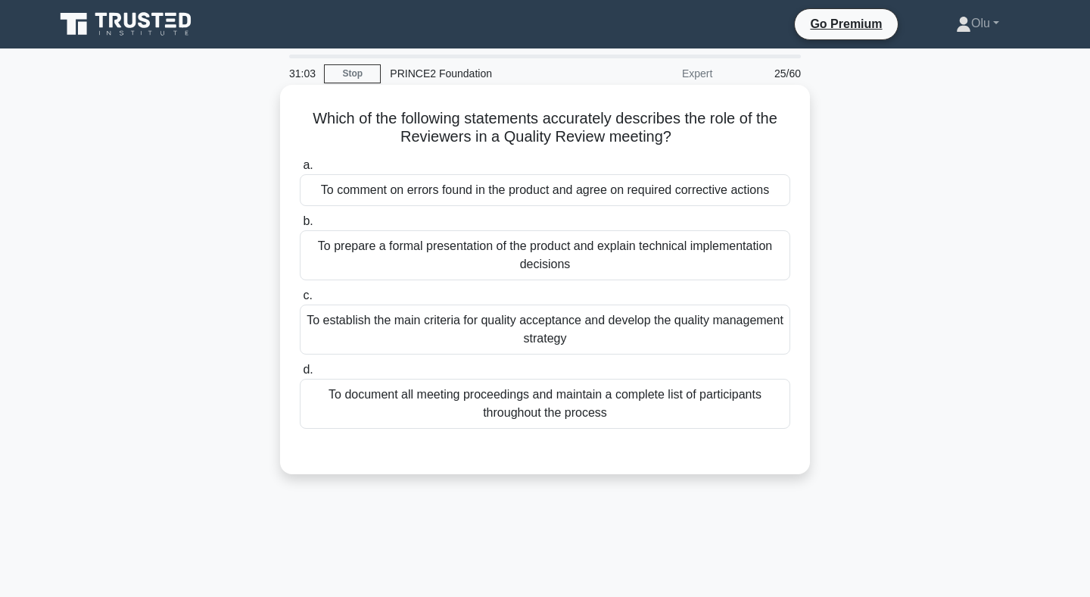
click at [532, 260] on div "To prepare a formal presentation of the product and explain technical implement…" at bounding box center [545, 255] width 491 height 50
click at [300, 226] on input "b. To prepare a formal presentation of the product and explain technical implem…" at bounding box center [300, 222] width 0 height 10
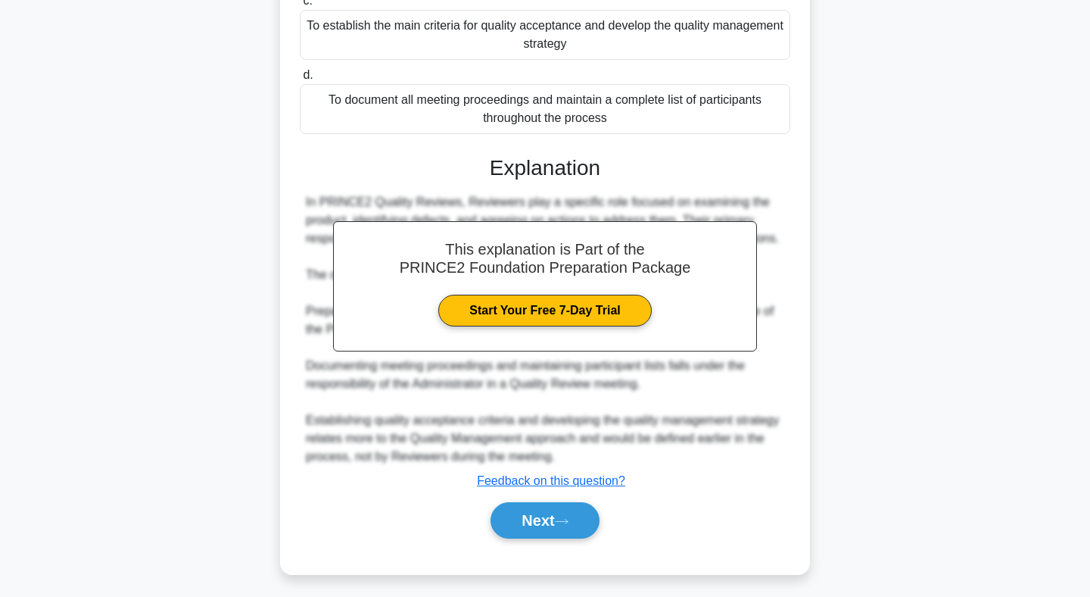
scroll to position [302, 0]
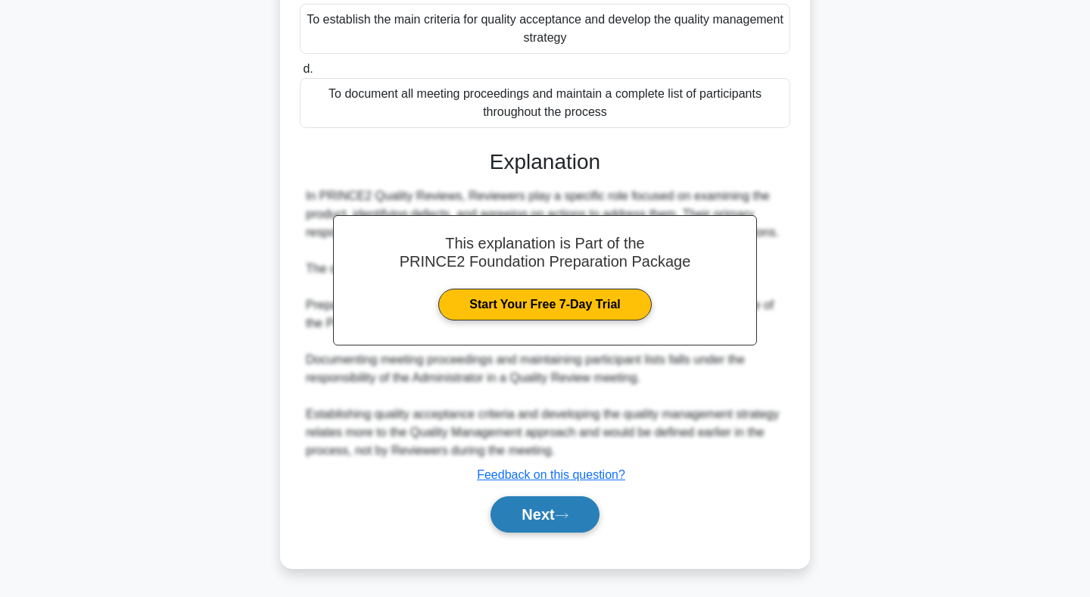
click at [536, 511] on button "Next" at bounding box center [545, 514] width 108 height 36
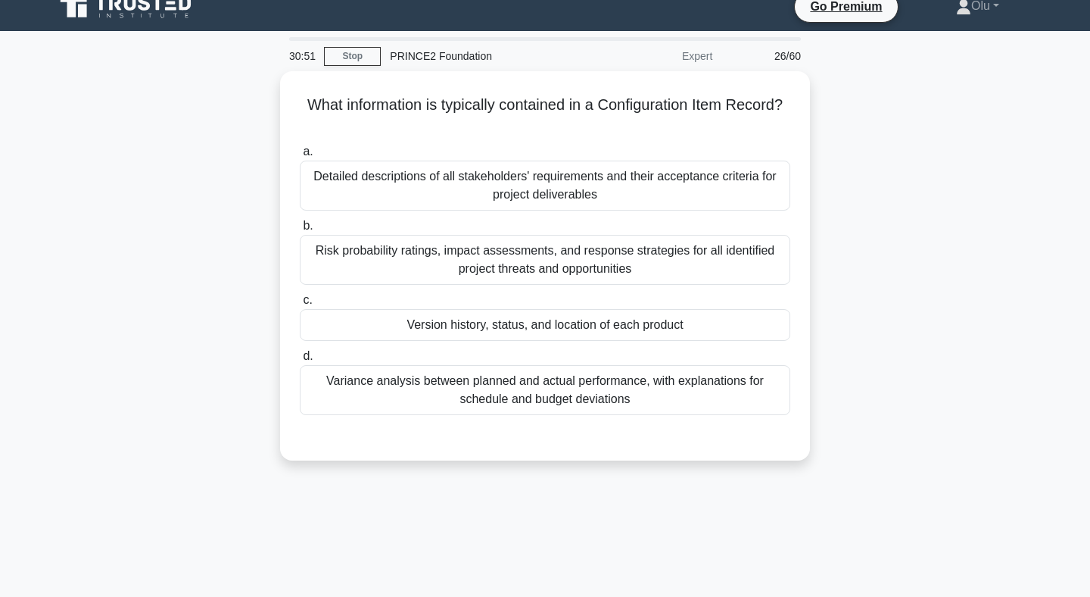
scroll to position [0, 0]
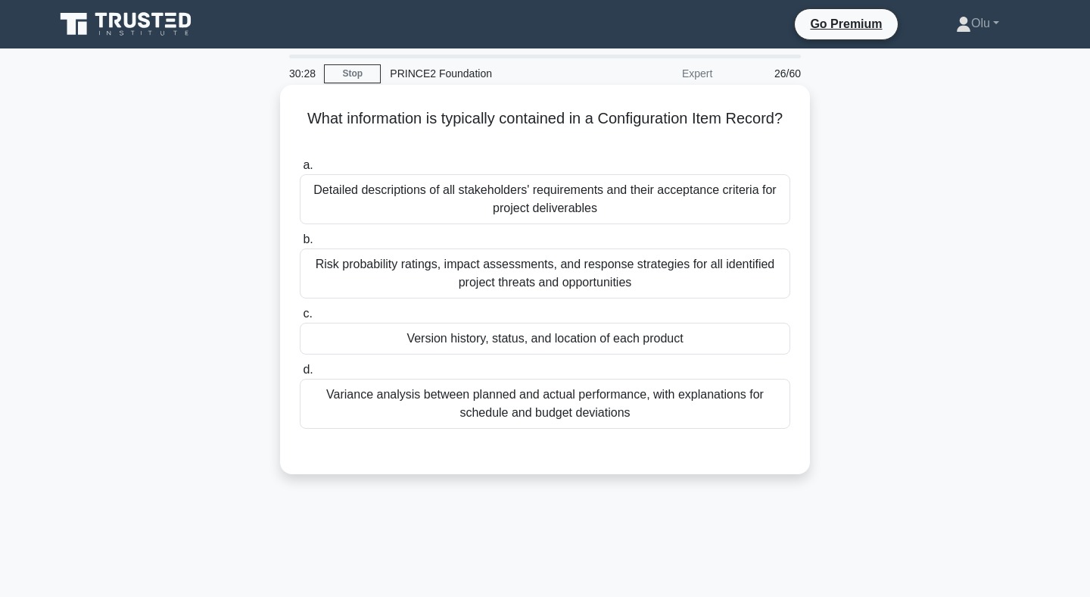
click at [572, 344] on div "Version history, status, and location of each product" at bounding box center [545, 339] width 491 height 32
click at [300, 319] on input "c. Version history, status, and location of each product" at bounding box center [300, 314] width 0 height 10
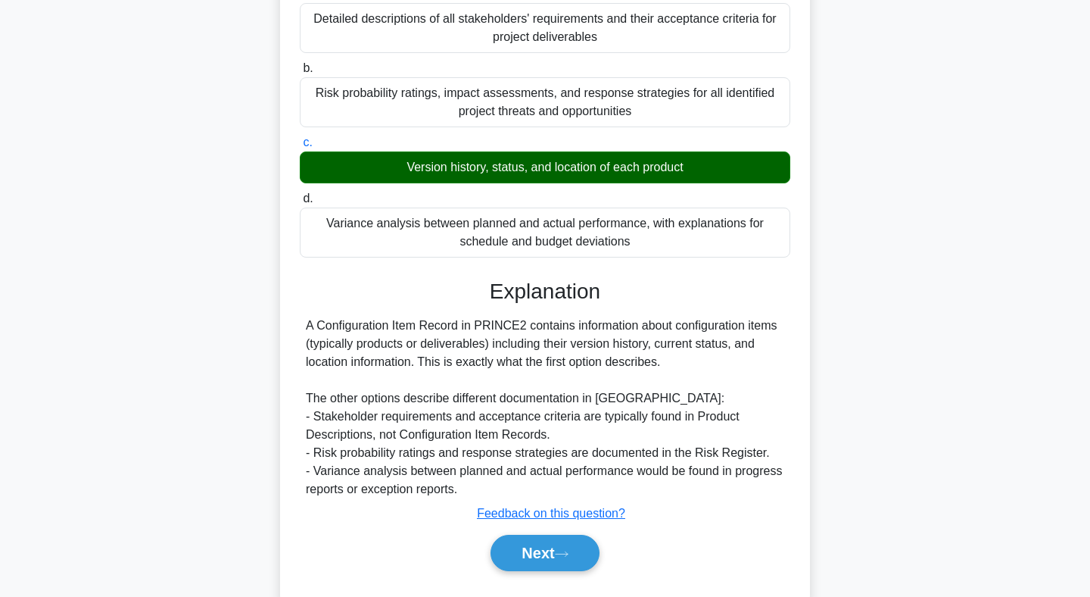
scroll to position [221, 0]
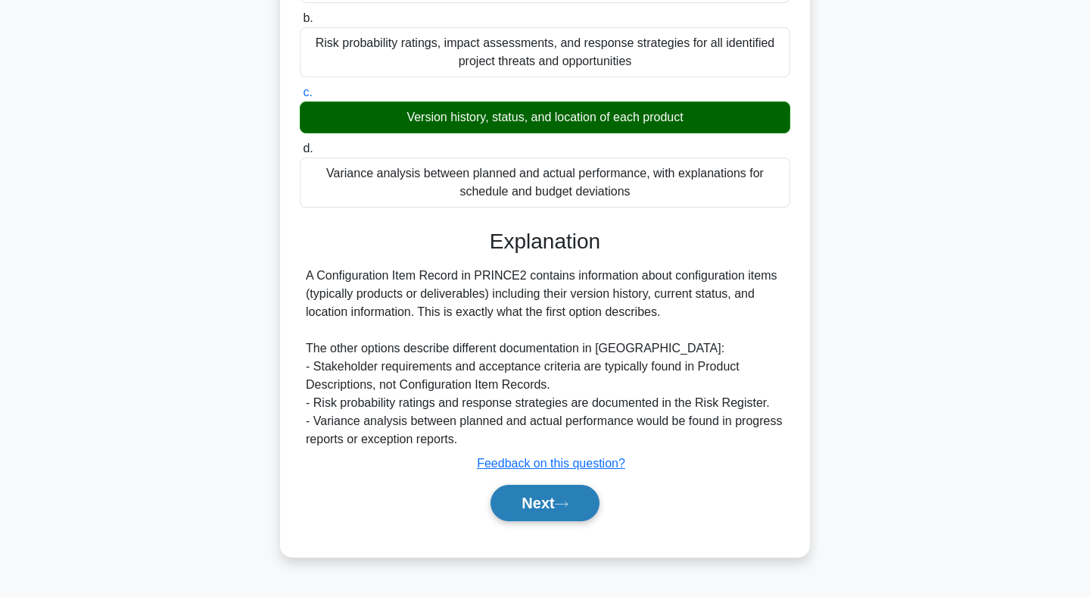
click at [546, 509] on button "Next" at bounding box center [545, 503] width 108 height 36
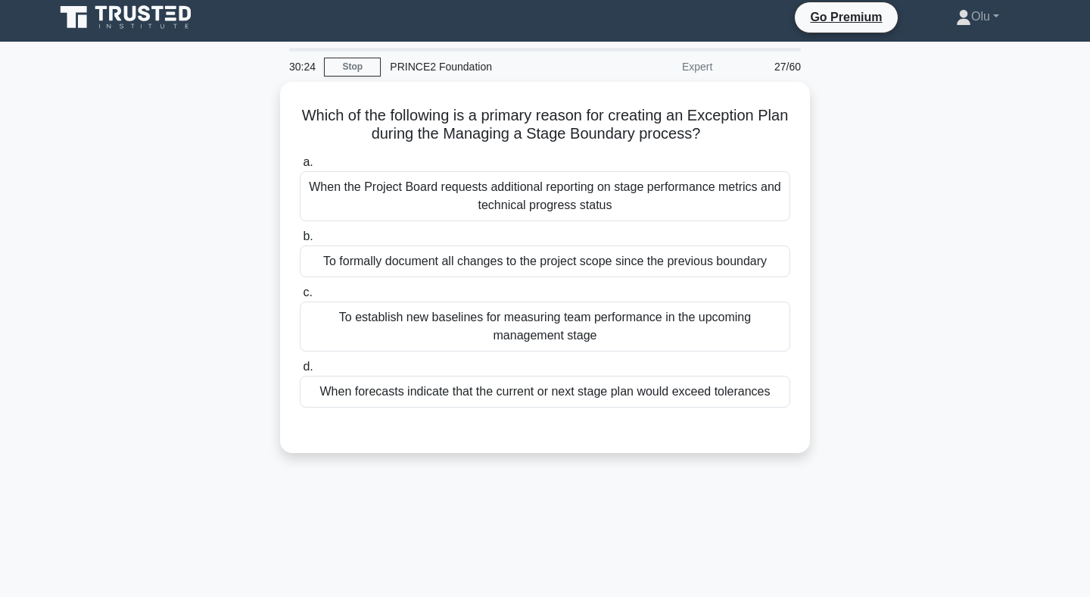
scroll to position [0, 0]
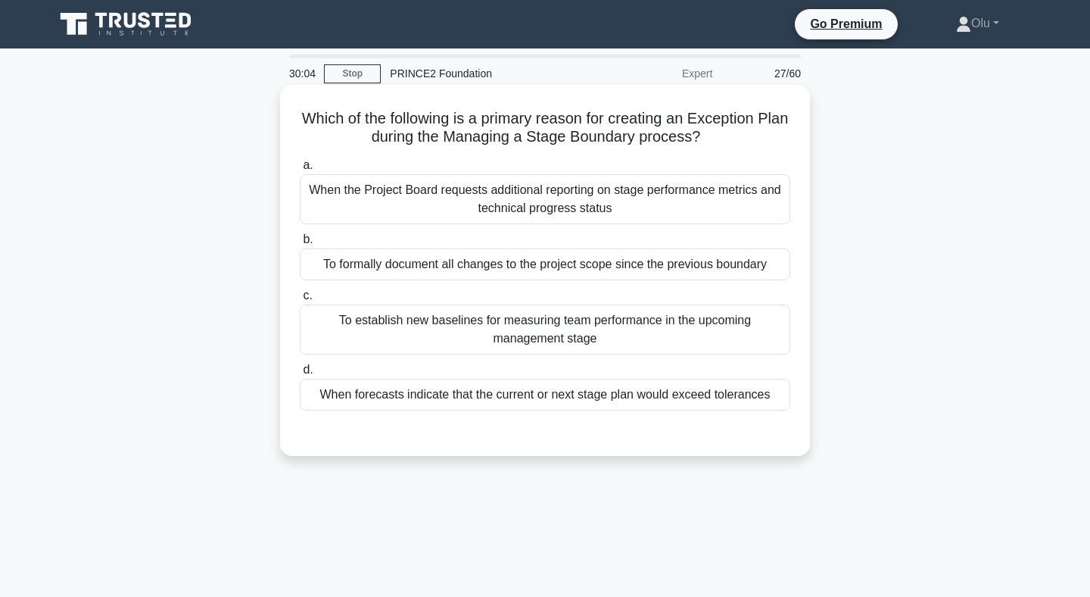
click at [543, 400] on div "When forecasts indicate that the current or next stage plan would exceed tolera…" at bounding box center [545, 395] width 491 height 32
click at [300, 375] on input "d. When forecasts indicate that the current or next stage plan would exceed tol…" at bounding box center [300, 370] width 0 height 10
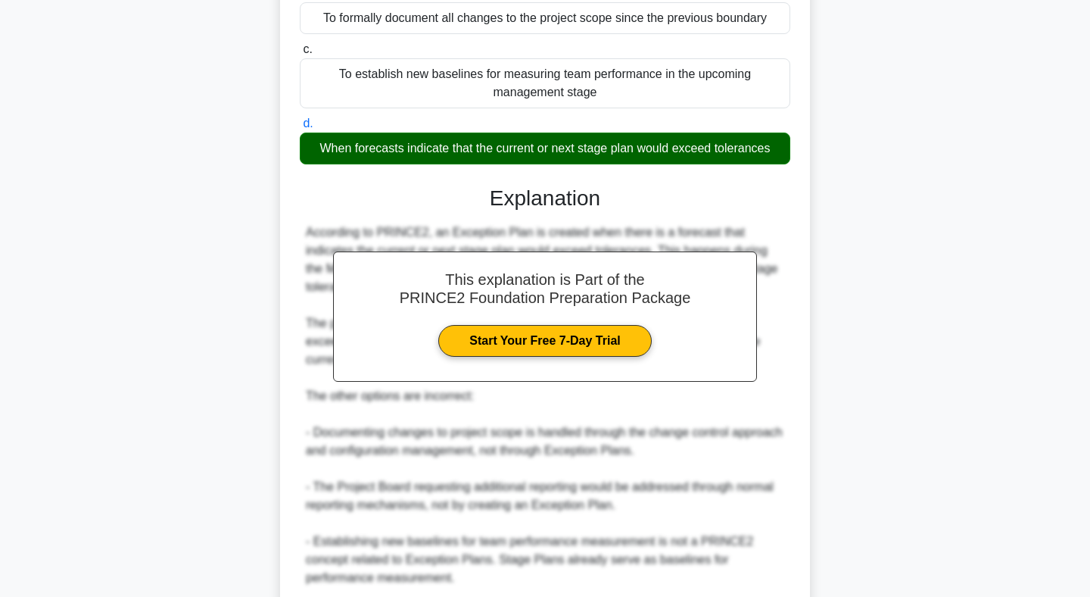
scroll to position [373, 0]
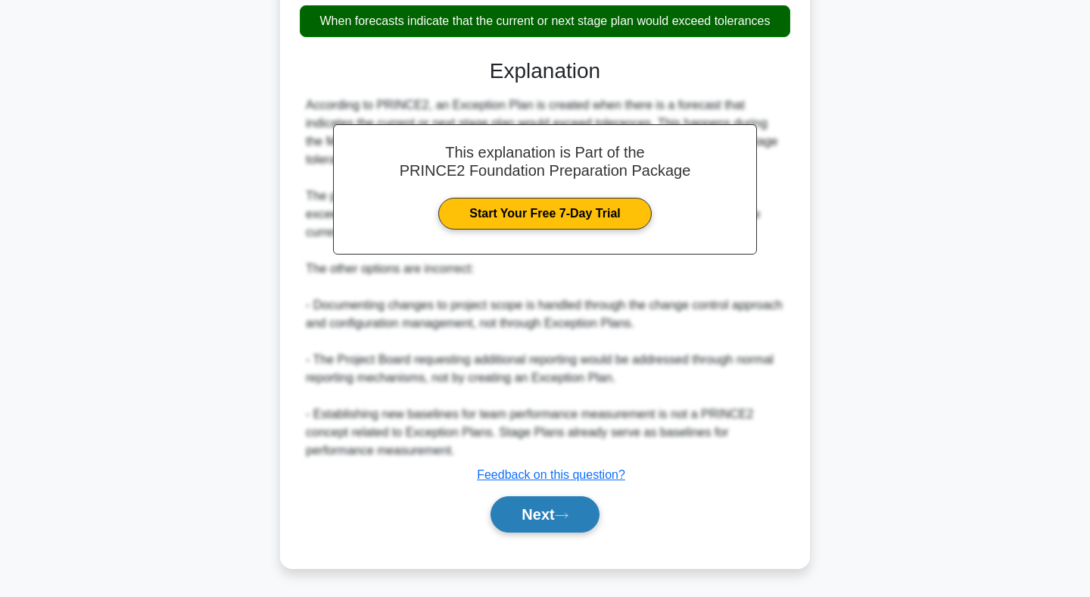
click at [557, 512] on button "Next" at bounding box center [545, 514] width 108 height 36
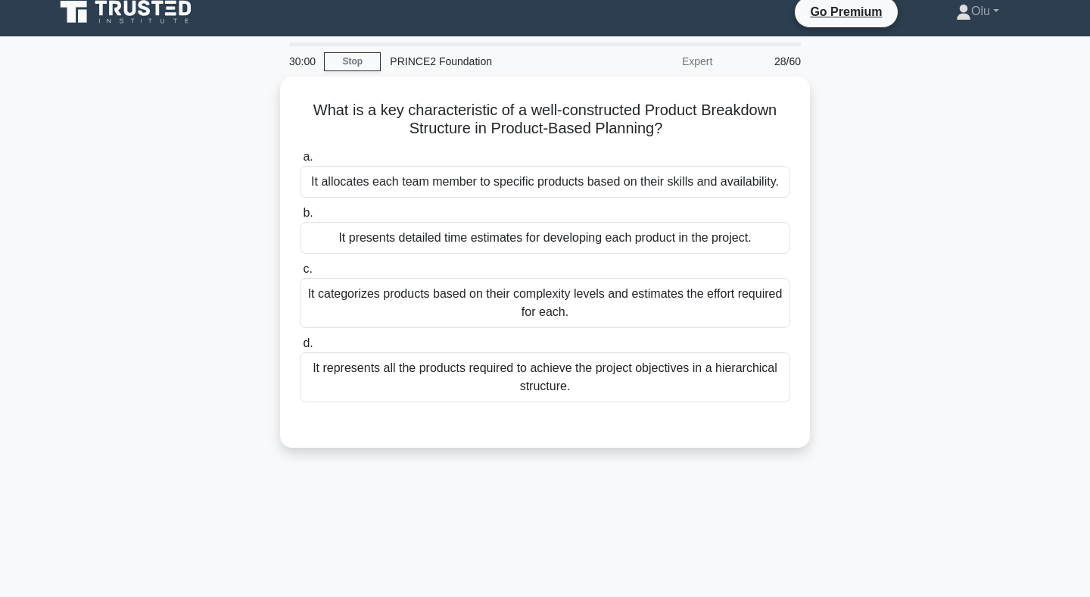
scroll to position [0, 0]
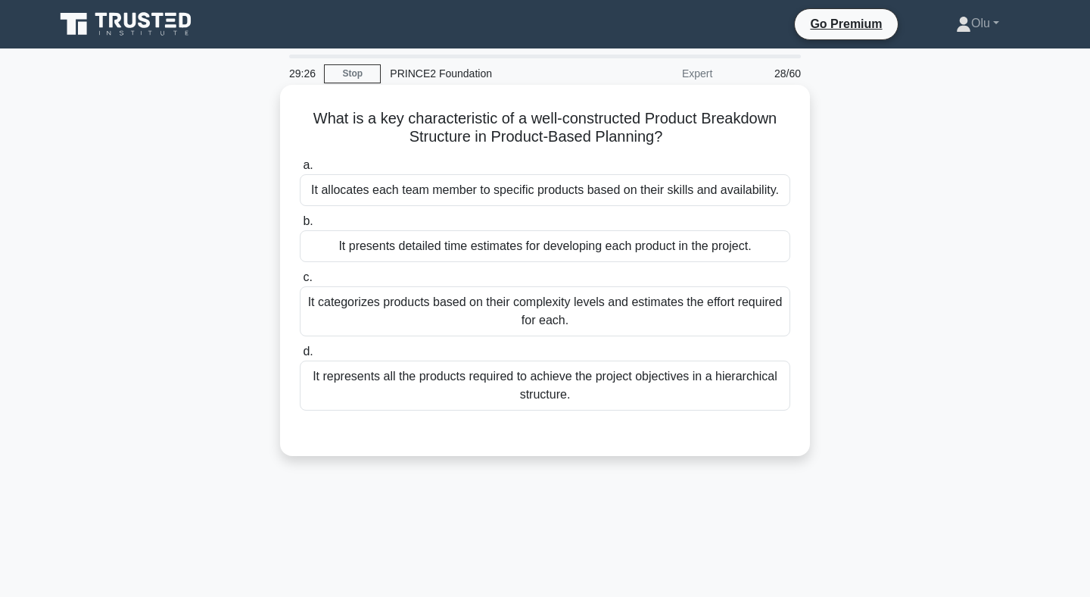
click at [552, 302] on div "It categorizes products based on their complexity levels and estimates the effo…" at bounding box center [545, 311] width 491 height 50
click at [300, 282] on input "c. It categorizes products based on their complexity levels and estimates the e…" at bounding box center [300, 278] width 0 height 10
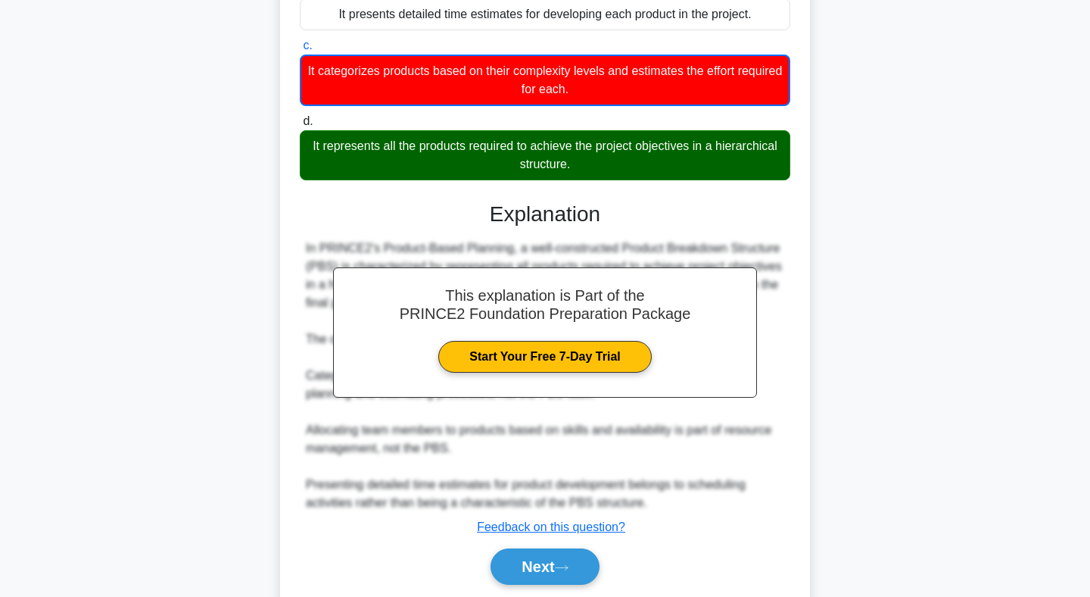
scroll to position [284, 0]
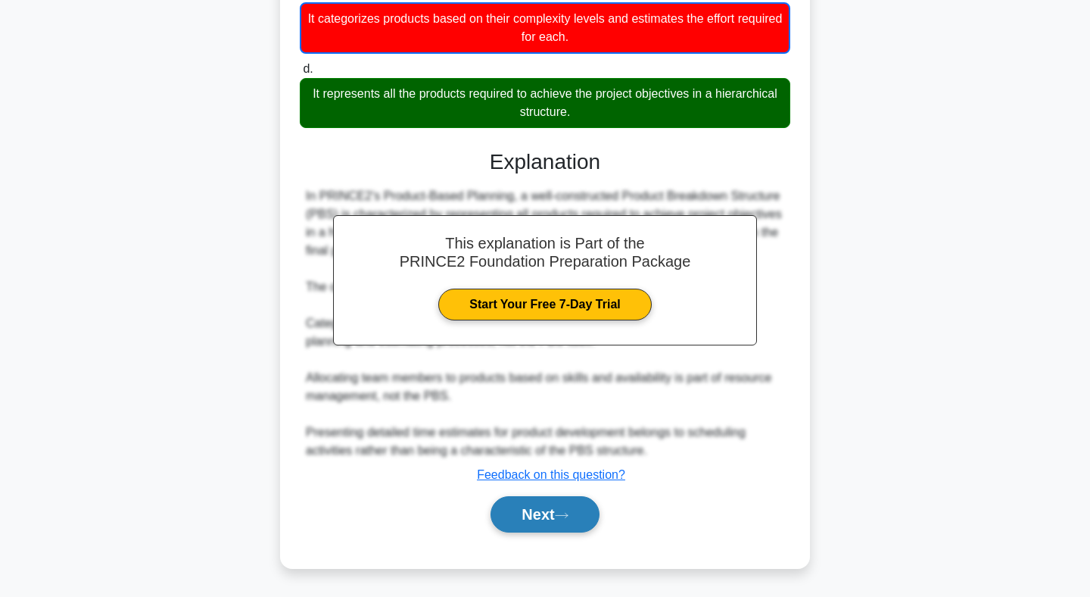
click at [549, 506] on button "Next" at bounding box center [545, 514] width 108 height 36
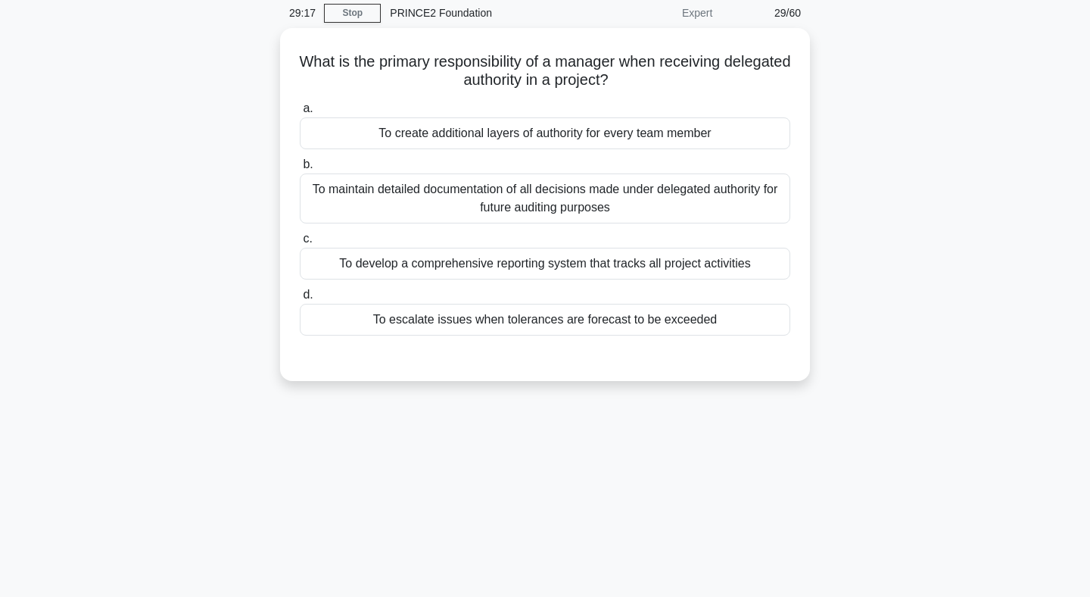
scroll to position [52, 0]
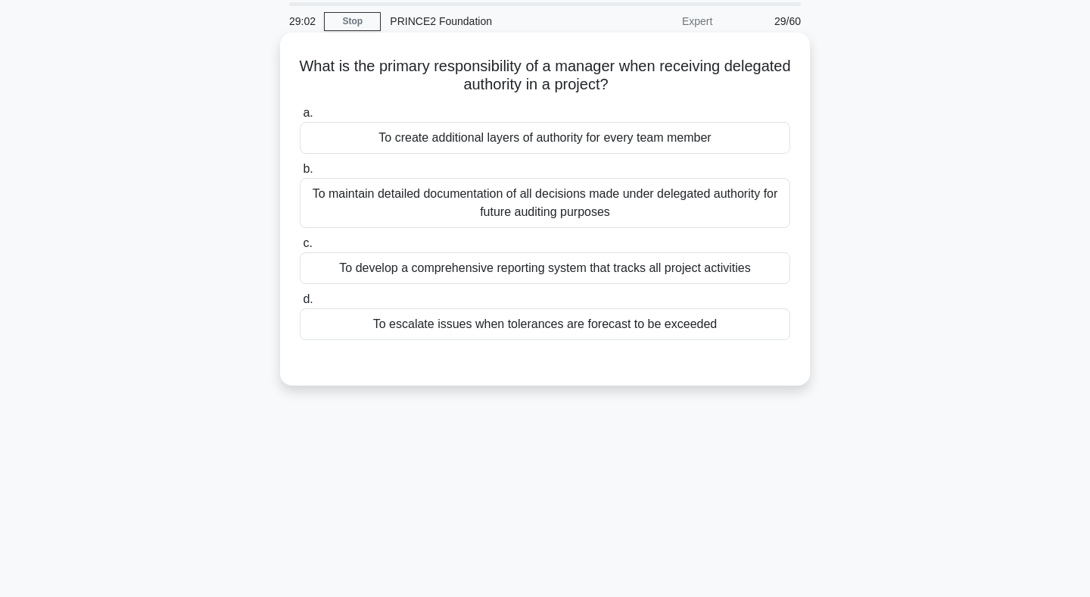
click at [547, 199] on div "To maintain detailed documentation of all decisions made under delegated author…" at bounding box center [545, 203] width 491 height 50
click at [300, 174] on input "b. To maintain detailed documentation of all decisions made under delegated aut…" at bounding box center [300, 169] width 0 height 10
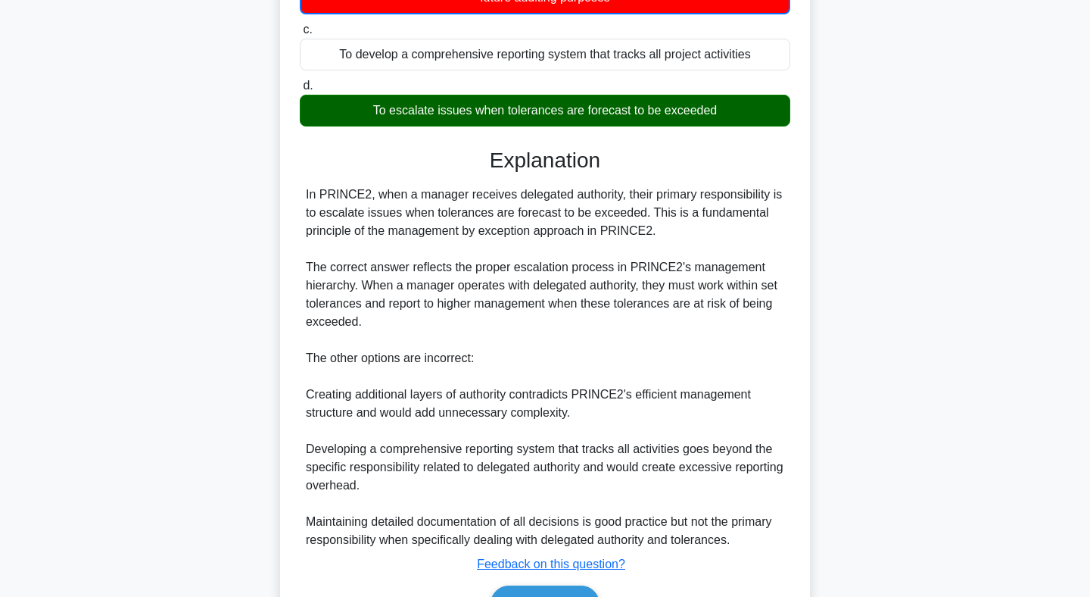
scroll to position [357, 0]
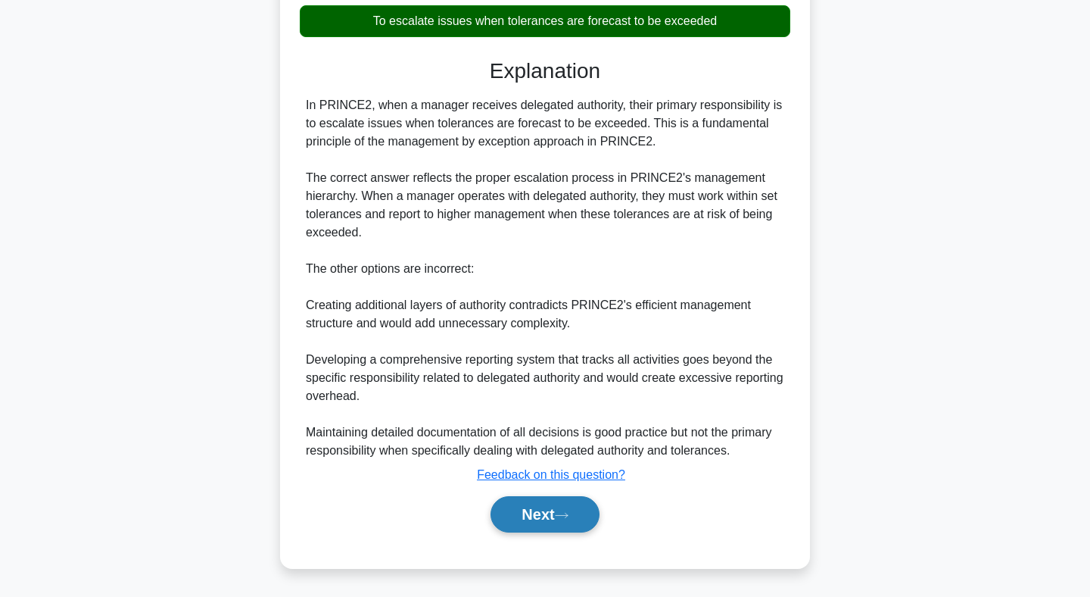
click at [539, 521] on button "Next" at bounding box center [545, 514] width 108 height 36
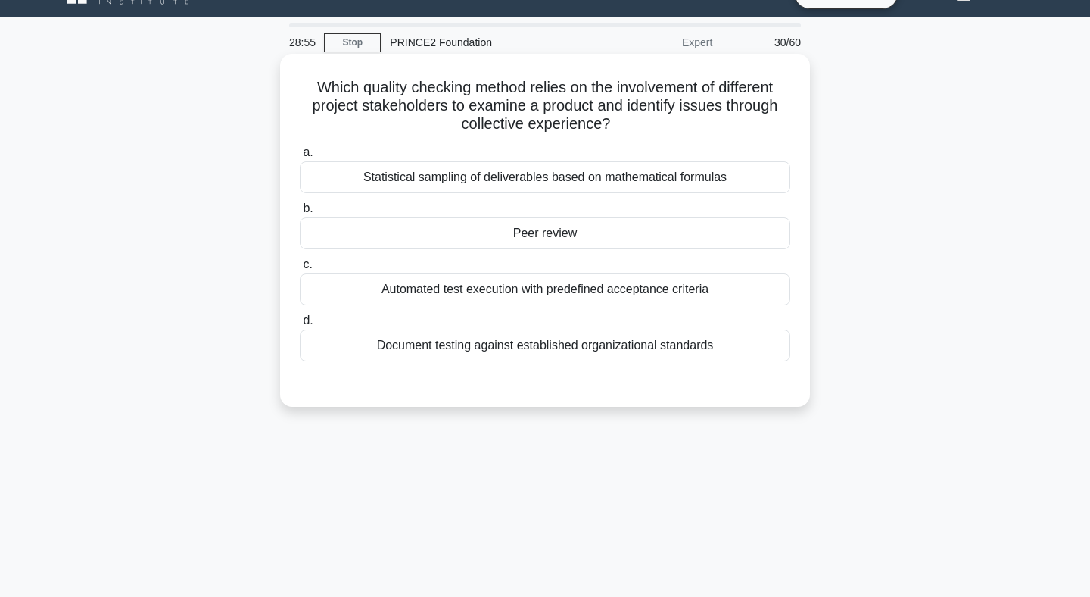
scroll to position [0, 0]
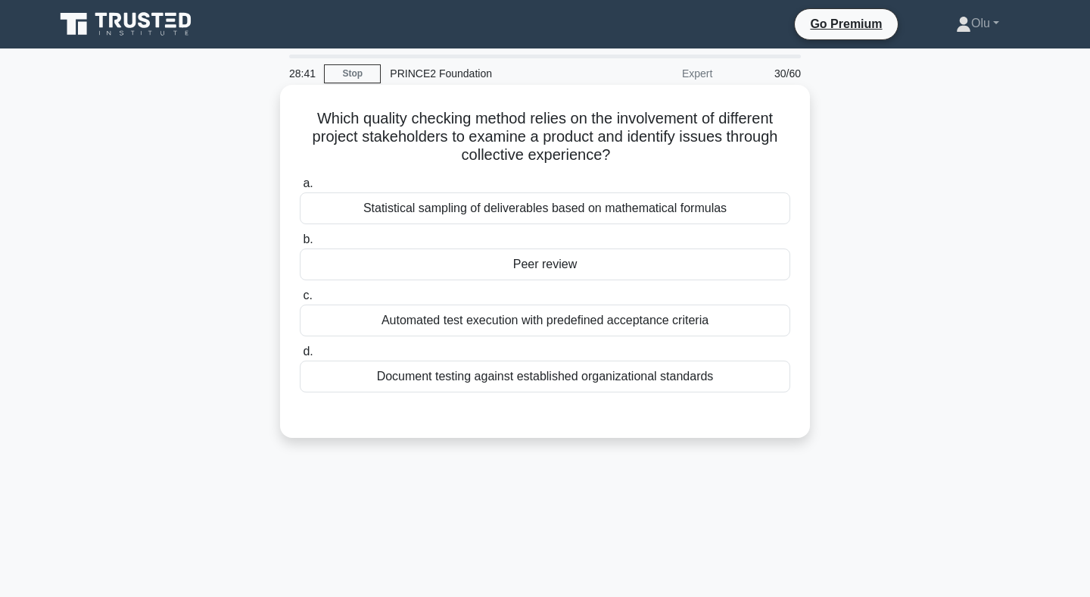
click at [551, 270] on div "Peer review" at bounding box center [545, 264] width 491 height 32
click at [300, 245] on input "b. Peer review" at bounding box center [300, 240] width 0 height 10
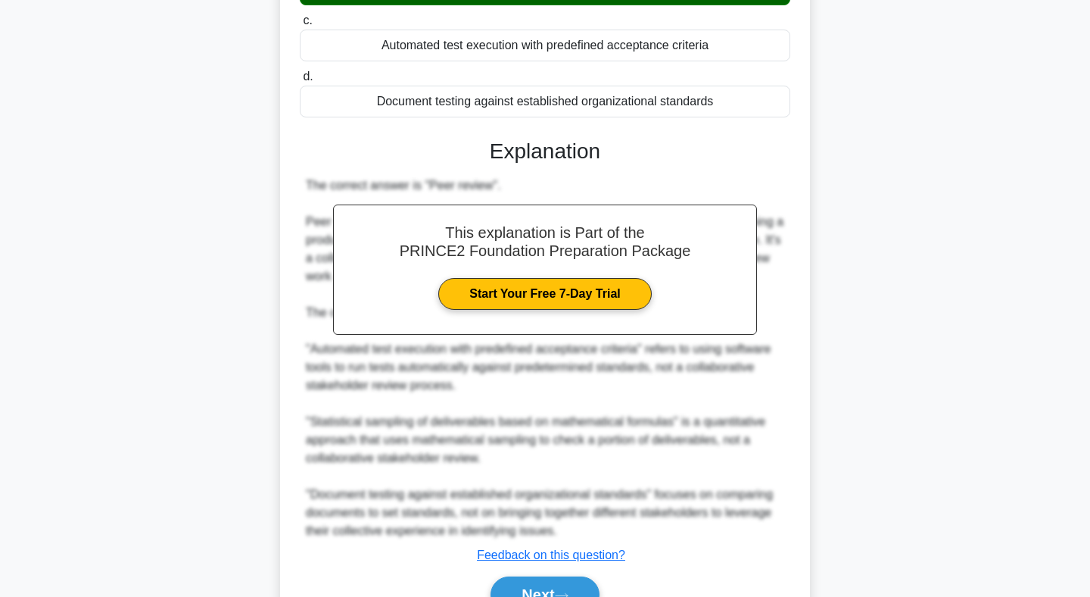
scroll to position [281, 0]
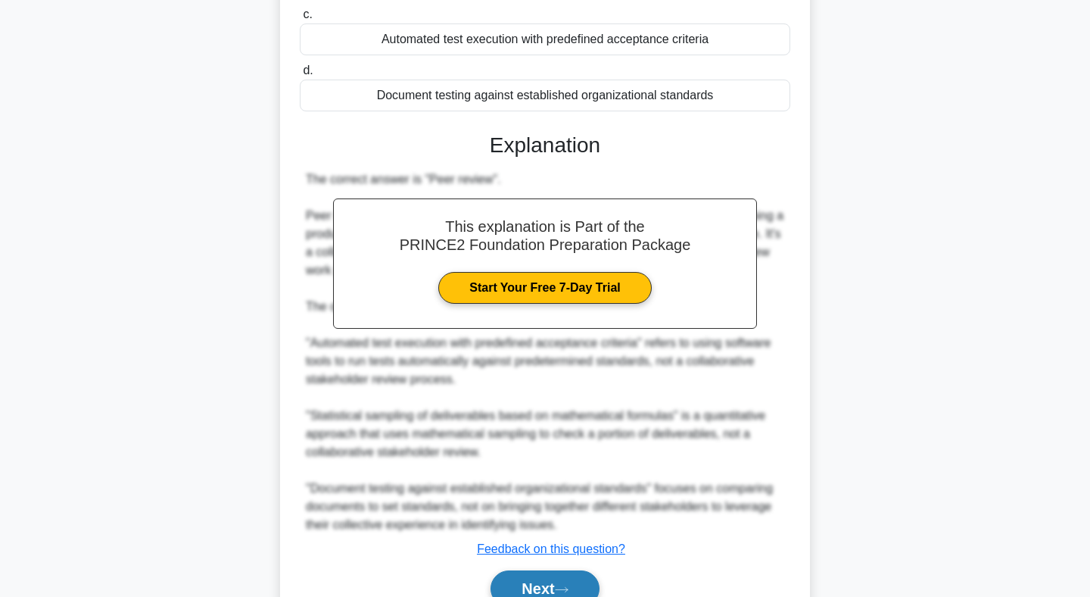
click at [561, 578] on button "Next" at bounding box center [545, 588] width 108 height 36
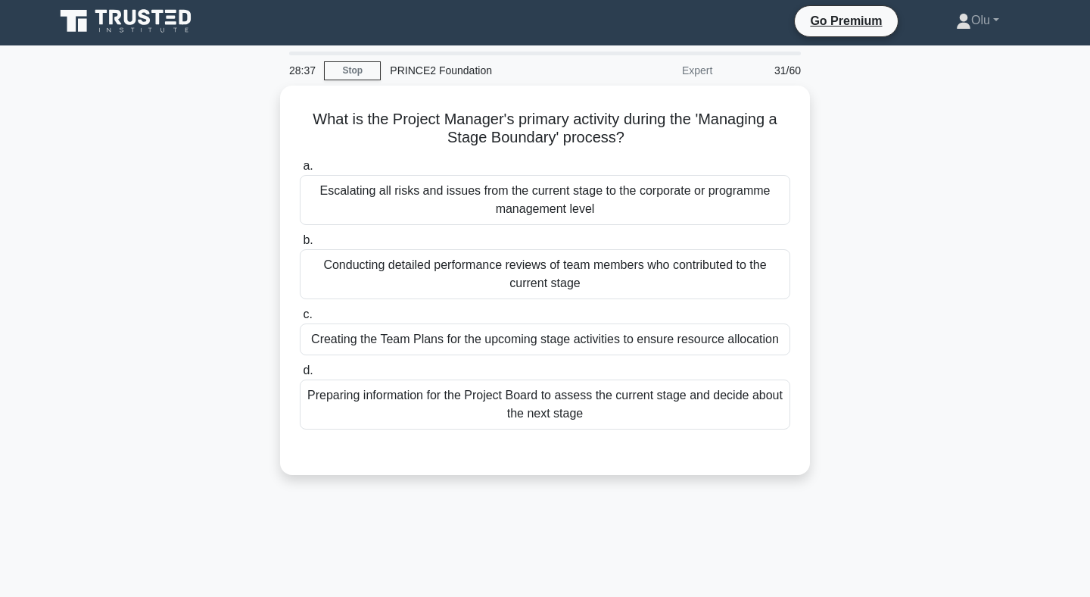
scroll to position [0, 0]
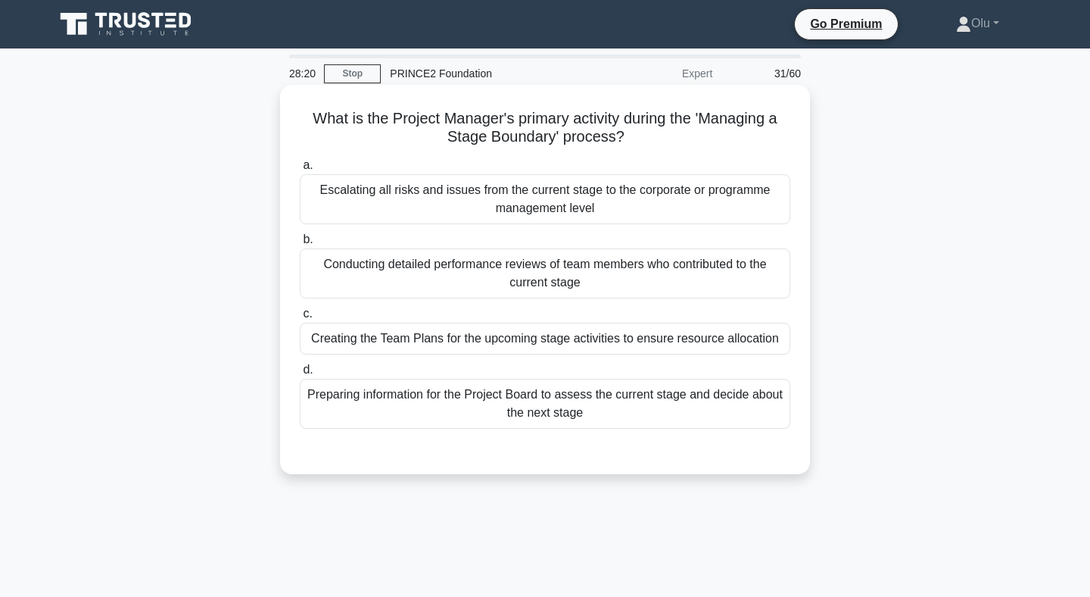
click at [578, 414] on div "Preparing information for the Project Board to assess the current stage and dec…" at bounding box center [545, 404] width 491 height 50
click at [300, 375] on input "d. Preparing information for the Project Board to assess the current stage and …" at bounding box center [300, 370] width 0 height 10
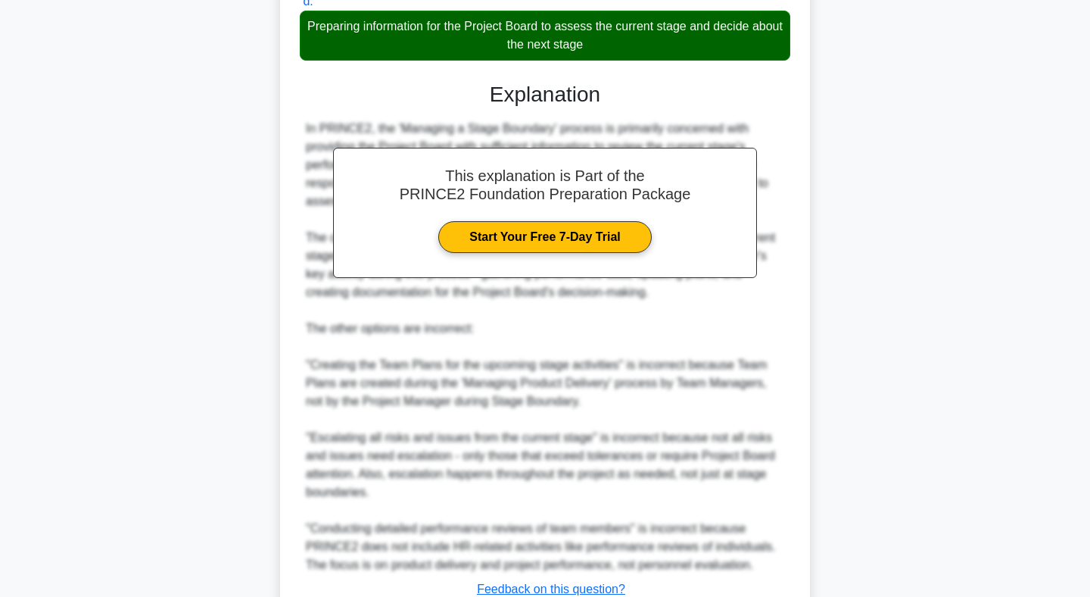
scroll to position [418, 0]
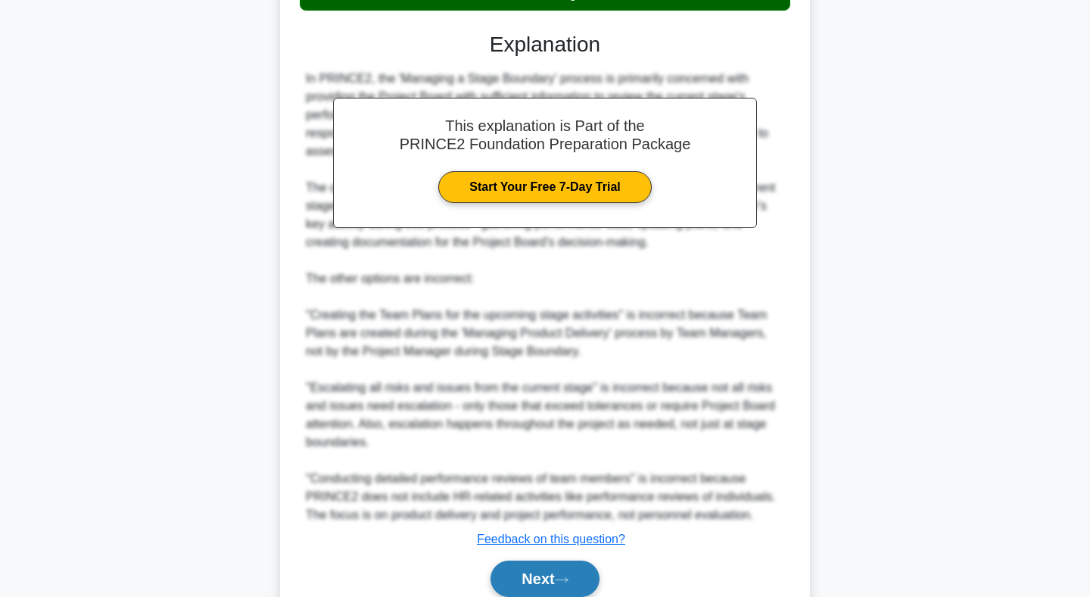
click at [543, 576] on button "Next" at bounding box center [545, 578] width 108 height 36
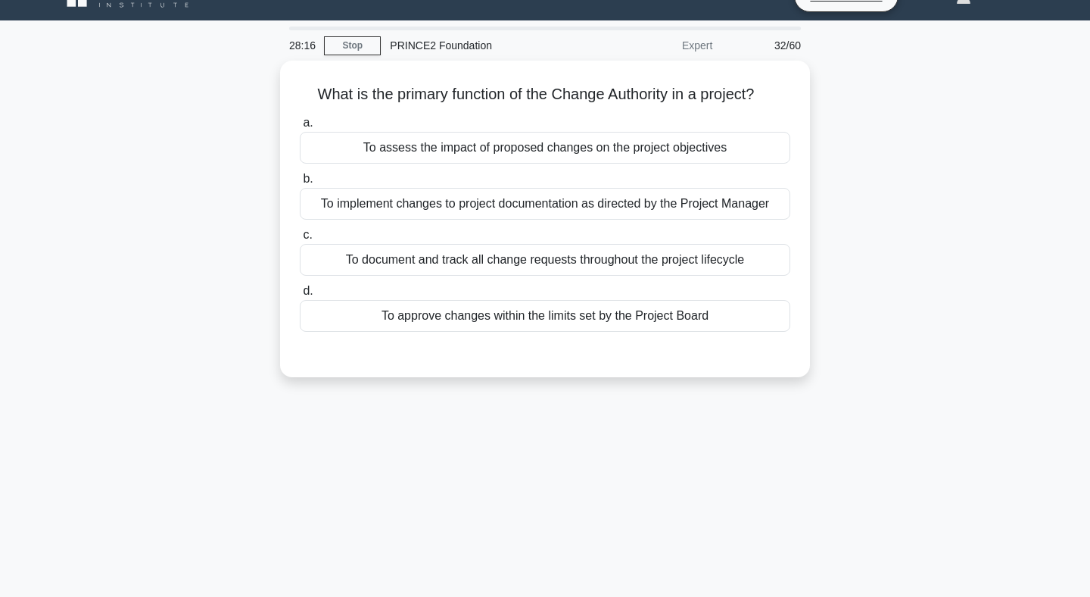
scroll to position [0, 0]
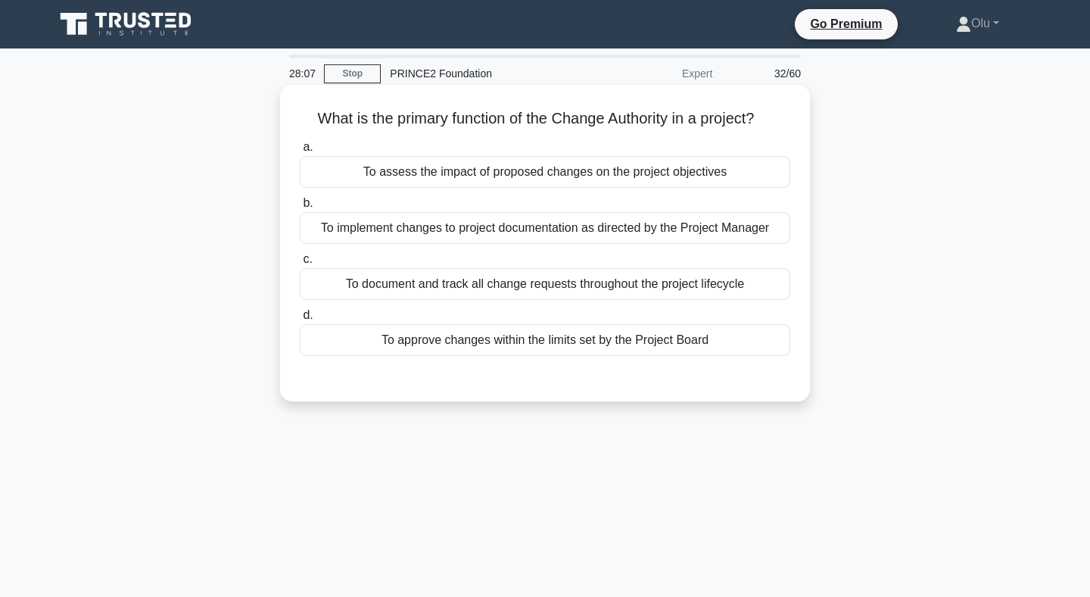
click at [548, 341] on div "To approve changes within the limits set by the Project Board" at bounding box center [545, 340] width 491 height 32
click at [300, 320] on input "d. To approve changes within the limits set by the Project Board" at bounding box center [300, 315] width 0 height 10
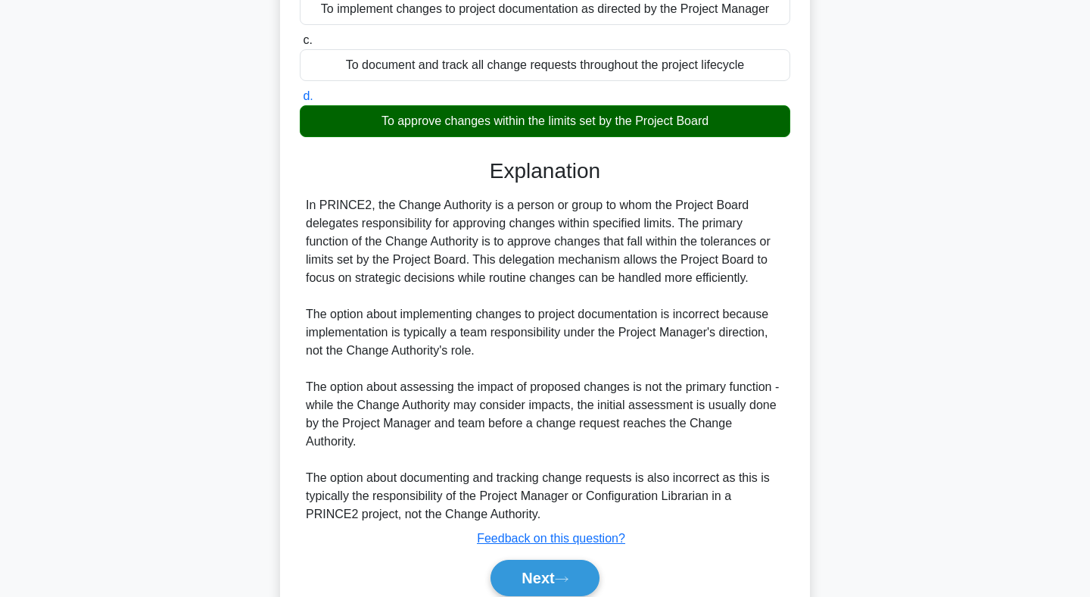
scroll to position [264, 0]
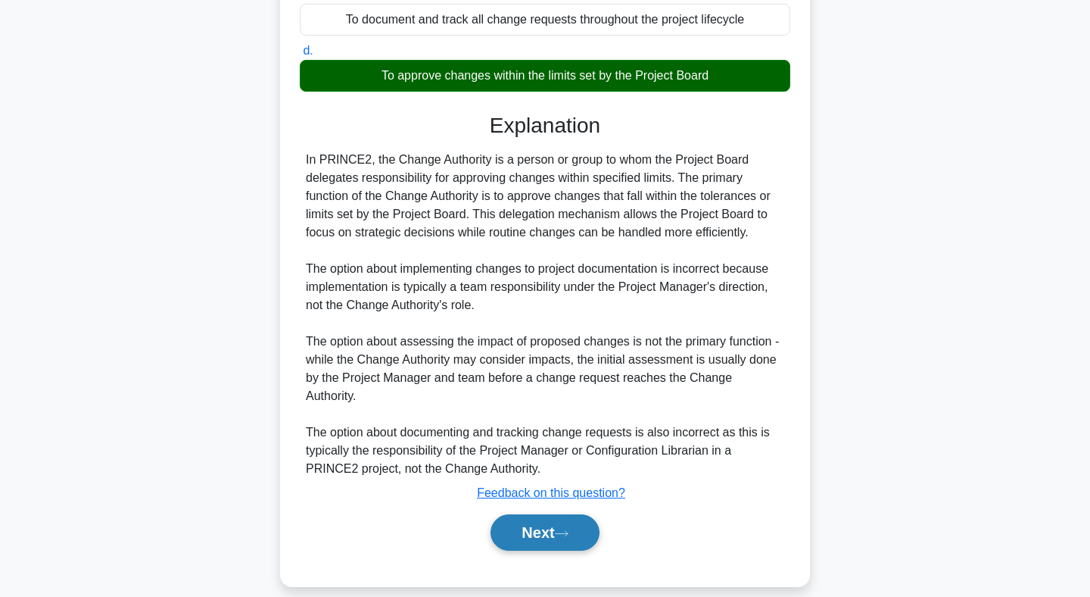
click at [528, 517] on button "Next" at bounding box center [545, 532] width 108 height 36
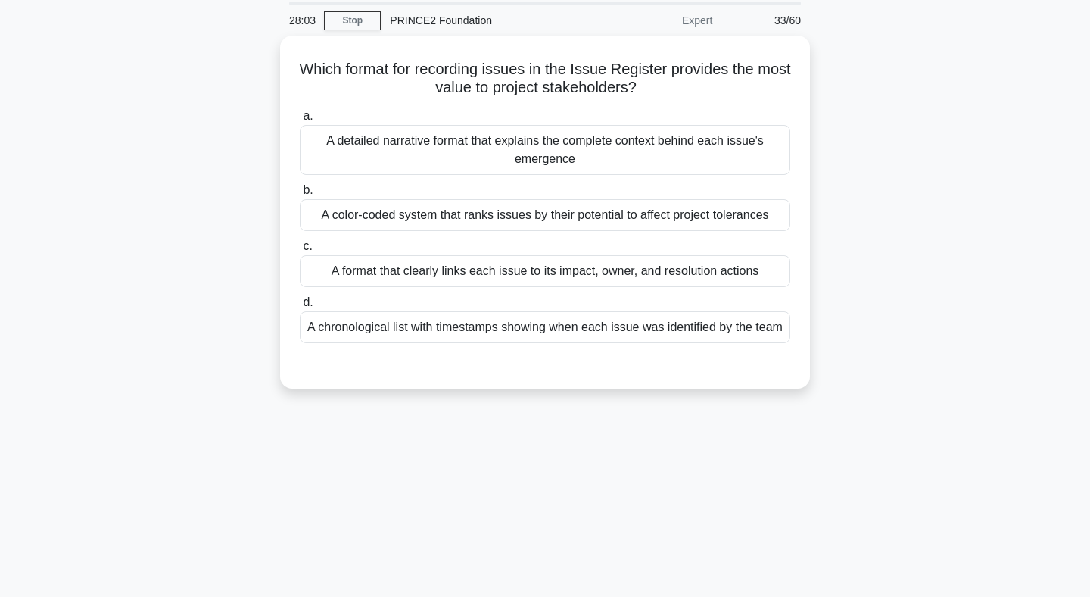
scroll to position [52, 0]
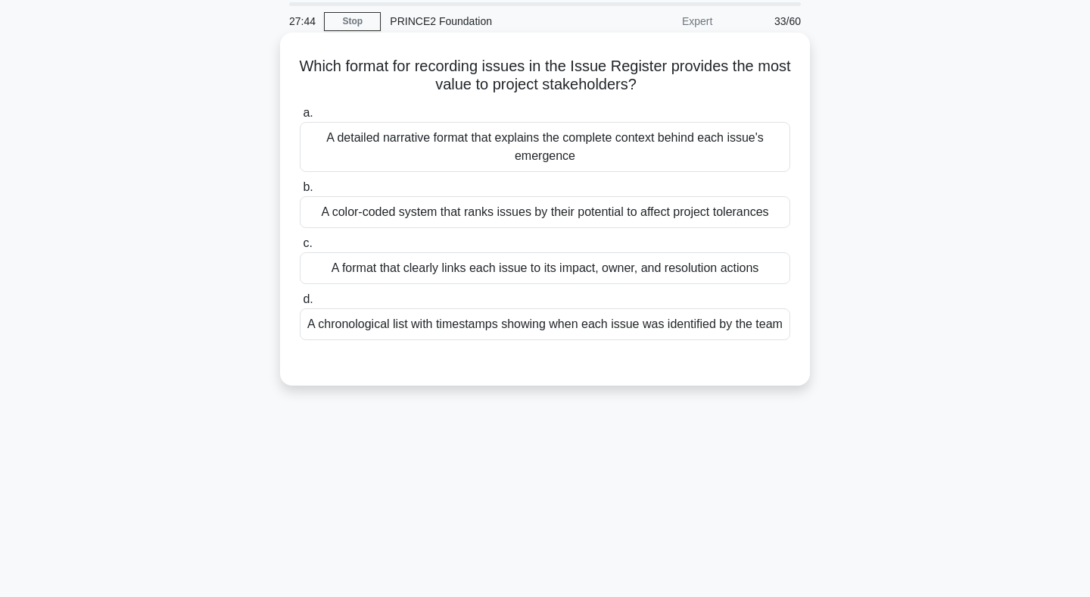
click at [555, 272] on div "A format that clearly links each issue to its impact, owner, and resolution act…" at bounding box center [545, 268] width 491 height 32
click at [300, 248] on input "c. A format that clearly links each issue to its impact, owner, and resolution …" at bounding box center [300, 243] width 0 height 10
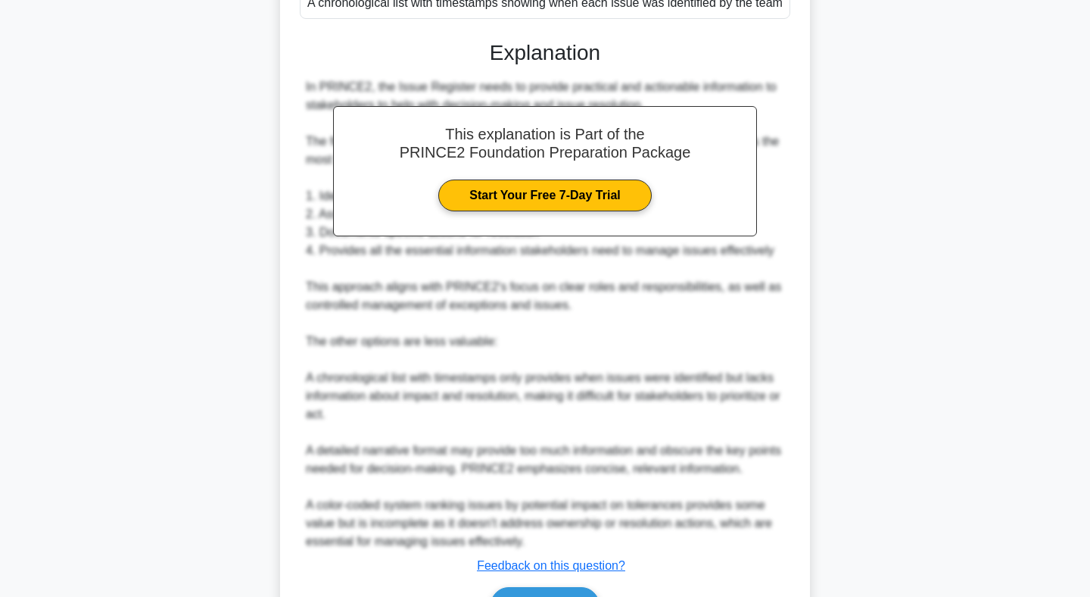
scroll to position [464, 0]
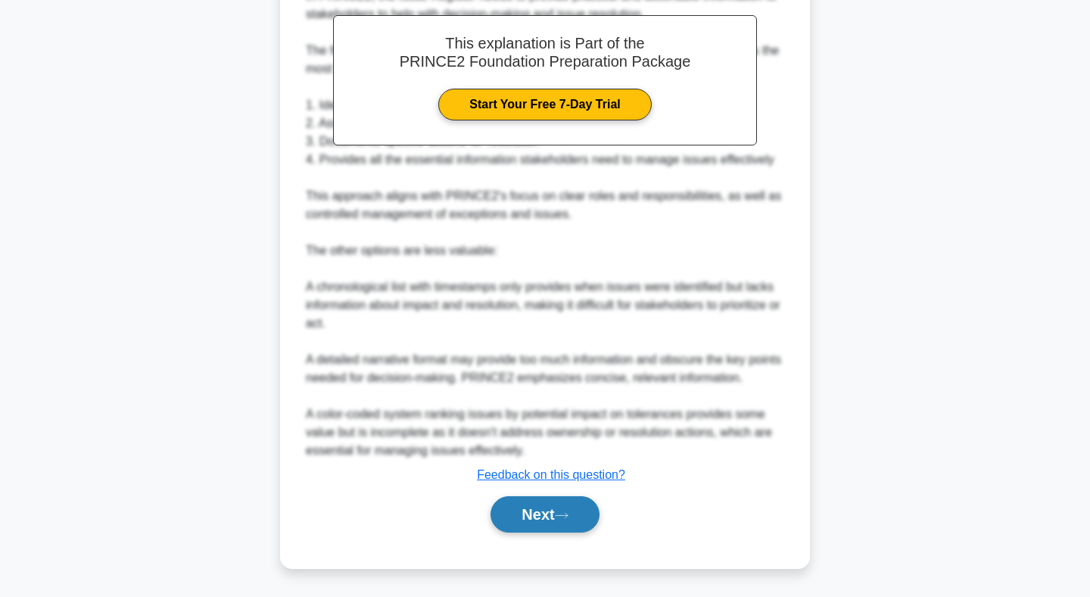
click at [553, 505] on button "Next" at bounding box center [545, 514] width 108 height 36
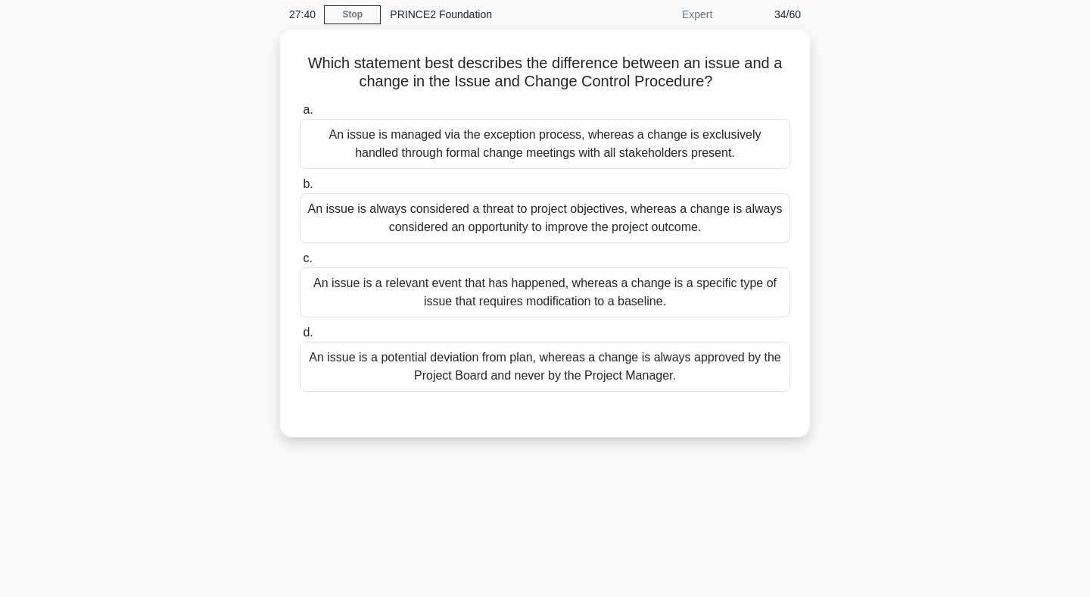
scroll to position [0, 0]
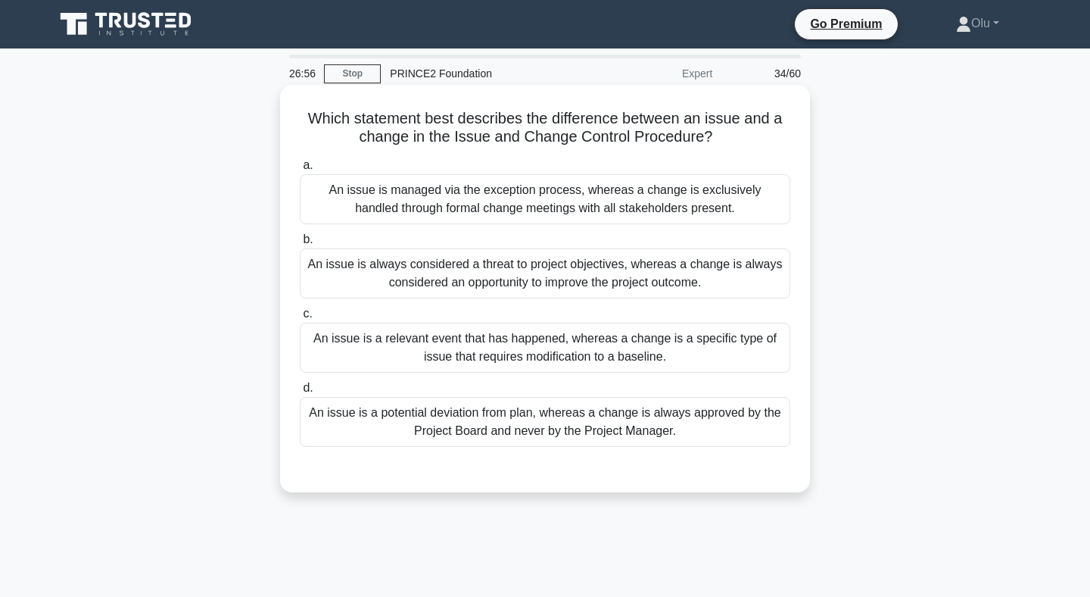
click at [594, 263] on div "An issue is always considered a threat to project objectives, whereas a change …" at bounding box center [545, 273] width 491 height 50
click at [300, 245] on input "b. An issue is always considered a threat to project objectives, whereas a chan…" at bounding box center [300, 240] width 0 height 10
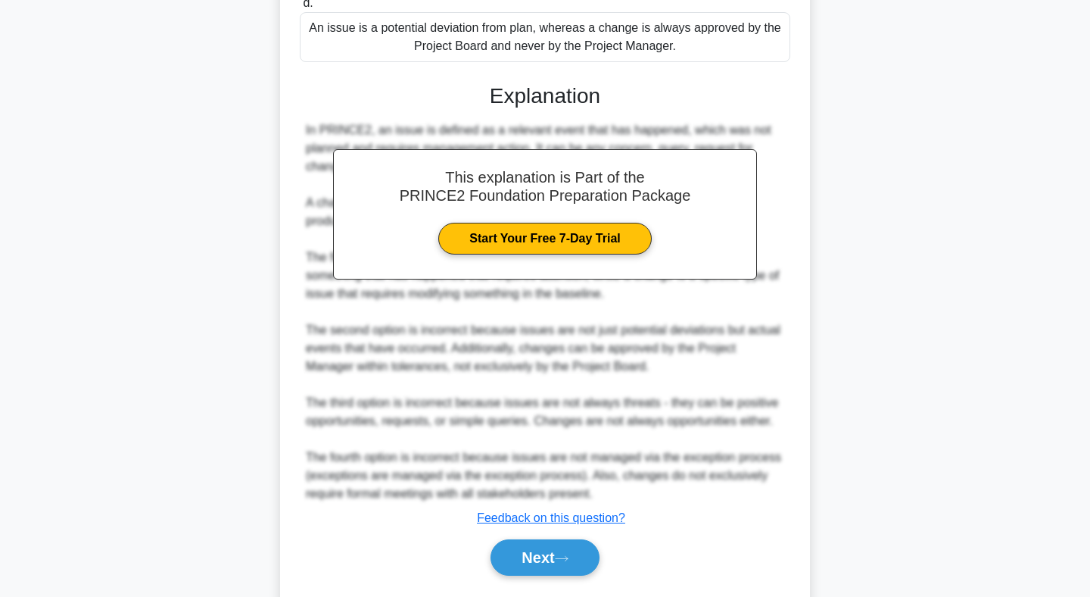
scroll to position [429, 0]
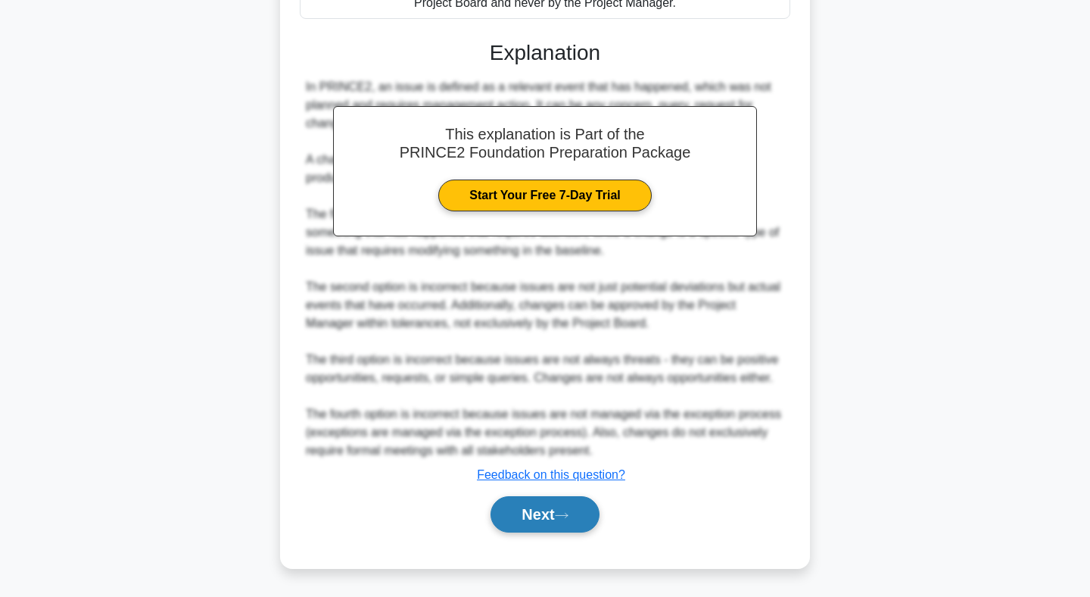
click at [531, 514] on button "Next" at bounding box center [545, 514] width 108 height 36
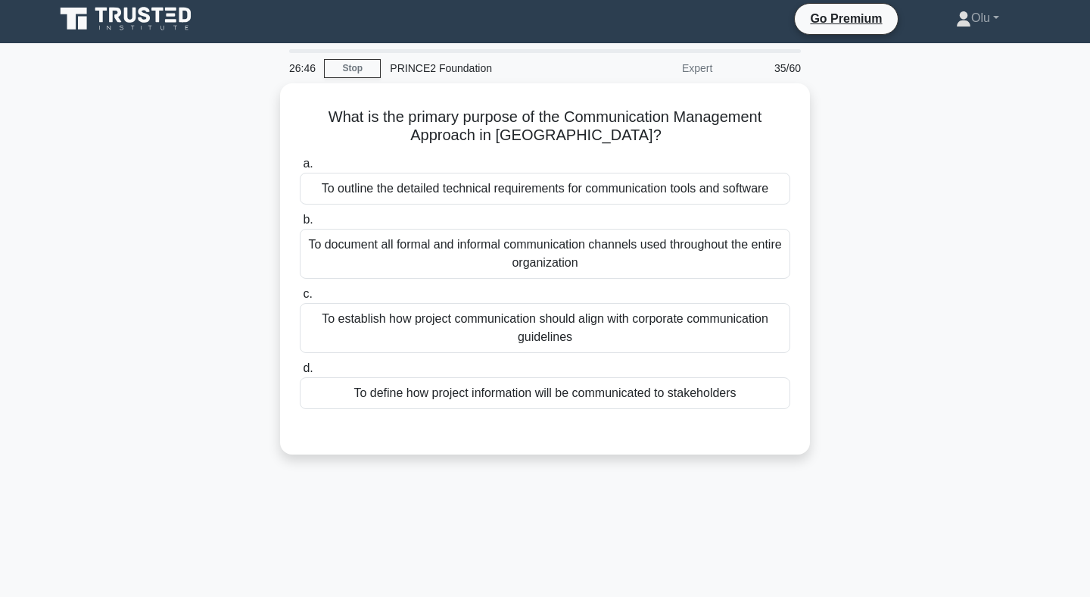
scroll to position [4, 0]
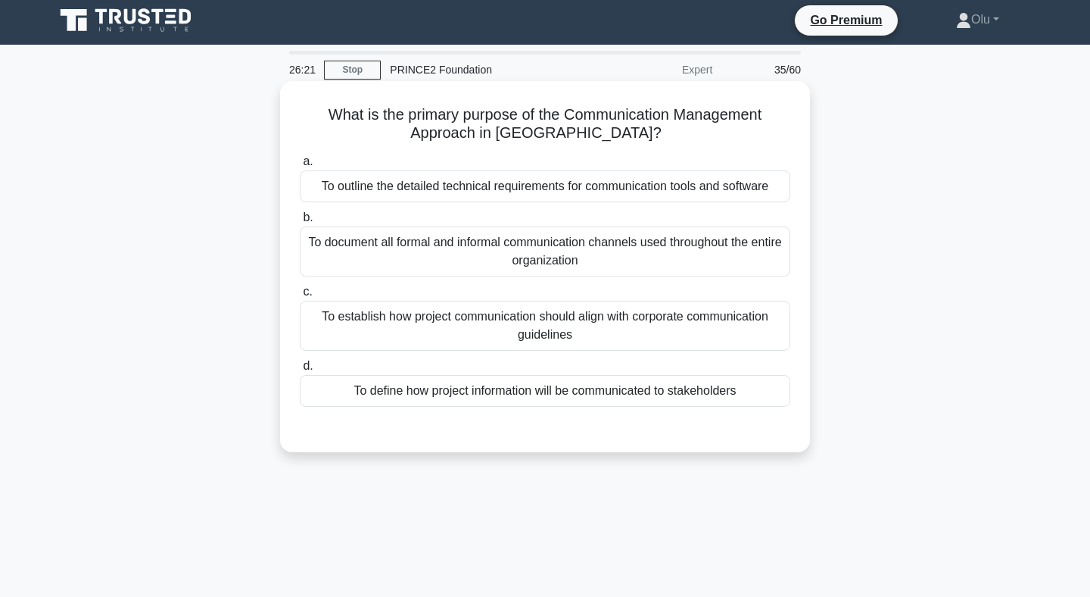
click at [538, 251] on div "To document all formal and informal communication channels used throughout the …" at bounding box center [545, 251] width 491 height 50
click at [300, 223] on input "b. To document all formal and informal communication channels used throughout t…" at bounding box center [300, 218] width 0 height 10
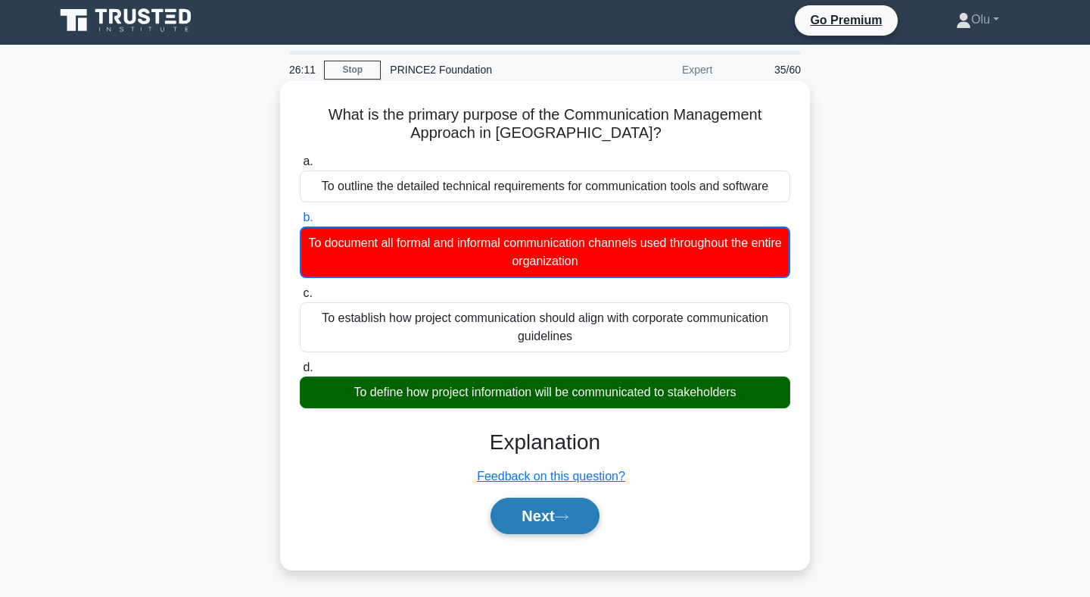
click at [534, 513] on button "Next" at bounding box center [545, 515] width 108 height 36
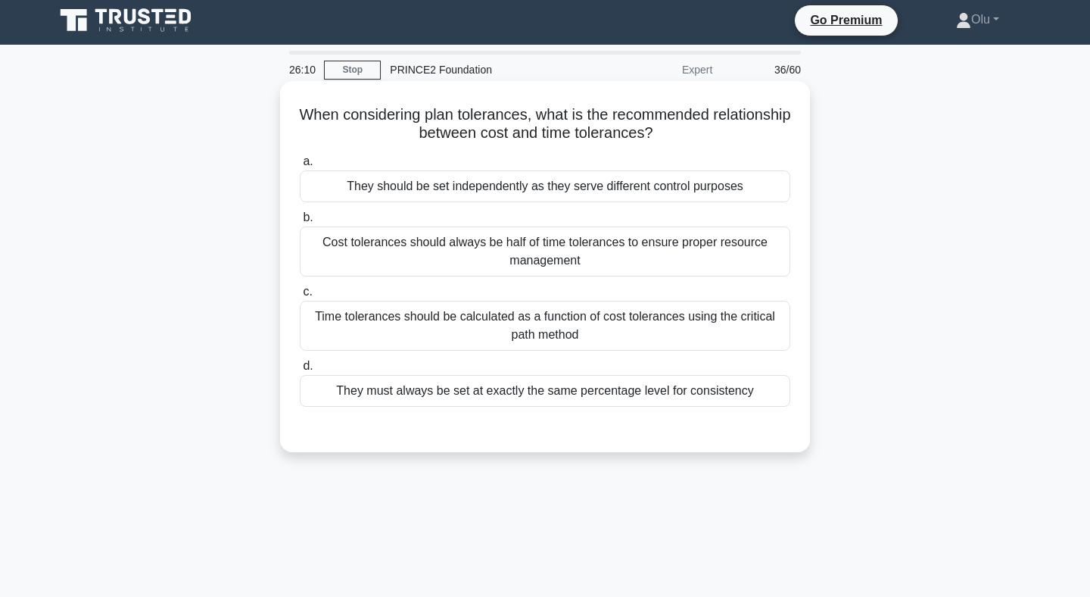
scroll to position [0, 0]
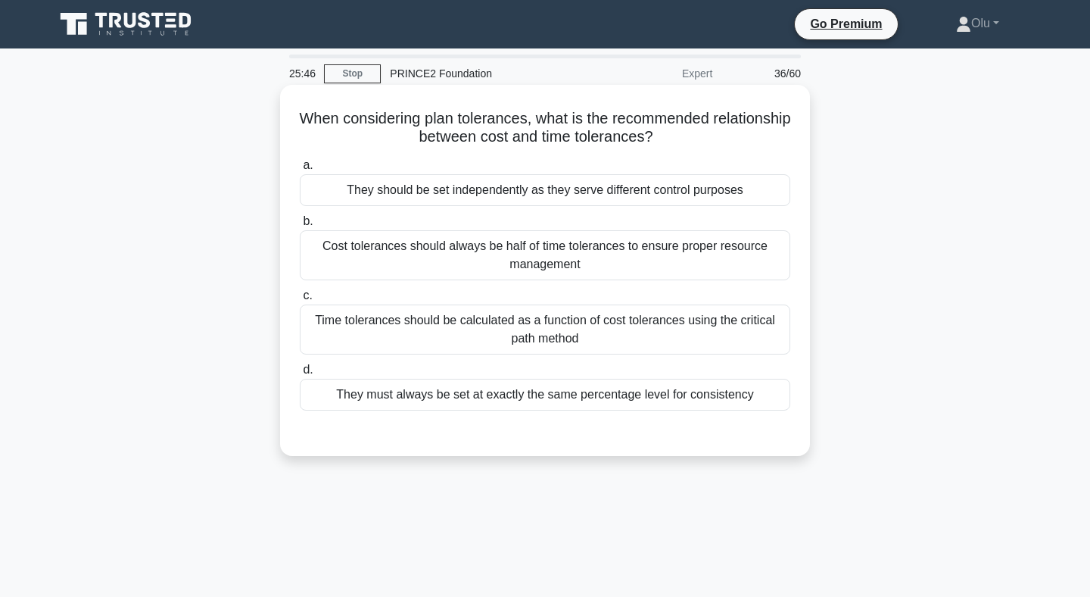
click at [544, 189] on div "They should be set independently as they serve different control purposes" at bounding box center [545, 190] width 491 height 32
click at [300, 170] on input "a. They should be set independently as they serve different control purposes" at bounding box center [300, 165] width 0 height 10
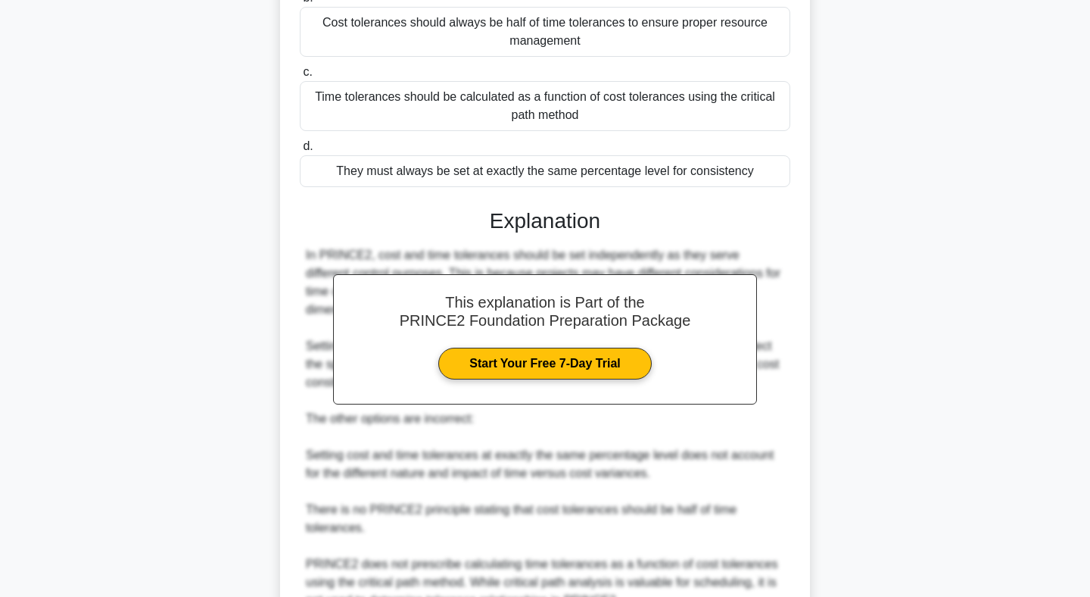
scroll to position [373, 0]
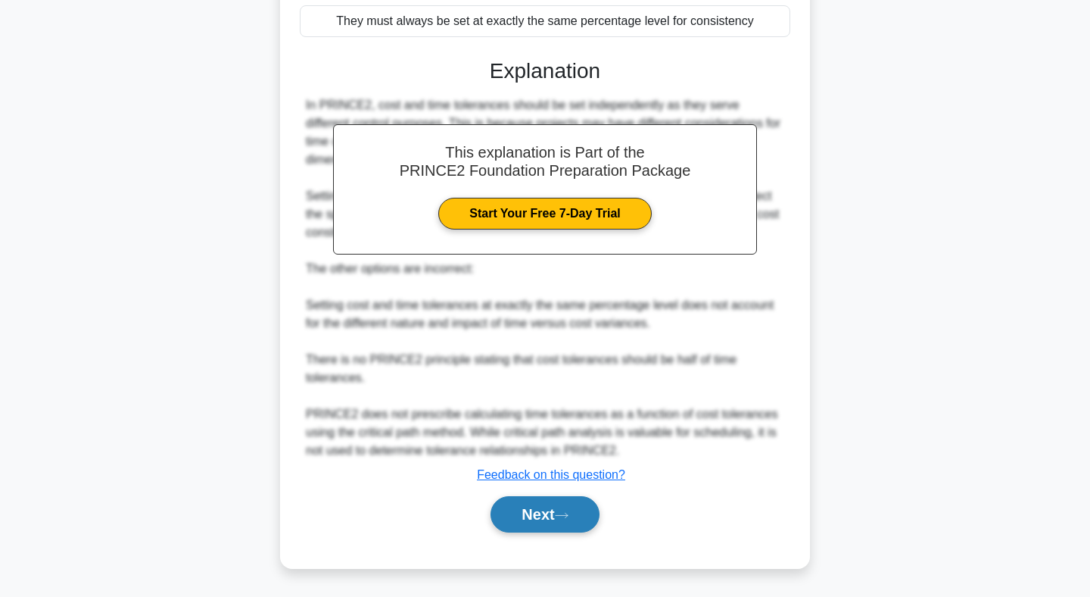
click at [544, 512] on button "Next" at bounding box center [545, 514] width 108 height 36
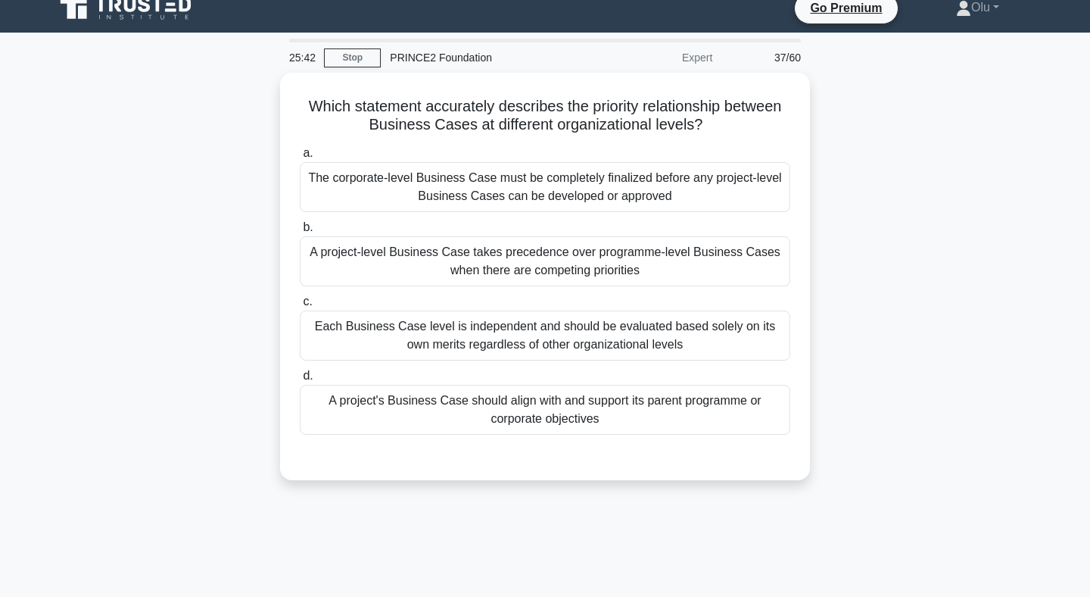
scroll to position [0, 0]
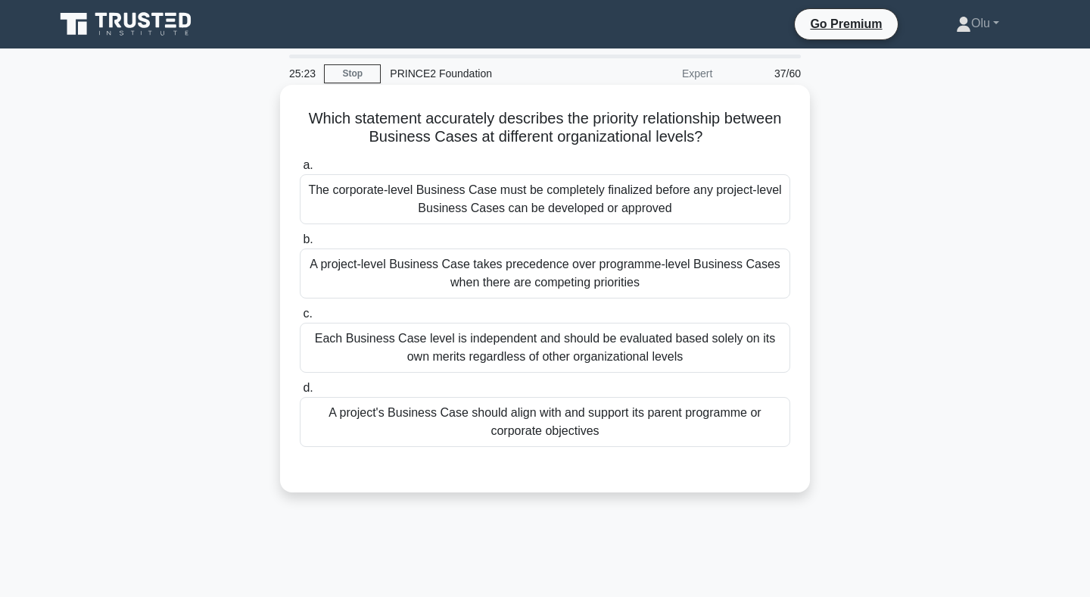
click at [577, 413] on div "A project's Business Case should align with and support its parent programme or…" at bounding box center [545, 422] width 491 height 50
click at [300, 393] on input "d. A project's Business Case should align with and support its parent programme…" at bounding box center [300, 388] width 0 height 10
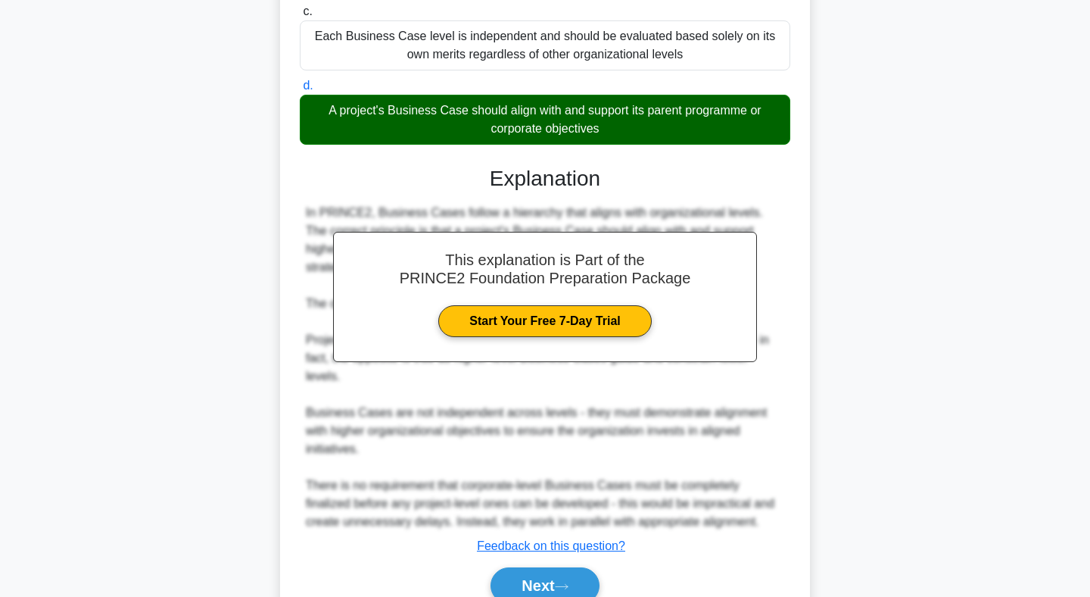
scroll to position [325, 0]
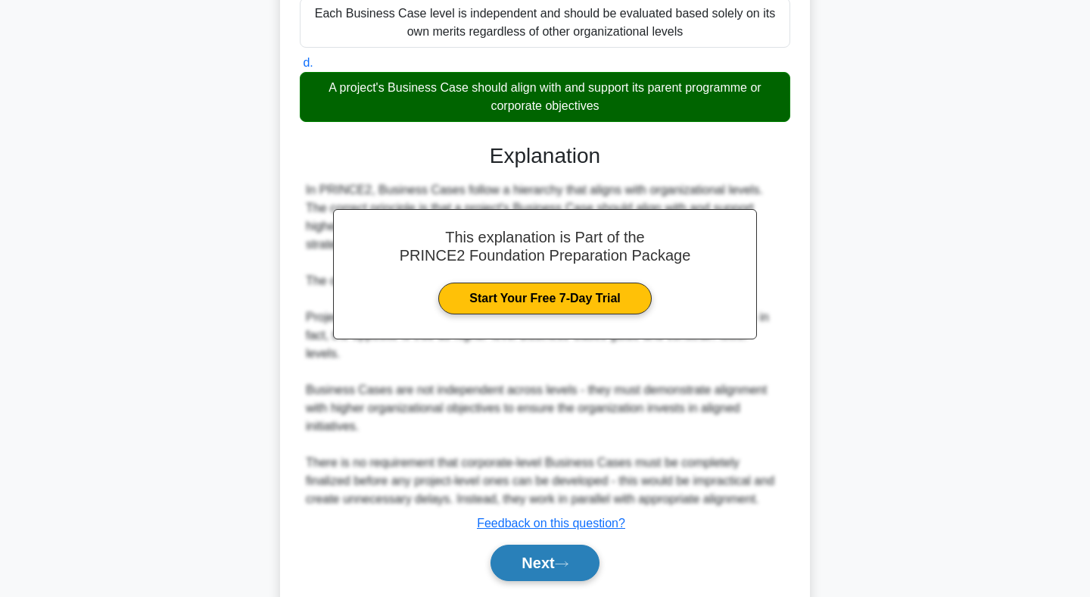
click at [527, 552] on button "Next" at bounding box center [545, 562] width 108 height 36
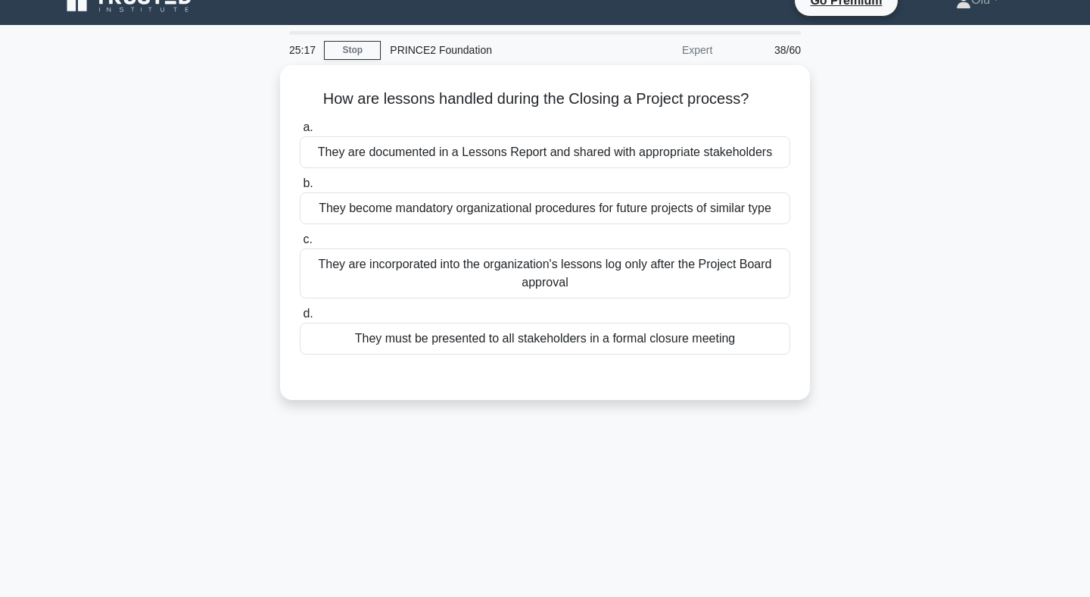
scroll to position [14, 0]
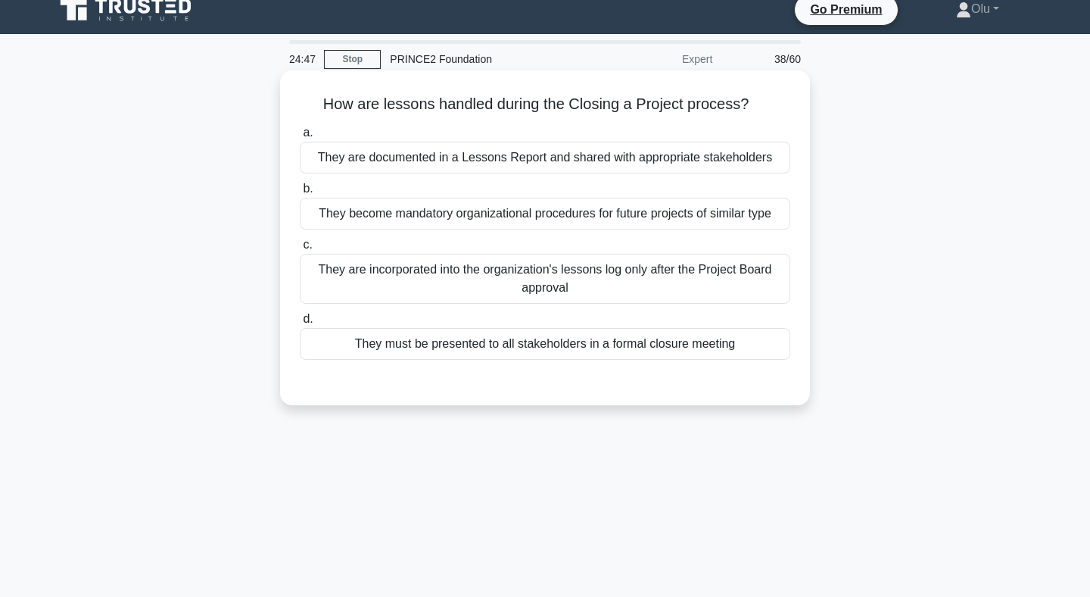
click at [549, 157] on div "They are documented in a Lessons Report and shared with appropriate stakeholders" at bounding box center [545, 158] width 491 height 32
click at [300, 138] on input "a. They are documented in a Lessons Report and shared with appropriate stakehol…" at bounding box center [300, 133] width 0 height 10
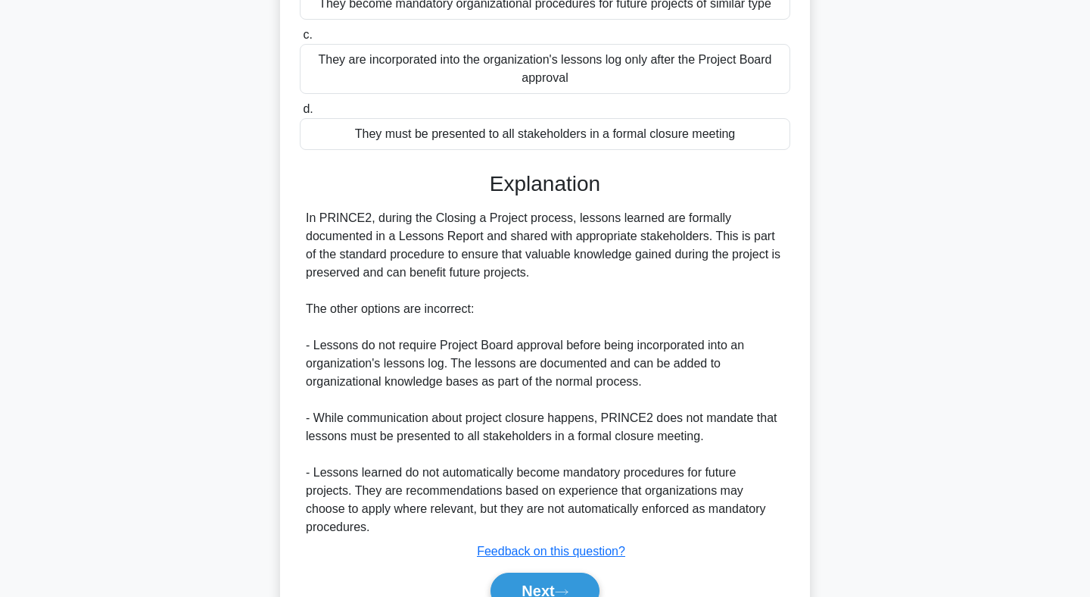
scroll to position [301, 0]
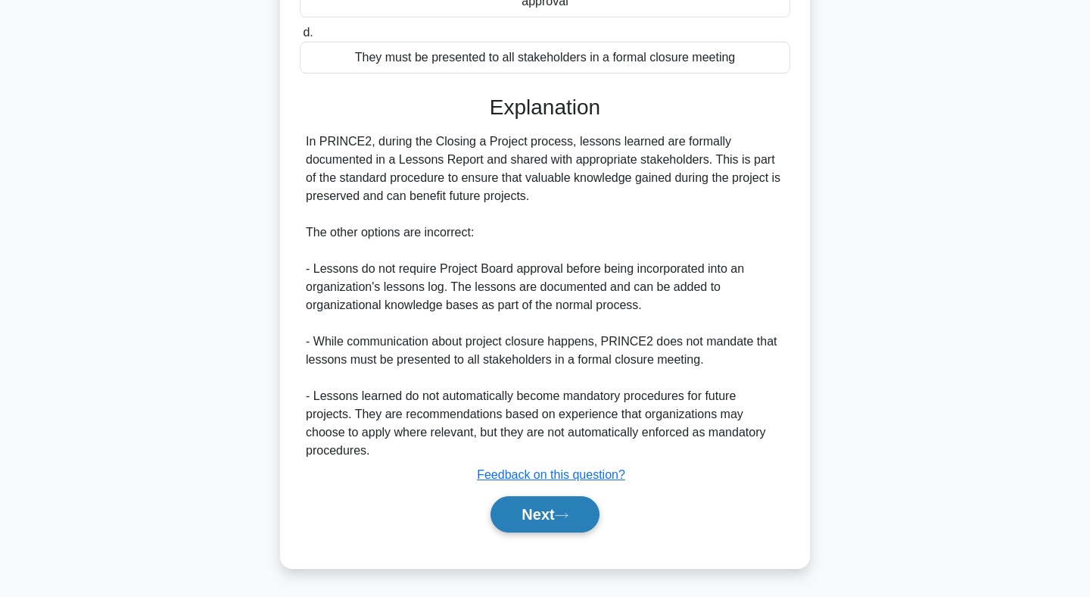
click at [543, 513] on button "Next" at bounding box center [545, 514] width 108 height 36
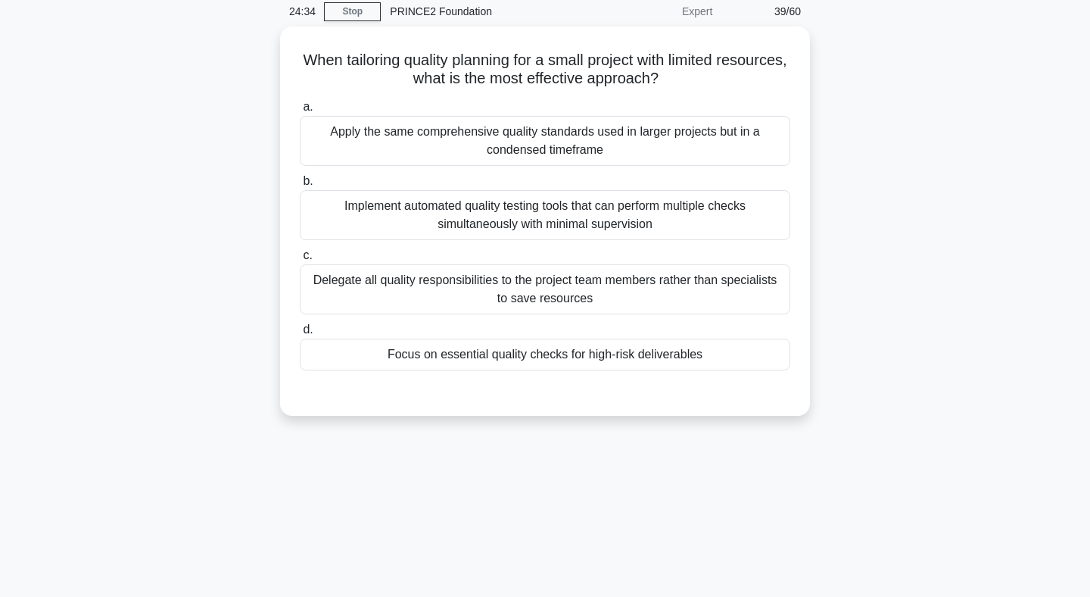
scroll to position [0, 0]
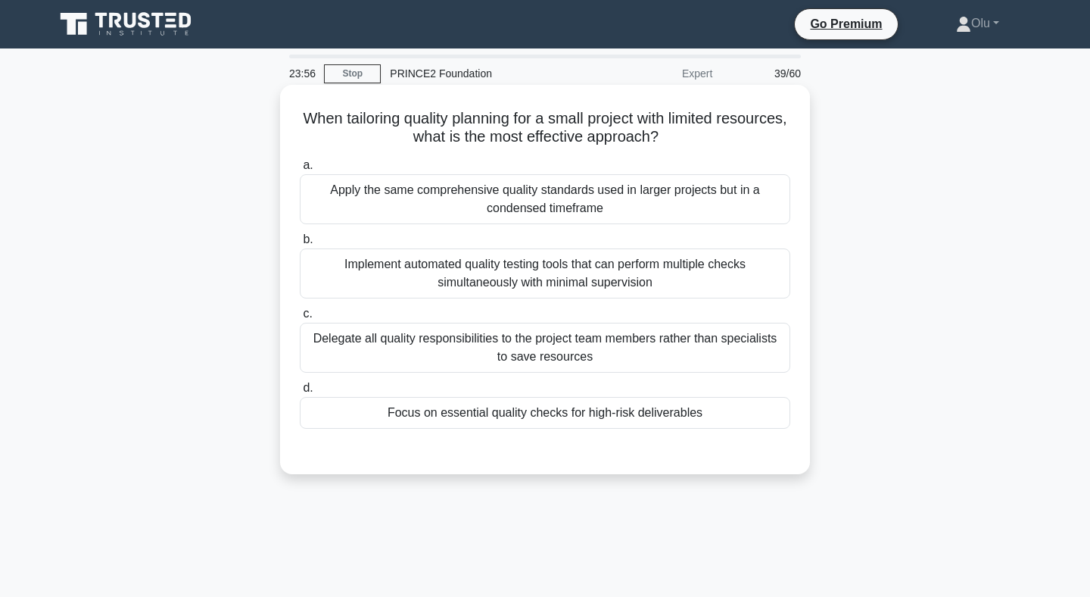
click at [516, 411] on div "Focus on essential quality checks for high-risk deliverables" at bounding box center [545, 413] width 491 height 32
click at [300, 393] on input "d. Focus on essential quality checks for high-risk deliverables" at bounding box center [300, 388] width 0 height 10
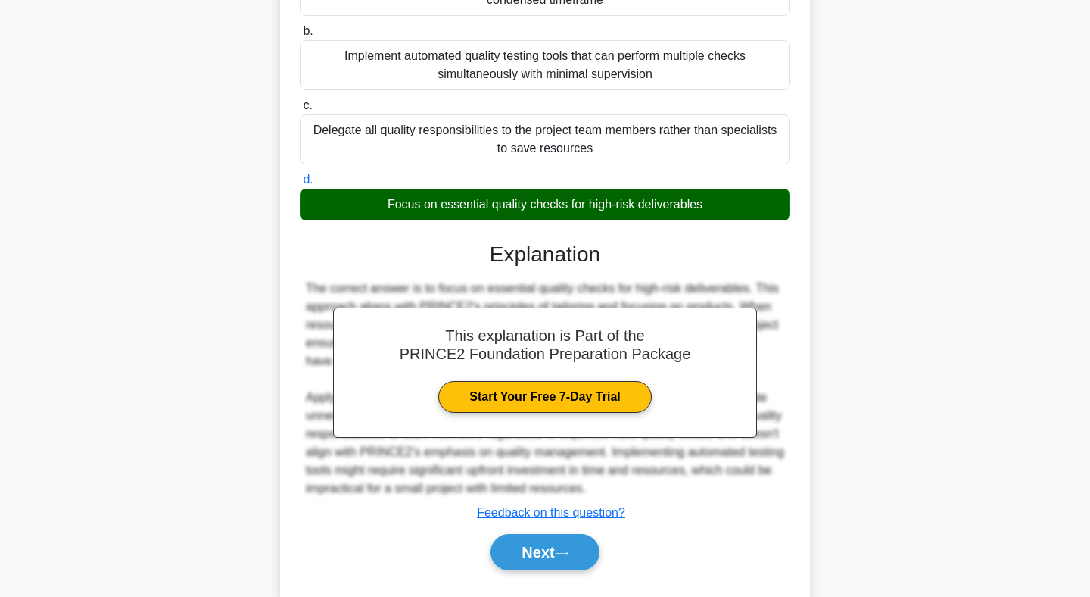
scroll to position [246, 0]
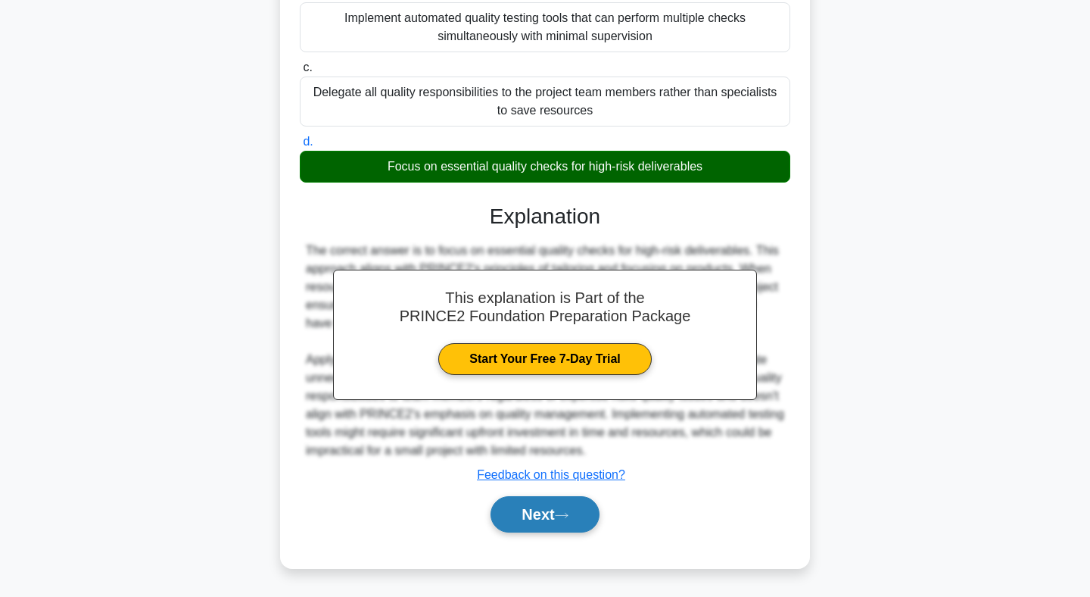
click at [556, 520] on button "Next" at bounding box center [545, 514] width 108 height 36
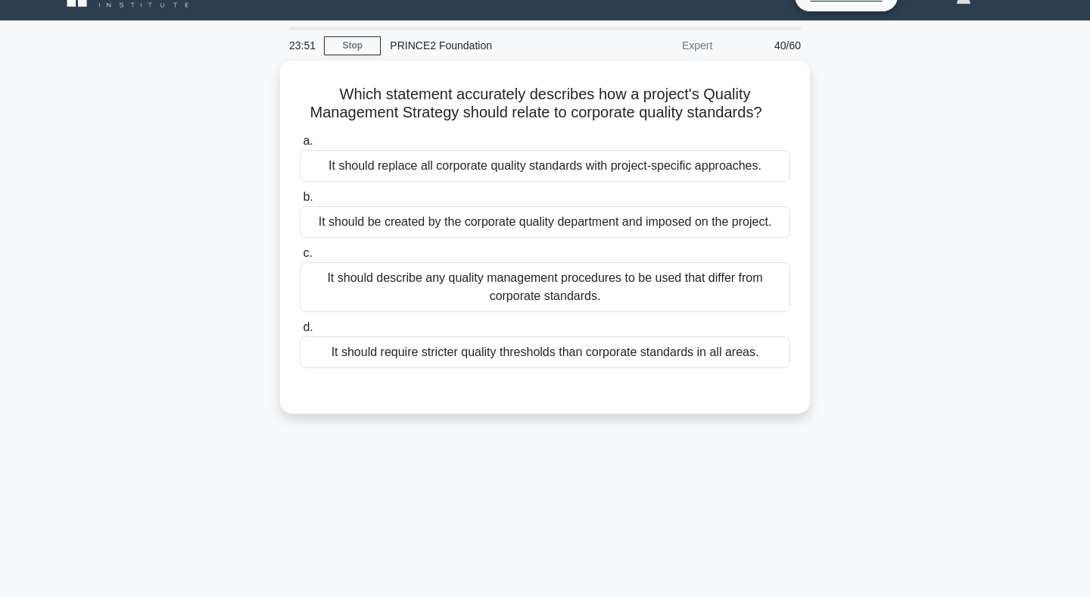
scroll to position [0, 0]
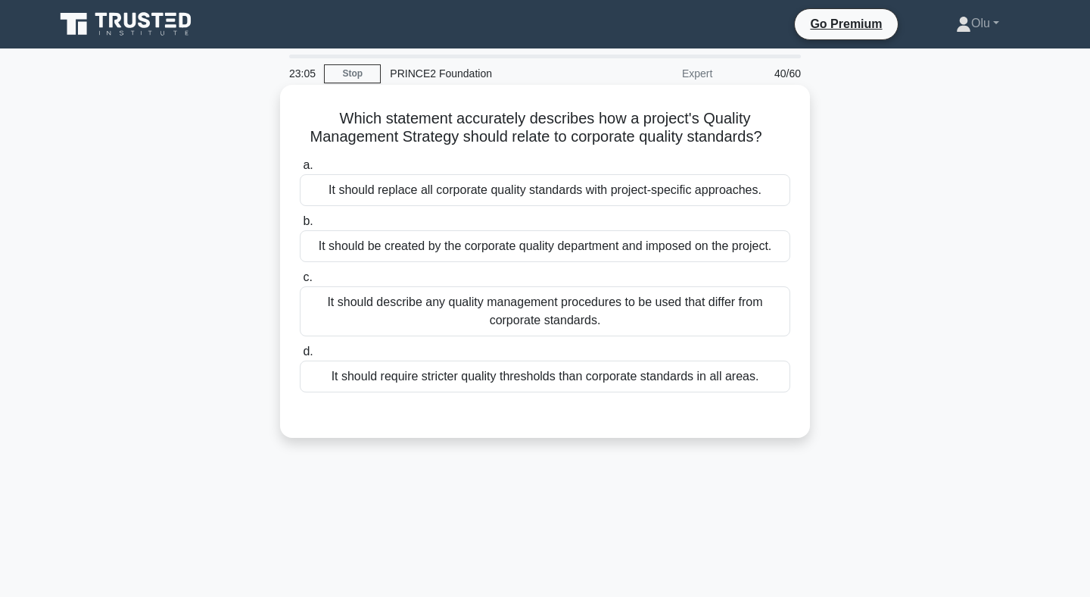
click at [559, 183] on div "It should replace all corporate quality standards with project-specific approac…" at bounding box center [545, 190] width 491 height 32
click at [300, 170] on input "a. It should replace all corporate quality standards with project-specific appr…" at bounding box center [300, 165] width 0 height 10
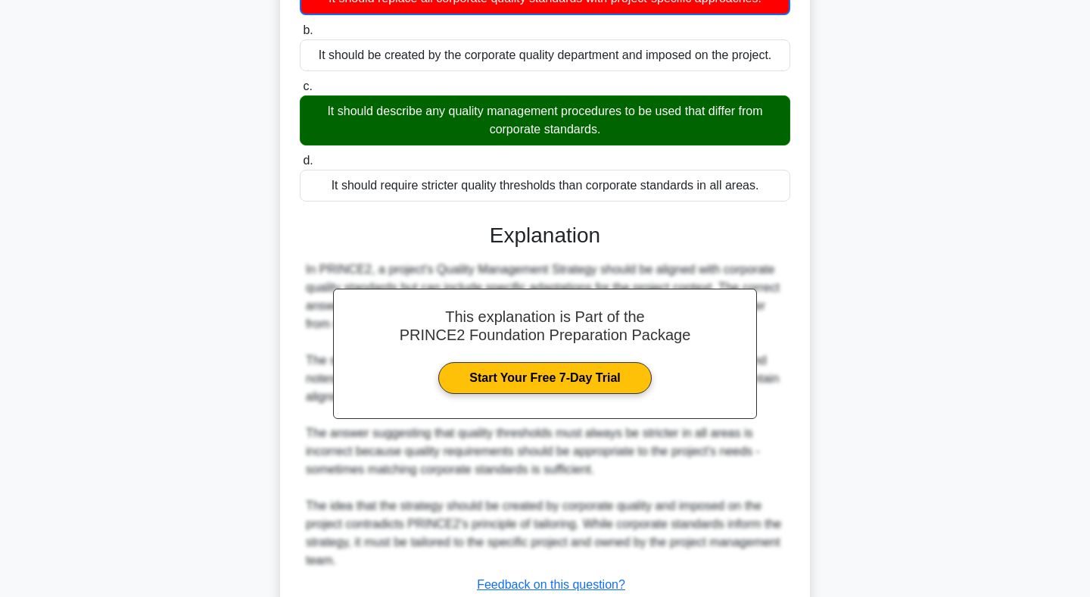
scroll to position [302, 0]
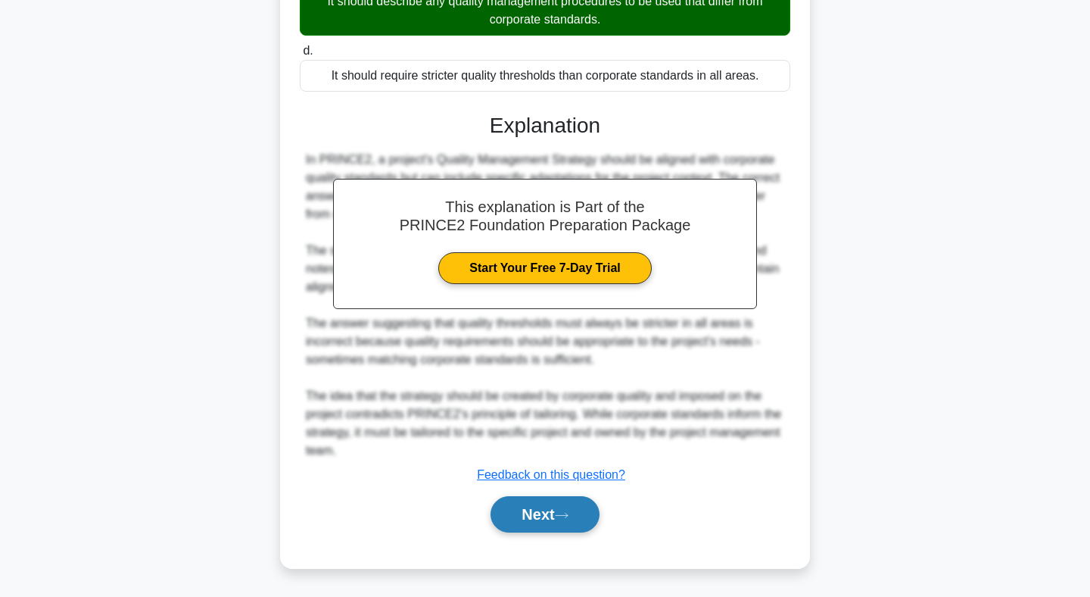
click at [551, 512] on button "Next" at bounding box center [545, 514] width 108 height 36
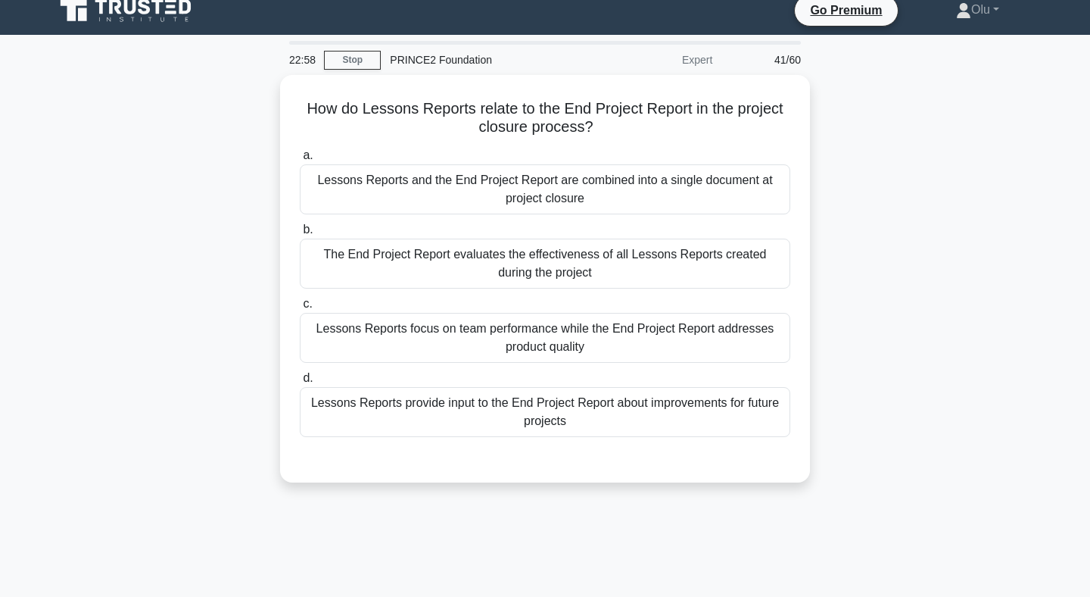
scroll to position [5, 0]
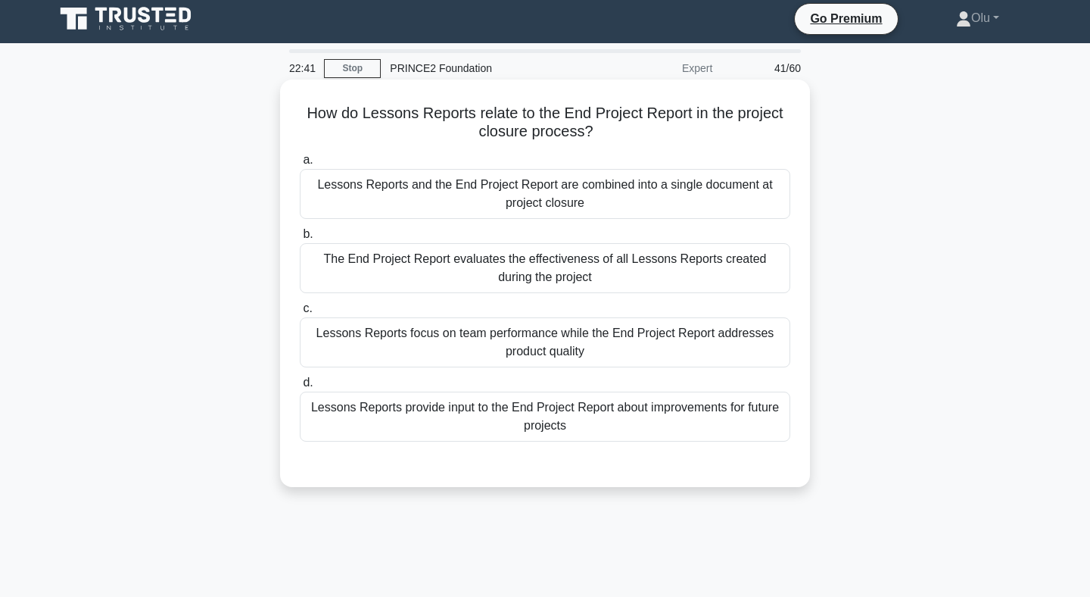
click at [567, 404] on div "Lessons Reports provide input to the End Project Report about improvements for …" at bounding box center [545, 416] width 491 height 50
click at [300, 388] on input "d. Lessons Reports provide input to the End Project Report about improvements f…" at bounding box center [300, 383] width 0 height 10
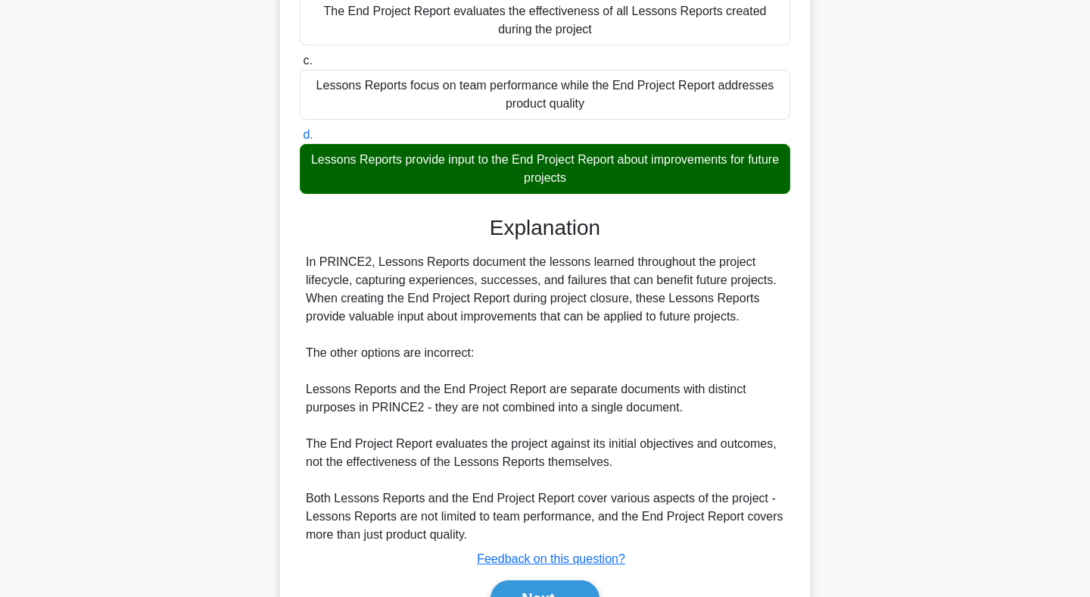
scroll to position [337, 0]
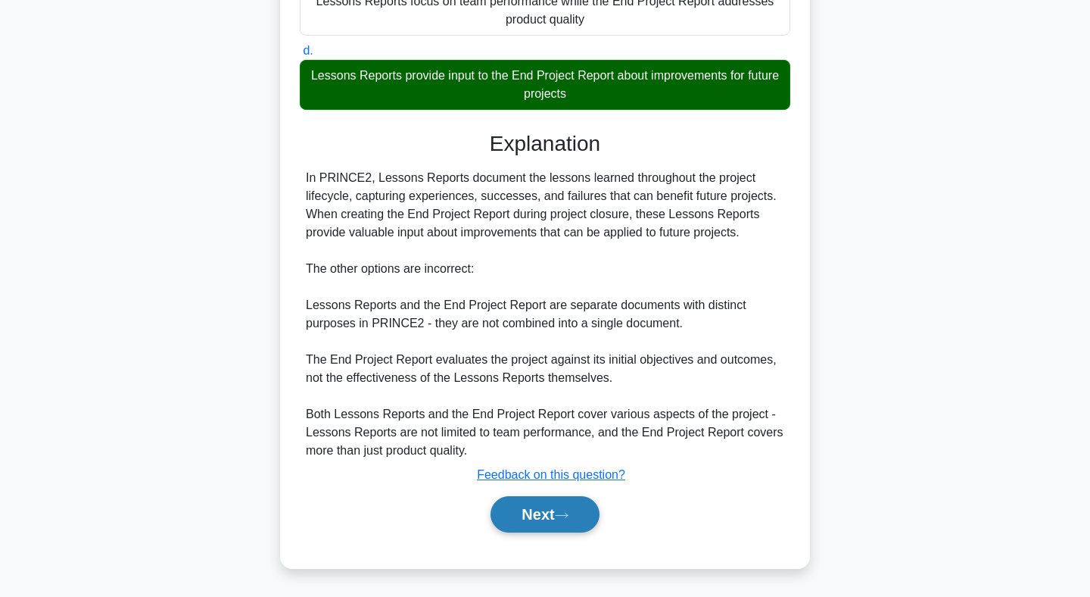
click at [541, 509] on button "Next" at bounding box center [545, 514] width 108 height 36
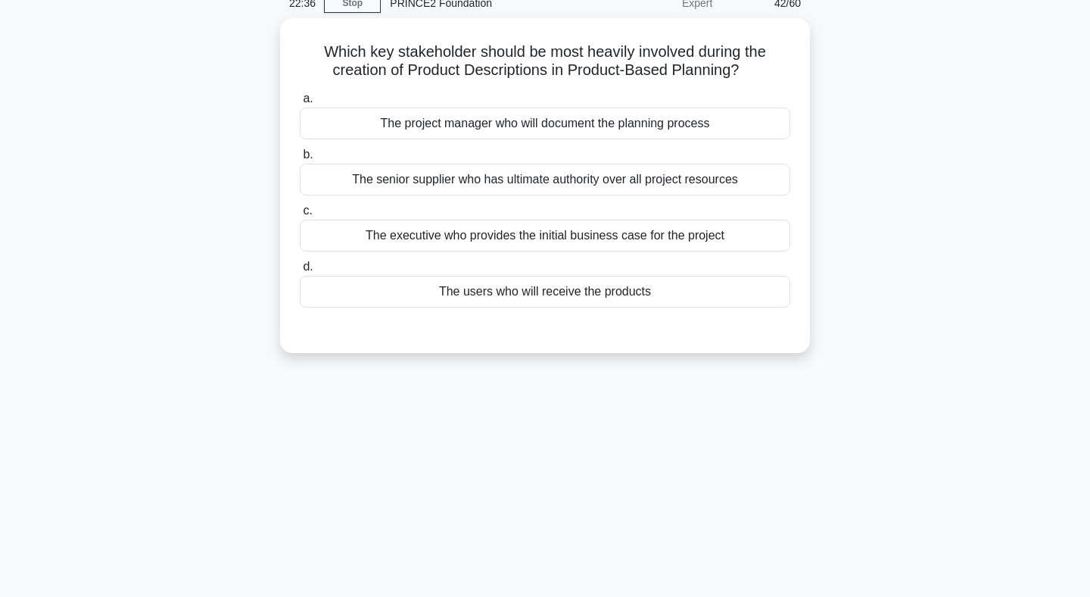
scroll to position [0, 0]
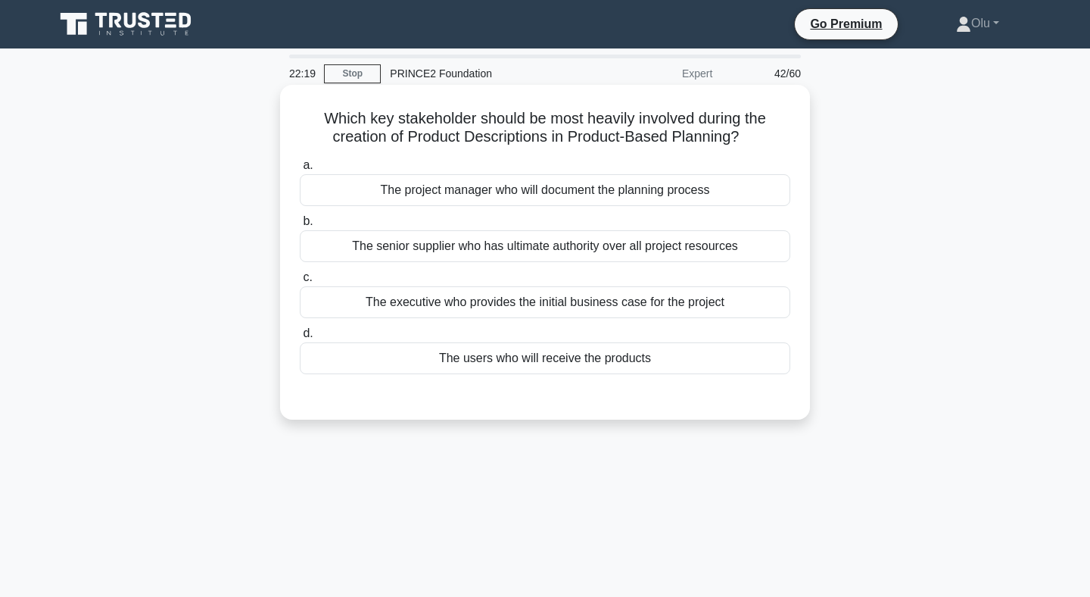
click at [543, 360] on div "The users who will receive the products" at bounding box center [545, 358] width 491 height 32
click at [300, 338] on input "d. The users who will receive the products" at bounding box center [300, 334] width 0 height 10
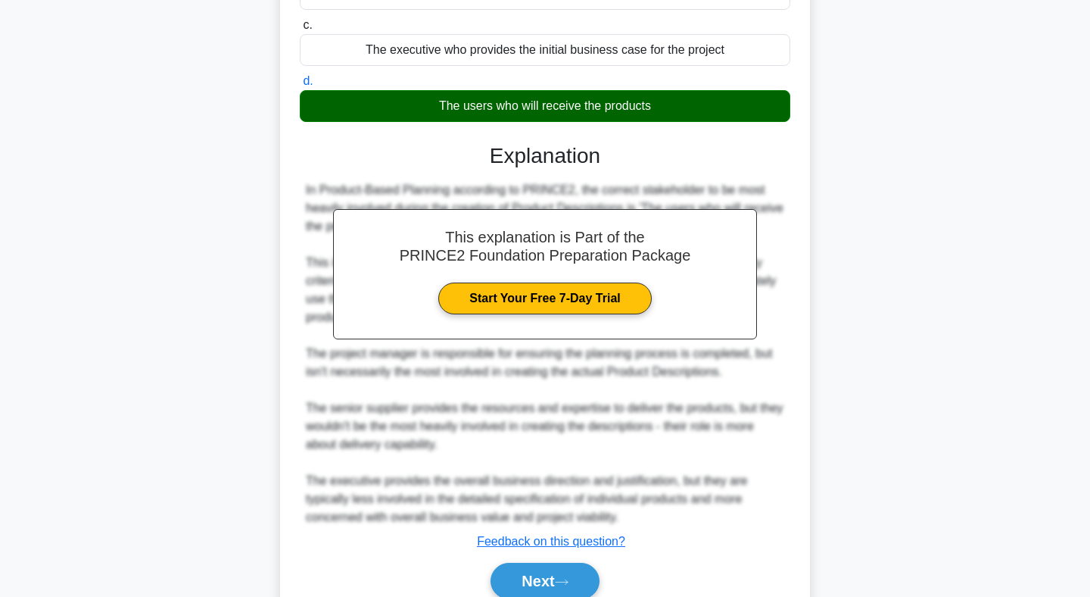
scroll to position [319, 0]
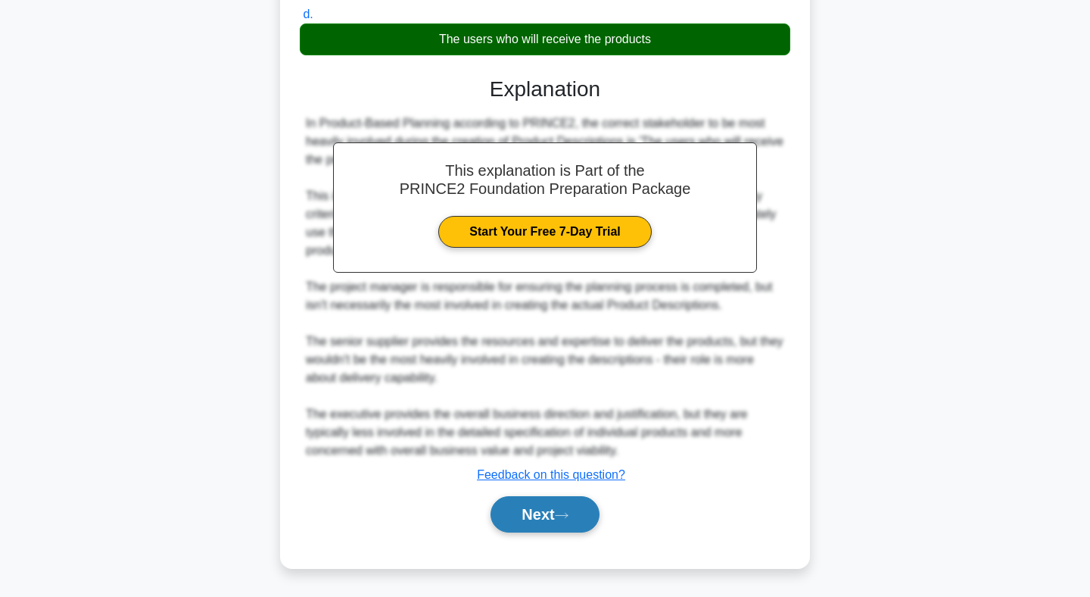
click at [566, 514] on icon at bounding box center [562, 515] width 14 height 8
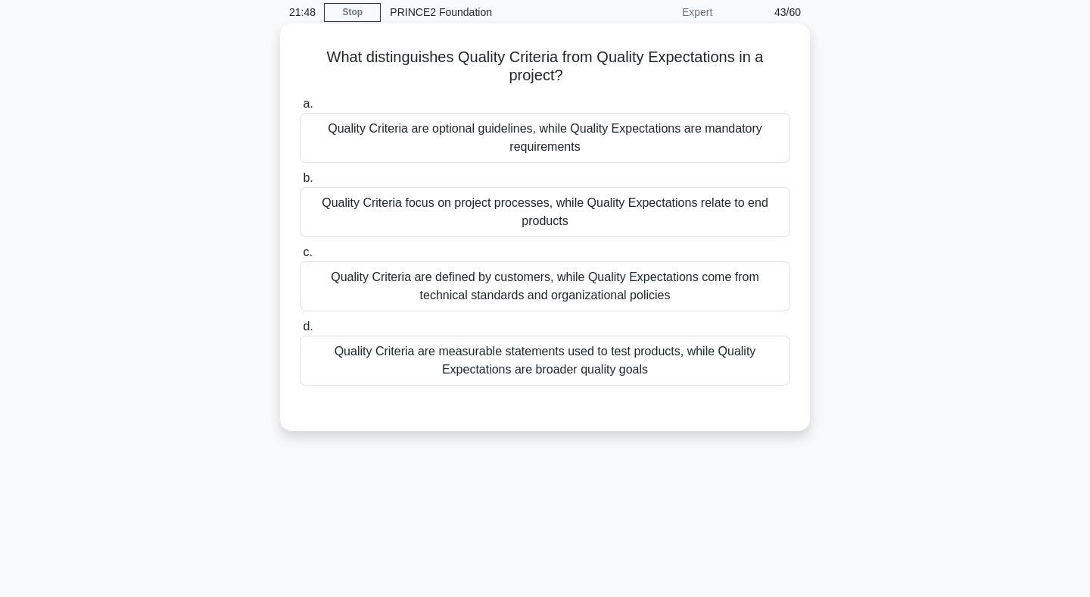
scroll to position [64, 0]
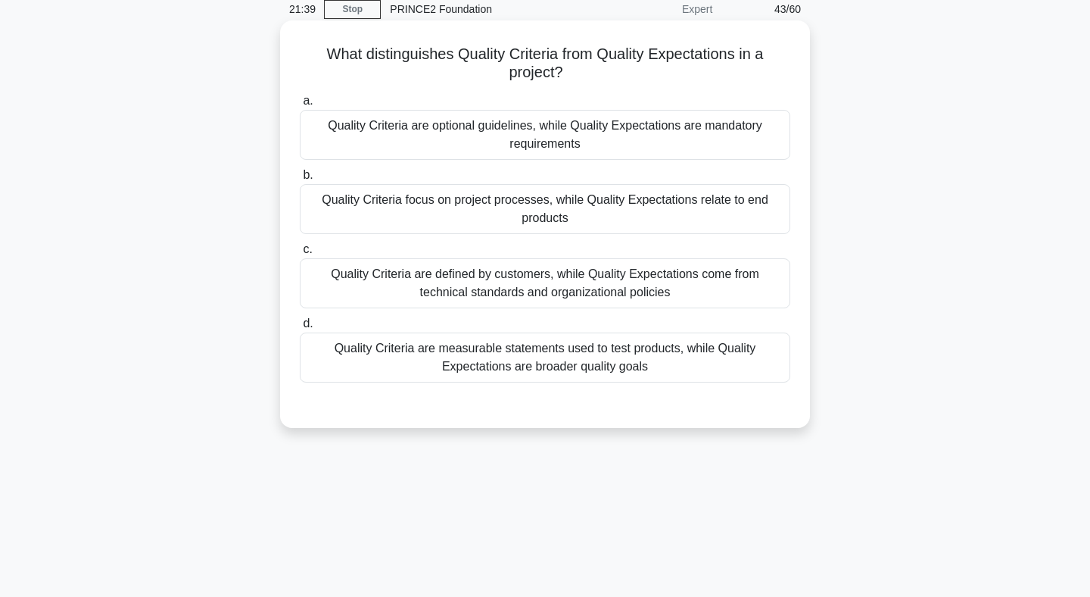
click at [591, 212] on div "Quality Criteria focus on project processes, while Quality Expectations relate …" at bounding box center [545, 209] width 491 height 50
click at [300, 180] on input "b. Quality Criteria focus on project processes, while Quality Expectations rela…" at bounding box center [300, 175] width 0 height 10
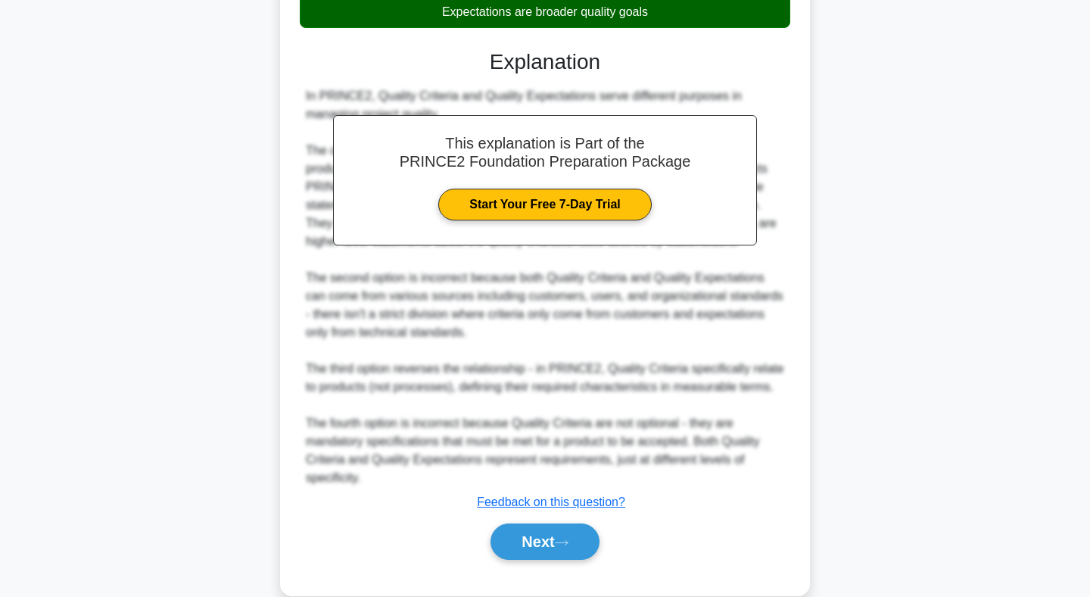
scroll to position [447, 0]
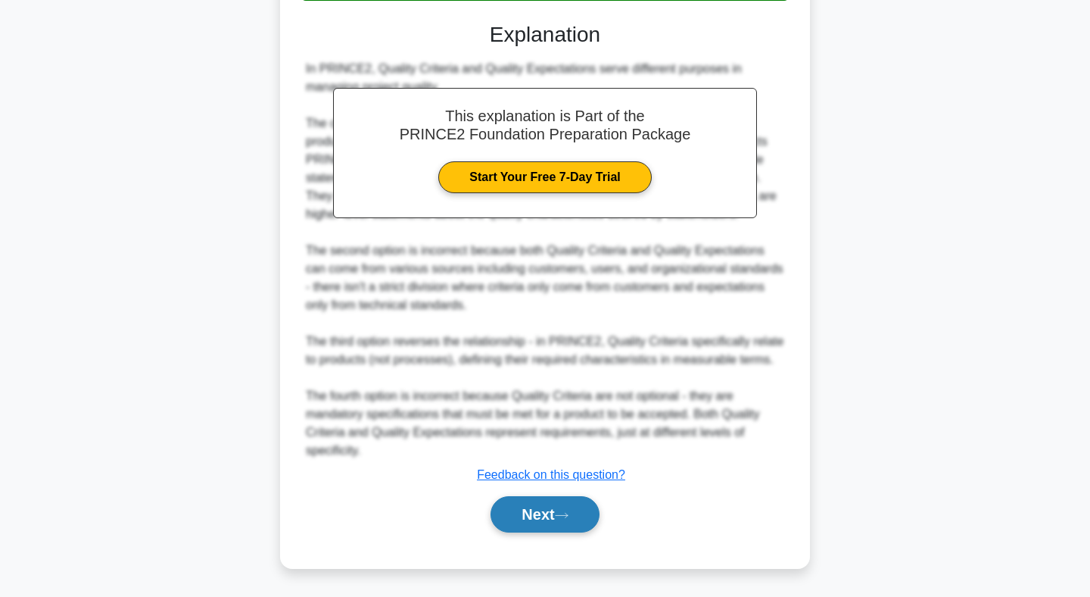
click at [539, 503] on button "Next" at bounding box center [545, 514] width 108 height 36
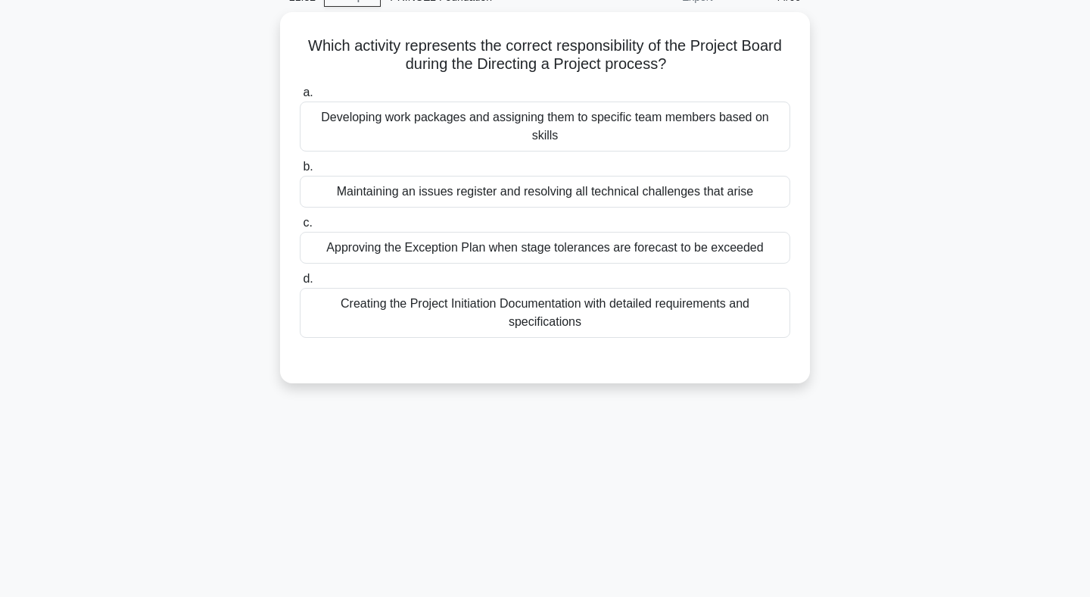
scroll to position [0, 0]
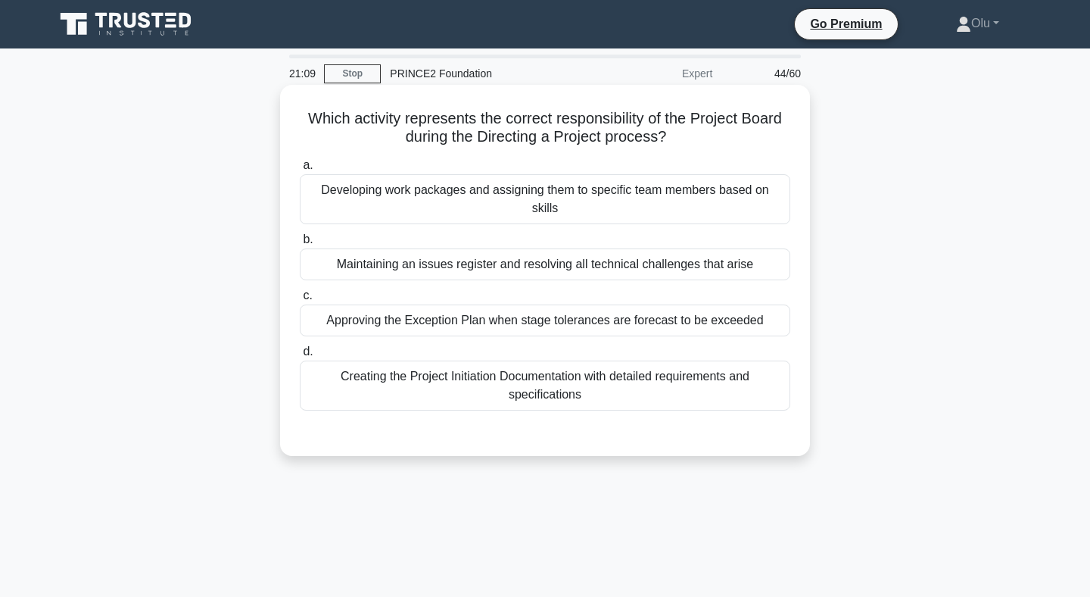
click at [521, 309] on div "Approving the Exception Plan when stage tolerances are forecast to be exceeded" at bounding box center [545, 320] width 491 height 32
click at [300, 301] on input "c. Approving the Exception Plan when stage tolerances are forecast to be exceed…" at bounding box center [300, 296] width 0 height 10
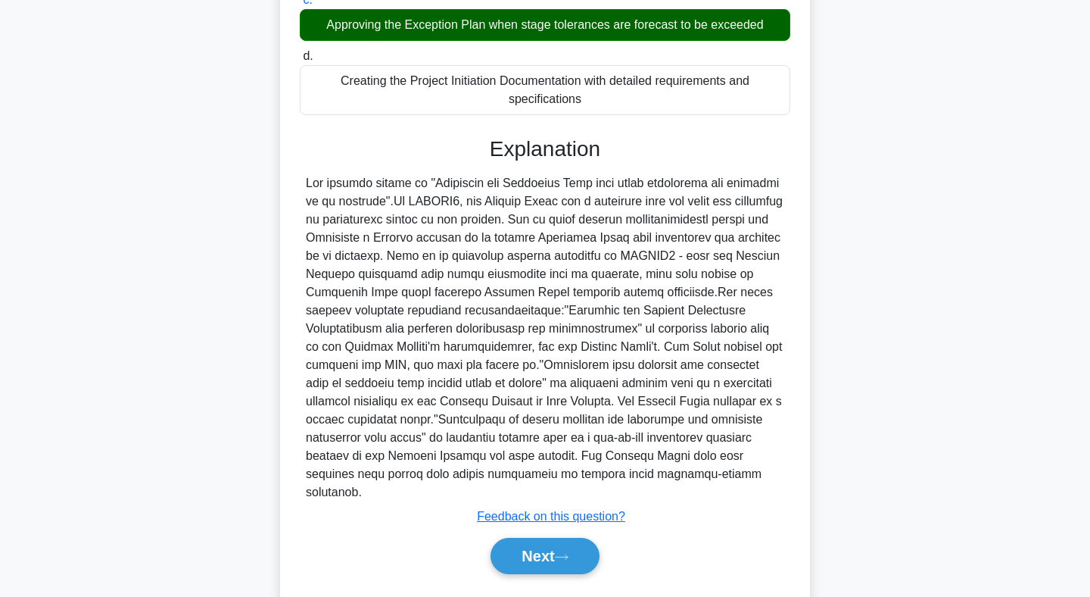
scroll to position [301, 0]
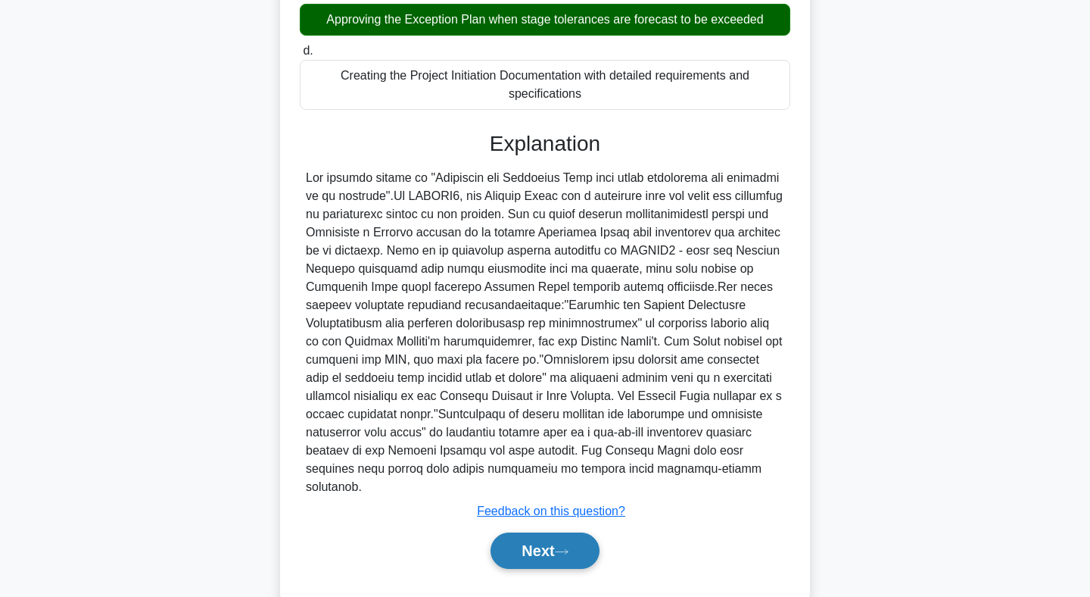
click at [515, 532] on button "Next" at bounding box center [545, 550] width 108 height 36
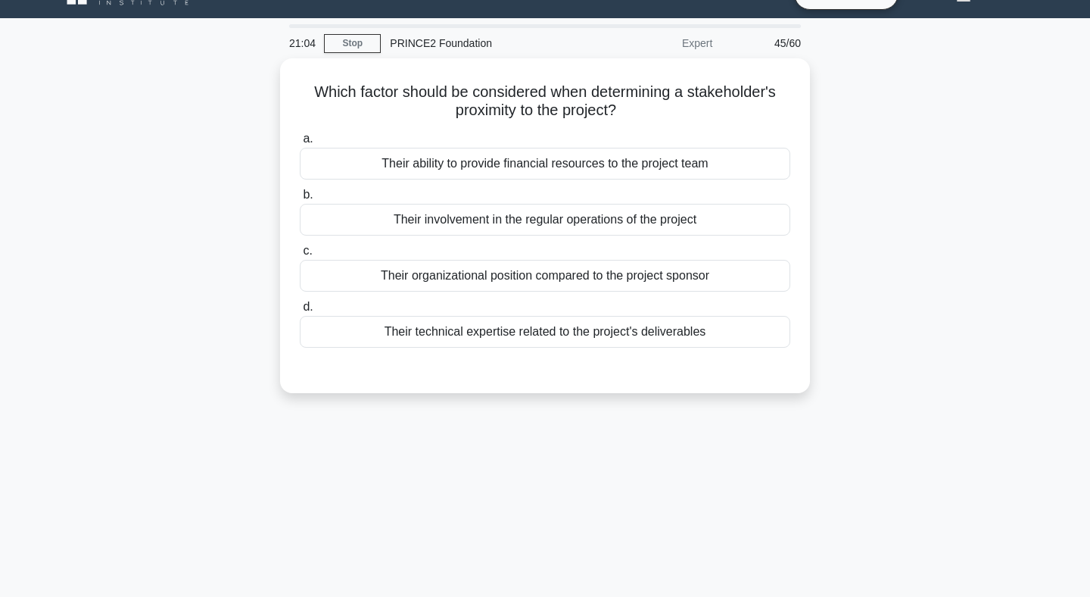
scroll to position [0, 0]
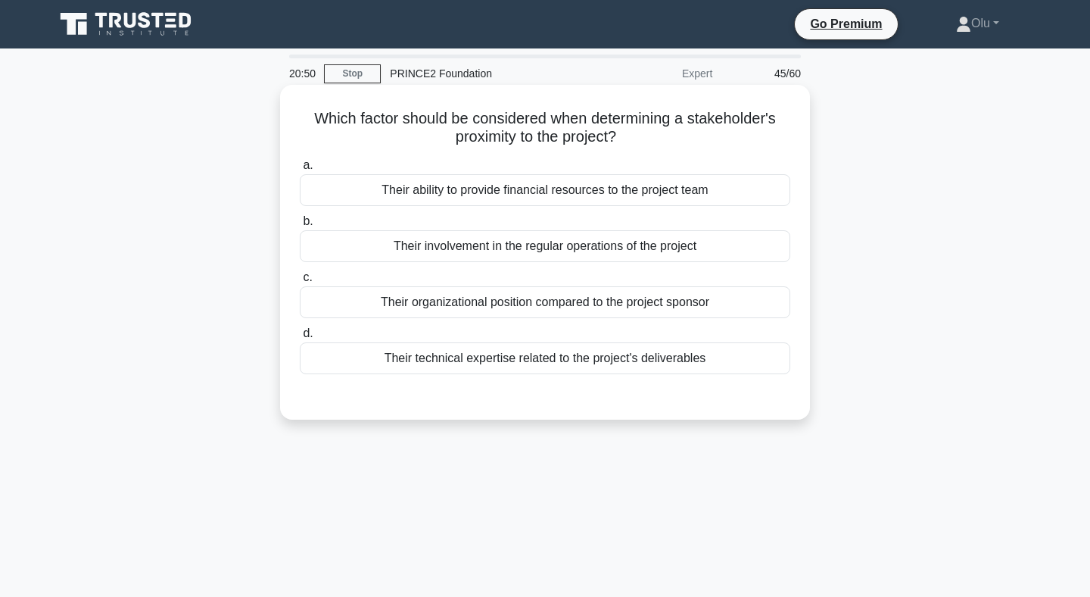
click at [525, 241] on div "Their involvement in the regular operations of the project" at bounding box center [545, 246] width 491 height 32
click at [300, 226] on input "b. Their involvement in the regular operations of the project" at bounding box center [300, 222] width 0 height 10
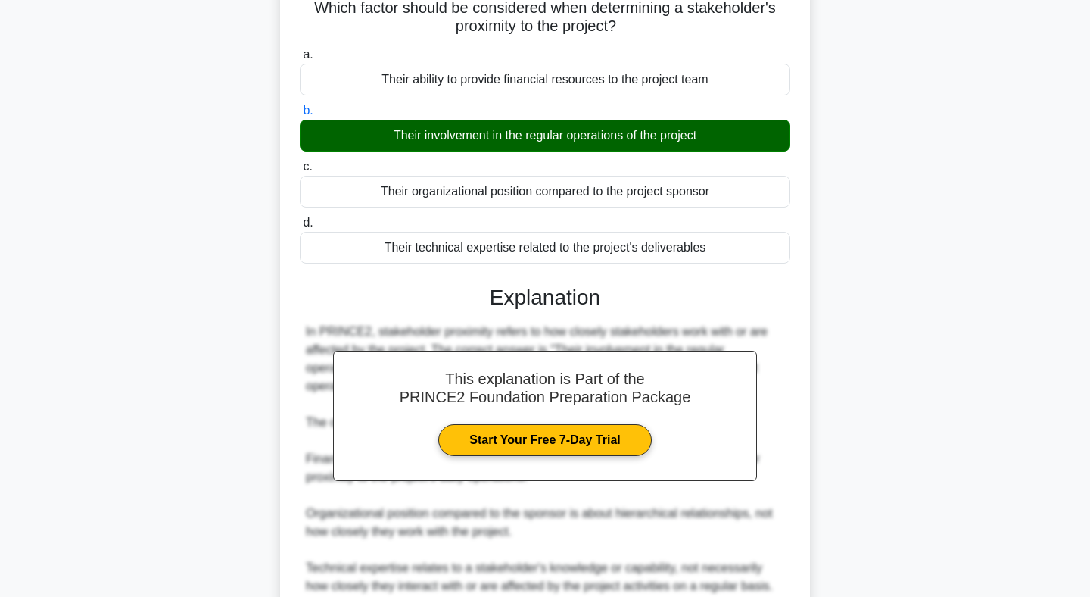
scroll to position [246, 0]
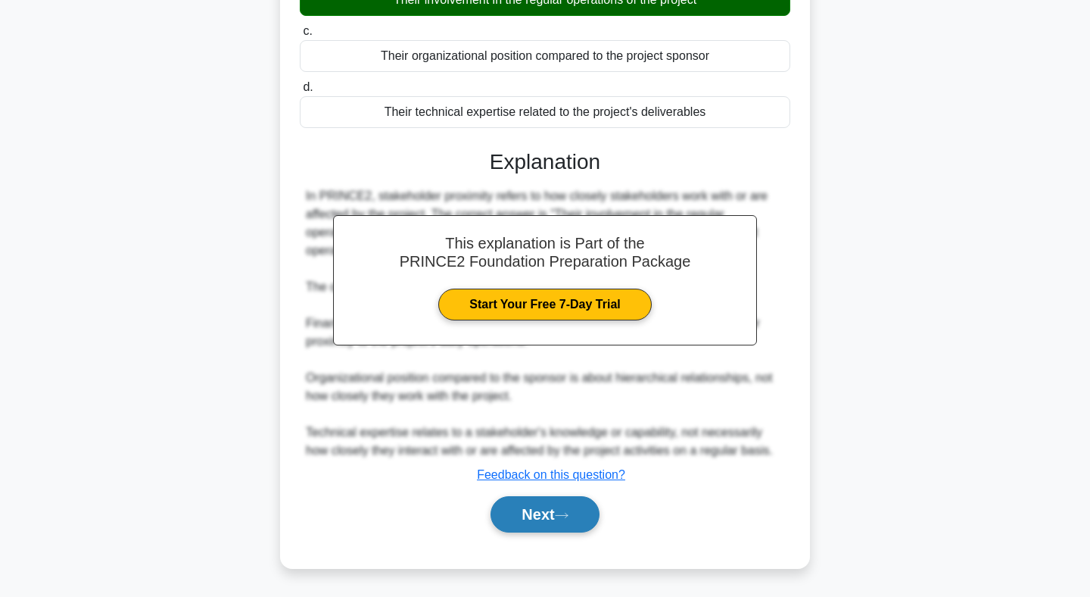
click at [543, 514] on button "Next" at bounding box center [545, 514] width 108 height 36
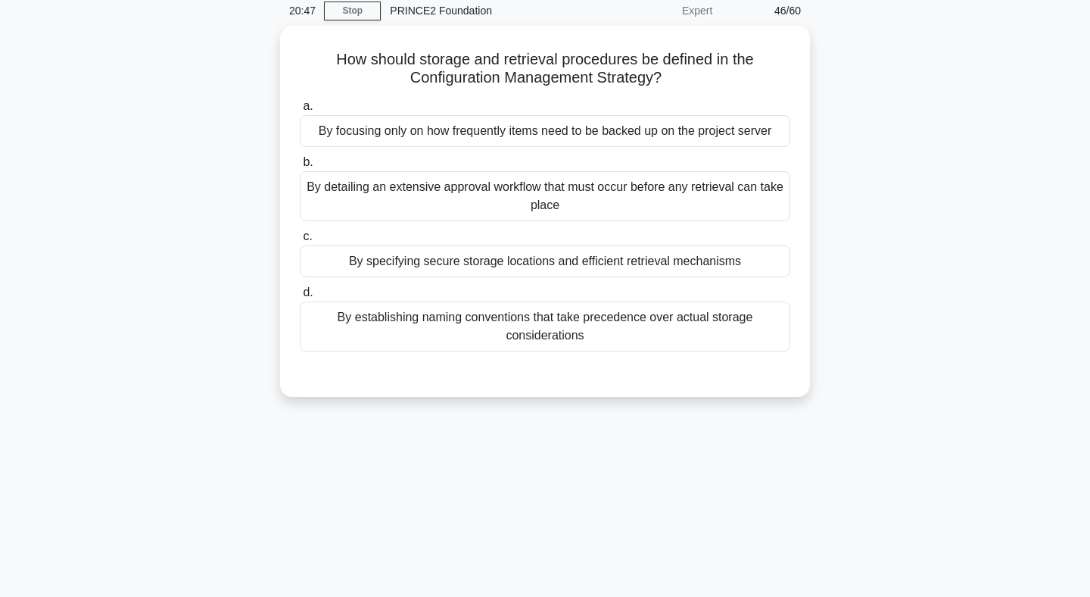
scroll to position [0, 0]
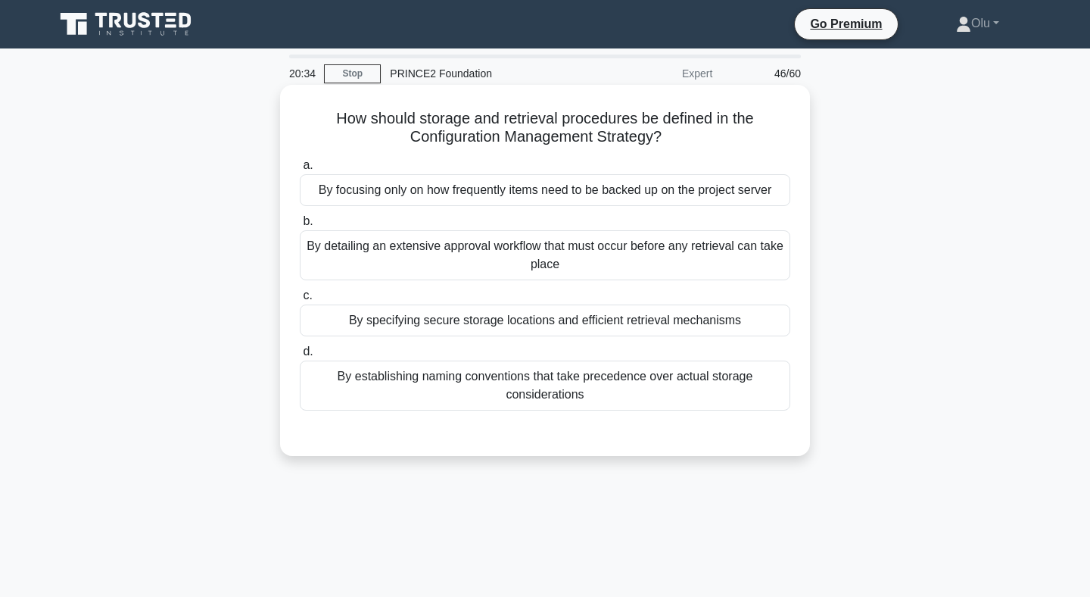
click at [582, 326] on div "By specifying secure storage locations and efficient retrieval mechanisms" at bounding box center [545, 320] width 491 height 32
click at [300, 301] on input "c. By specifying secure storage locations and efficient retrieval mechanisms" at bounding box center [300, 296] width 0 height 10
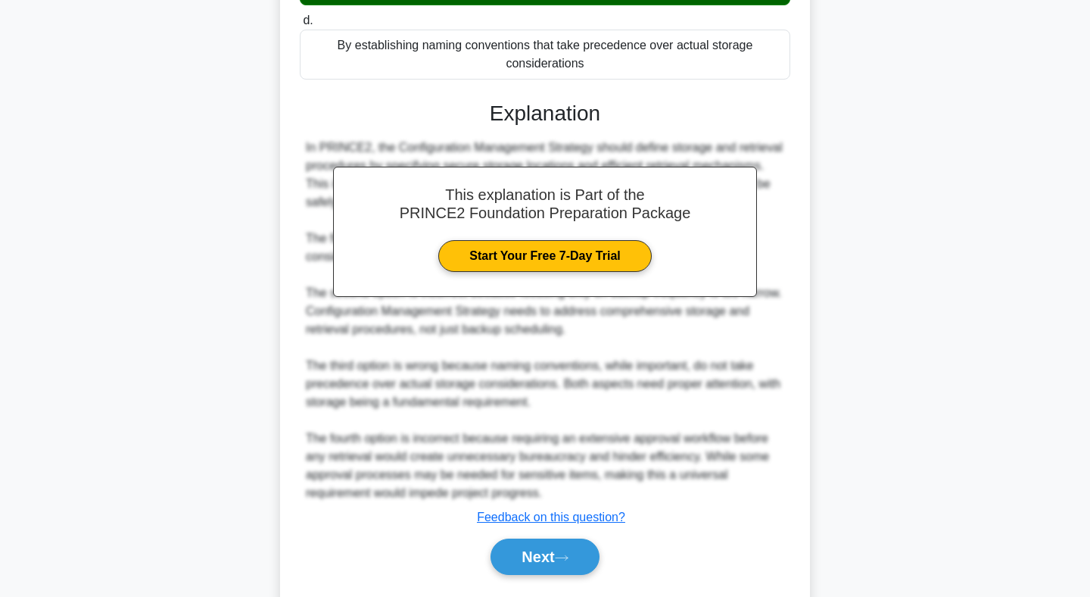
scroll to position [373, 0]
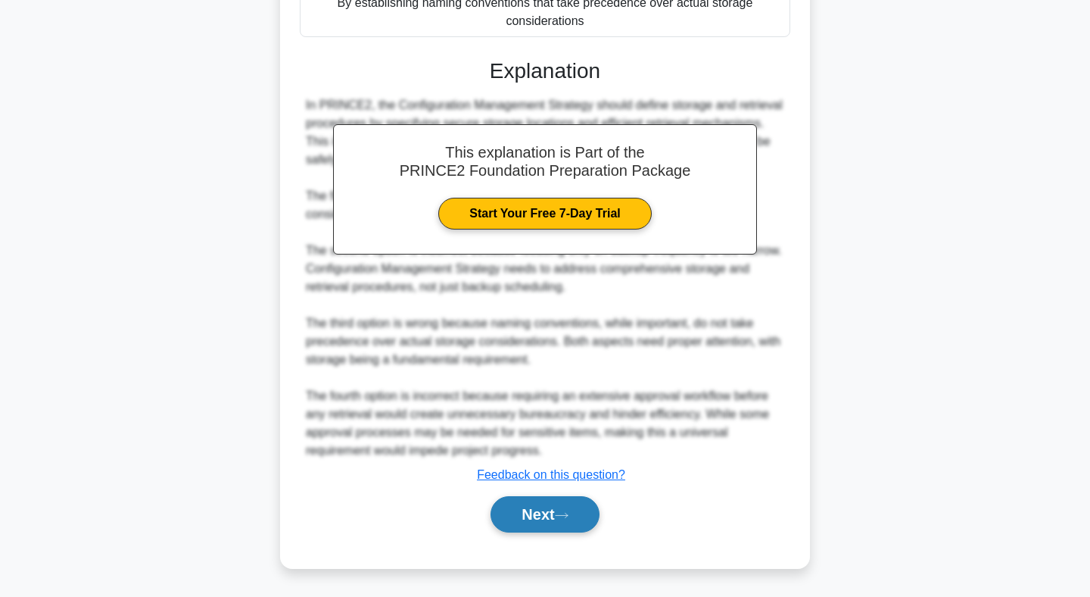
click at [553, 519] on button "Next" at bounding box center [545, 514] width 108 height 36
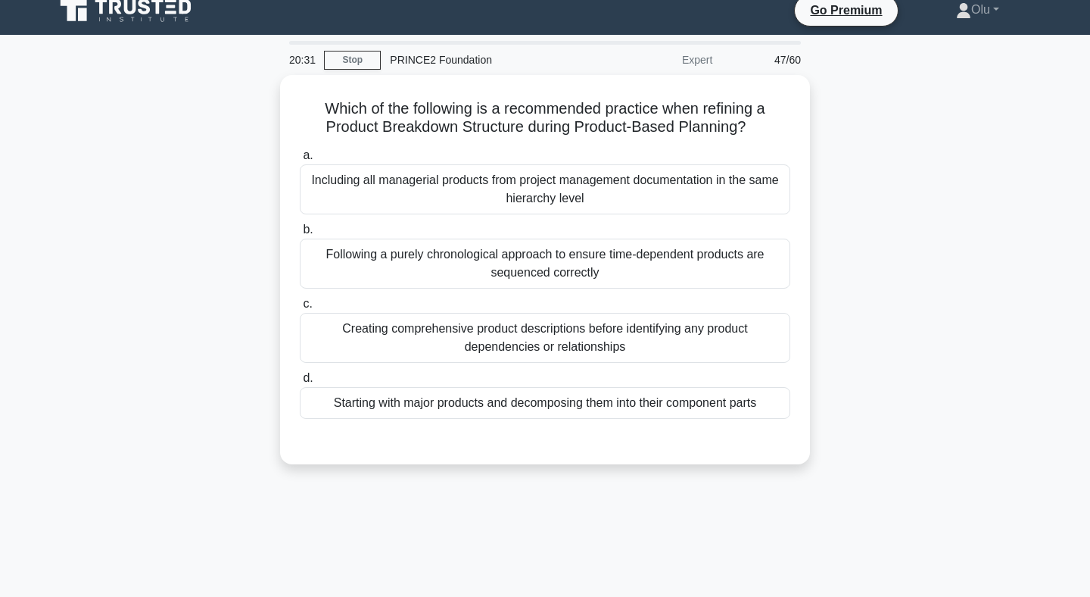
scroll to position [0, 0]
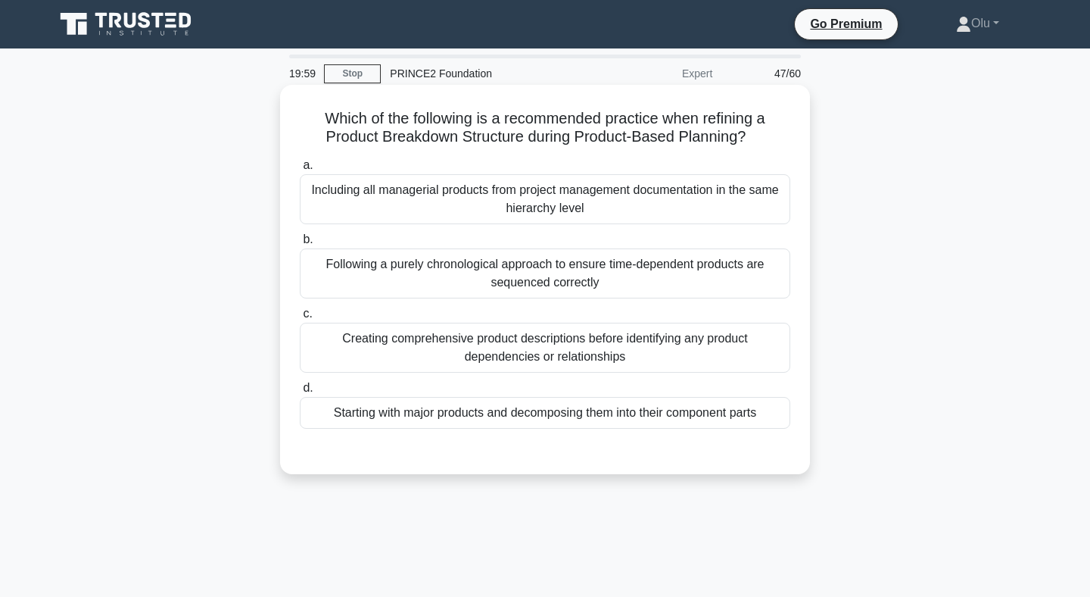
click at [541, 412] on div "Starting with major products and decomposing them into their component parts" at bounding box center [545, 413] width 491 height 32
click at [300, 393] on input "d. Starting with major products and decomposing them into their component parts" at bounding box center [300, 388] width 0 height 10
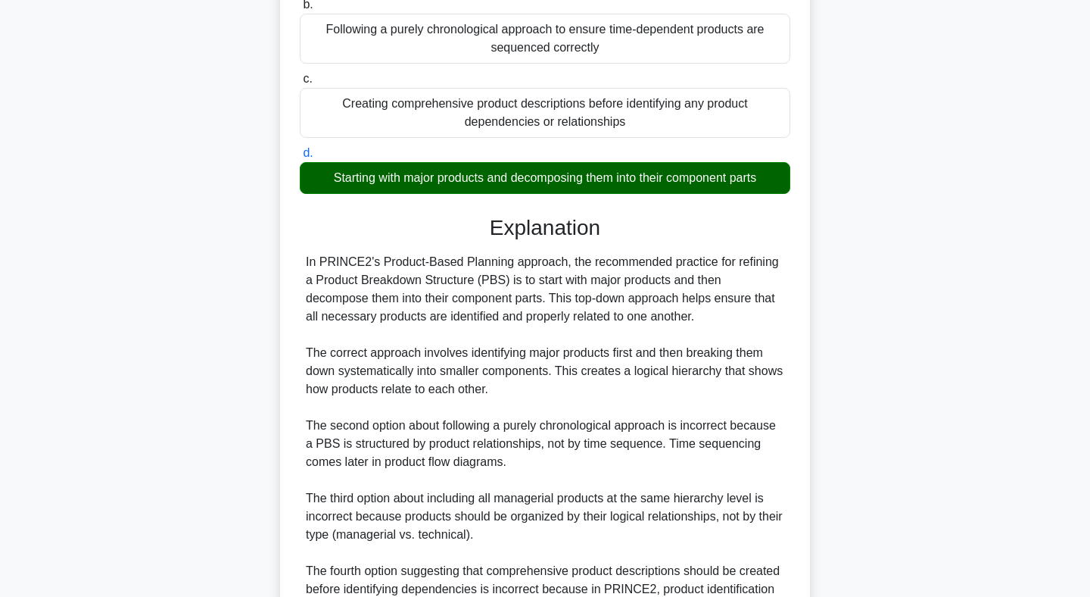
scroll to position [391, 0]
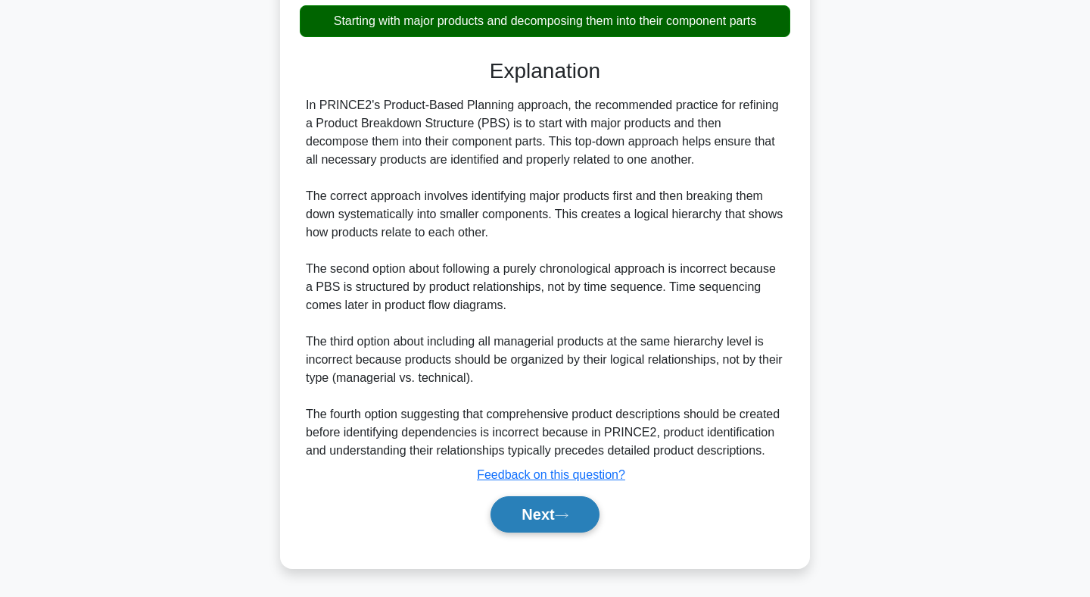
click at [521, 511] on button "Next" at bounding box center [545, 514] width 108 height 36
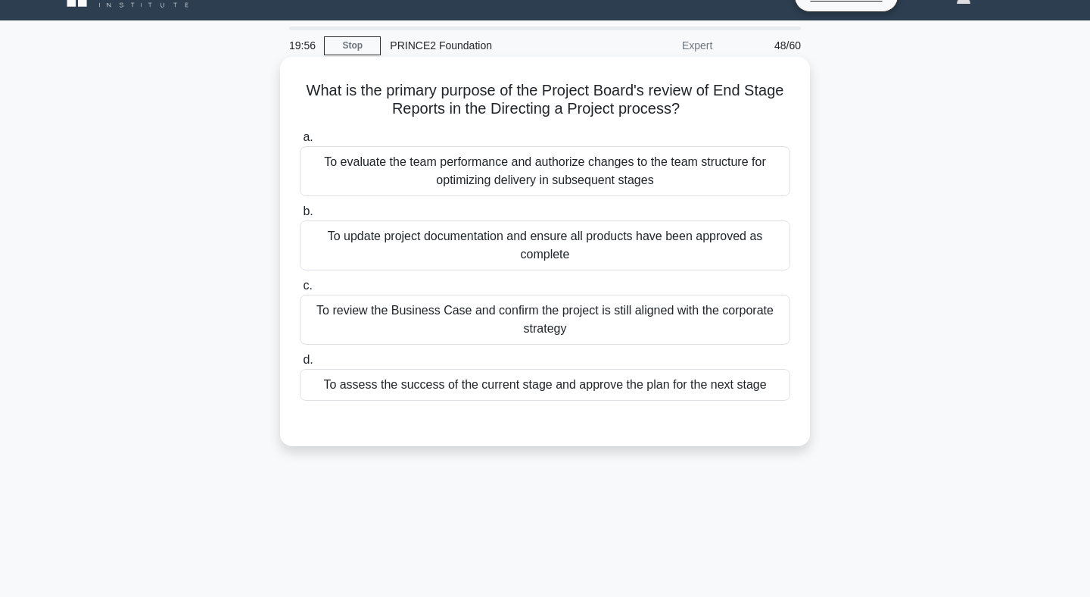
scroll to position [0, 0]
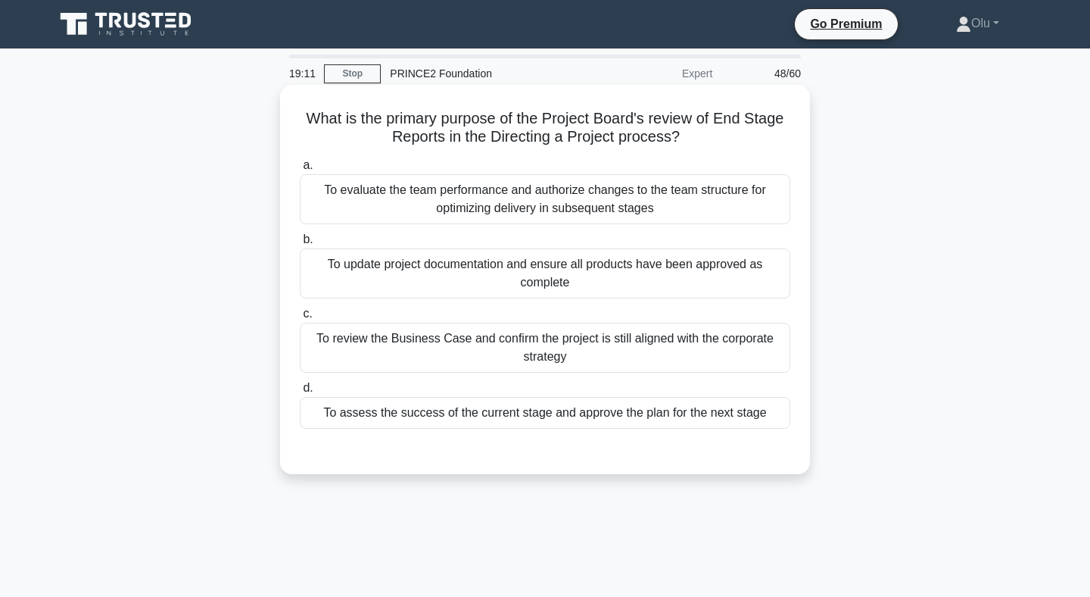
click at [548, 277] on div "To update project documentation and ensure all products have been approved as c…" at bounding box center [545, 273] width 491 height 50
click at [300, 245] on input "b. To update project documentation and ensure all products have been approved a…" at bounding box center [300, 240] width 0 height 10
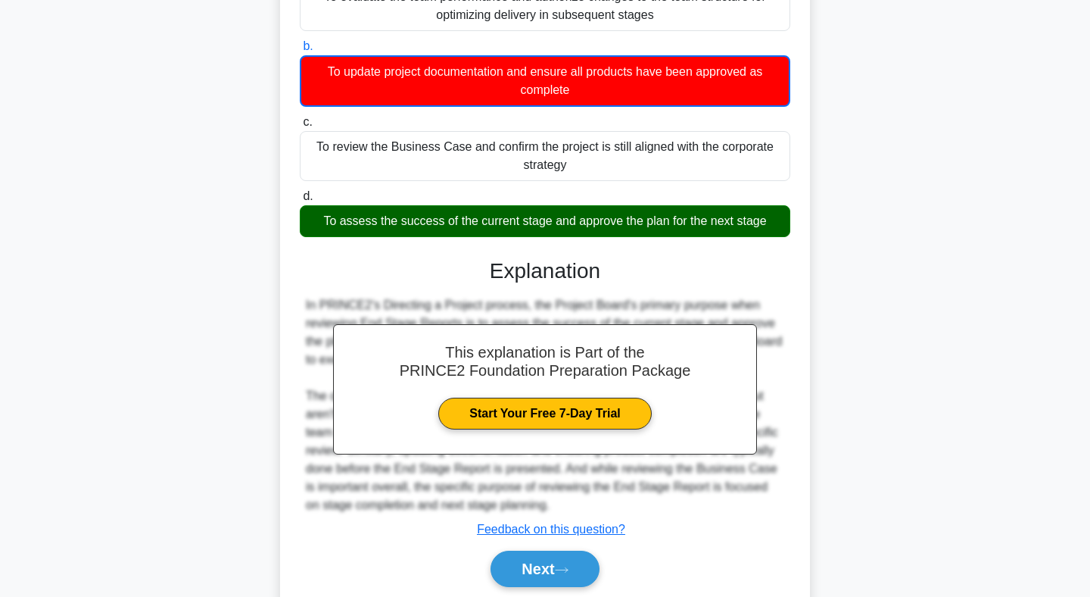
scroll to position [248, 0]
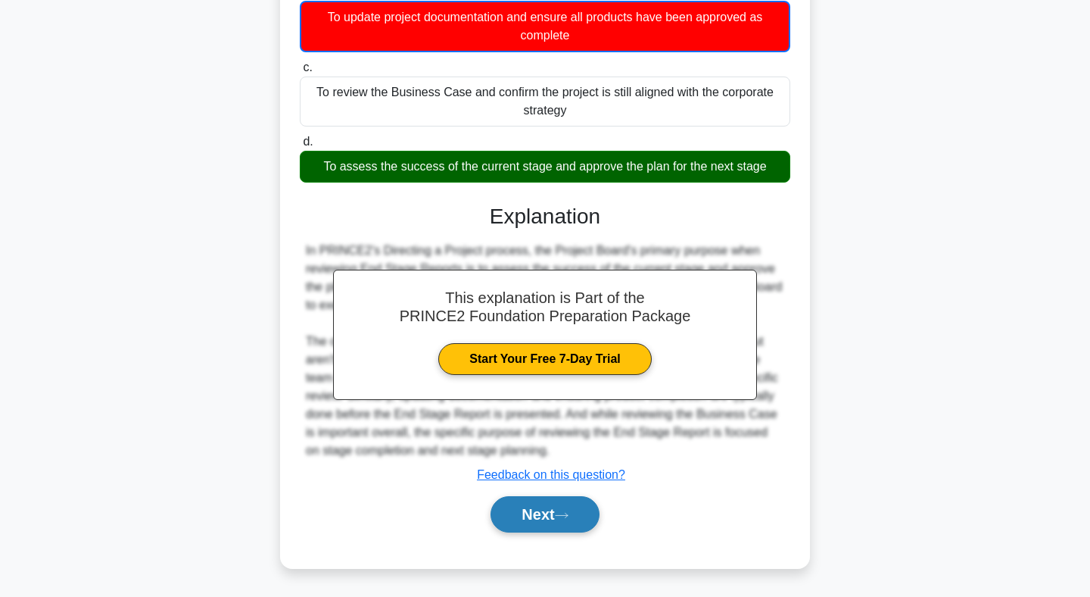
click at [540, 513] on button "Next" at bounding box center [545, 514] width 108 height 36
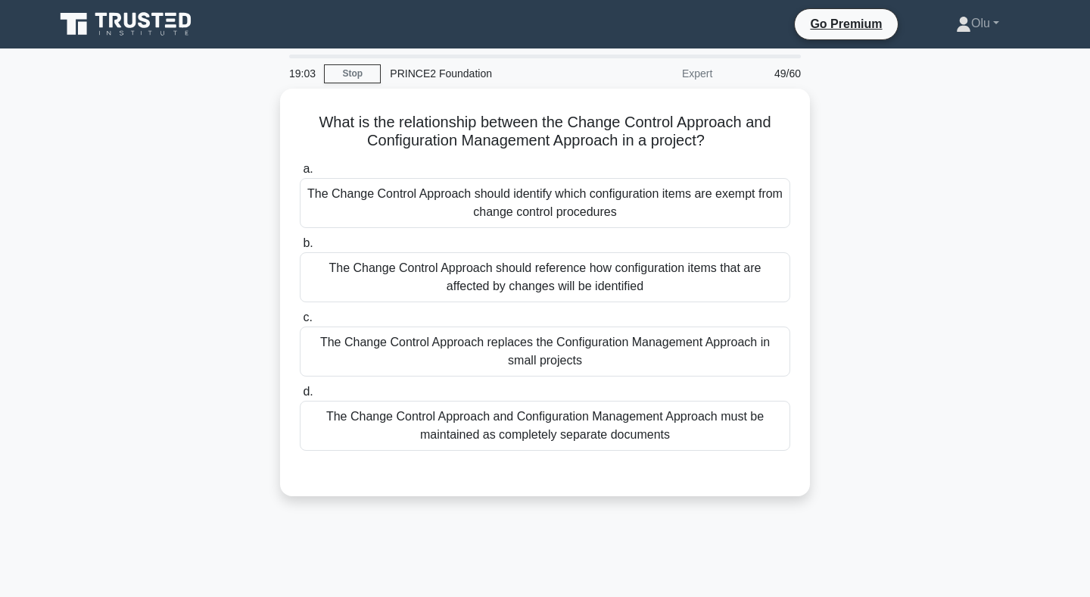
scroll to position [0, 0]
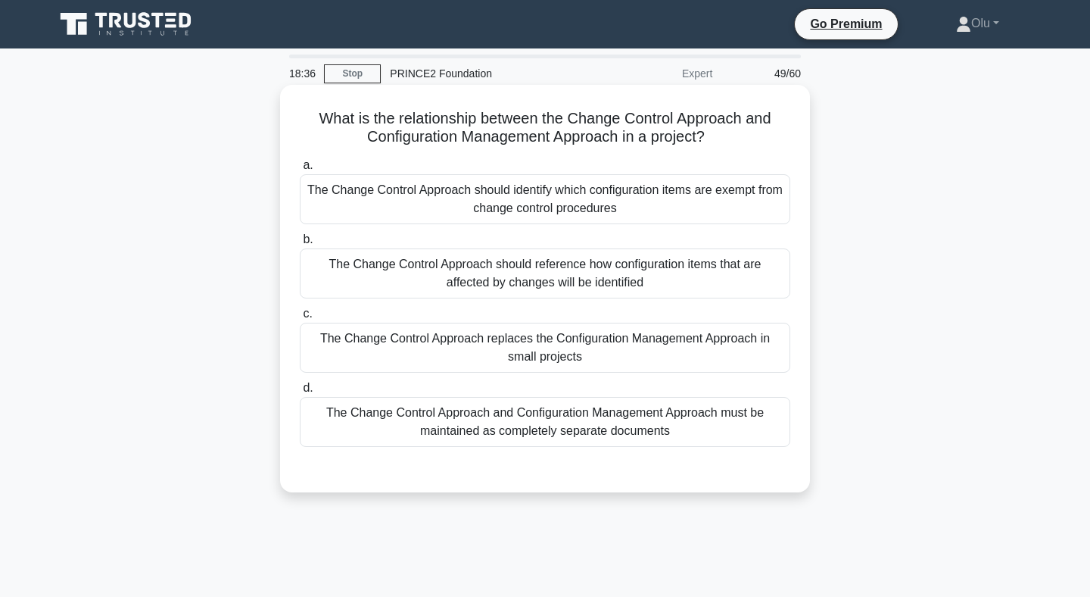
click at [574, 282] on div "The Change Control Approach should reference how configuration items that are a…" at bounding box center [545, 273] width 491 height 50
click at [300, 245] on input "b. The Change Control Approach should reference how configuration items that ar…" at bounding box center [300, 240] width 0 height 10
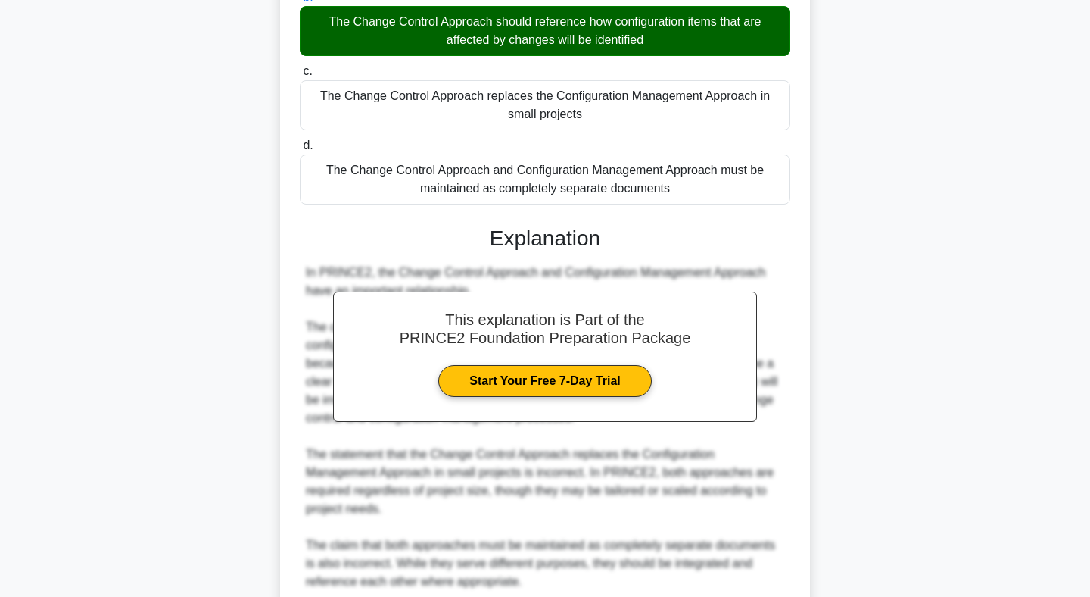
scroll to position [440, 0]
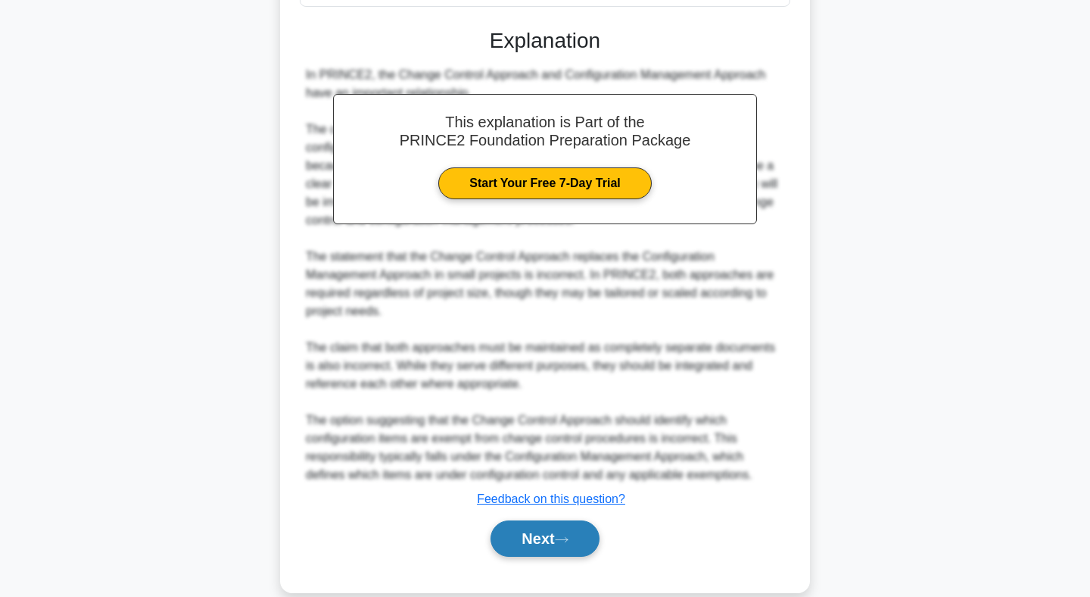
click at [550, 533] on button "Next" at bounding box center [545, 538] width 108 height 36
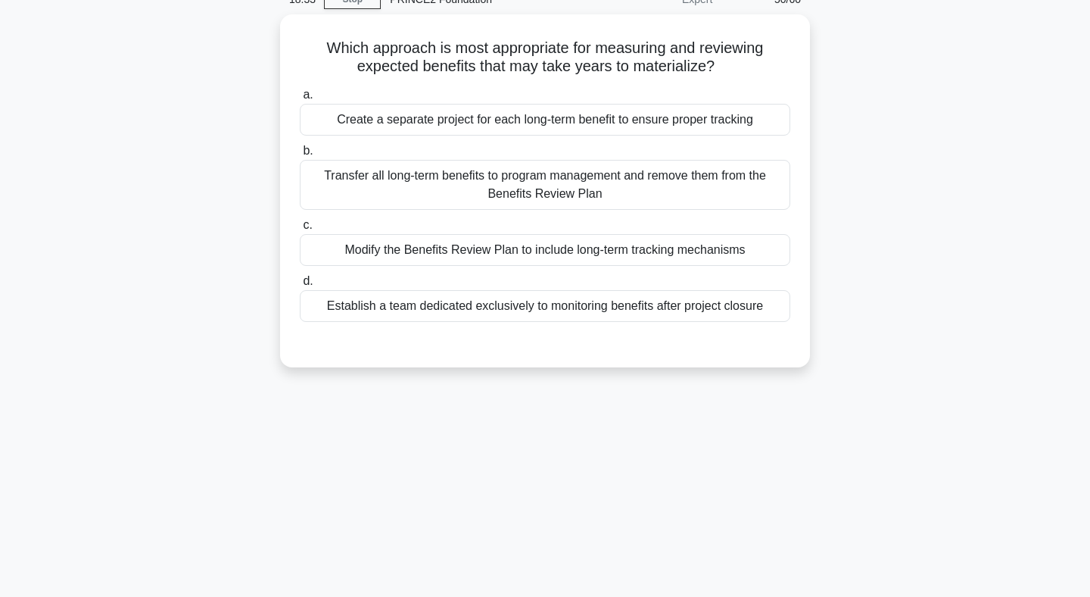
scroll to position [0, 0]
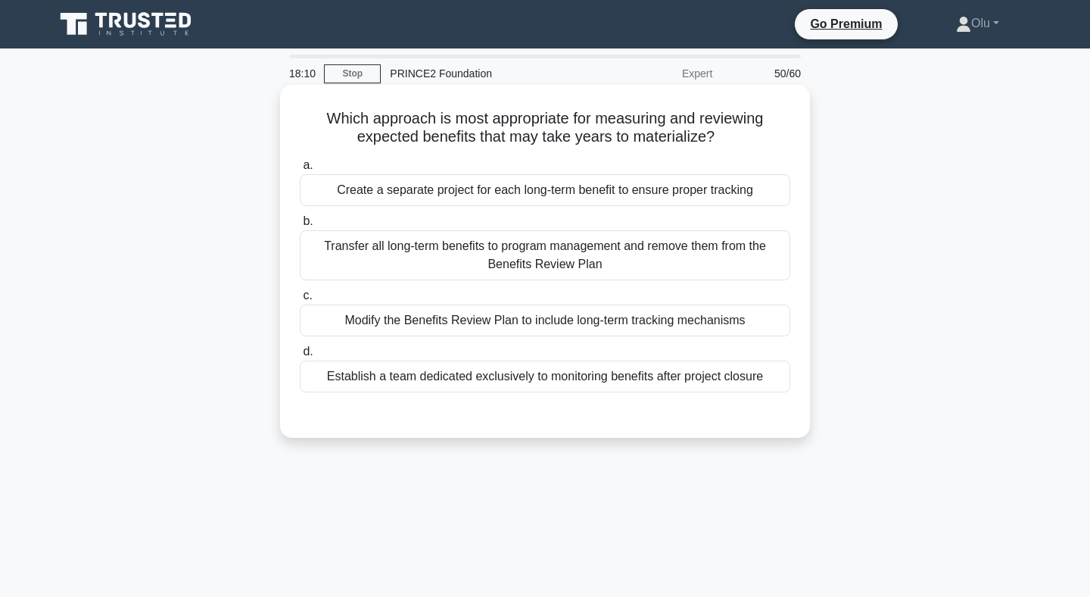
click at [526, 328] on div "Modify the Benefits Review Plan to include long-term tracking mechanisms" at bounding box center [545, 320] width 491 height 32
click at [300, 301] on input "c. Modify the Benefits Review Plan to include long-term tracking mechanisms" at bounding box center [300, 296] width 0 height 10
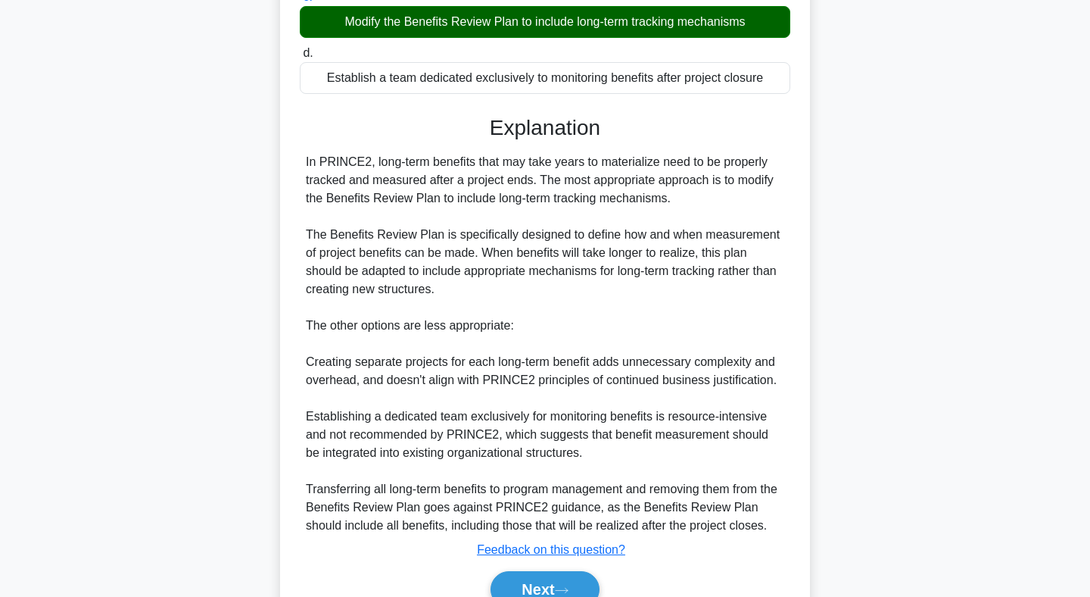
scroll to position [373, 0]
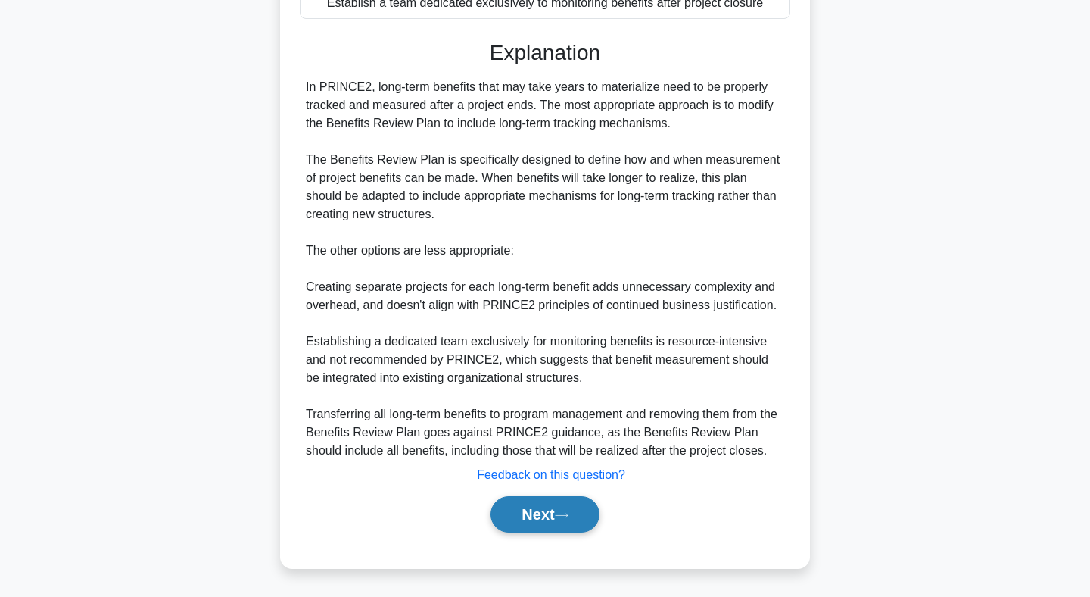
click at [560, 508] on button "Next" at bounding box center [545, 514] width 108 height 36
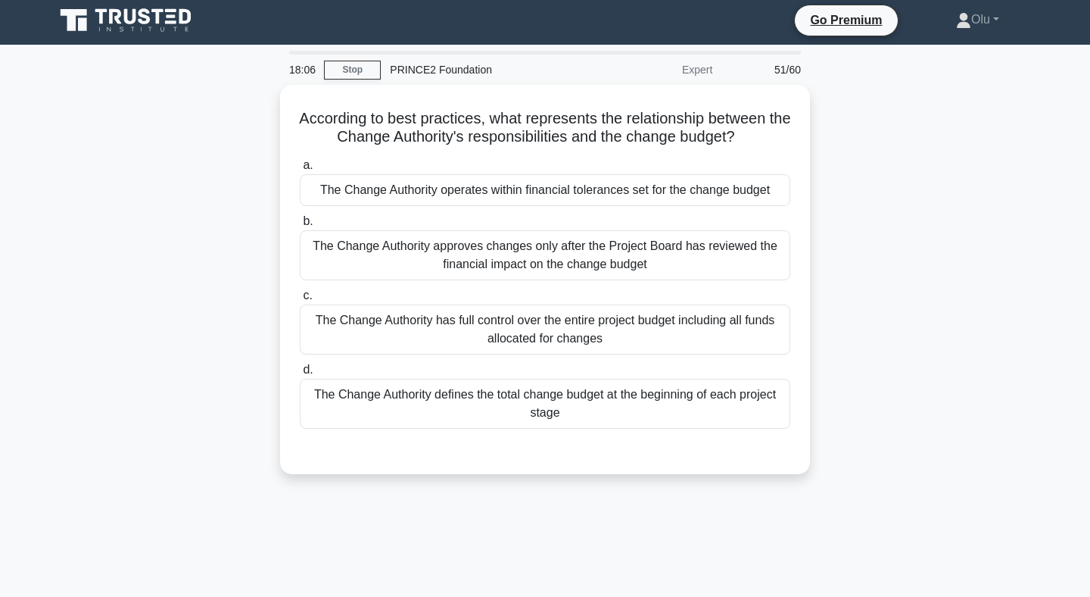
scroll to position [0, 0]
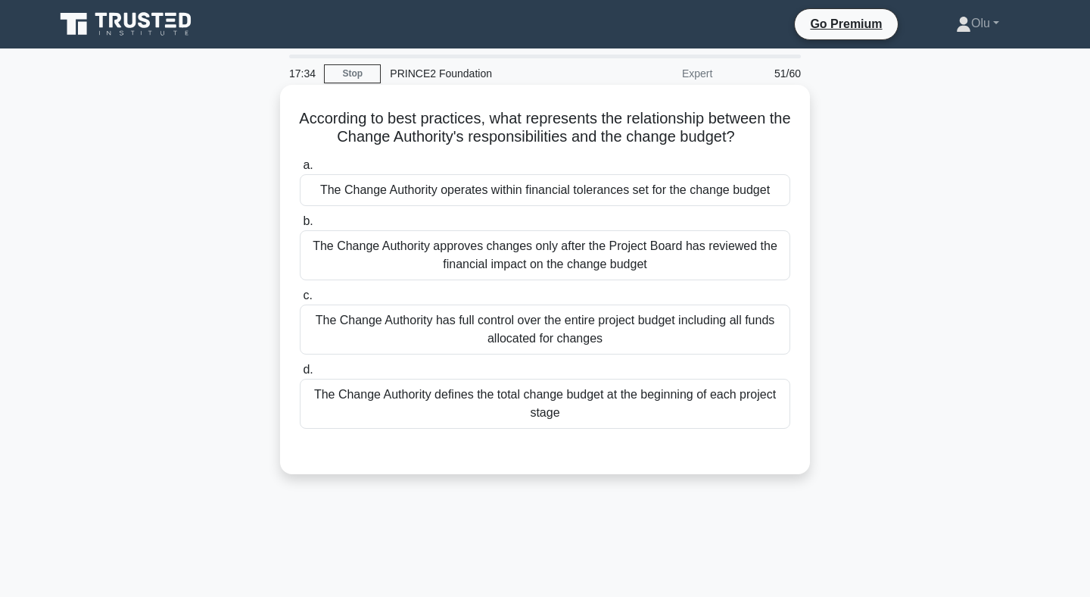
click at [606, 192] on div "The Change Authority operates within financial tolerances set for the change bu…" at bounding box center [545, 190] width 491 height 32
click at [300, 170] on input "a. The Change Authority operates within financial tolerances set for the change…" at bounding box center [300, 165] width 0 height 10
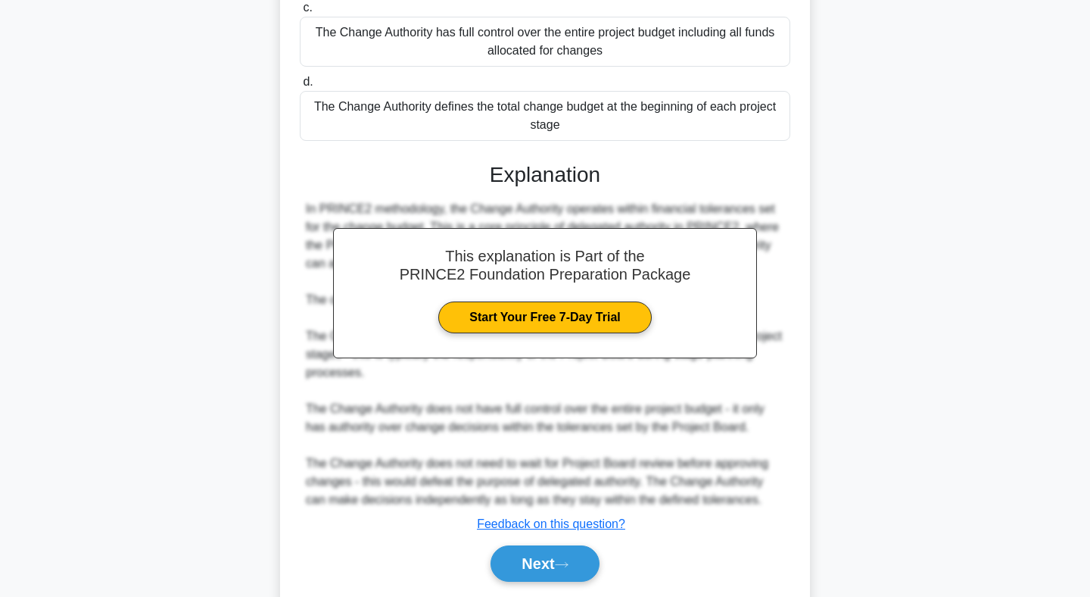
scroll to position [295, 0]
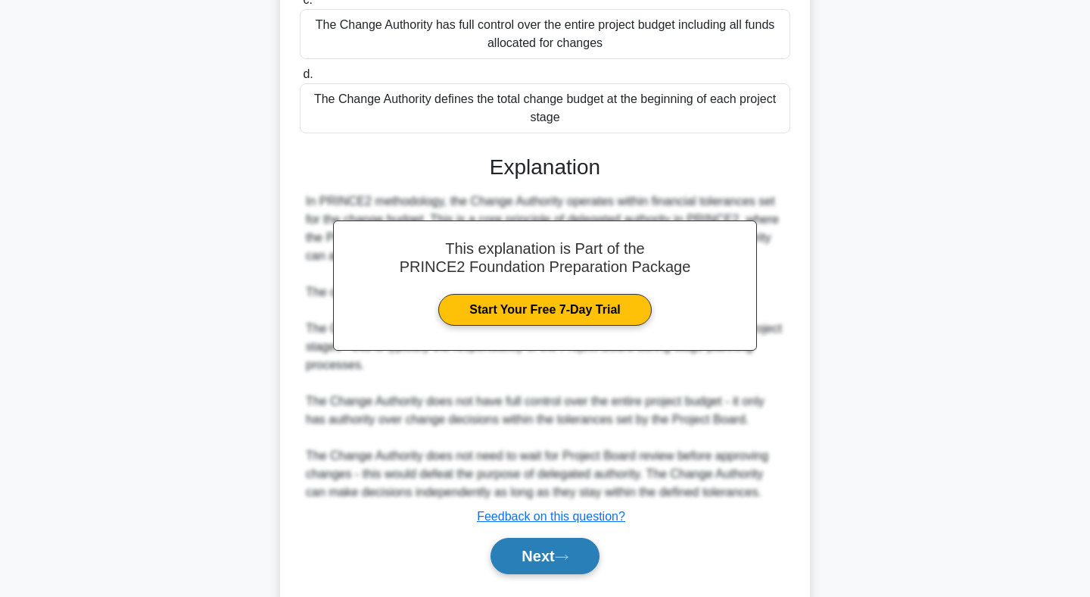
click at [550, 545] on button "Next" at bounding box center [545, 556] width 108 height 36
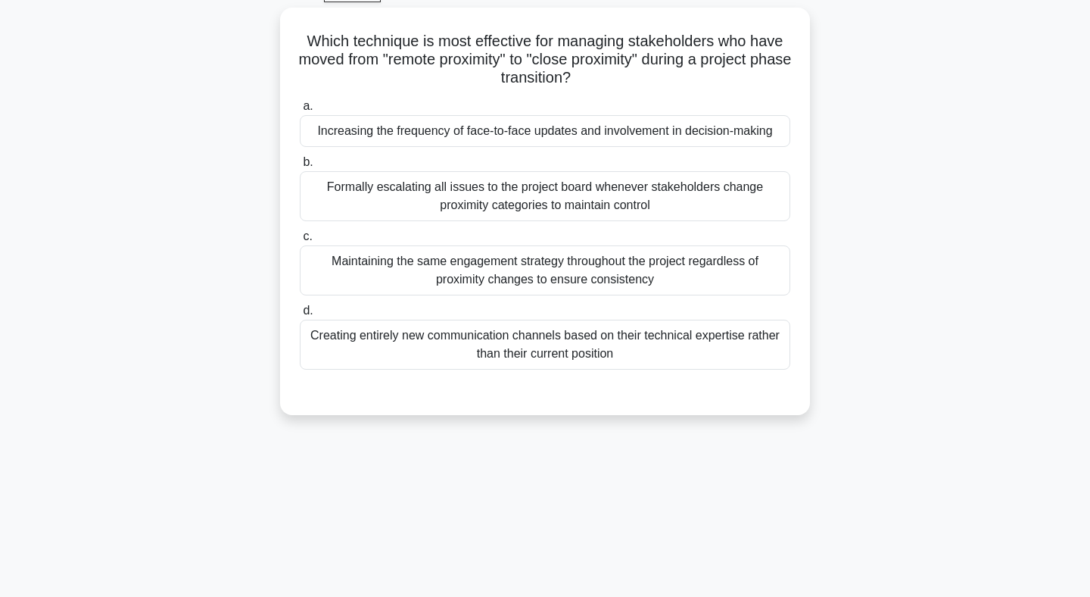
scroll to position [0, 0]
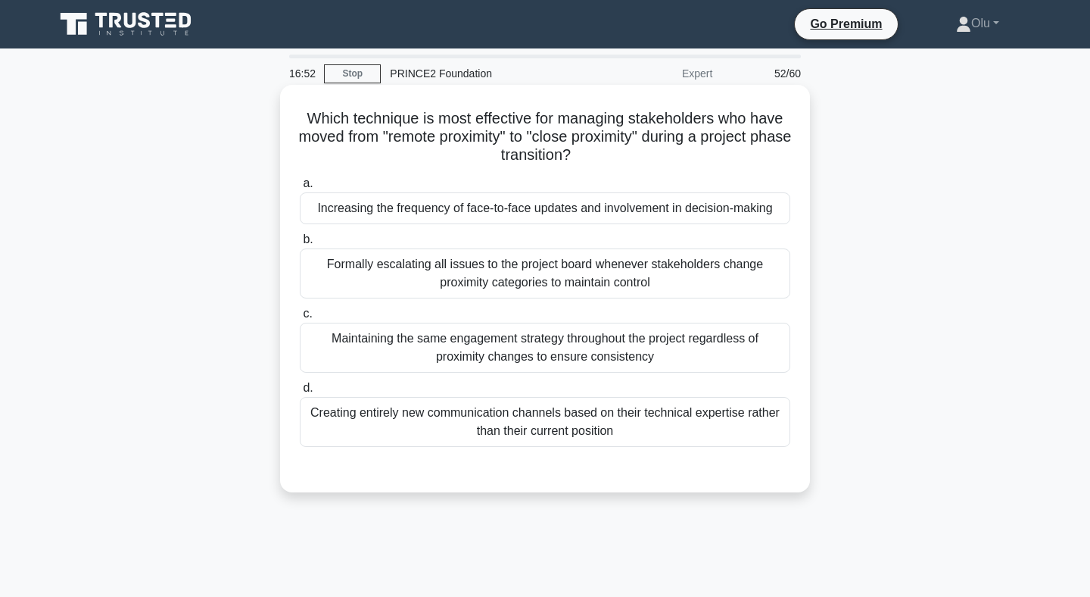
click at [569, 213] on div "Increasing the frequency of face-to-face updates and involvement in decision-ma…" at bounding box center [545, 208] width 491 height 32
click at [300, 189] on input "a. Increasing the frequency of face-to-face updates and involvement in decision…" at bounding box center [300, 184] width 0 height 10
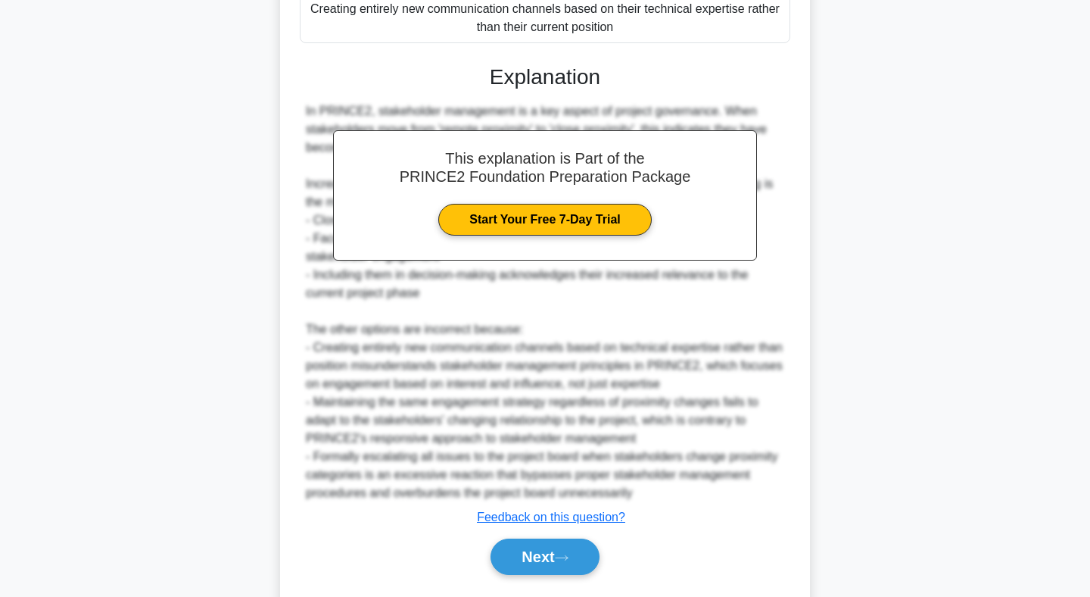
scroll to position [446, 0]
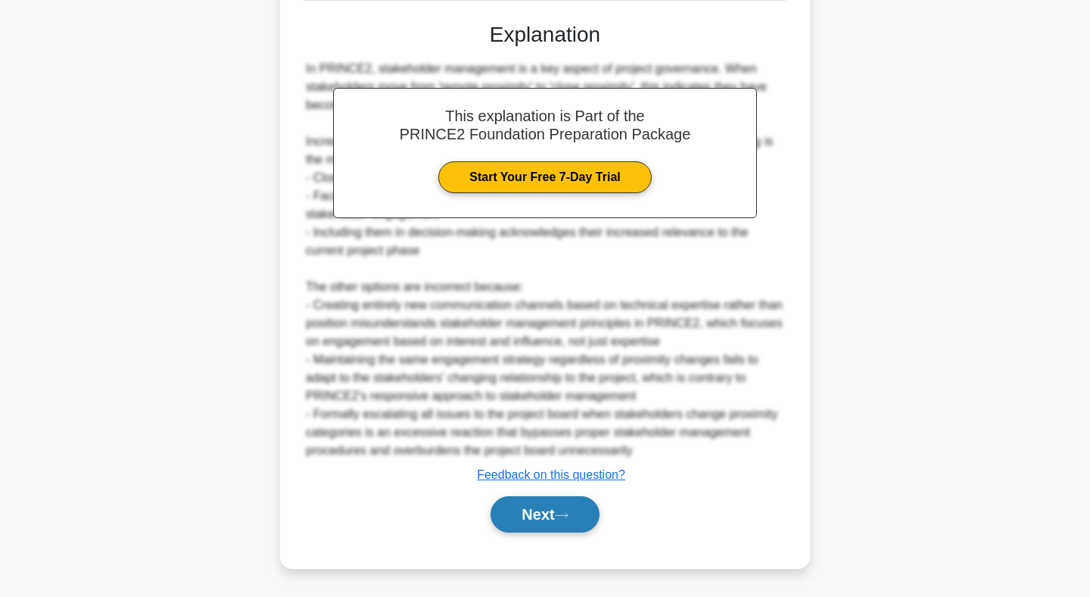
click at [547, 505] on button "Next" at bounding box center [545, 514] width 108 height 36
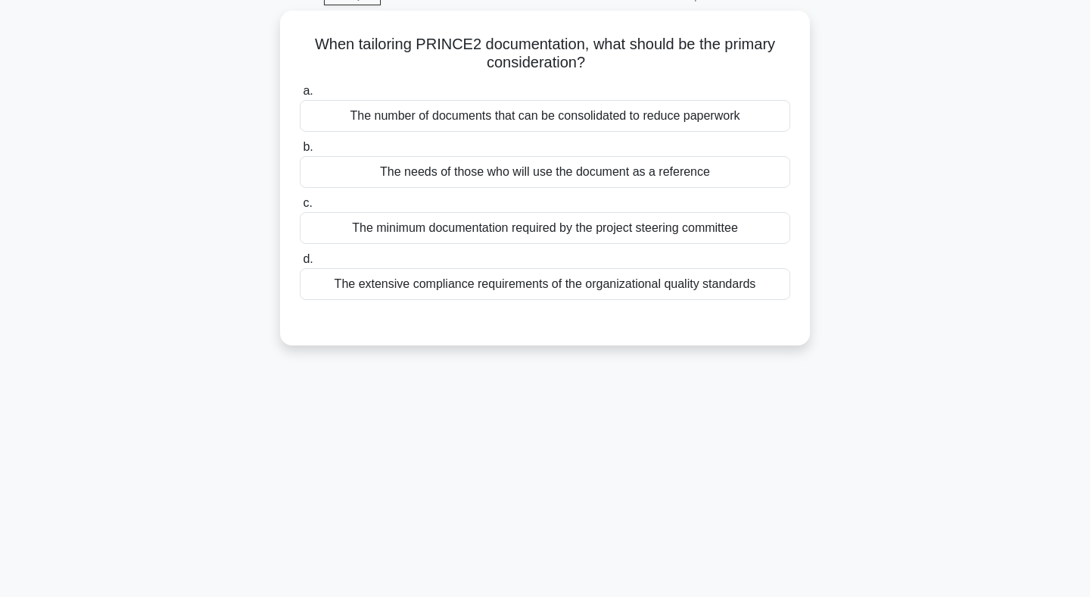
scroll to position [0, 0]
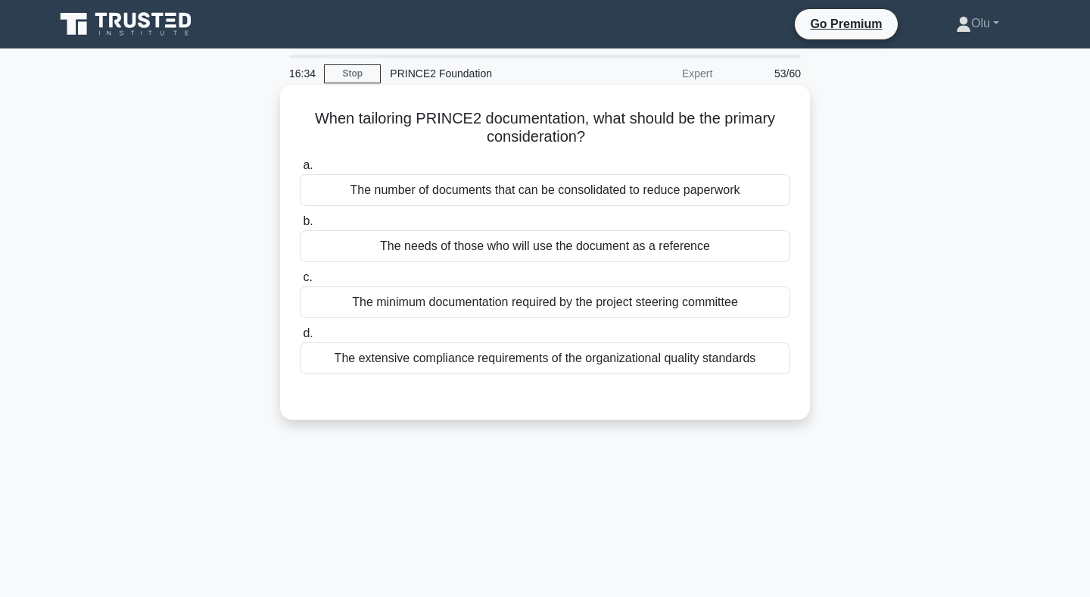
click at [569, 245] on div "The needs of those who will use the document as a reference" at bounding box center [545, 246] width 491 height 32
click at [300, 226] on input "b. The needs of those who will use the document as a reference" at bounding box center [300, 222] width 0 height 10
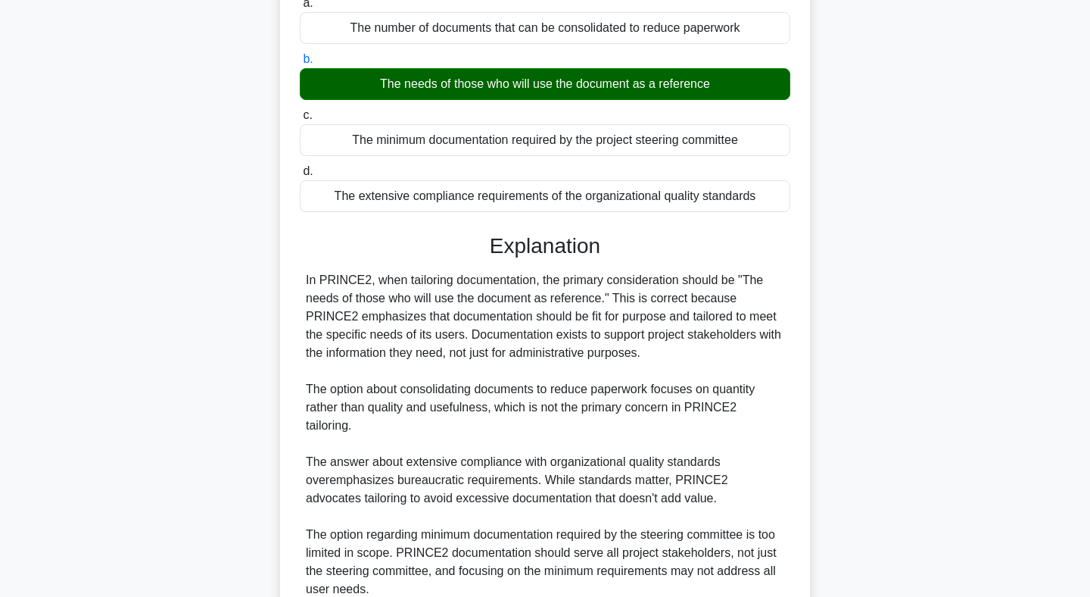
scroll to position [301, 0]
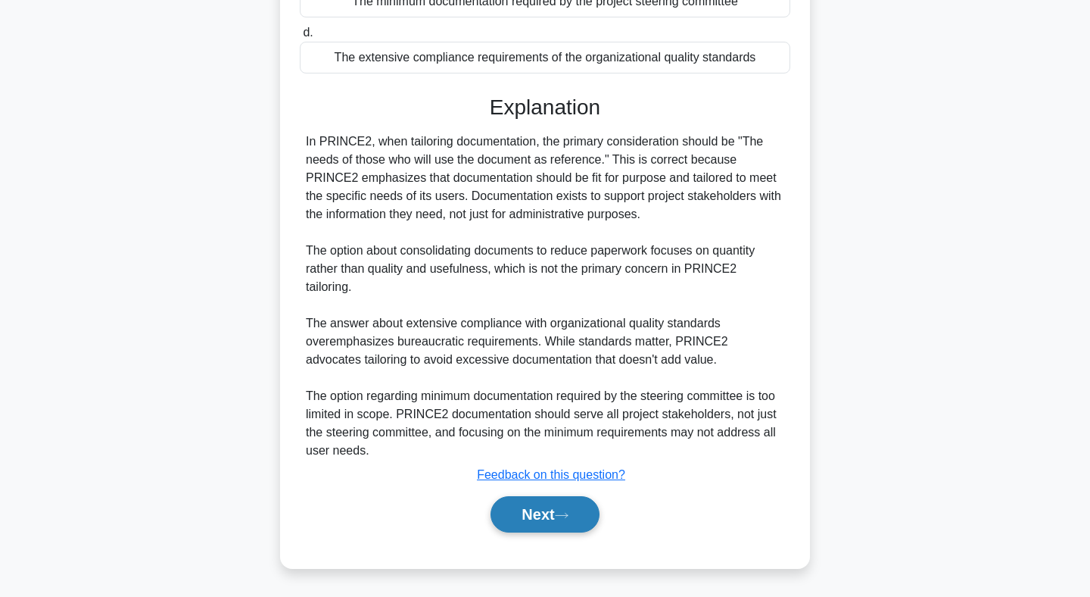
click at [556, 508] on button "Next" at bounding box center [545, 514] width 108 height 36
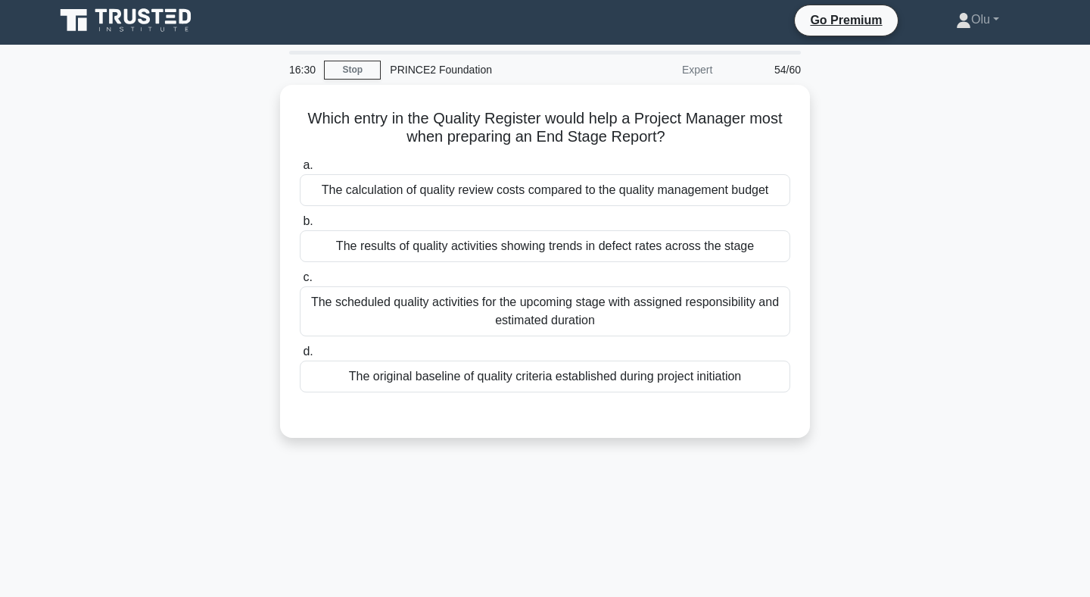
scroll to position [0, 0]
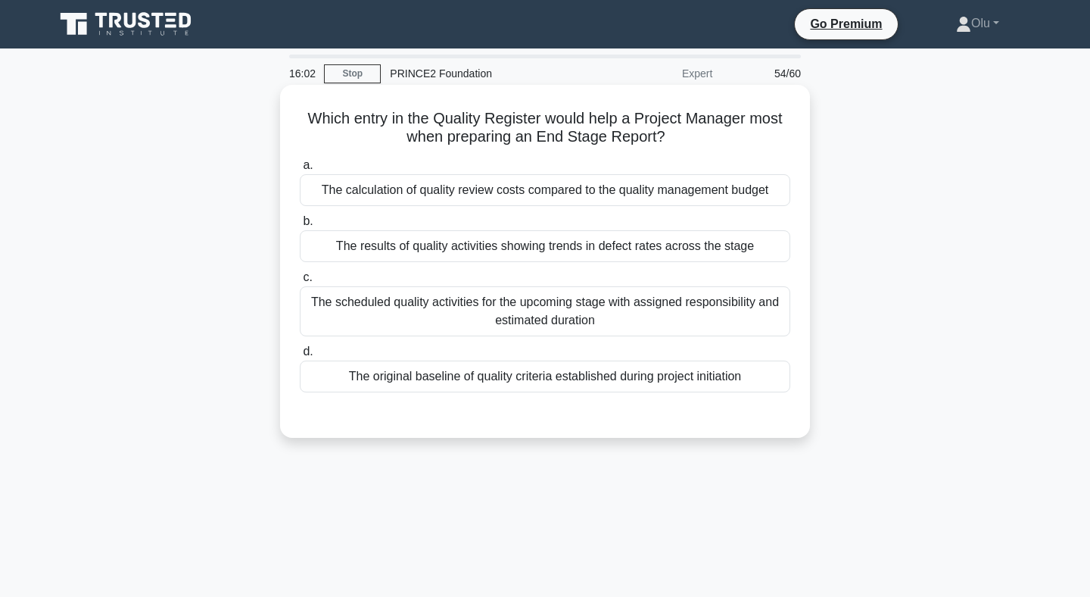
click at [573, 254] on div "The results of quality activities showing trends in defect rates across the sta…" at bounding box center [545, 246] width 491 height 32
click at [300, 226] on input "b. The results of quality activities showing trends in defect rates across the …" at bounding box center [300, 222] width 0 height 10
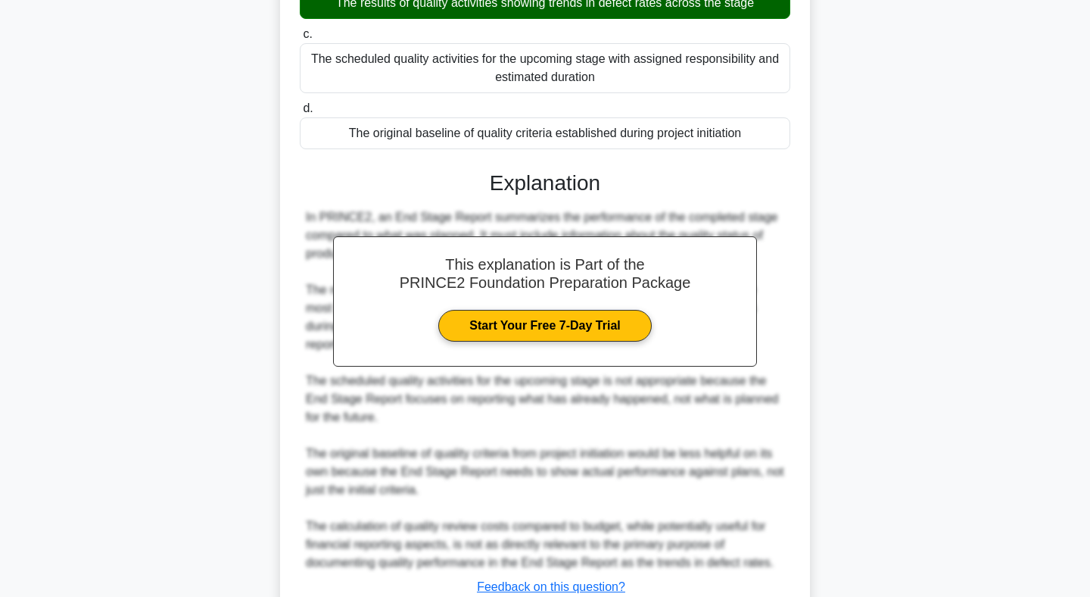
scroll to position [355, 0]
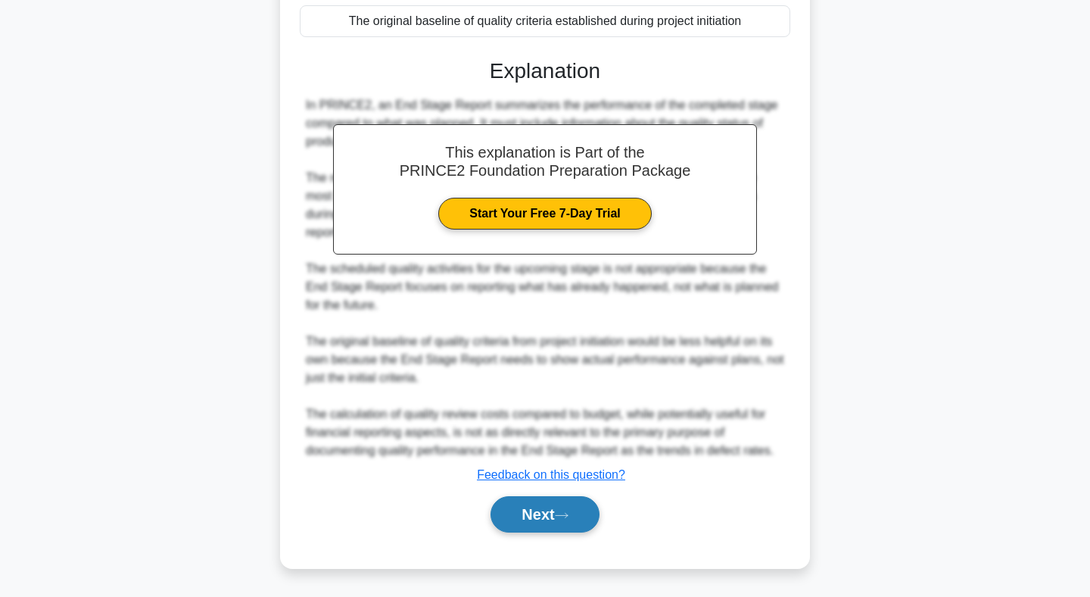
click at [546, 502] on button "Next" at bounding box center [545, 514] width 108 height 36
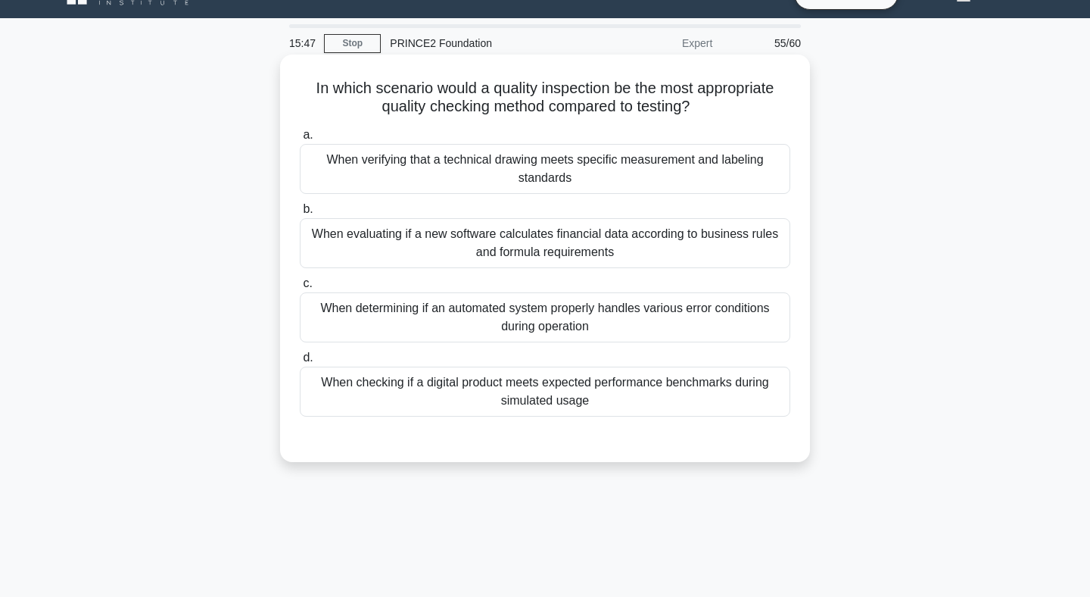
scroll to position [36, 0]
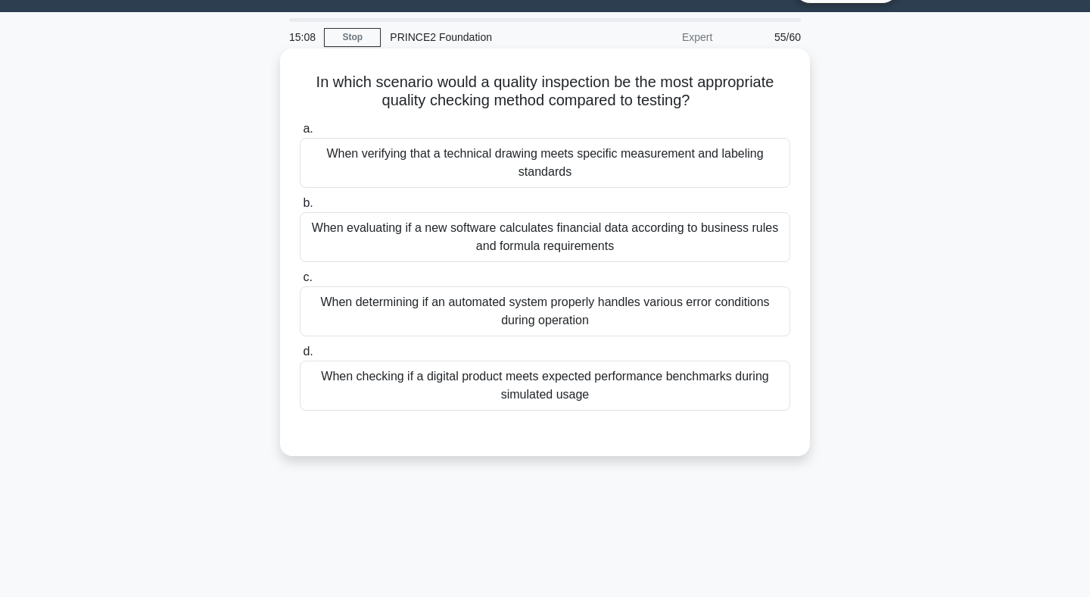
click at [516, 397] on div "When checking if a digital product meets expected performance benchmarks during…" at bounding box center [545, 385] width 491 height 50
click at [300, 357] on input "d. When checking if a digital product meets expected performance benchmarks dur…" at bounding box center [300, 352] width 0 height 10
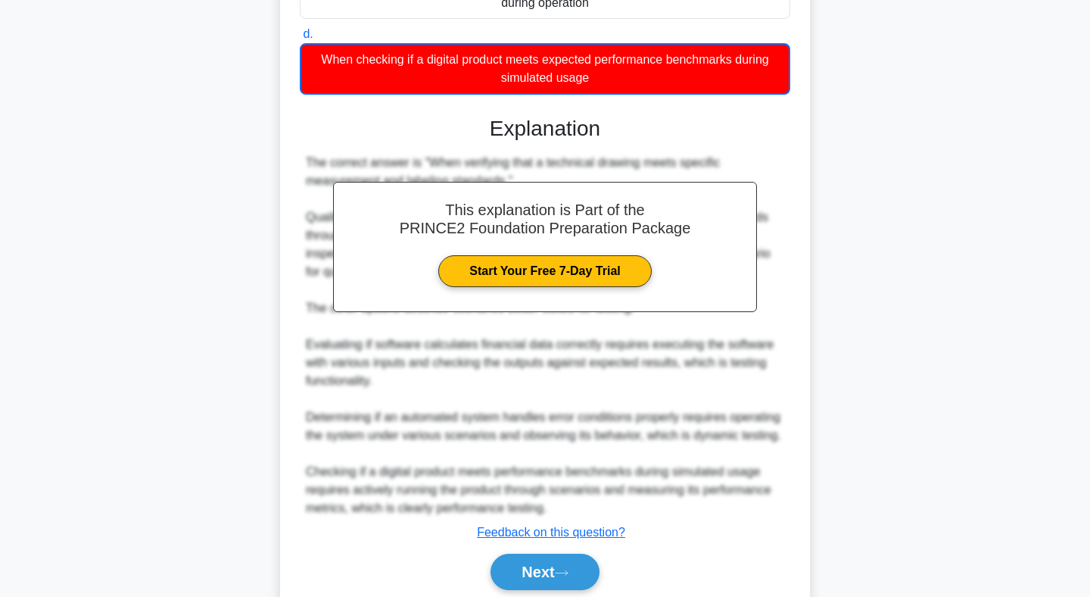
scroll to position [411, 0]
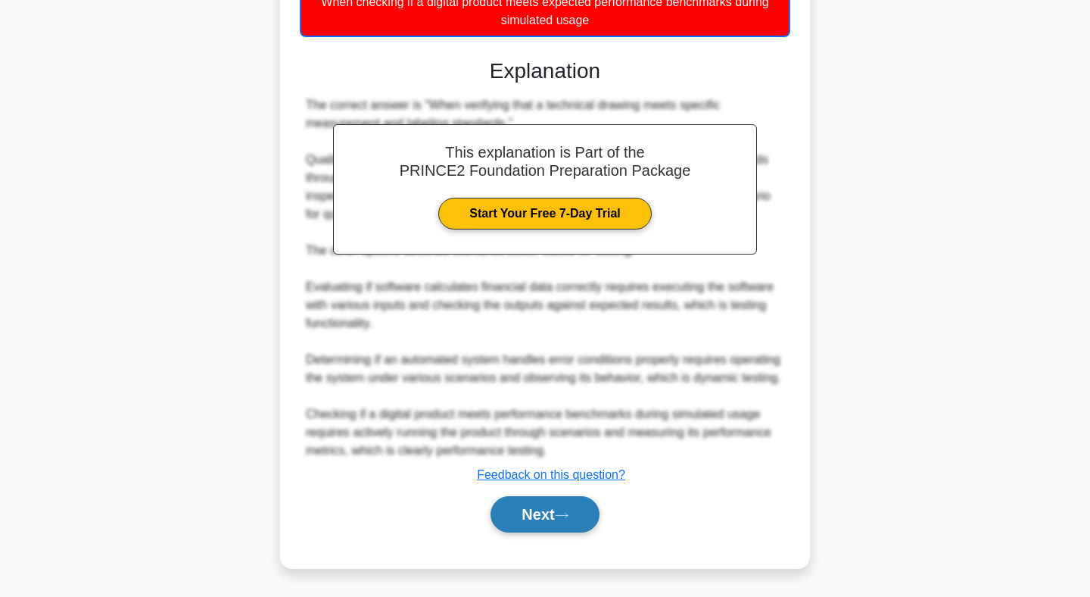
click at [545, 514] on button "Next" at bounding box center [545, 514] width 108 height 36
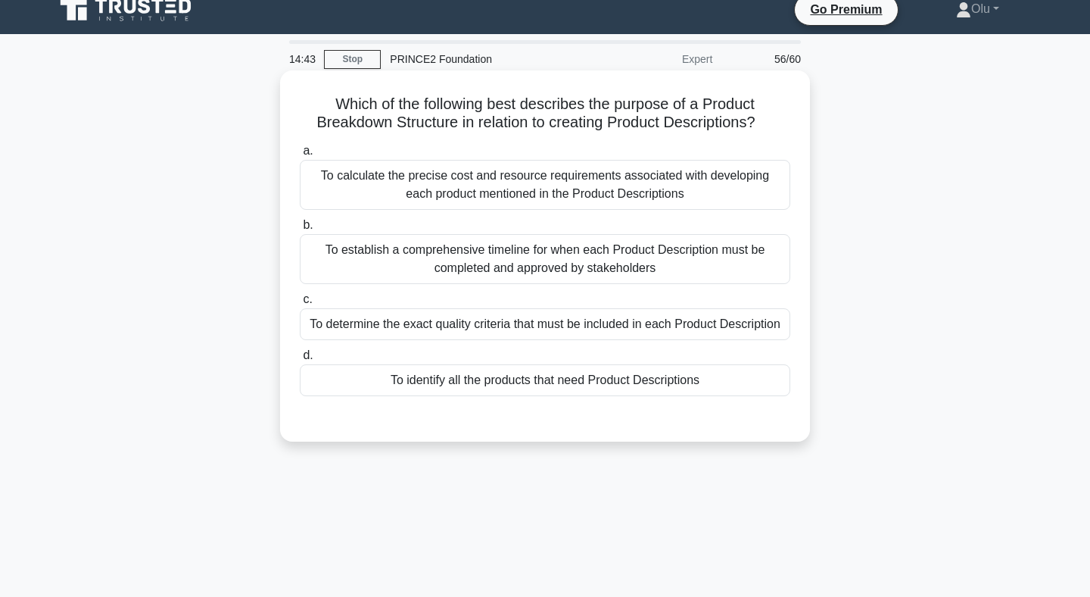
scroll to position [17, 0]
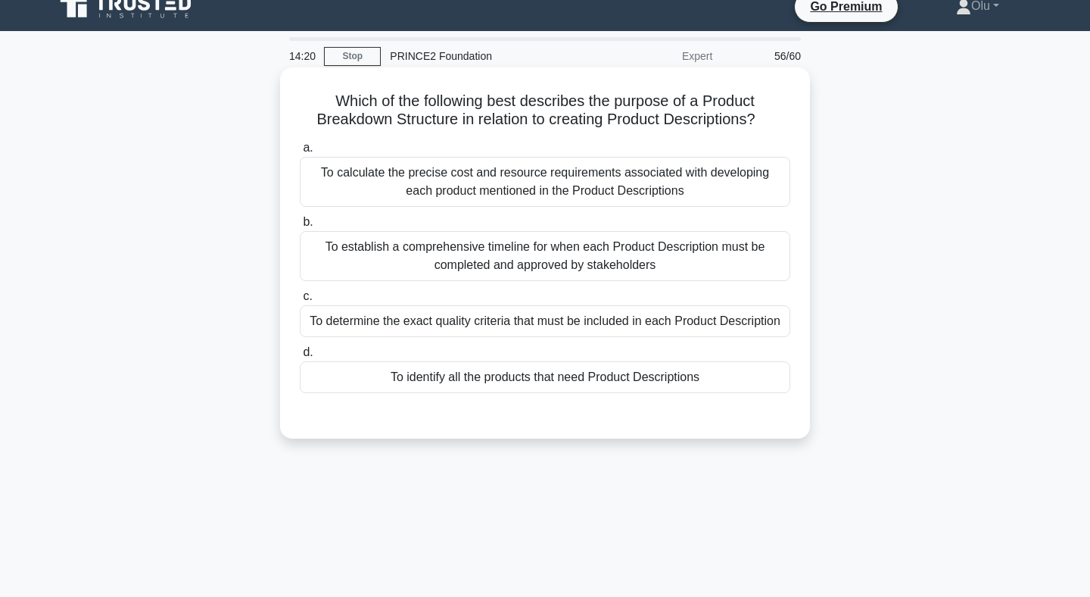
click at [502, 371] on div "To identify all the products that need Product Descriptions" at bounding box center [545, 377] width 491 height 32
click at [300, 357] on input "d. To identify all the products that need Product Descriptions" at bounding box center [300, 352] width 0 height 10
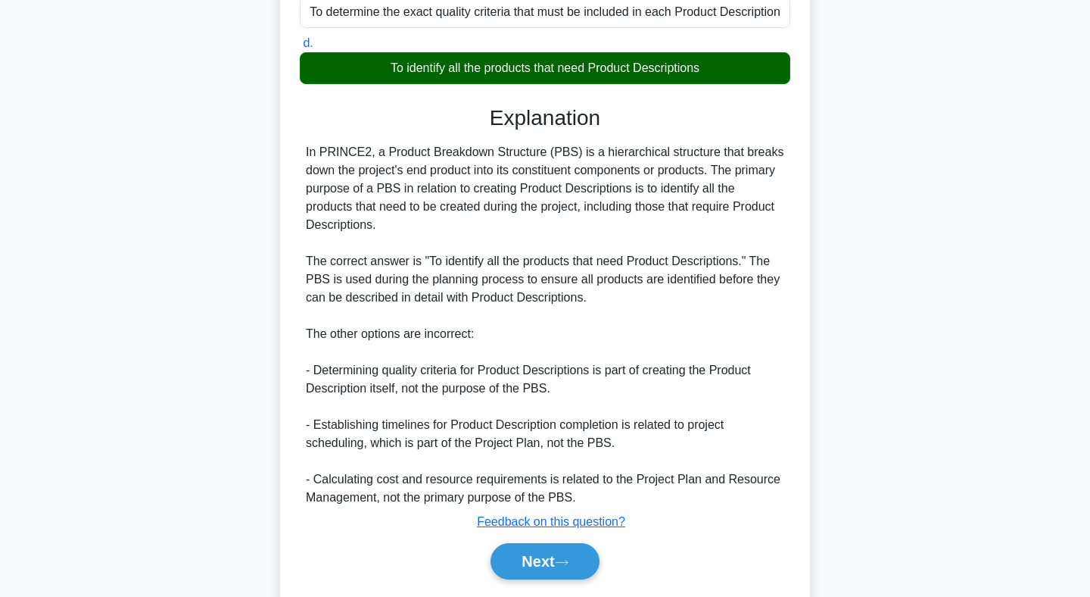
scroll to position [373, 0]
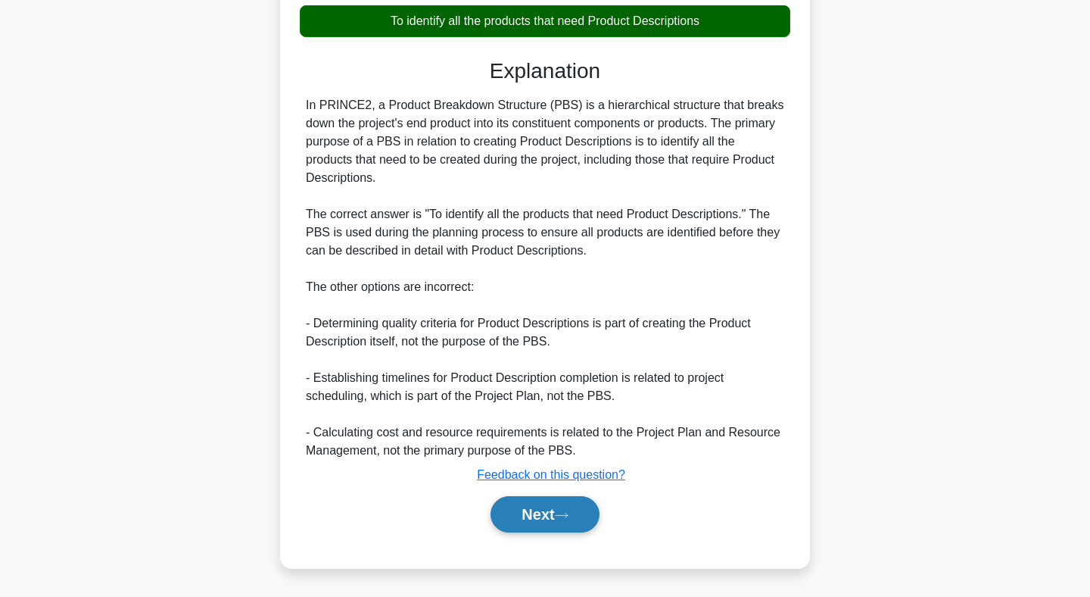
click at [549, 511] on button "Next" at bounding box center [545, 514] width 108 height 36
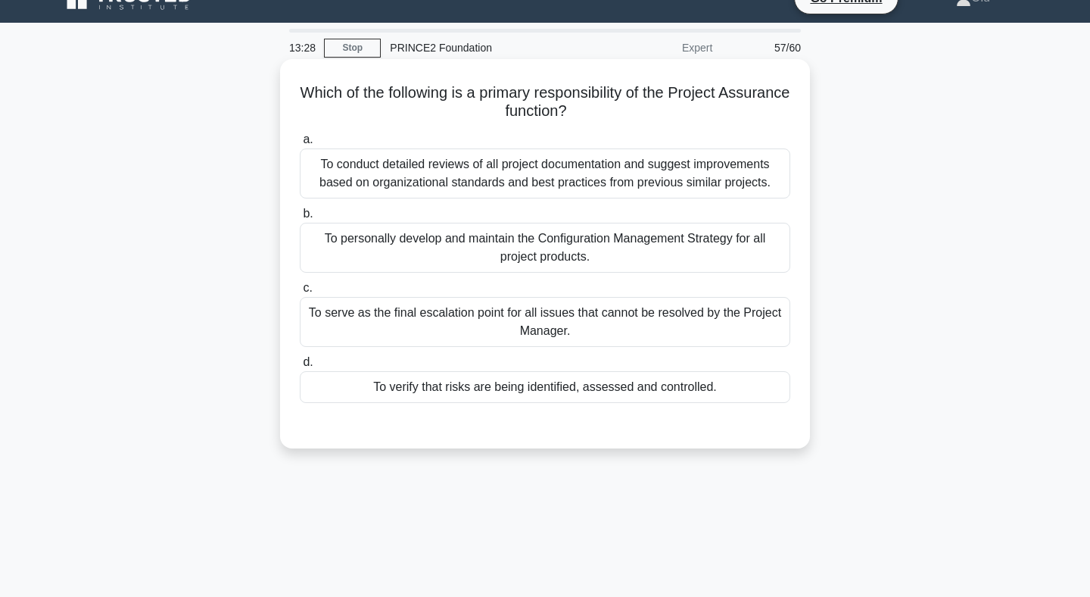
scroll to position [34, 0]
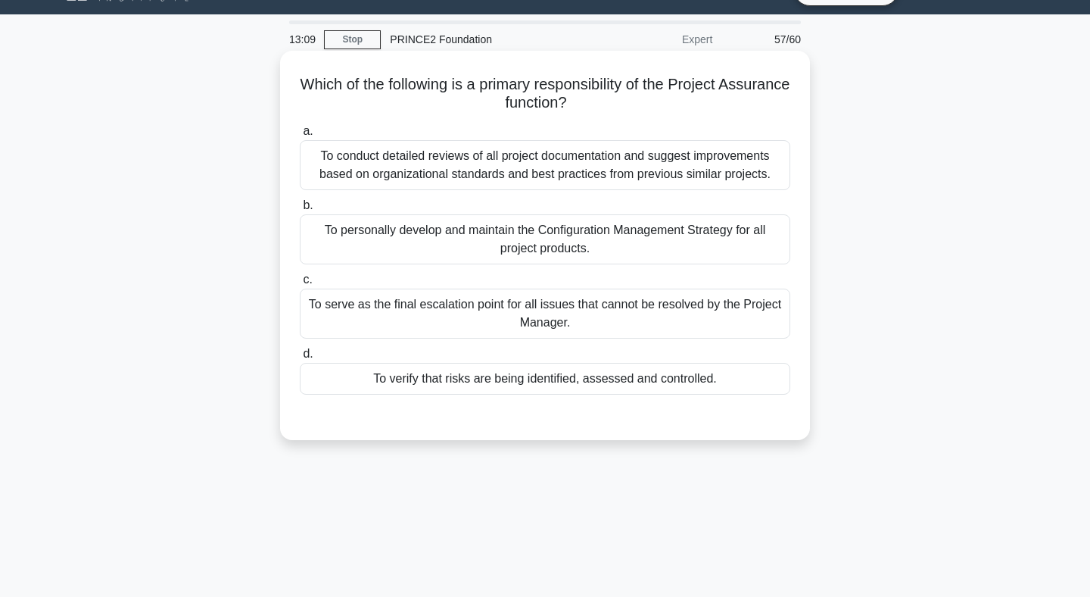
click at [553, 372] on div "To verify that risks are being identified, assessed and controlled." at bounding box center [545, 379] width 491 height 32
click at [300, 359] on input "d. To verify that risks are being identified, assessed and controlled." at bounding box center [300, 354] width 0 height 10
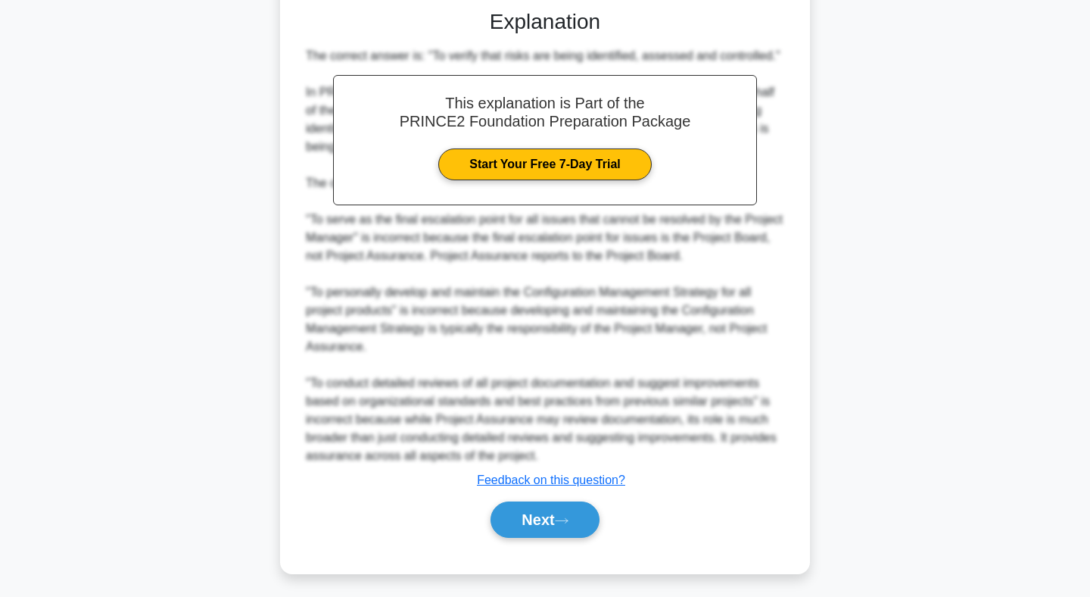
scroll to position [446, 0]
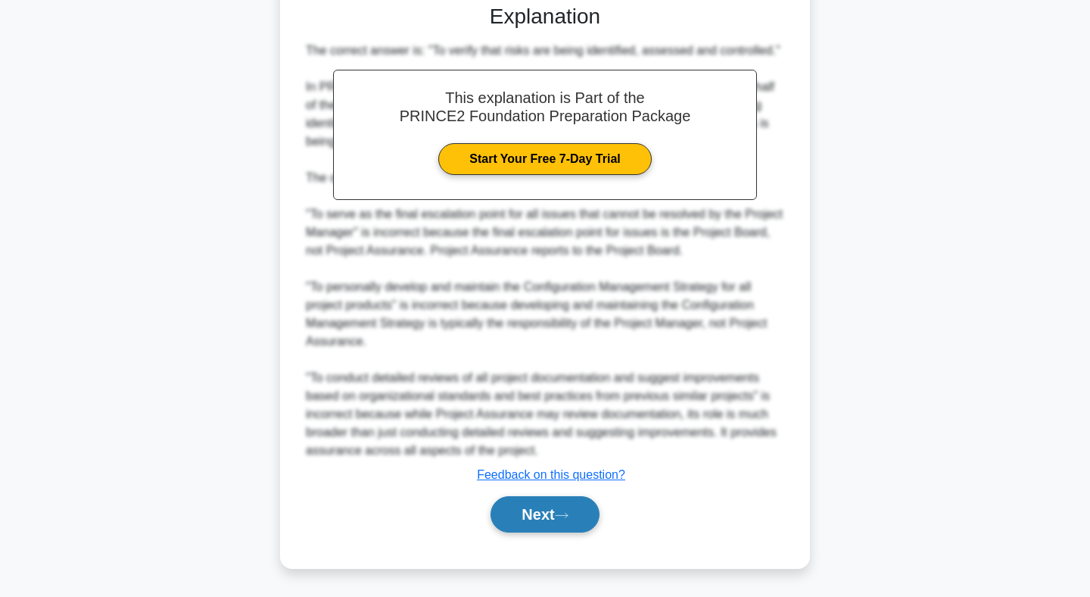
click at [544, 510] on button "Next" at bounding box center [545, 514] width 108 height 36
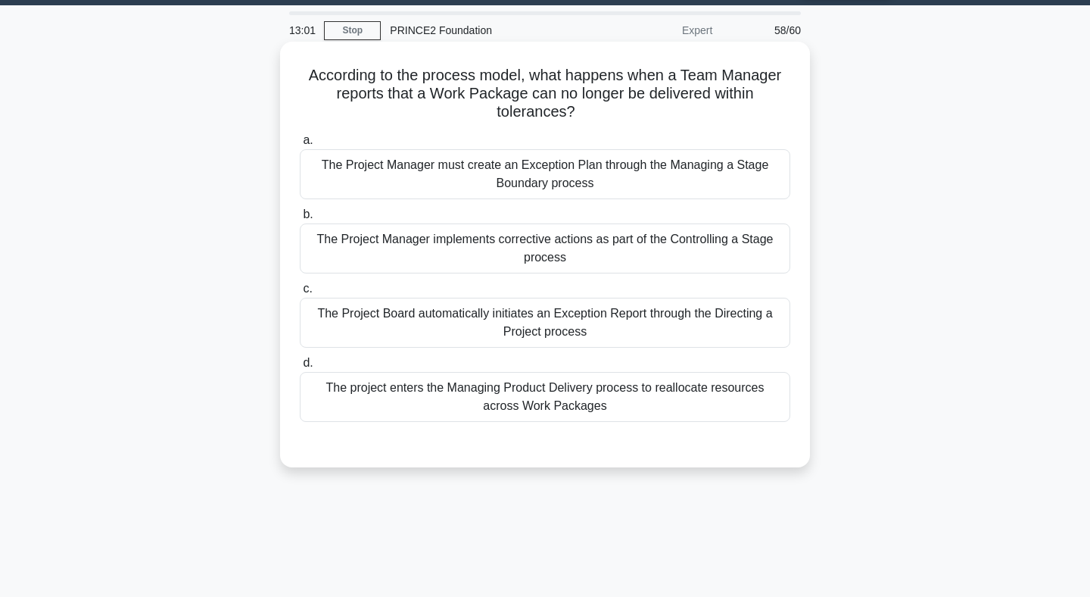
scroll to position [30, 0]
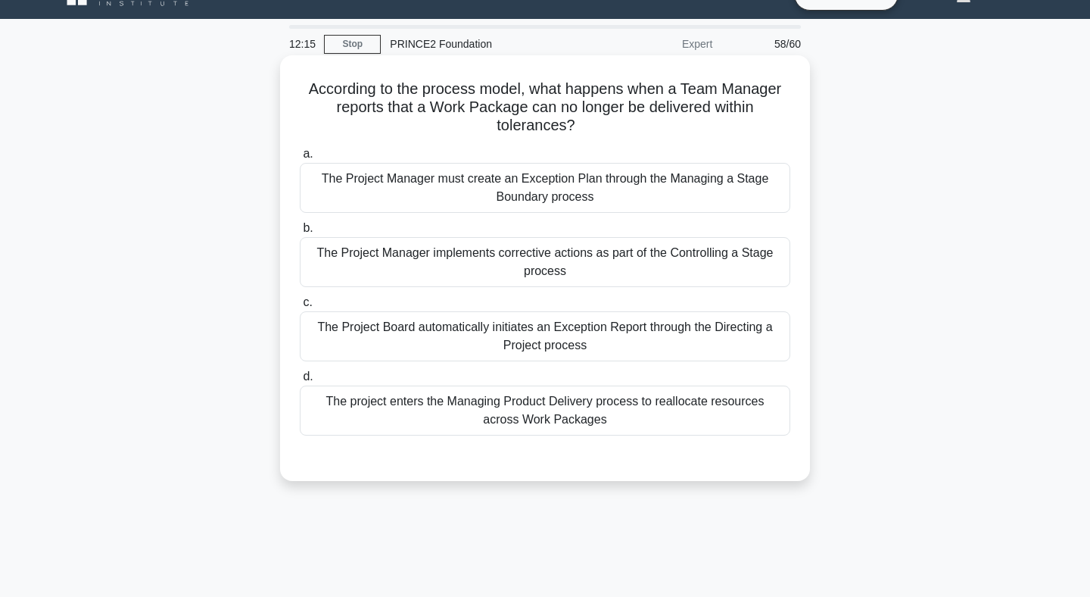
click at [536, 257] on div "The Project Manager implements corrective actions as part of the Controlling a …" at bounding box center [545, 262] width 491 height 50
click at [300, 233] on input "b. The Project Manager implements corrective actions as part of the Controlling…" at bounding box center [300, 228] width 0 height 10
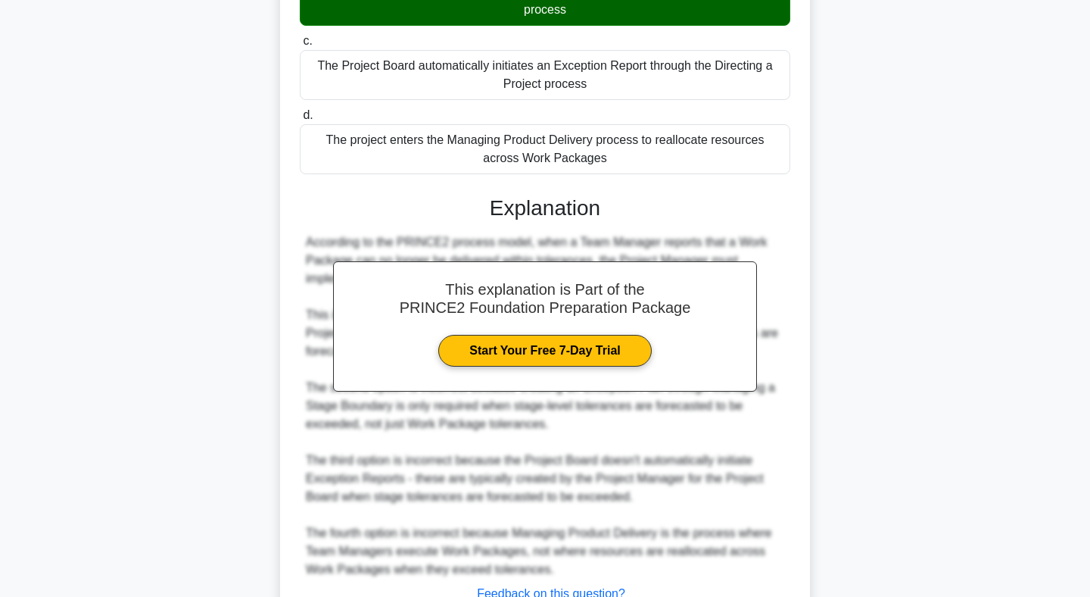
scroll to position [410, 0]
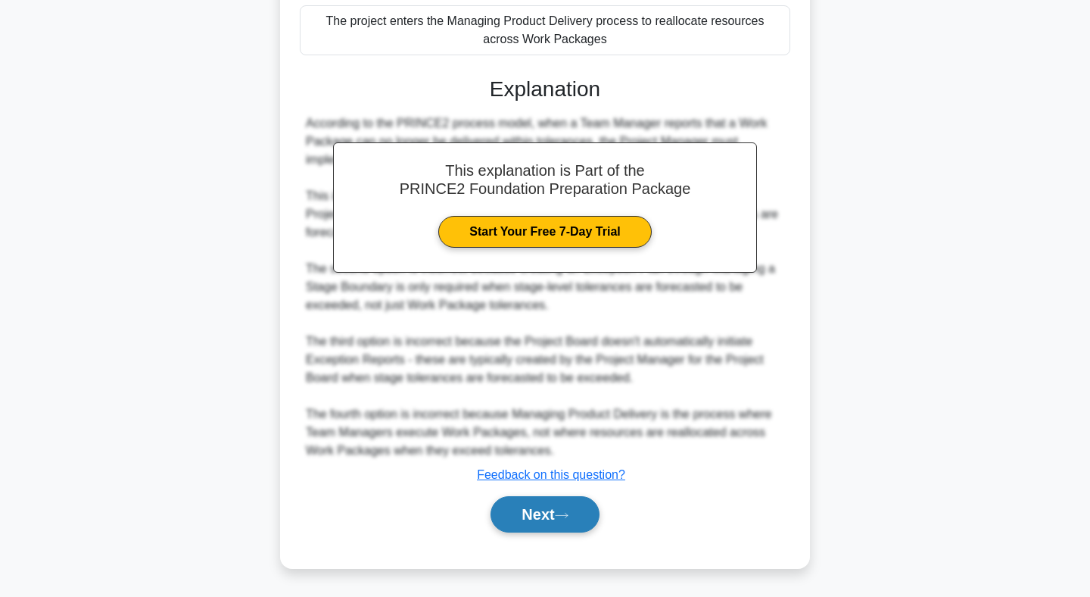
click at [557, 519] on button "Next" at bounding box center [545, 514] width 108 height 36
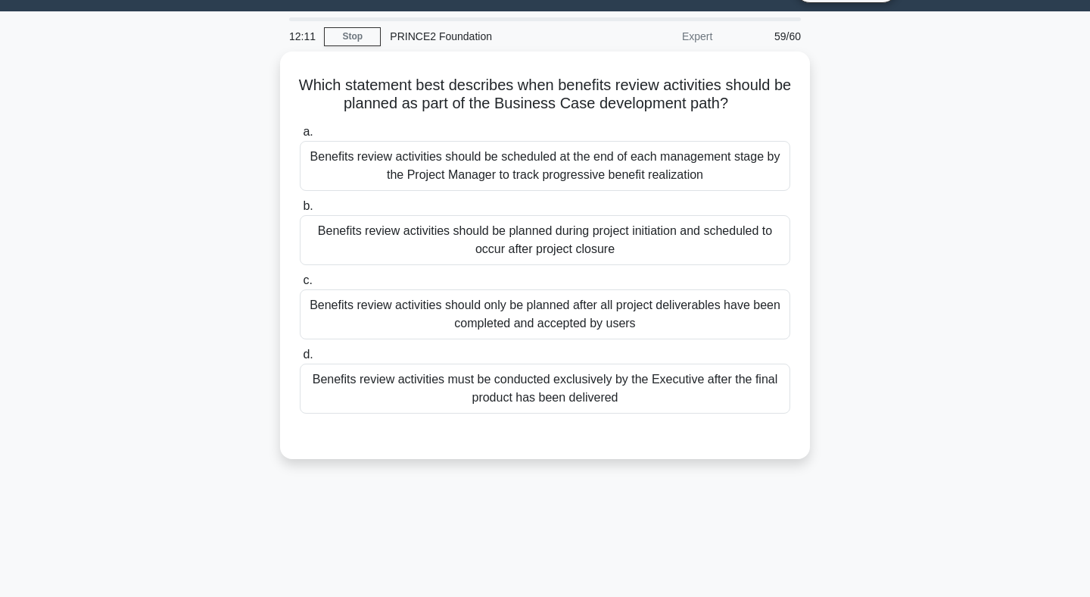
scroll to position [0, 0]
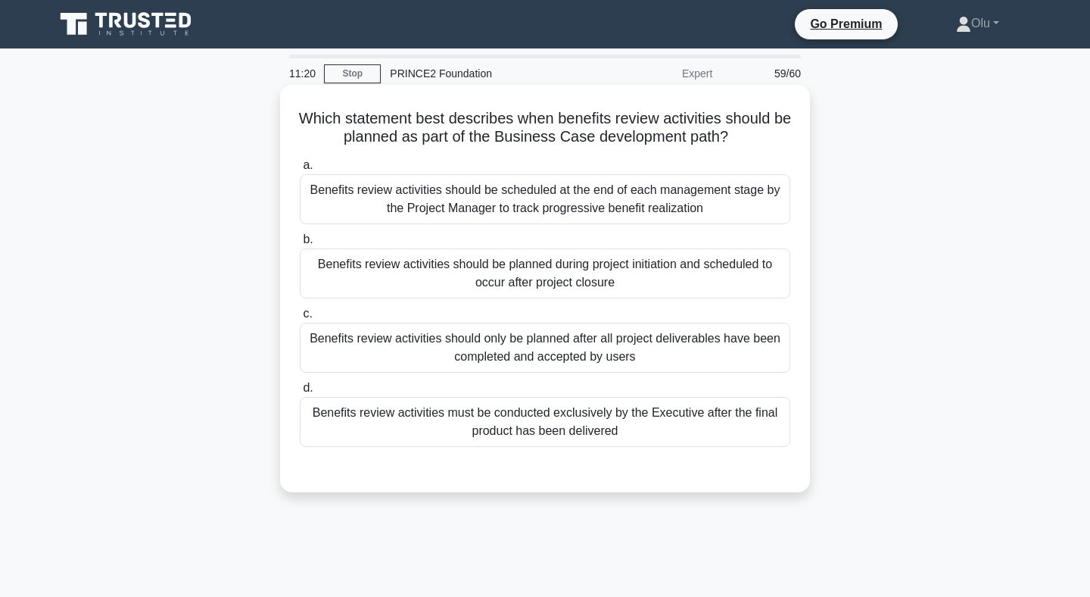
click at [629, 279] on div "Benefits review activities should be planned during project initiation and sche…" at bounding box center [545, 273] width 491 height 50
click at [300, 245] on input "b. Benefits review activities should be planned during project initiation and s…" at bounding box center [300, 240] width 0 height 10
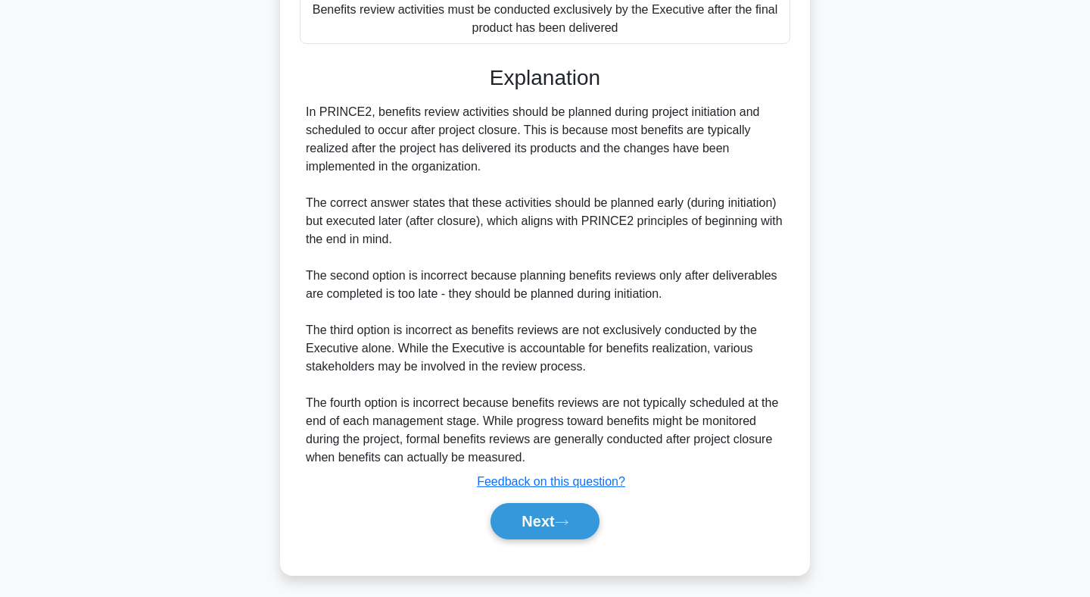
scroll to position [410, 0]
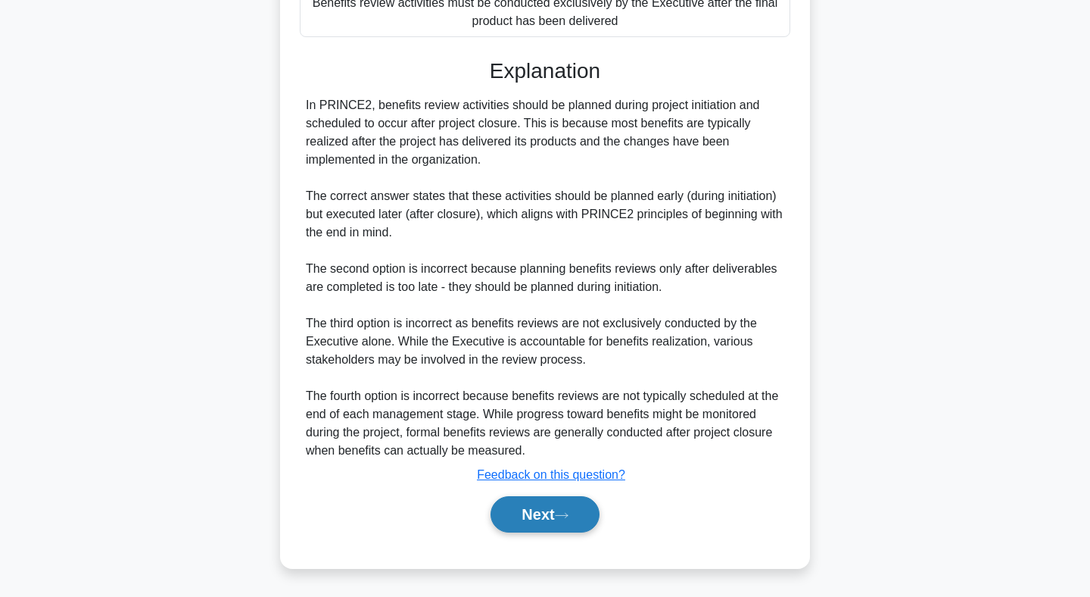
click at [556, 514] on button "Next" at bounding box center [545, 514] width 108 height 36
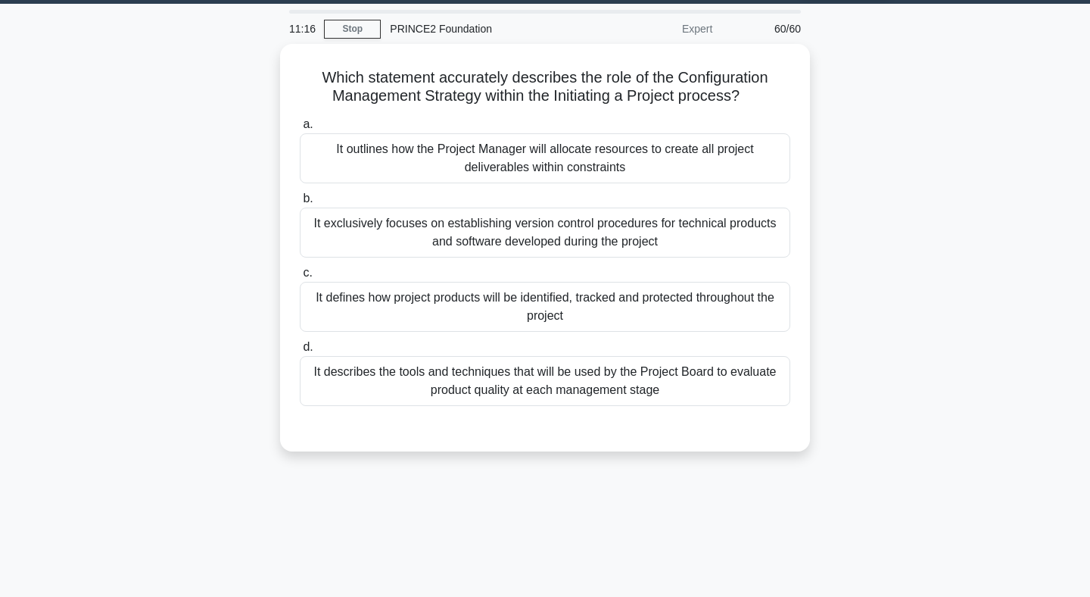
scroll to position [0, 0]
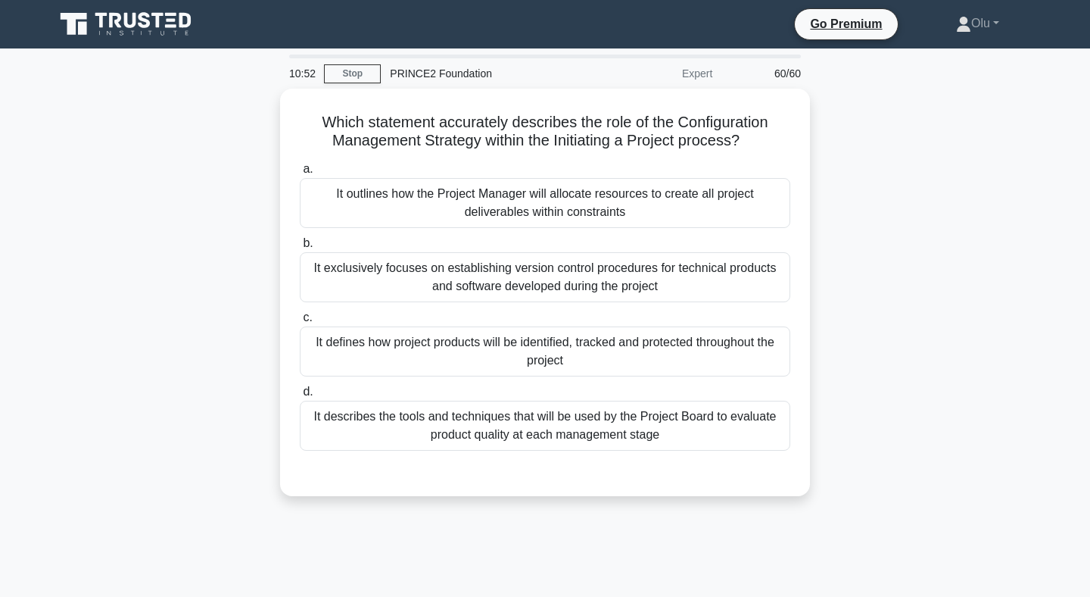
click at [675, 352] on div "It defines how project products will be identified, tracked and protected throu…" at bounding box center [545, 351] width 491 height 50
click at [300, 323] on input "c. It defines how project products will be identified, tracked and protected th…" at bounding box center [300, 318] width 0 height 10
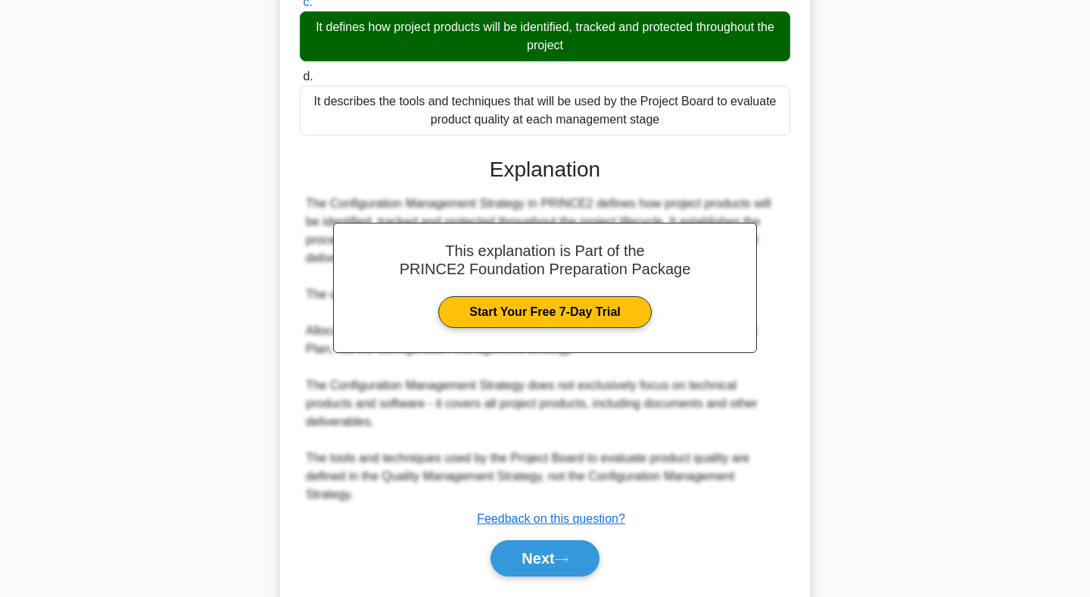
scroll to position [337, 0]
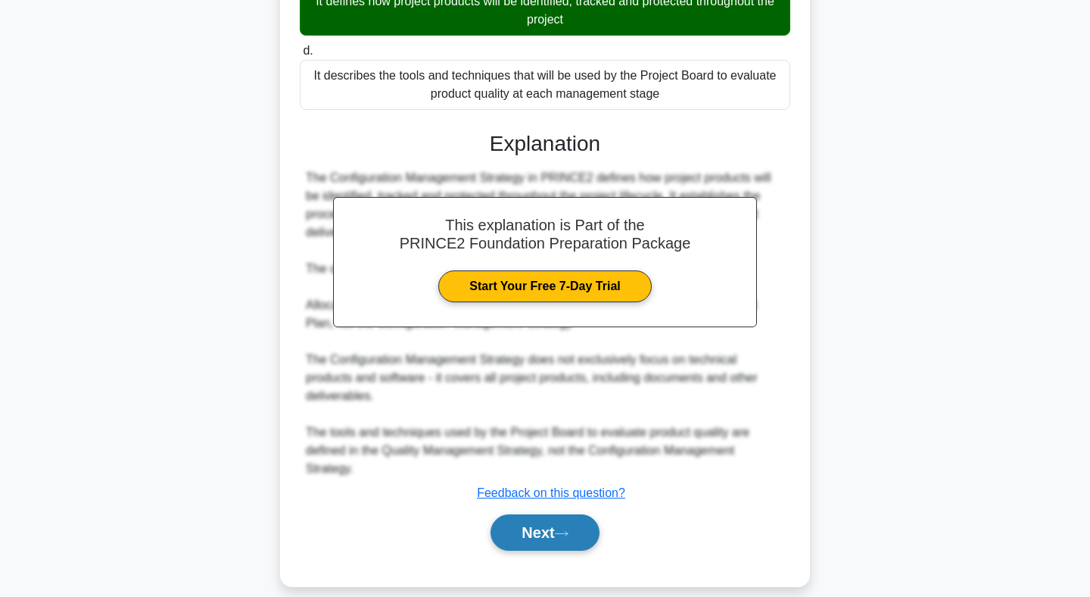
click at [566, 514] on button "Next" at bounding box center [545, 532] width 108 height 36
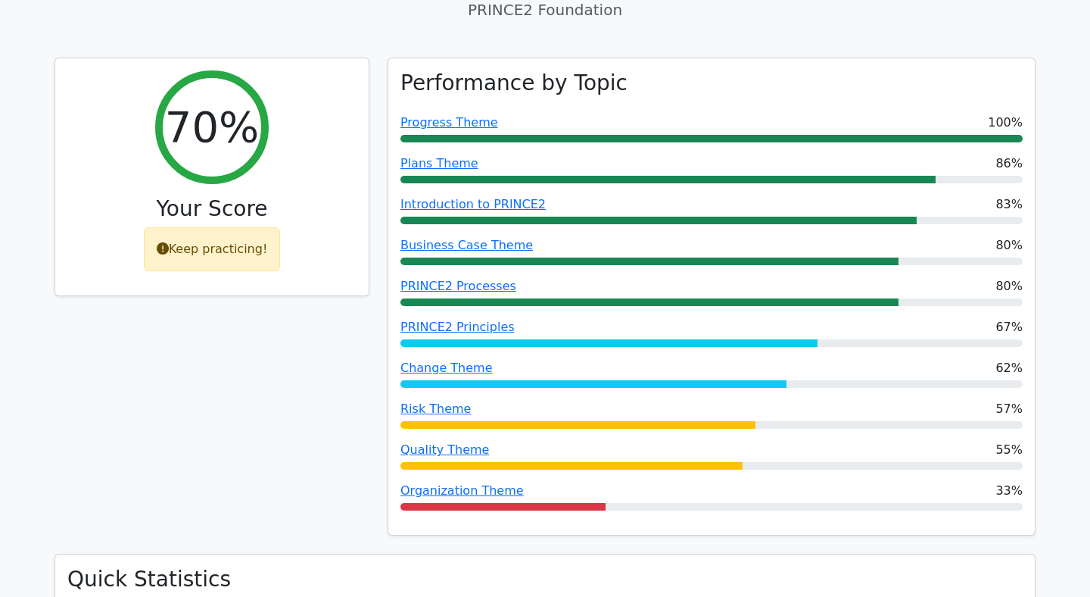
scroll to position [581, 0]
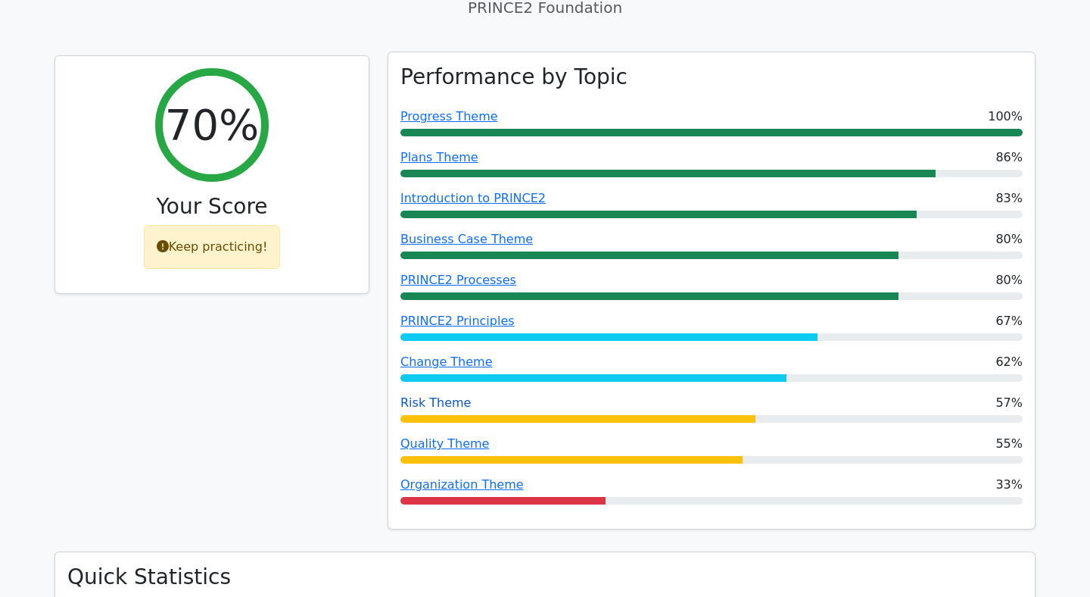
click at [442, 395] on link "Risk Theme" at bounding box center [435, 402] width 70 height 14
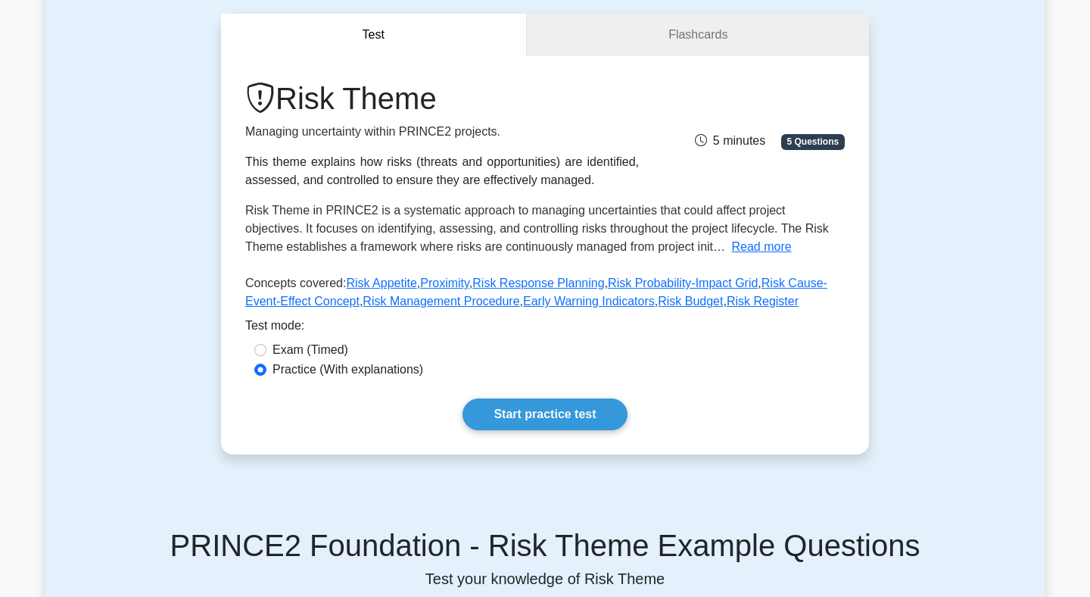
scroll to position [139, 0]
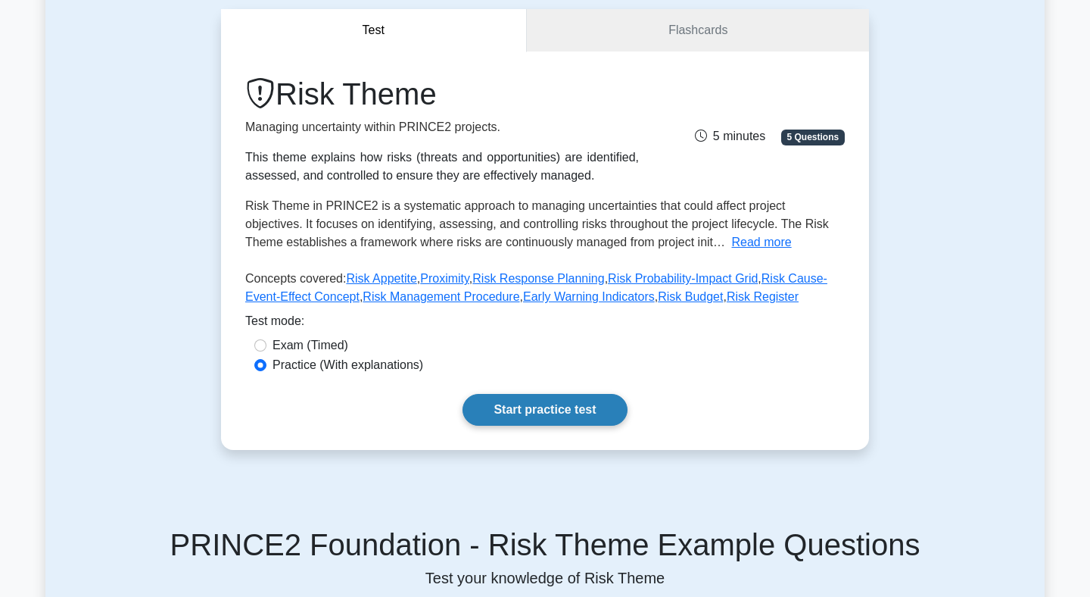
click at [544, 405] on link "Start practice test" at bounding box center [545, 410] width 164 height 32
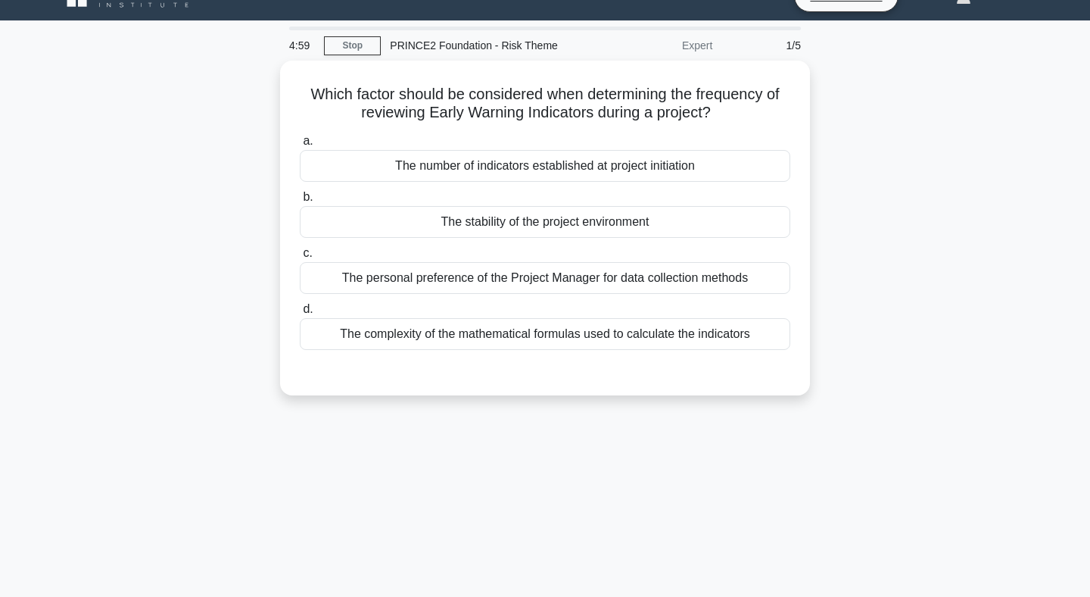
scroll to position [23, 0]
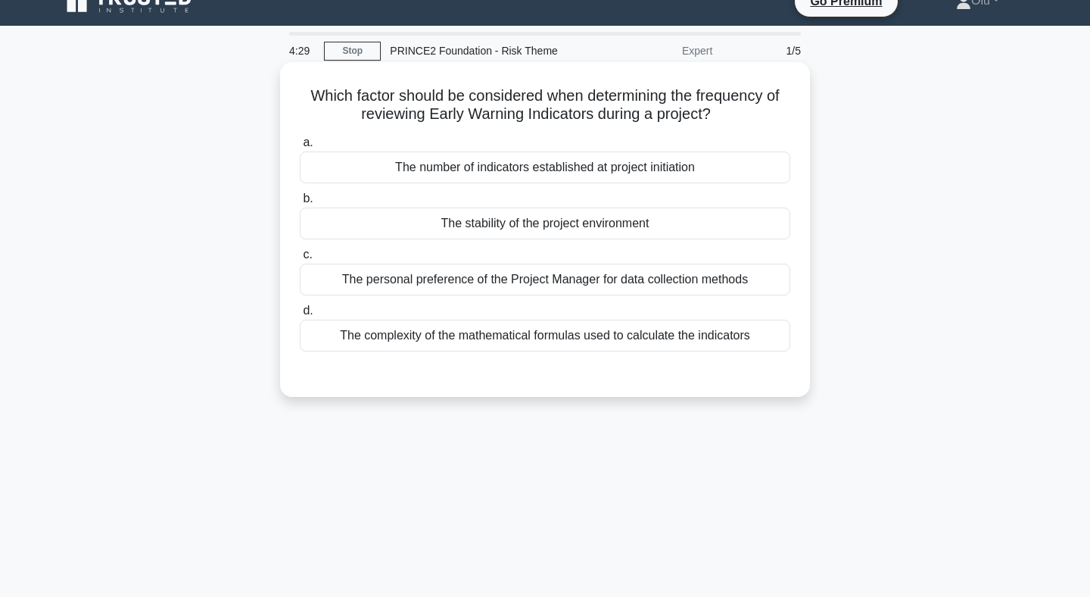
click at [529, 225] on div "The stability of the project environment" at bounding box center [545, 223] width 491 height 32
click at [300, 204] on input "b. The stability of the project environment" at bounding box center [300, 199] width 0 height 10
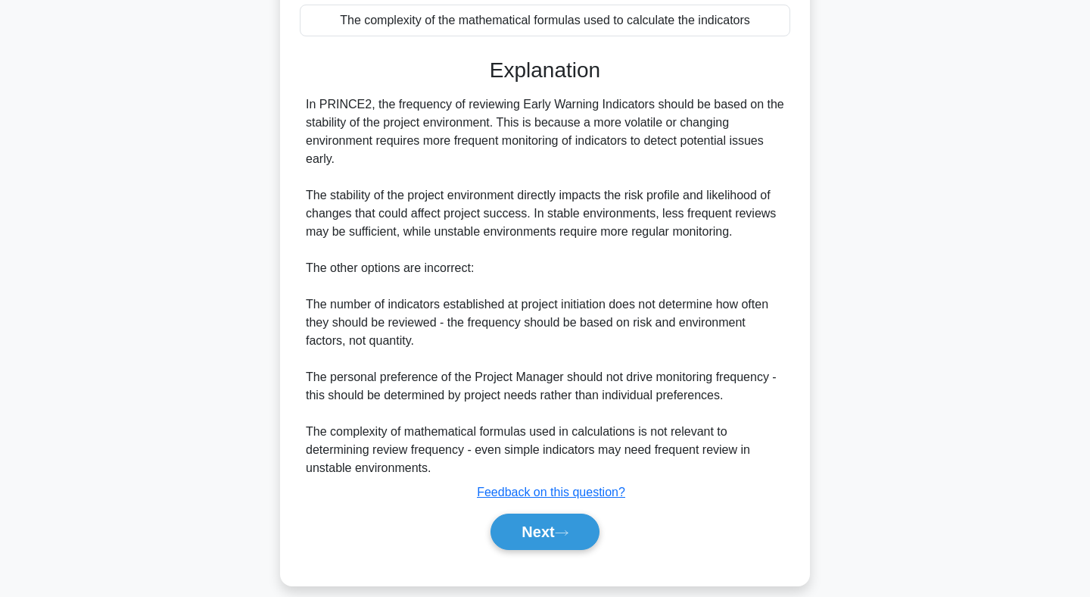
scroll to position [347, 0]
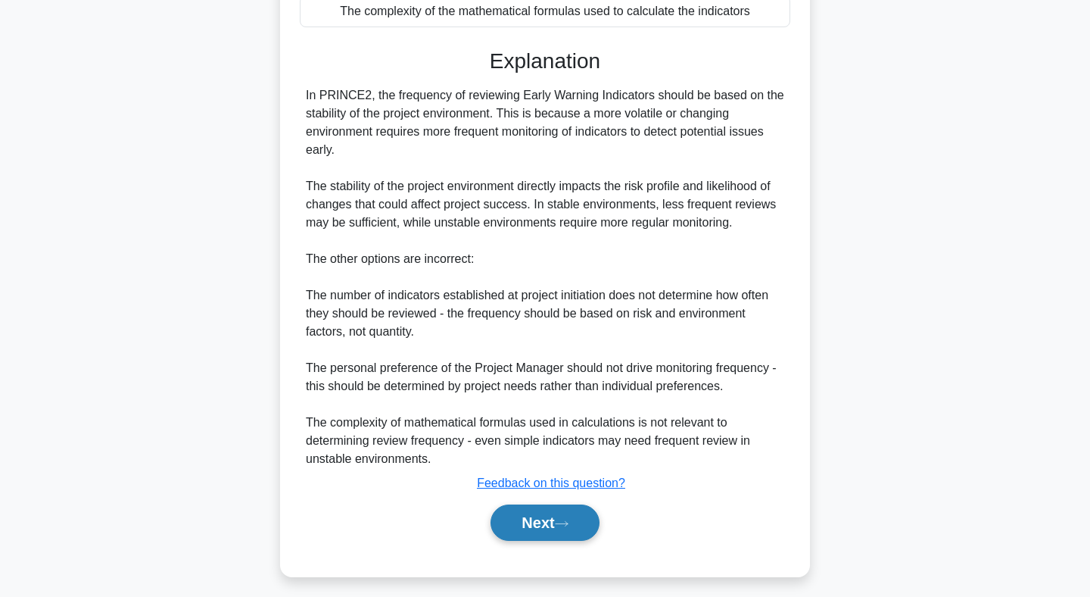
click at [547, 516] on button "Next" at bounding box center [545, 522] width 108 height 36
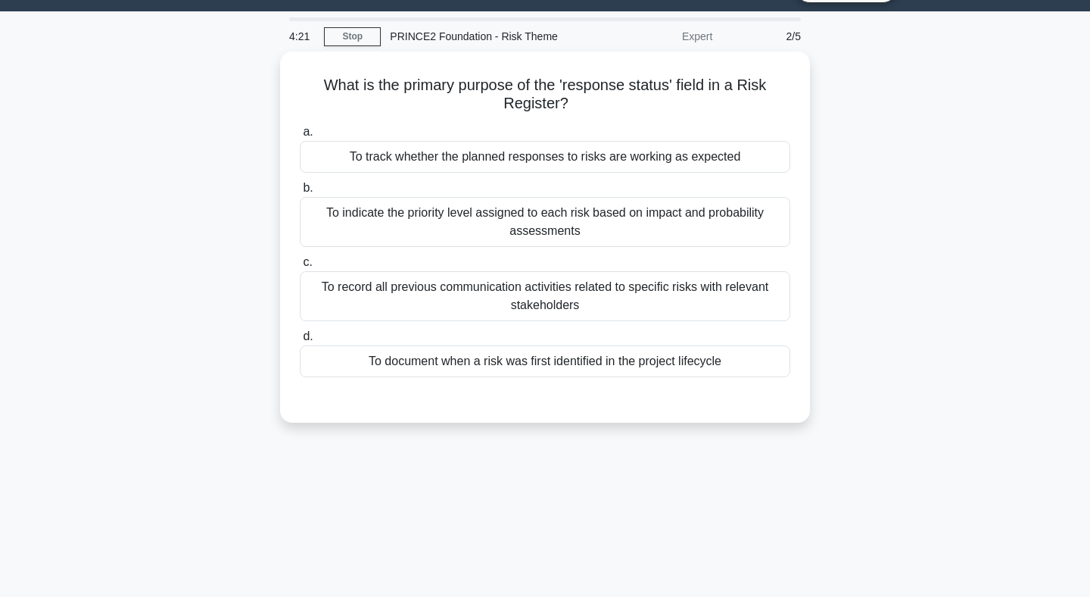
scroll to position [0, 0]
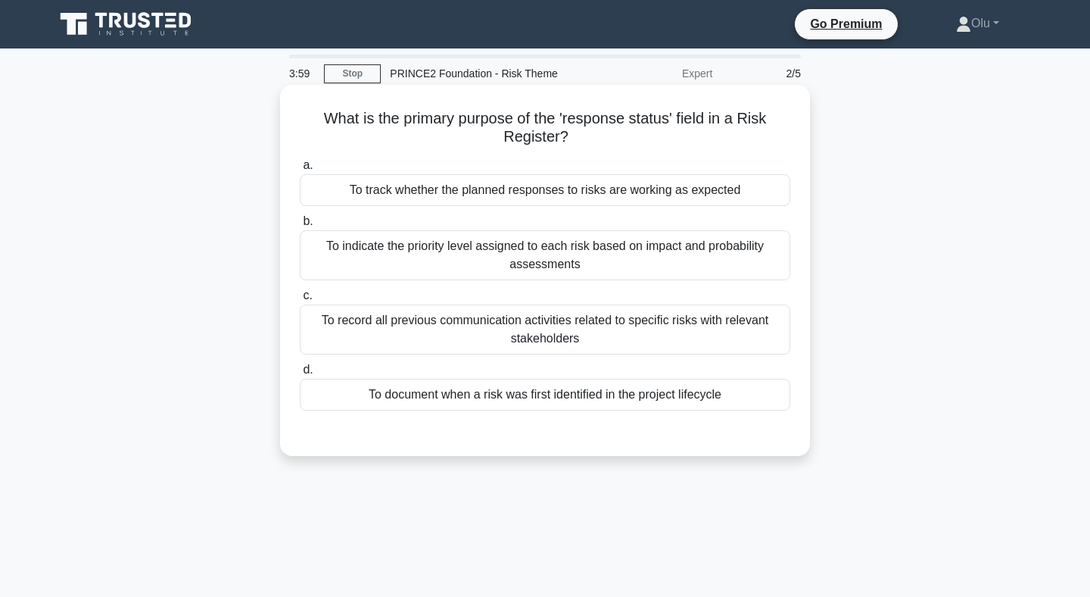
click at [547, 195] on div "To track whether the planned responses to risks are working as expected" at bounding box center [545, 190] width 491 height 32
click at [300, 170] on input "a. To track whether the planned responses to risks are working as expected" at bounding box center [300, 165] width 0 height 10
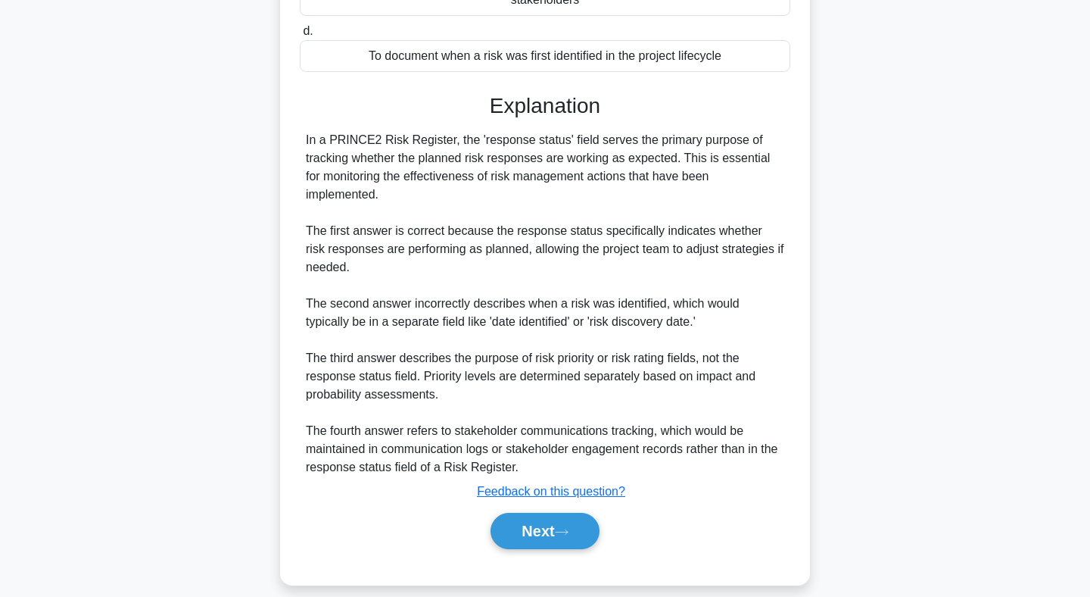
scroll to position [355, 0]
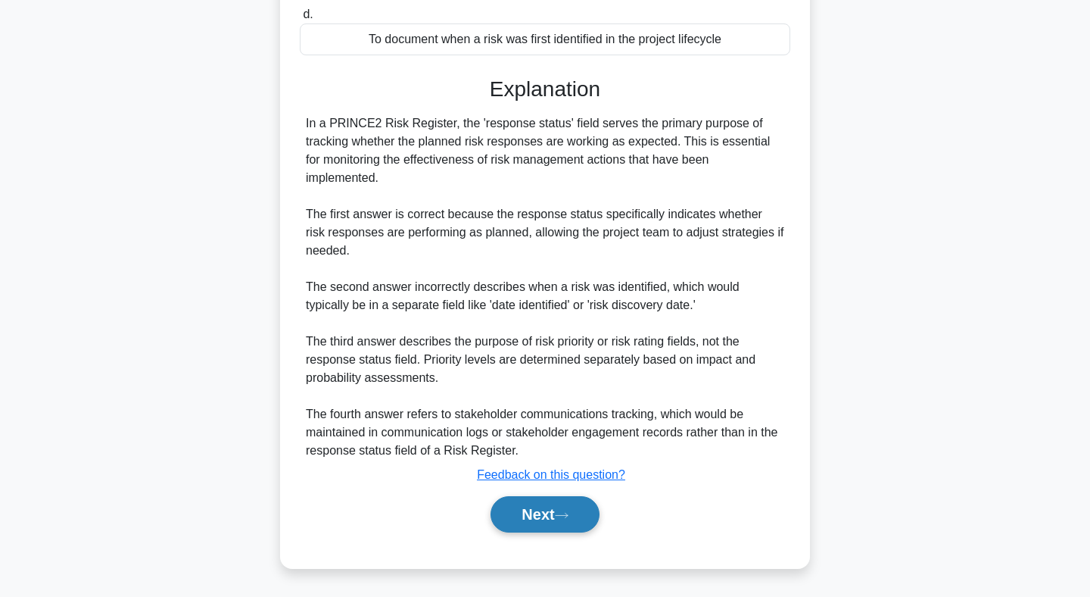
click at [534, 518] on button "Next" at bounding box center [545, 514] width 108 height 36
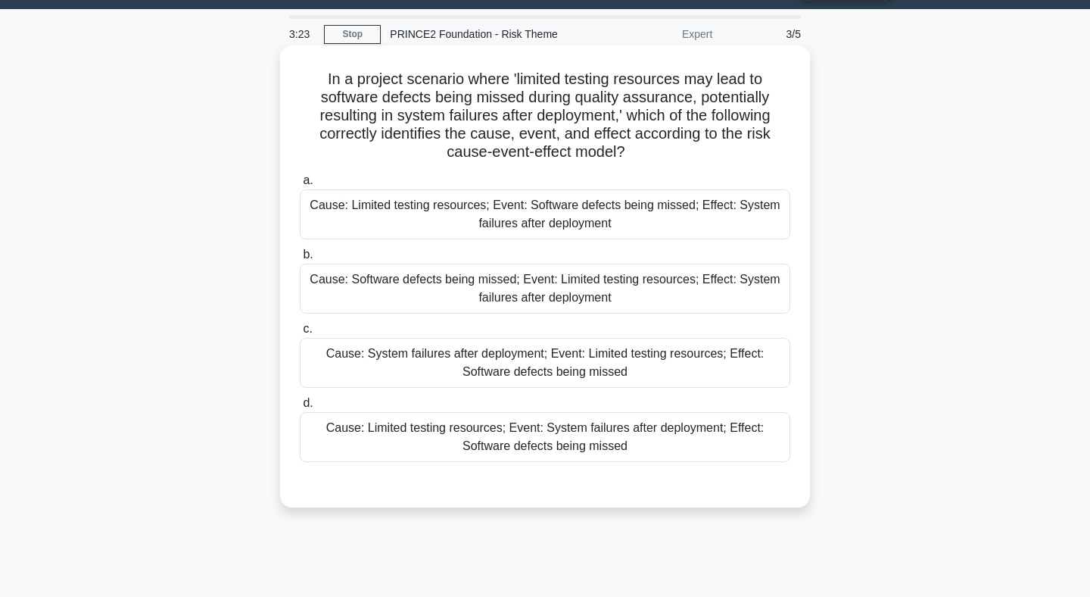
scroll to position [36, 0]
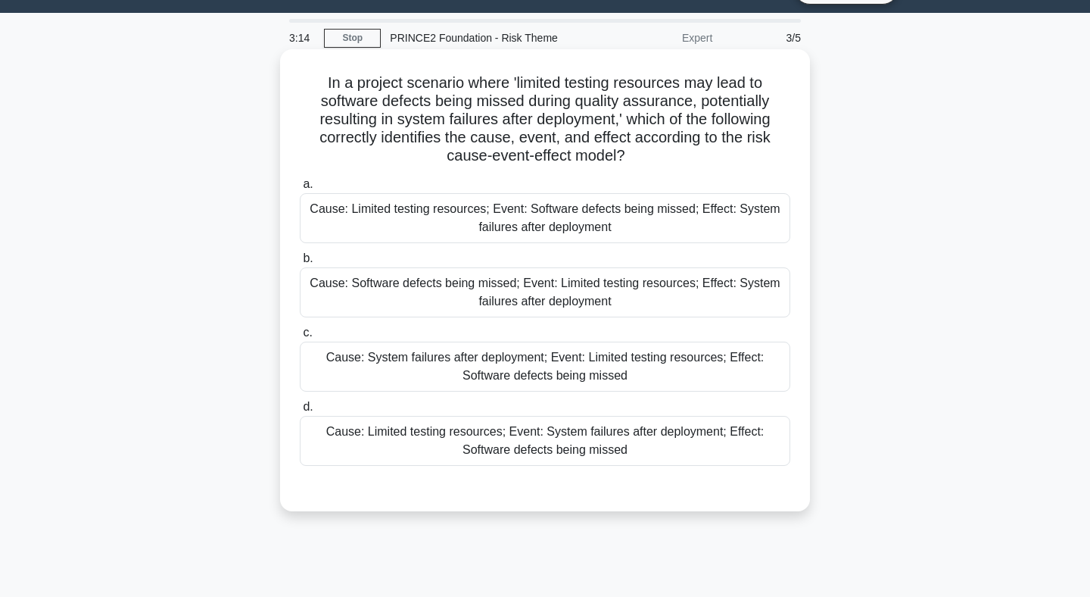
click at [597, 216] on div "Cause: Limited testing resources; Event: Software defects being missed; Effect:…" at bounding box center [545, 218] width 491 height 50
click at [300, 189] on input "a. Cause: Limited testing resources; Event: Software defects being missed; Effe…" at bounding box center [300, 184] width 0 height 10
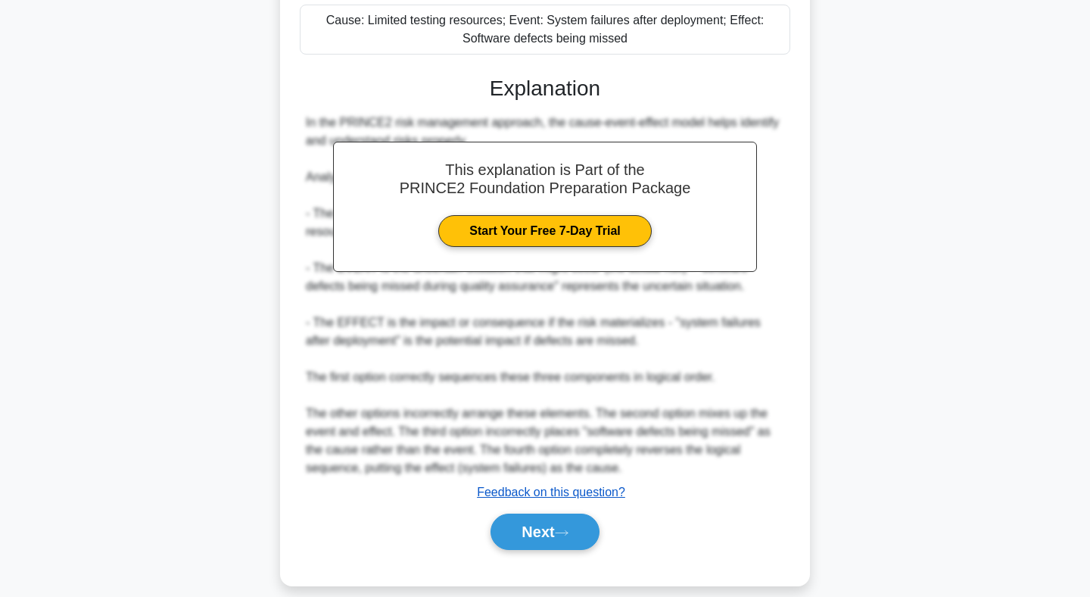
scroll to position [464, 0]
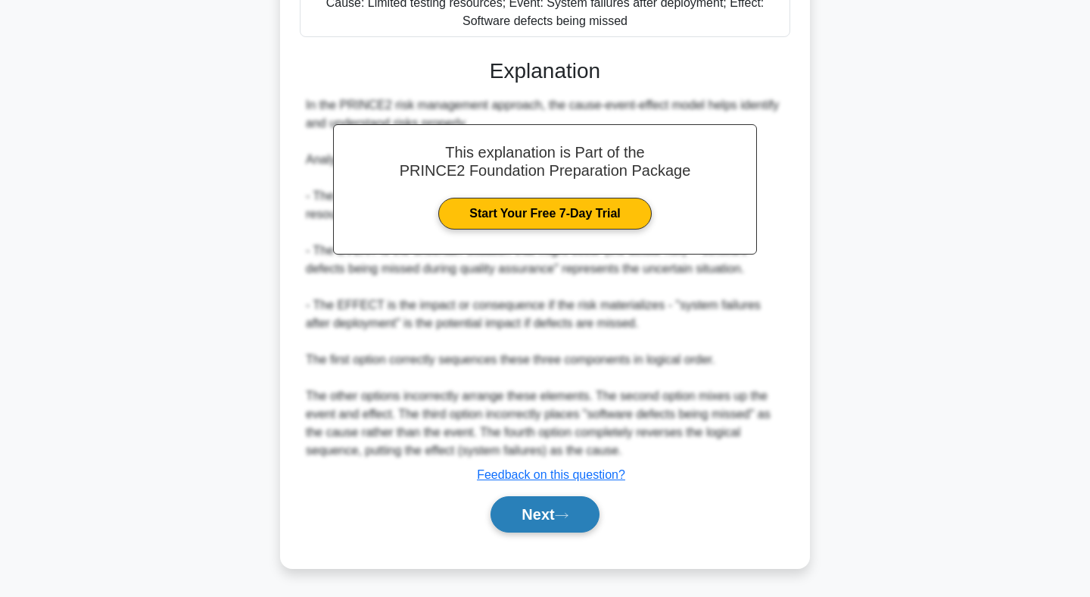
click at [553, 515] on button "Next" at bounding box center [545, 514] width 108 height 36
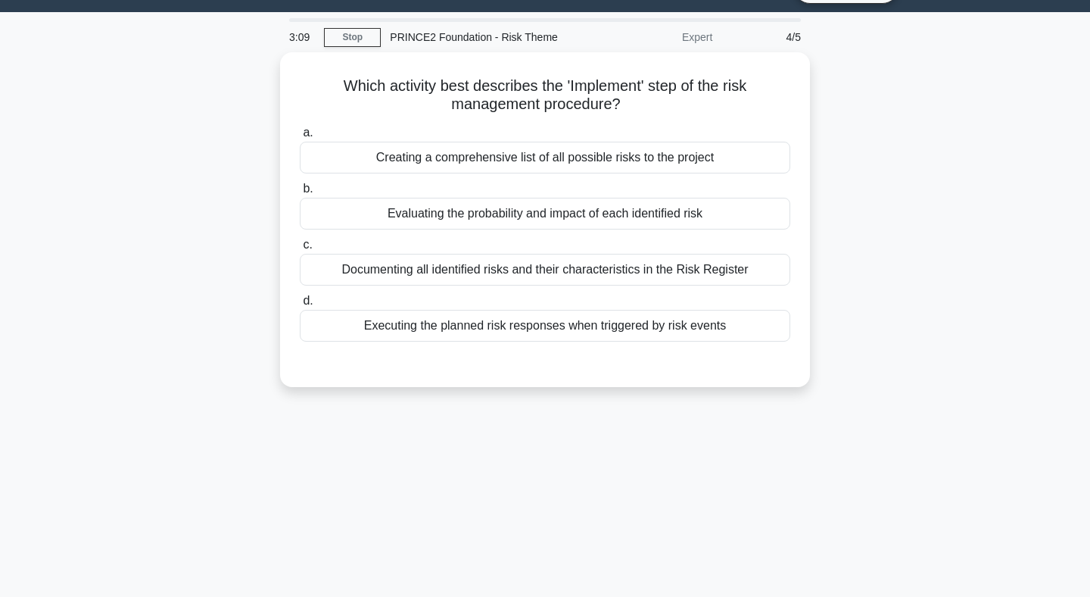
scroll to position [0, 0]
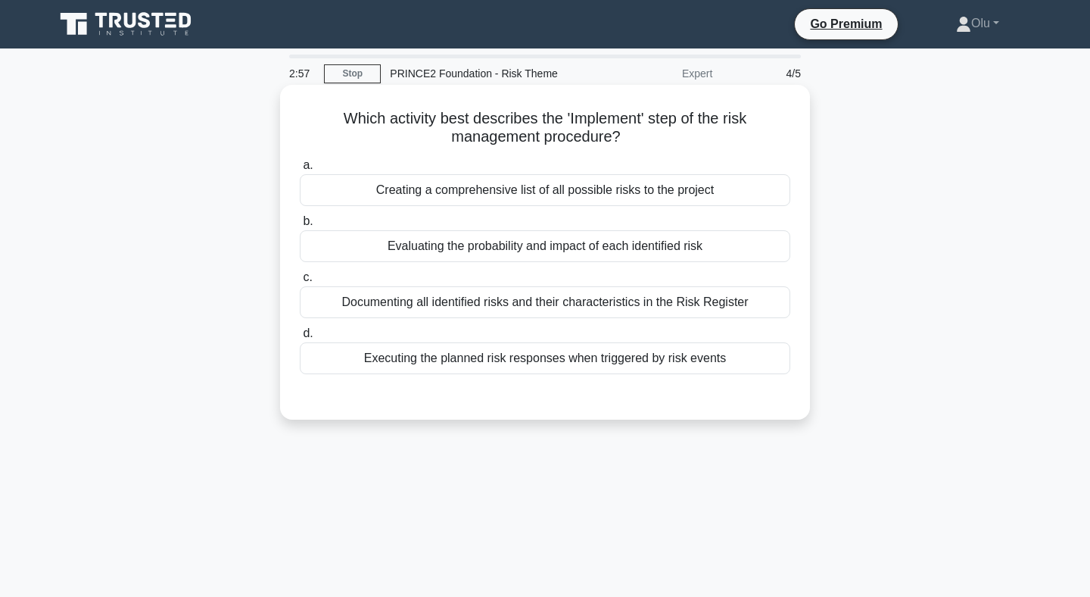
click at [547, 360] on div "Executing the planned risk responses when triggered by risk events" at bounding box center [545, 358] width 491 height 32
click at [300, 338] on input "d. Executing the planned risk responses when triggered by risk events" at bounding box center [300, 334] width 0 height 10
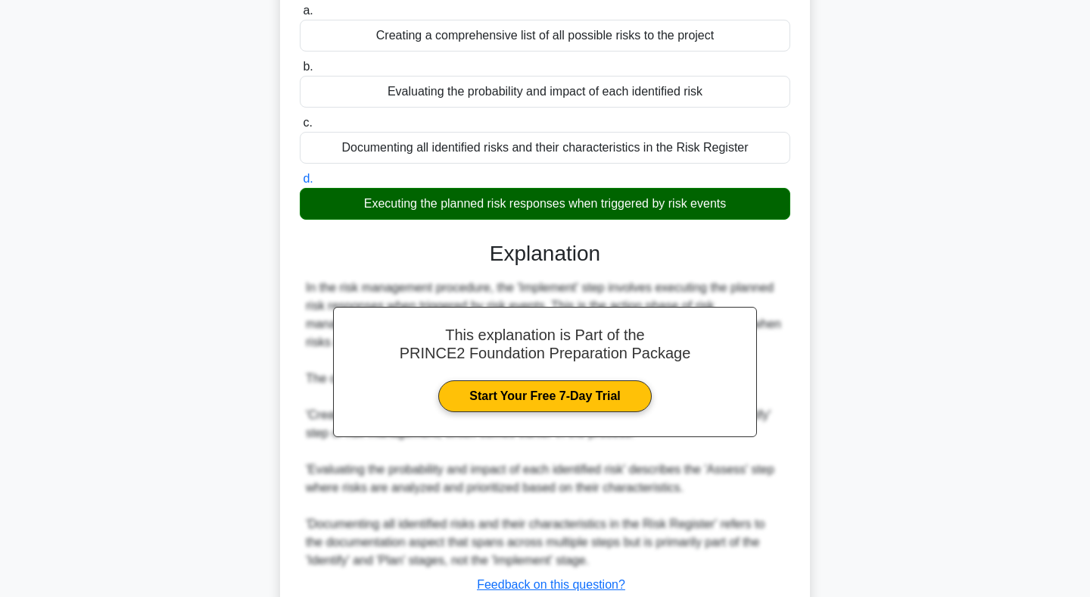
scroll to position [264, 0]
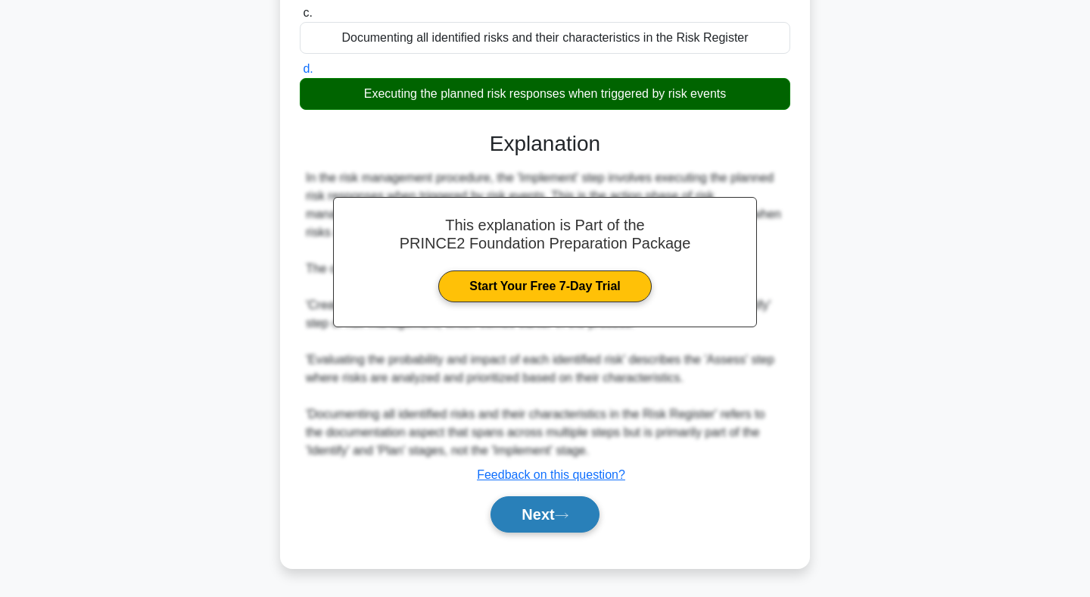
click at [546, 515] on button "Next" at bounding box center [545, 514] width 108 height 36
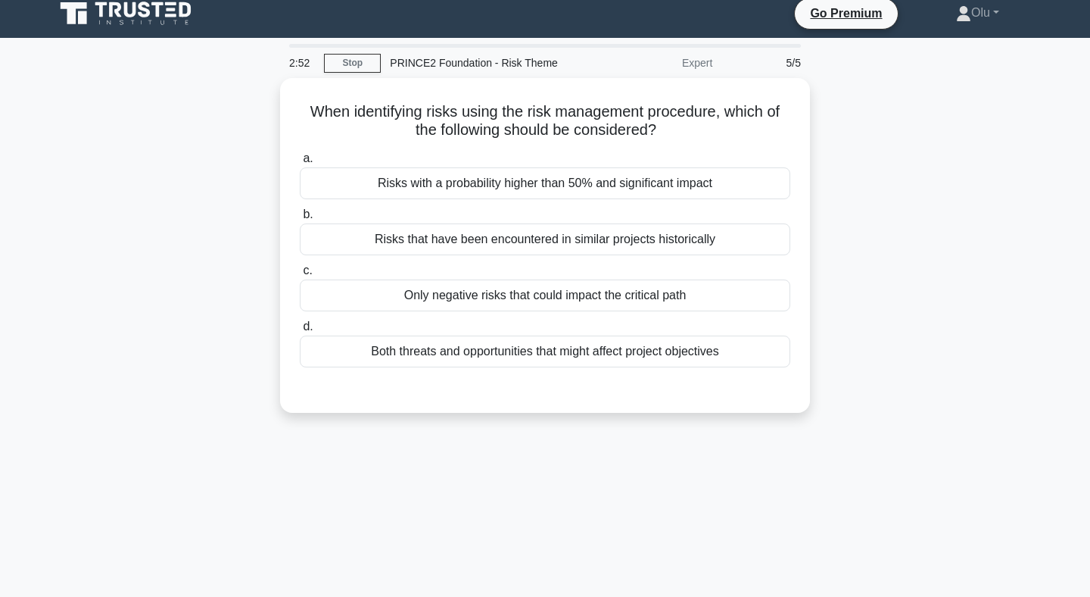
scroll to position [9, 0]
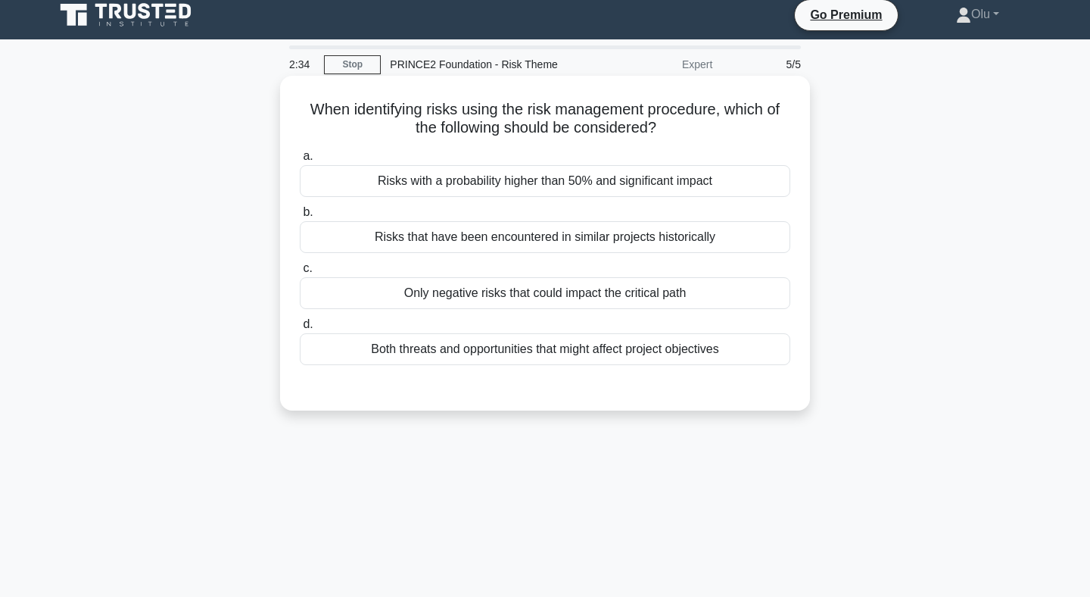
click at [502, 345] on div "Both threats and opportunities that might affect project objectives" at bounding box center [545, 349] width 491 height 32
click at [300, 329] on input "d. Both threats and opportunities that might affect project objectives" at bounding box center [300, 324] width 0 height 10
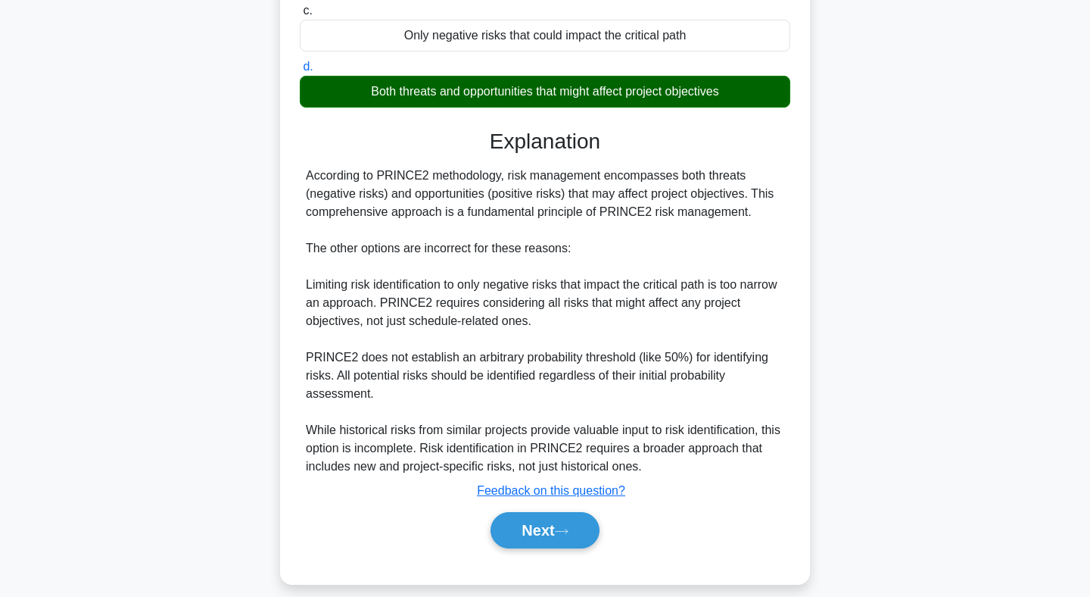
scroll to position [282, 0]
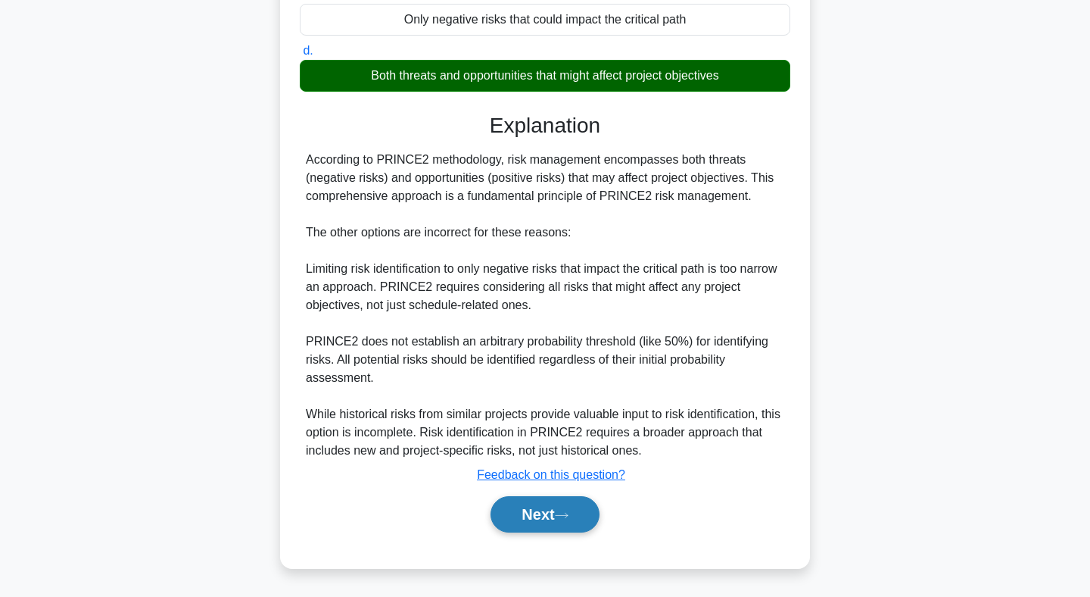
click at [538, 514] on button "Next" at bounding box center [545, 514] width 108 height 36
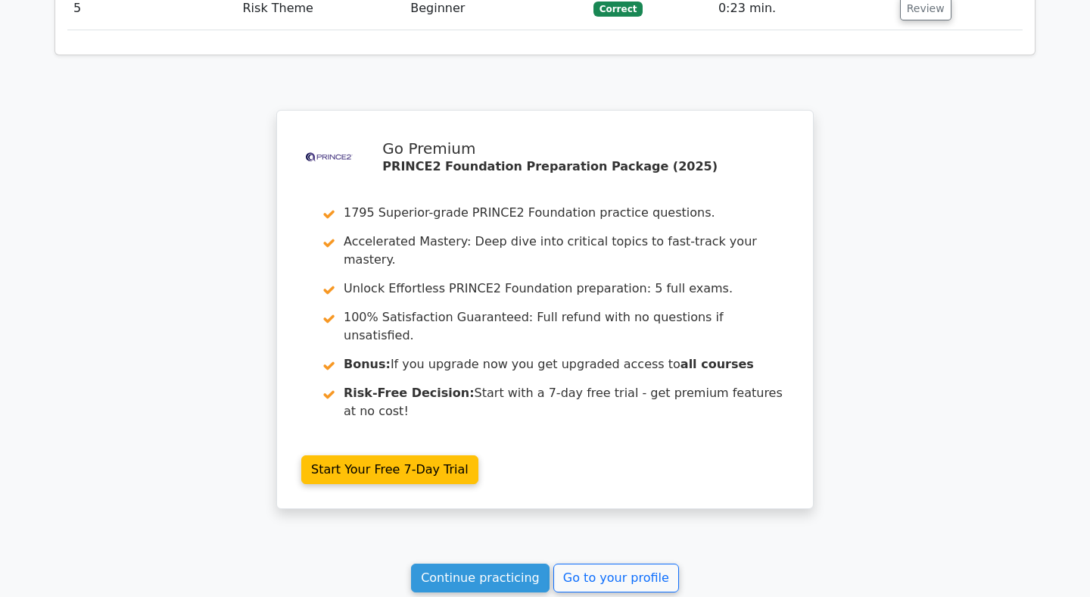
scroll to position [2252, 0]
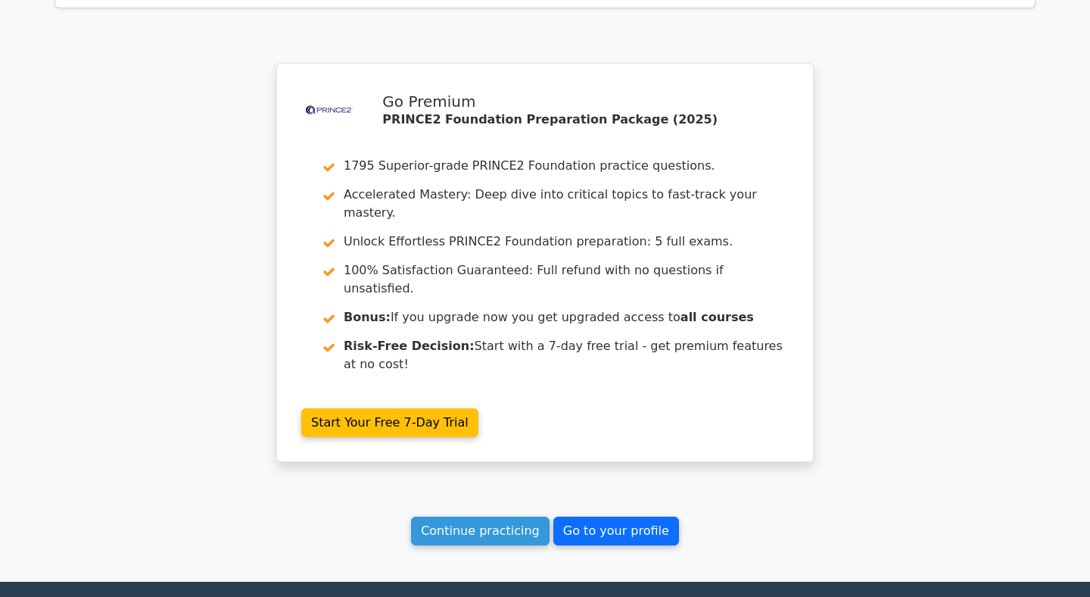
click at [611, 516] on link "Go to your profile" at bounding box center [616, 530] width 126 height 29
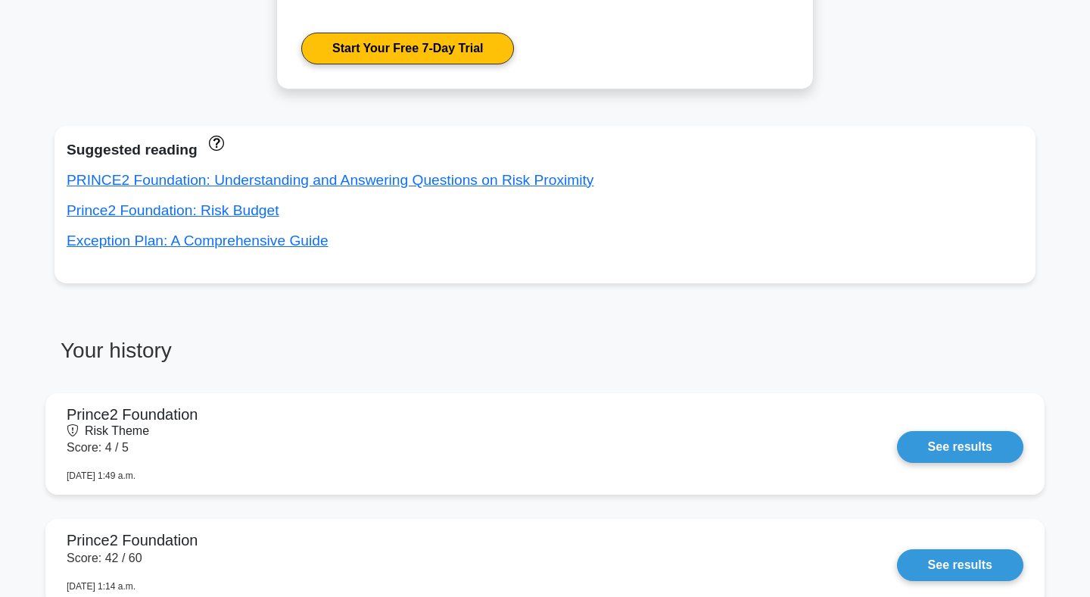
scroll to position [871, 0]
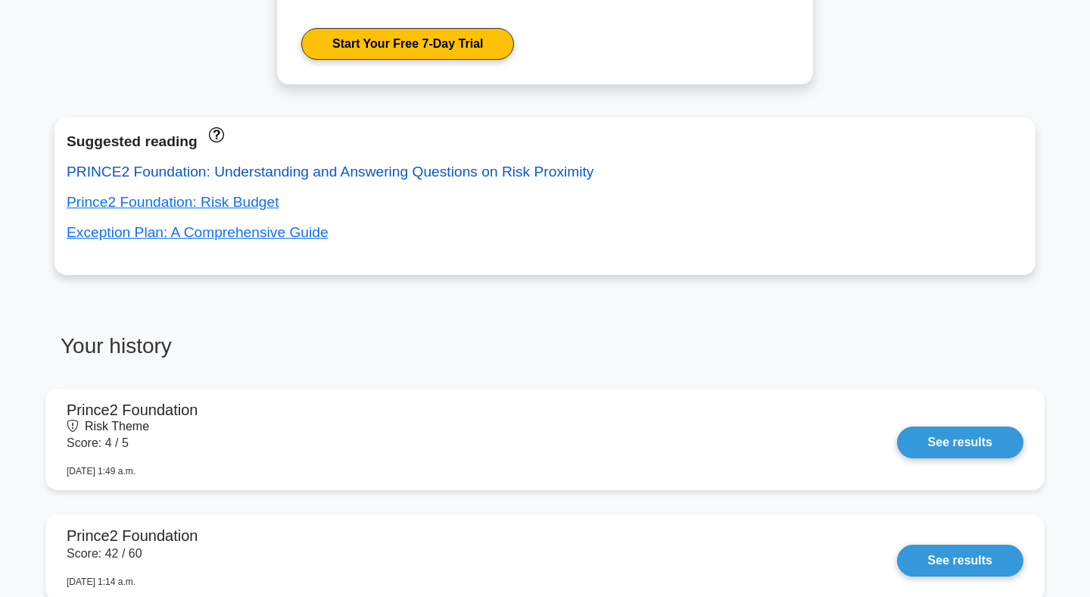
click at [331, 173] on link "PRINCE2 Foundation: Understanding and Answering Questions on Risk Proximity" at bounding box center [330, 172] width 527 height 16
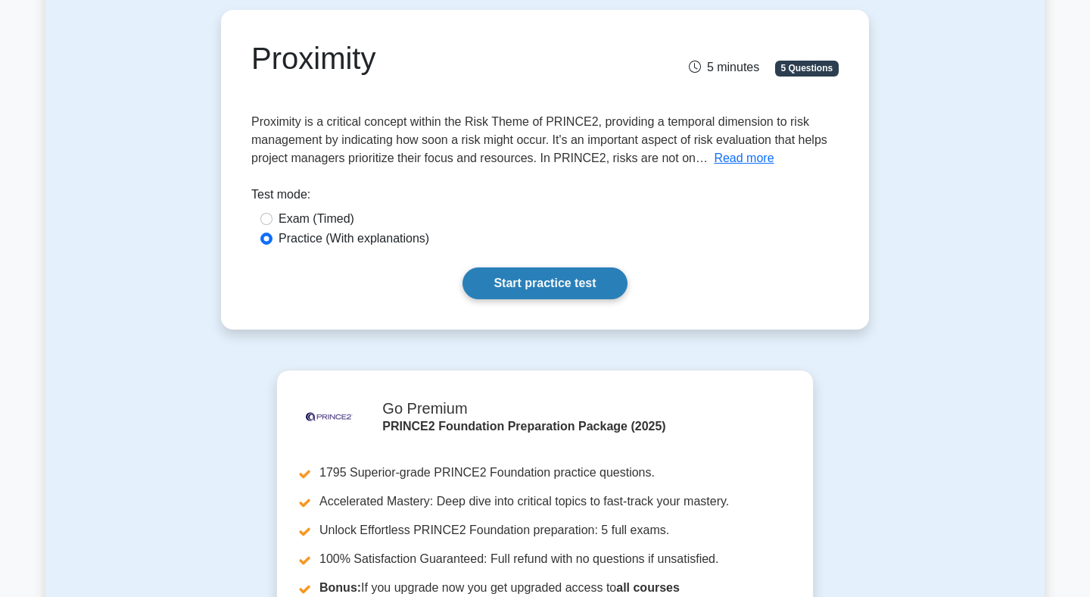
scroll to position [134, 0]
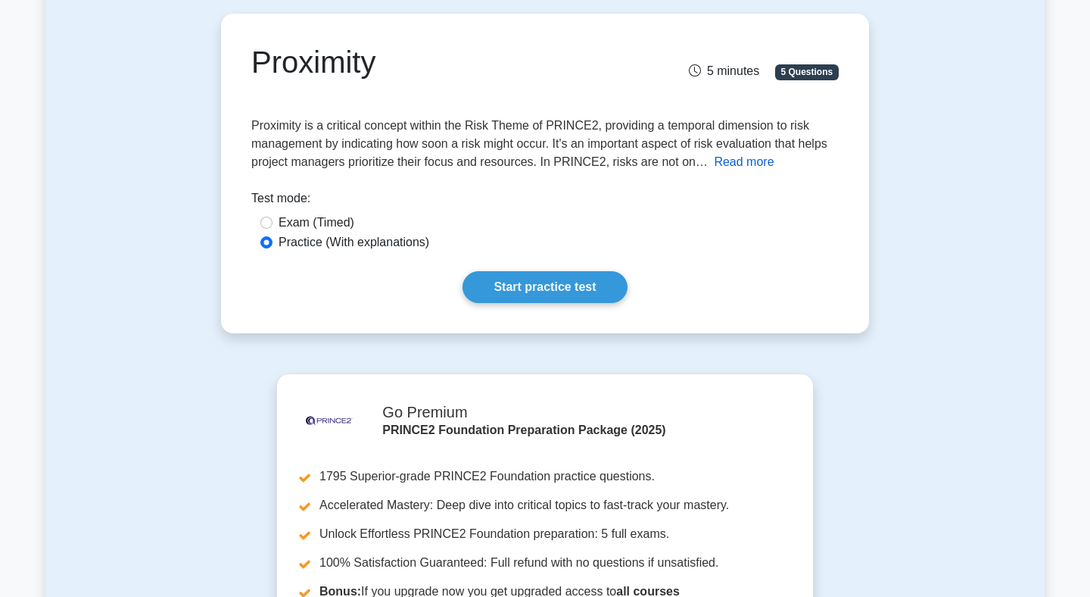
click at [728, 166] on button "Read more" at bounding box center [744, 162] width 60 height 18
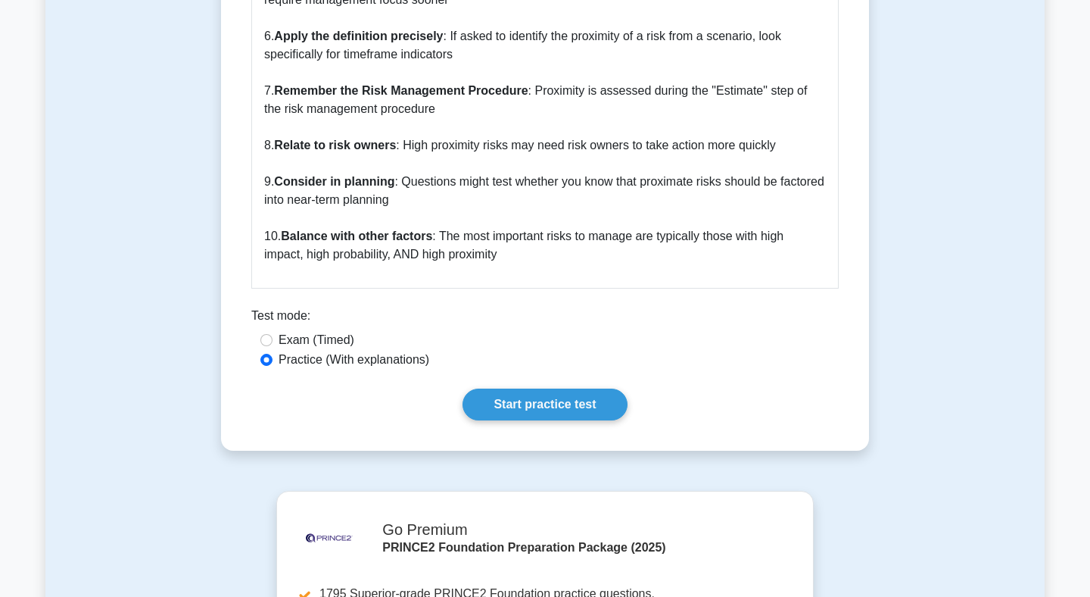
scroll to position [1637, 0]
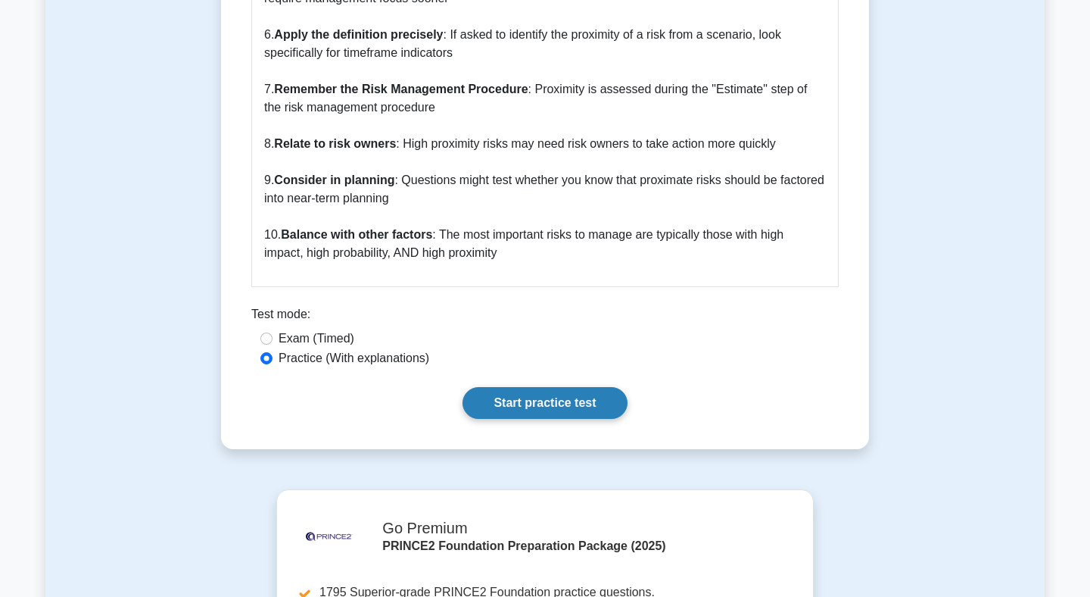
click at [550, 387] on link "Start practice test" at bounding box center [545, 403] width 164 height 32
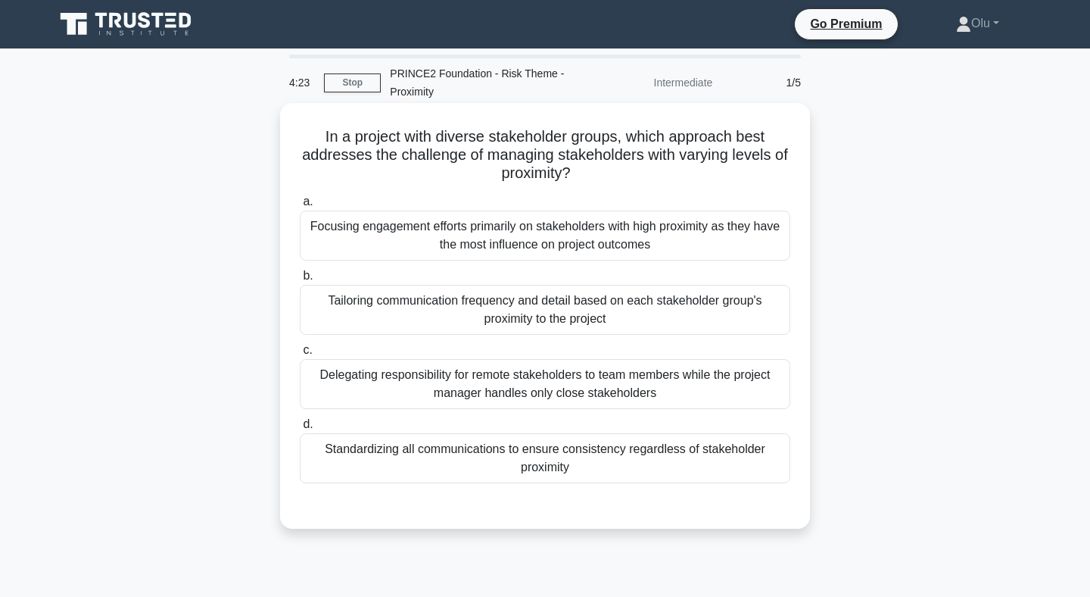
click at [596, 317] on div "Tailoring communication frequency and detail based on each stakeholder group's …" at bounding box center [545, 310] width 491 height 50
click at [300, 281] on input "b. Tailoring communication frequency and detail based on each stakeholder group…" at bounding box center [300, 276] width 0 height 10
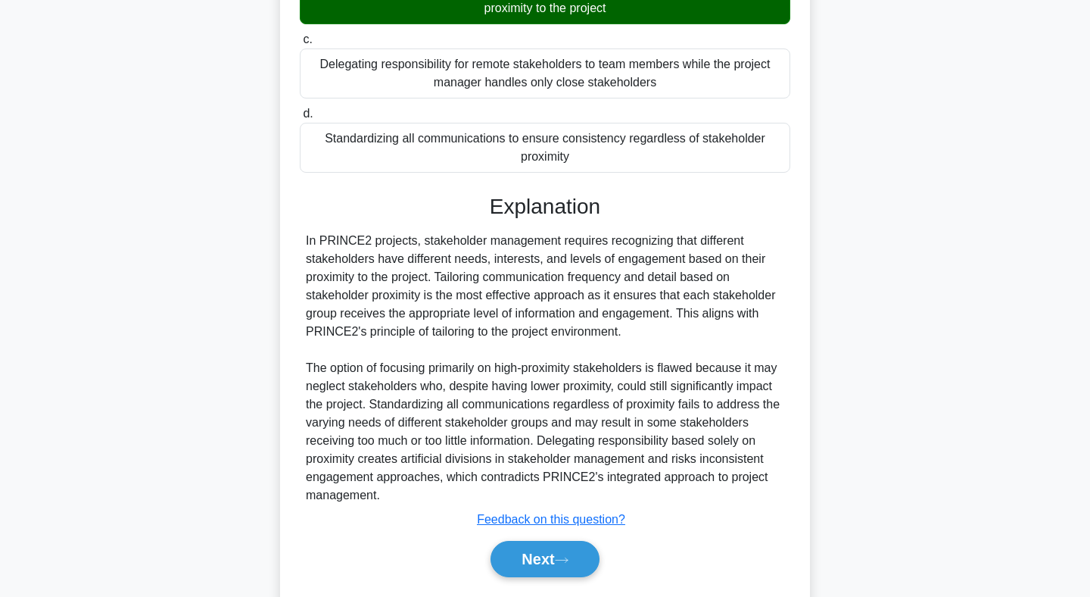
scroll to position [355, 0]
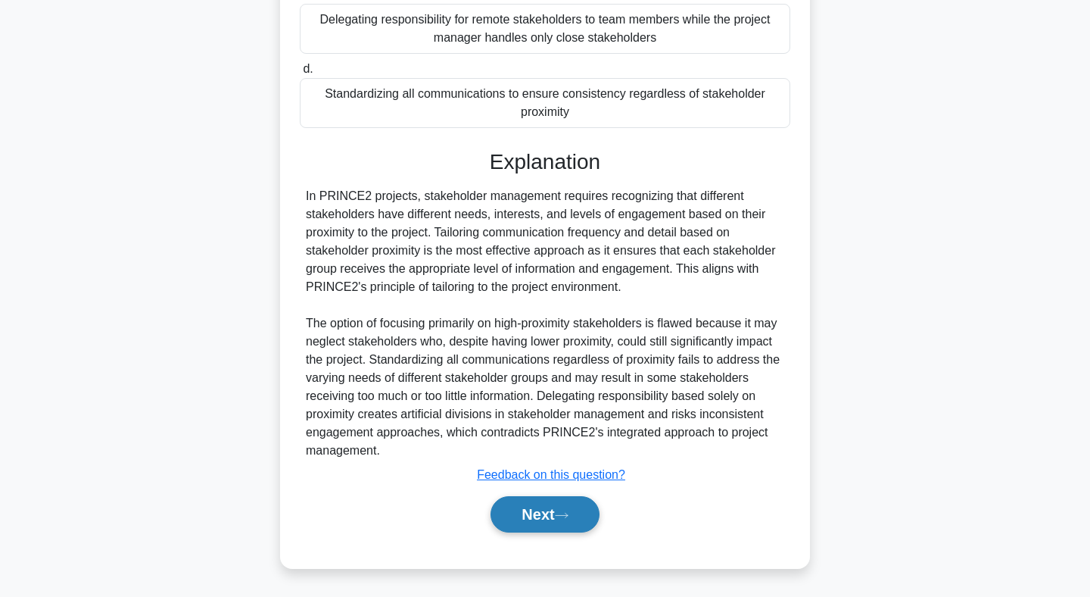
click at [551, 504] on button "Next" at bounding box center [545, 514] width 108 height 36
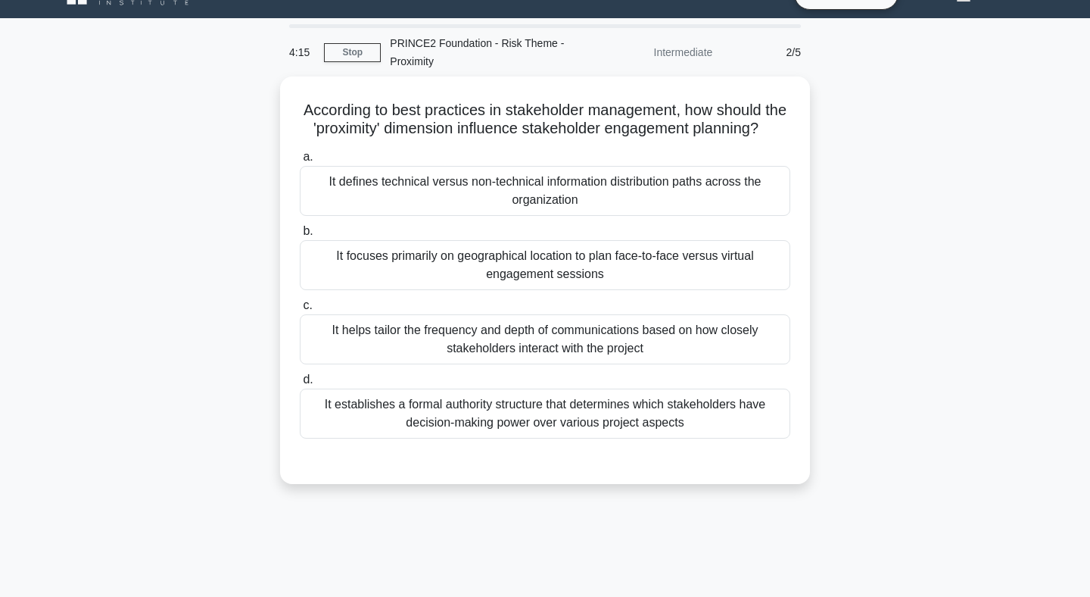
scroll to position [0, 0]
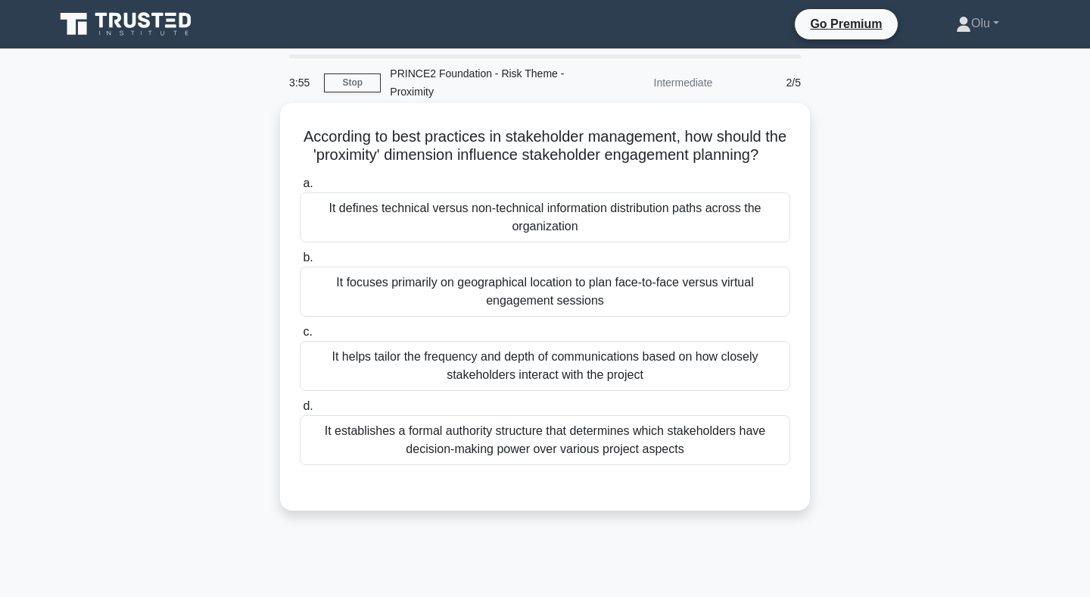
click at [550, 369] on div "It helps tailor the frequency and depth of communications based on how closely …" at bounding box center [545, 366] width 491 height 50
click at [300, 337] on input "c. It helps tailor the frequency and depth of communications based on how close…" at bounding box center [300, 332] width 0 height 10
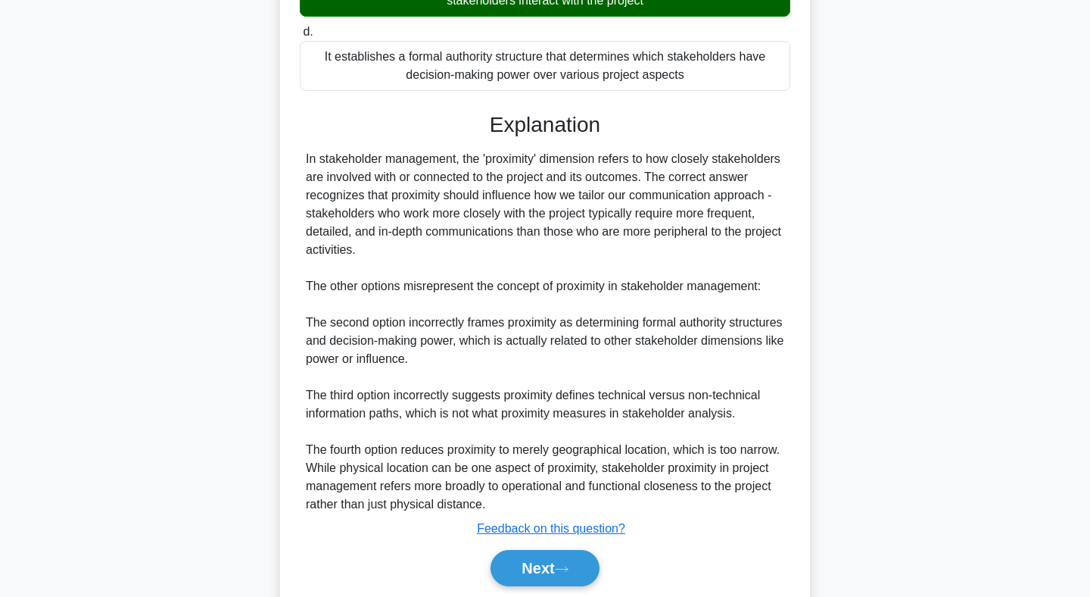
scroll to position [428, 0]
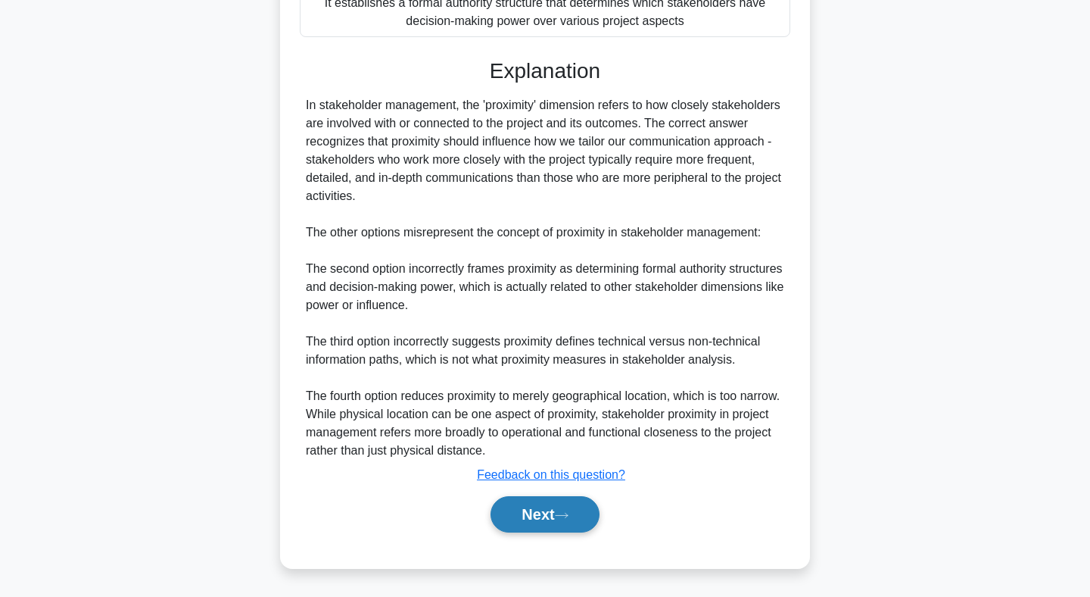
click at [524, 519] on button "Next" at bounding box center [545, 514] width 108 height 36
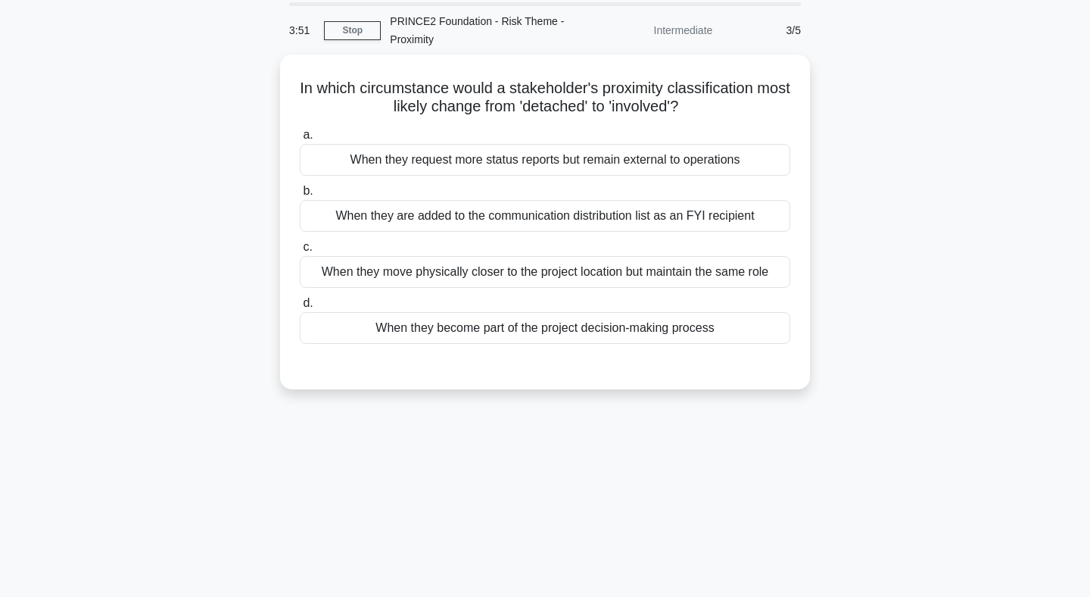
scroll to position [0, 0]
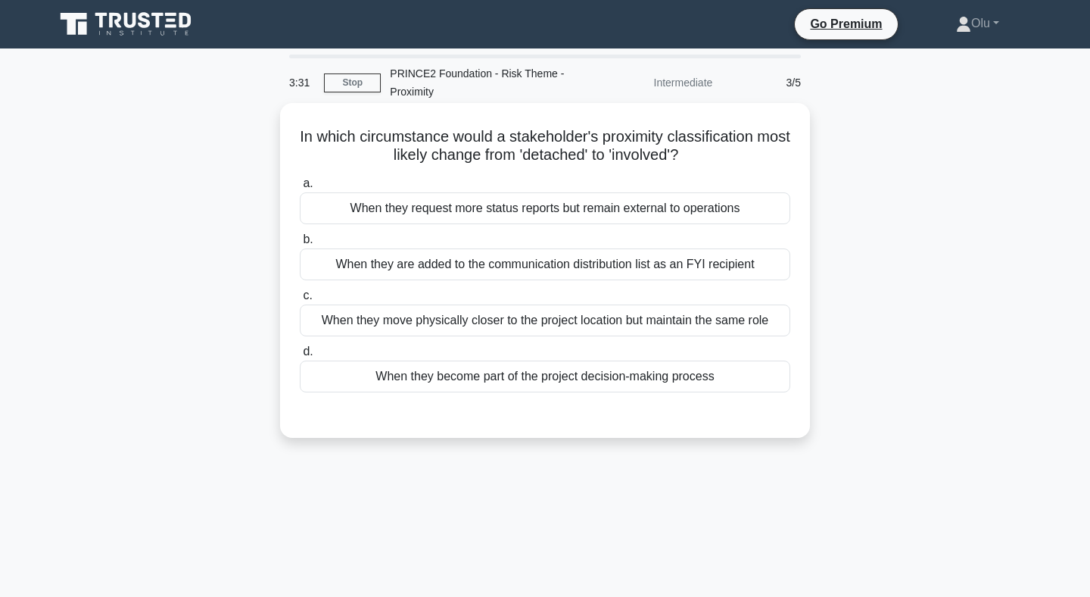
click at [620, 372] on div "When they become part of the project decision-making process" at bounding box center [545, 376] width 491 height 32
click at [300, 357] on input "d. When they become part of the project decision-making process" at bounding box center [300, 352] width 0 height 10
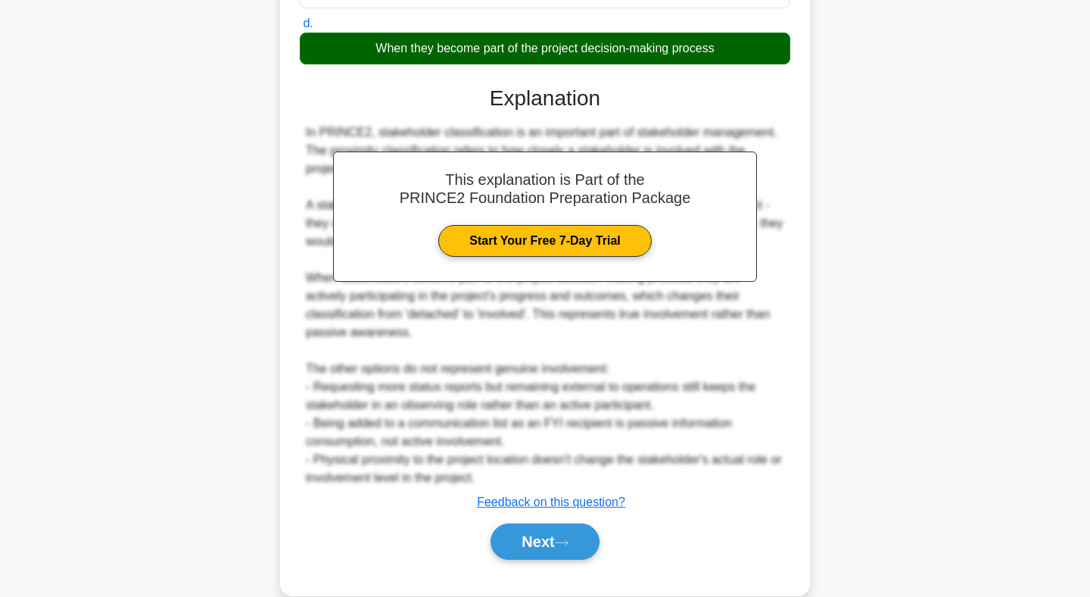
scroll to position [334, 0]
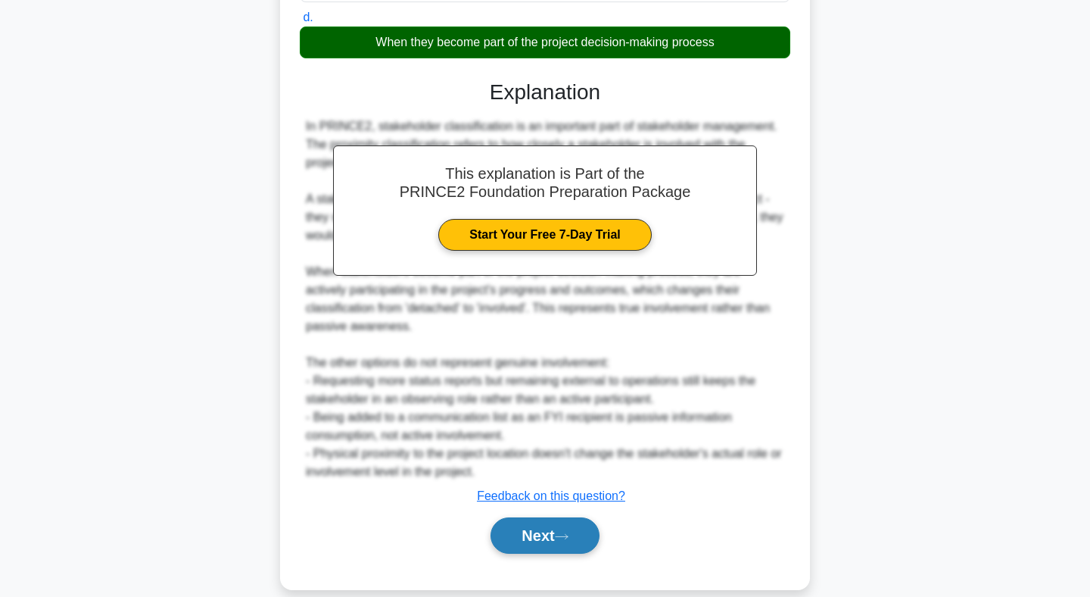
click at [566, 538] on icon at bounding box center [562, 536] width 14 height 8
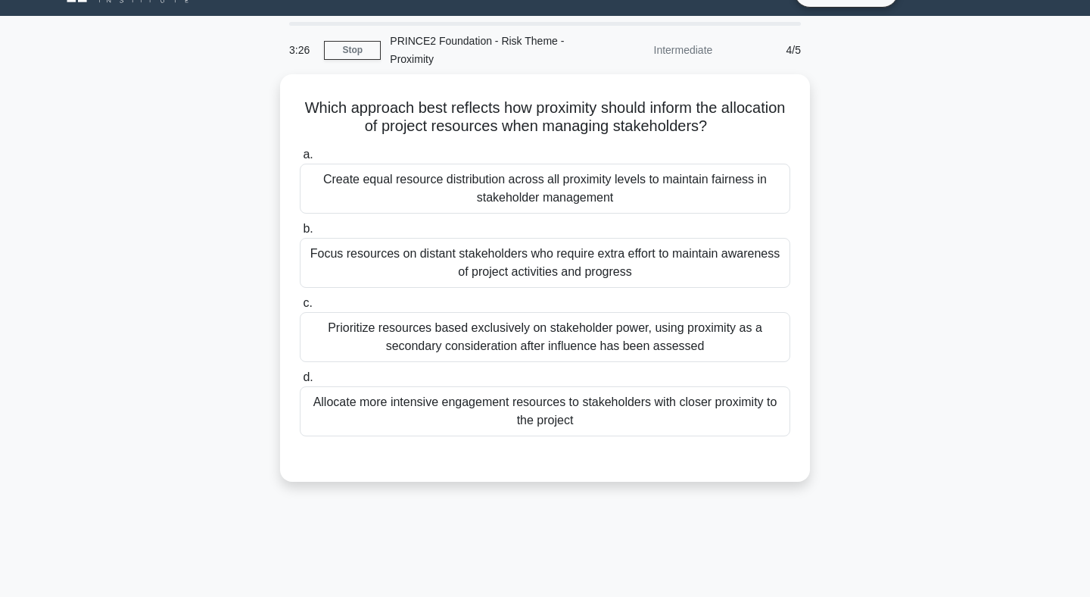
scroll to position [0, 0]
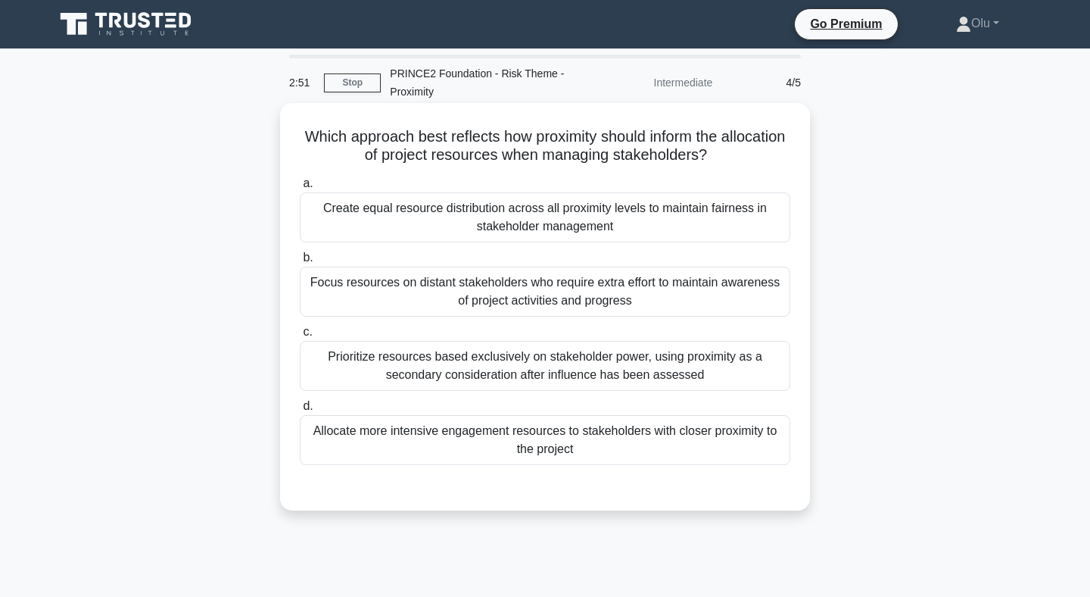
click at [601, 447] on div "Allocate more intensive engagement resources to stakeholders with closer proxim…" at bounding box center [545, 440] width 491 height 50
click at [300, 411] on input "d. Allocate more intensive engagement resources to stakeholders with closer pro…" at bounding box center [300, 406] width 0 height 10
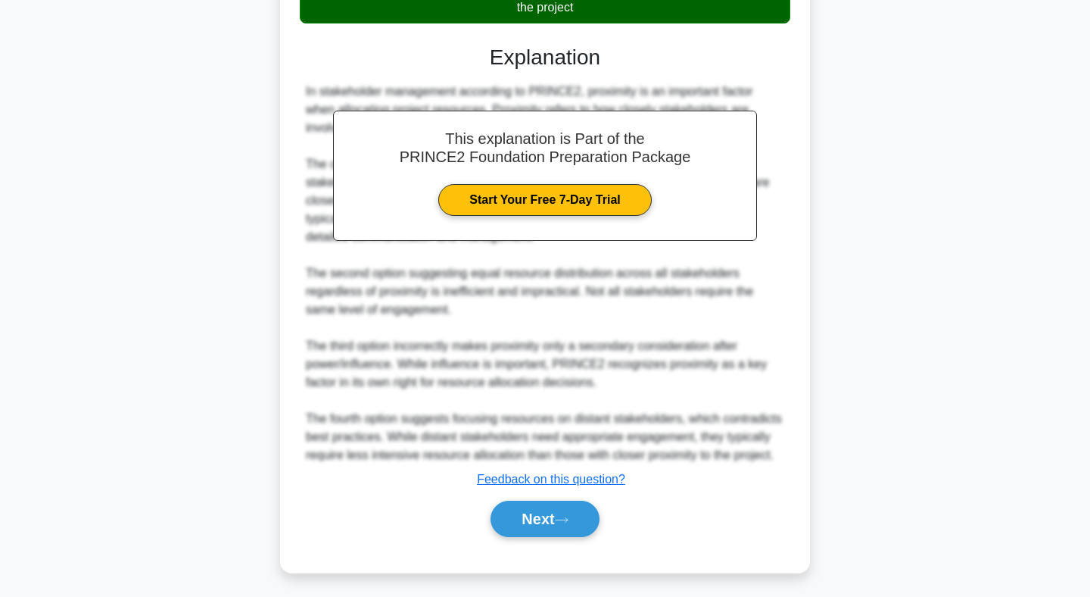
scroll to position [446, 0]
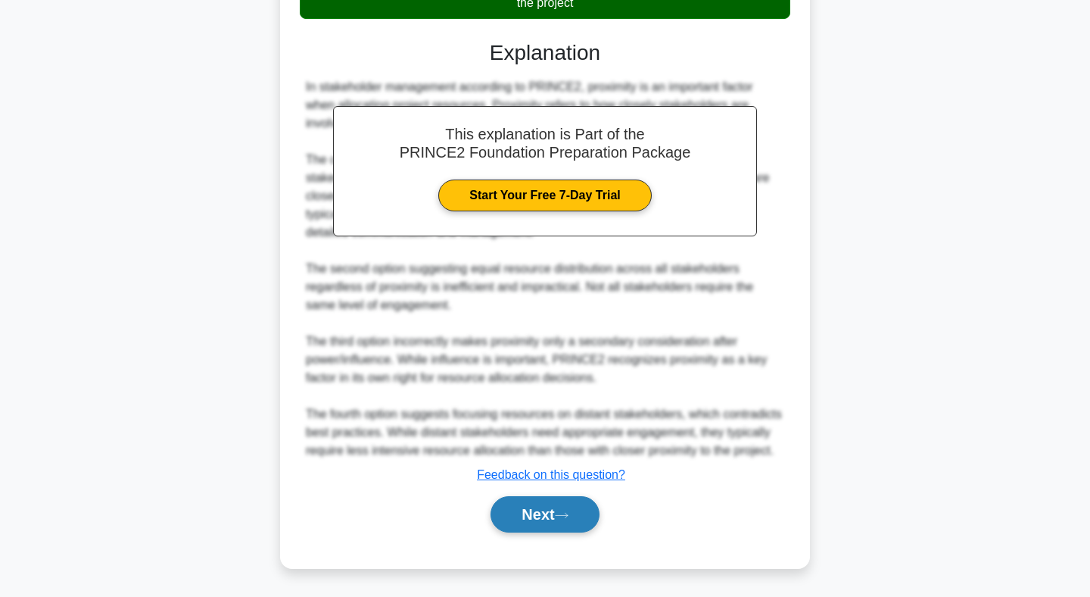
click at [578, 514] on button "Next" at bounding box center [545, 514] width 108 height 36
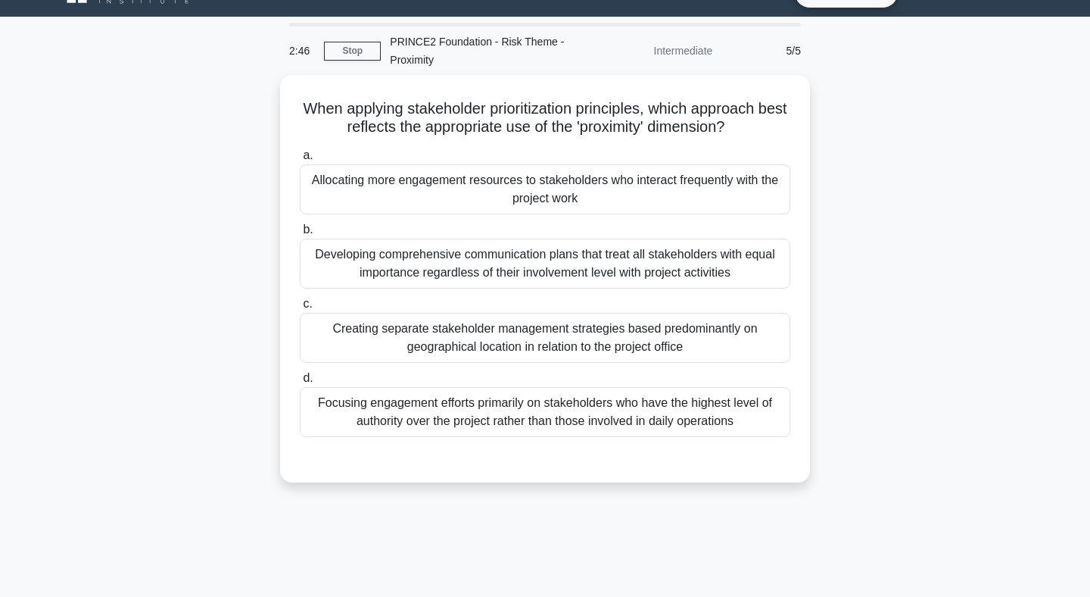
scroll to position [0, 0]
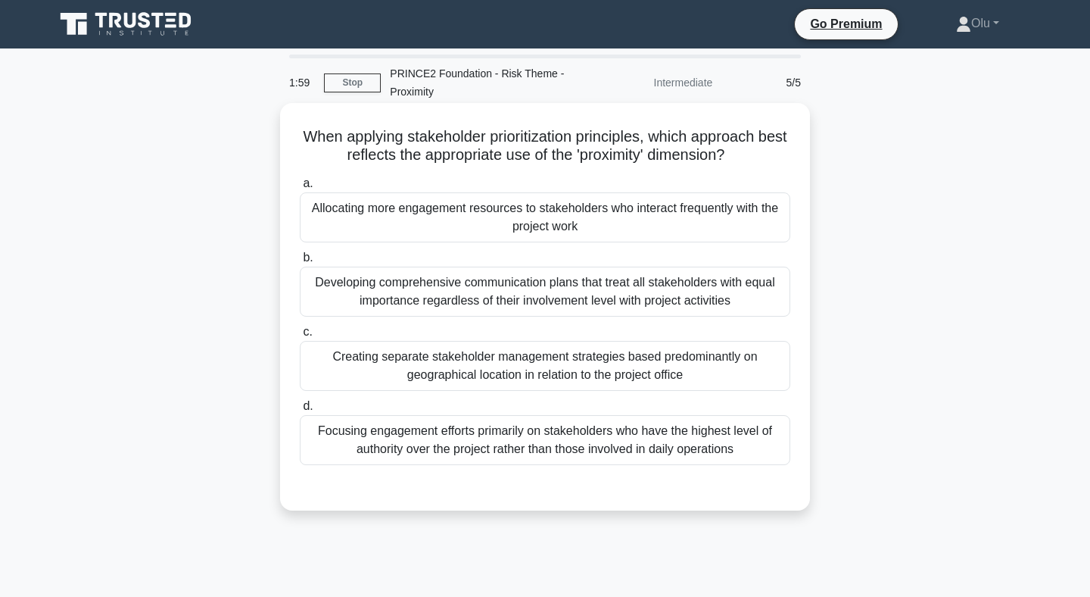
click at [617, 219] on div "Allocating more engagement resources to stakeholders who interact frequently wi…" at bounding box center [545, 217] width 491 height 50
click at [300, 189] on input "a. Allocating more engagement resources to stakeholders who interact frequently…" at bounding box center [300, 184] width 0 height 10
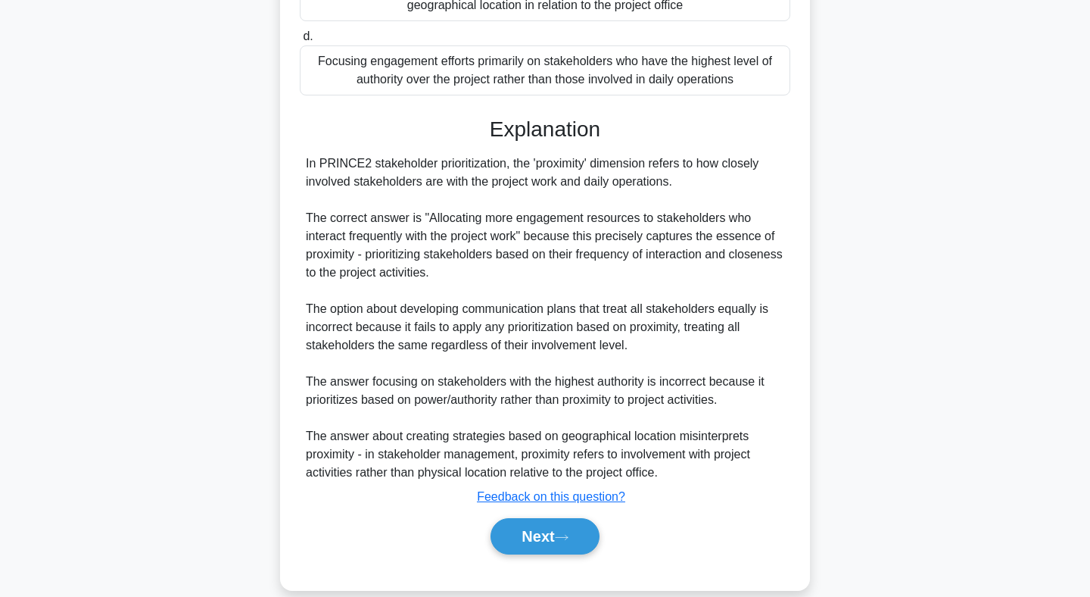
scroll to position [391, 0]
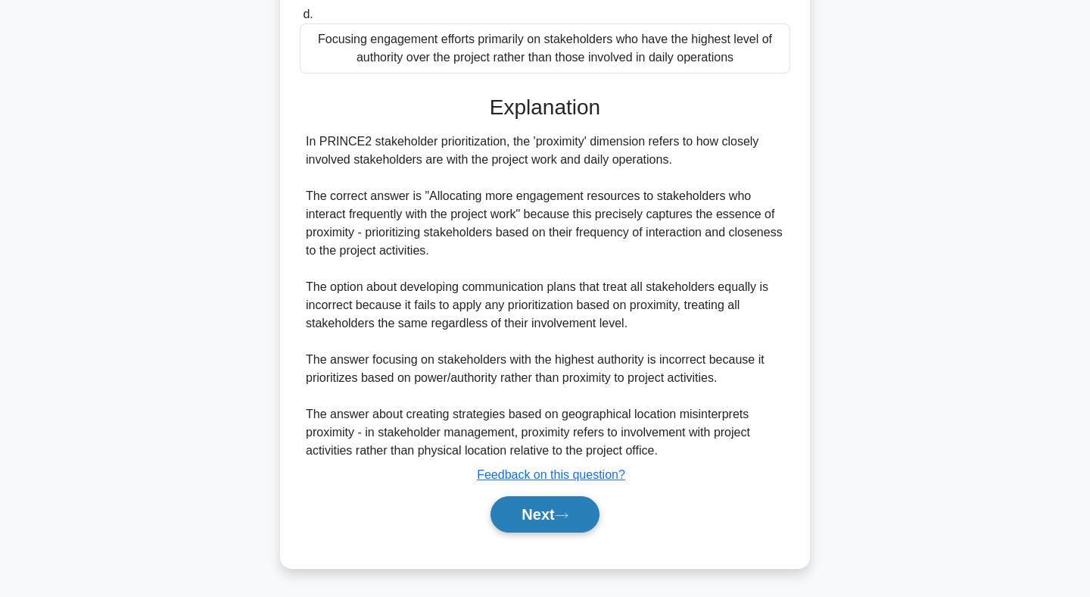
click at [570, 506] on button "Next" at bounding box center [545, 514] width 108 height 36
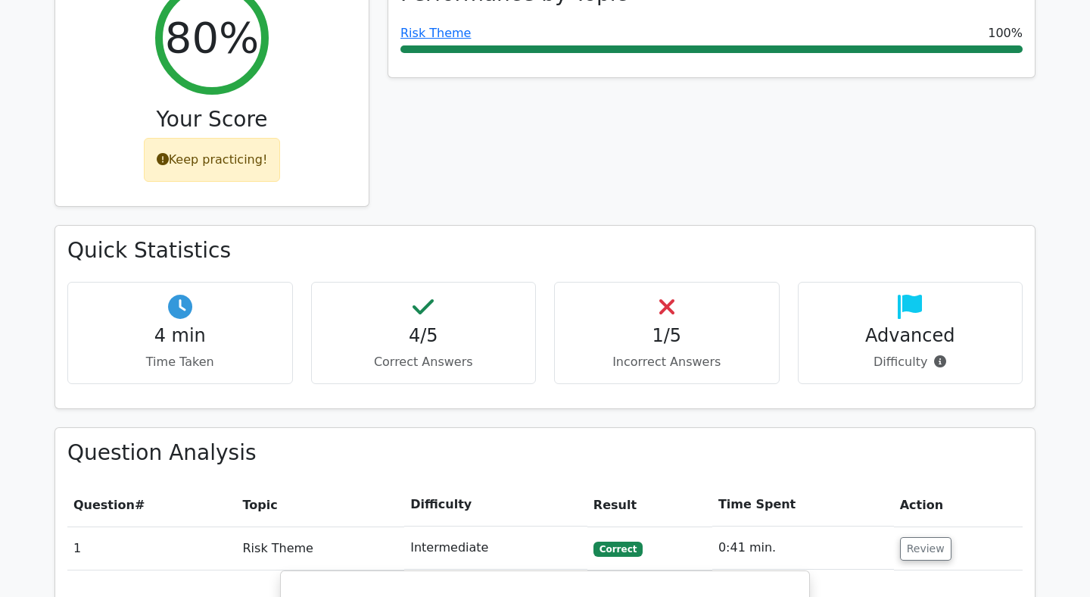
scroll to position [665, 0]
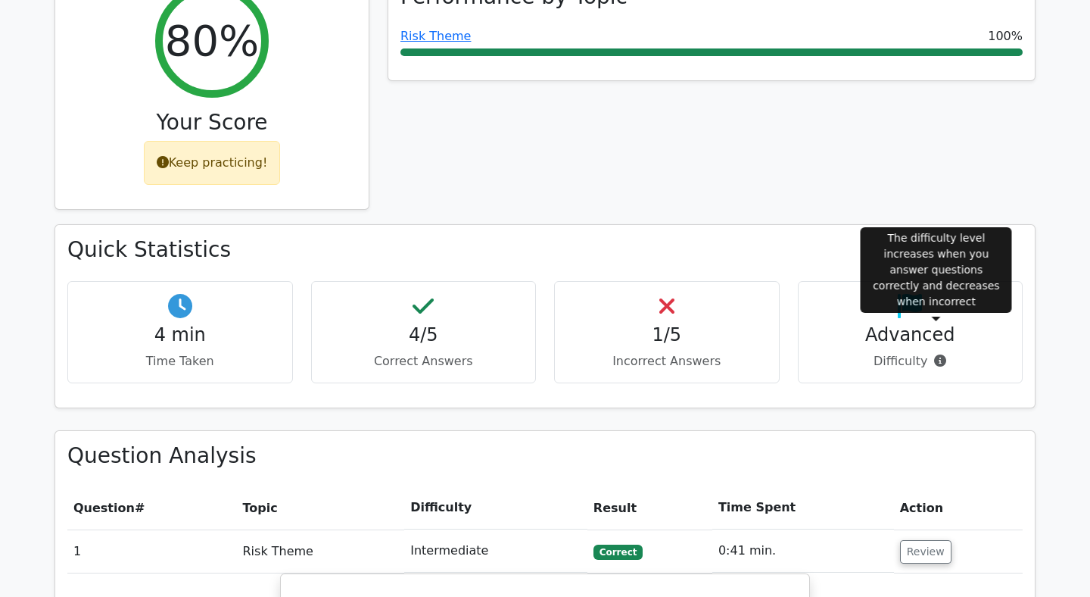
click at [935, 354] on icon at bounding box center [940, 360] width 12 height 12
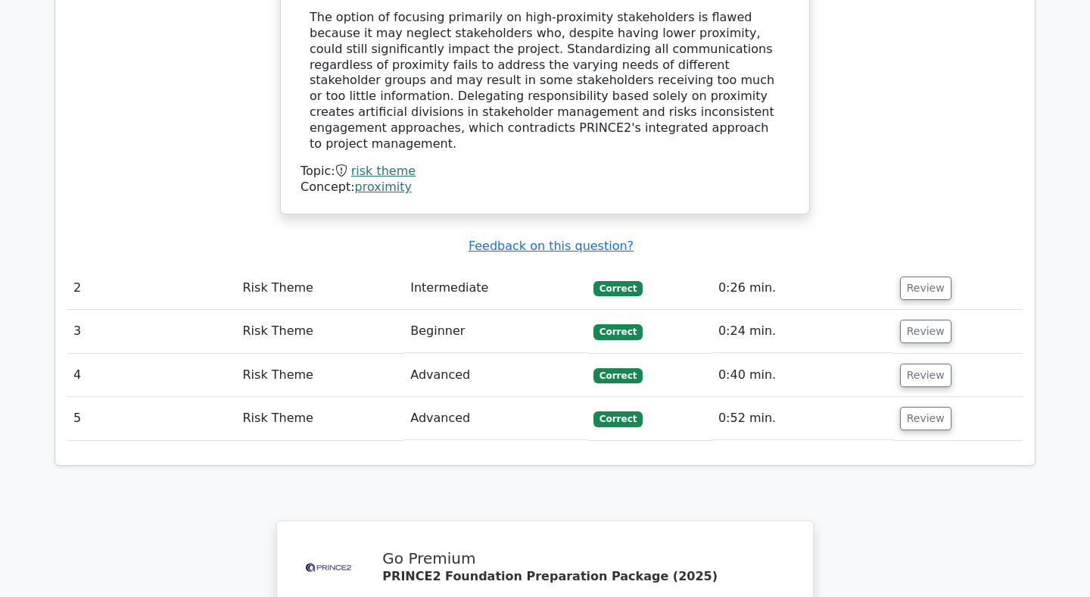
scroll to position [1784, 0]
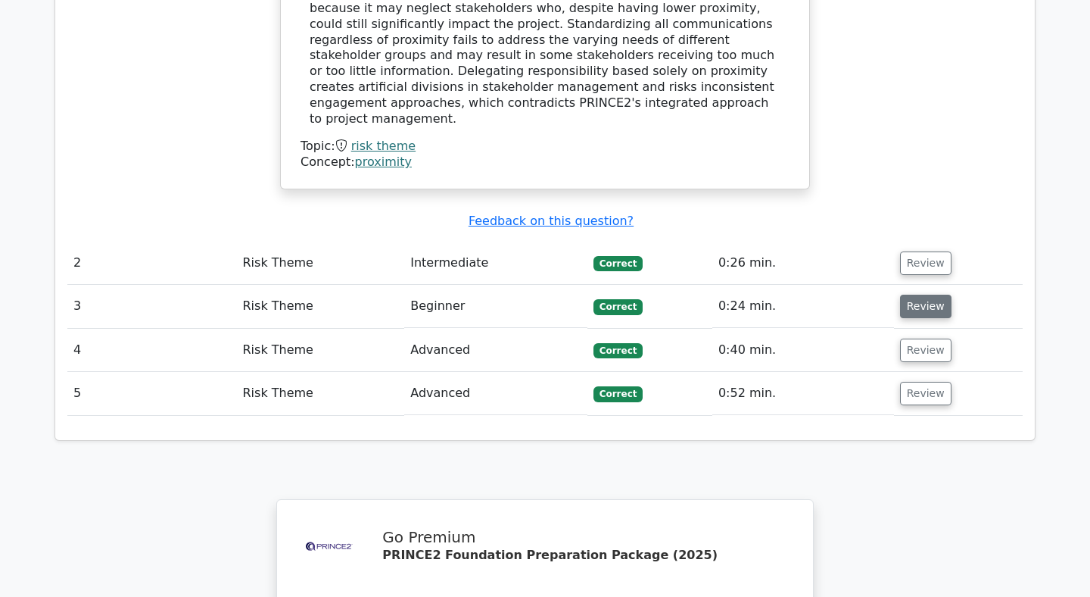
click at [903, 295] on button "Review" at bounding box center [925, 306] width 51 height 23
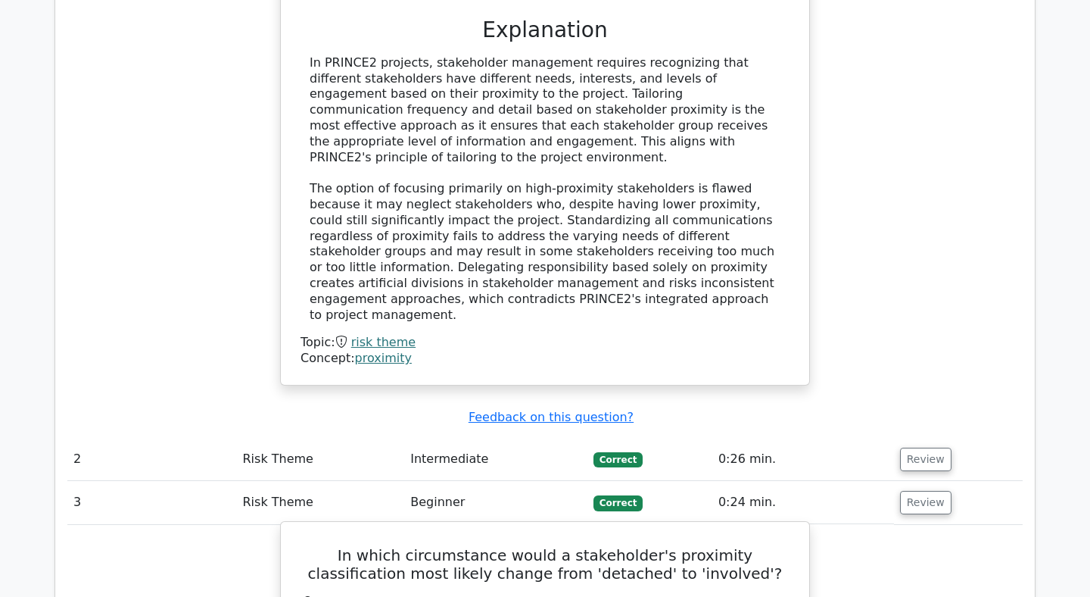
scroll to position [1571, 0]
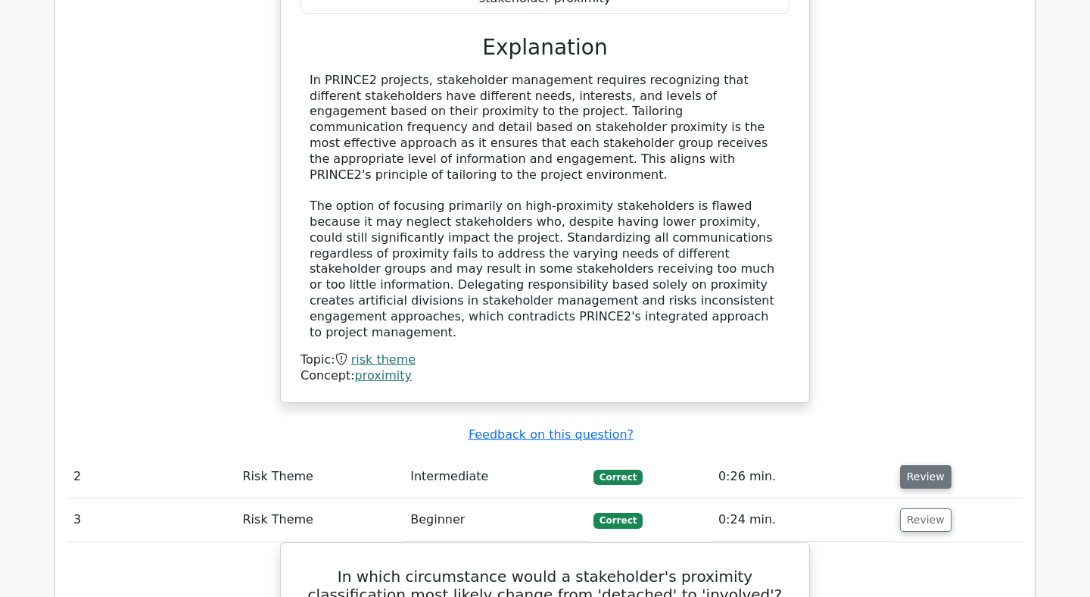
click at [907, 465] on button "Review" at bounding box center [925, 476] width 51 height 23
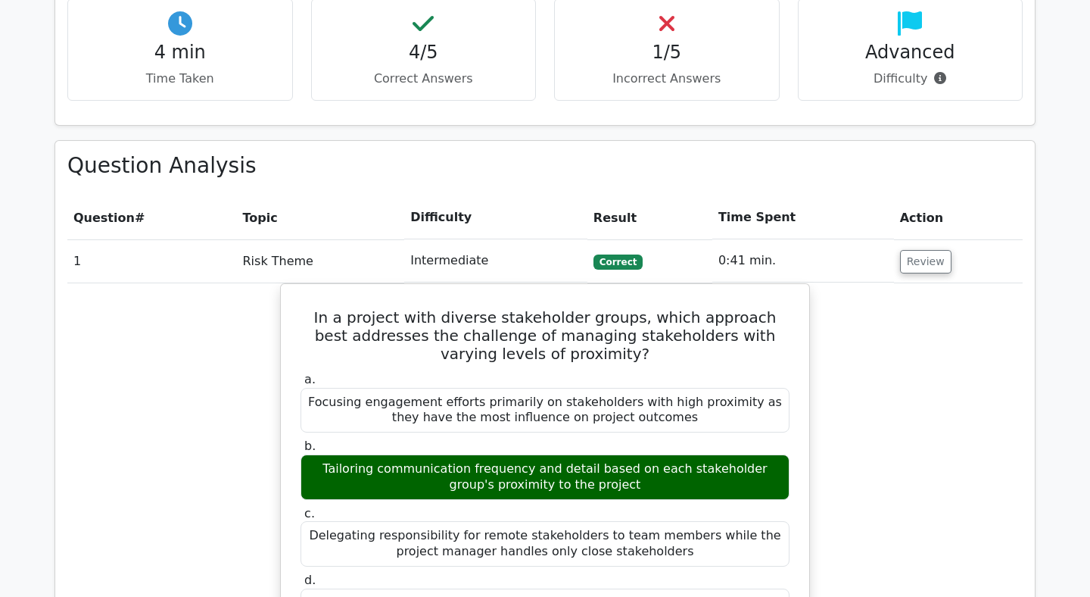
scroll to position [955, 0]
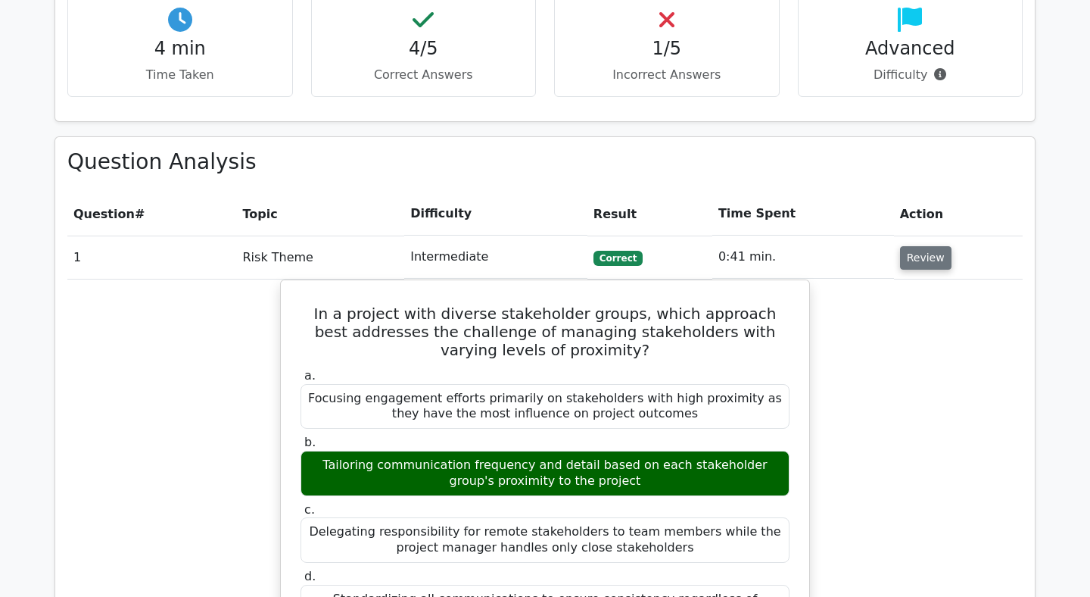
click at [903, 246] on button "Review" at bounding box center [925, 257] width 51 height 23
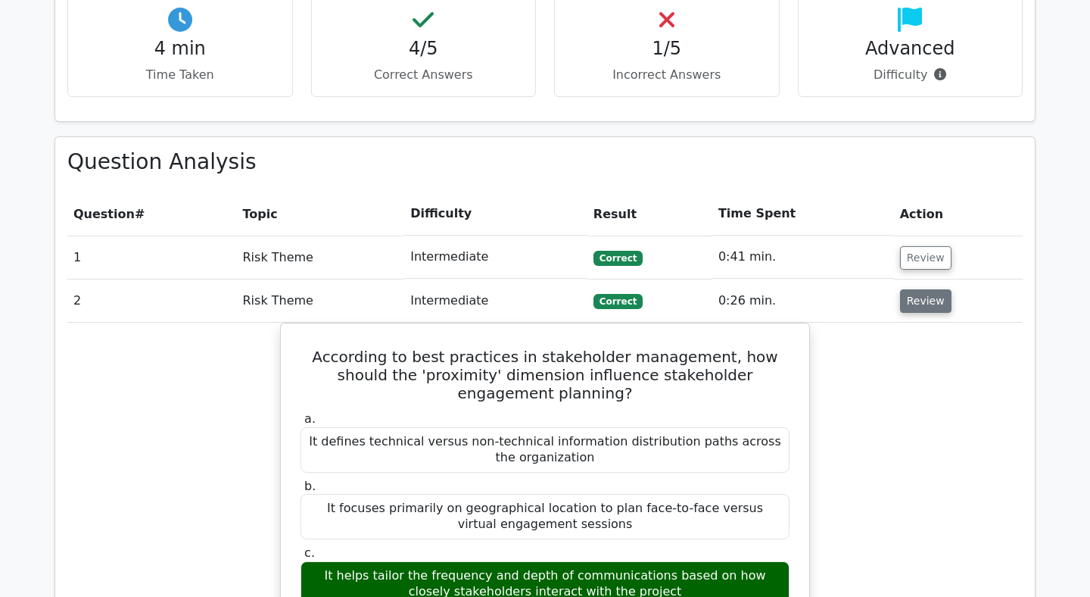
click at [916, 289] on button "Review" at bounding box center [925, 300] width 51 height 23
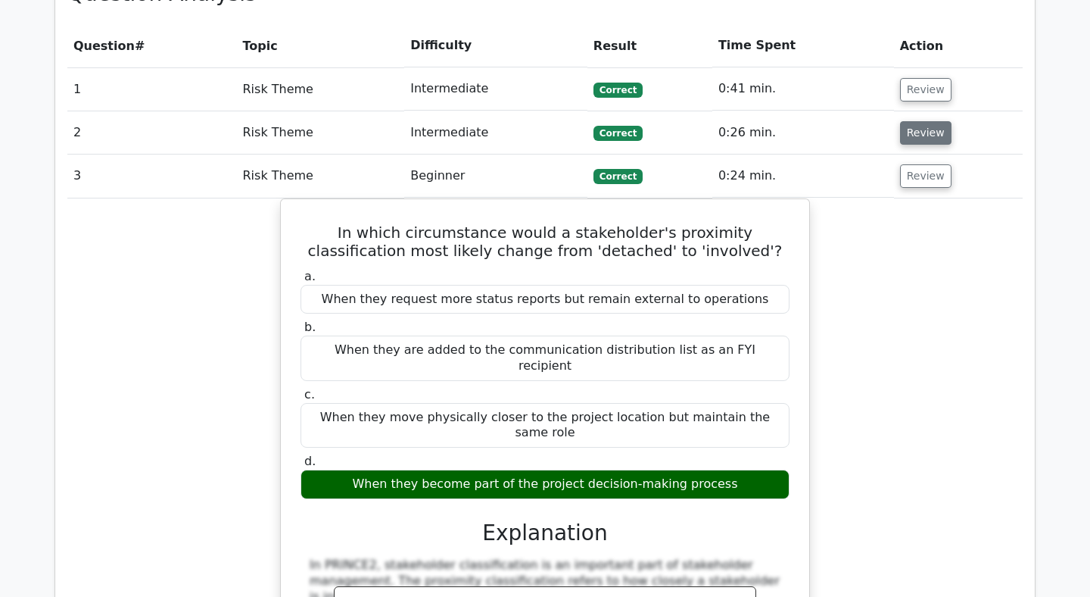
scroll to position [1130, 0]
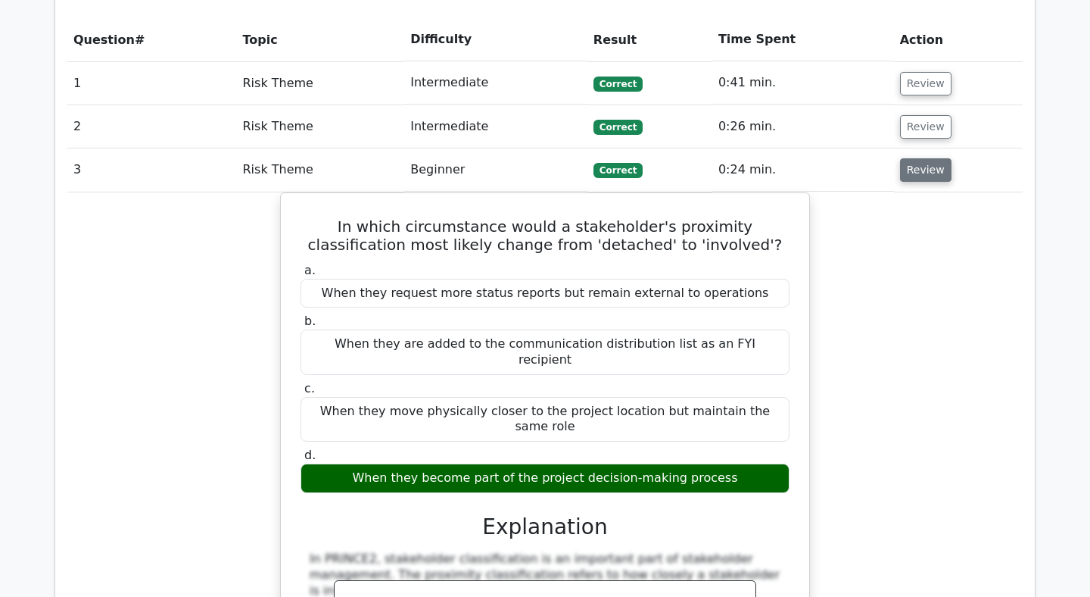
click at [925, 158] on button "Review" at bounding box center [925, 169] width 51 height 23
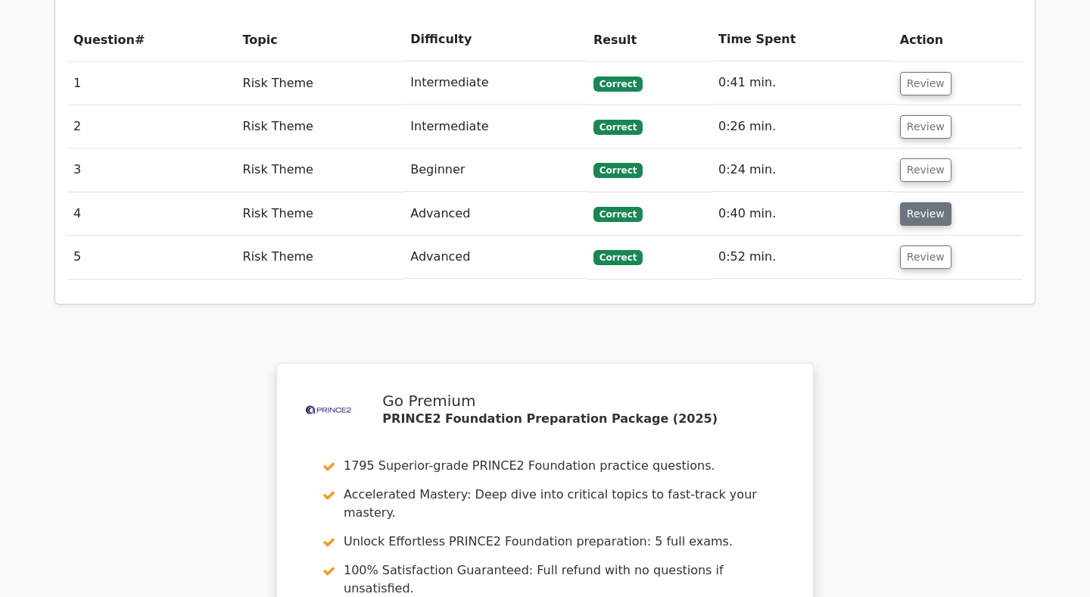
click at [918, 202] on button "Review" at bounding box center [925, 213] width 51 height 23
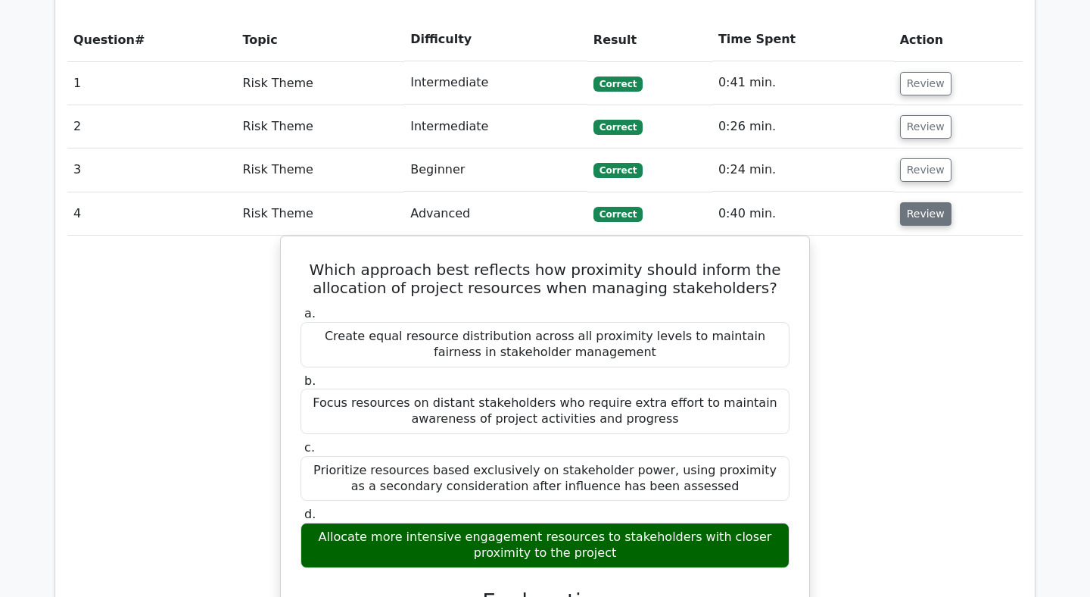
click at [915, 202] on button "Review" at bounding box center [925, 213] width 51 height 23
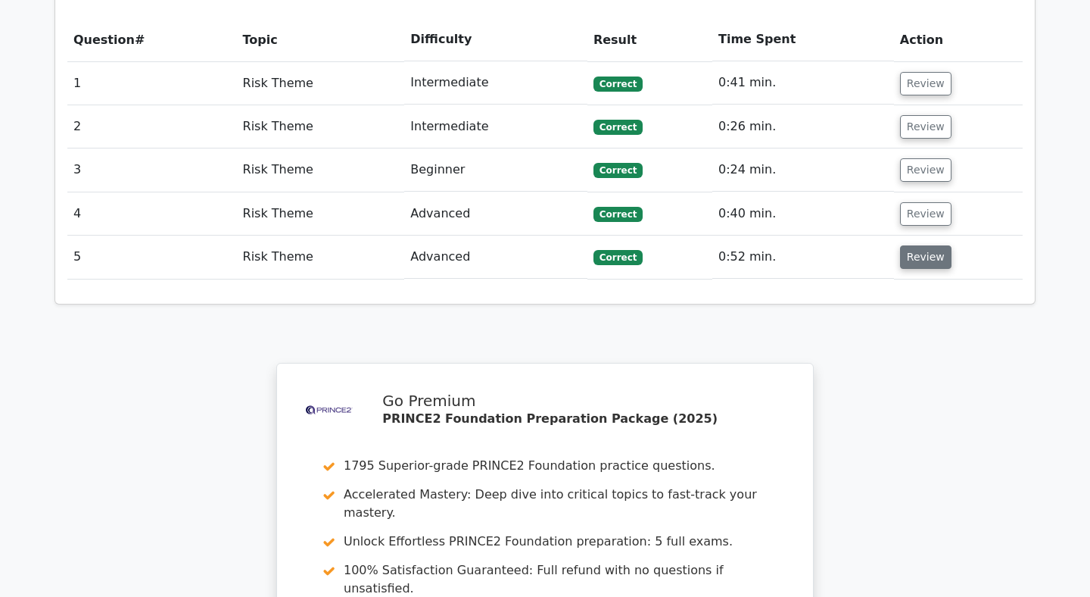
click at [907, 245] on button "Review" at bounding box center [925, 256] width 51 height 23
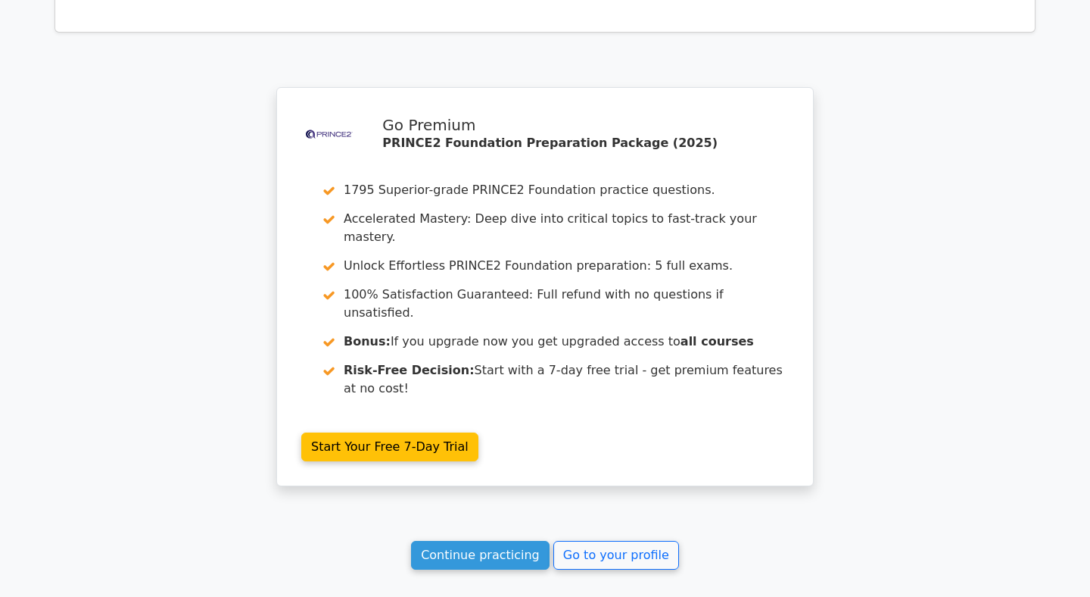
scroll to position [2292, 0]
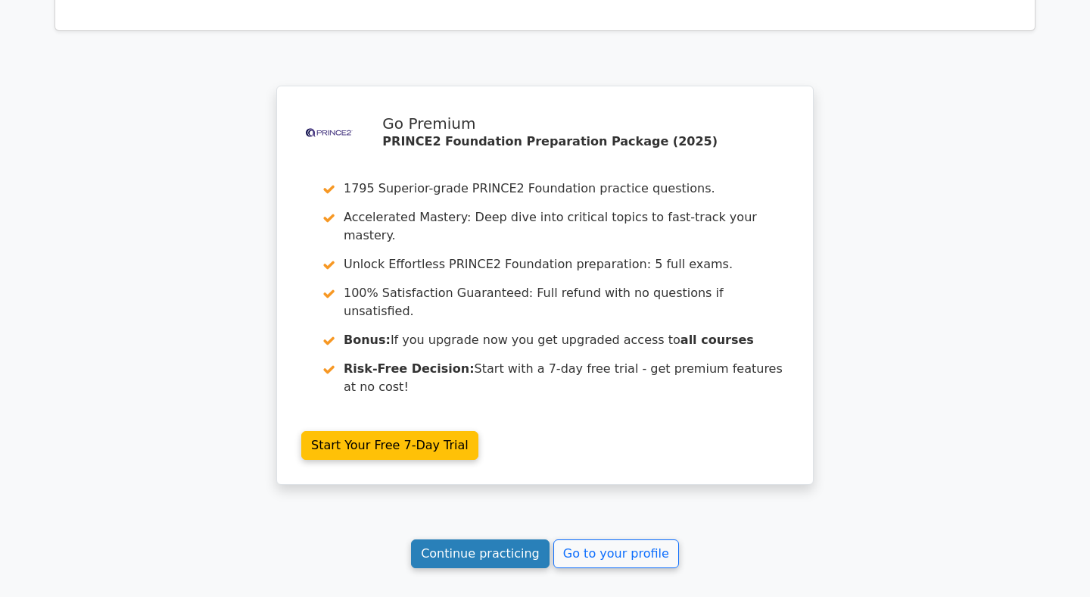
click at [503, 539] on link "Continue practicing" at bounding box center [480, 553] width 139 height 29
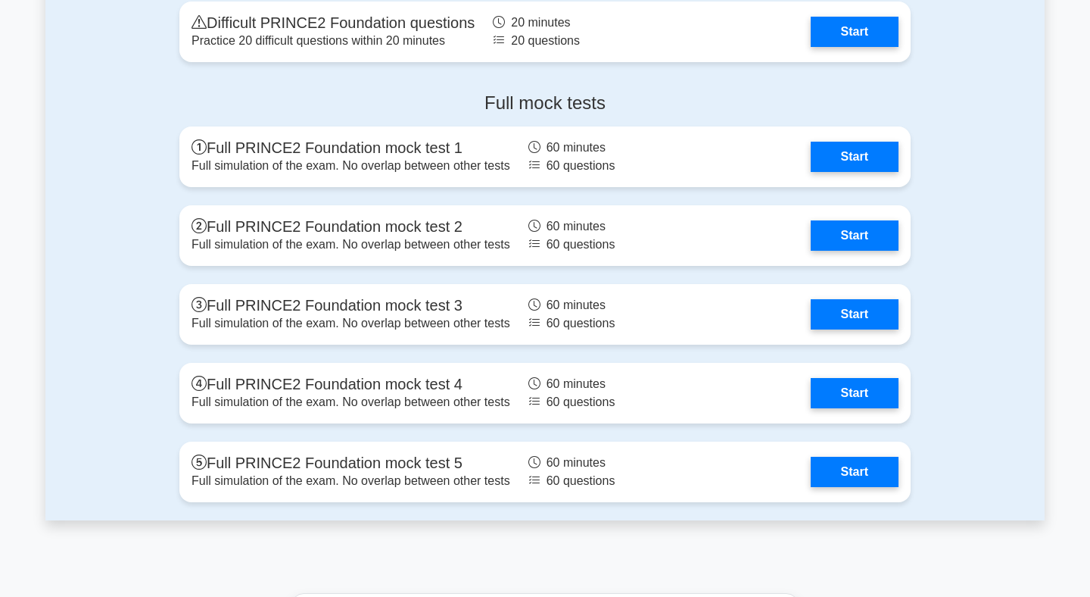
scroll to position [2664, 0]
